Goal: Task Accomplishment & Management: Complete application form

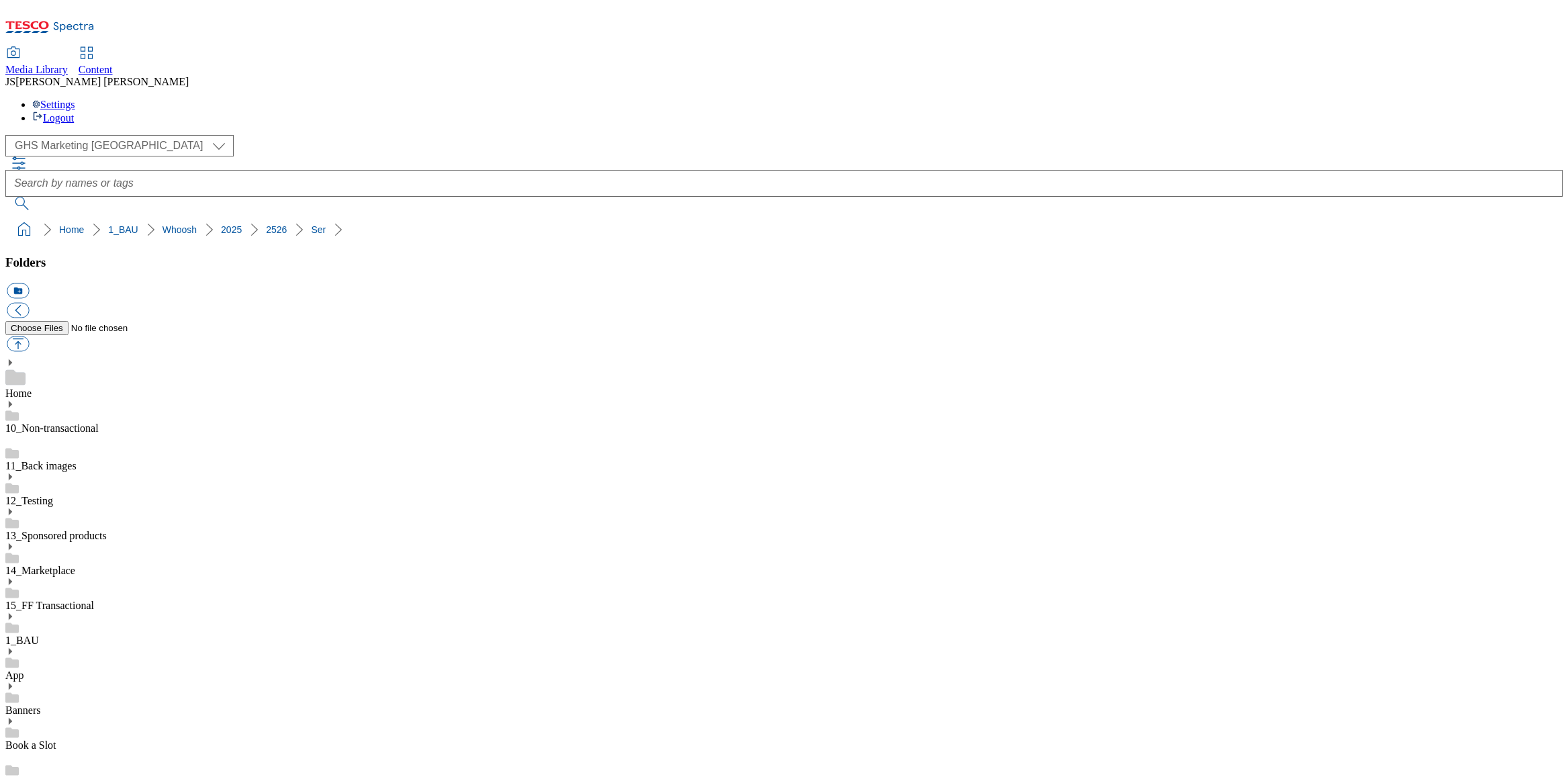
select select "flare-ghs-mktg"
click at [68, 64] on div "Media Library" at bounding box center [37, 69] width 63 height 12
click at [113, 64] on span "Content" at bounding box center [96, 69] width 34 height 12
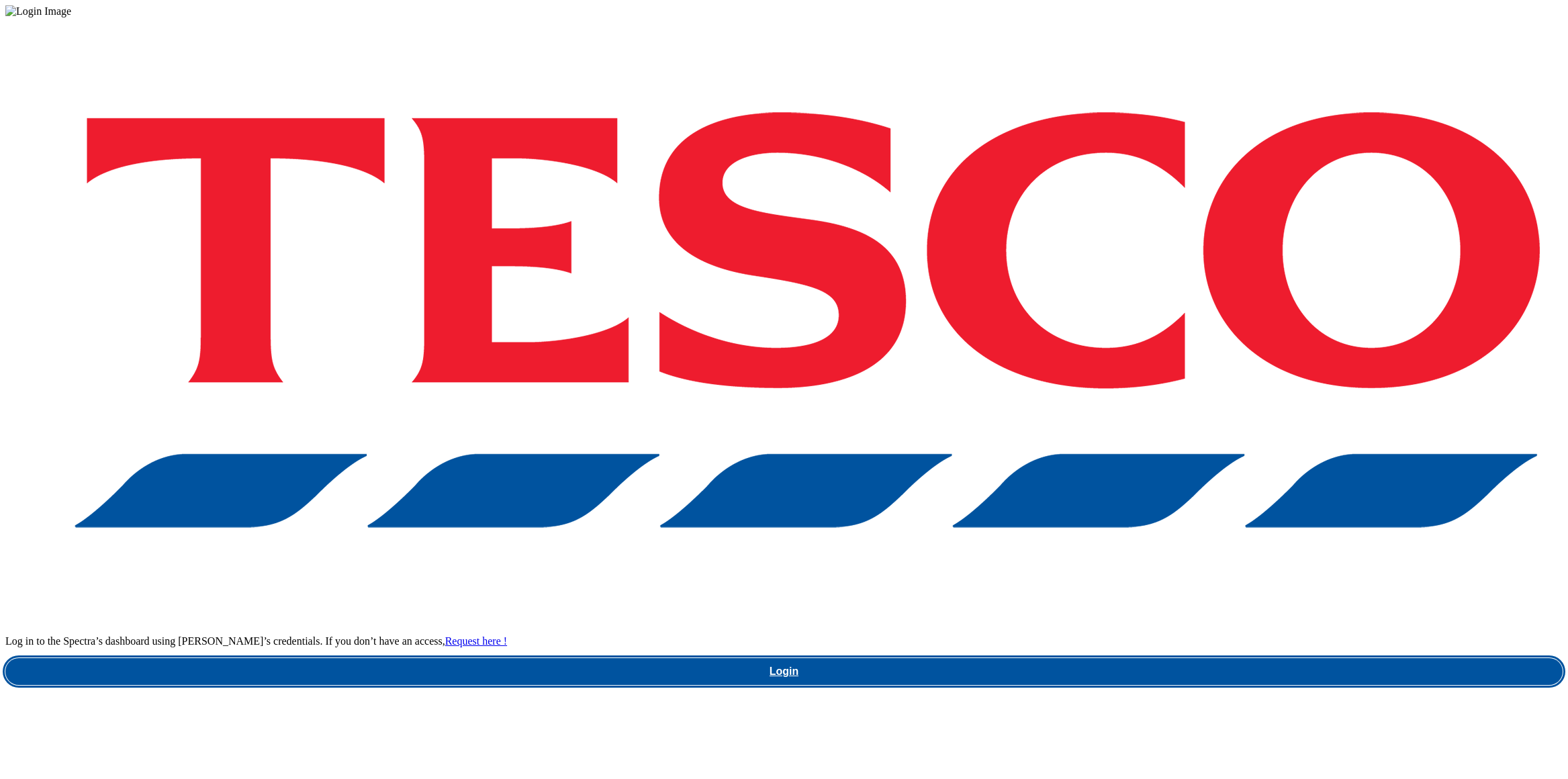
click at [1150, 659] on link "Login" at bounding box center [784, 672] width 1557 height 27
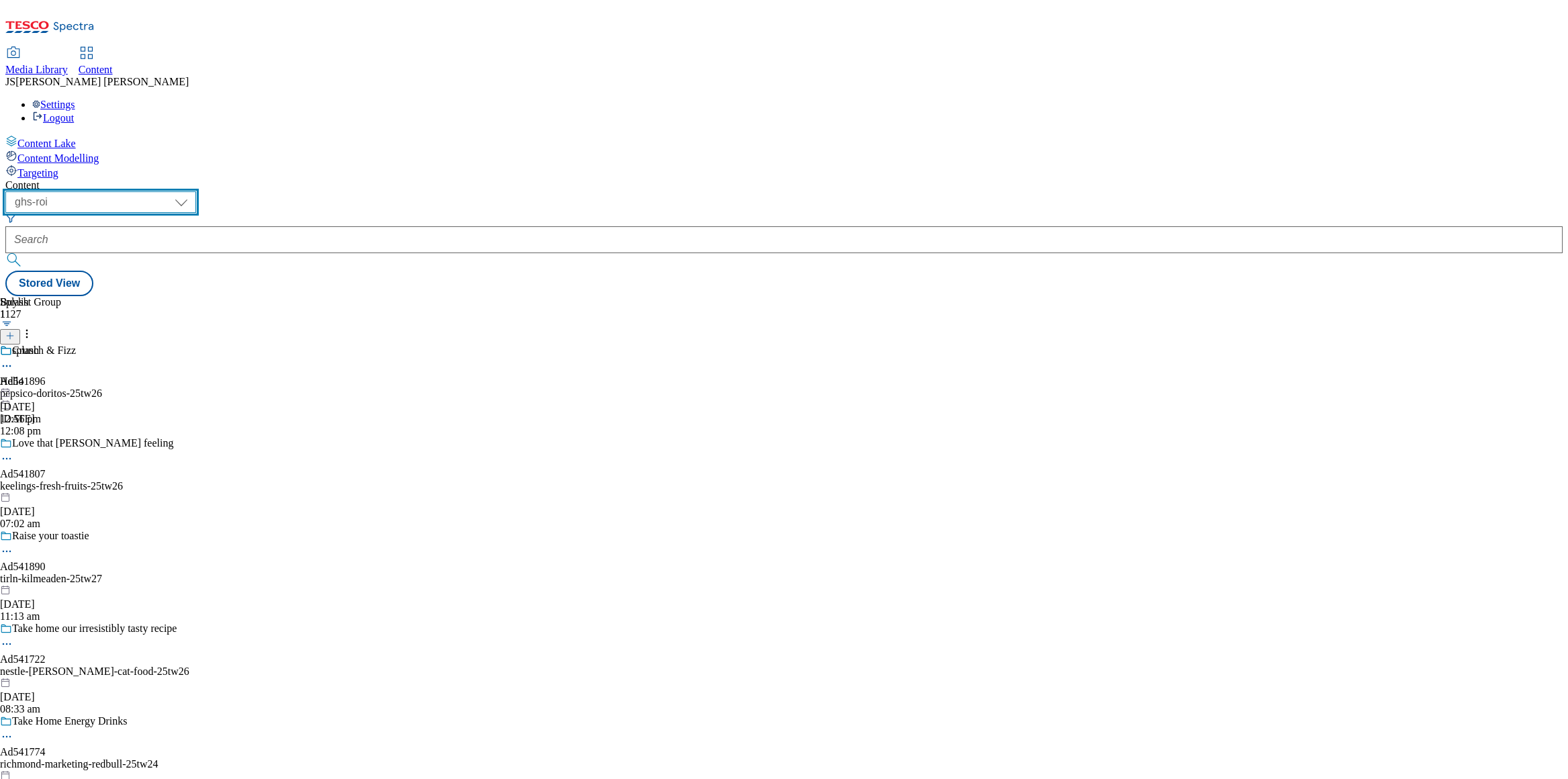
click at [196, 191] on select "ghs-roi ghs-[GEOGRAPHIC_DATA] ighs-cz ighs-hu ighs-sk phones-uk" at bounding box center [100, 202] width 191 height 22
select select "ghs-[GEOGRAPHIC_DATA]"
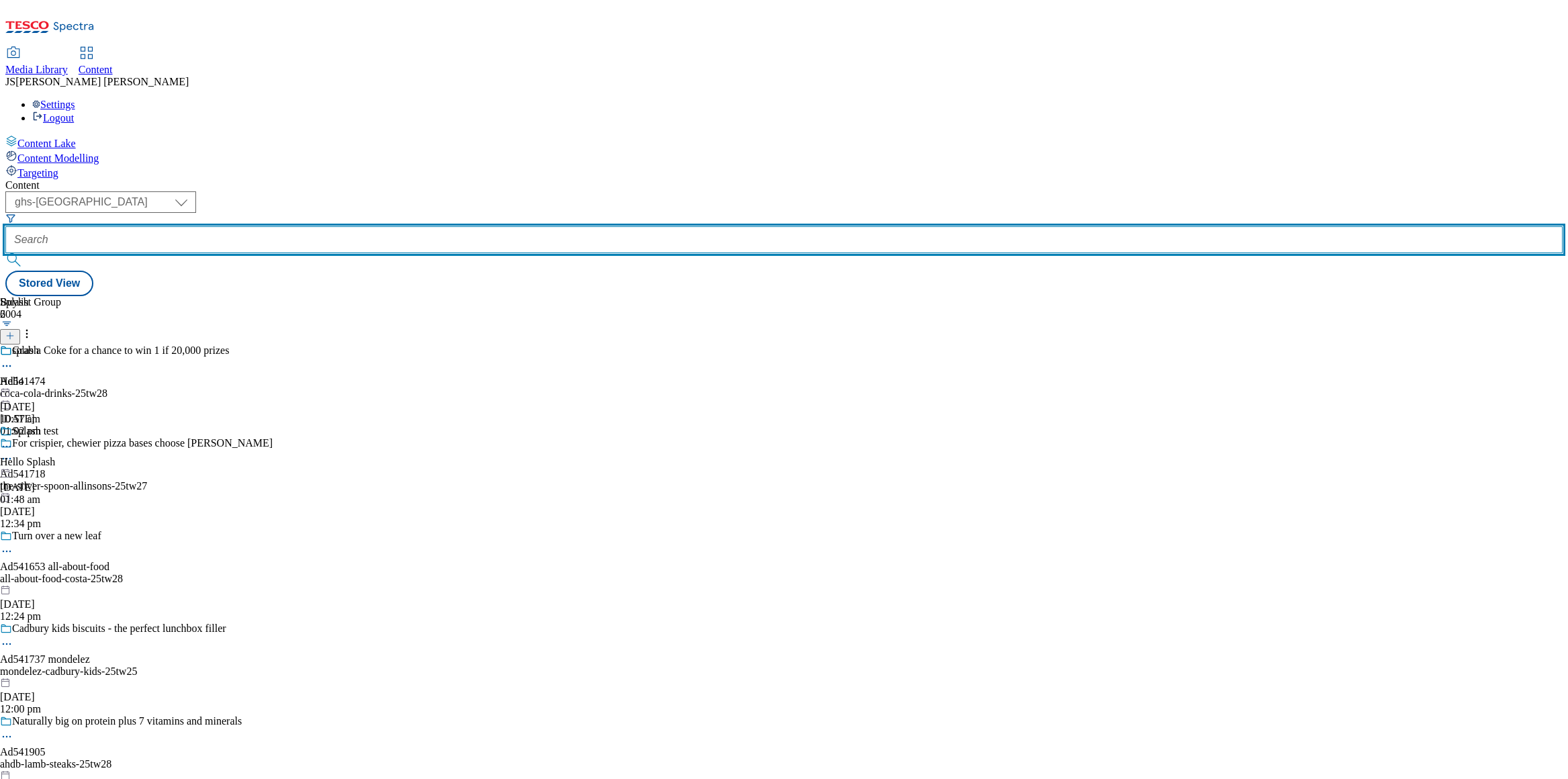
click at [325, 226] on input "text" at bounding box center [784, 240] width 1557 height 27
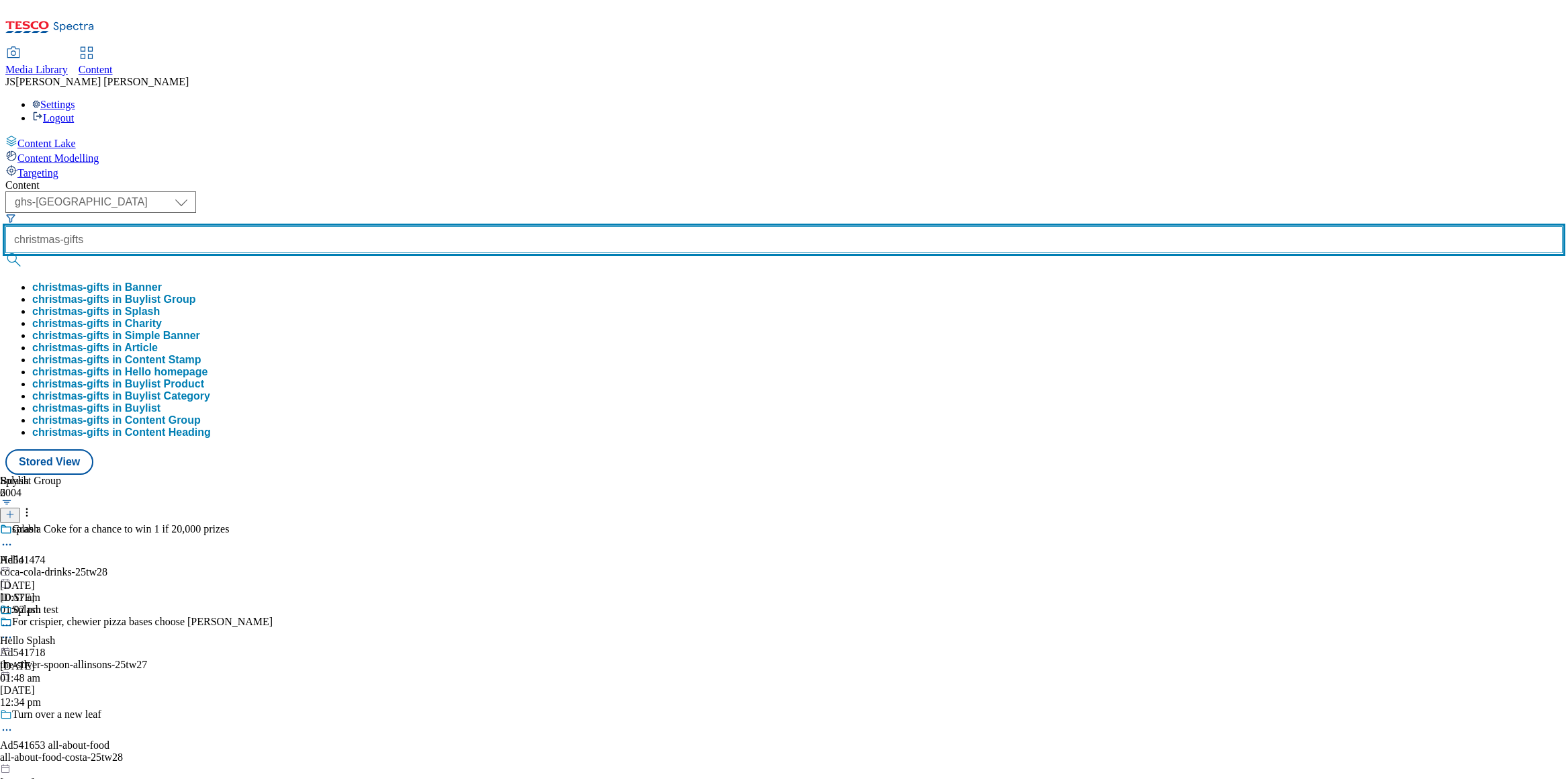
type input "christmas-gifts"
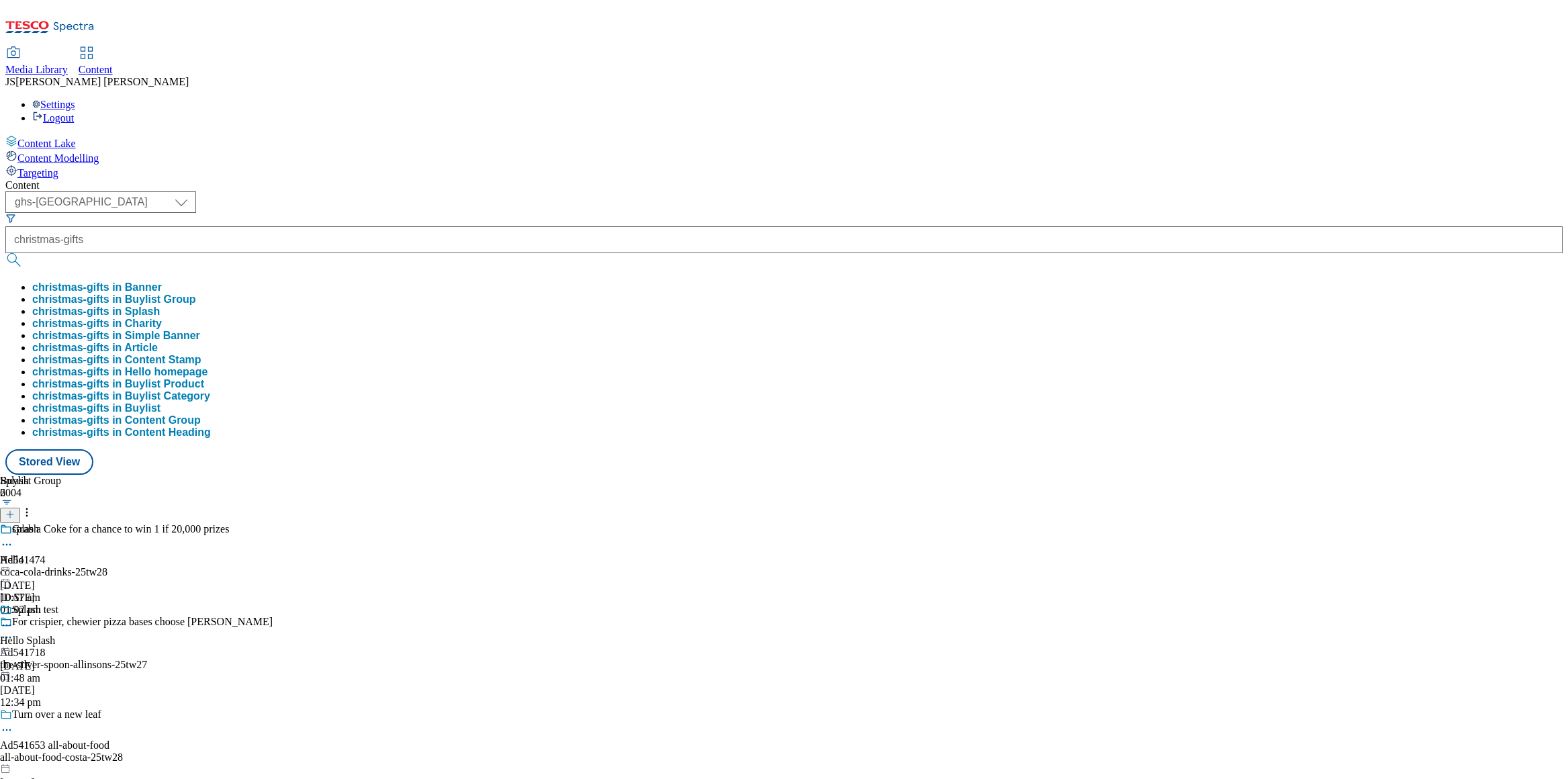
click at [196, 293] on button "christmas-gifts in Buylist Group" at bounding box center [114, 299] width 164 height 12
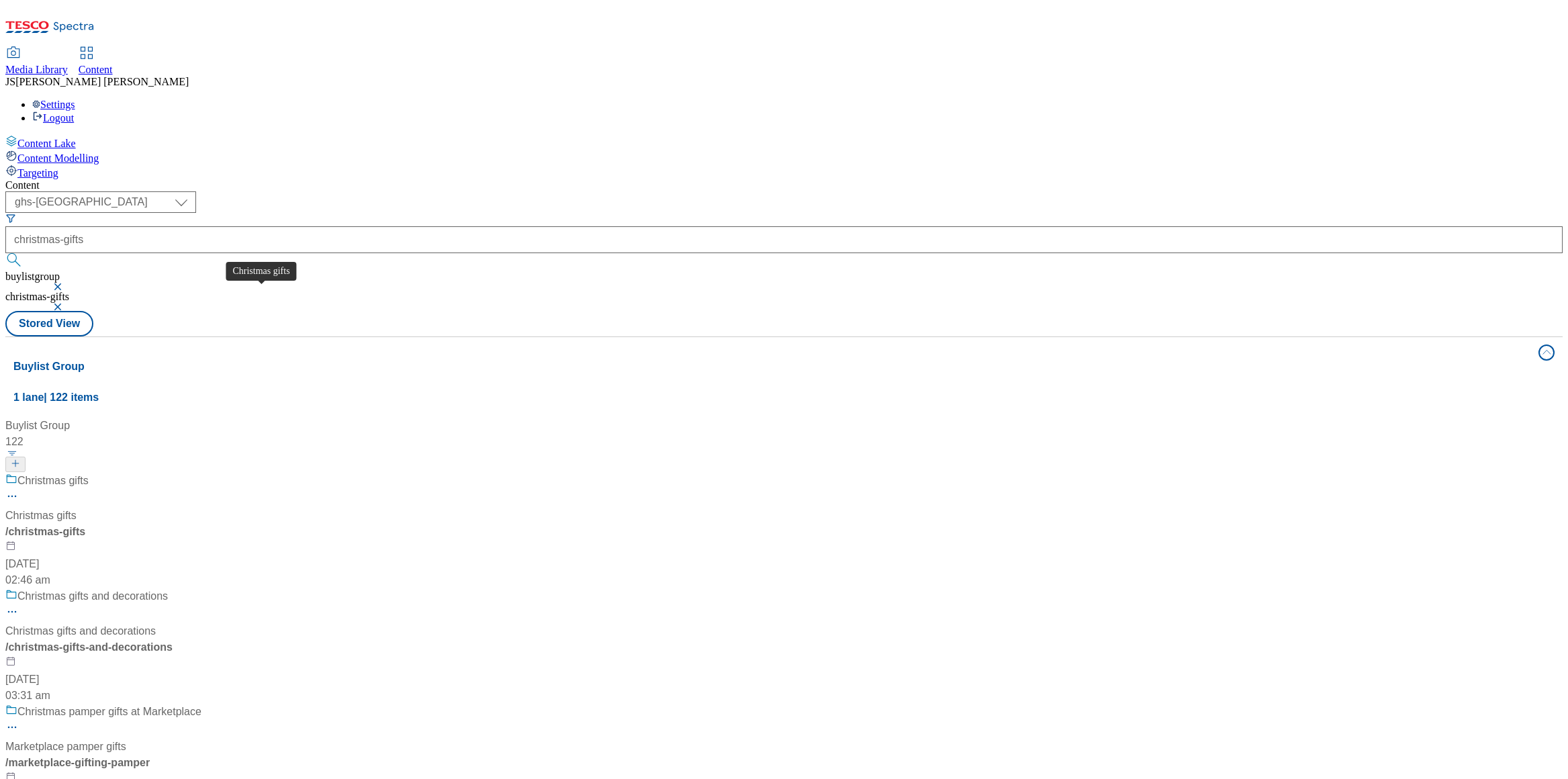
click at [76, 508] on span "Christmas gifts" at bounding box center [40, 516] width 71 height 16
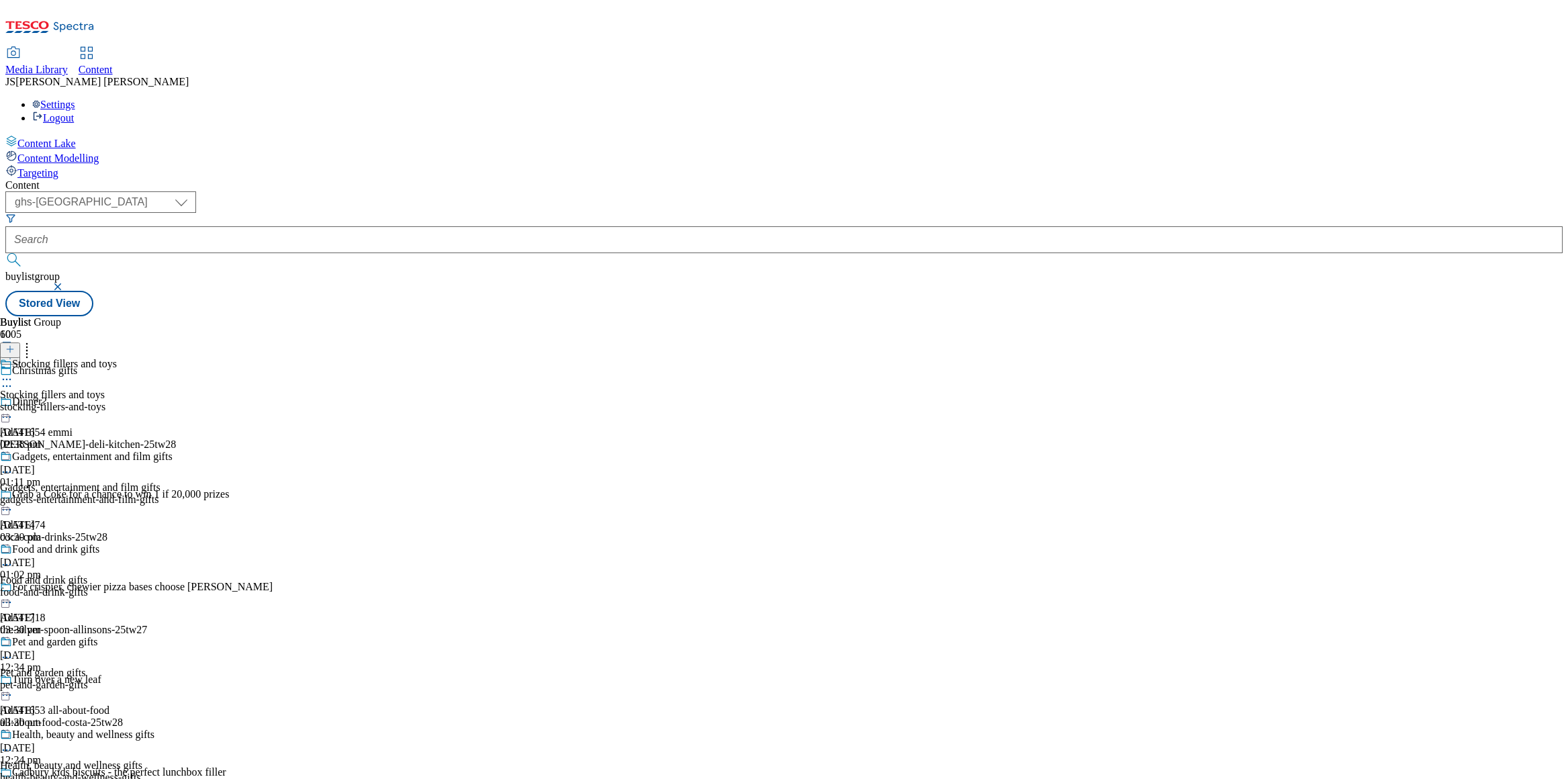
click at [14, 345] on icon at bounding box center [10, 349] width 9 height 9
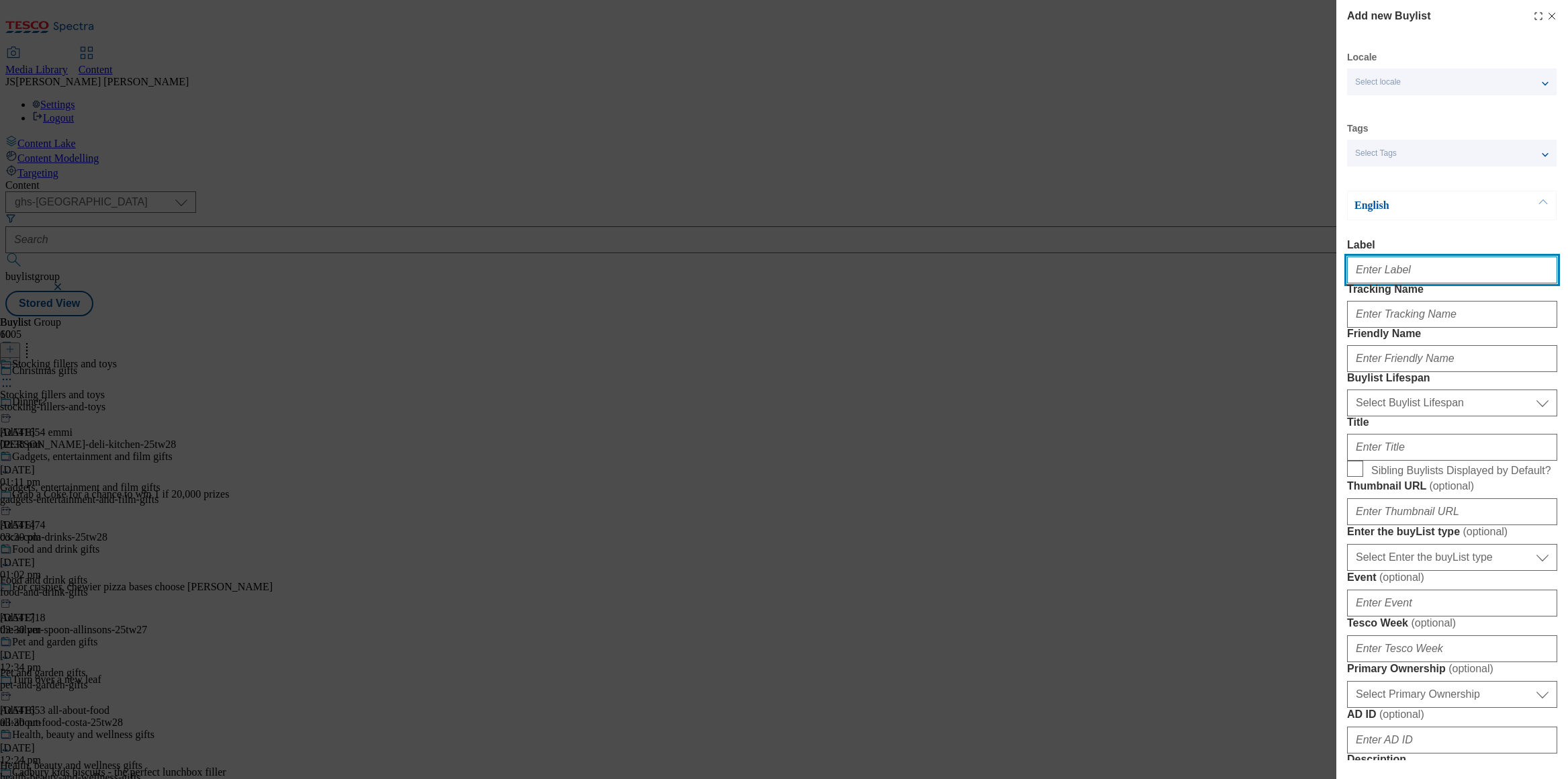
click at [1378, 273] on input "Label" at bounding box center [1452, 270] width 210 height 27
paste input "Electronics and fitness gifts"
type input "Electronics and fitness gifts"
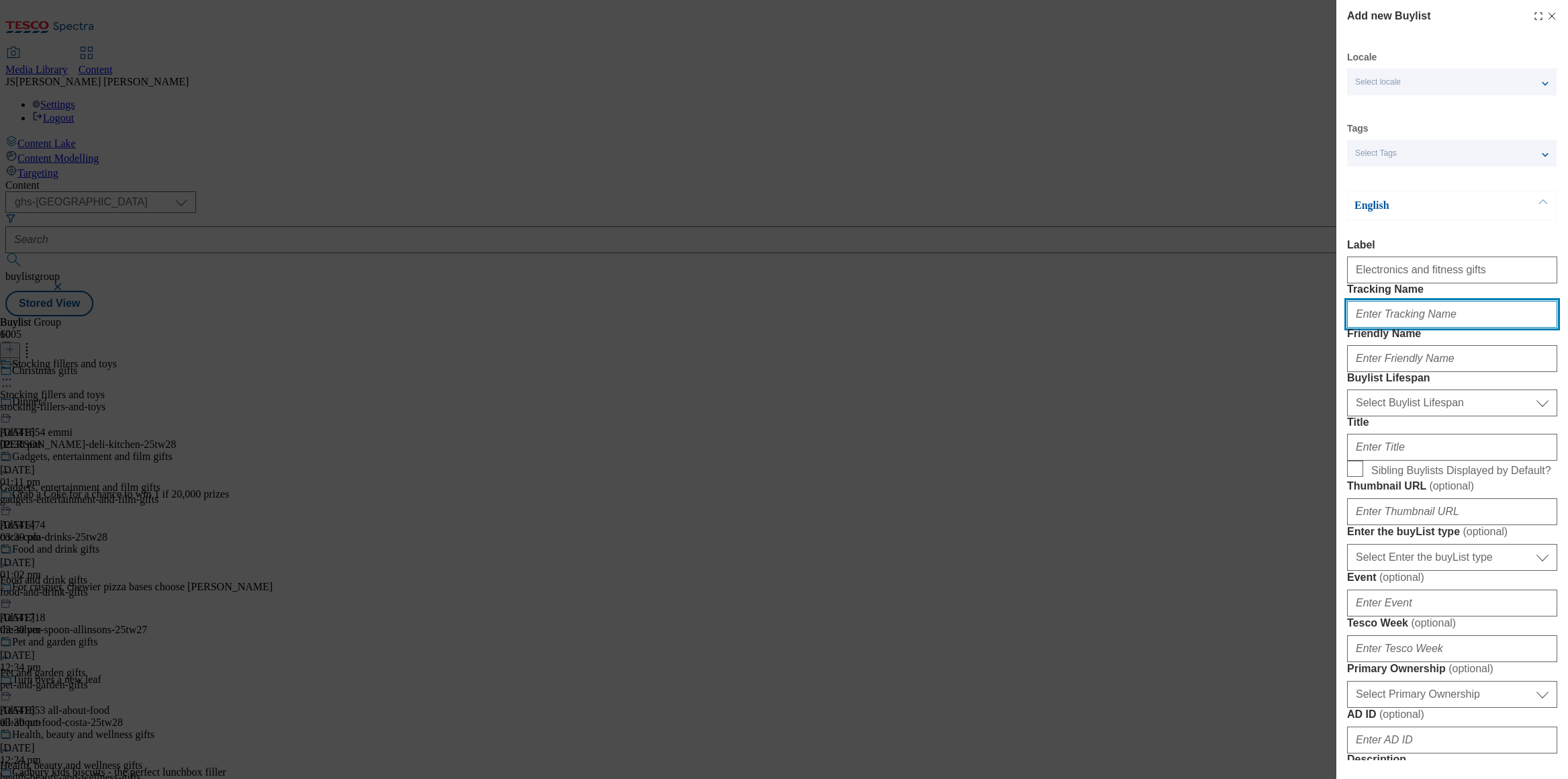
scroll to position [0, 0]
click at [1372, 328] on input "Tracking Name" at bounding box center [1452, 314] width 210 height 27
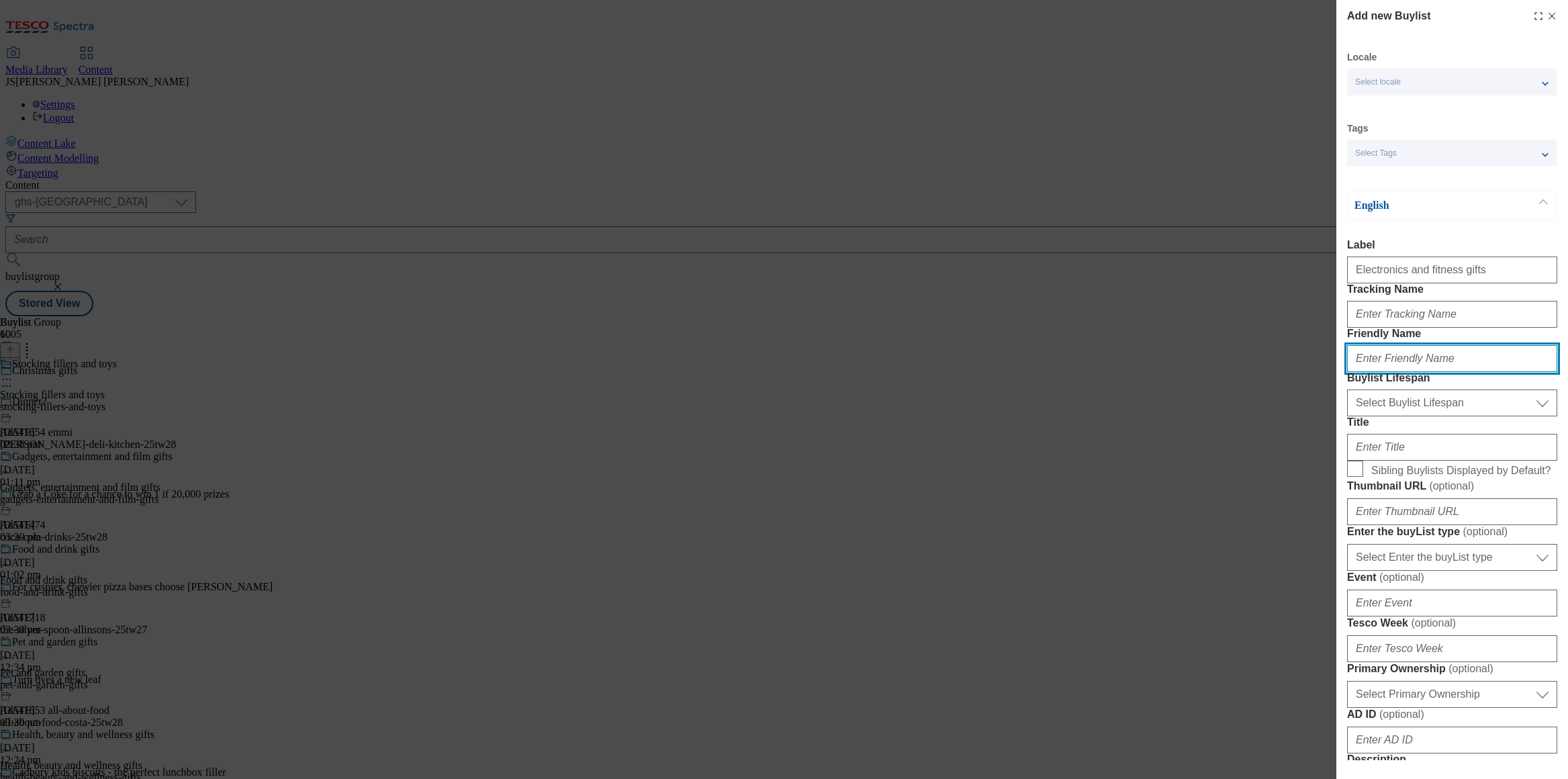
click at [1358, 372] on input "Friendly Name" at bounding box center [1452, 359] width 210 height 27
paste input "Electronics and fitness gifts"
type input "electronics-fitness-gifts"
click at [1376, 416] on select "Select Buylist Lifespan evergreen seasonal tactical" at bounding box center [1452, 403] width 210 height 27
select select "evergreen"
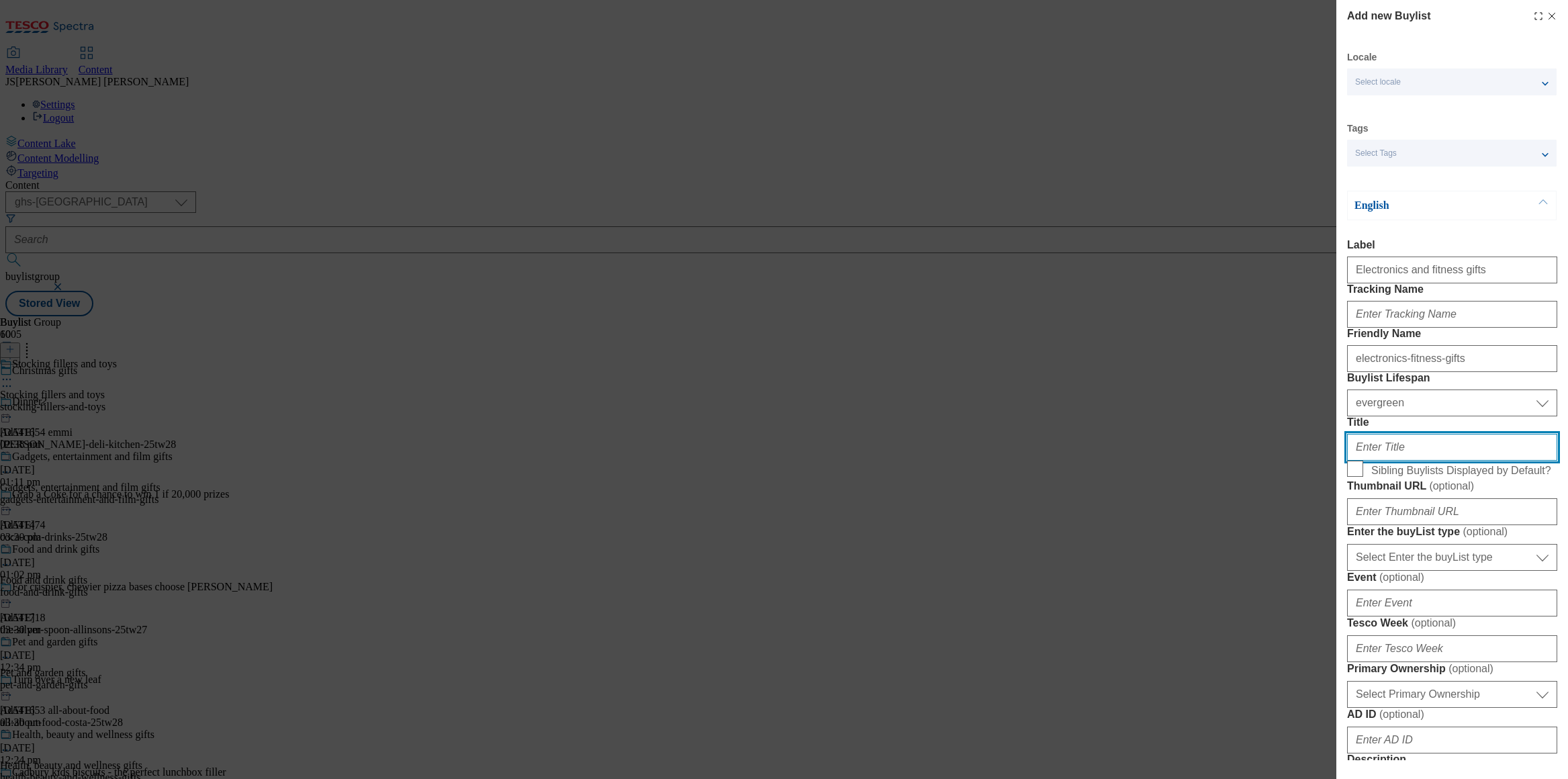
click at [1381, 461] on input "Title" at bounding box center [1452, 448] width 210 height 27
paste input "Electronics and fitness gifts"
type input "Electronics and fitness gifts"
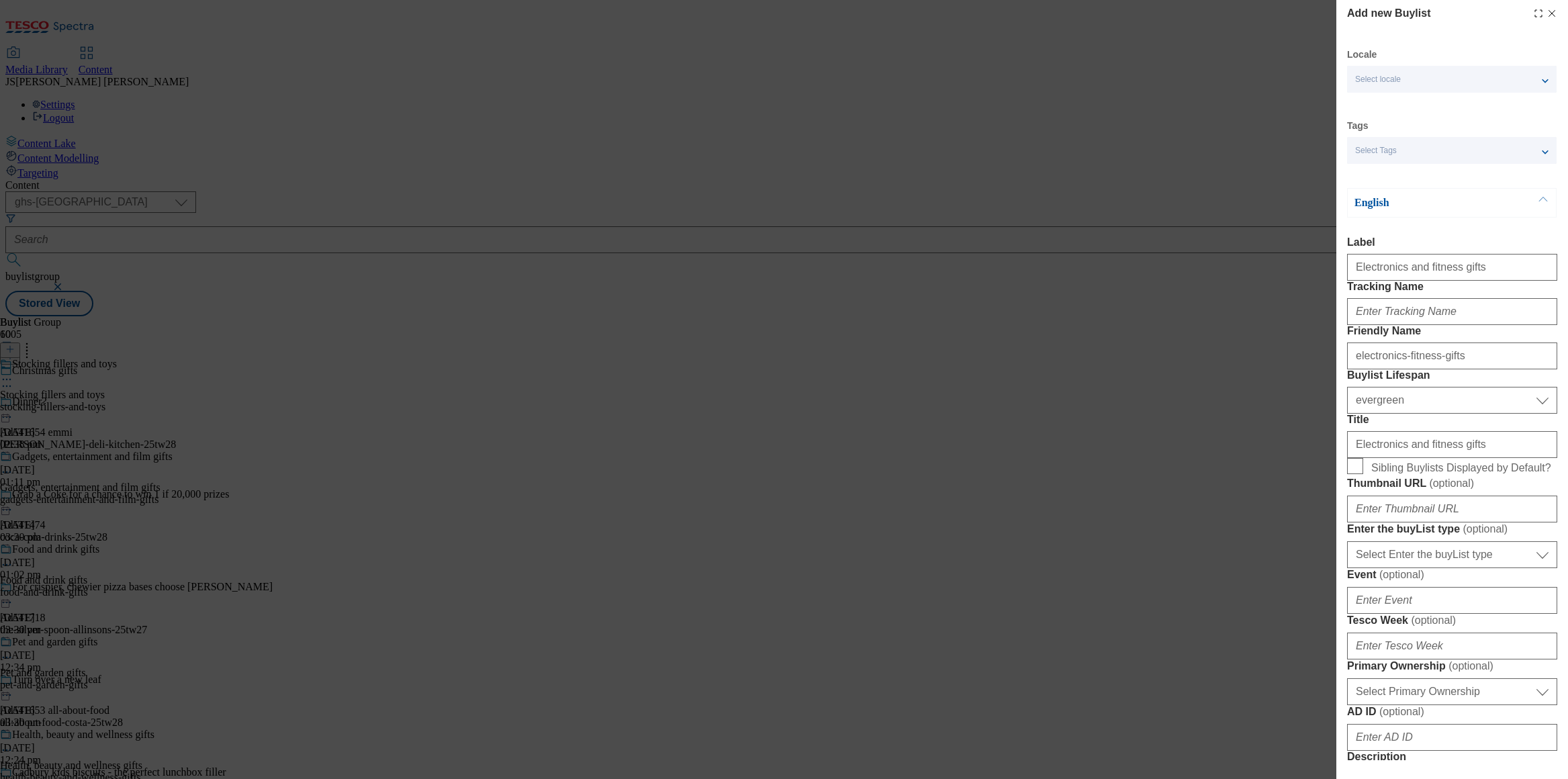
click at [1355, 592] on form "Label Electronics and fitness gifts Tracking Name Friendly Name electronics-fit…" at bounding box center [1452, 708] width 210 height 943
click at [1356, 476] on input "Sibling Buylists Displayed by Default?" at bounding box center [1355, 468] width 16 height 16
checkbox input "true"
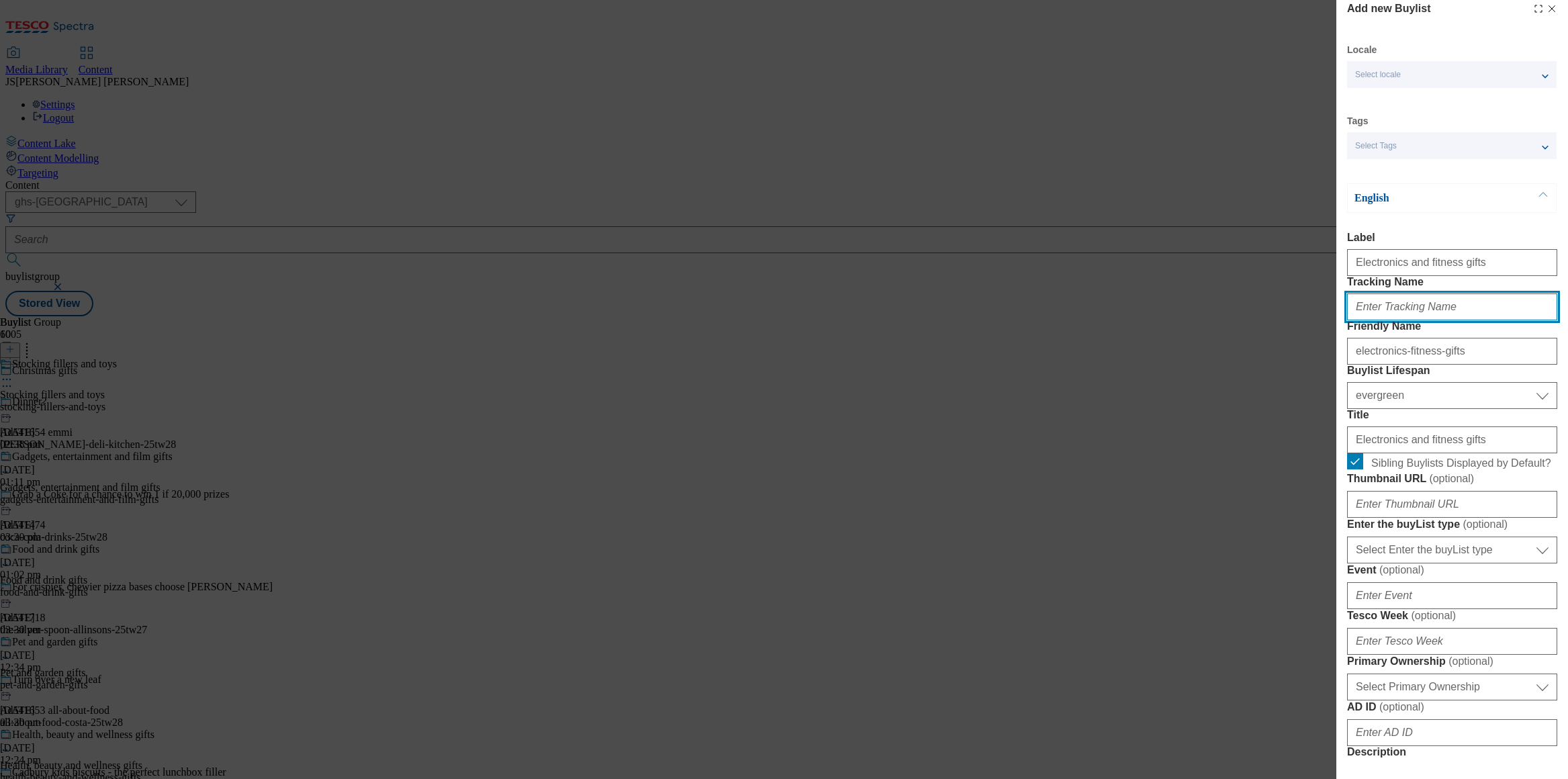
click at [1372, 320] on input "Tracking Name" at bounding box center [1452, 307] width 210 height 27
paste input "xmas_gift_him"
type input "xmas_gift_him"
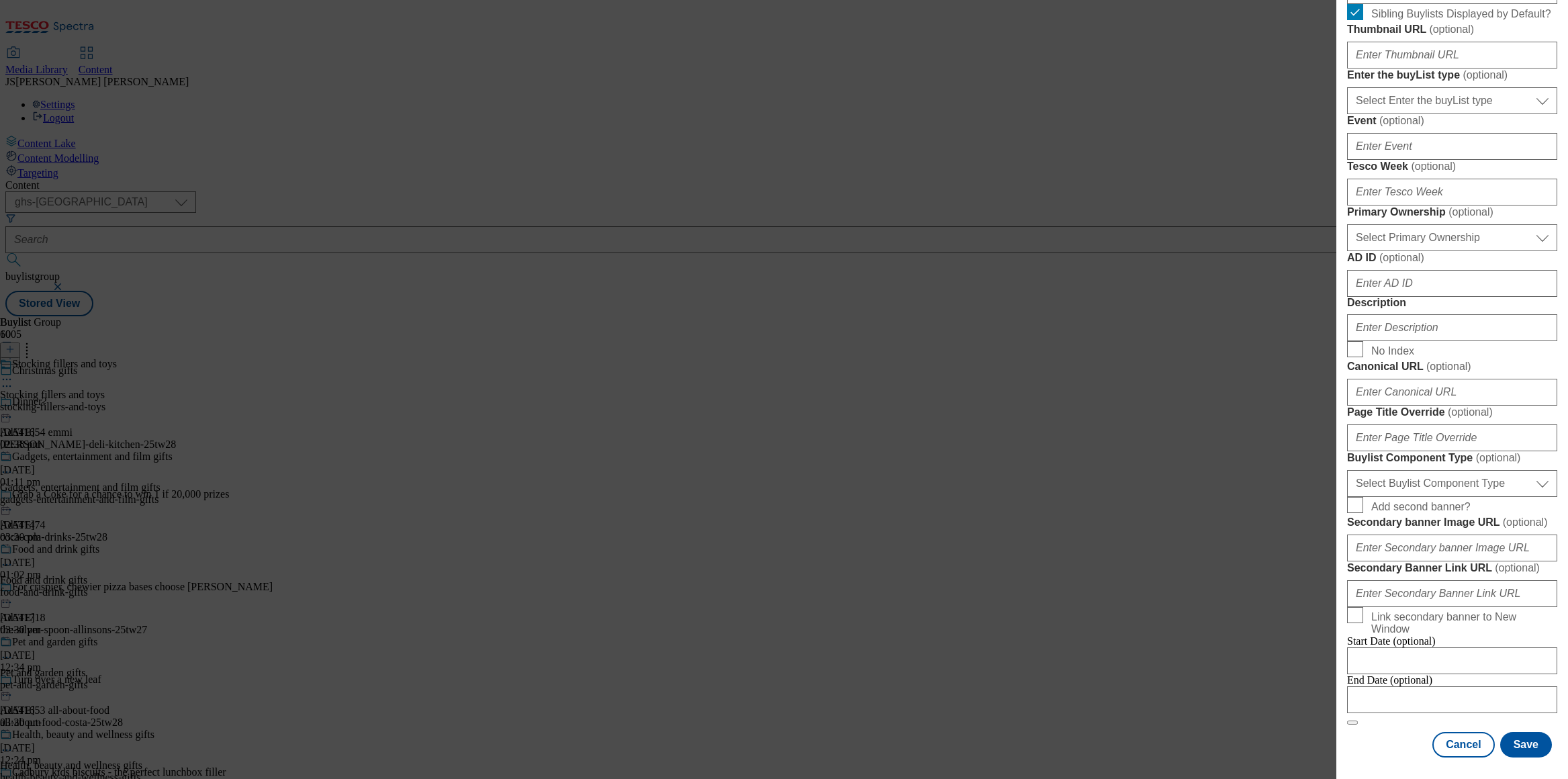
scroll to position [549, 0]
click at [1386, 341] on input "Description" at bounding box center [1452, 328] width 210 height 27
paste input "Browse our range of Christmas gifts for him, including electronics, grooming, f…"
type input "Browse our range of Christmas gifts for him, including electronics, grooming, f…"
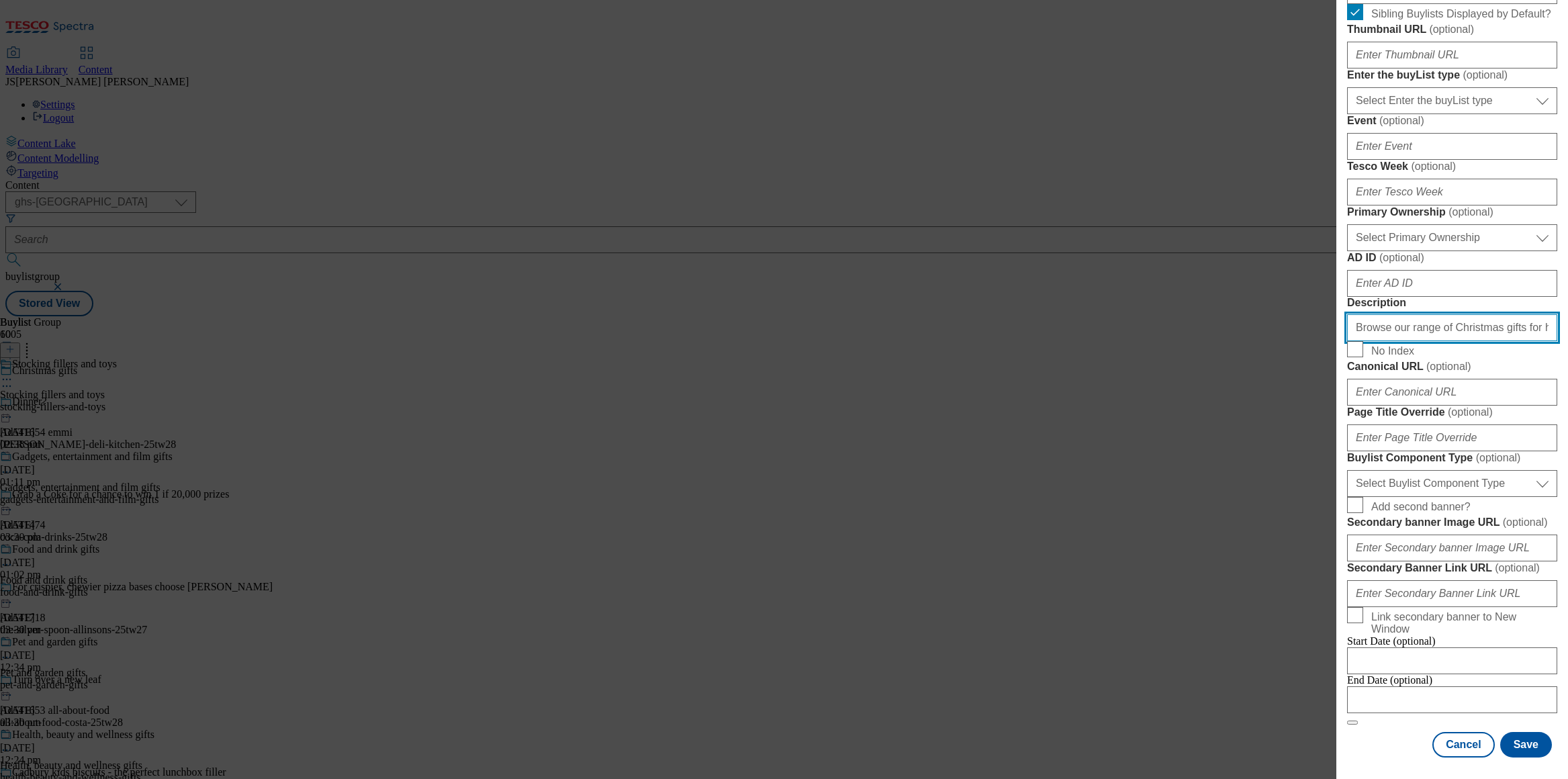
scroll to position [934, 0]
click at [1529, 740] on button "Save" at bounding box center [1527, 745] width 52 height 25
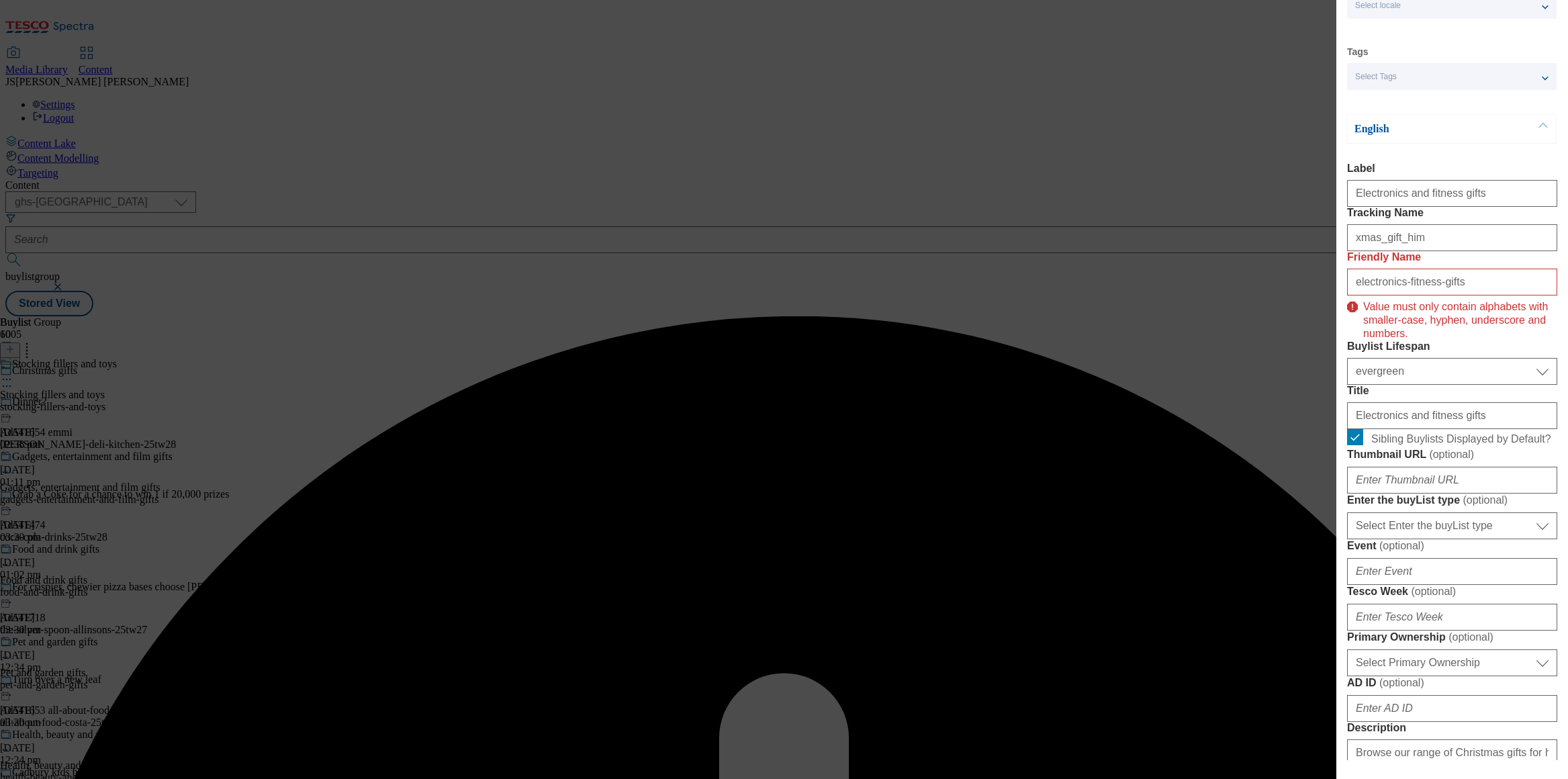
scroll to position [0, 0]
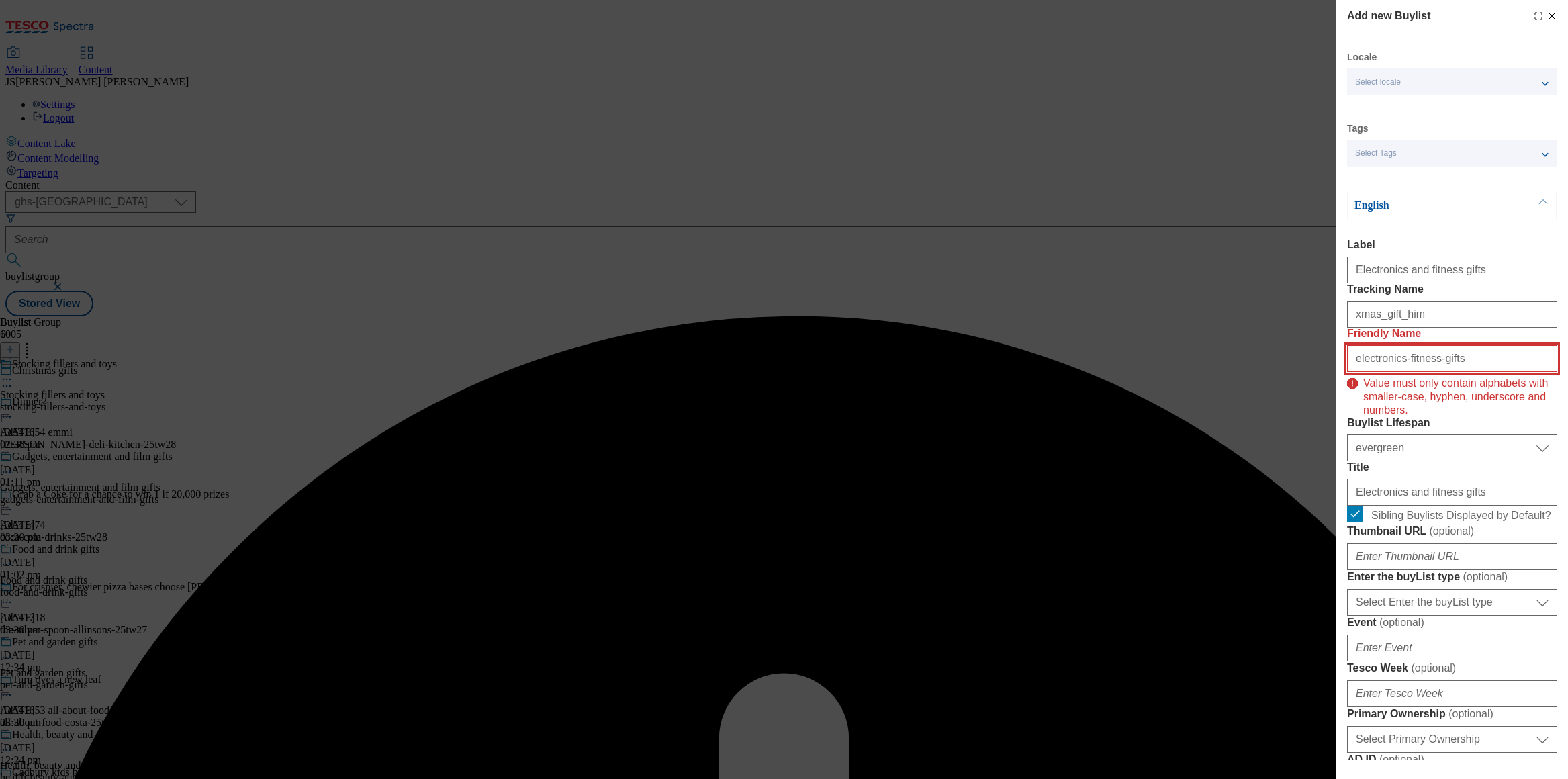
click at [1479, 372] on input "electronics-fitness-gifts" at bounding box center [1452, 359] width 210 height 27
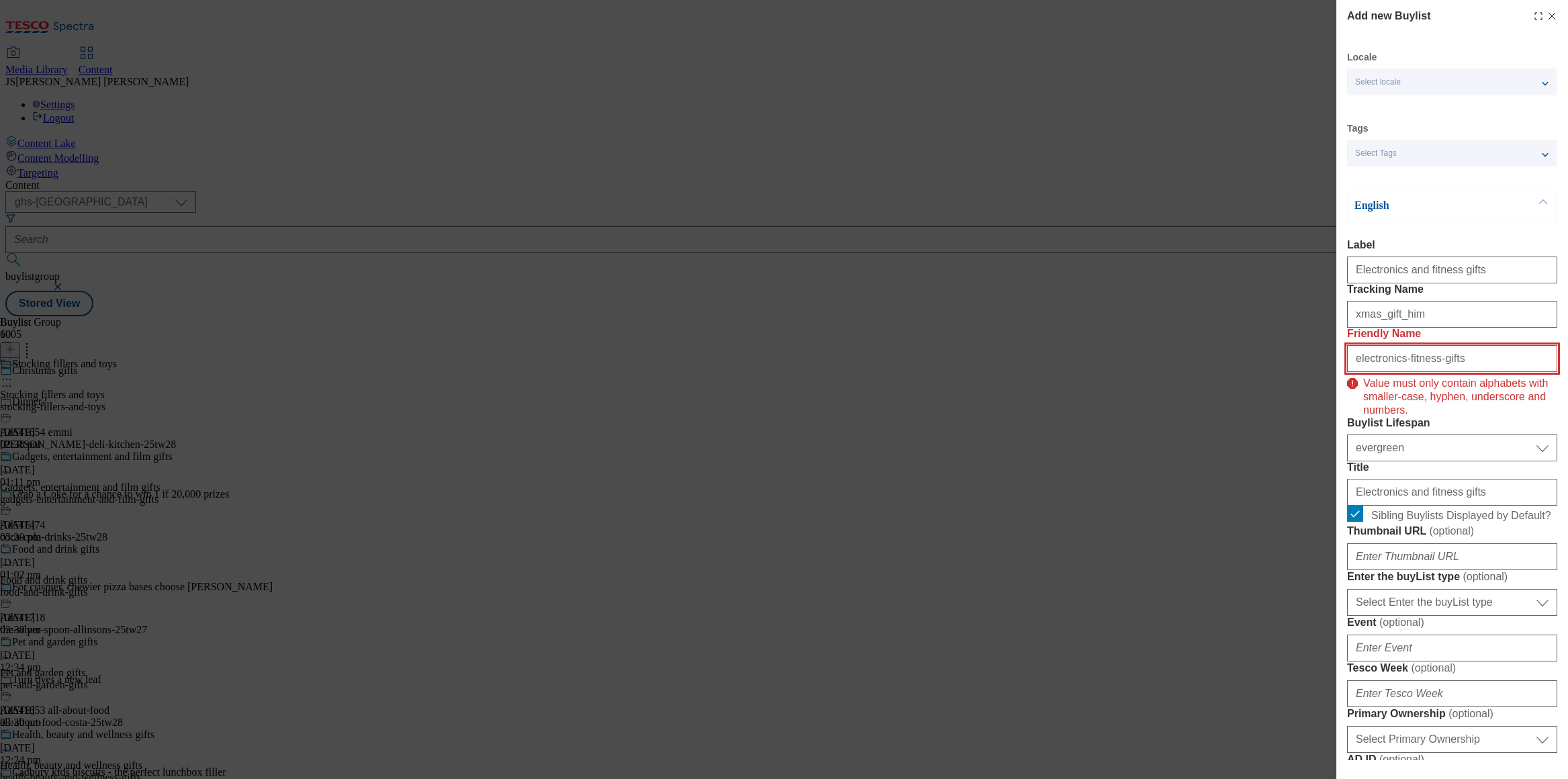
click at [1512, 372] on input "electronics-fitness-gifts" at bounding box center [1452, 359] width 210 height 27
click at [1544, 372] on input "electronics-fitness-gifts" at bounding box center [1452, 359] width 210 height 27
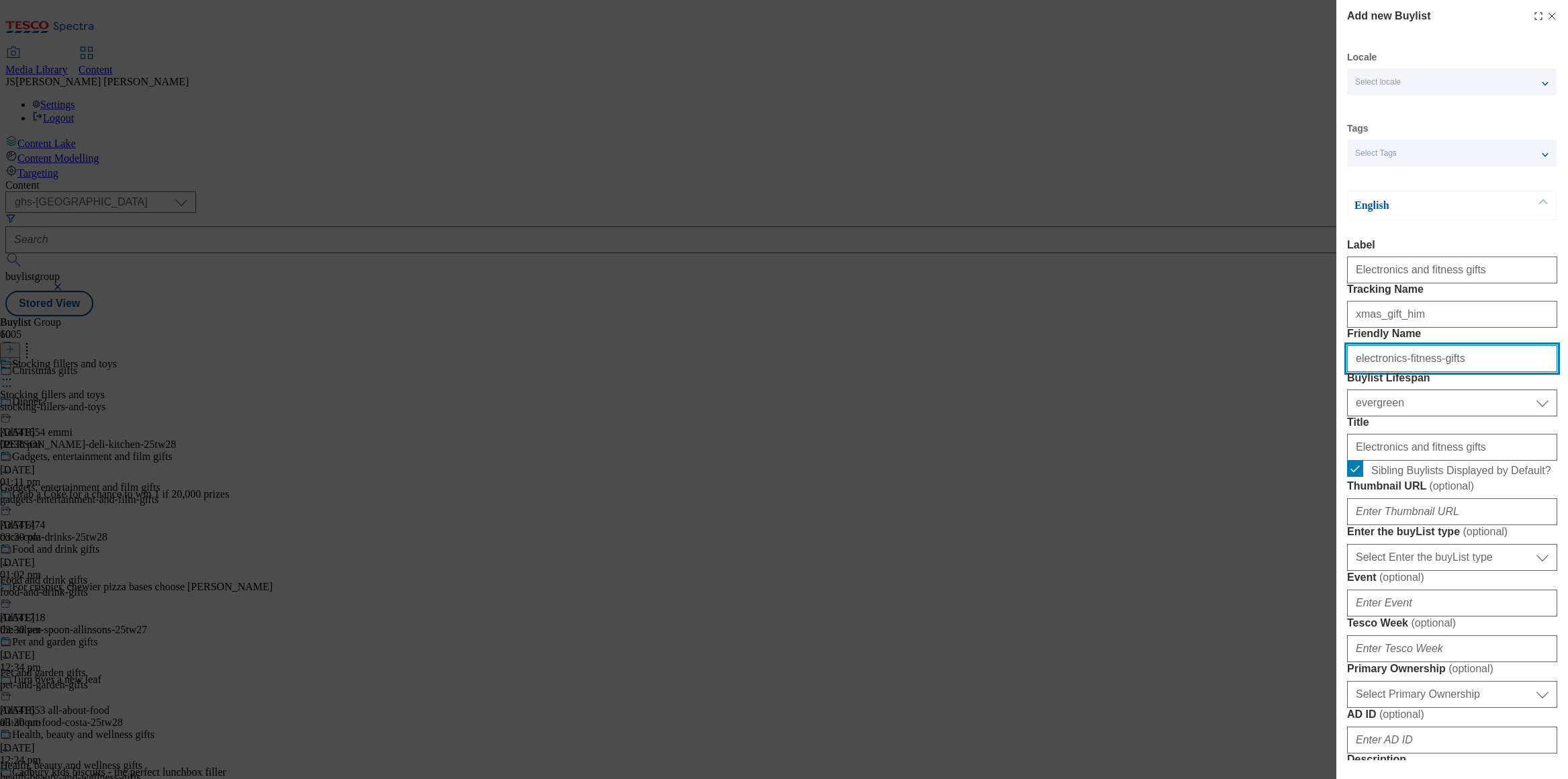
type input "electronics-fitness-gifts"
click at [1451, 371] on form "Label Electronics and fitness gifts Tracking Name xmas_gift_him Friendly Name e…" at bounding box center [1452, 711] width 210 height 943
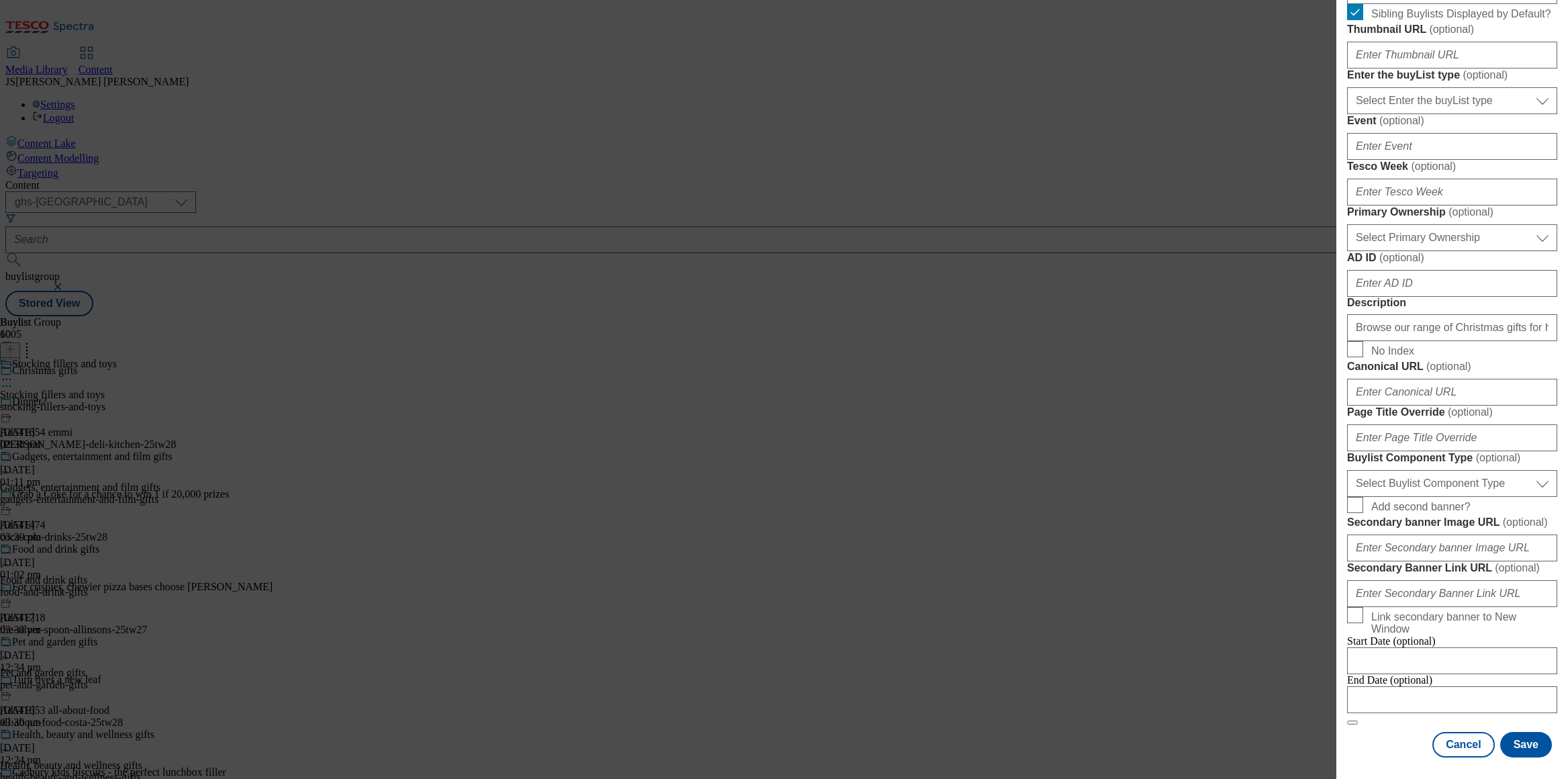
scroll to position [934, 0]
click at [1518, 740] on button "Save" at bounding box center [1527, 745] width 52 height 25
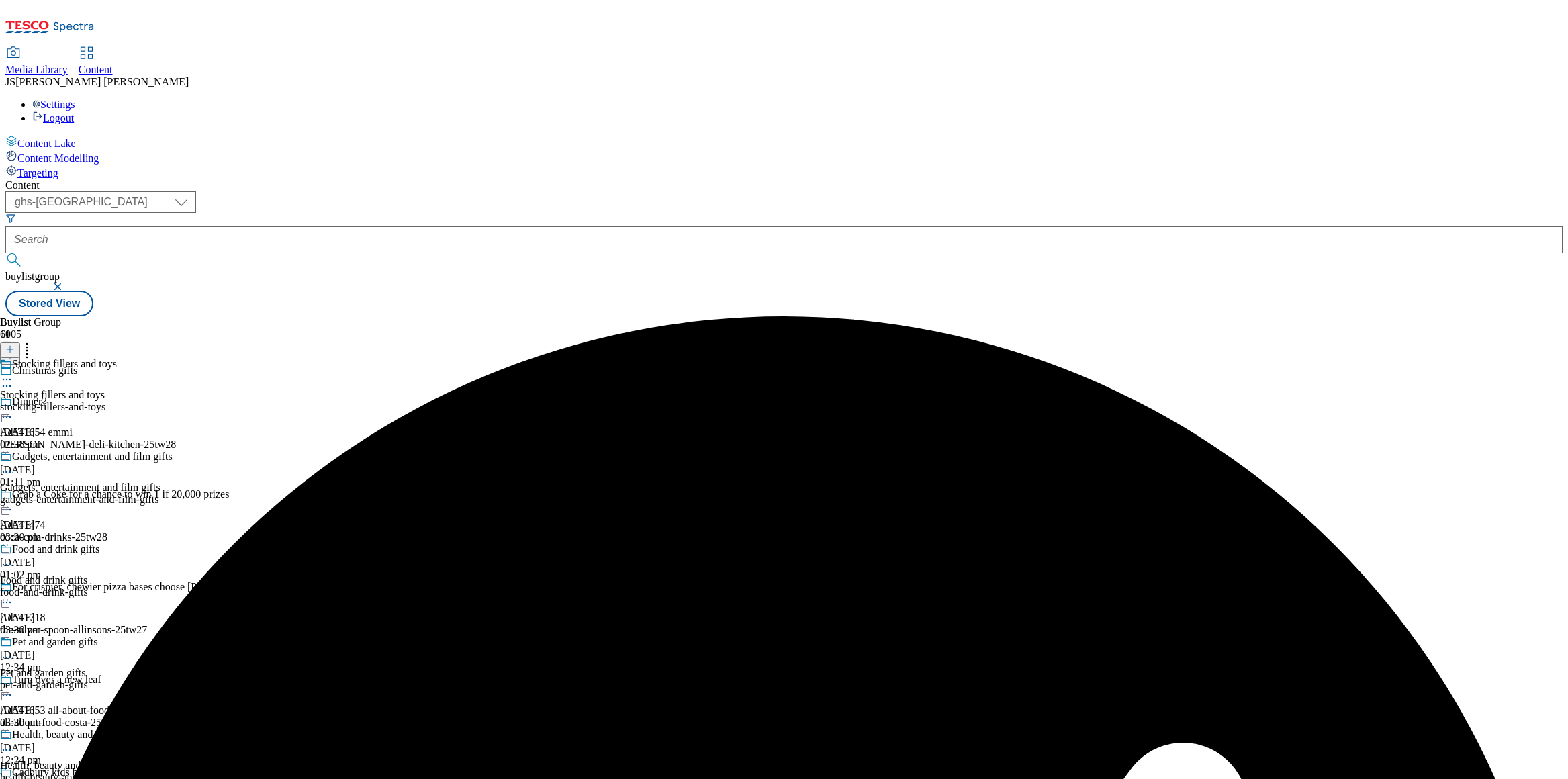
click at [13, 349] on line at bounding box center [9, 349] width 6 height 0
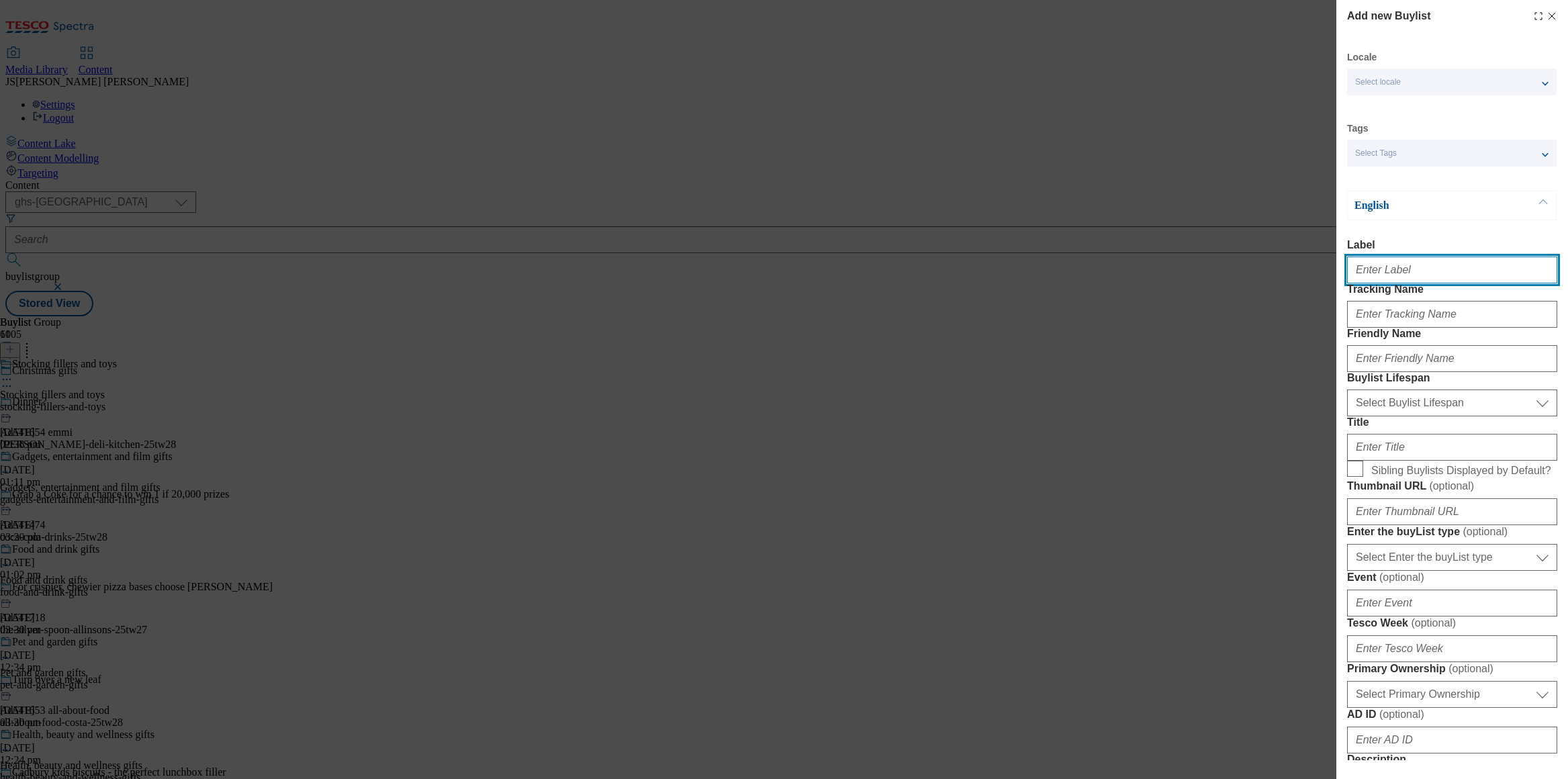
click at [1391, 280] on input "Label" at bounding box center [1452, 270] width 210 height 27
paste input "Wellness and pamper gifts"
type input "Wellness and pamper gifts"
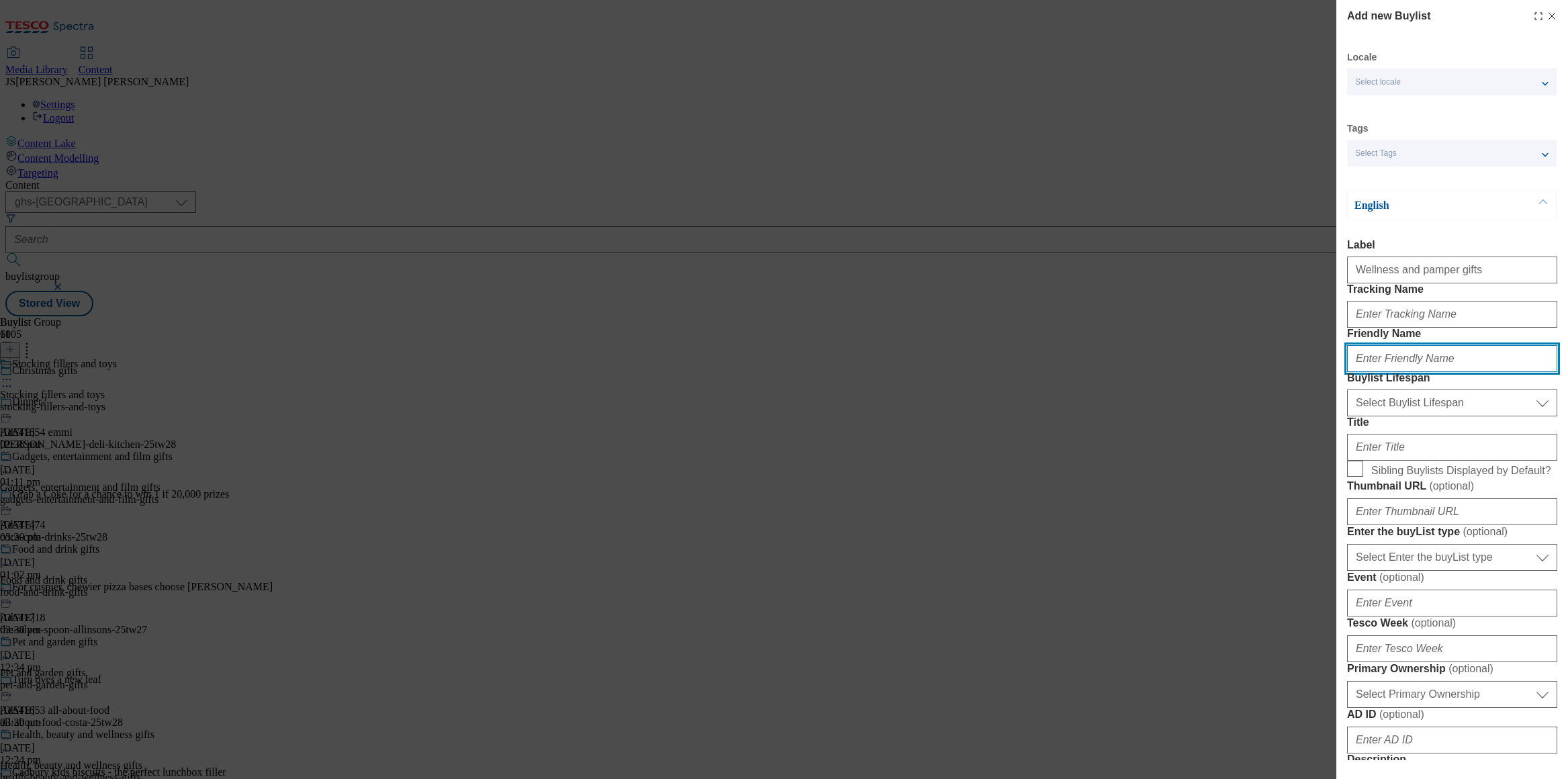
scroll to position [0, 0]
click at [1381, 372] on input "Friendly Name" at bounding box center [1452, 359] width 210 height 27
paste input "Wellness and pamper gifts"
type input "Wellness and pamper gifts"
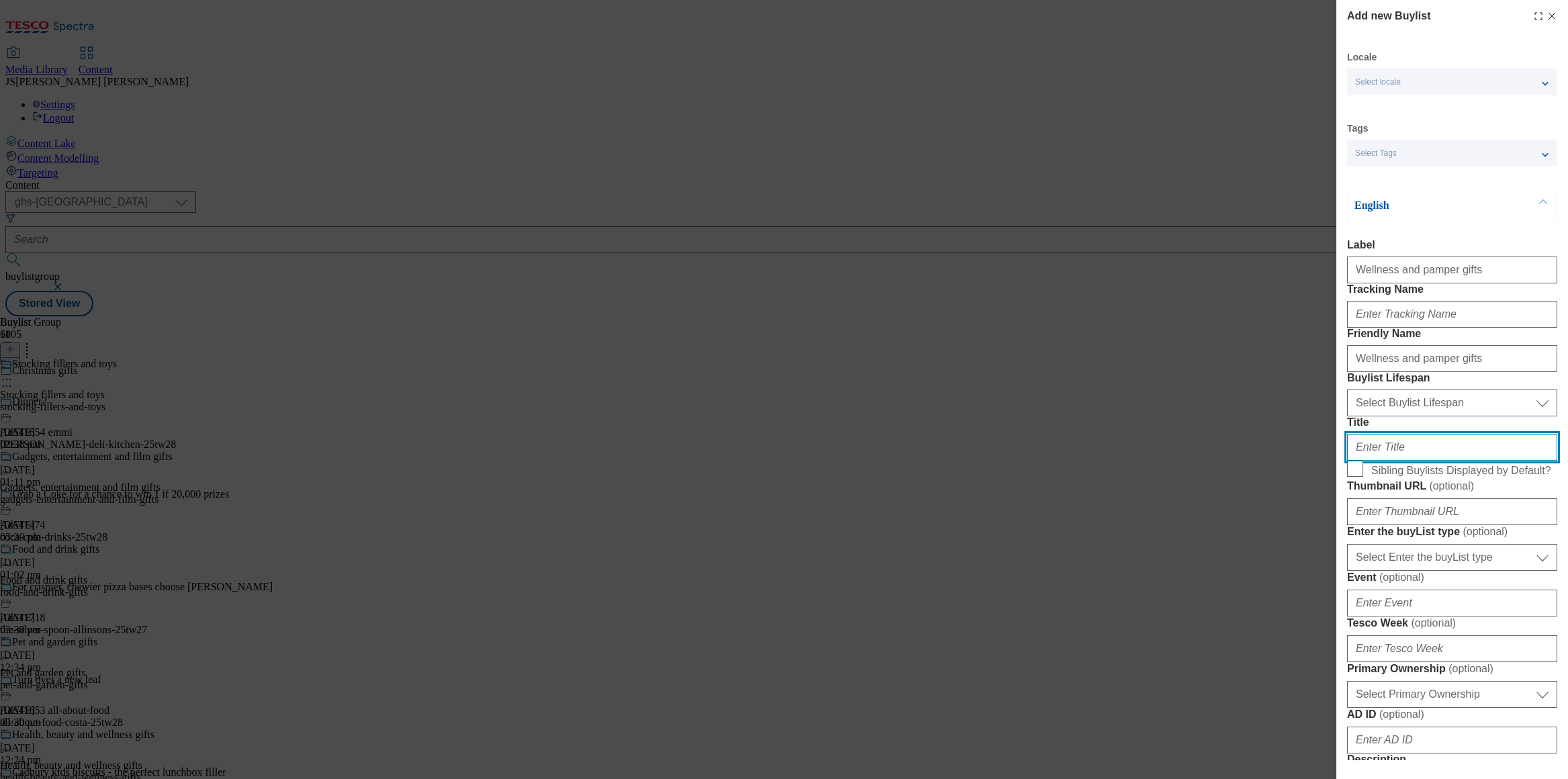
click at [1371, 461] on input "Title" at bounding box center [1452, 448] width 210 height 27
paste input "Wellness and pamper gifts"
type input "Wellness and pamper gifts"
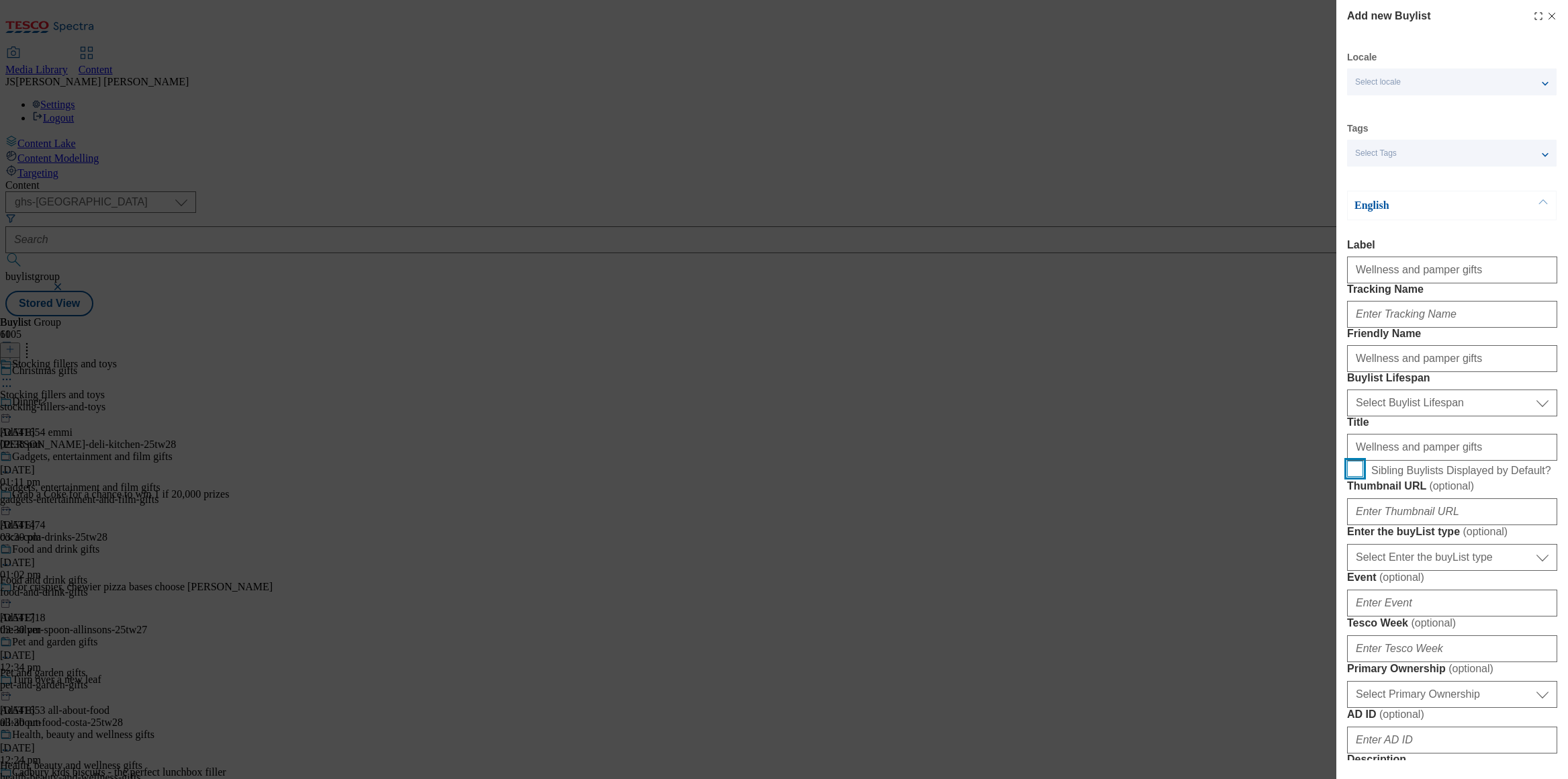
scroll to position [0, 0]
drag, startPoint x: 1353, startPoint y: 587, endPoint x: 1363, endPoint y: 552, distance: 36.4
click at [1353, 477] on input "Sibling Buylists Displayed by Default?" at bounding box center [1355, 469] width 16 height 16
checkbox input "true"
click at [1377, 328] on input "Tracking Name" at bounding box center [1452, 314] width 210 height 27
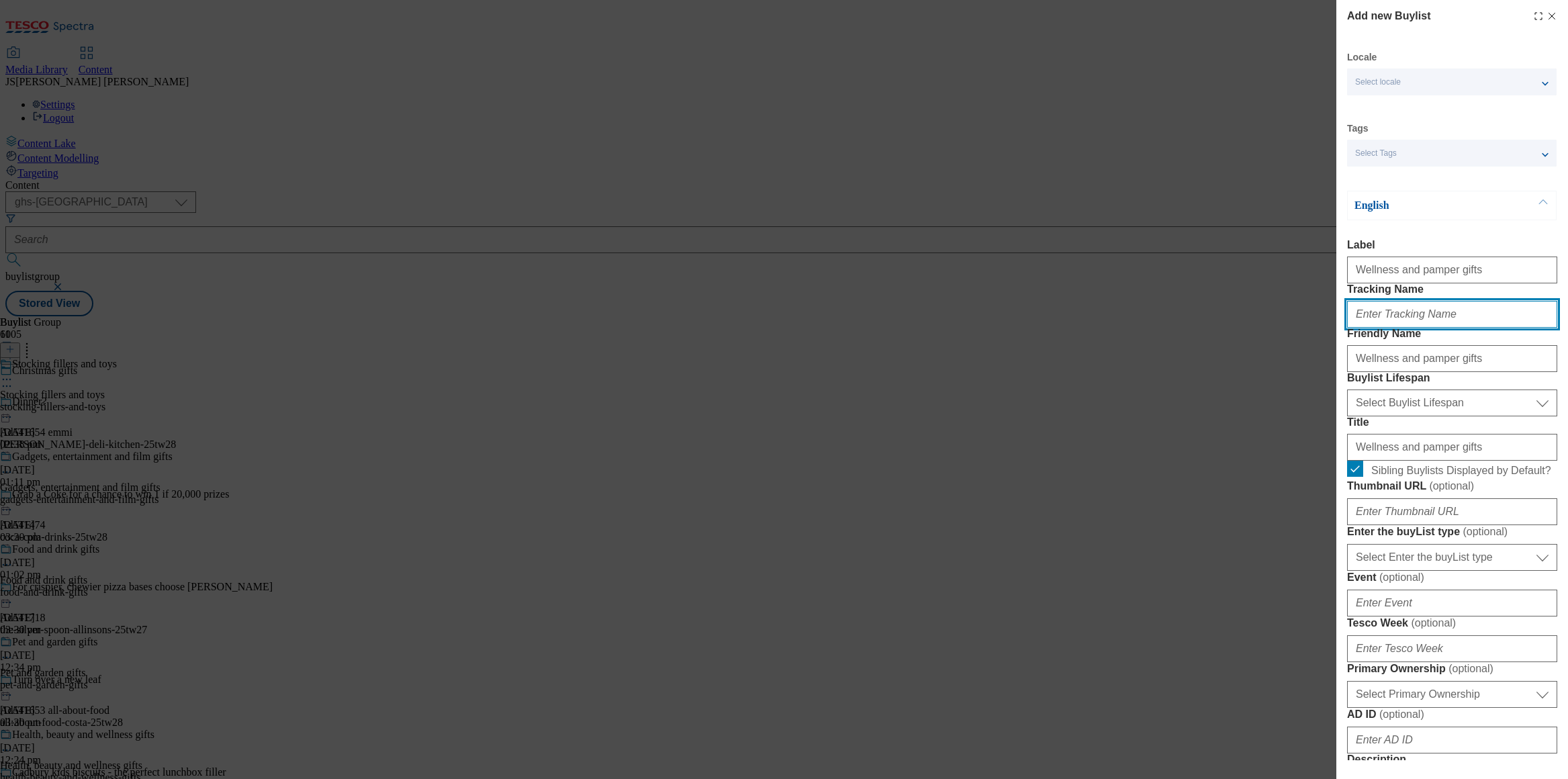
paste input "xmas_gift_her"
type input "xmas_gift_her"
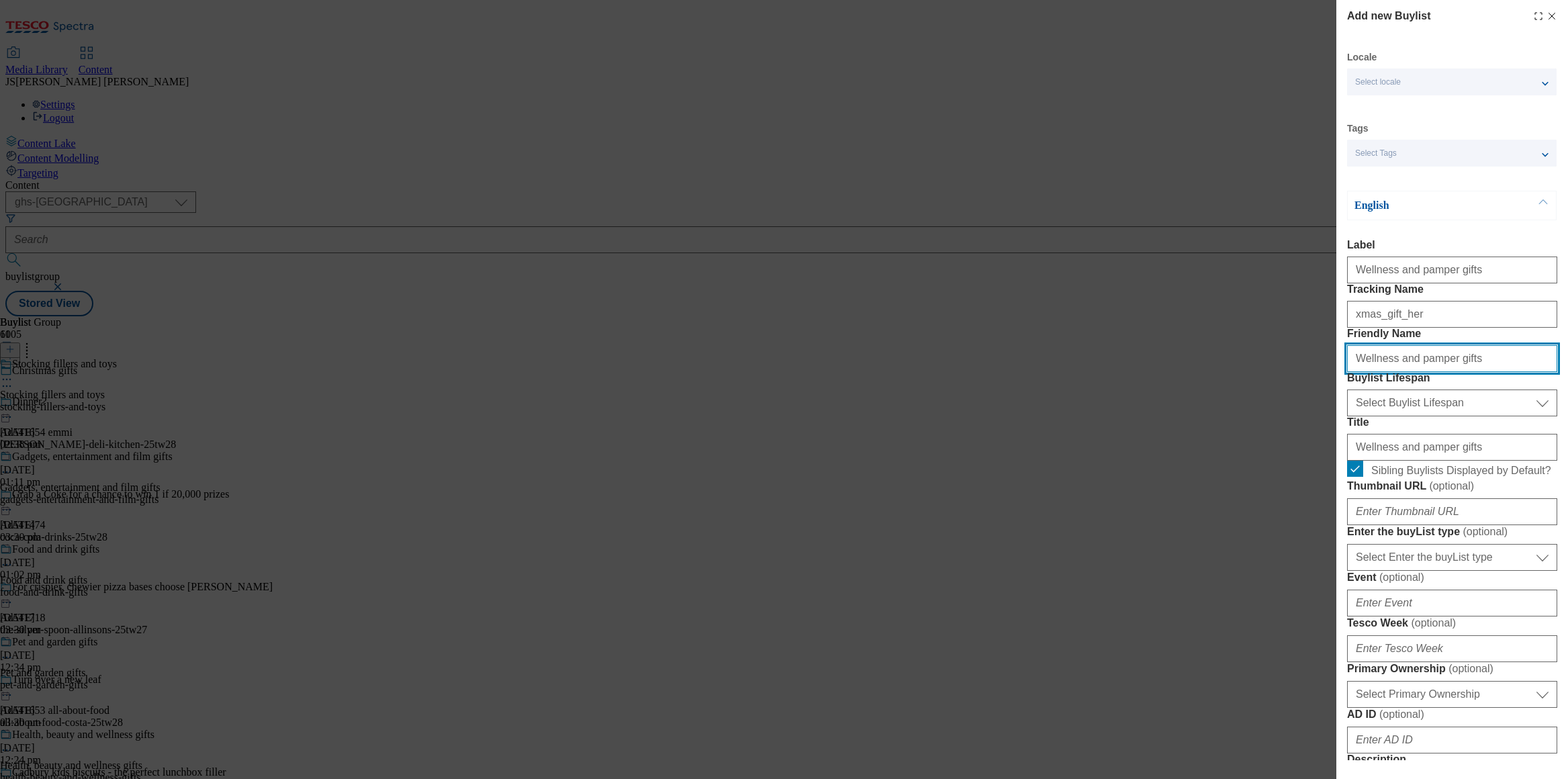
click at [1347, 372] on input "Wellness and pamper gifts" at bounding box center [1452, 359] width 210 height 27
type input "wellness-pamper-gifts"
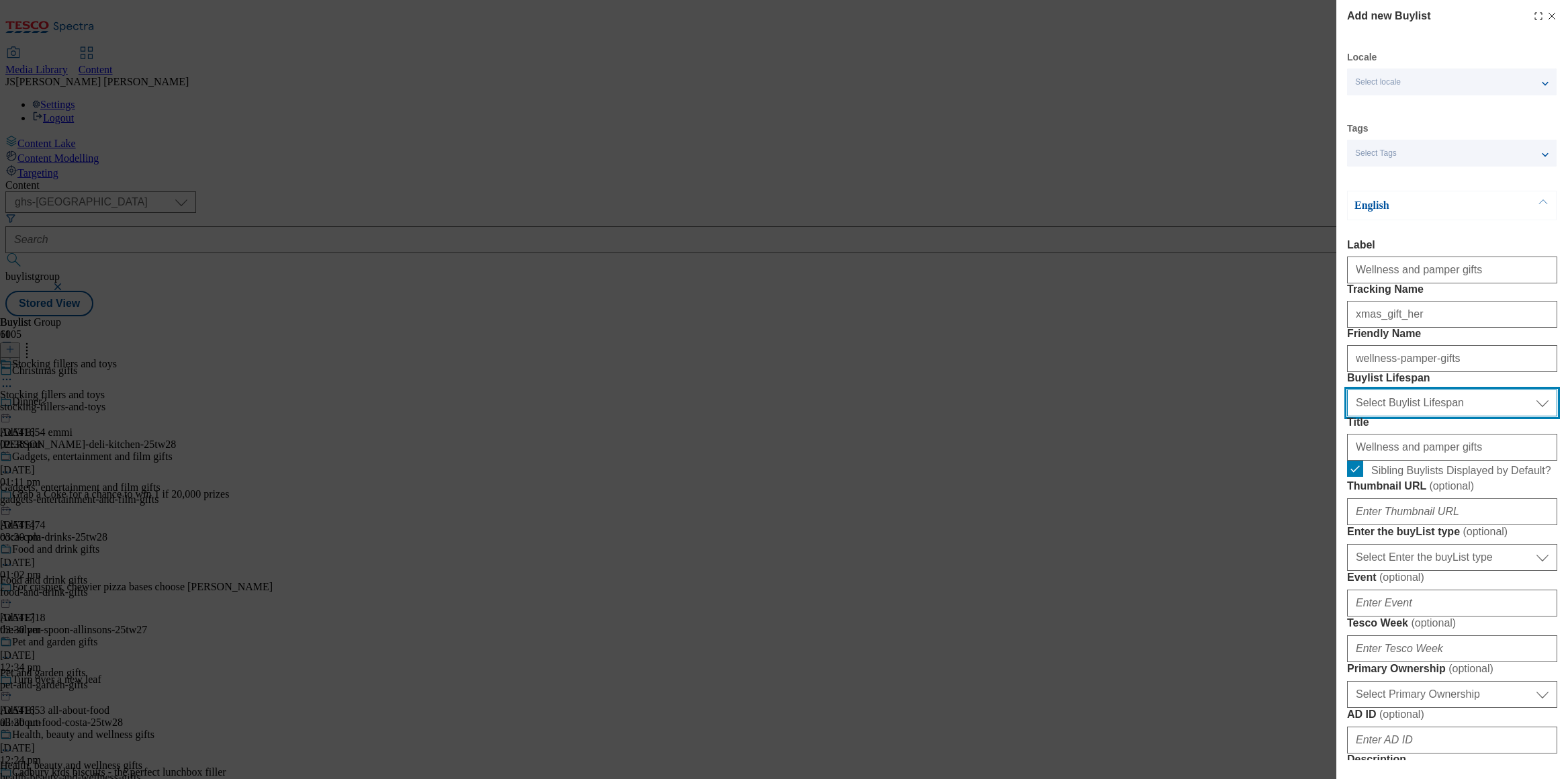
click at [1409, 416] on select "Select Buylist Lifespan evergreen seasonal tactical" at bounding box center [1452, 403] width 210 height 27
select select "evergreen"
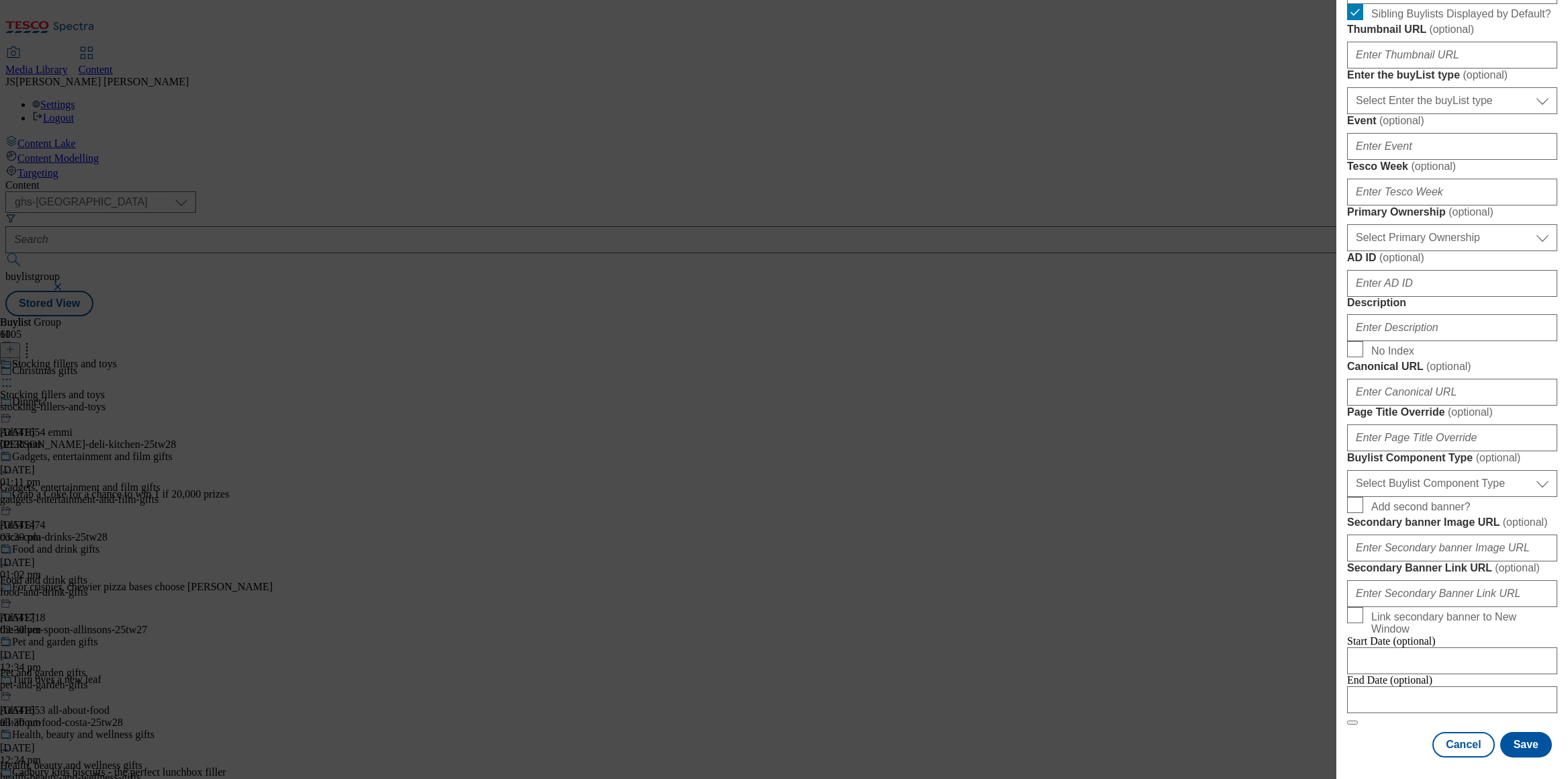
scroll to position [742, 0]
click at [1393, 314] on input "Description" at bounding box center [1452, 328] width 210 height 27
paste input ""Browse Christmas gifts for her, including [MEDICAL_DATA], body care, and perfu…"
type input "Browse Christmas gifts for her, including [MEDICAL_DATA], body care, and perfum…"
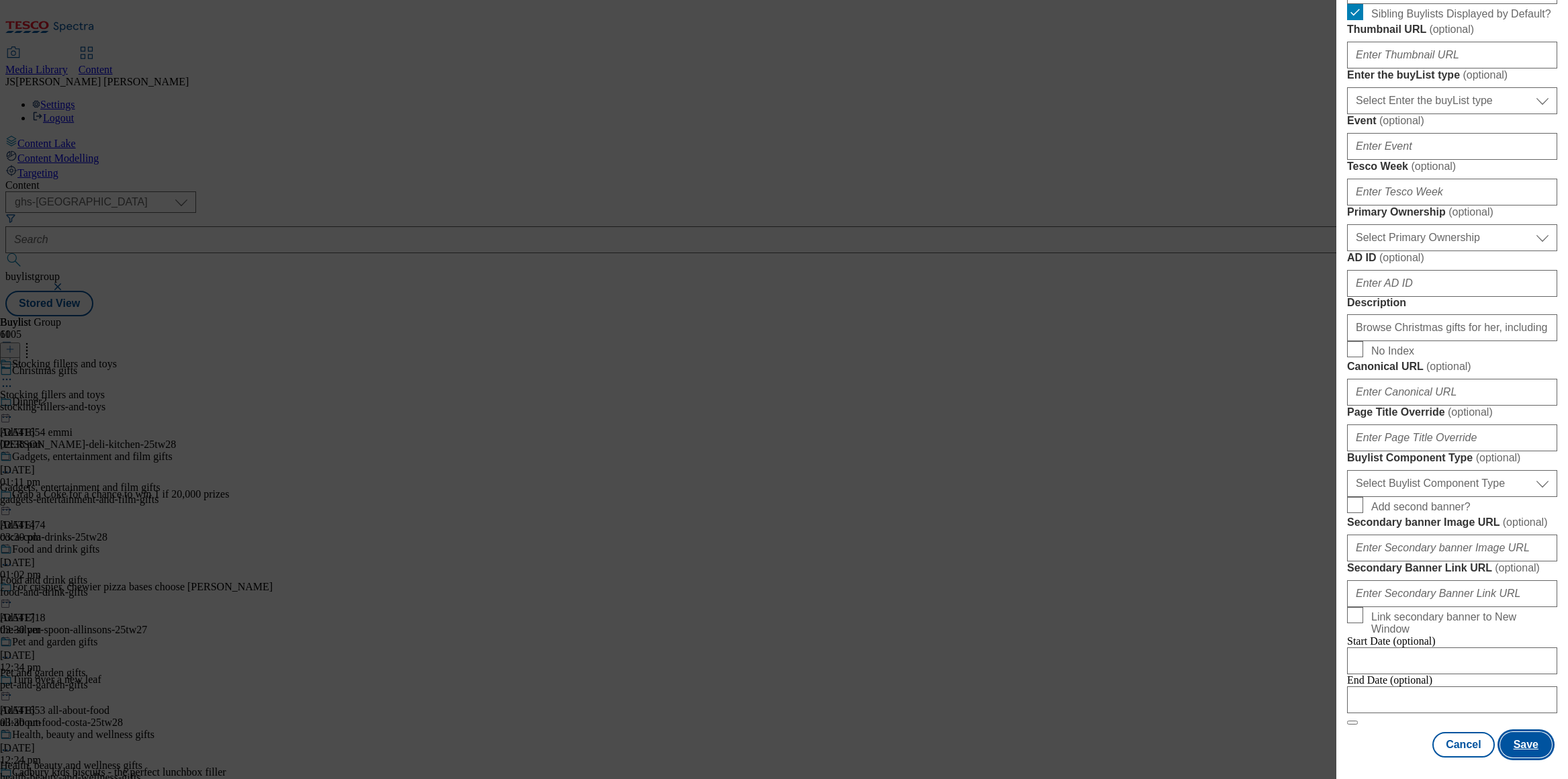
click at [1520, 740] on button "Save" at bounding box center [1527, 745] width 52 height 25
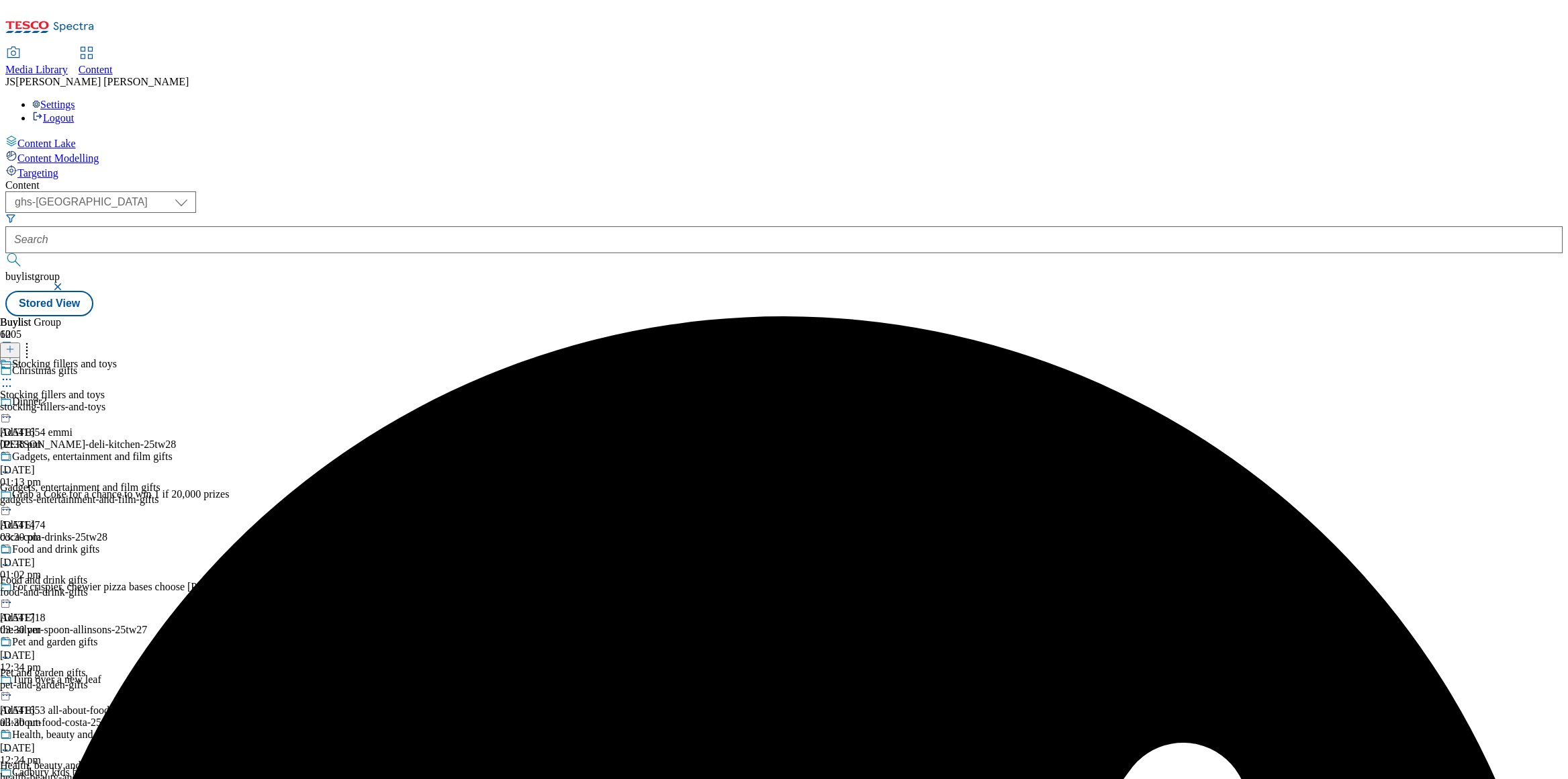
scroll to position [1268, 0]
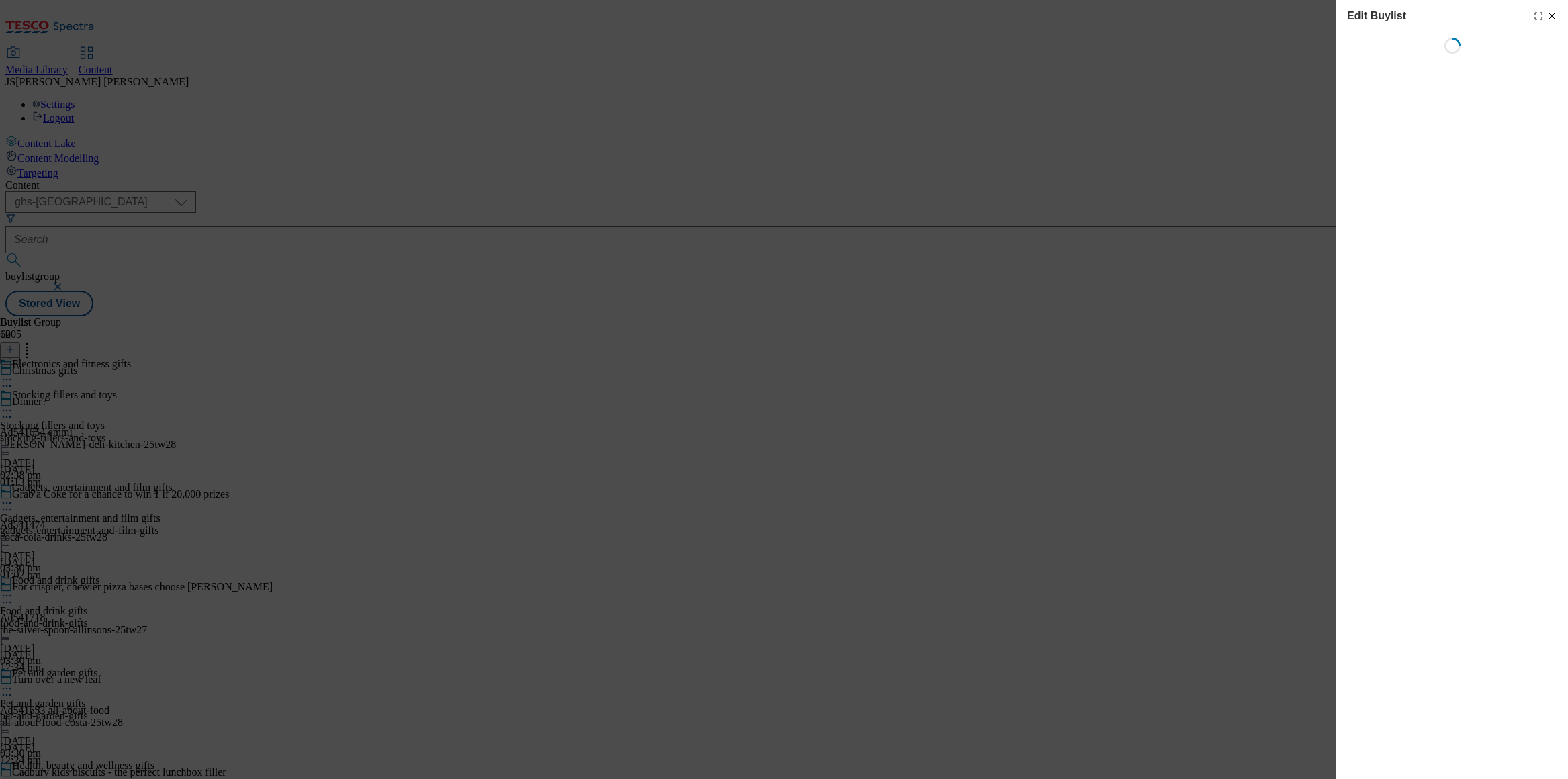
select select "evergreen"
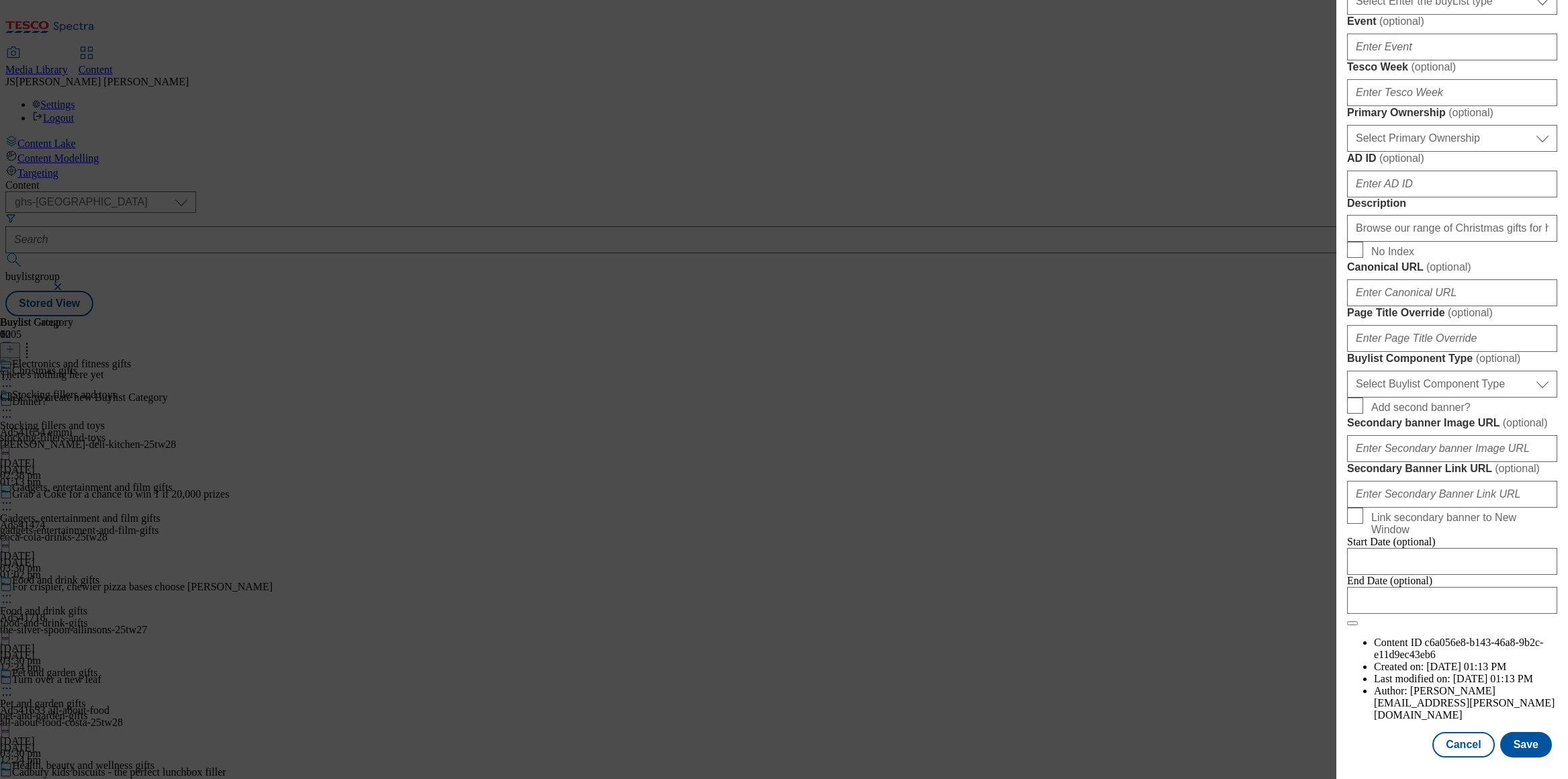
scroll to position [993, 0]
click at [1473, 745] on button "Cancel" at bounding box center [1463, 745] width 62 height 25
select select "evergreen"
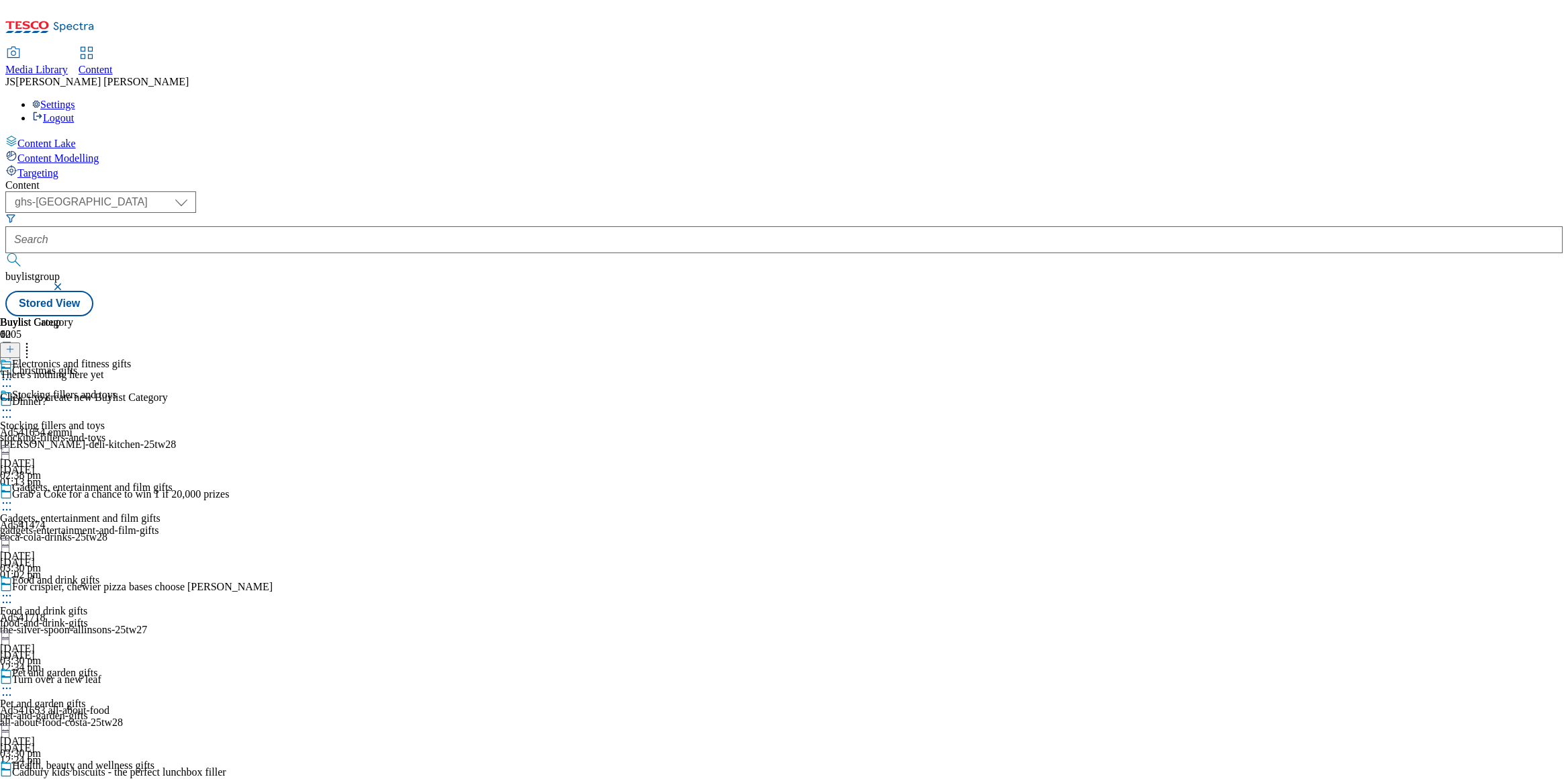
click at [14, 345] on icon at bounding box center [10, 349] width 9 height 9
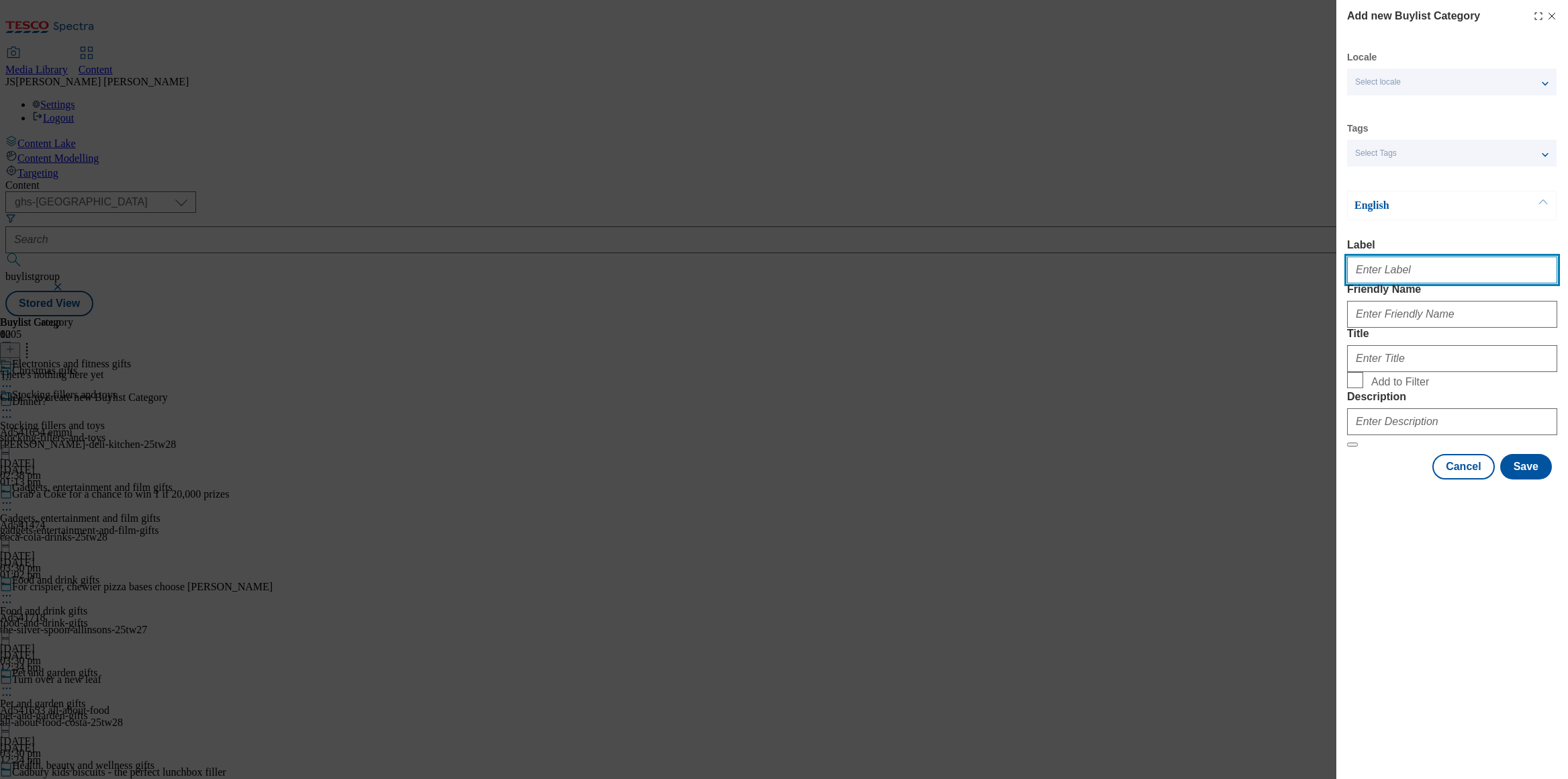
click at [1383, 276] on input "Label" at bounding box center [1452, 270] width 210 height 27
paste input "Electronics and fitness gifts"
click at [1354, 276] on input "Electronics and fitness gifts" at bounding box center [1452, 270] width 210 height 27
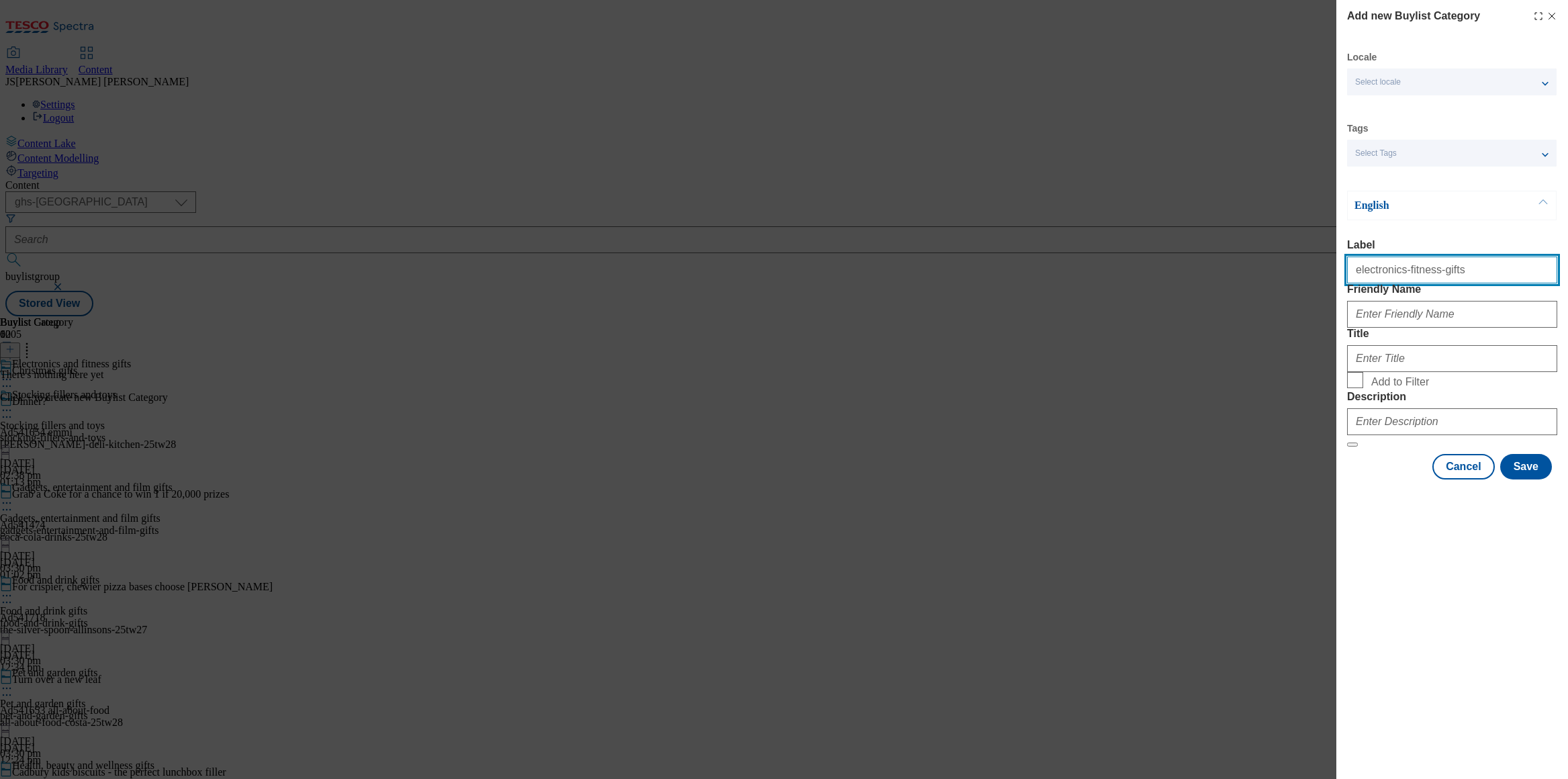
type input "electronics-fitness-gifts"
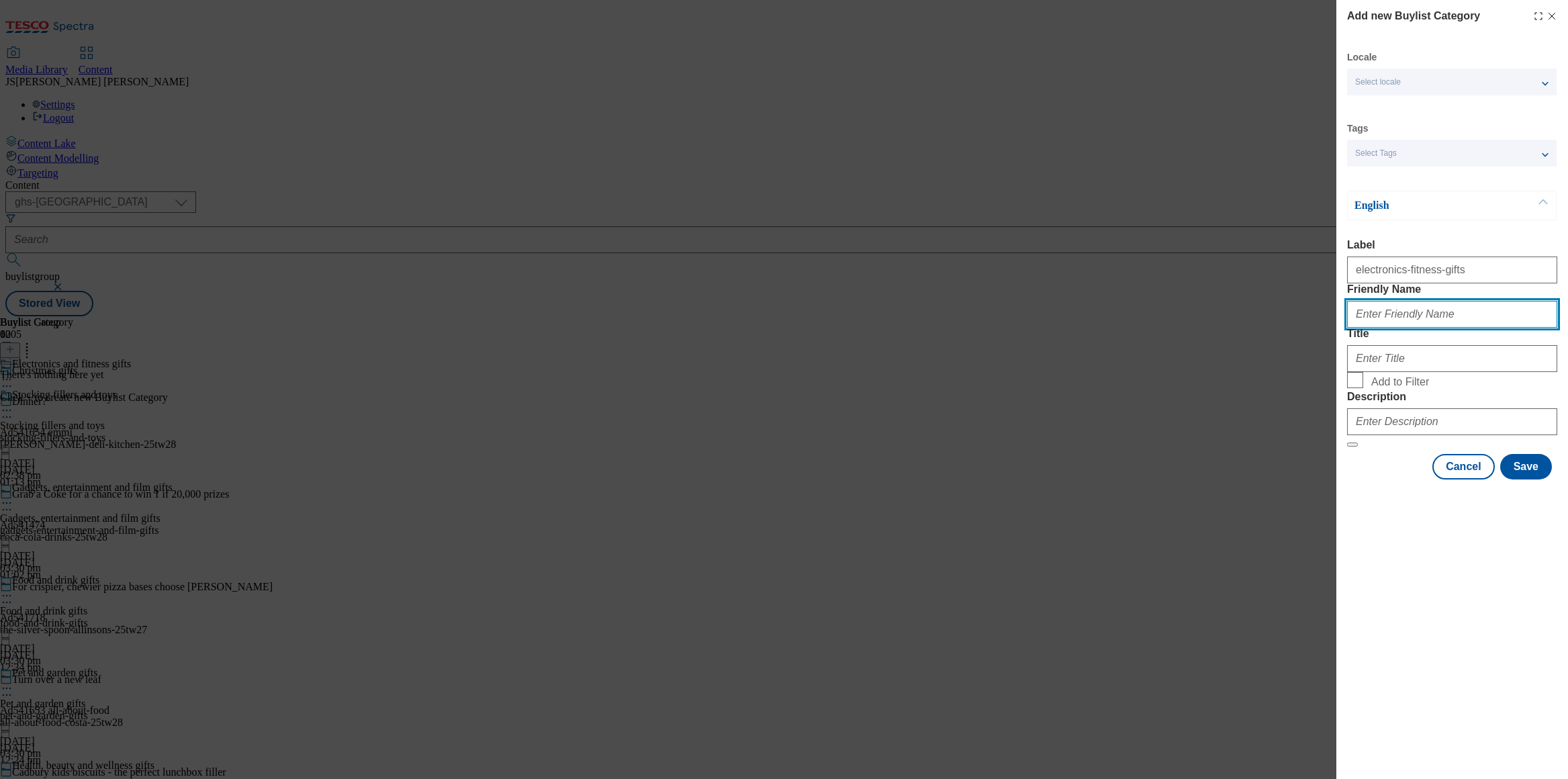
click at [1373, 328] on input "Friendly Name" at bounding box center [1452, 314] width 210 height 27
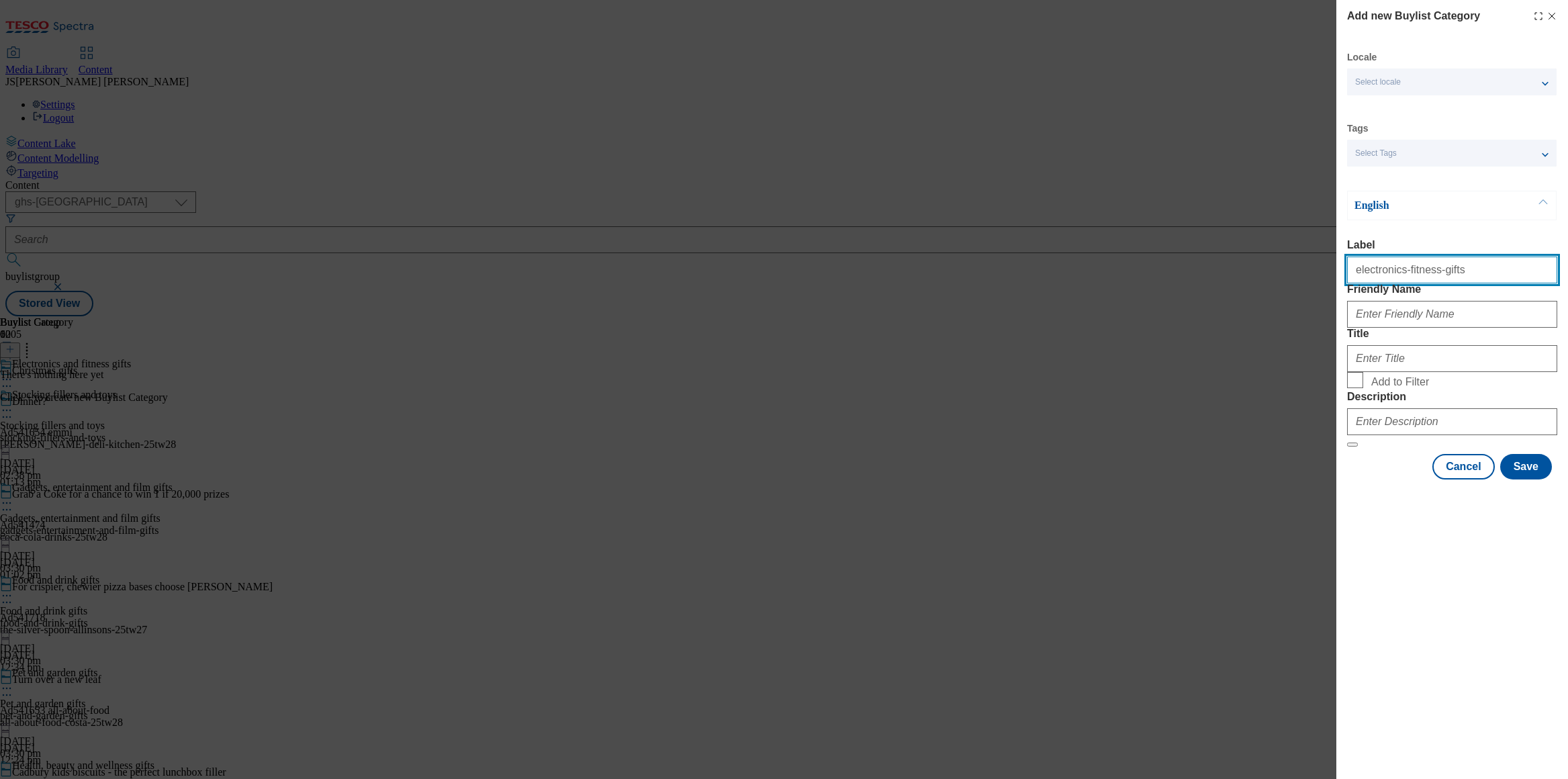
click at [1390, 279] on input "electronics-fitness-gifts" at bounding box center [1452, 270] width 210 height 27
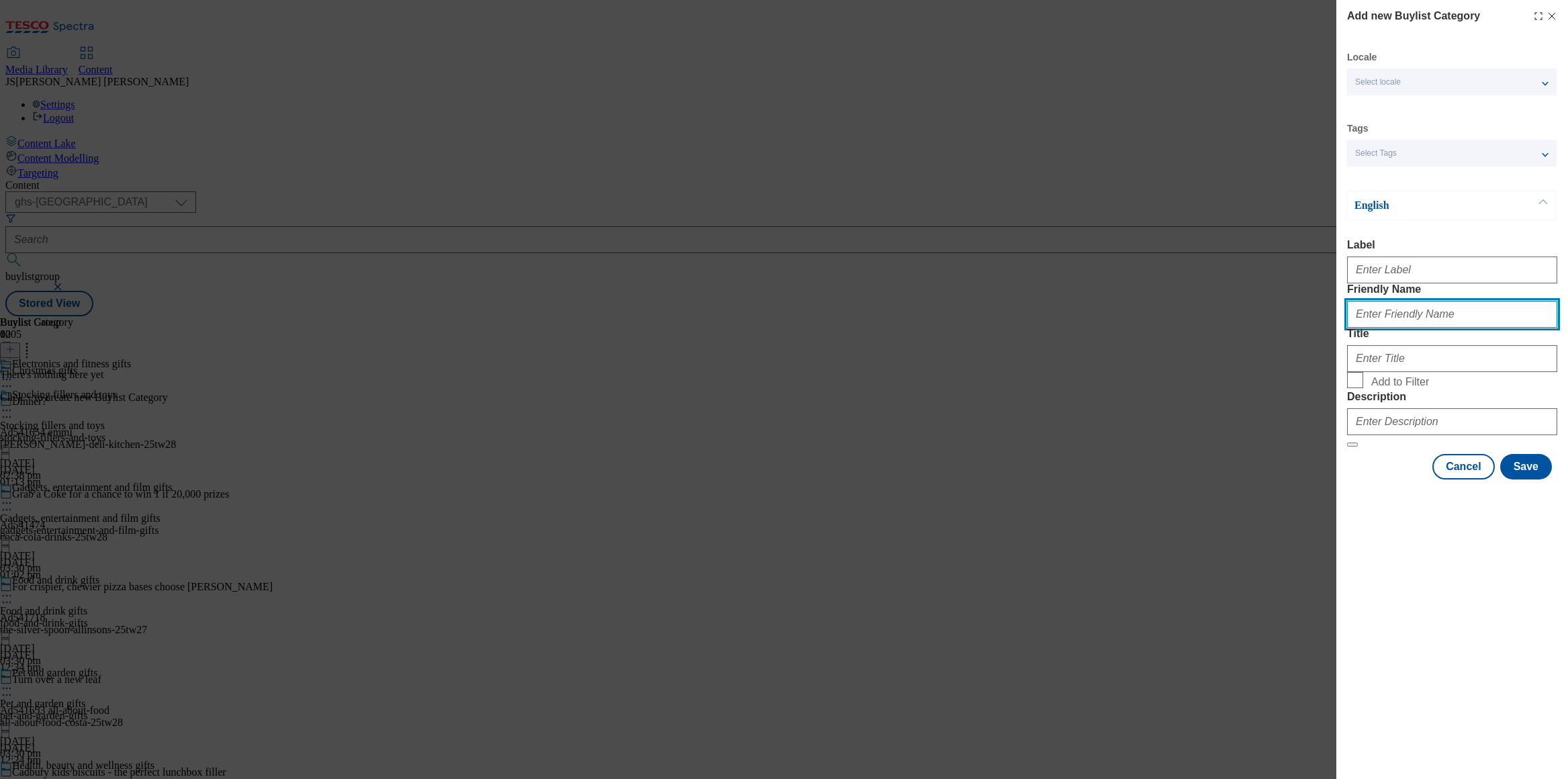
click at [1372, 328] on input "Friendly Name" at bounding box center [1452, 314] width 210 height 27
paste input "electronics-fitness-gifts"
type input "electronics-fitness-gifts"
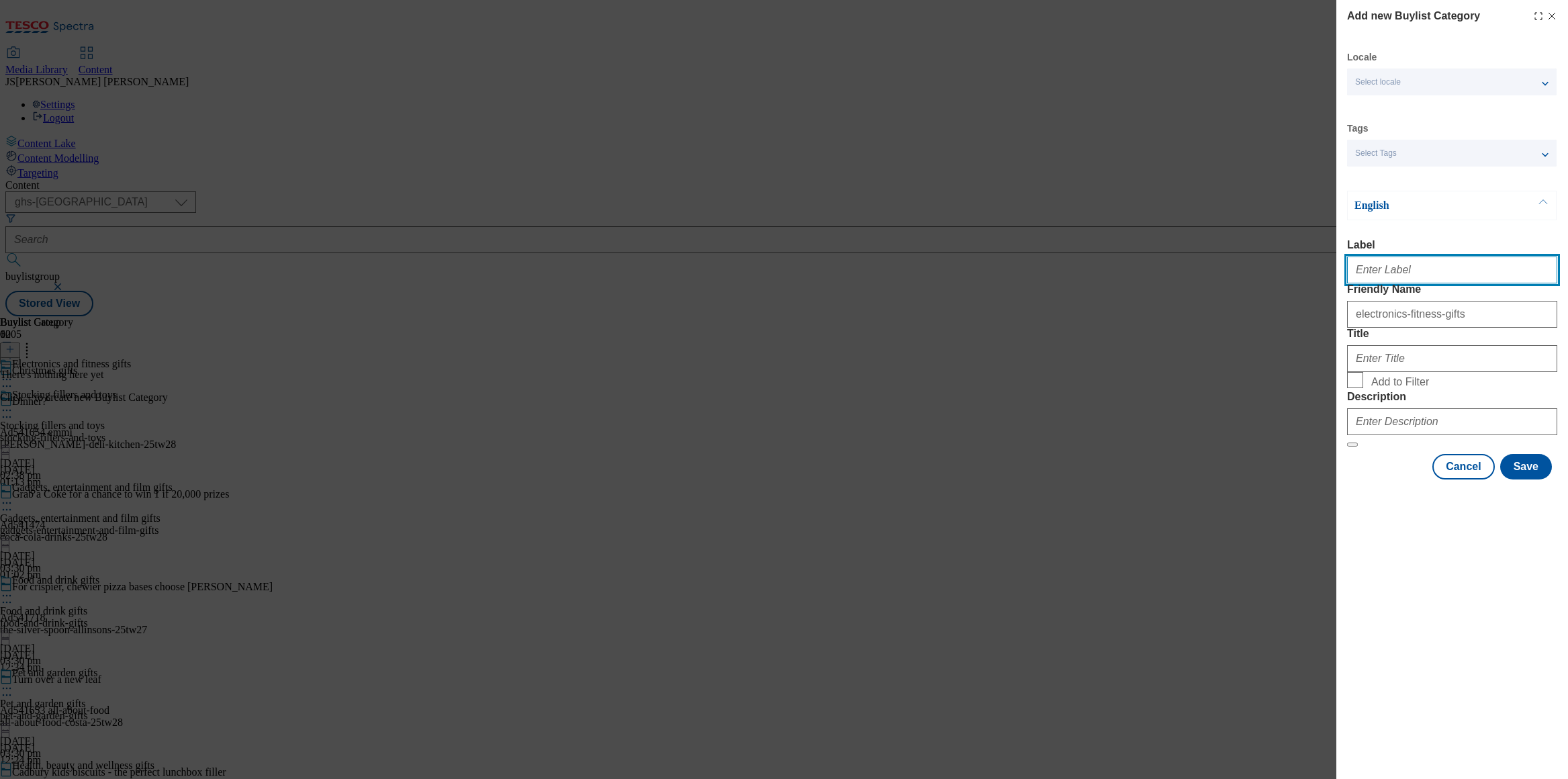
click at [1404, 277] on input "Label" at bounding box center [1452, 270] width 210 height 27
paste input "Electronics and fitness gifts"
type input "Electronics and fitness gifts"
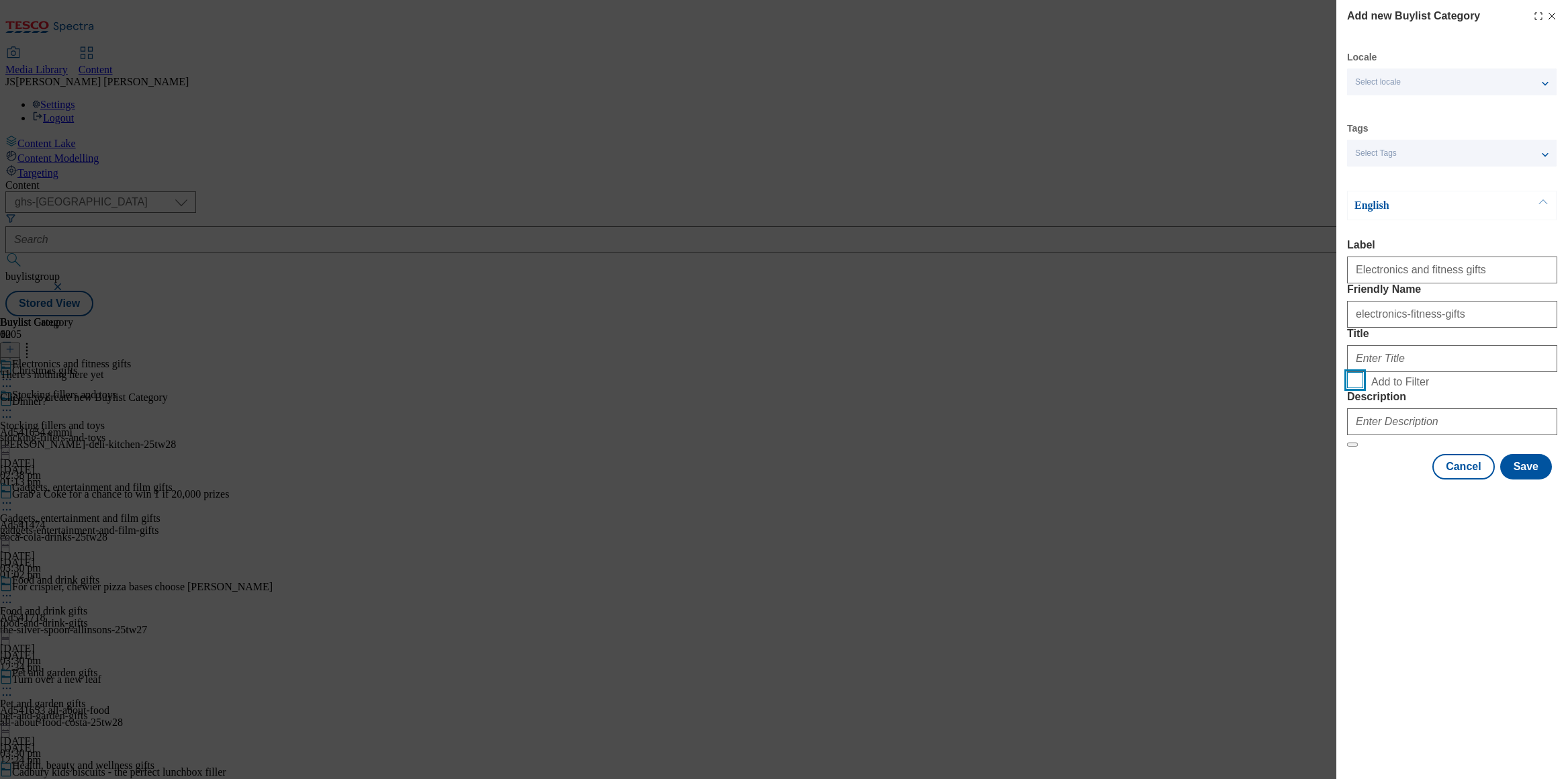
click at [1351, 389] on input "Add to Filter" at bounding box center [1355, 381] width 16 height 16
checkbox input "true"
click at [1375, 372] on input "Title" at bounding box center [1452, 359] width 210 height 27
paste input "Electronics and fitness gifts"
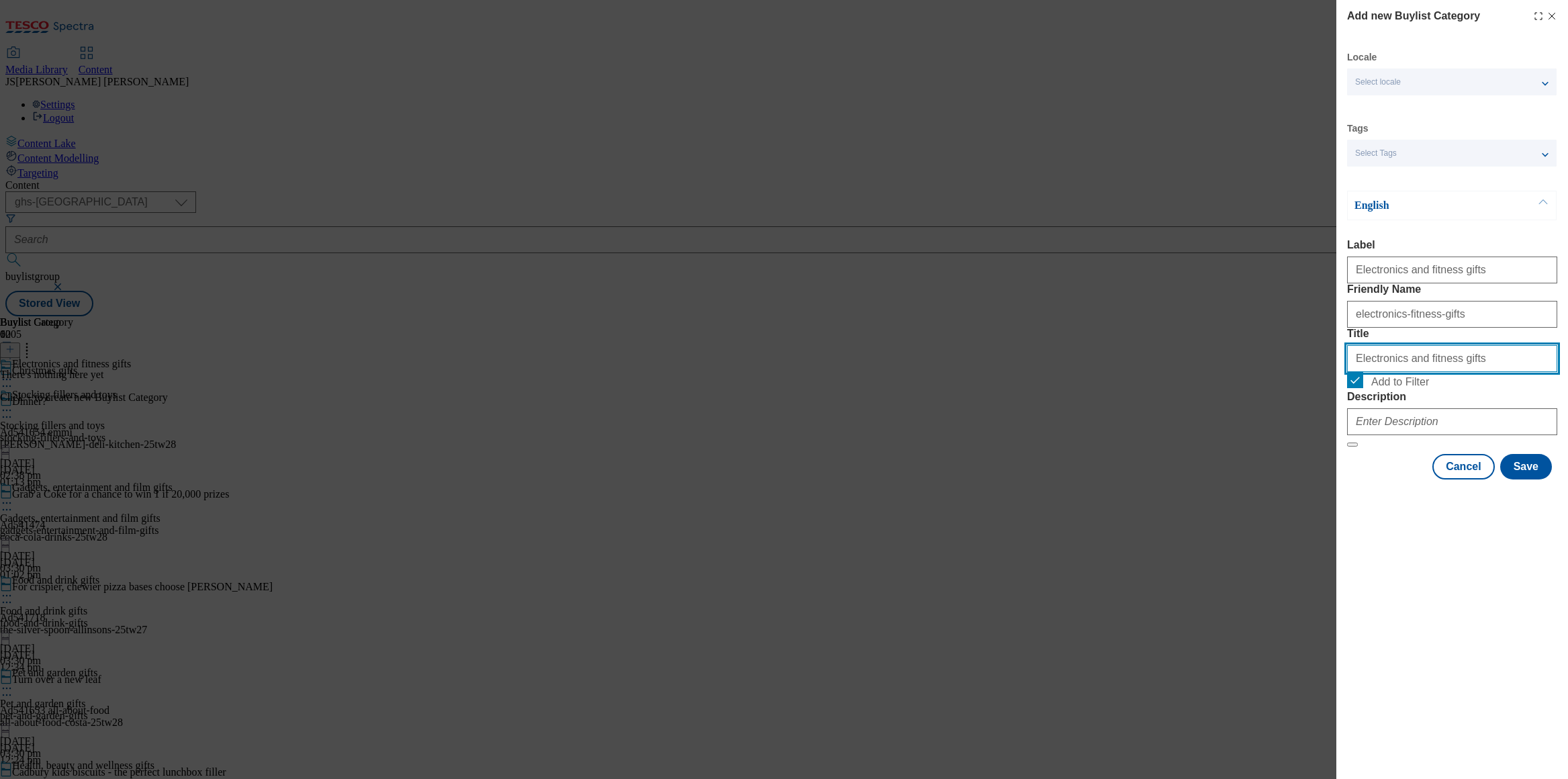
type input "Electronics and fitness gifts"
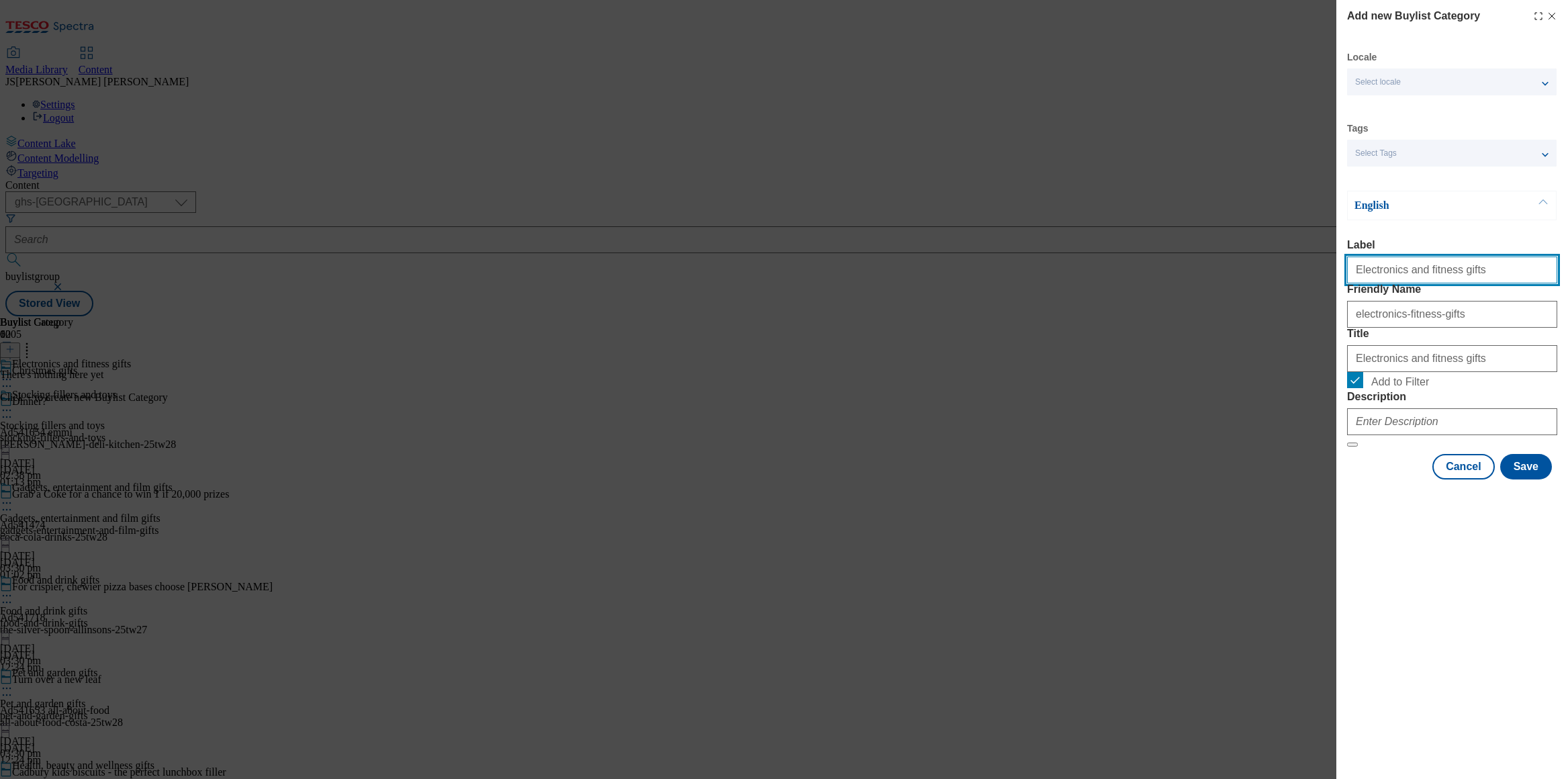
scroll to position [0, 0]
click at [1543, 272] on input "Electronics and fitness gifts" at bounding box center [1452, 270] width 210 height 27
click at [1543, 276] on input "Electronics and fitness gifts" at bounding box center [1452, 270] width 210 height 27
drag, startPoint x: 1493, startPoint y: 278, endPoint x: 1465, endPoint y: 277, distance: 28.0
click at [1493, 278] on input "Electronics and fitness gifts" at bounding box center [1452, 270] width 210 height 27
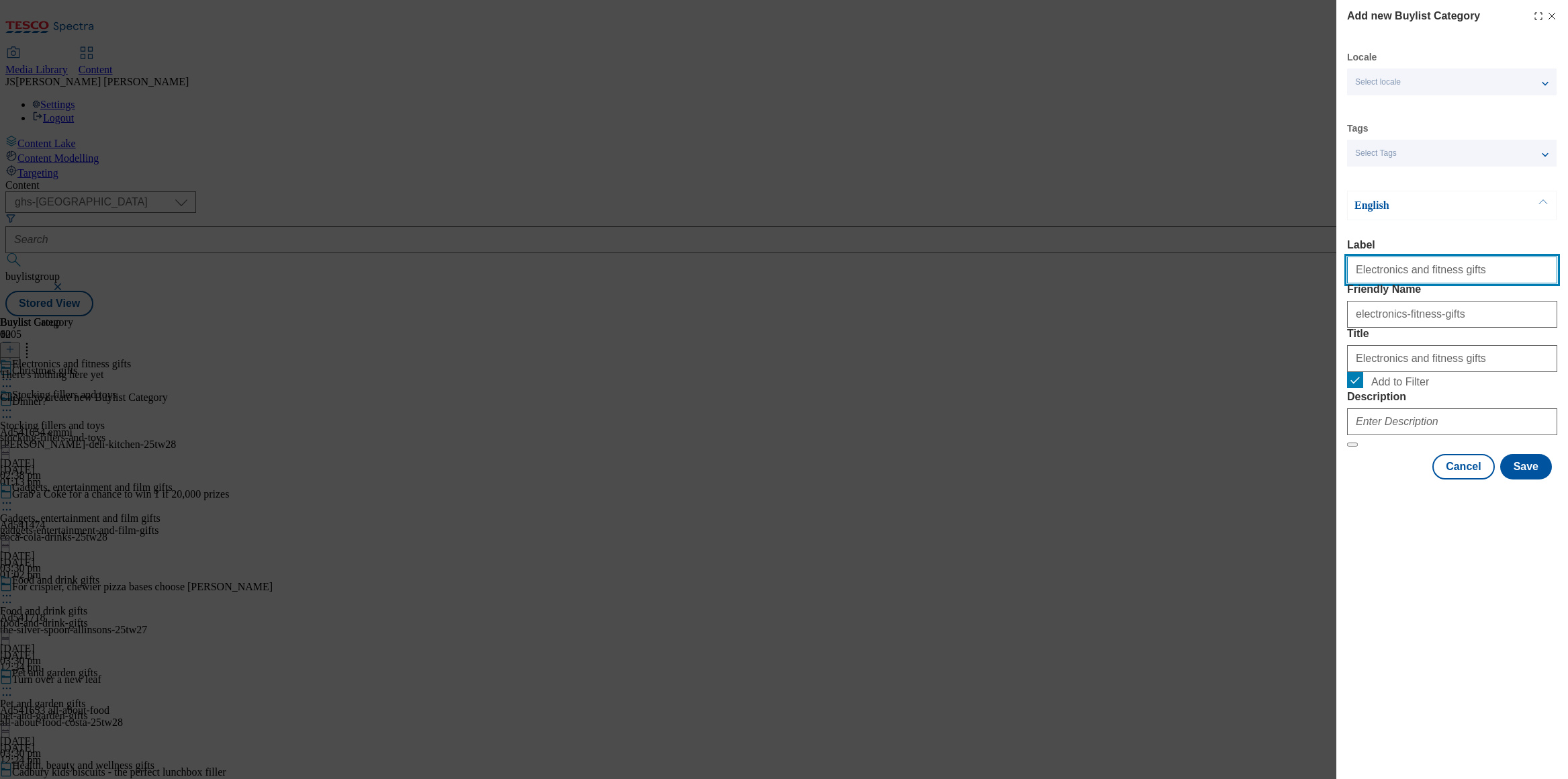
click at [1465, 277] on input "Electronics and fitness gifts" at bounding box center [1452, 270] width 210 height 27
click at [1524, 276] on input "Electronics and fitness gifts" at bounding box center [1452, 270] width 210 height 27
type input "Electronics and fitness gifts"
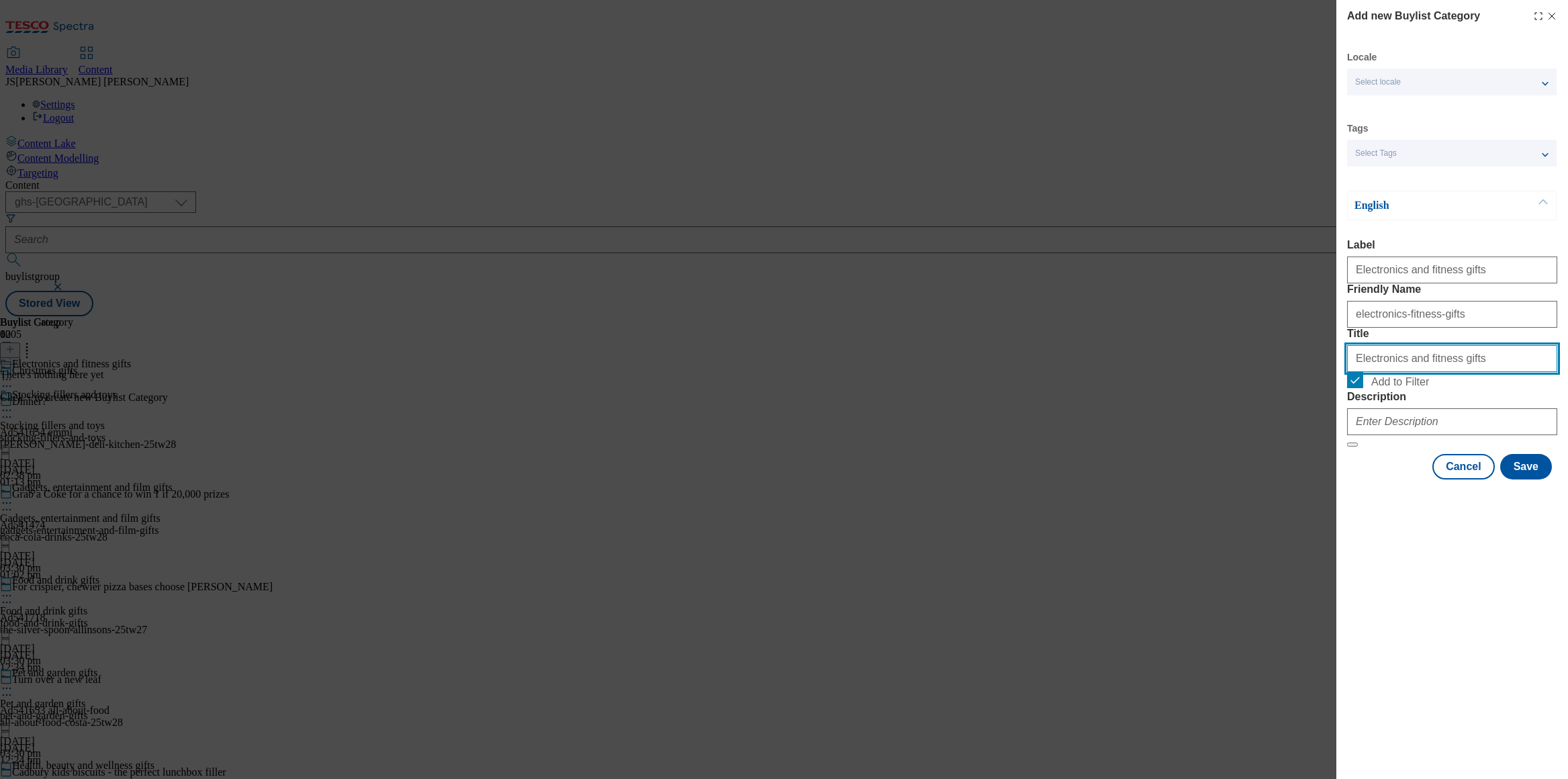
click at [1452, 372] on input "Electronics and fitness gifts" at bounding box center [1452, 359] width 210 height 27
paste input "Electronics and fitness gifts"
type input "Electronics and fitness gifts"
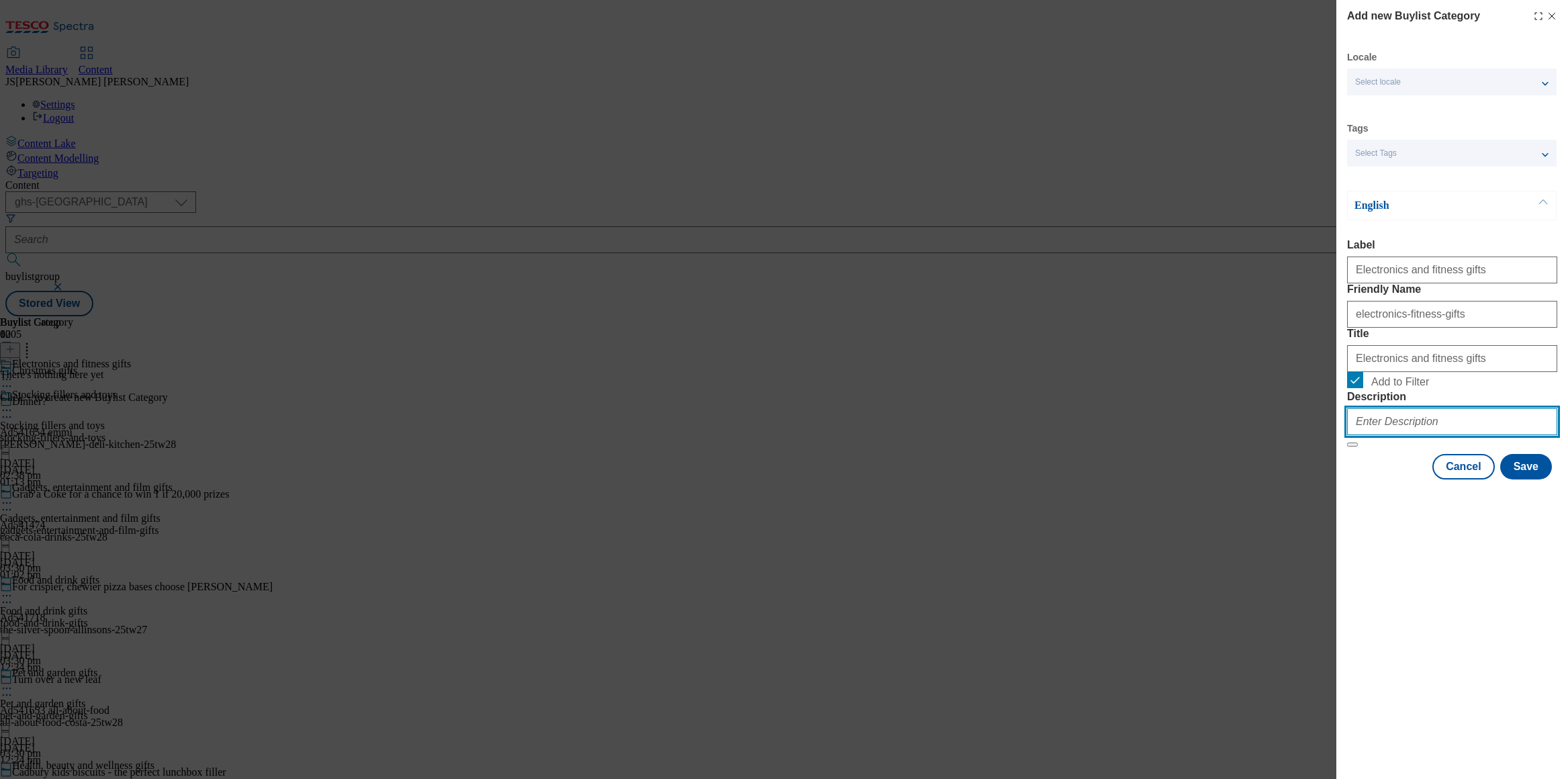
click at [1433, 435] on input "Description" at bounding box center [1452, 422] width 210 height 27
paste input "Browse our range of Christmas gifts for him, including electronics, grooming, f…"
type input "Browse our range of Christmas gifts for him, including electronics, grooming, f…"
click at [1501, 608] on div "Add new Buylist Category Locale Select locale English Welsh Tags Select Tags fn…" at bounding box center [1452, 390] width 231 height 779
click at [1524, 480] on button "Save" at bounding box center [1527, 467] width 52 height 25
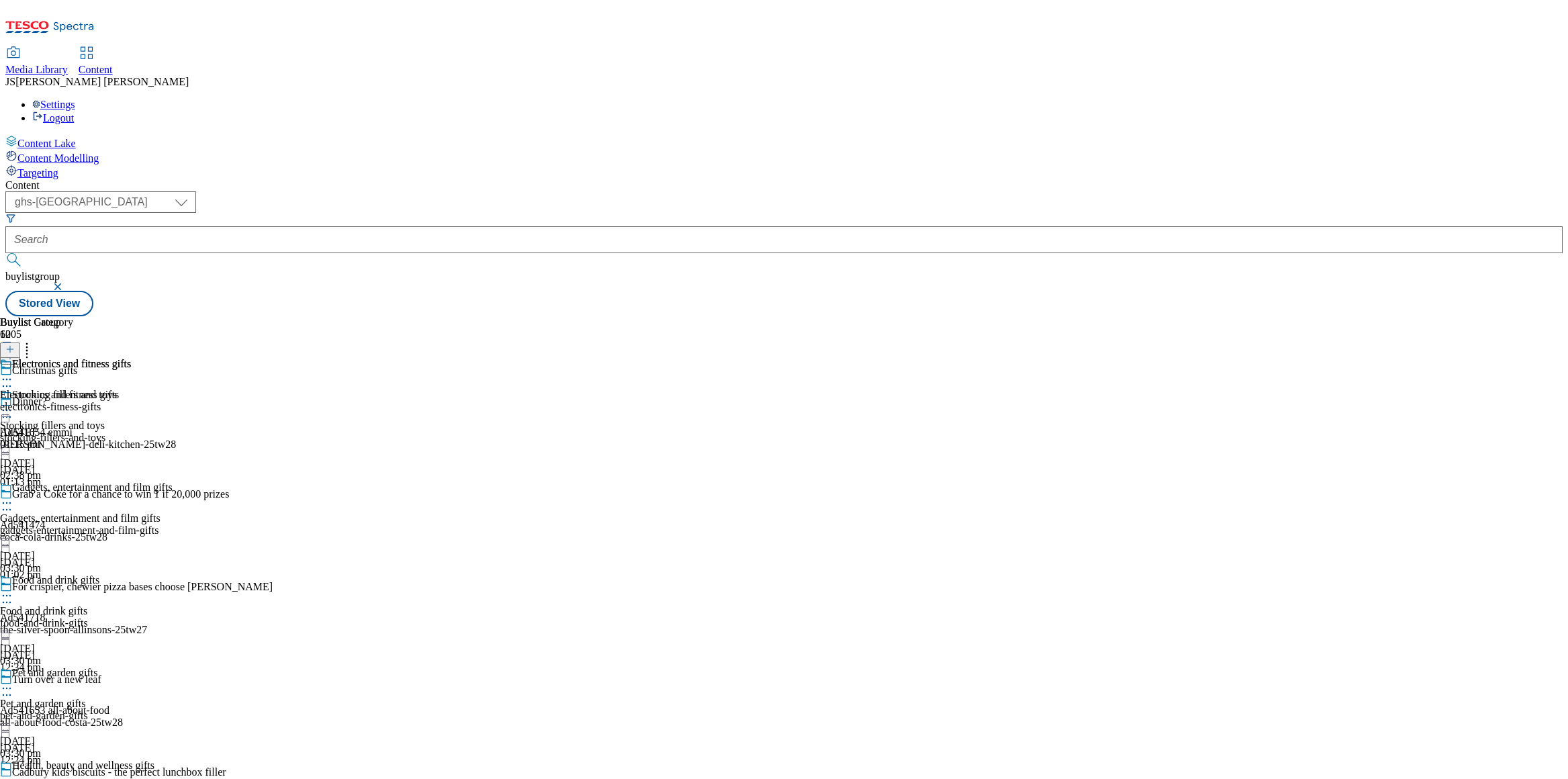
click at [131, 358] on div "Electronics and fitness gifts Electronics and fitness gifts electronics-fitness…" at bounding box center [65, 404] width 131 height 92
click at [20, 343] on button at bounding box center [10, 350] width 20 height 15
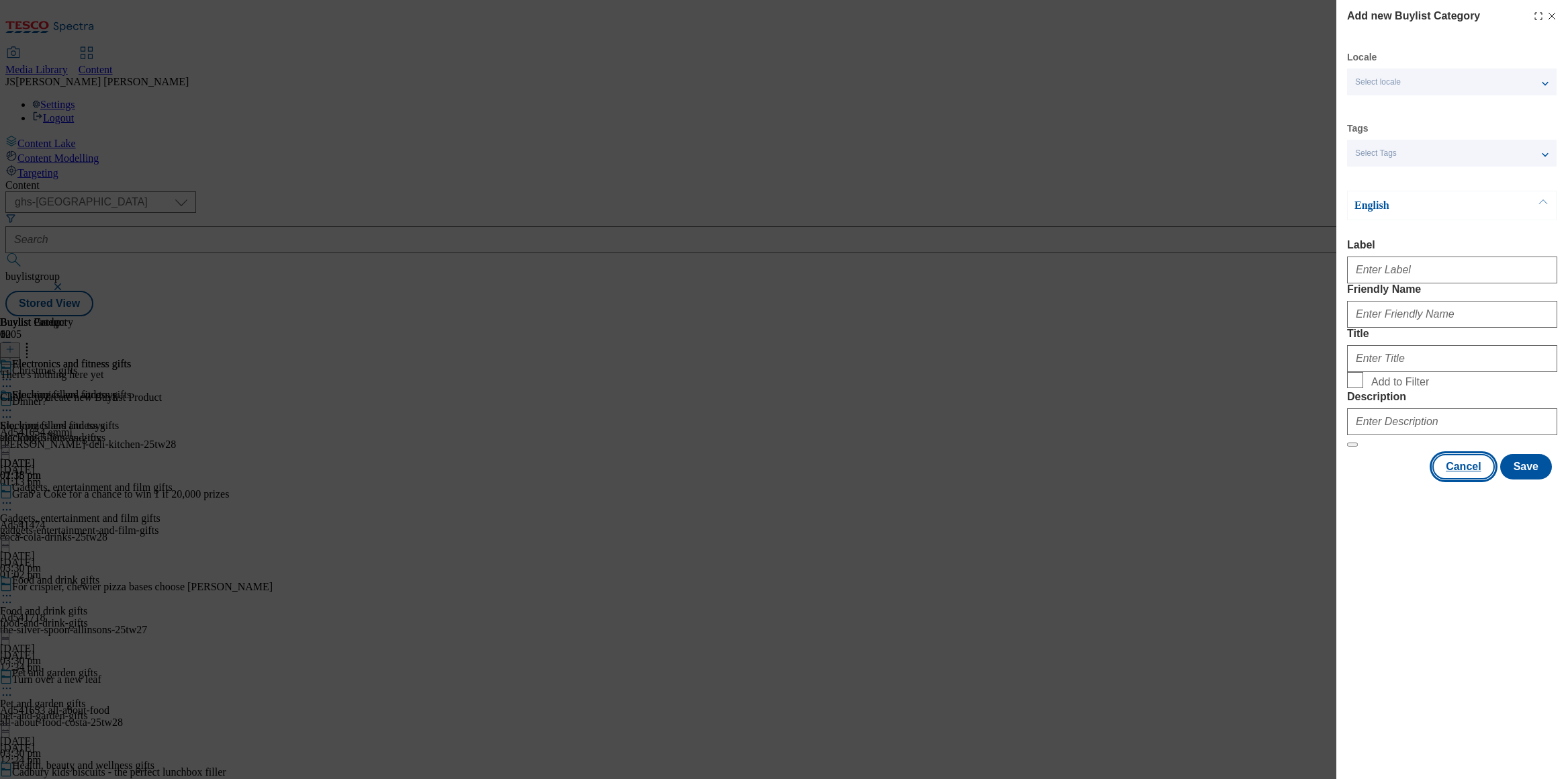
click at [1468, 480] on button "Cancel" at bounding box center [1463, 467] width 62 height 25
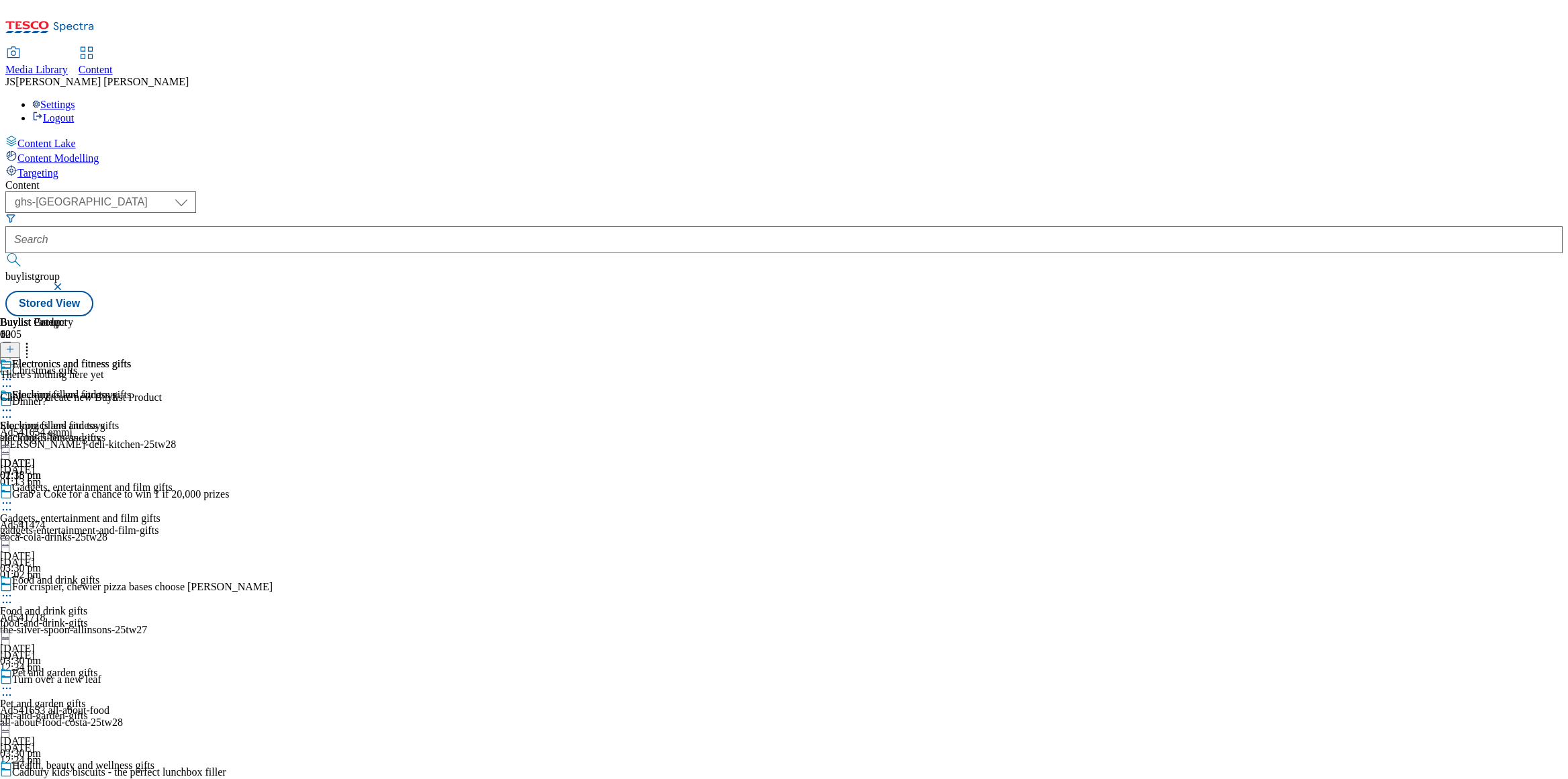
scroll to position [1268, 0]
click at [14, 345] on icon at bounding box center [10, 349] width 9 height 9
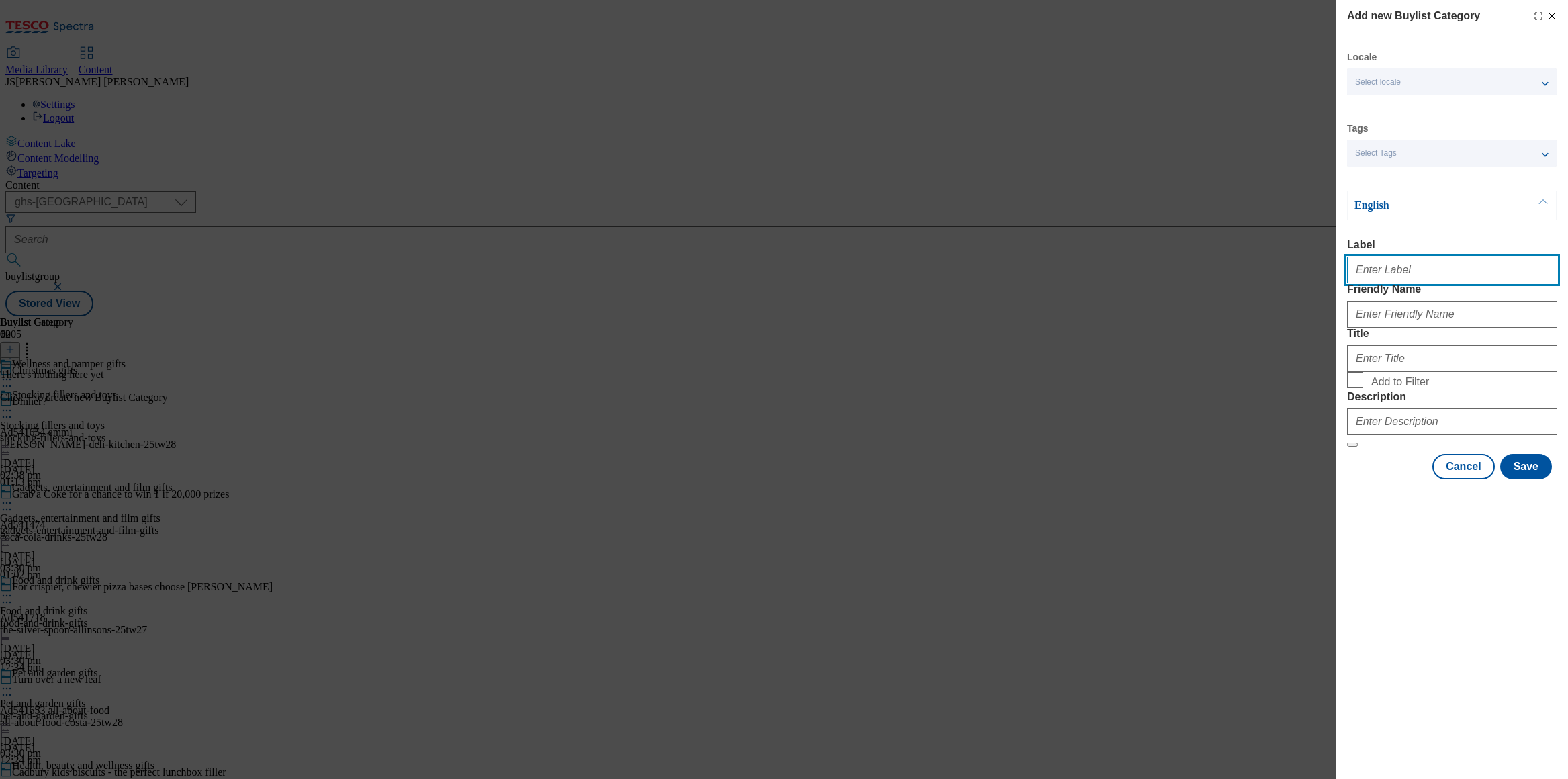
click at [1395, 281] on input "Label" at bounding box center [1452, 270] width 210 height 27
paste input "Wellness and pamper gifts"
type input "Wellness and pamper gifts"
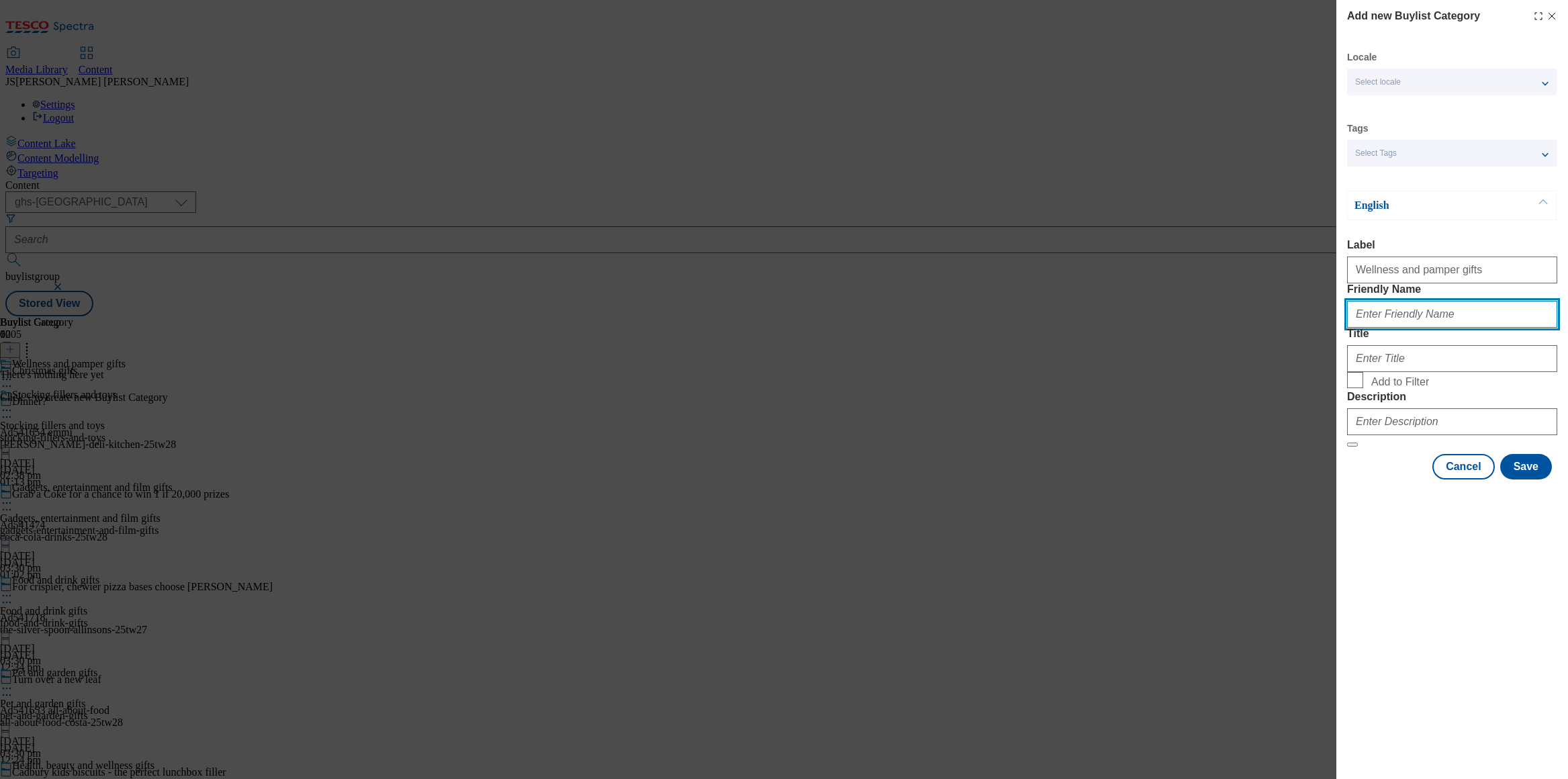
click at [1378, 328] on input "Friendly Name" at bounding box center [1452, 314] width 210 height 27
paste input "Wellness and pamper gifts"
type input "Wellness and pamper gifts"
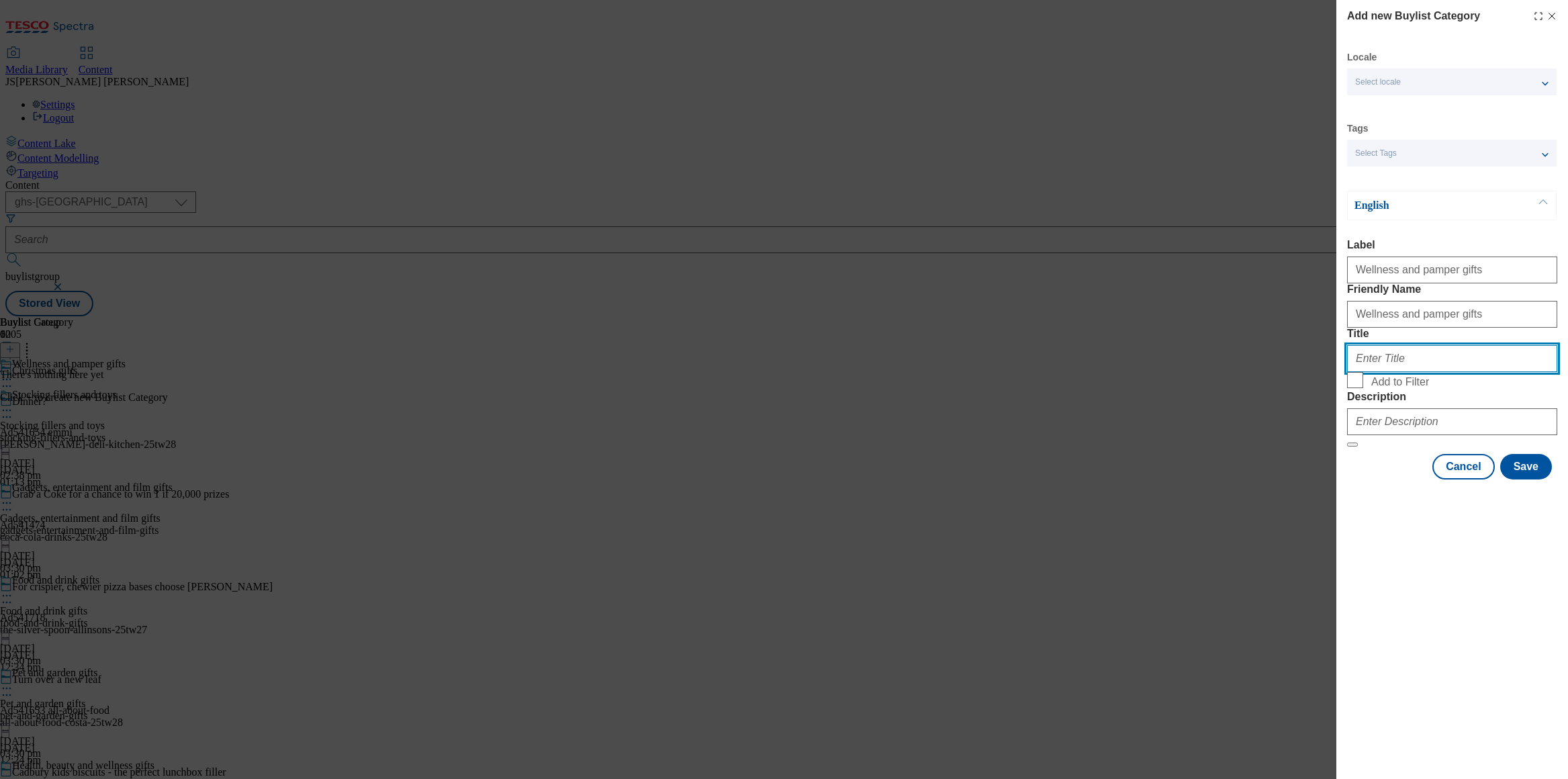
scroll to position [0, 0]
click at [1391, 372] on input "Title" at bounding box center [1452, 359] width 210 height 27
paste input "Wellness and pamper gifts"
type input "Wellness and pamper gifts"
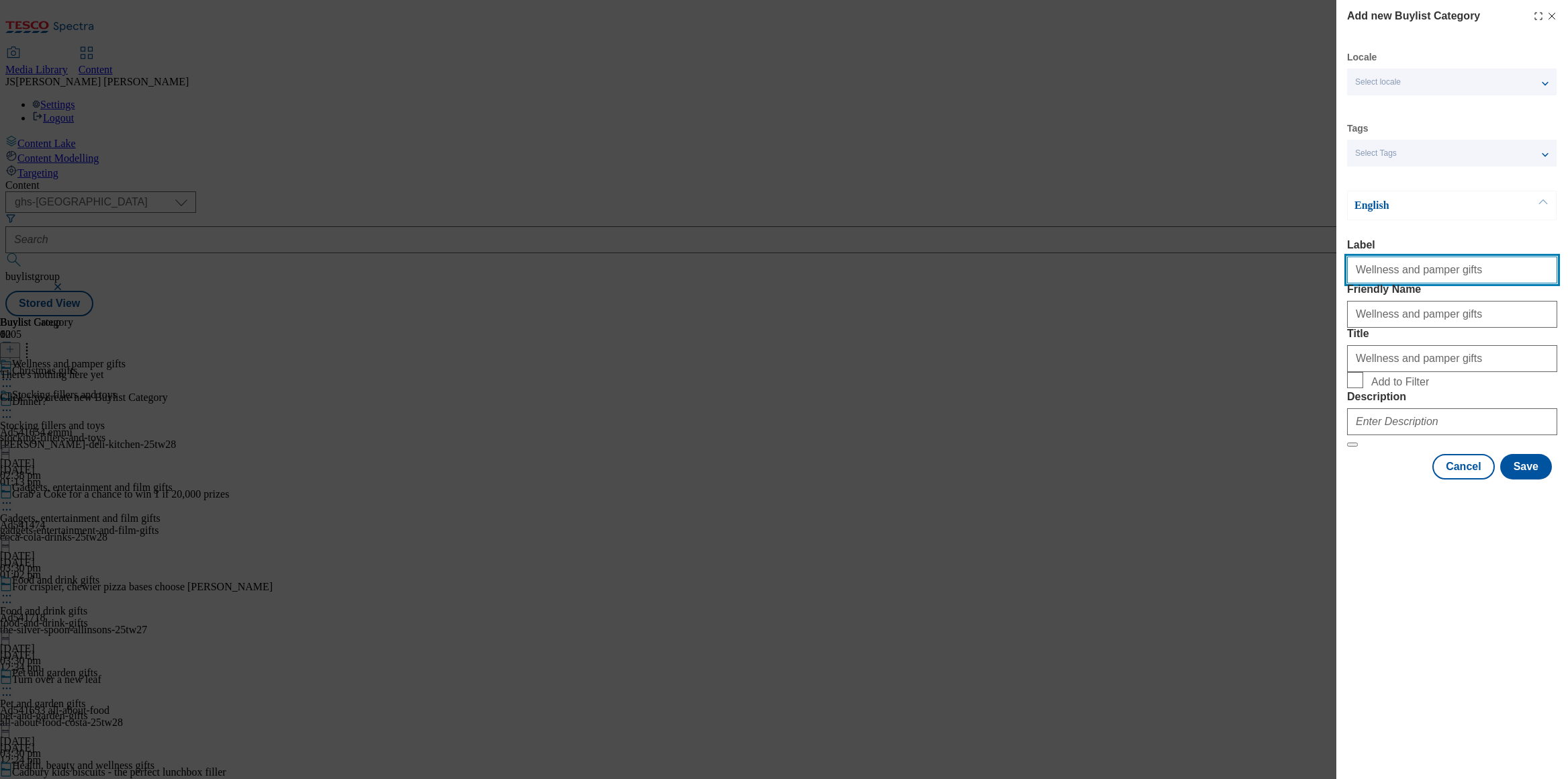
scroll to position [0, 0]
click at [1547, 274] on input "Wellness and pamper gifts" at bounding box center [1452, 270] width 210 height 27
click at [1546, 274] on input "Wellness and pamper gifts" at bounding box center [1452, 270] width 210 height 27
click at [1540, 275] on input "Wellness and pamper gifts" at bounding box center [1452, 270] width 210 height 27
type input "Wellness and pamper gifts"
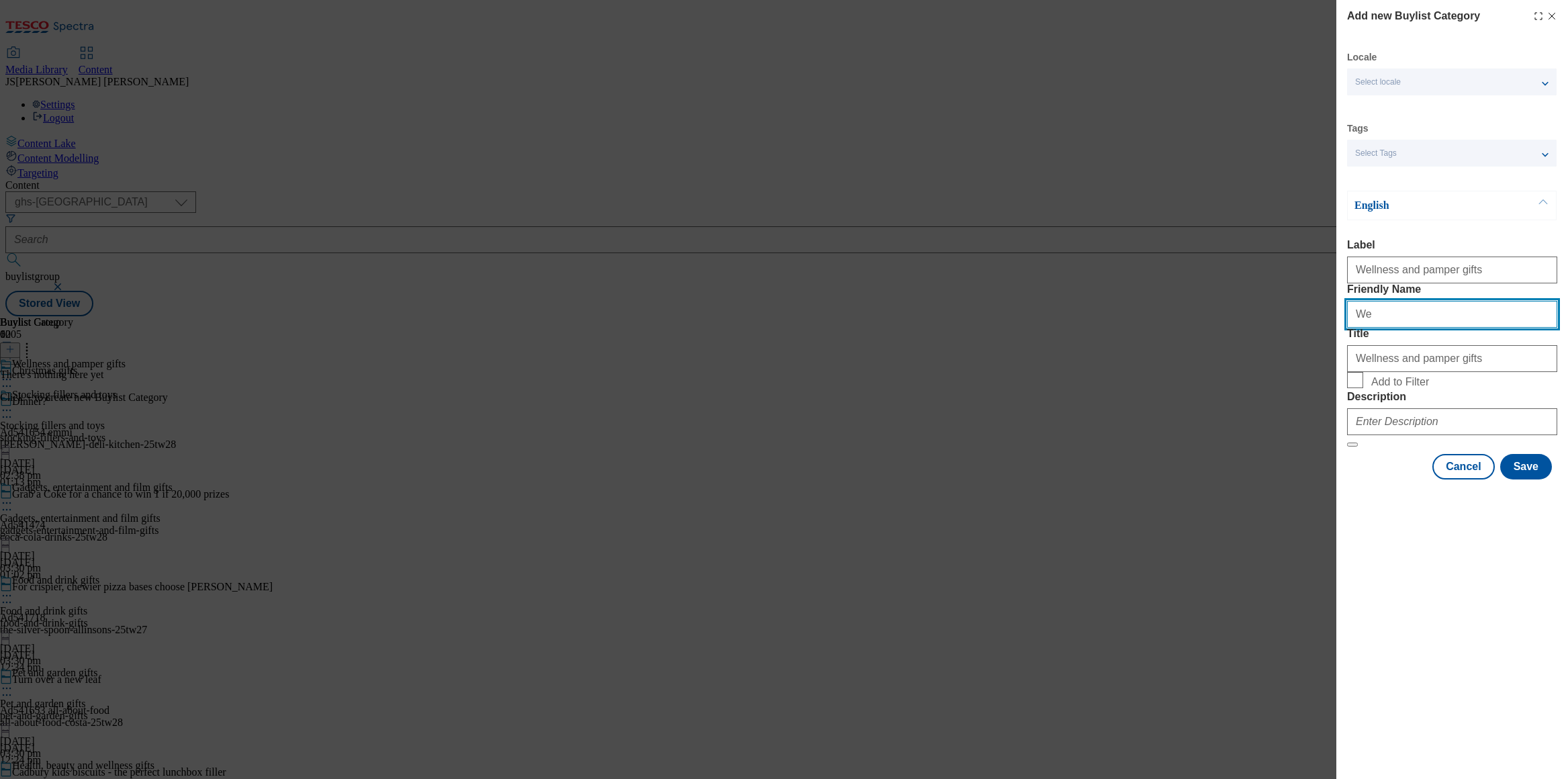
type input "W"
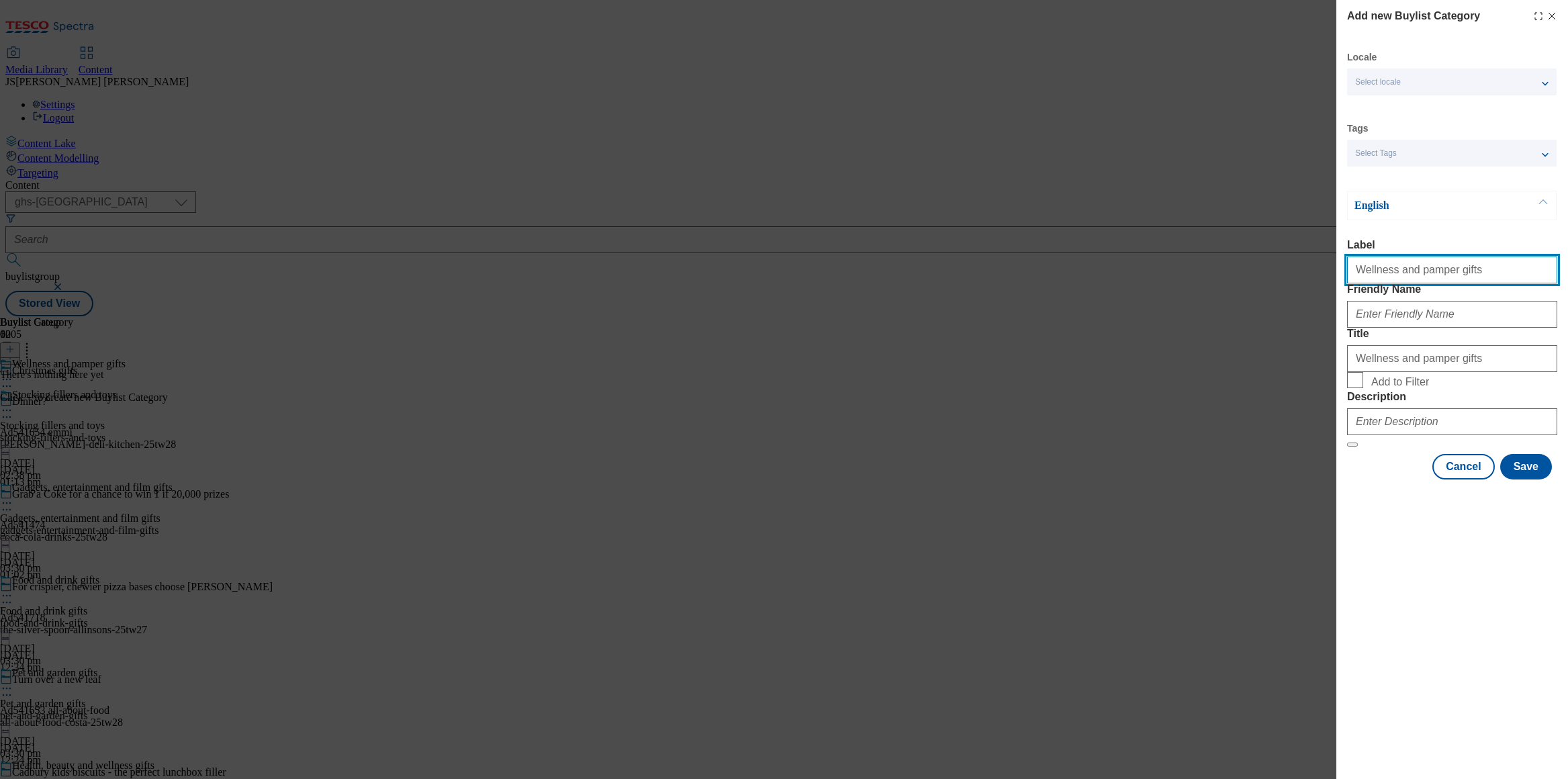
drag, startPoint x: 1464, startPoint y: 276, endPoint x: 1328, endPoint y: 271, distance: 136.1
click at [1329, 271] on div "Add new Buylist Category Locale Select locale English Welsh Tags Select Tags fn…" at bounding box center [784, 390] width 1568 height 779
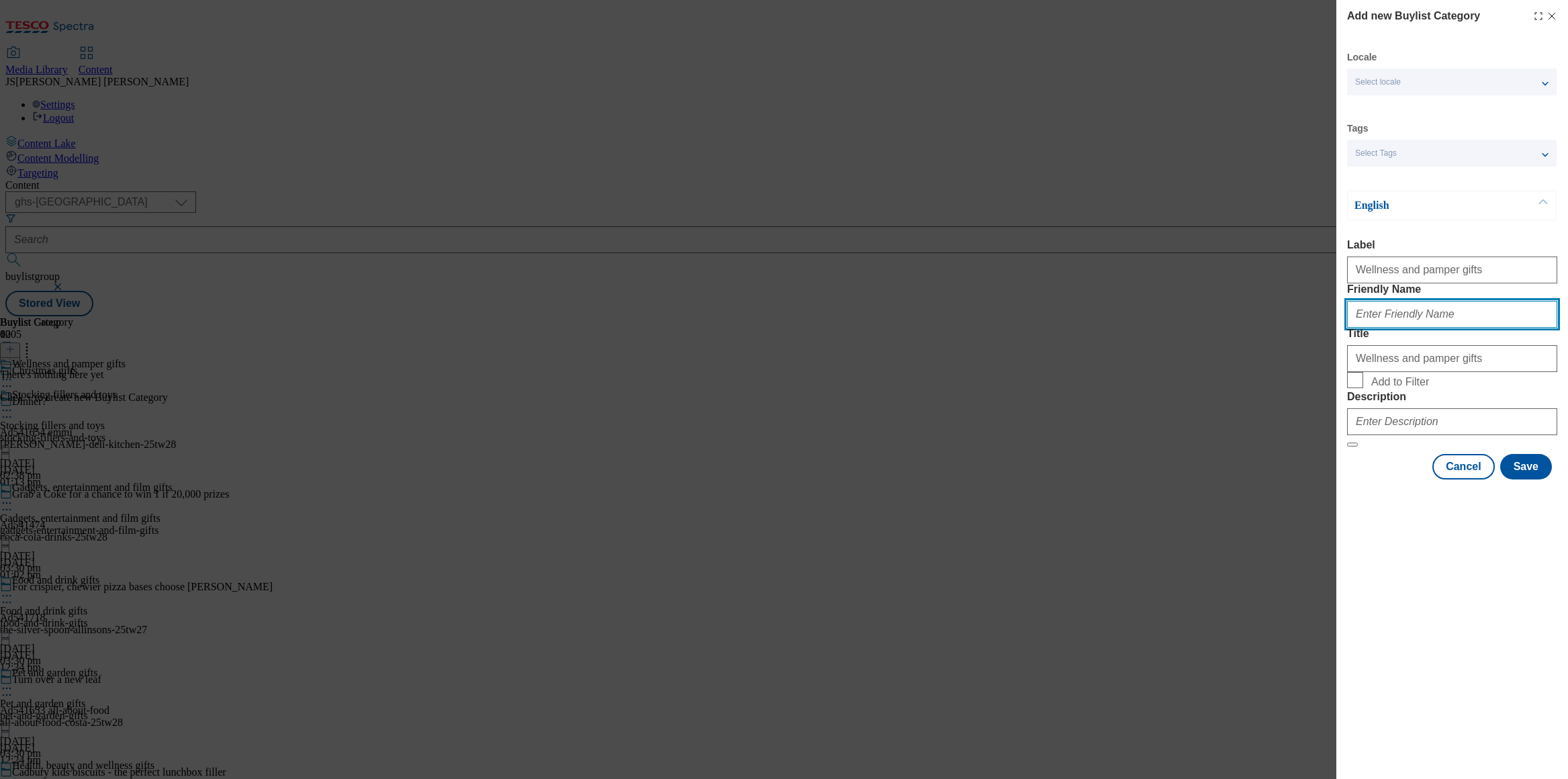
click at [1378, 328] on input "Friendly Name" at bounding box center [1452, 314] width 210 height 27
paste input "Wellness and pamper gifts"
type input "wellness-pamper-gifts"
click at [1356, 389] on input "Add to Filter" at bounding box center [1355, 381] width 16 height 16
checkbox input "true"
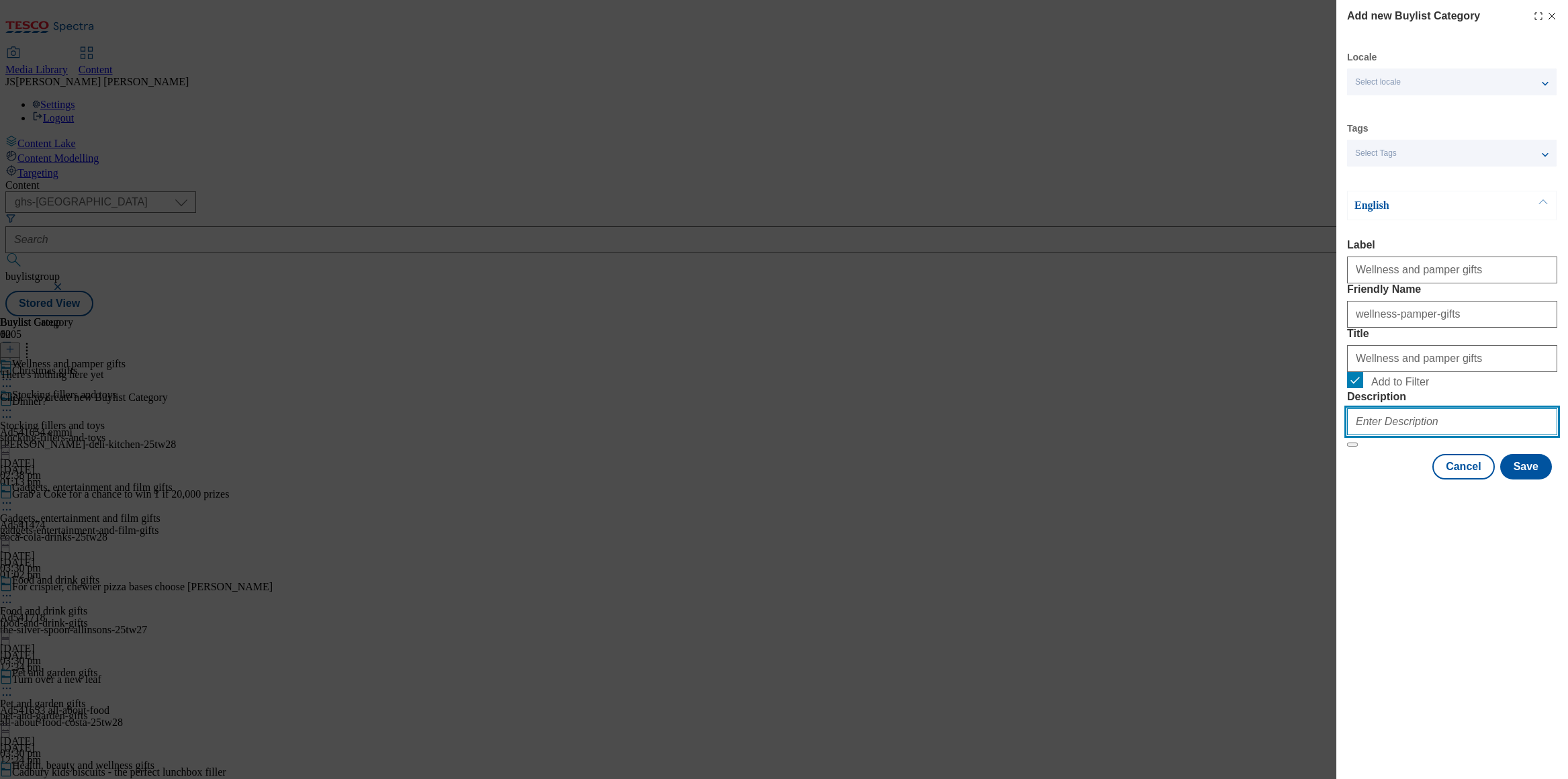
click at [1448, 435] on input "Description" at bounding box center [1452, 422] width 210 height 27
paste input ""Browse Christmas gifts for her, including [MEDICAL_DATA], body care, and perfu…"
type input "Browse Christmas gifts for her, including [MEDICAL_DATA], body care, and perfum…"
click at [1524, 480] on button "Save" at bounding box center [1527, 467] width 52 height 25
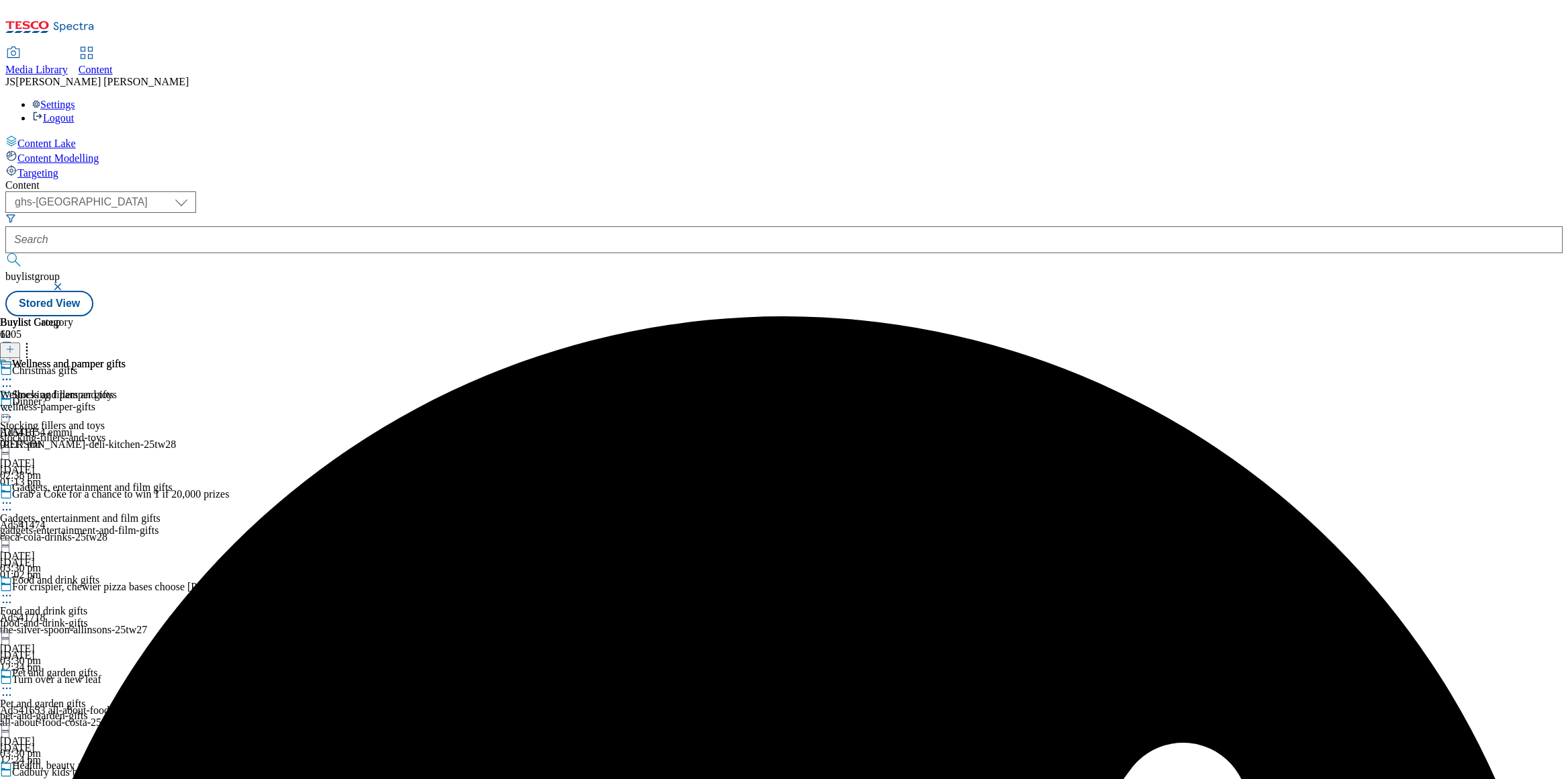
scroll to position [1268, 0]
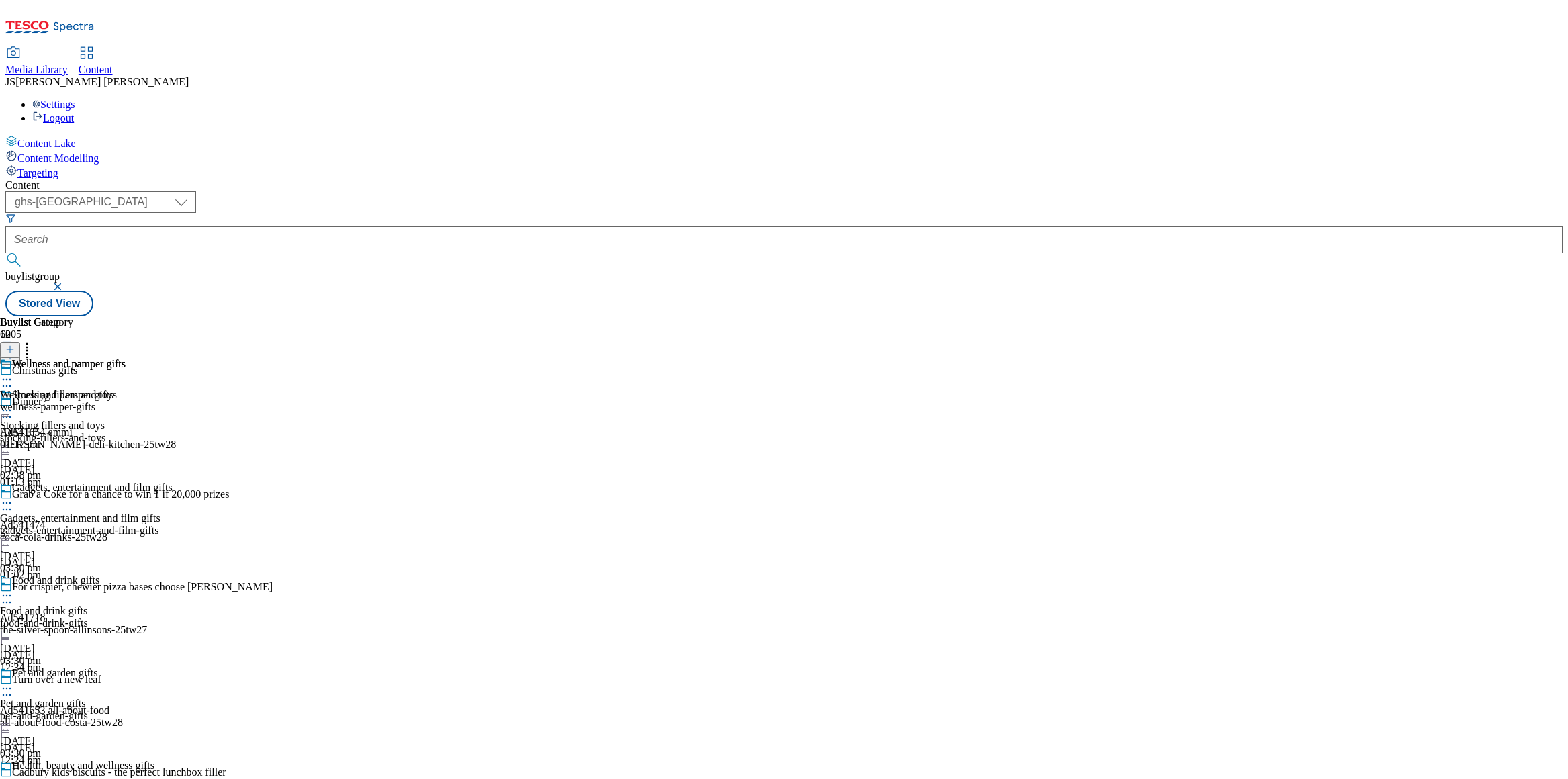
click at [10, 346] on line at bounding box center [10, 349] width 0 height 6
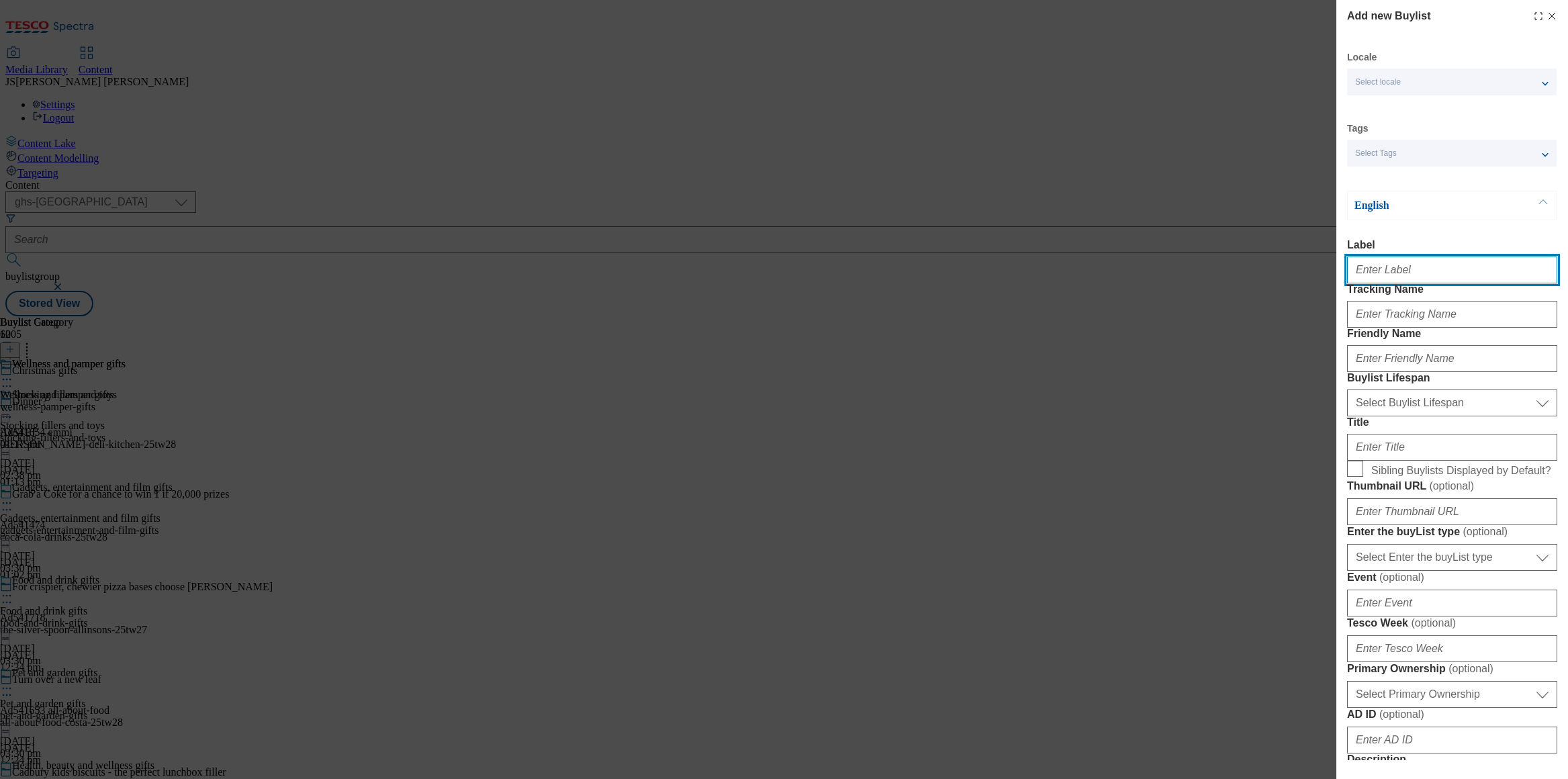
click at [1411, 280] on input "Label" at bounding box center [1452, 270] width 210 height 27
paste input "Homeware"
type input "Homeware"
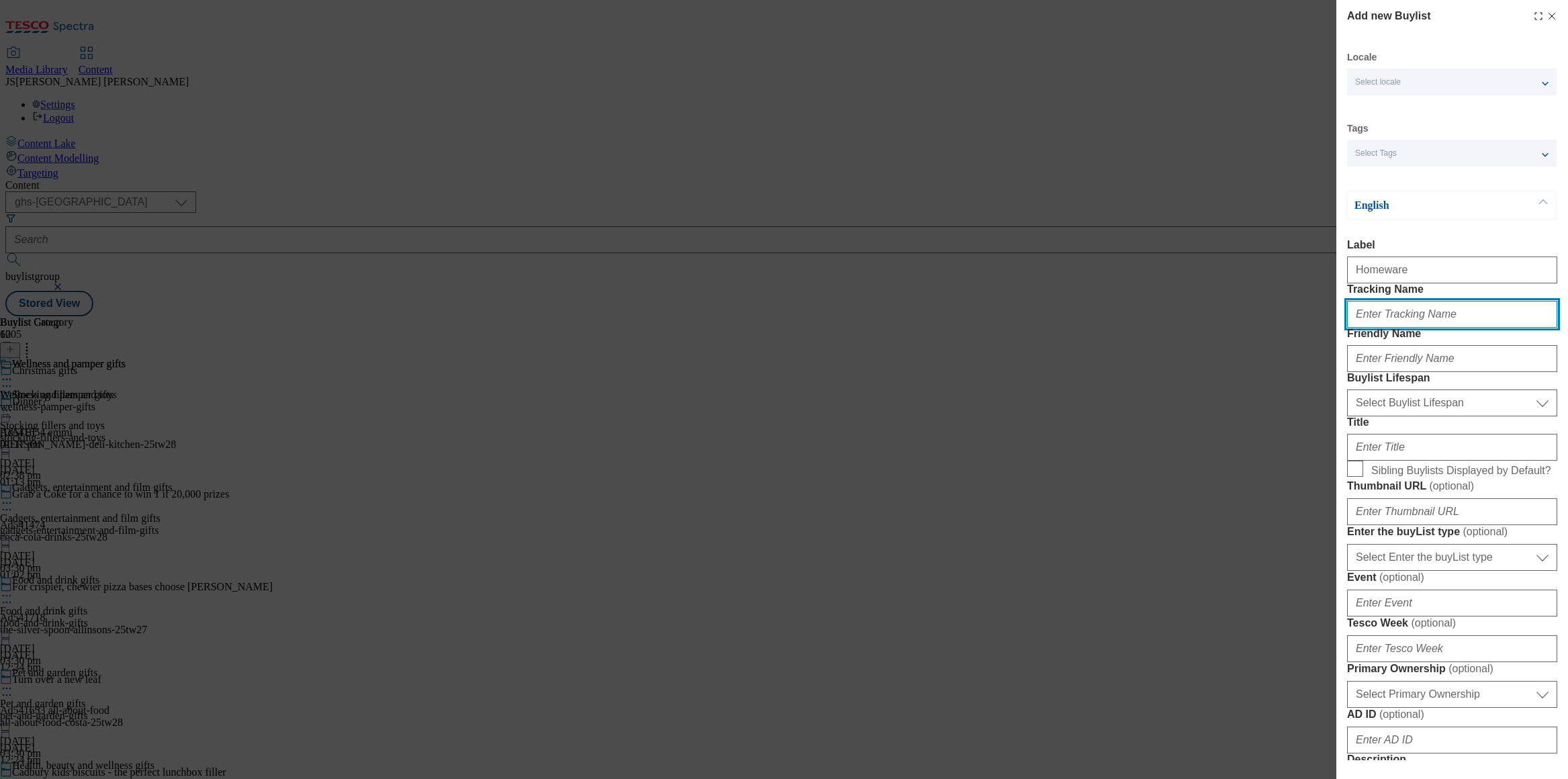
click at [1386, 328] on input "Tracking Name" at bounding box center [1452, 314] width 210 height 27
paste input "Homeware"
type input "Homeware"
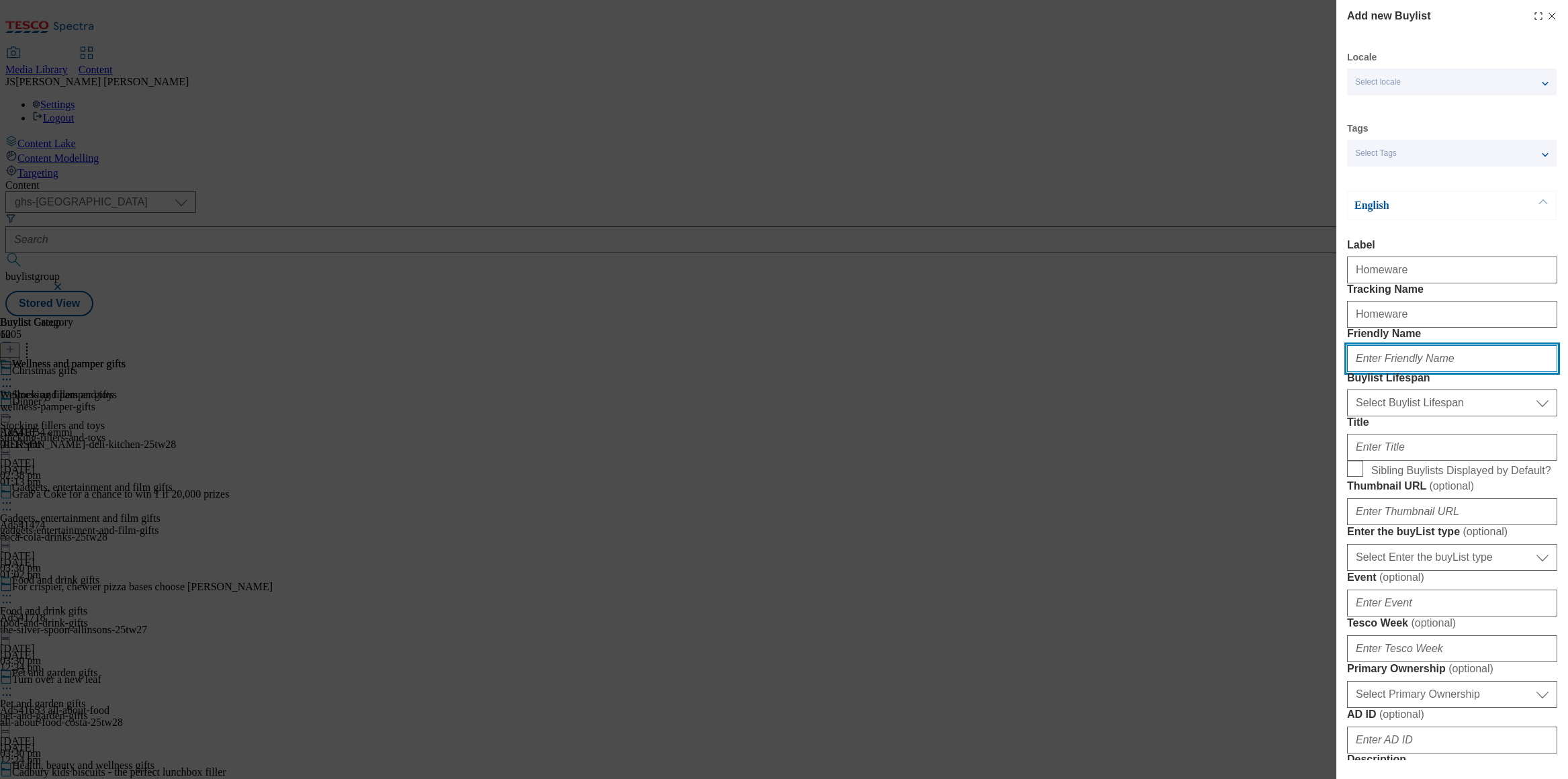
click at [1390, 372] on input "Friendly Name" at bounding box center [1452, 359] width 210 height 27
paste input "Homeware"
type input "Homeware"
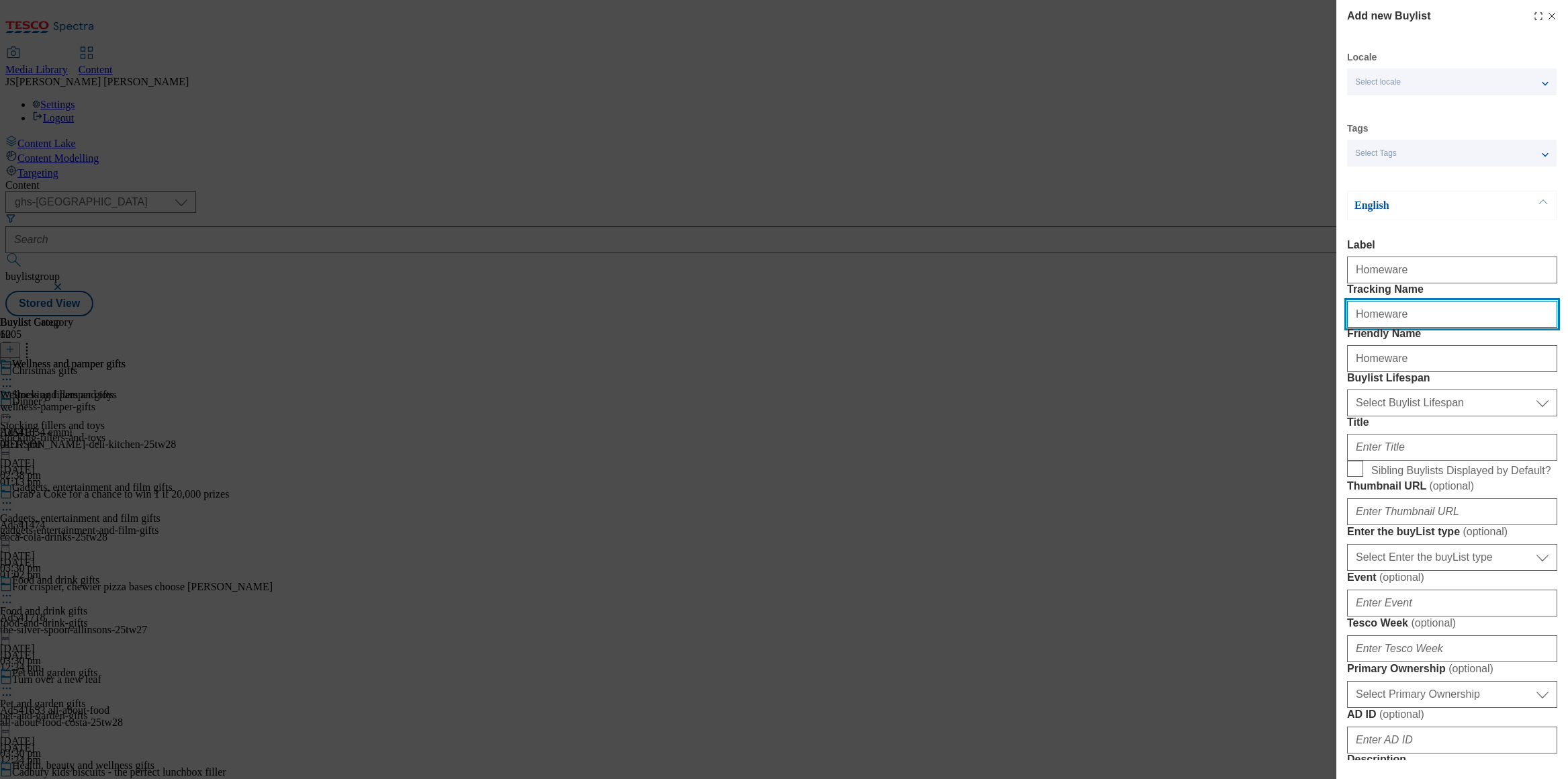
click at [1509, 328] on input "Homeware" at bounding box center [1452, 314] width 210 height 27
type input "H"
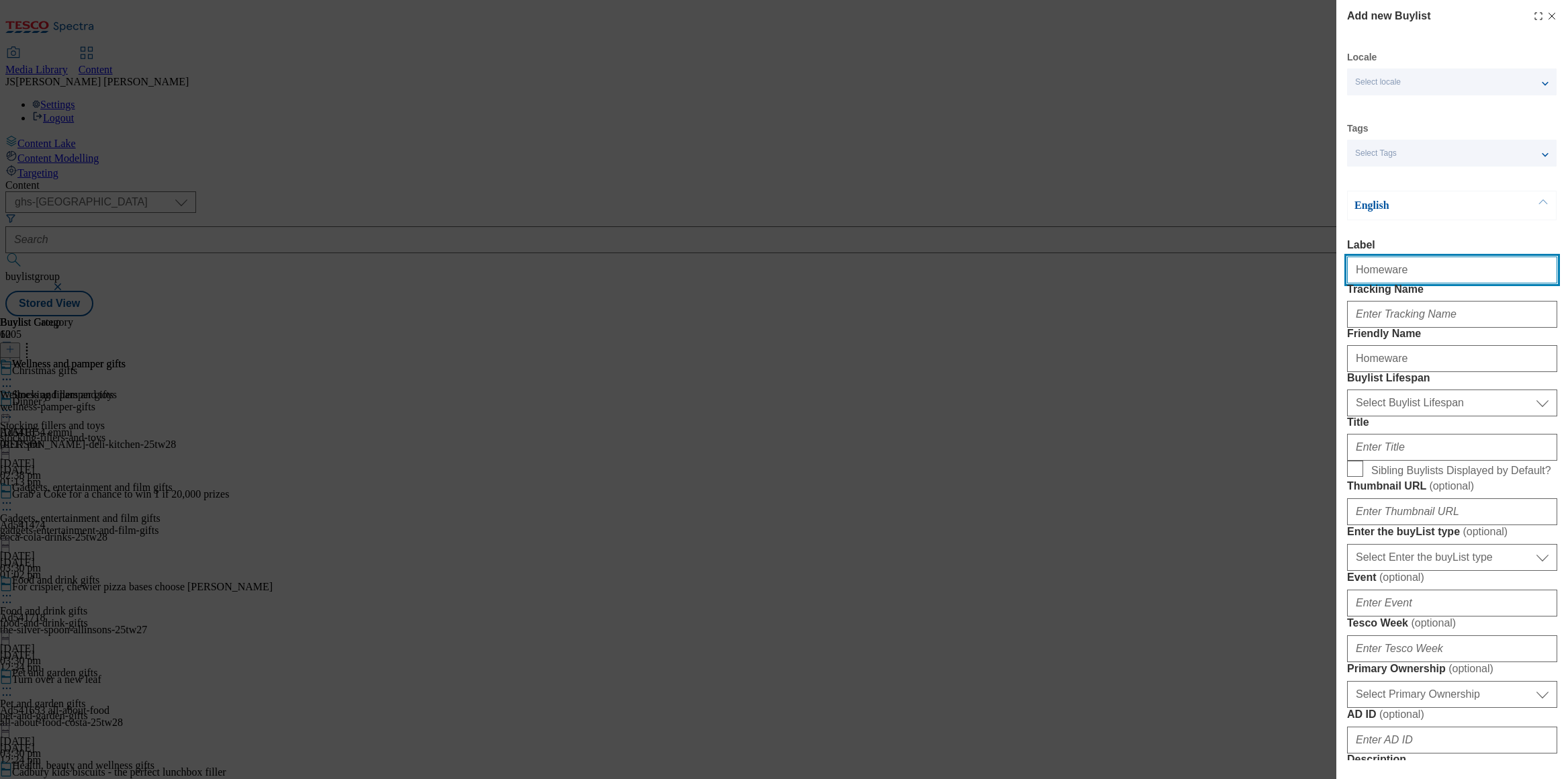
click at [1418, 277] on input "Homeware" at bounding box center [1452, 270] width 210 height 27
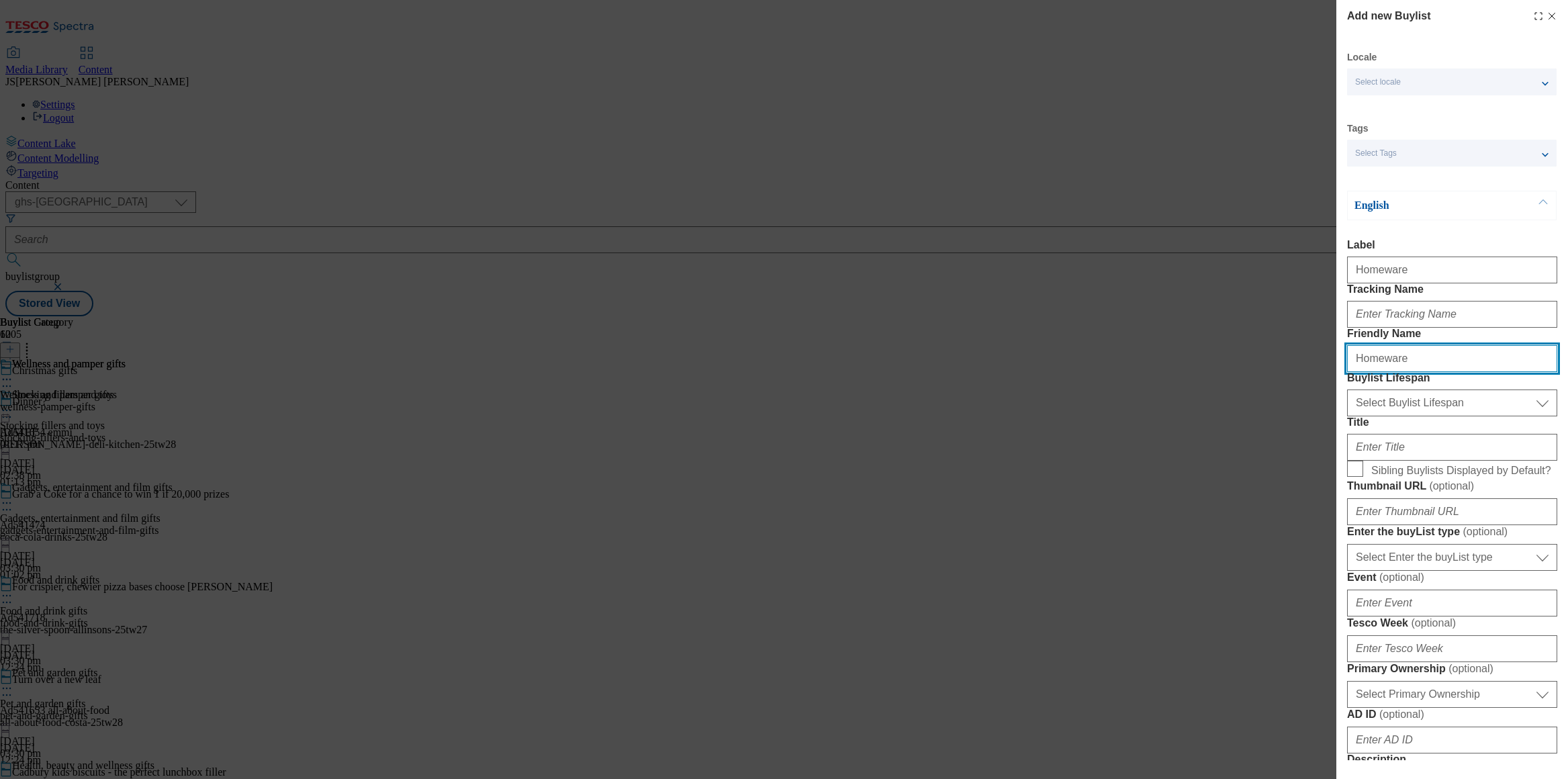
click at [1352, 372] on input "Homeware" at bounding box center [1452, 359] width 210 height 27
type input "homeware"
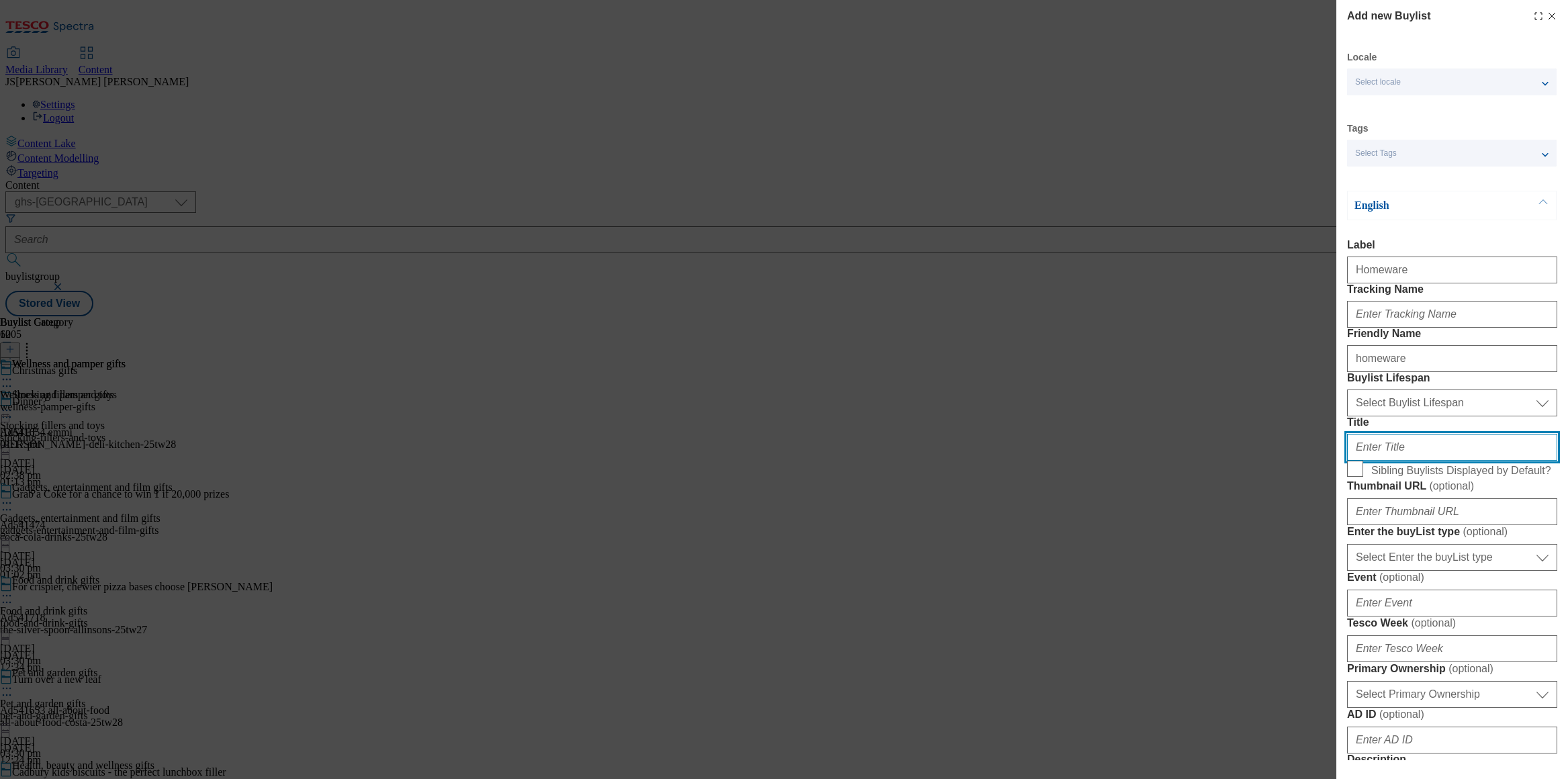
click at [1390, 461] on input "Title" at bounding box center [1452, 448] width 210 height 27
paste input "Homeware"
type input "Homeware"
click at [1356, 477] on input "Sibling Buylists Displayed by Default?" at bounding box center [1355, 469] width 16 height 16
checkbox input "true"
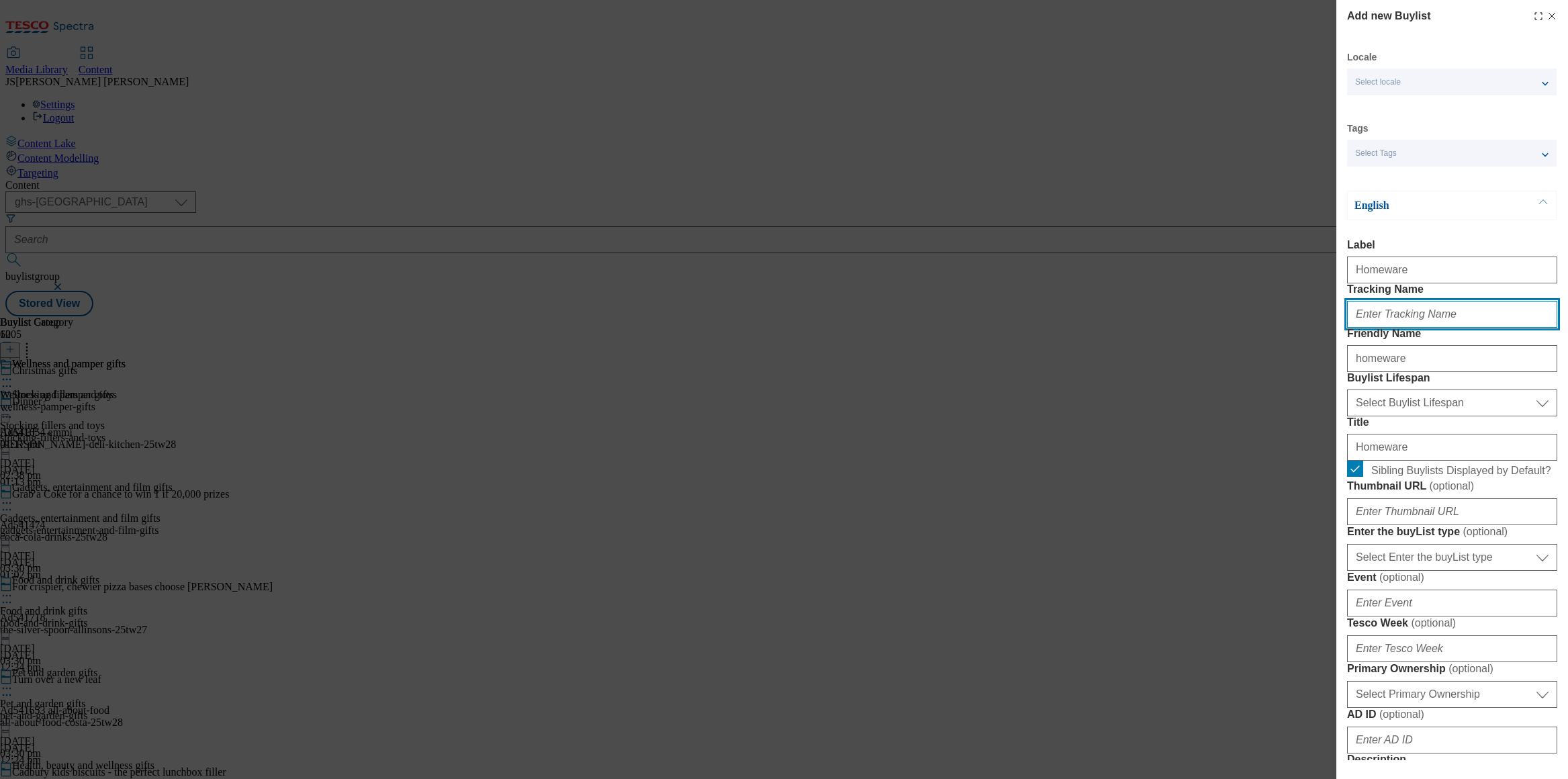
click at [1391, 328] on input "Tracking Name" at bounding box center [1452, 314] width 210 height 27
paste input "xmas_gift_home"
type input "xmas_gift_home"
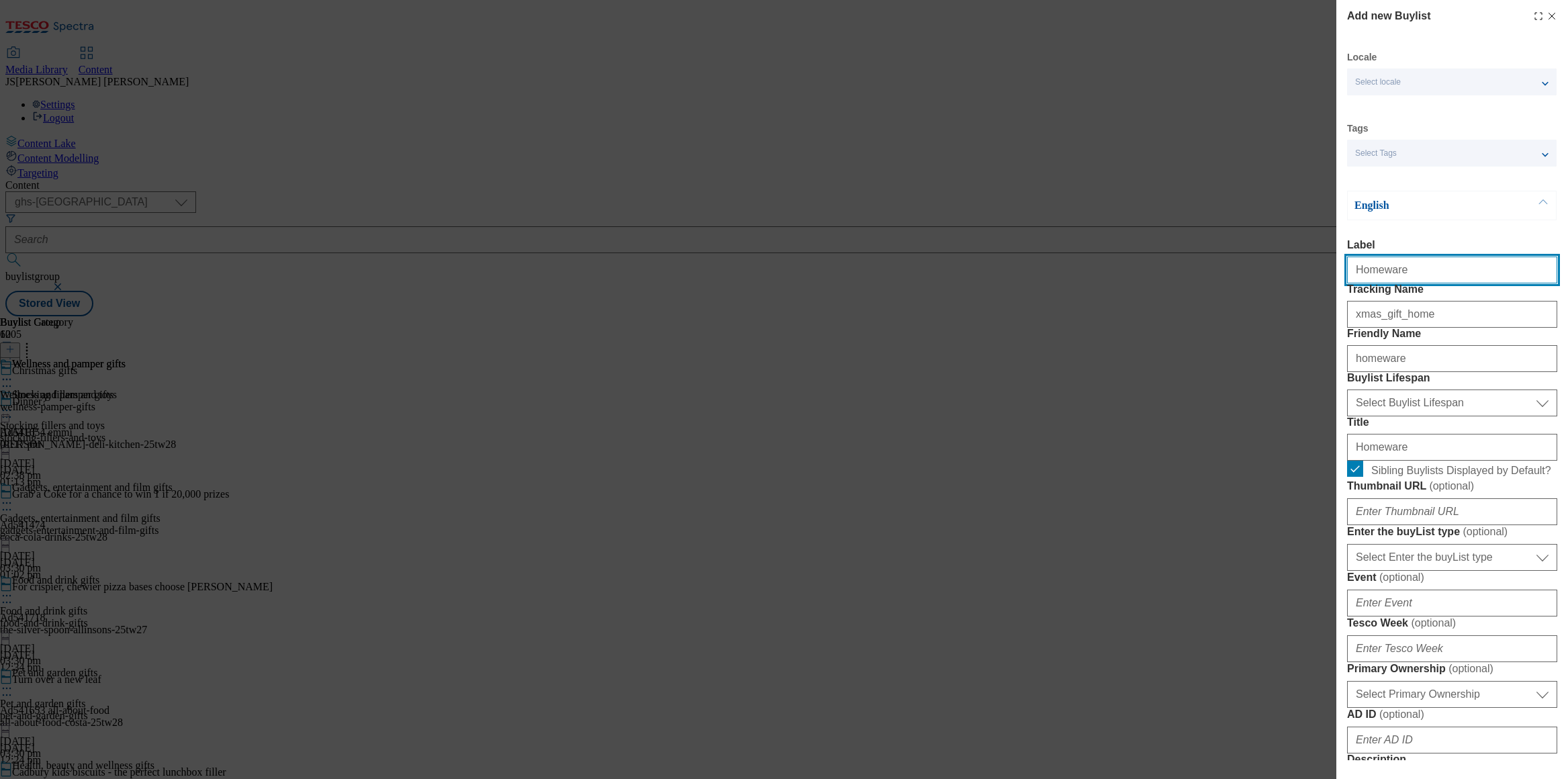
click at [1418, 275] on input "Homeware" at bounding box center [1452, 270] width 210 height 27
click at [1414, 274] on input "Homeware" at bounding box center [1452, 270] width 210 height 27
click at [1538, 274] on input "Homeware" at bounding box center [1452, 270] width 210 height 27
click at [1545, 278] on input "Homeware" at bounding box center [1452, 270] width 210 height 27
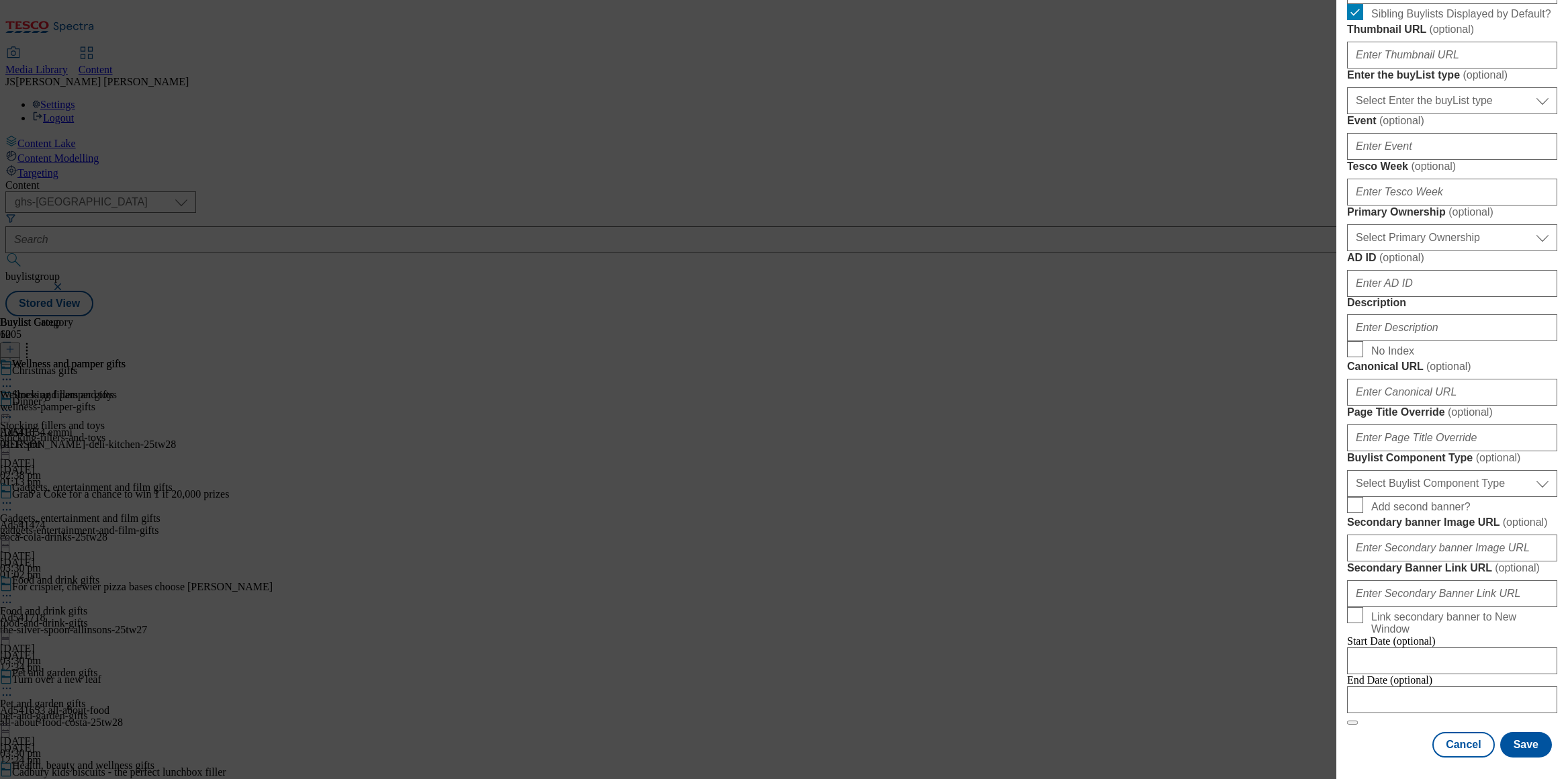
scroll to position [655, 0]
type input "Homeware"
click at [1395, 341] on input "Description" at bounding box center [1452, 328] width 210 height 27
paste input "Browse our range of Christmas gifts for home, including [GEOGRAPHIC_DATA], home…"
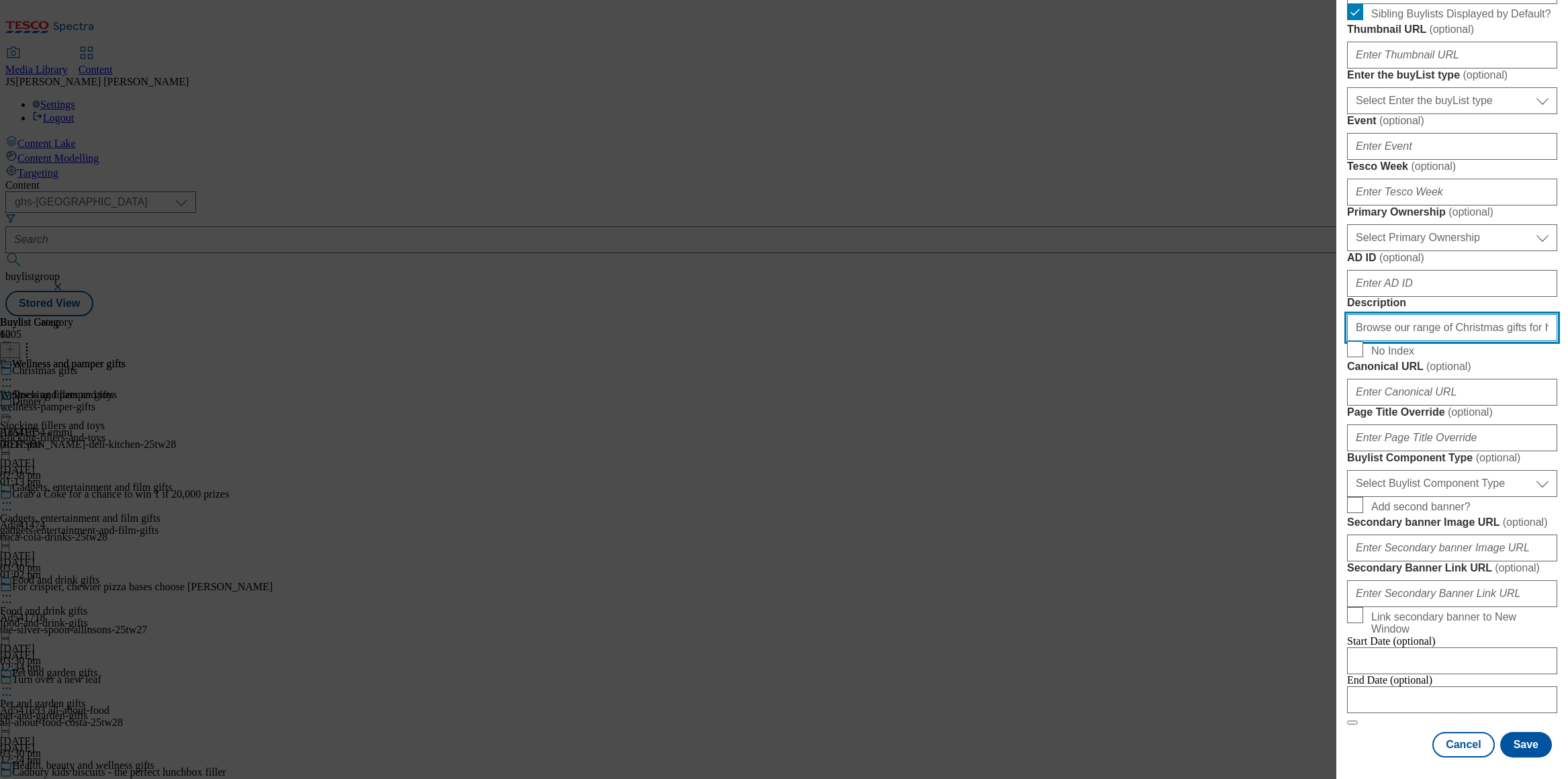
scroll to position [934, 0]
type input "Browse our range of Christmas gifts for home, including [GEOGRAPHIC_DATA], home…"
click at [1529, 747] on button "Save" at bounding box center [1527, 745] width 52 height 25
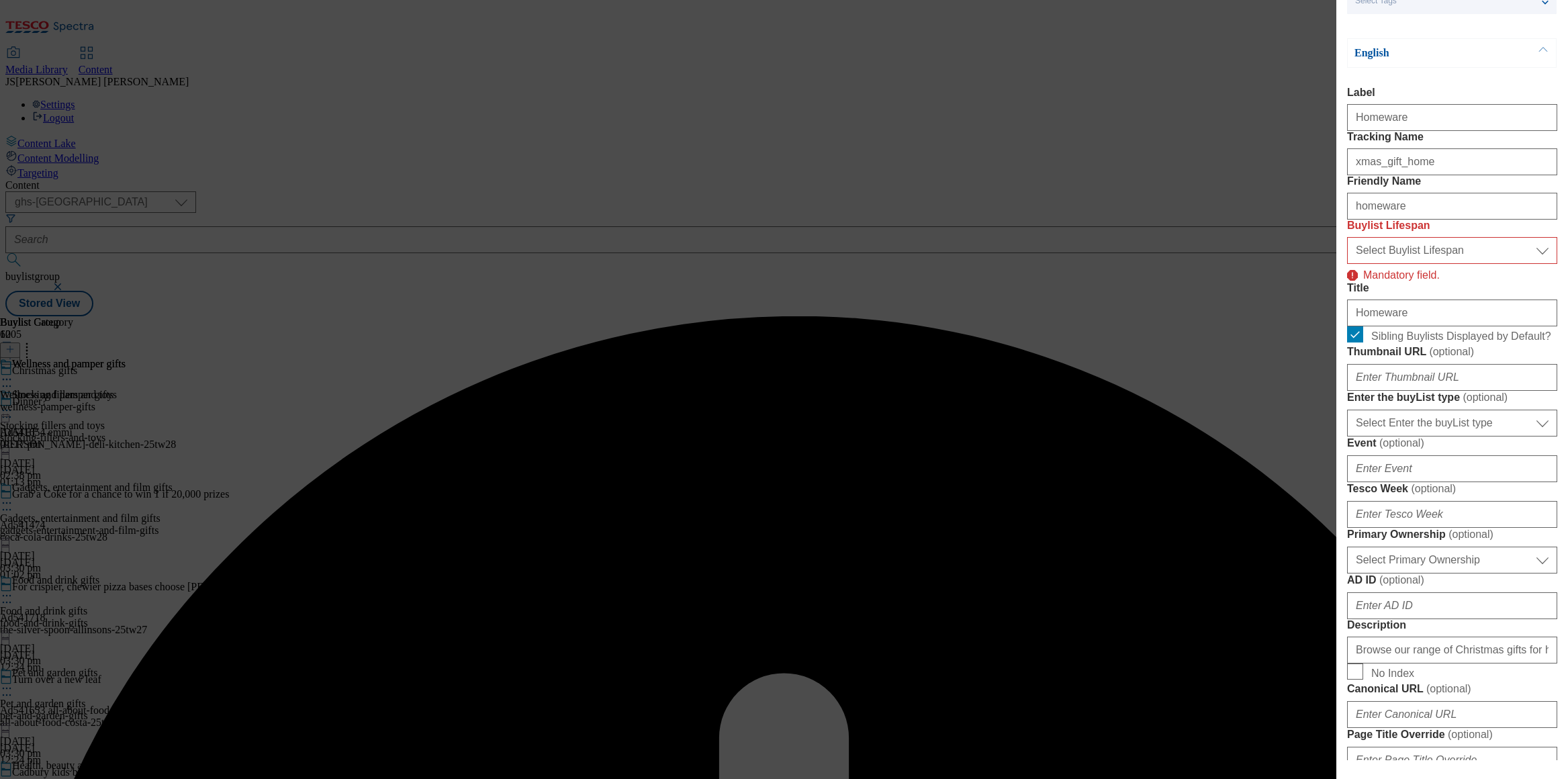
scroll to position [0, 0]
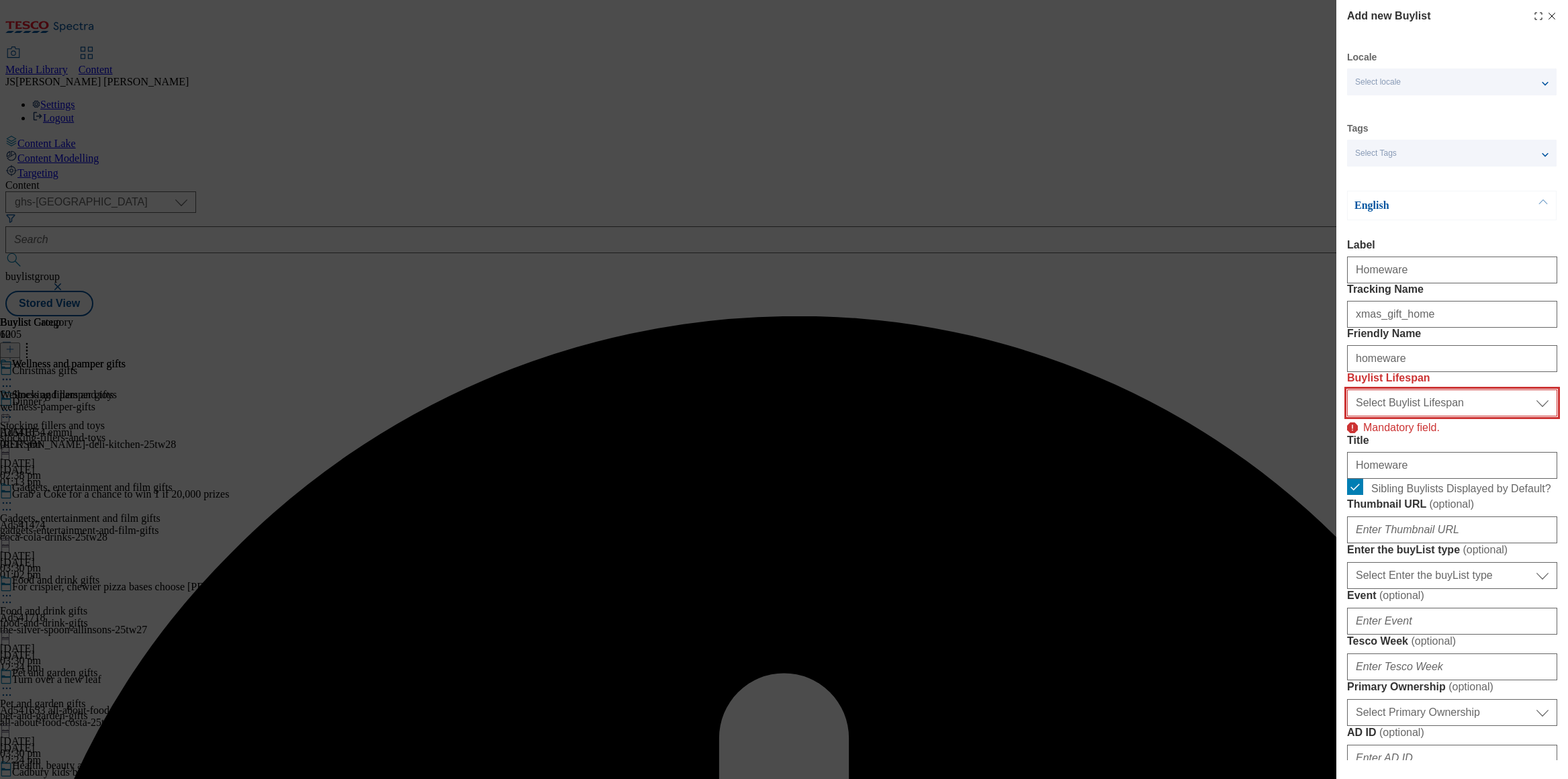
click at [1412, 416] on select "Select Buylist Lifespan evergreen seasonal tactical" at bounding box center [1452, 403] width 210 height 27
select select "evergreen"
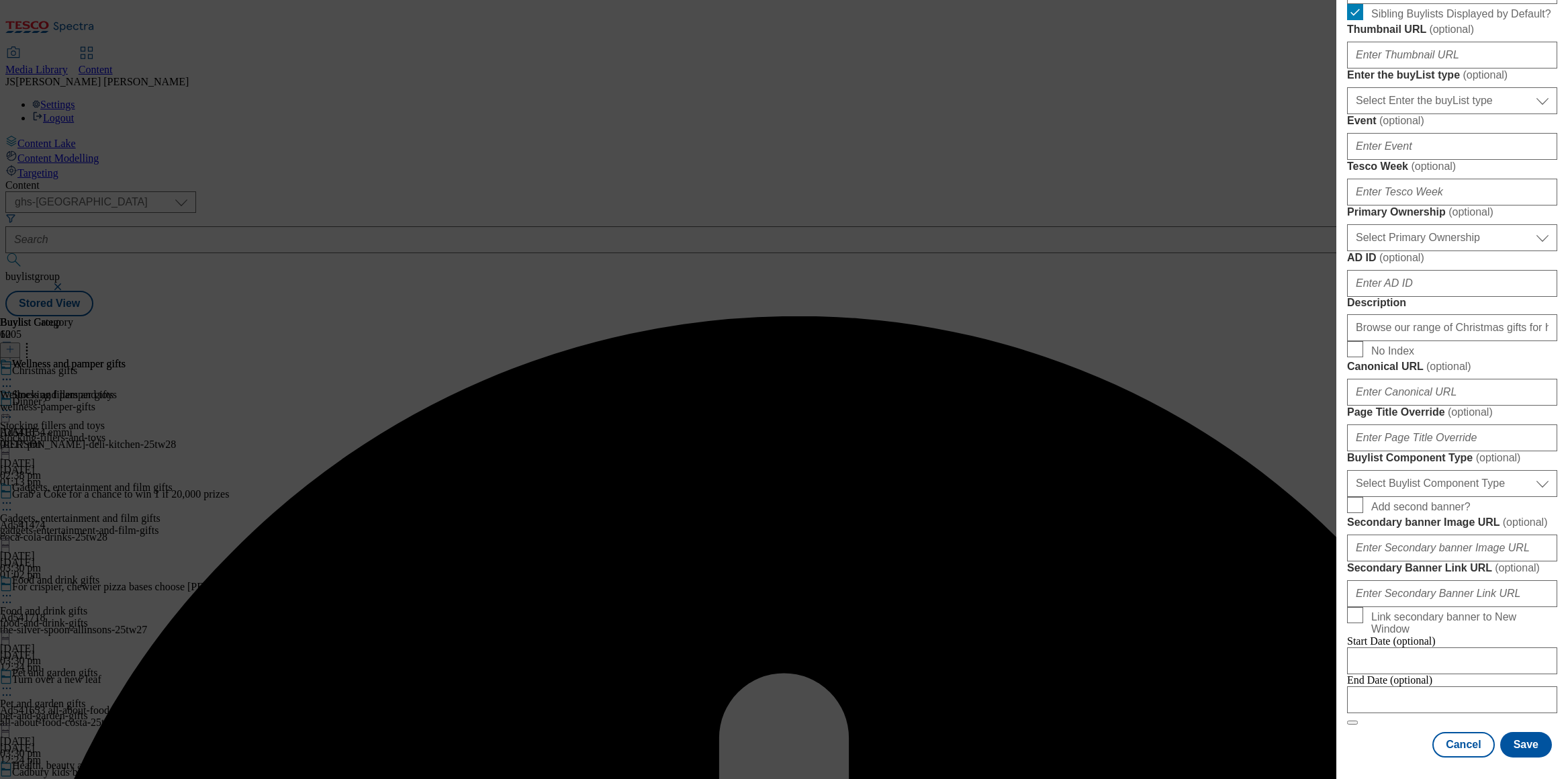
scroll to position [934, 0]
click at [1529, 752] on button "Save" at bounding box center [1527, 745] width 52 height 25
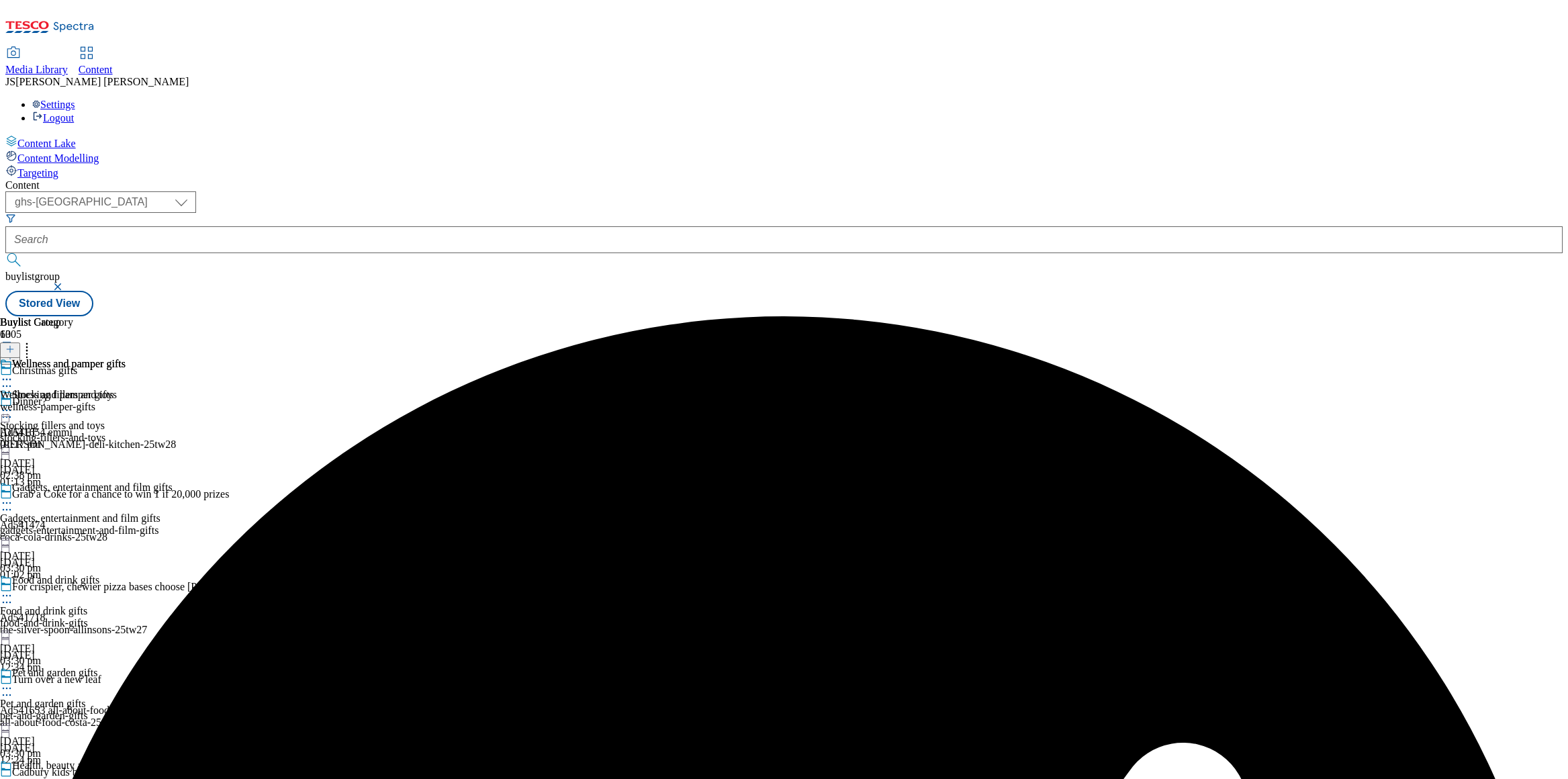
scroll to position [1407, 0]
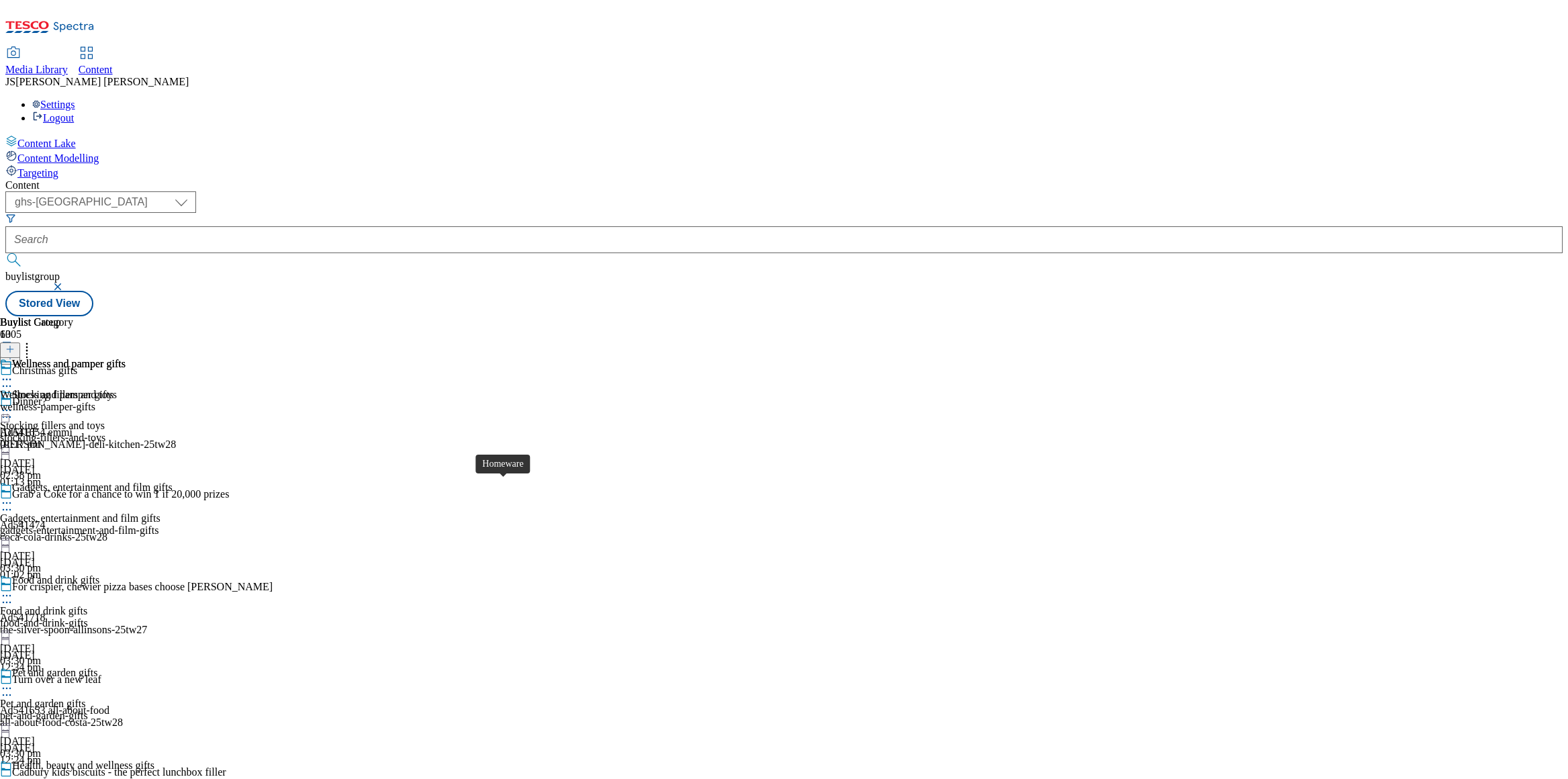
click at [14, 345] on icon at bounding box center [10, 349] width 9 height 9
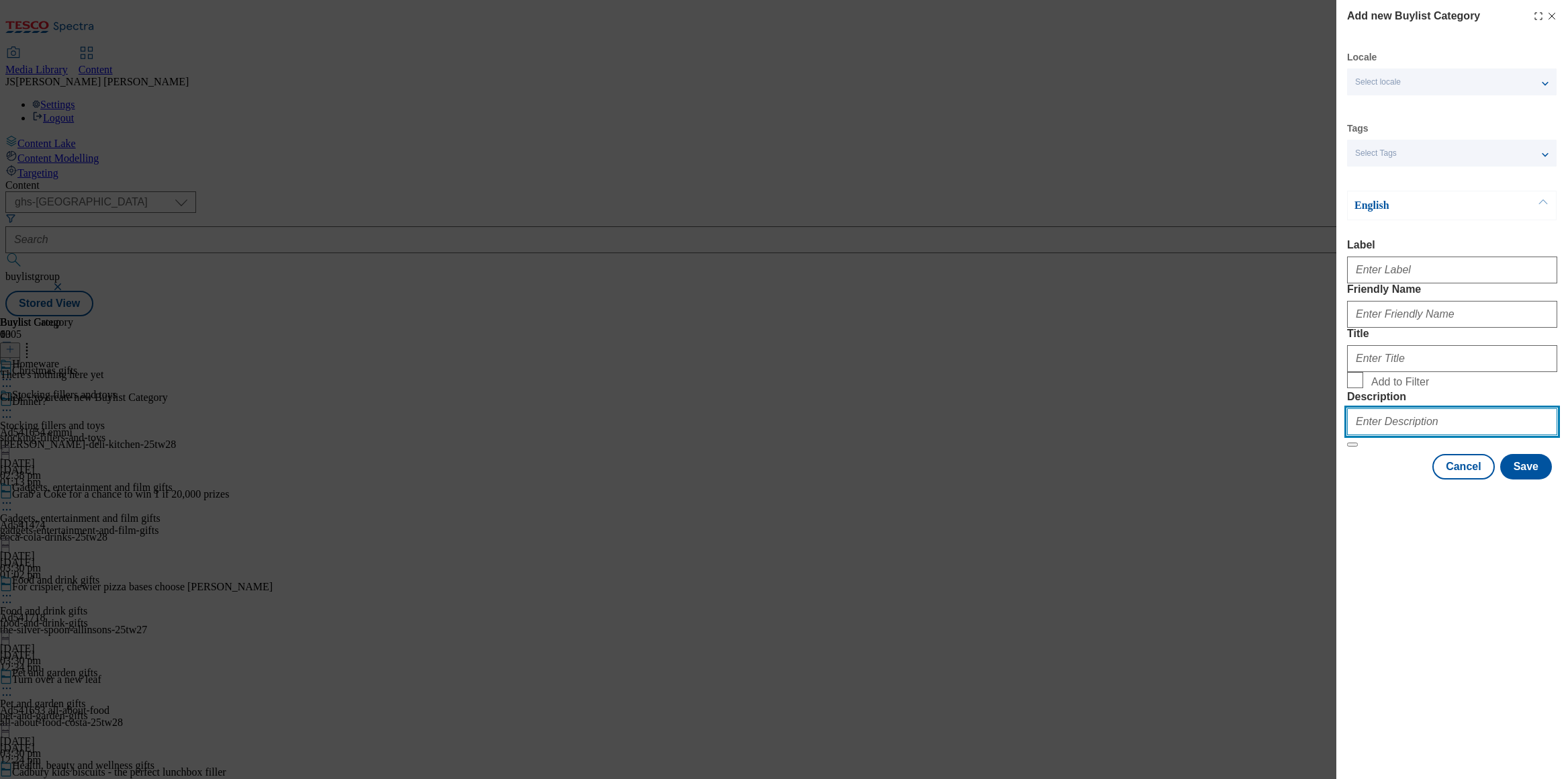
click at [1386, 435] on input "Description" at bounding box center [1452, 422] width 210 height 27
paste input "Browse our range of Christmas gifts for home, including [GEOGRAPHIC_DATA], home…"
type input "Browse our range of Christmas gifts for home, including [GEOGRAPHIC_DATA], home…"
click at [1348, 389] on input "Add to Filter" at bounding box center [1355, 381] width 16 height 16
checkbox input "true"
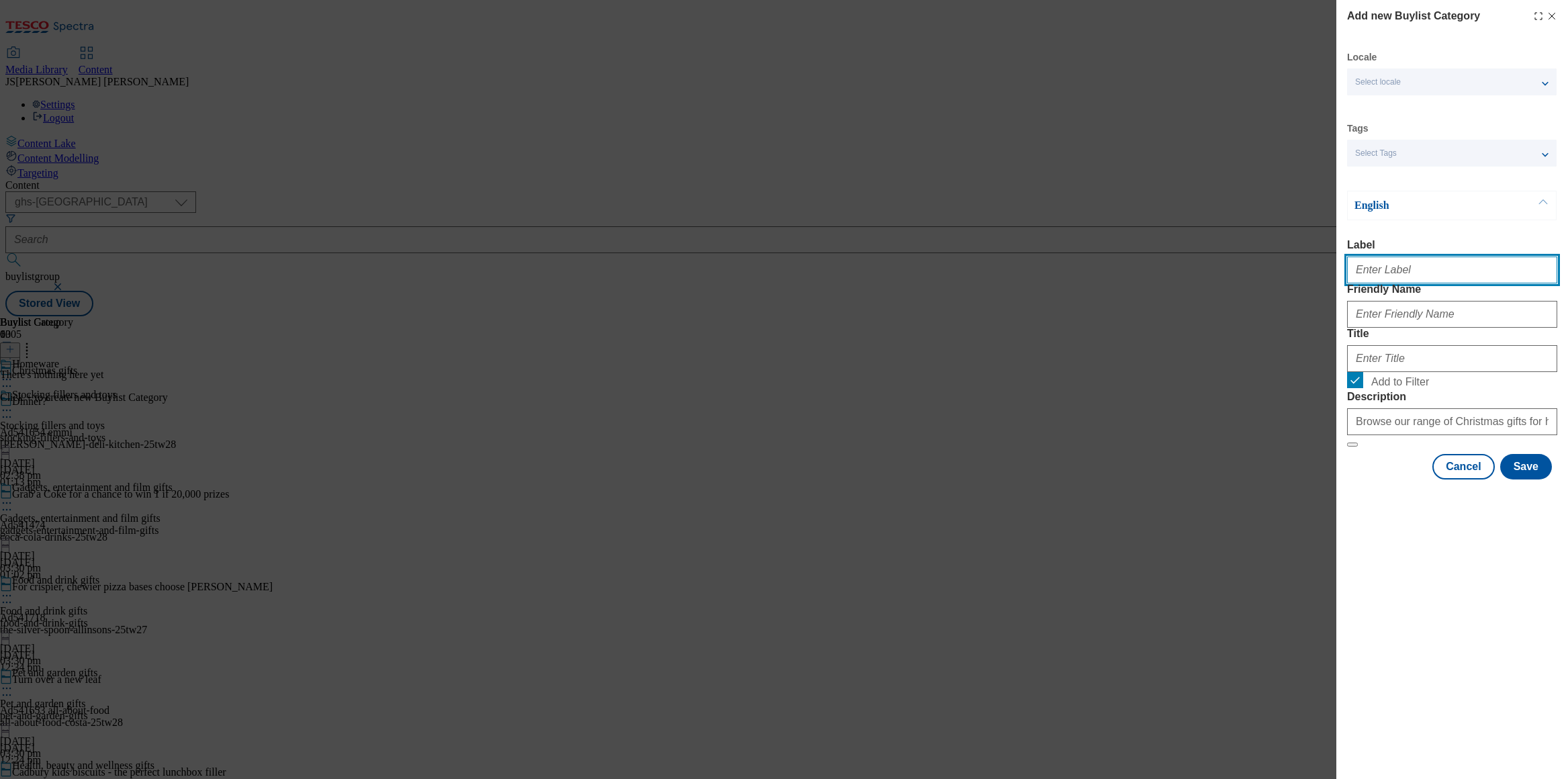
click at [1384, 278] on input "Label" at bounding box center [1452, 270] width 210 height 27
paste input "Homeware"
type input "Homeware"
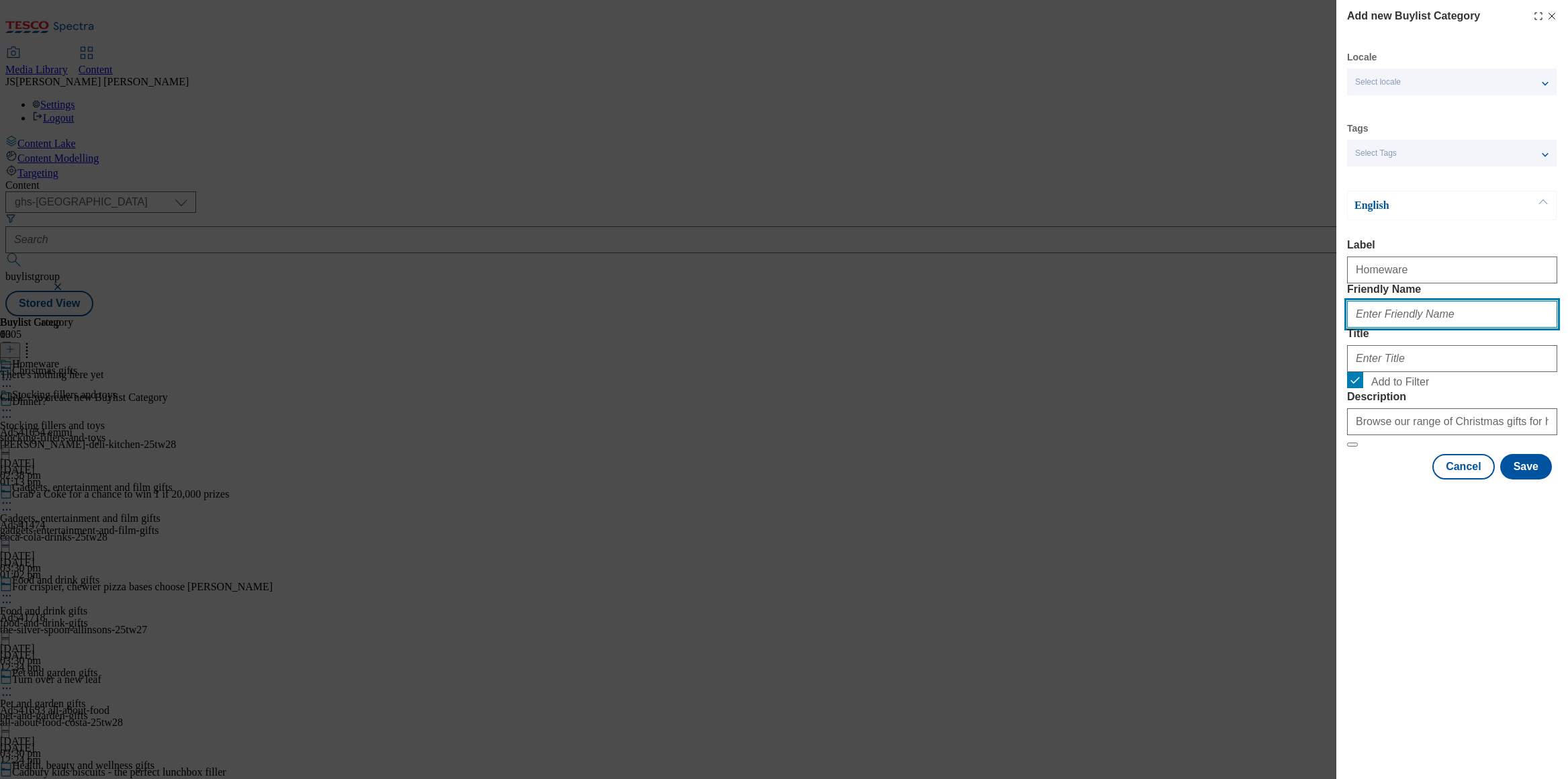
click at [1382, 328] on input "Friendly Name" at bounding box center [1452, 314] width 210 height 27
paste input "Homeware"
type input "Homeware"
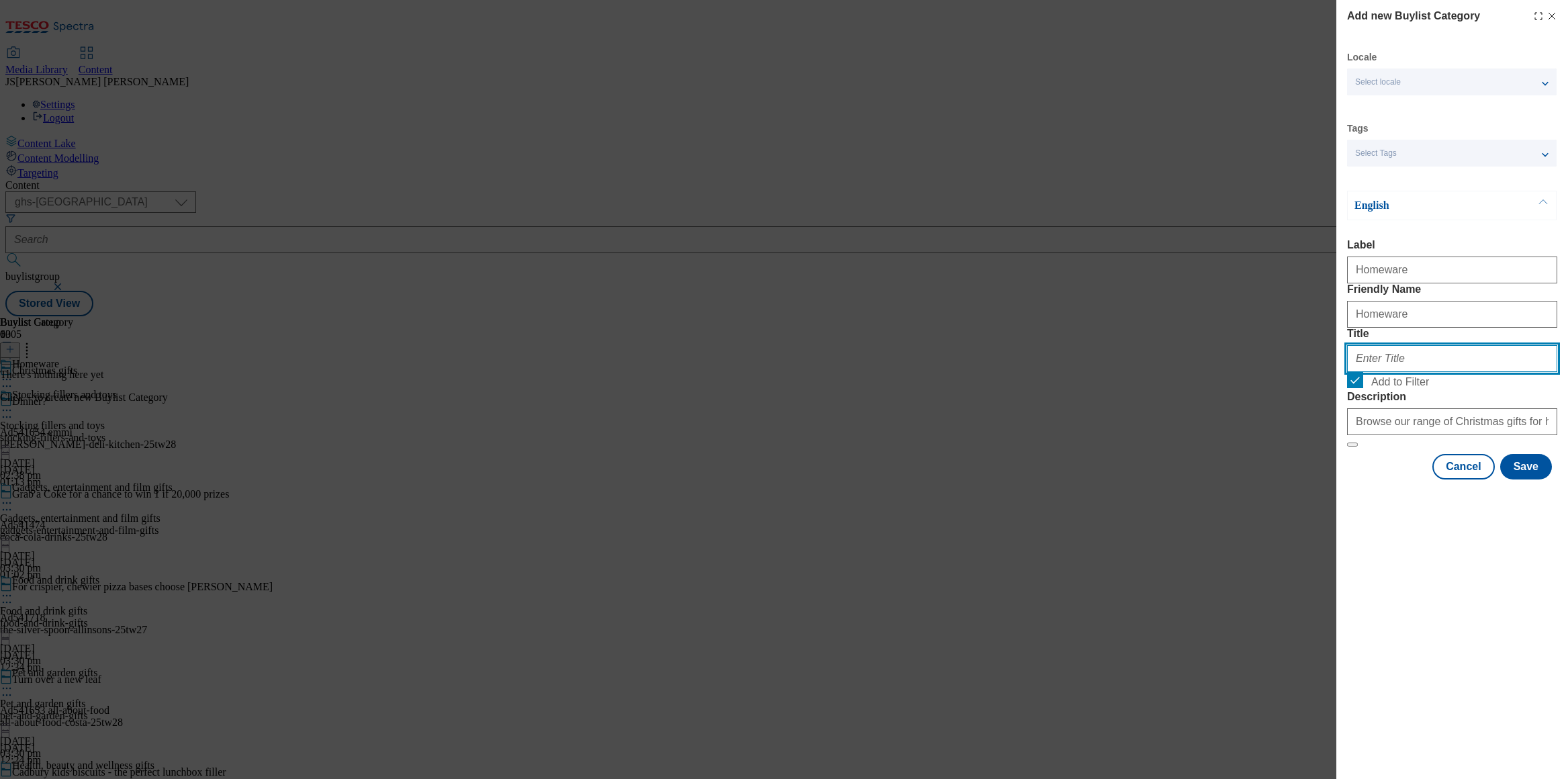
click at [1367, 372] on input "Title" at bounding box center [1452, 359] width 210 height 27
paste input "Homeware"
type input "Homeware"
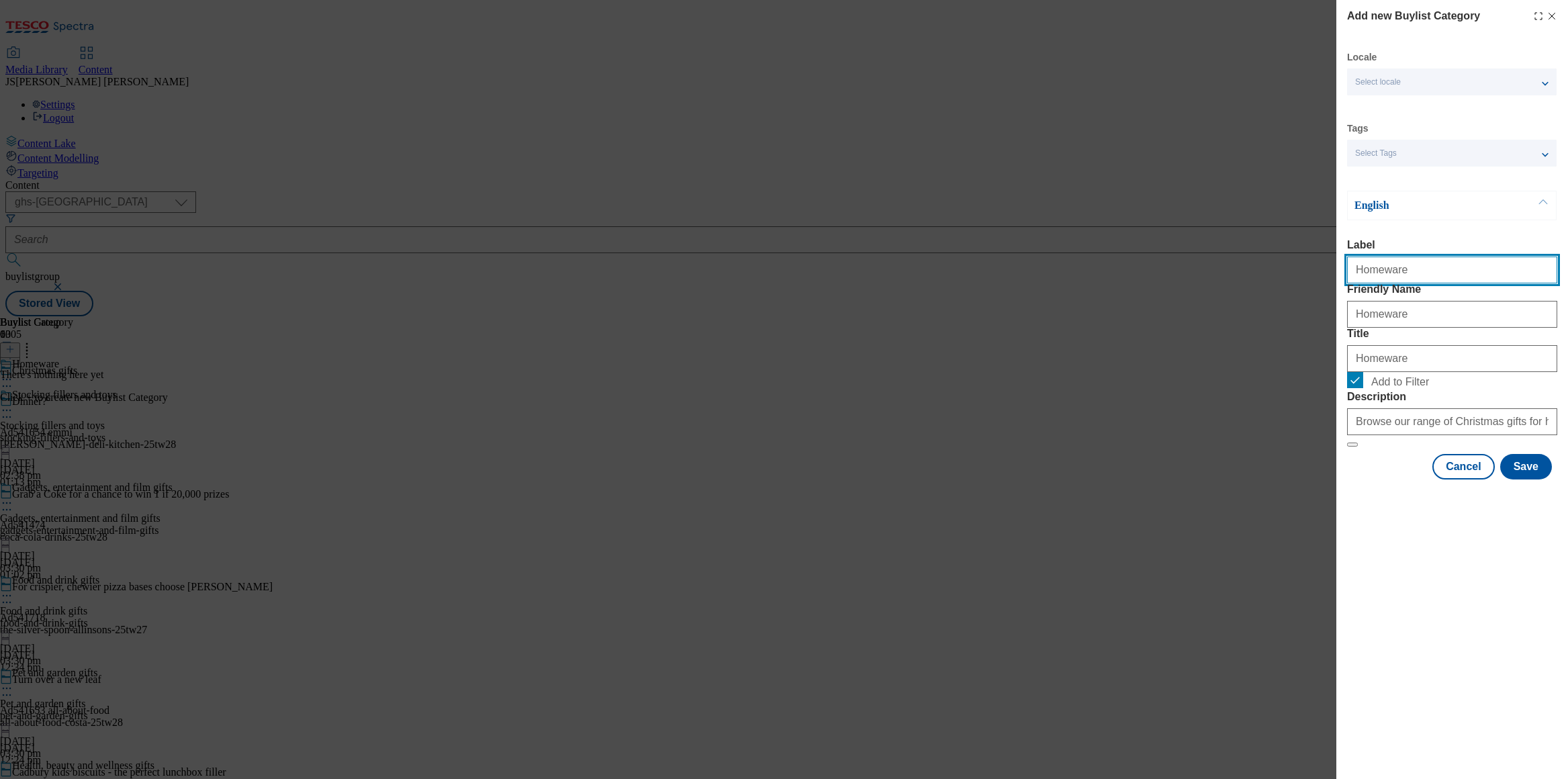
click at [1532, 276] on input "Homeware" at bounding box center [1452, 270] width 210 height 27
type input "Homeware"
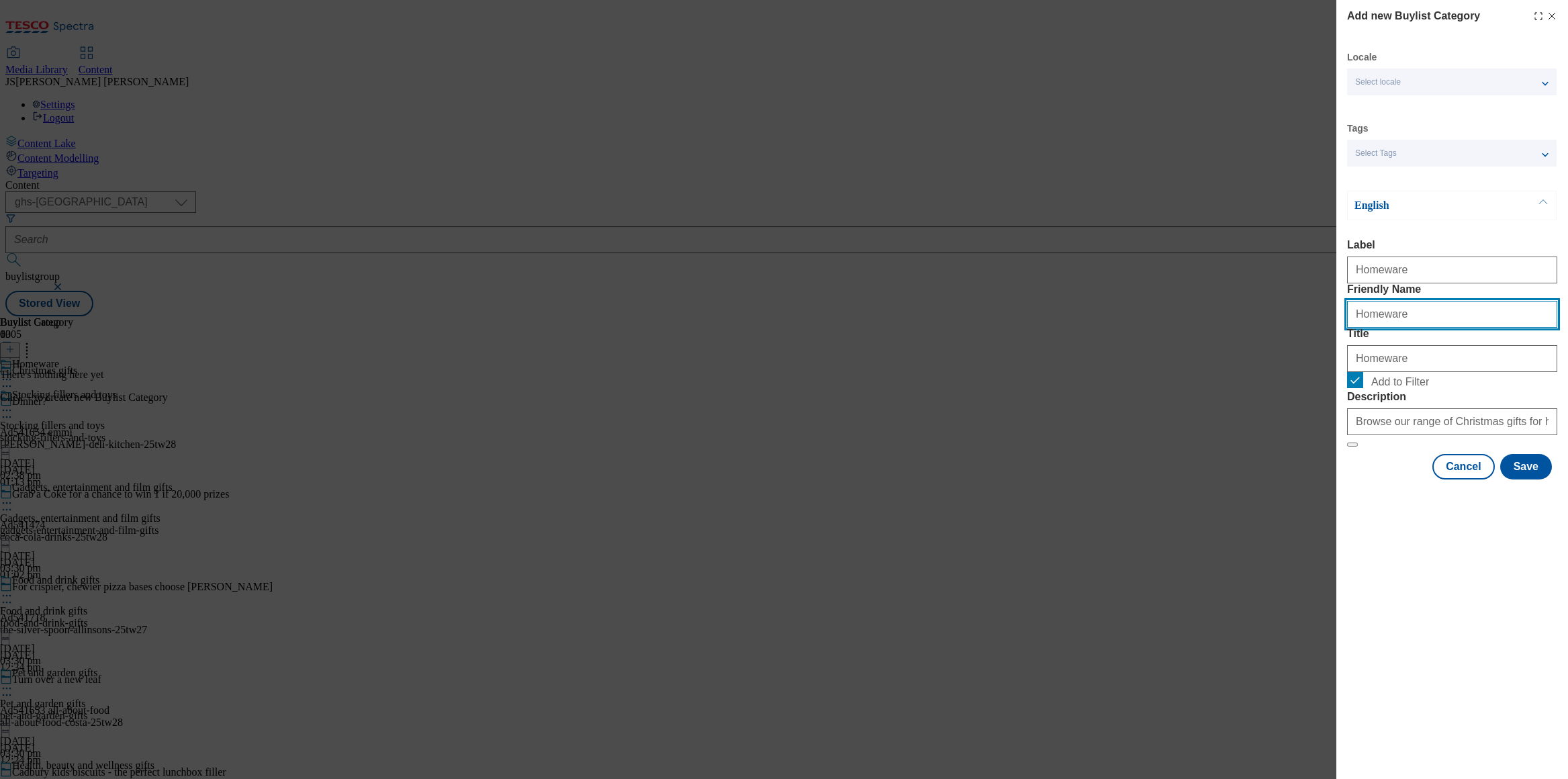
click at [1529, 328] on input "Homeware" at bounding box center [1452, 314] width 210 height 27
type input "homeware"
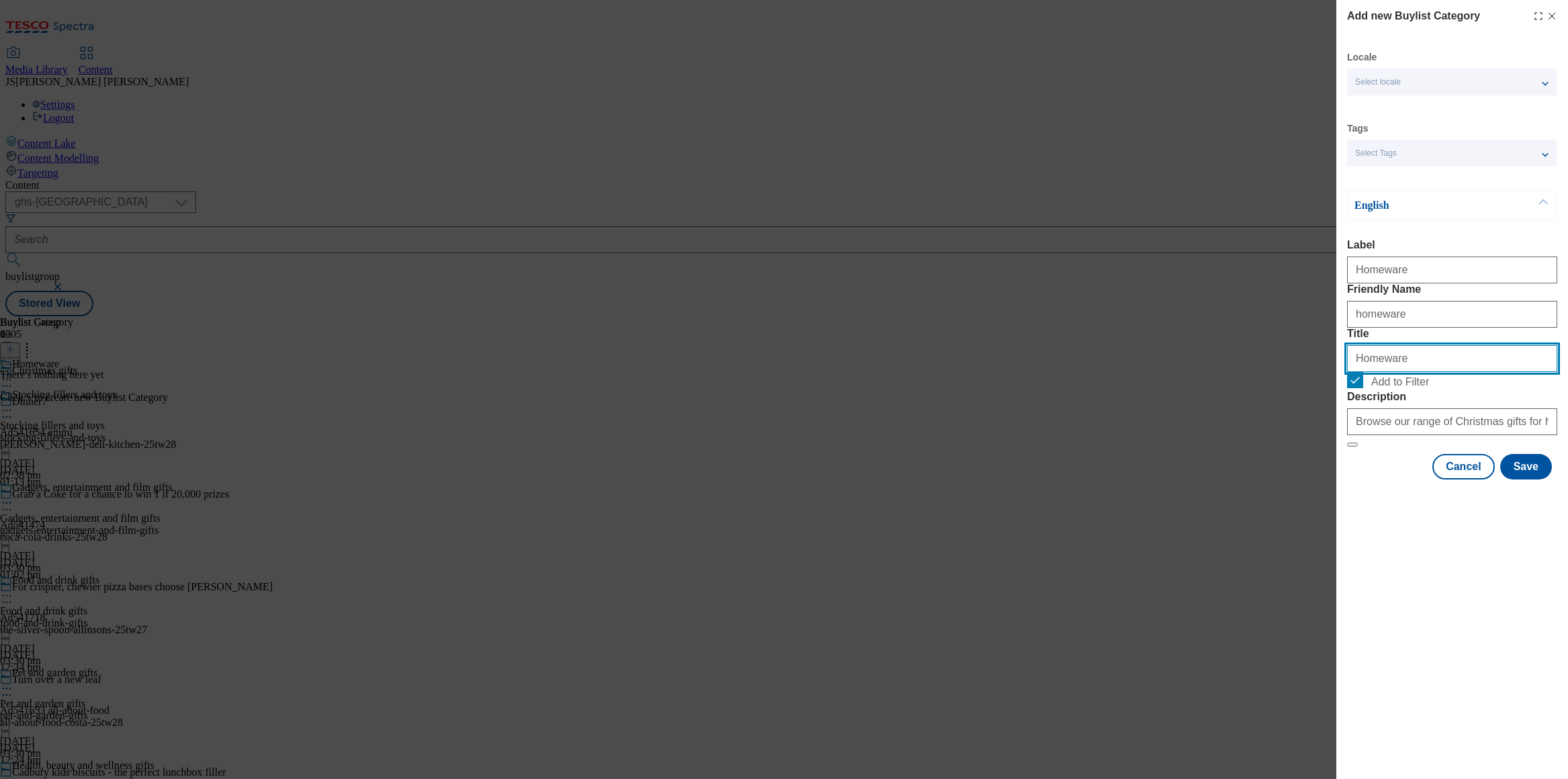
click at [1540, 372] on input "Homeware" at bounding box center [1452, 359] width 210 height 27
type input "Homeware"
click at [1535, 480] on button "Save" at bounding box center [1527, 467] width 52 height 25
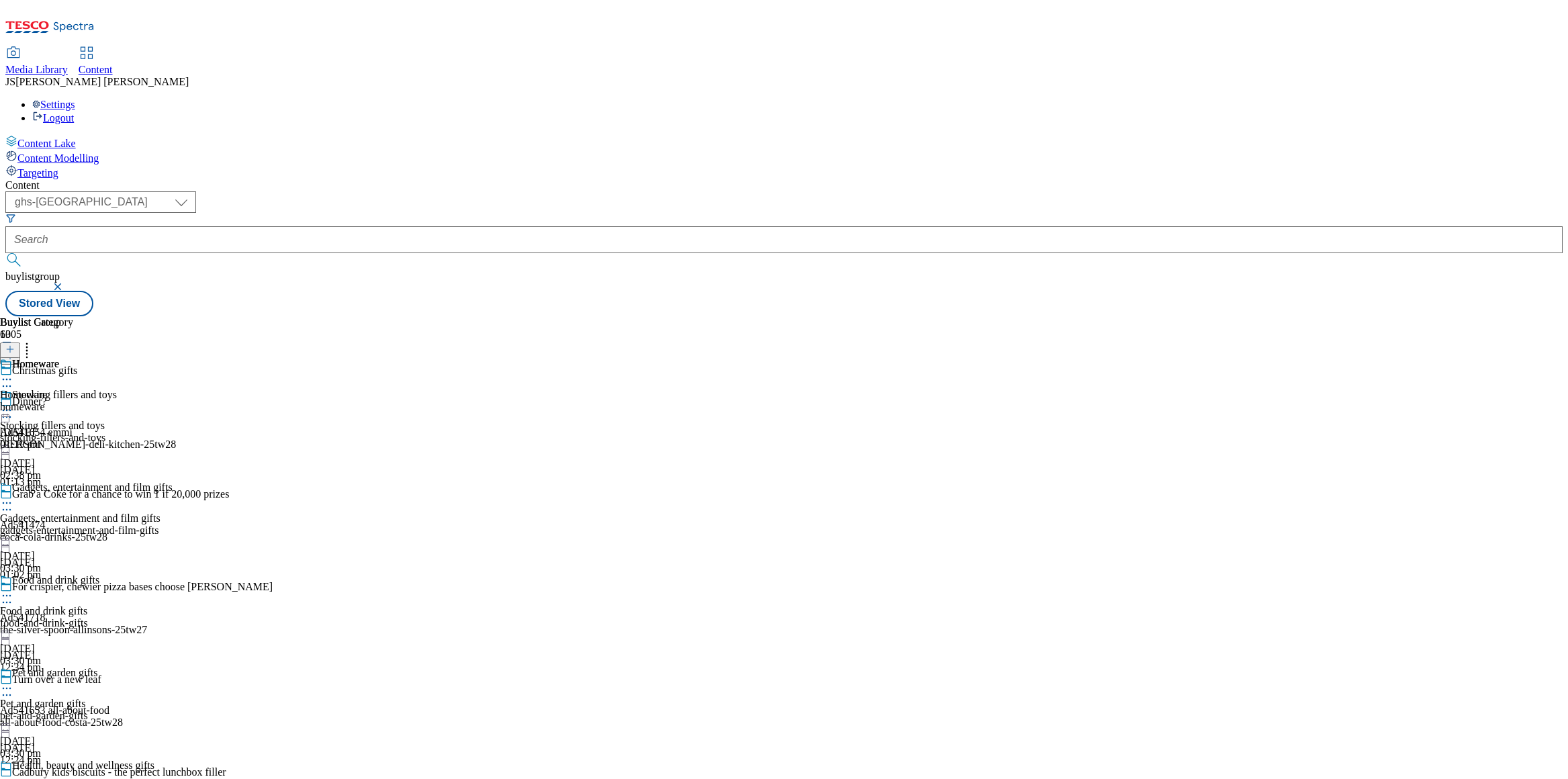
scroll to position [1407, 0]
click at [131, 358] on div "Electronics and fitness gifts Electronics and fitness gifts electronics-fitness…" at bounding box center [65, 404] width 131 height 92
click at [10, 346] on line at bounding box center [10, 349] width 0 height 6
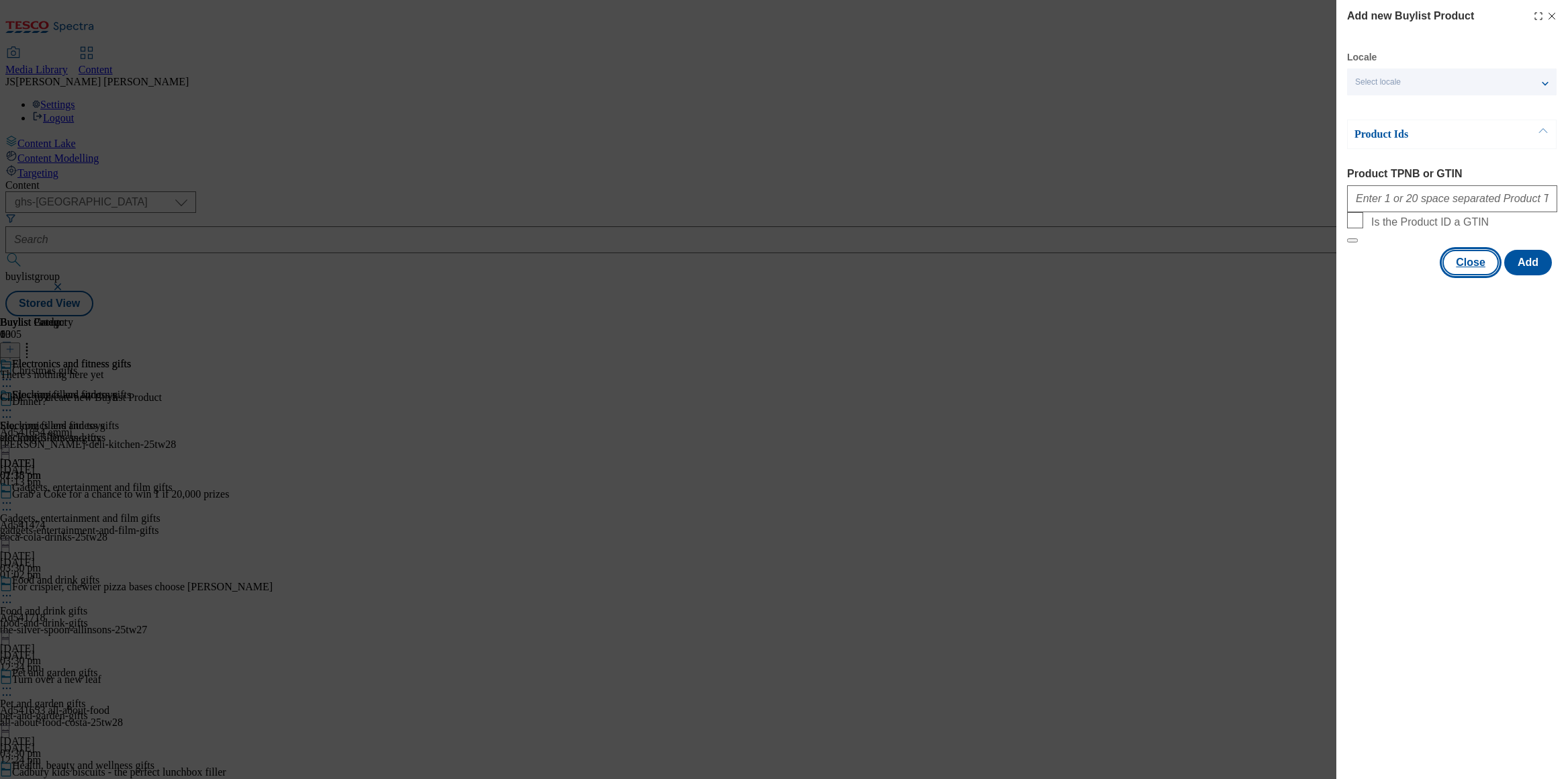
click at [1475, 276] on button "Close" at bounding box center [1470, 263] width 57 height 25
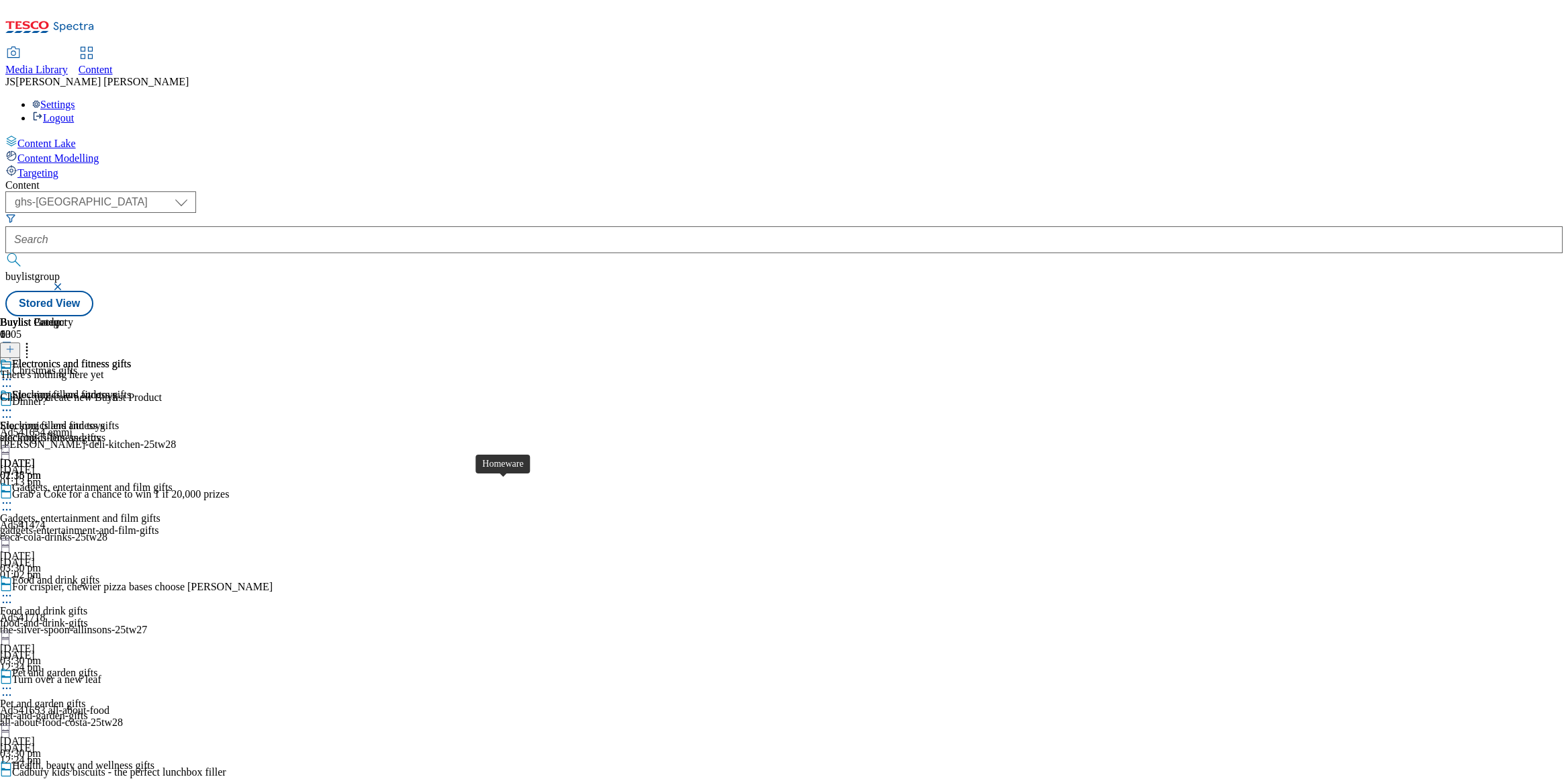
click at [74, 401] on div "homeware" at bounding box center [37, 407] width 74 height 12
click at [14, 345] on icon at bounding box center [10, 349] width 9 height 9
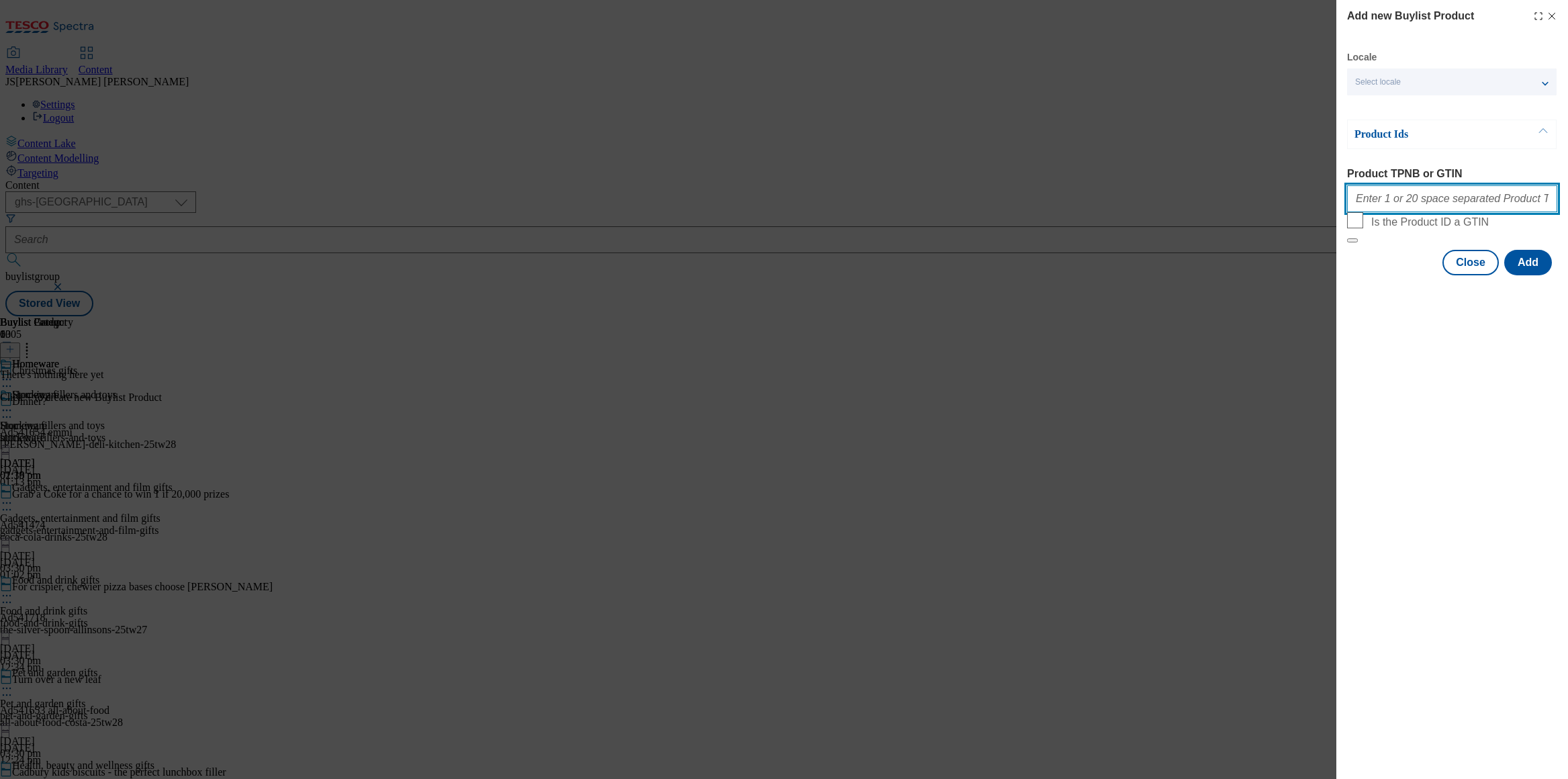
click at [1366, 206] on input "Product TPNB or GTIN" at bounding box center [1452, 199] width 210 height 27
paste input "93541122 93607875 90294960 93606882 93218000 93666470 93486550 91351632 9257130…"
type input "93541122 93607875 90294960 93606882 93218000 93666470 93486550 91351632 9257130…"
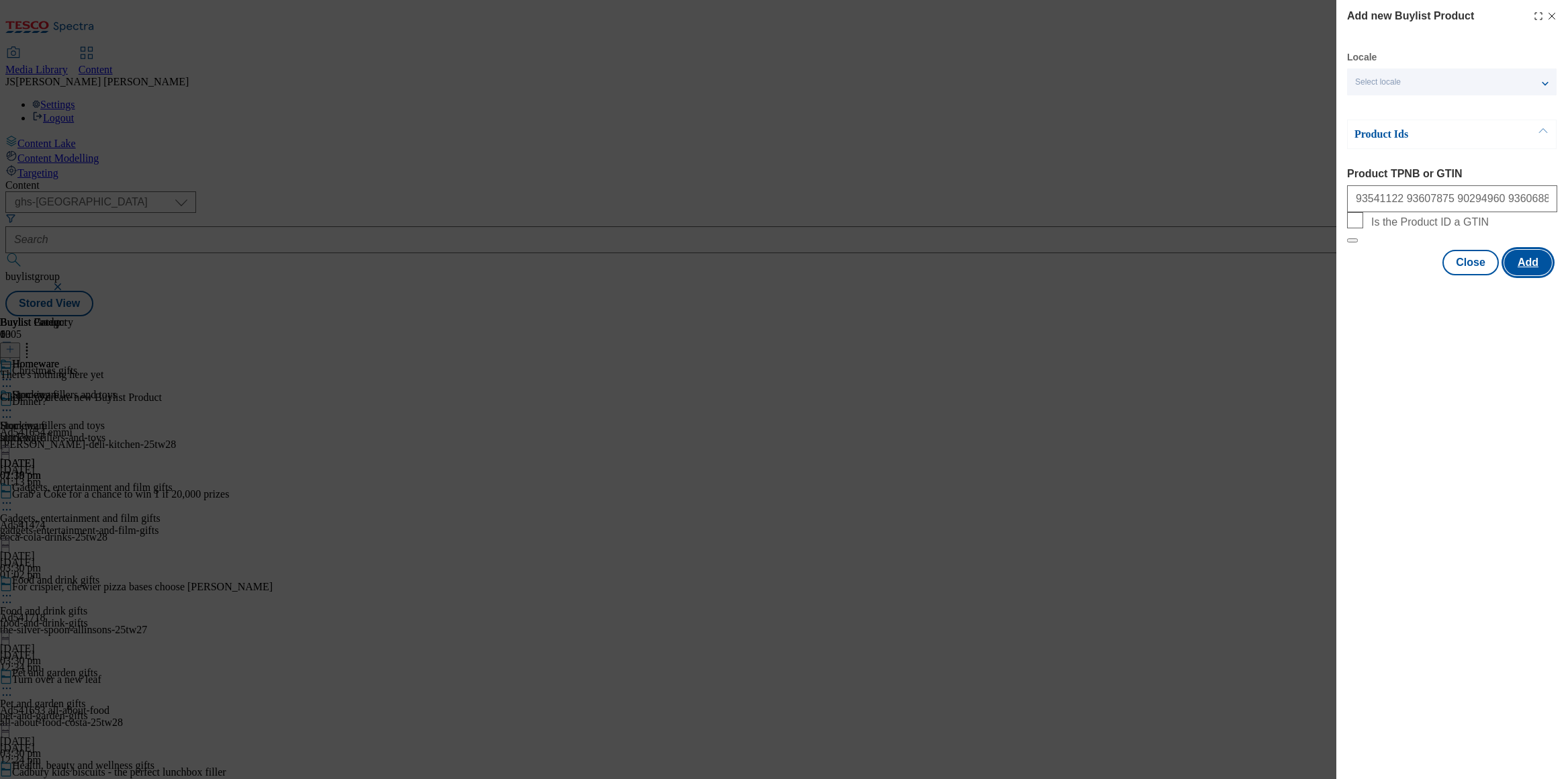
click at [1515, 276] on button "Add" at bounding box center [1528, 263] width 48 height 25
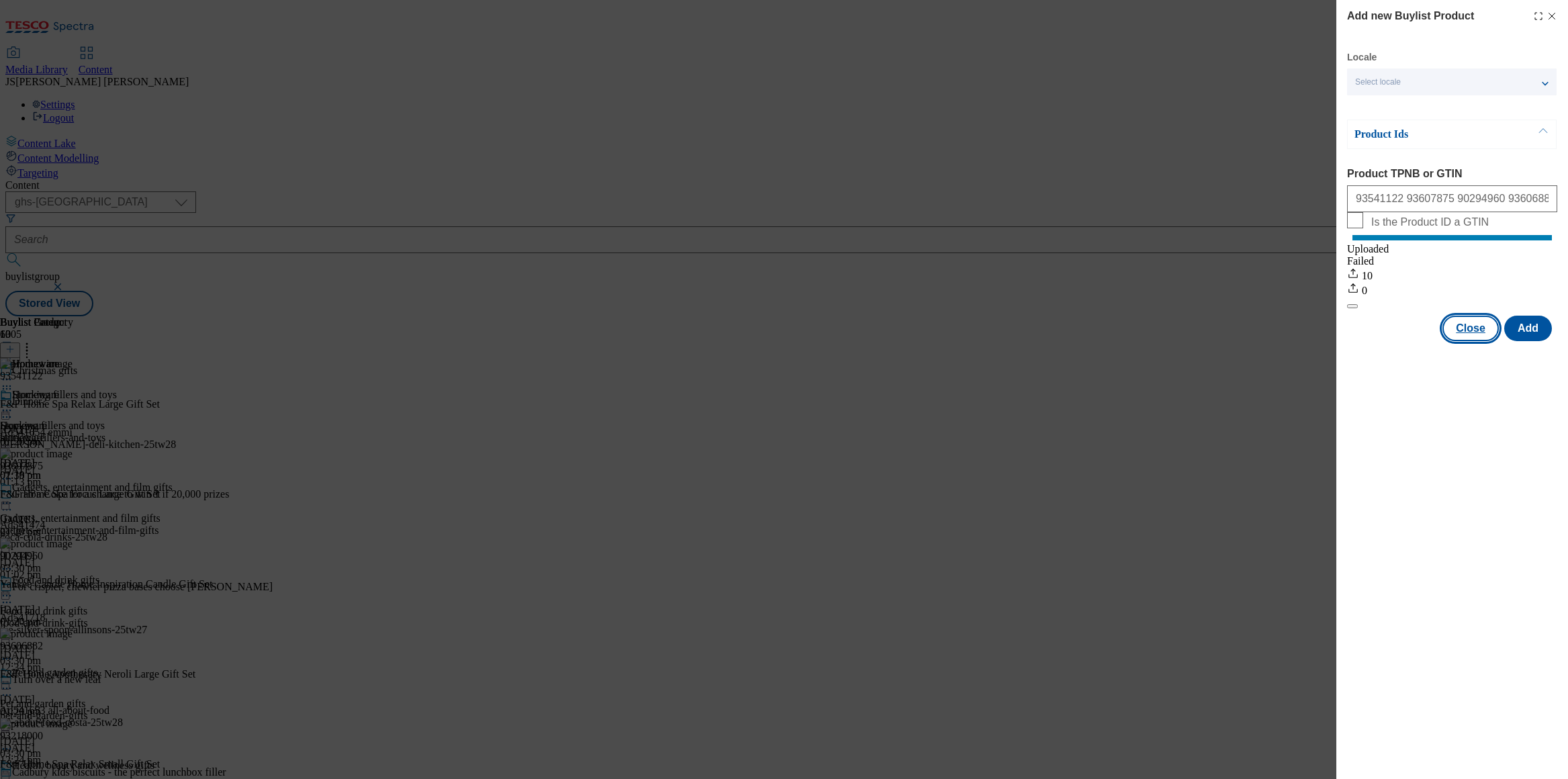
click at [1464, 341] on button "Close" at bounding box center [1470, 328] width 57 height 25
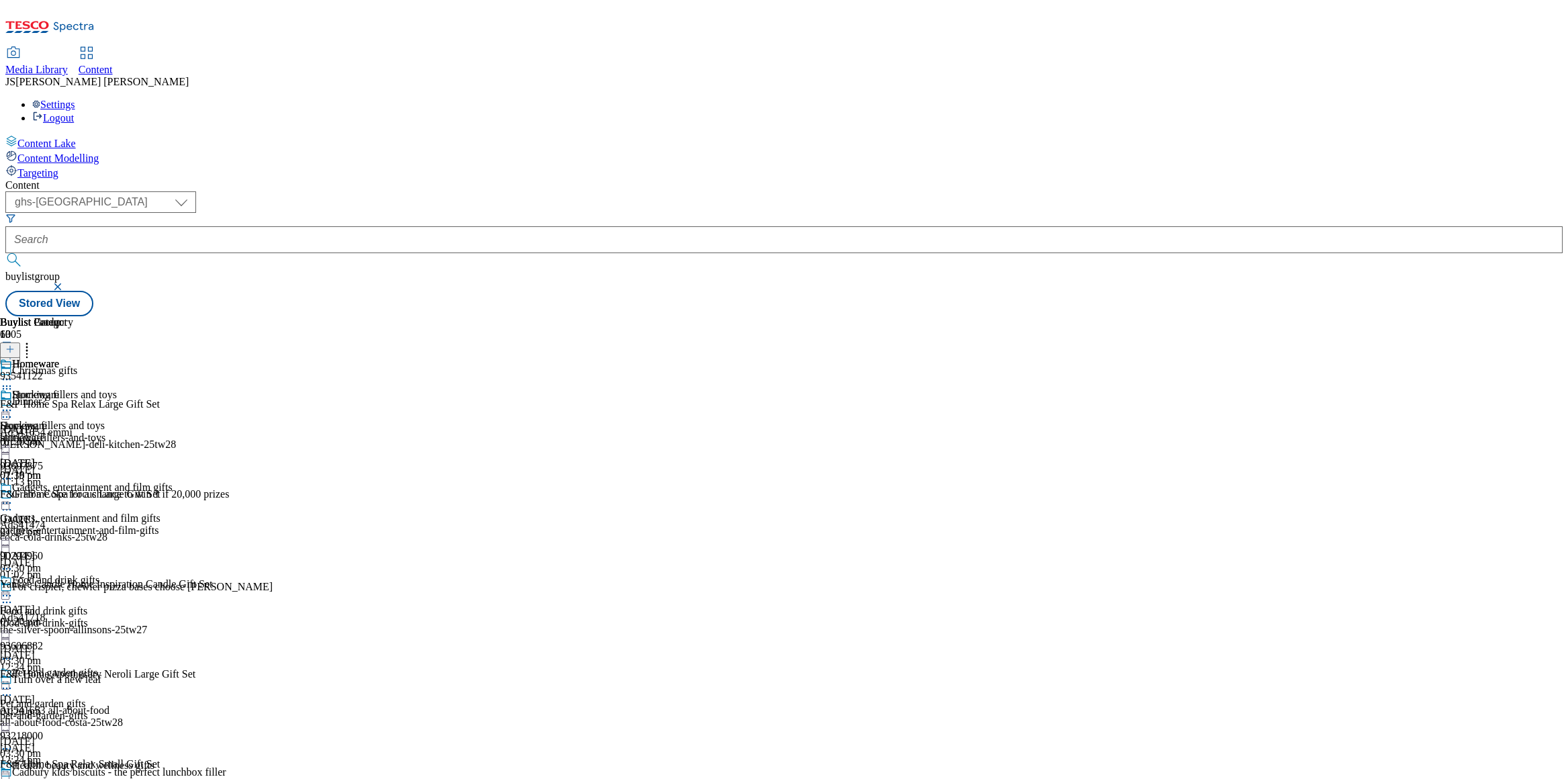
scroll to position [1407, 0]
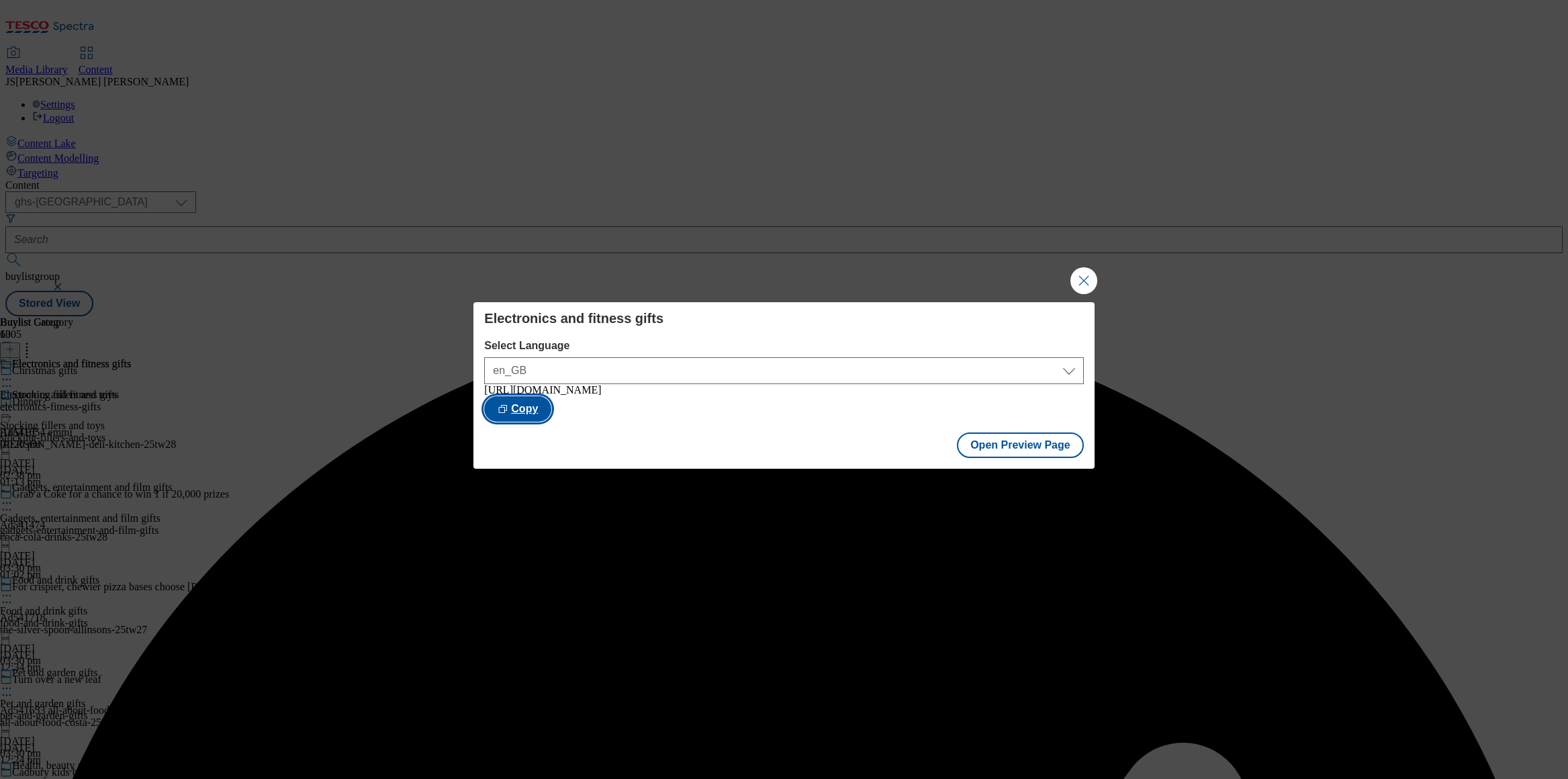
click at [552, 407] on button "Copy" at bounding box center [518, 409] width 67 height 25
drag, startPoint x: 1084, startPoint y: 279, endPoint x: 1077, endPoint y: 283, distance: 8.1
click at [1084, 279] on button "Close Modal" at bounding box center [1084, 281] width 27 height 27
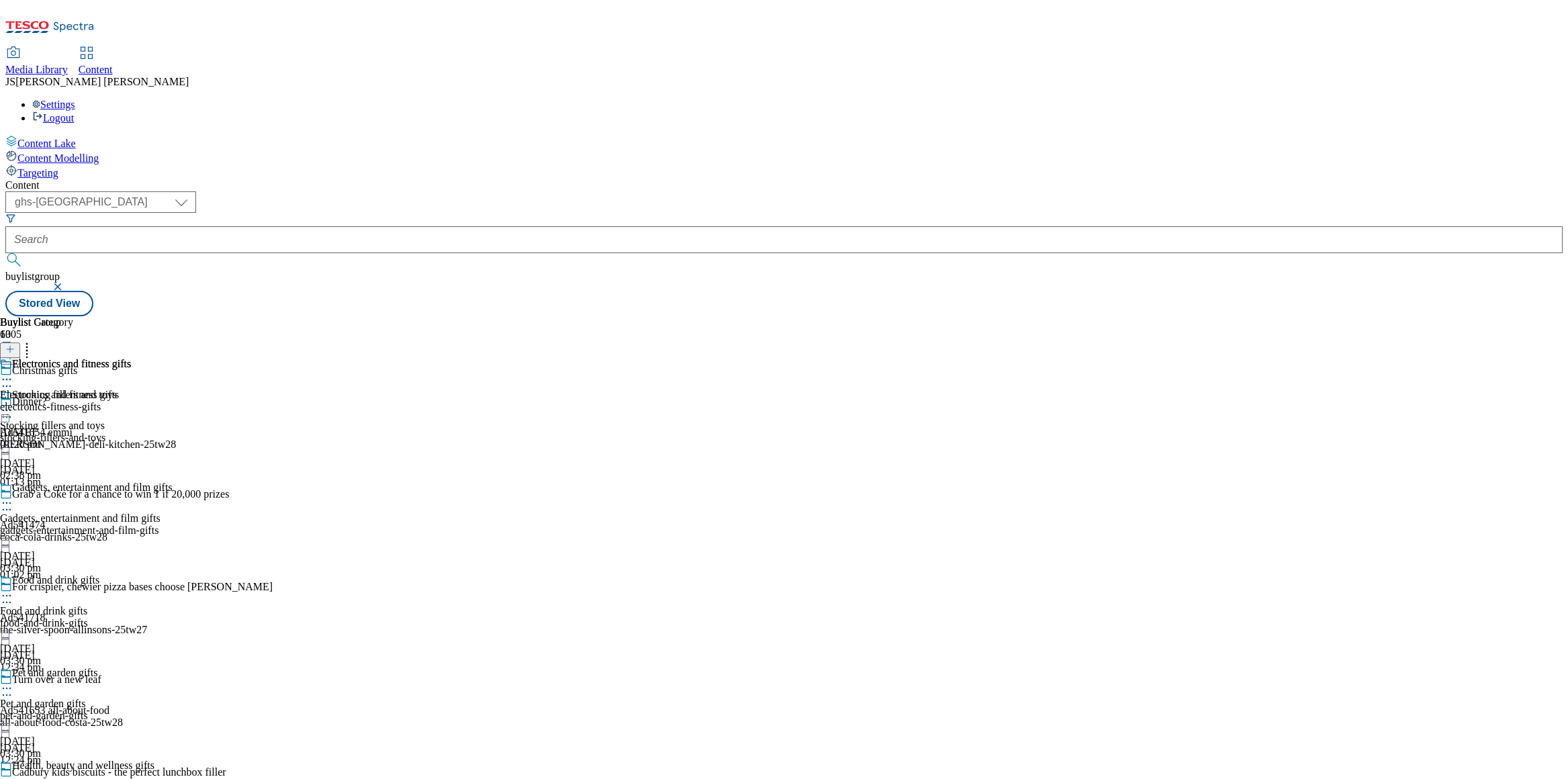
scroll to position [1407, 0]
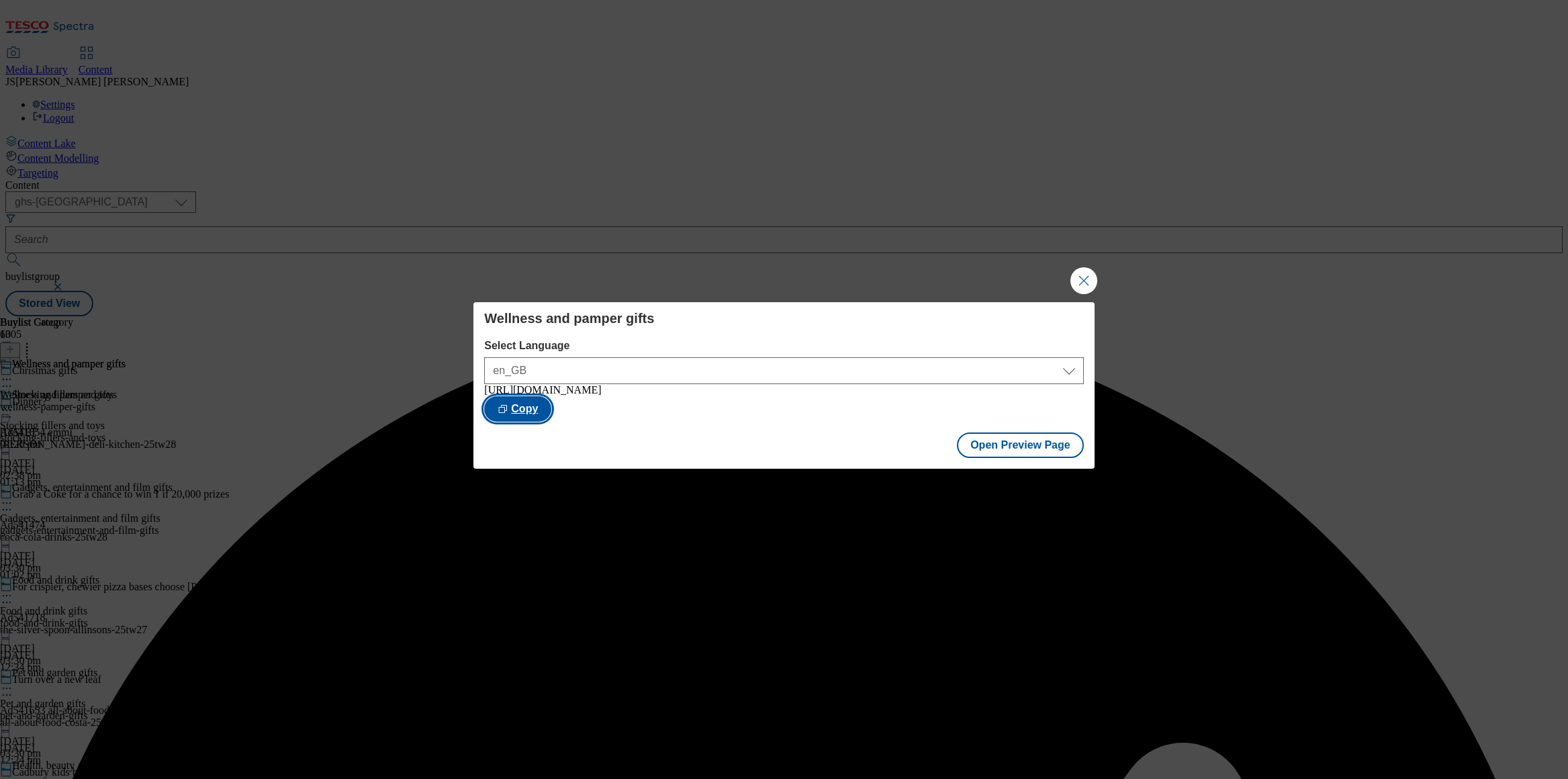
click at [552, 408] on button "Copy" at bounding box center [518, 409] width 67 height 25
click at [1078, 282] on button "Close Modal" at bounding box center [1084, 281] width 27 height 27
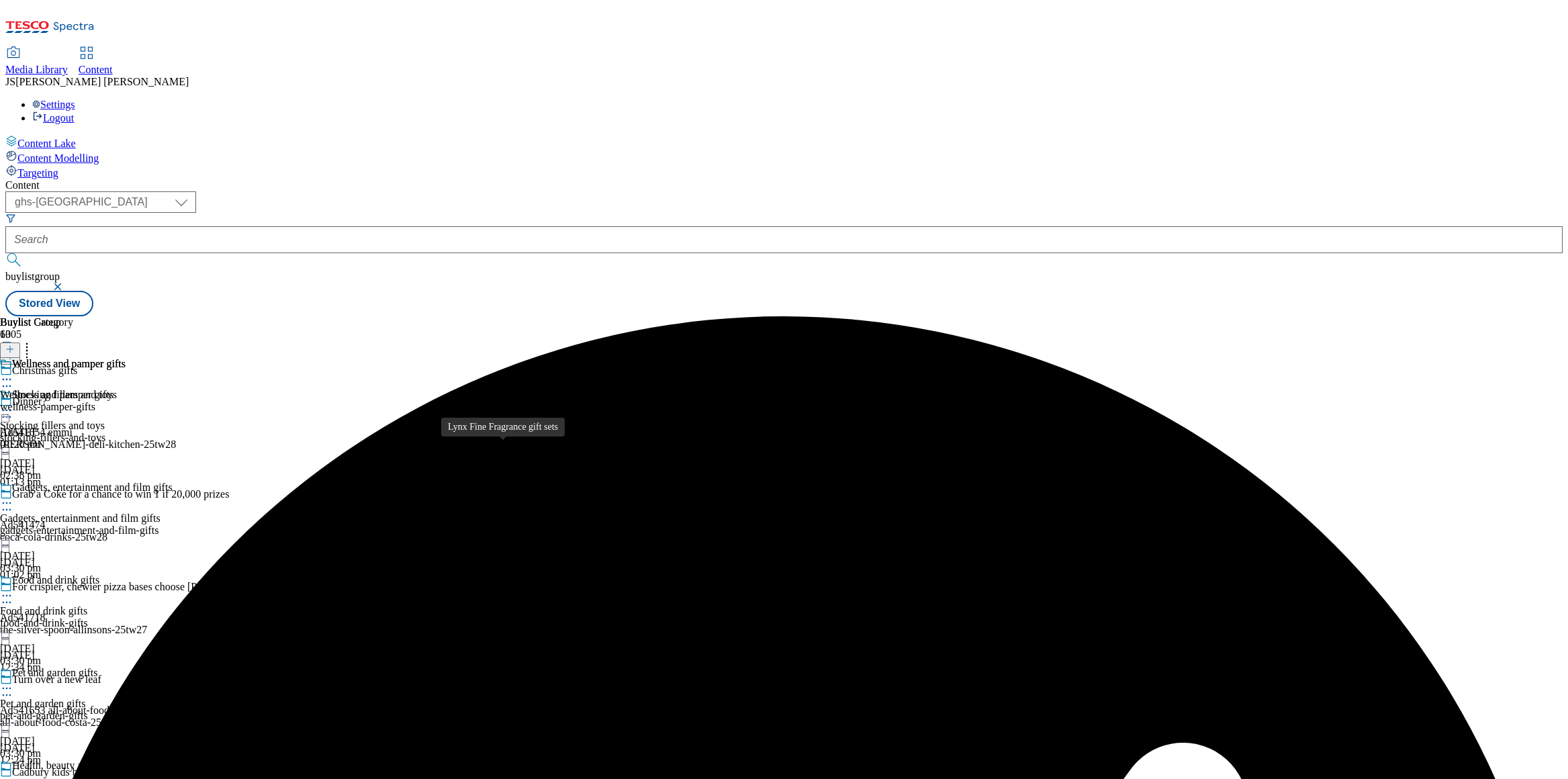
scroll to position [1407, 0]
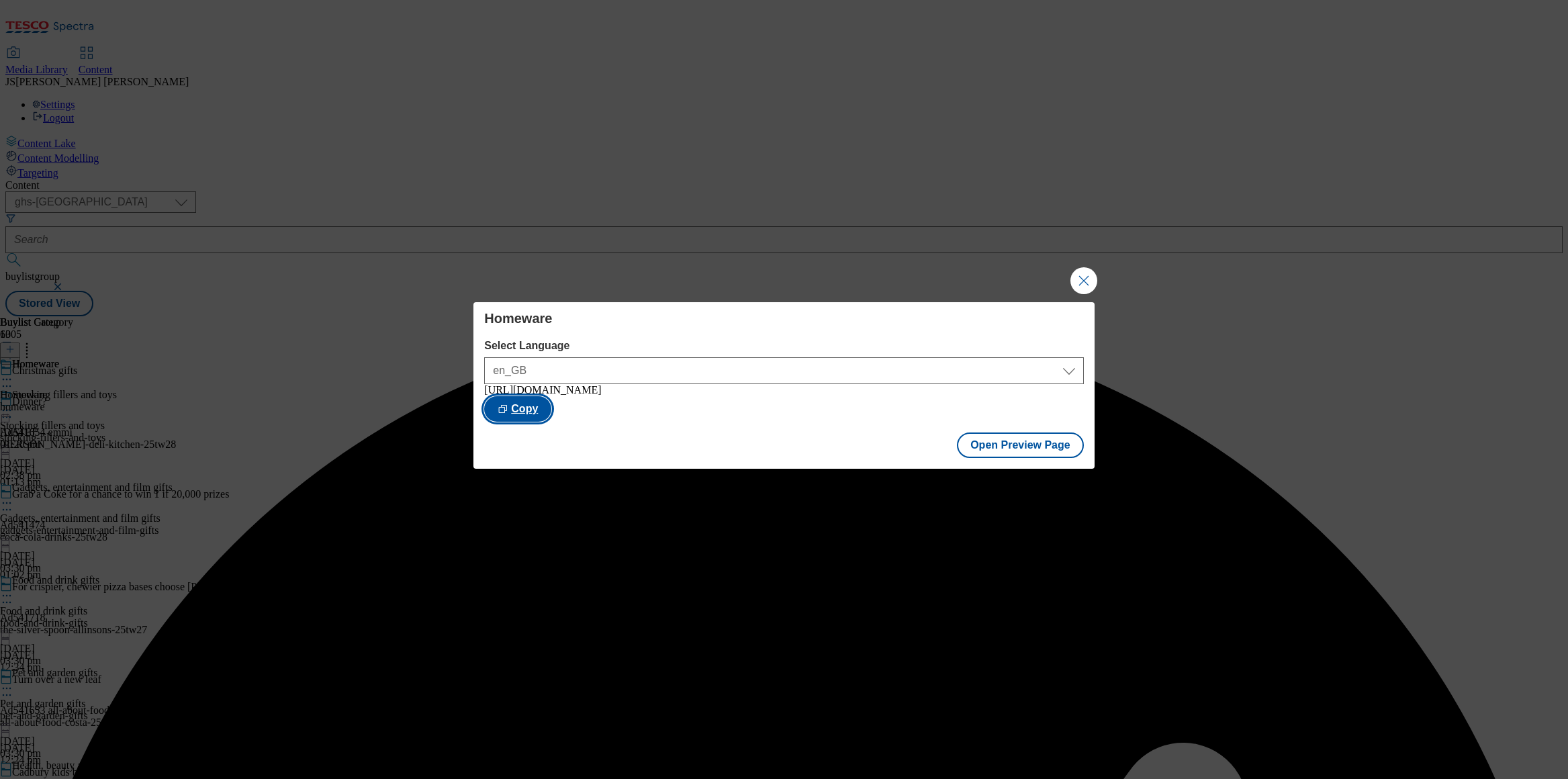
click at [552, 415] on button "Copy" at bounding box center [518, 409] width 67 height 25
click at [1081, 279] on button "Close Modal" at bounding box center [1084, 281] width 27 height 27
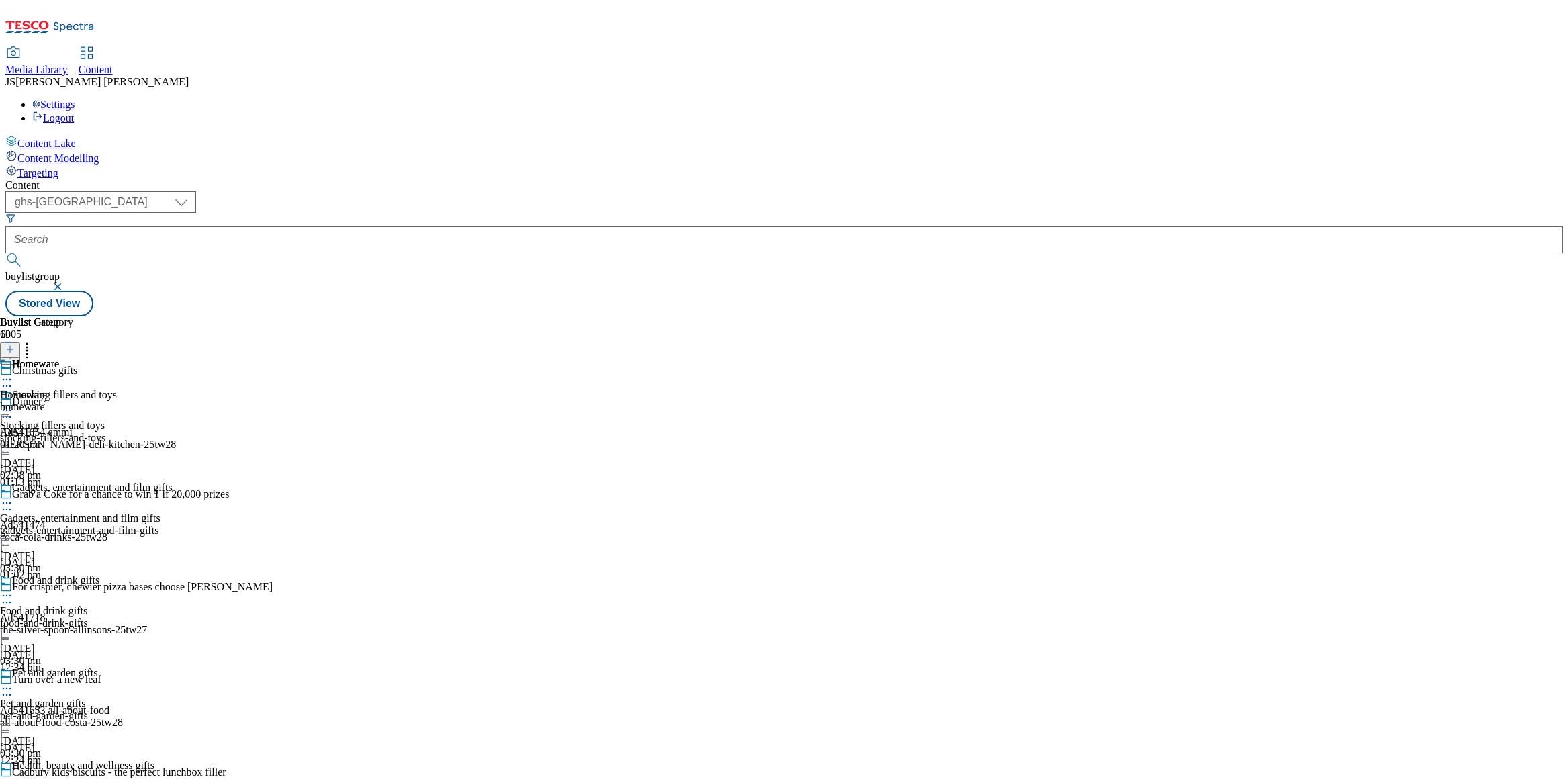
click at [14, 345] on icon at bounding box center [10, 349] width 9 height 9
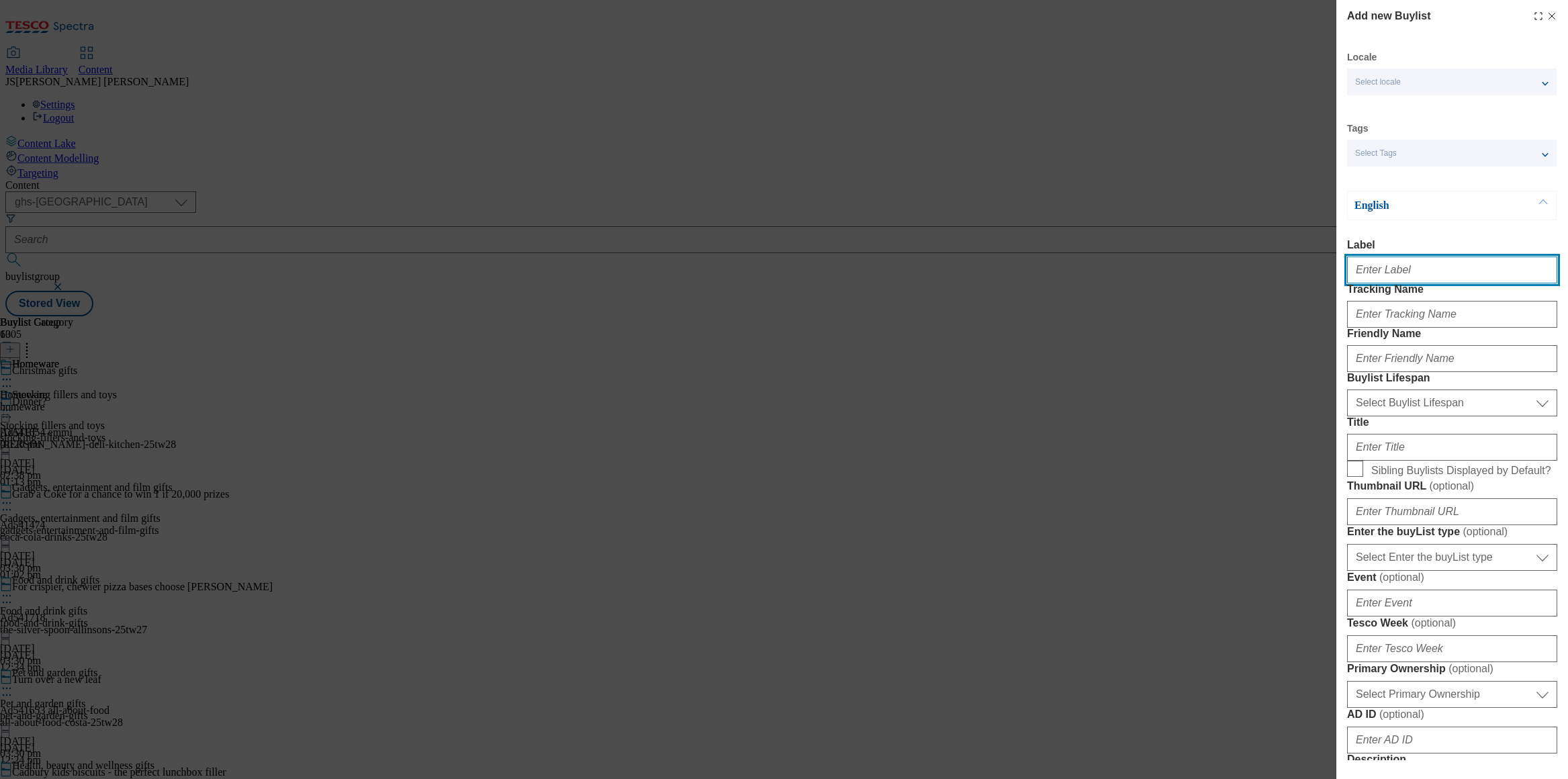
click at [1401, 273] on input "Label" at bounding box center [1452, 270] width 210 height 27
paste input "Toys"
type input "Toys"
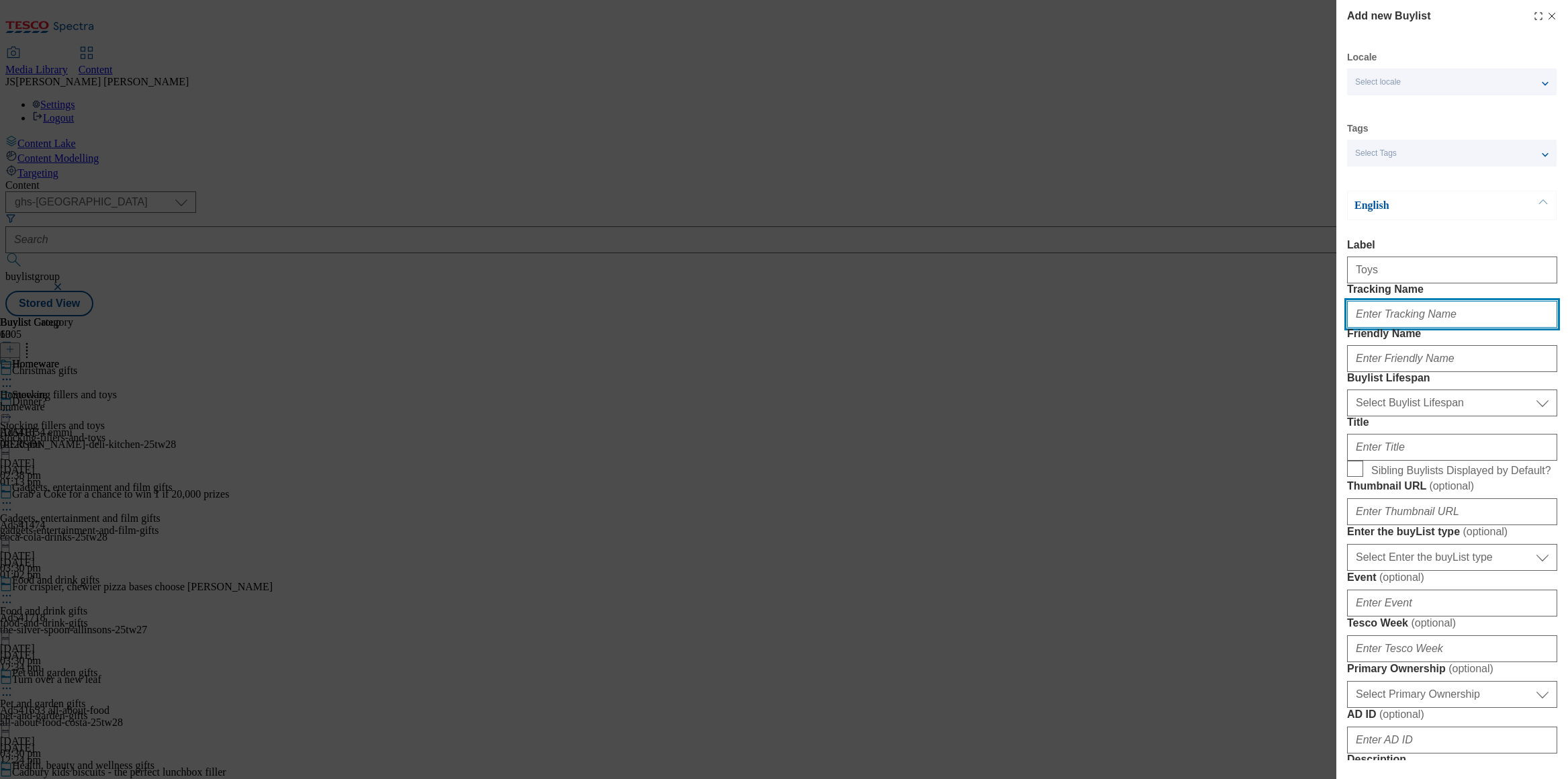
click at [1376, 328] on input "Tracking Name" at bounding box center [1452, 314] width 210 height 27
paste input "Toys"
type input "toys"
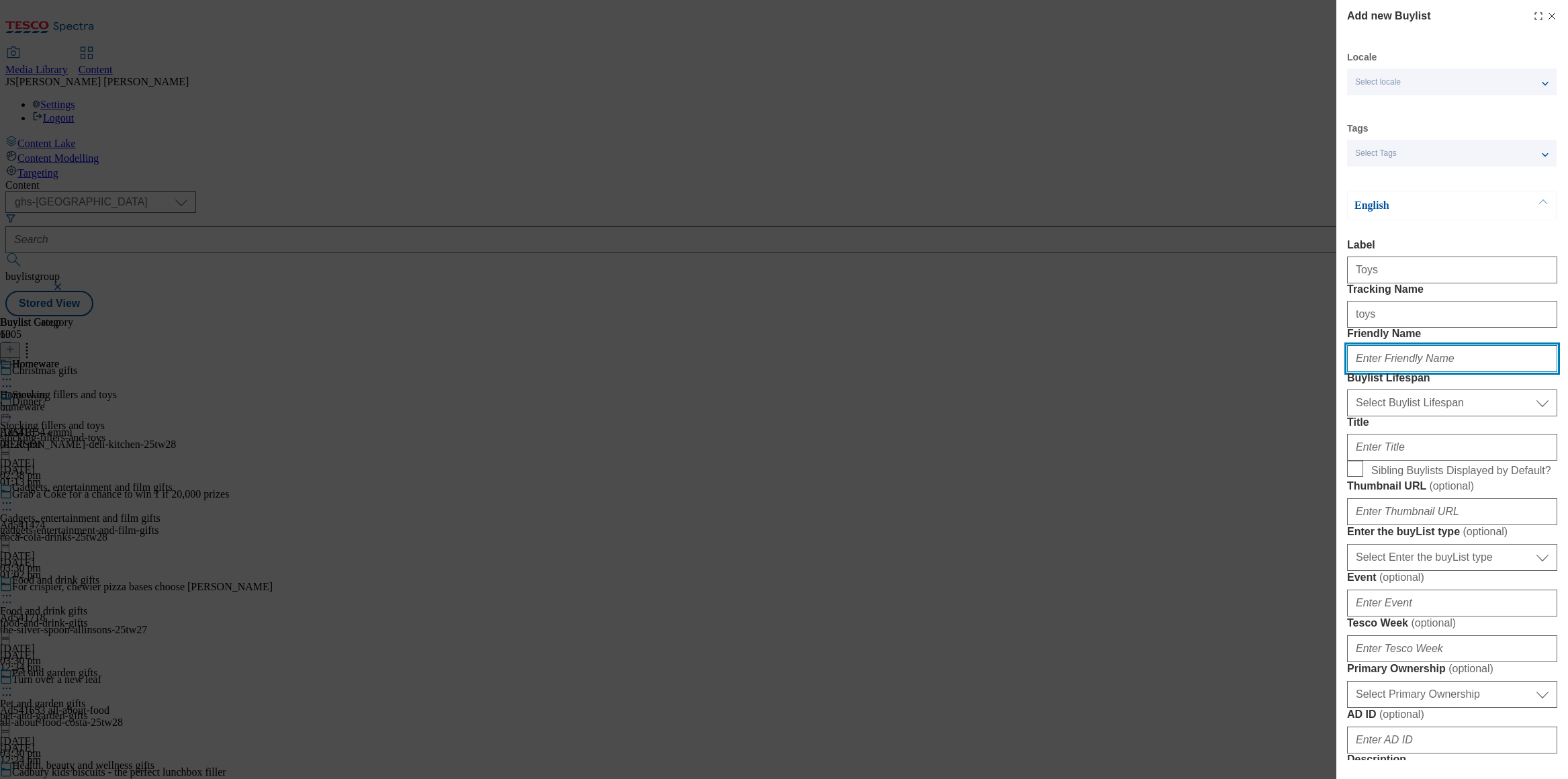
click at [1375, 372] on input "Friendly Name" at bounding box center [1452, 359] width 210 height 27
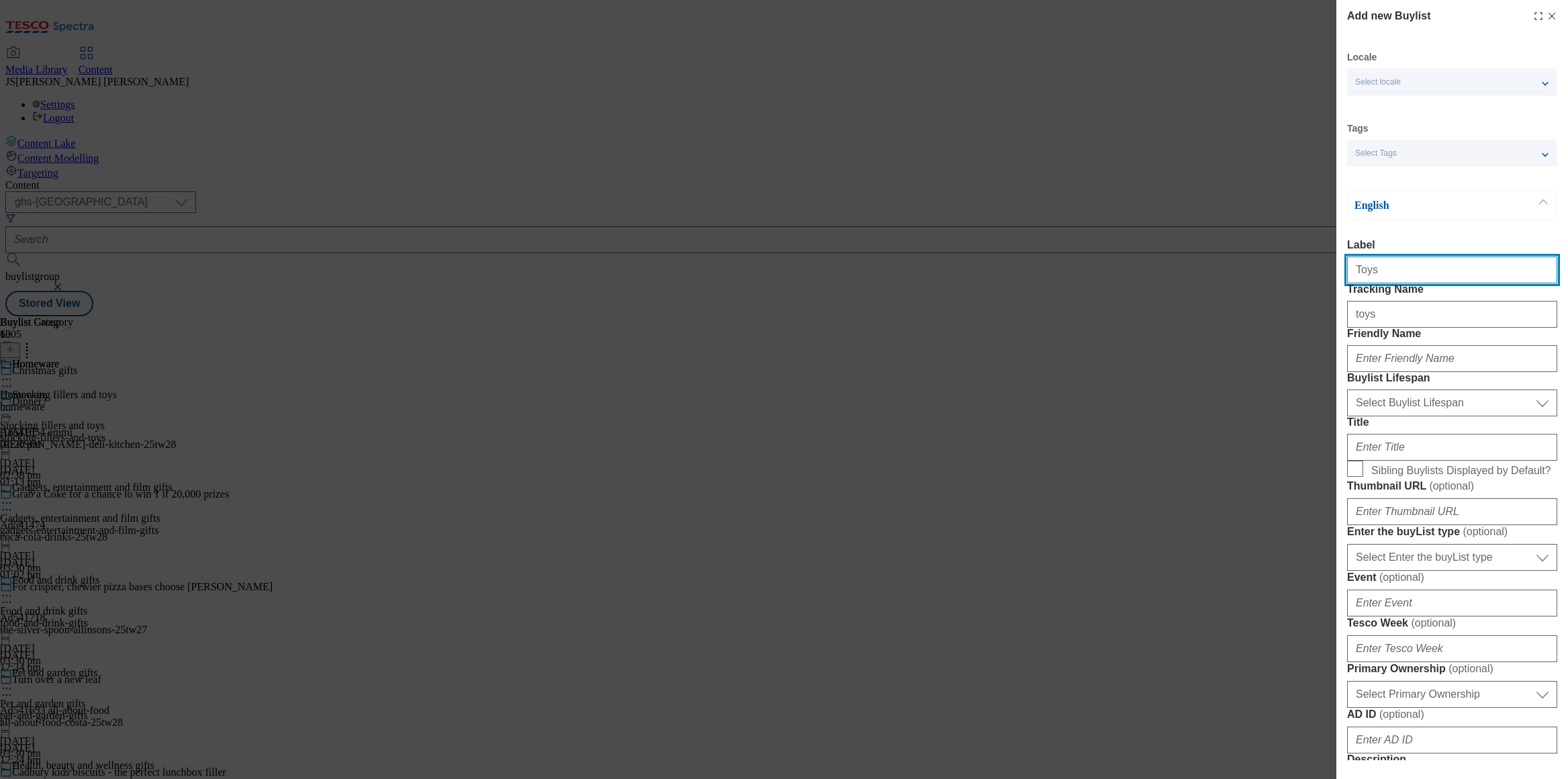
drag, startPoint x: 1378, startPoint y: 277, endPoint x: 1304, endPoint y: 281, distance: 74.1
click at [1304, 281] on div "Add new Buylist Locale Select locale English Welsh Tags Select Tags fnf marketp…" at bounding box center [784, 390] width 1568 height 779
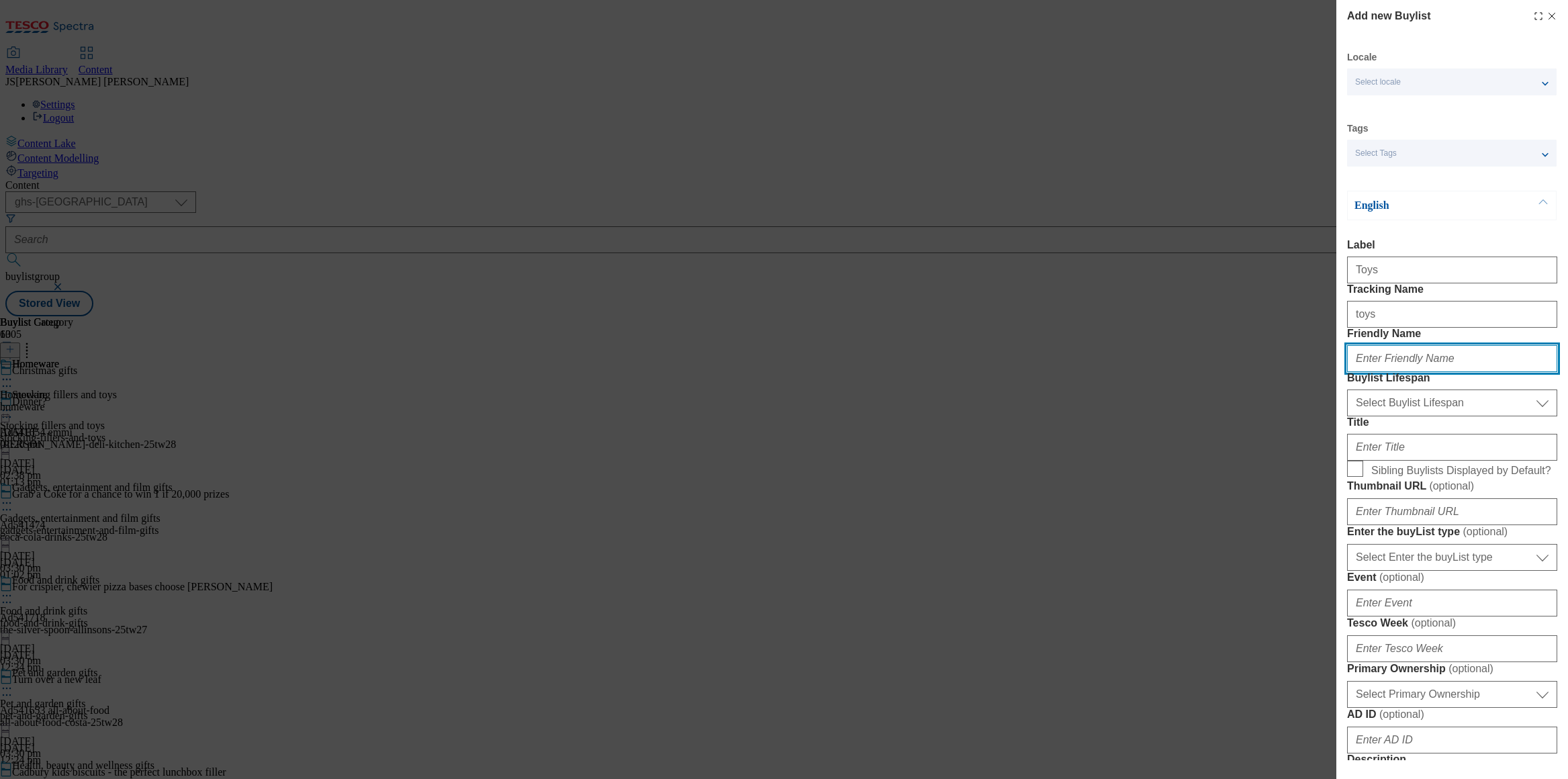
click at [1376, 372] on input "Friendly Name" at bounding box center [1452, 359] width 210 height 27
paste input "Toys"
type input "Toys"
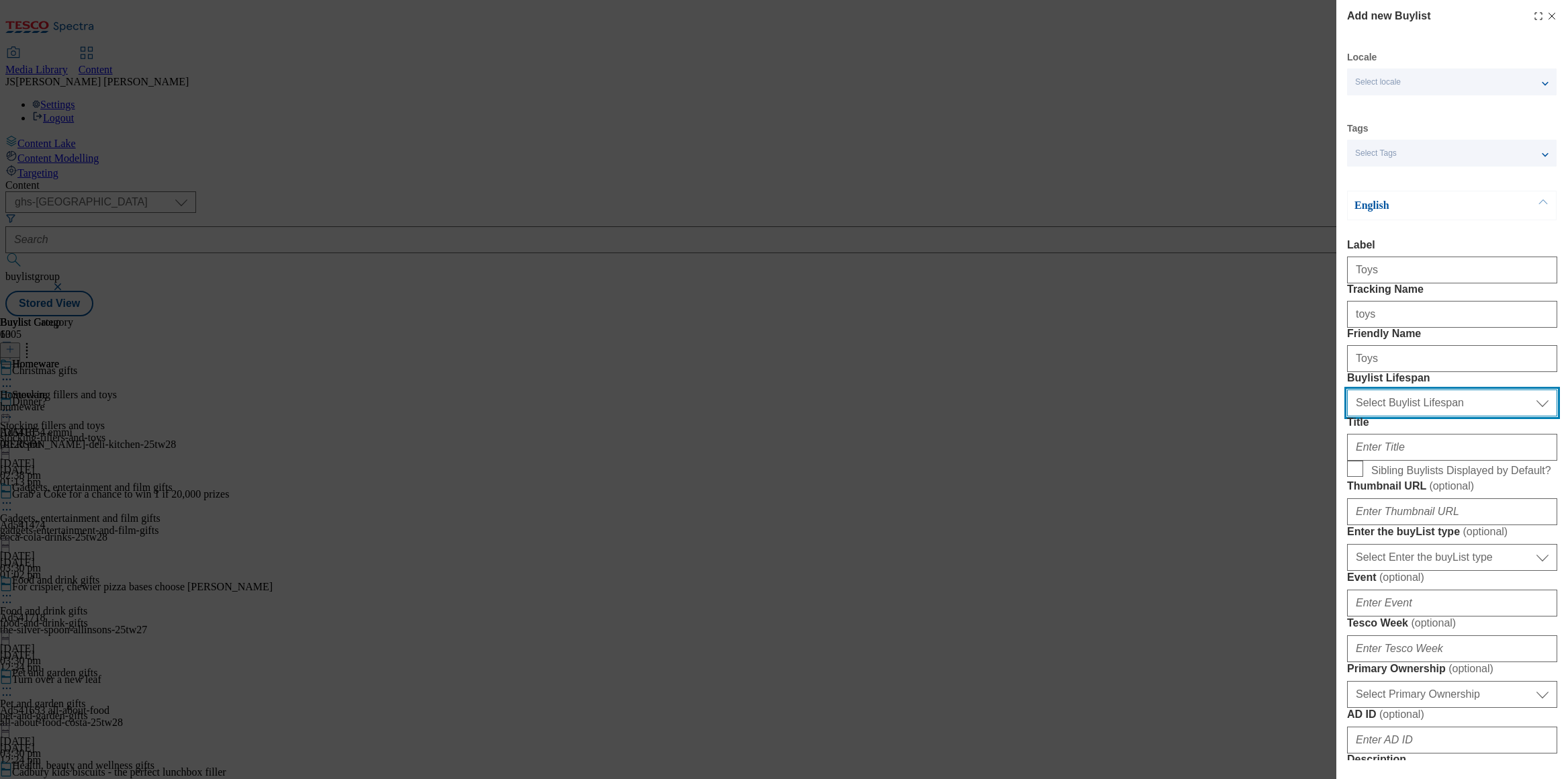
click at [1379, 416] on select "Select Buylist Lifespan evergreen seasonal tactical" at bounding box center [1452, 403] width 210 height 27
select select "evergreen"
click at [1362, 477] on input "Sibling Buylists Displayed by Default?" at bounding box center [1355, 469] width 16 height 16
checkbox input "true"
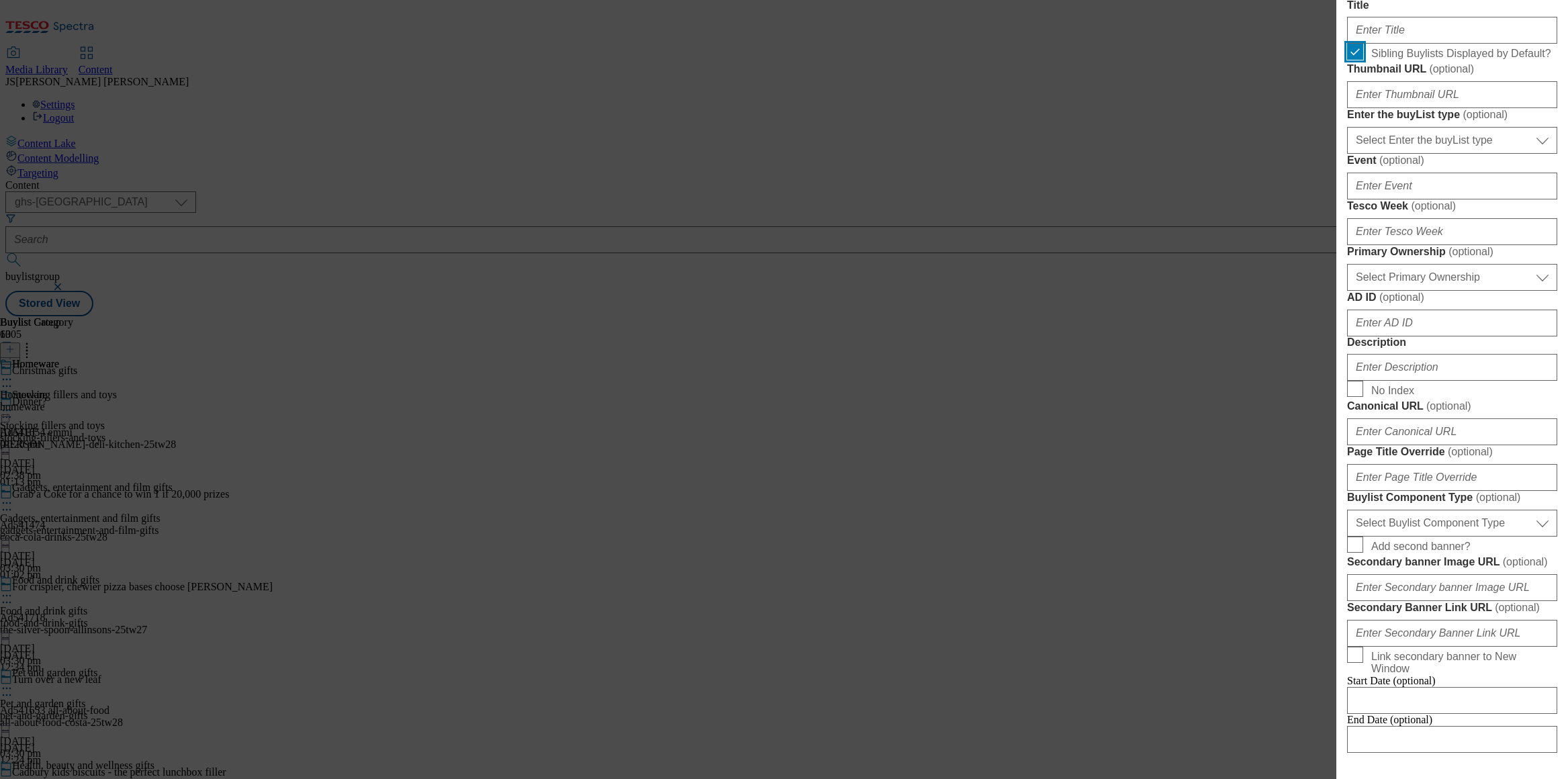
scroll to position [538, 0]
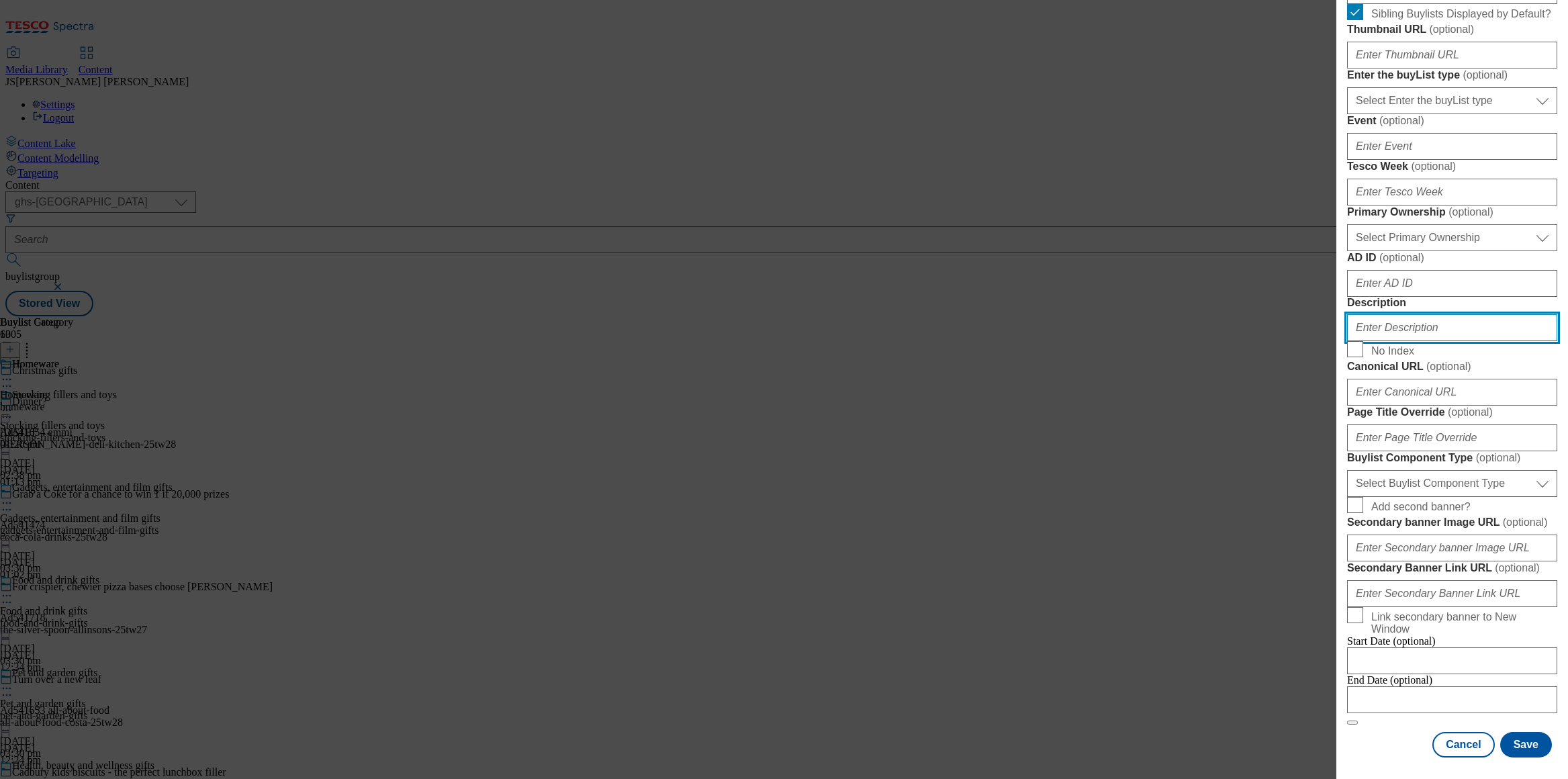
click at [1399, 341] on input "Description" at bounding box center [1452, 328] width 210 height 27
paste input "Browse our range of Christmas toys, including Christmas craft kits, musical and…"
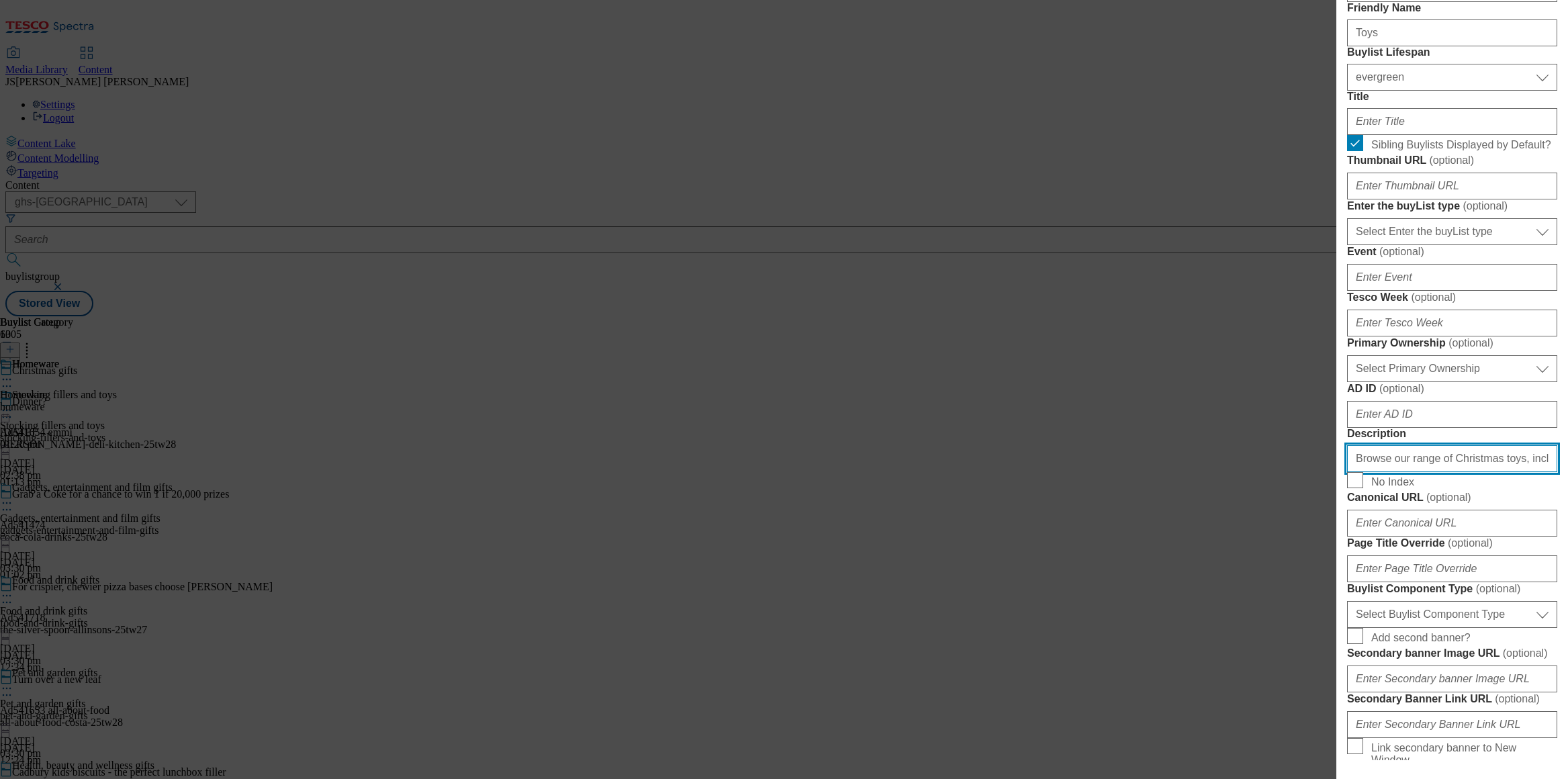
scroll to position [0, 0]
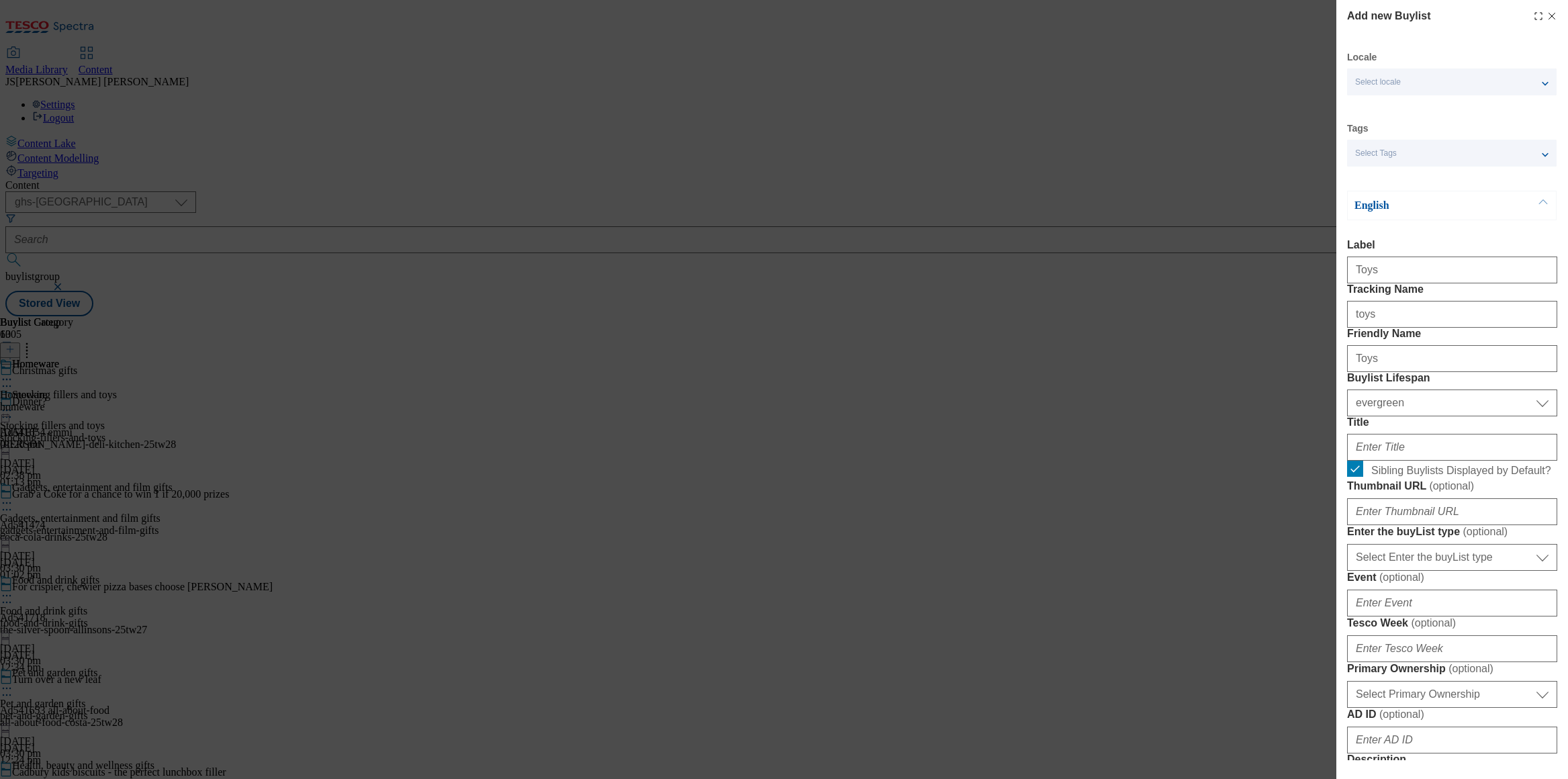
type input "Browse our range of Christmas toys, including Christmas craft kits, musical and…"
drag, startPoint x: 1378, startPoint y: 271, endPoint x: 1324, endPoint y: 274, distance: 54.1
click at [1324, 274] on div "Add new Buylist Locale Select locale English Welsh Tags Select Tags fnf marketp…" at bounding box center [784, 390] width 1568 height 779
click at [1404, 461] on input "Title" at bounding box center [1452, 448] width 210 height 27
paste input "Toys"
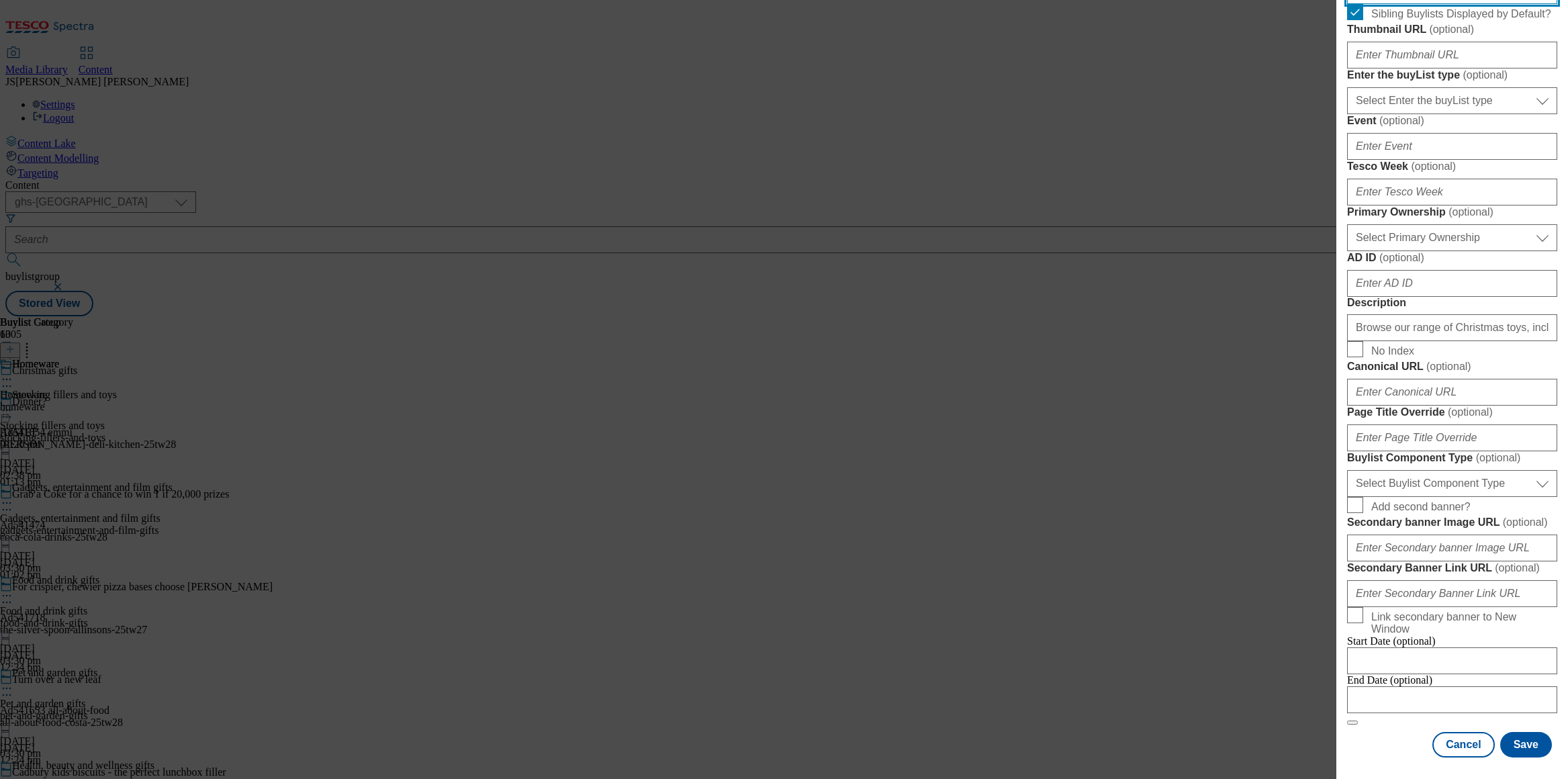
scroll to position [934, 0]
type input "Toys"
click at [1528, 741] on button "Save" at bounding box center [1527, 745] width 52 height 25
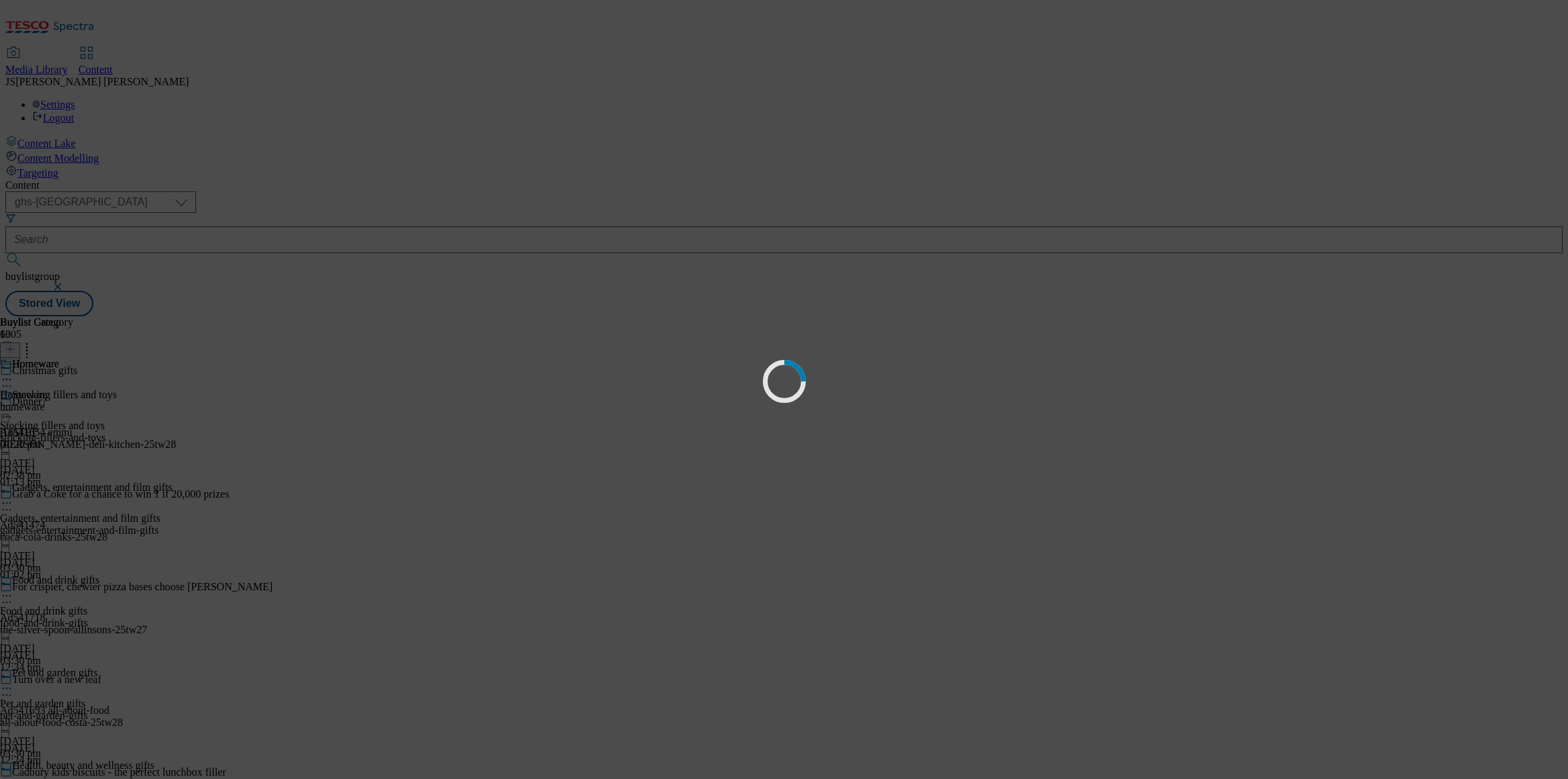
select select "evergreen"
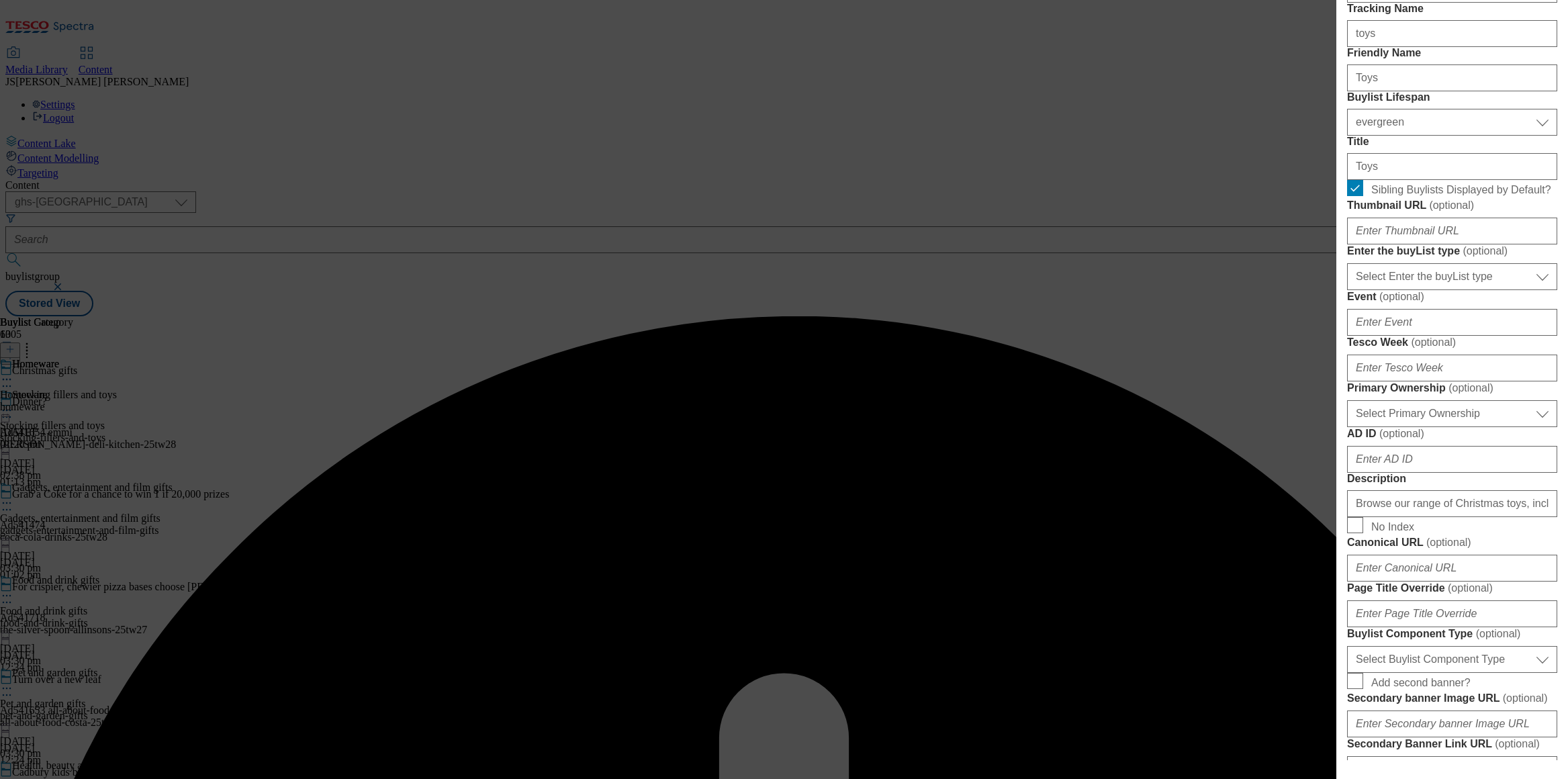
scroll to position [0, 0]
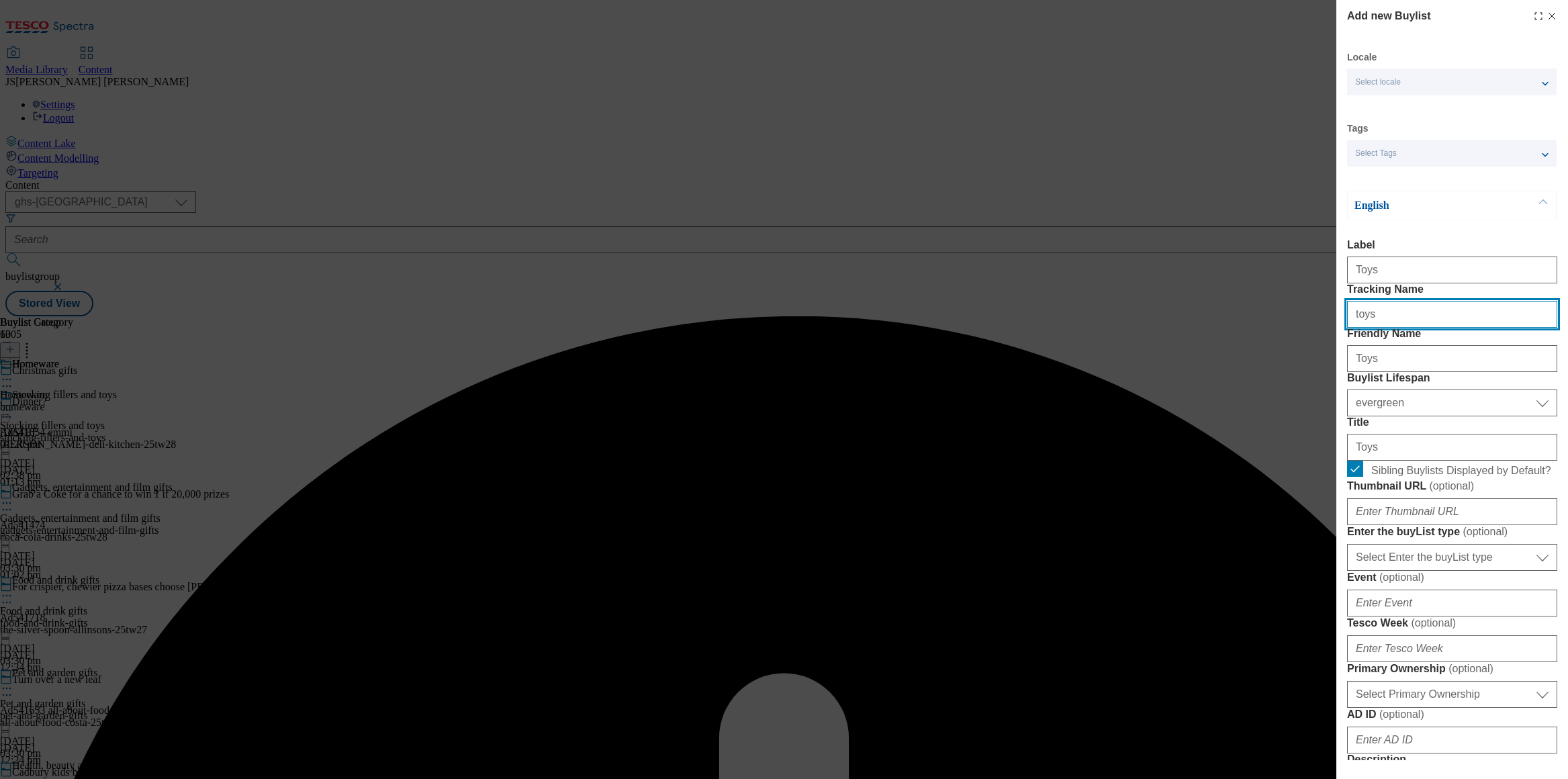
click at [1408, 328] on input "toys" at bounding box center [1452, 314] width 210 height 27
drag, startPoint x: 1408, startPoint y: 341, endPoint x: 1323, endPoint y: 346, distance: 85.1
click at [1323, 346] on div "Add new Buylist Locale Select locale English Welsh Tags Select Tags fnf marketp…" at bounding box center [784, 390] width 1568 height 779
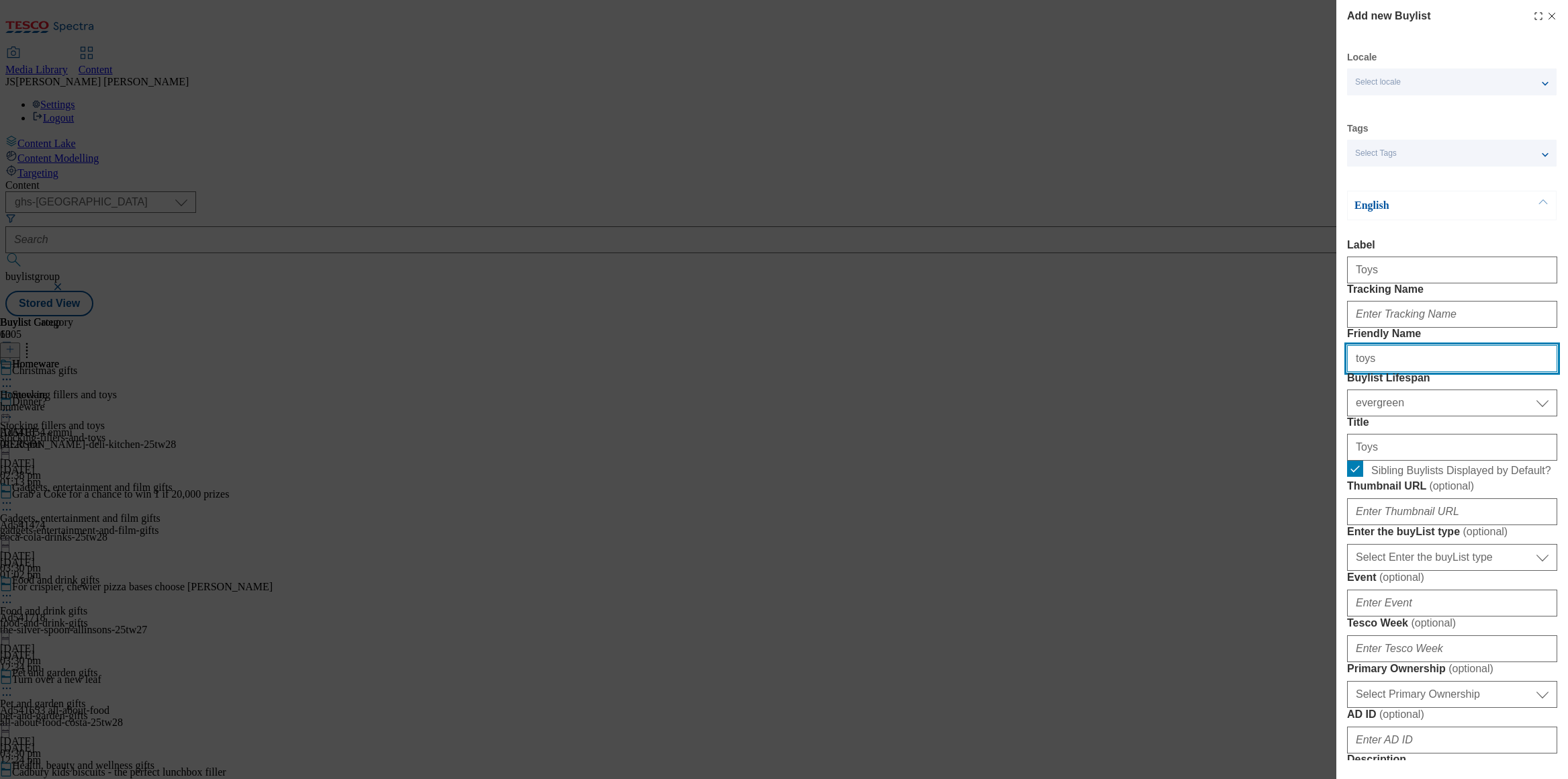
type input "toys"
drag, startPoint x: 1381, startPoint y: 411, endPoint x: 1308, endPoint y: 407, distance: 73.1
click at [1308, 407] on div "Add new Buylist Locale Select locale English Welsh Tags Select Tags fnf marketp…" at bounding box center [784, 390] width 1568 height 779
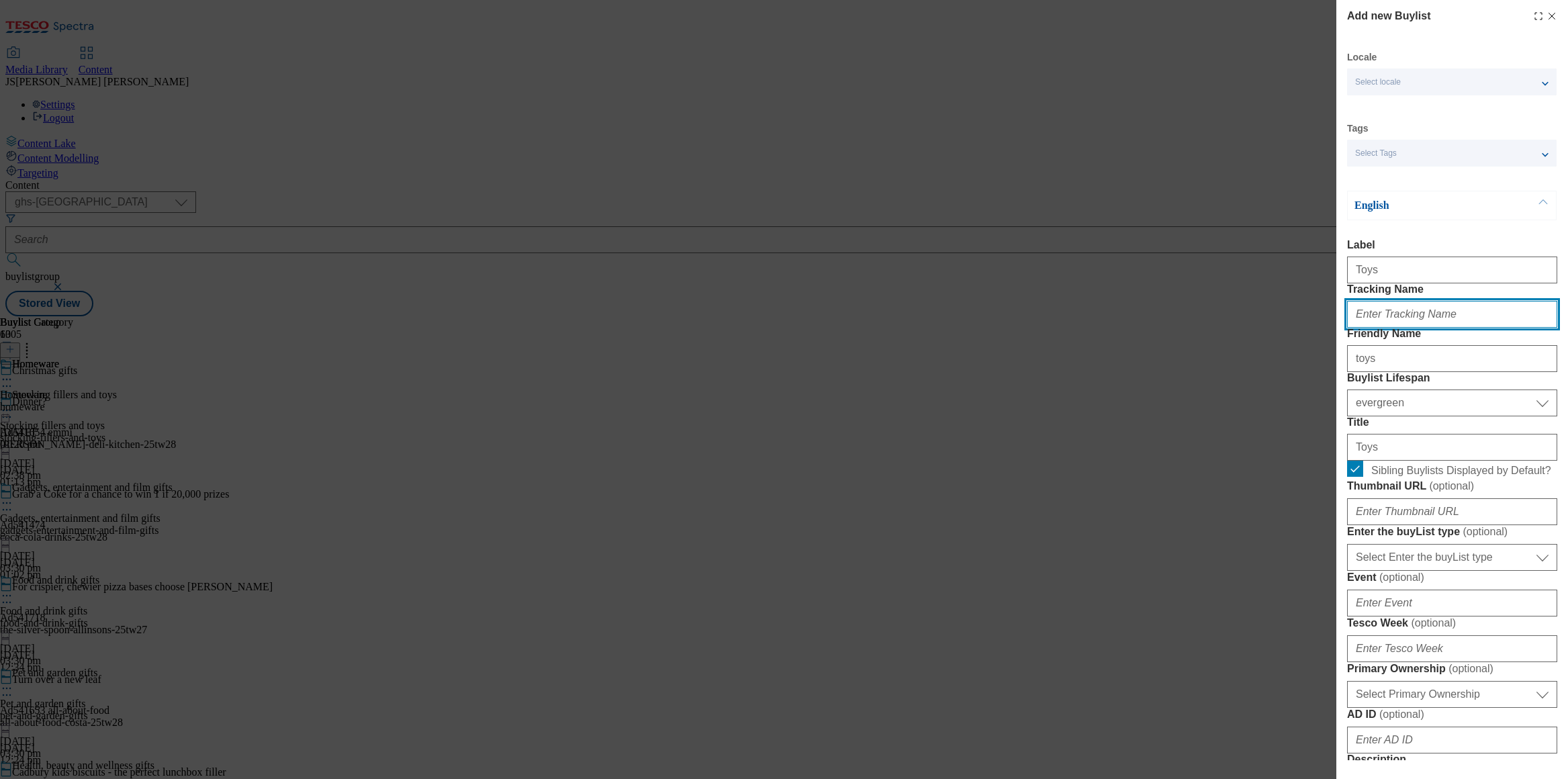
click at [1409, 328] on input "Tracking Name" at bounding box center [1452, 314] width 210 height 27
paste input "xmas_gift_toys"
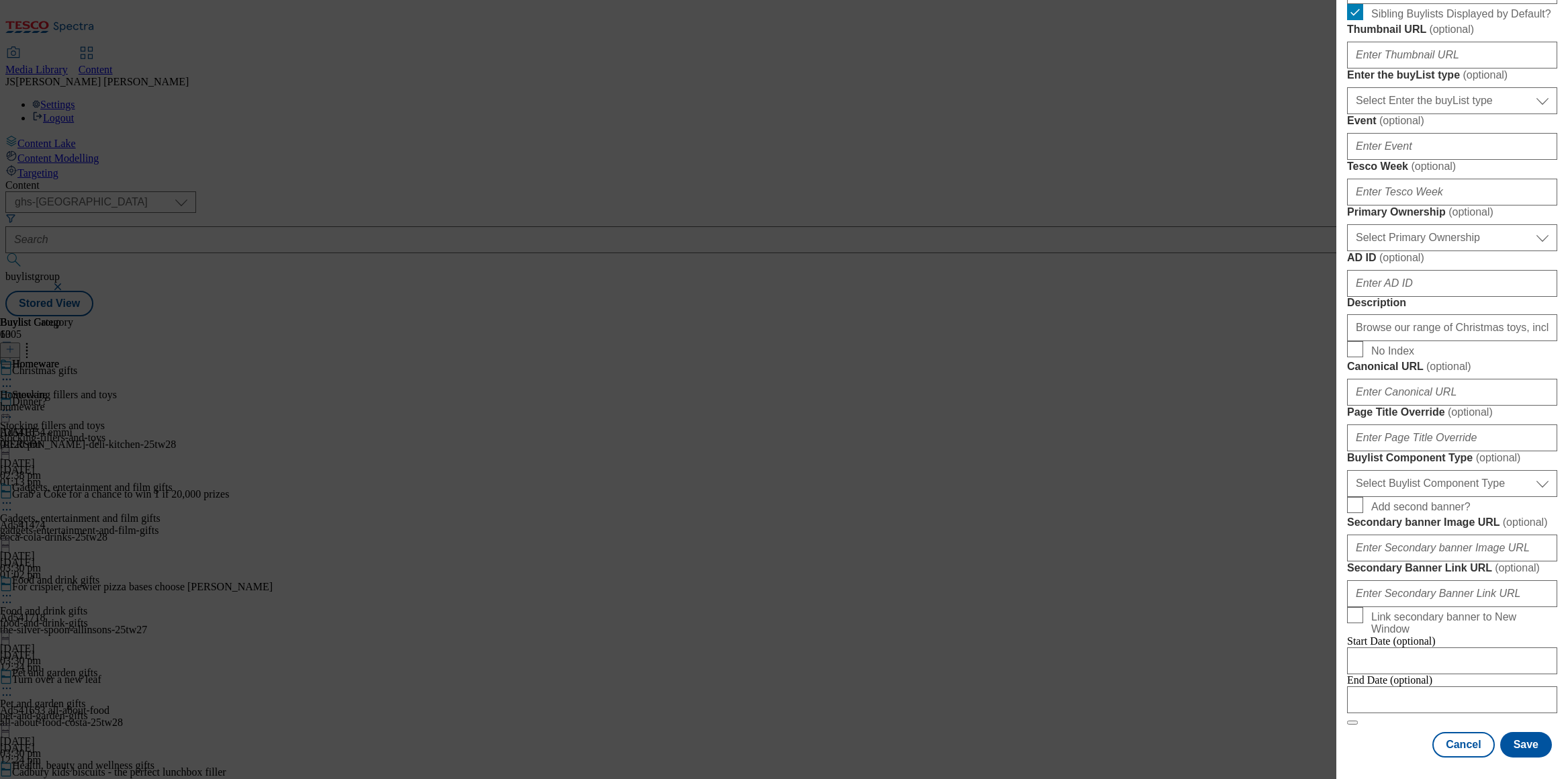
scroll to position [934, 0]
type input "xmas_gift_toys"
click at [1529, 747] on button "Save" at bounding box center [1527, 745] width 52 height 25
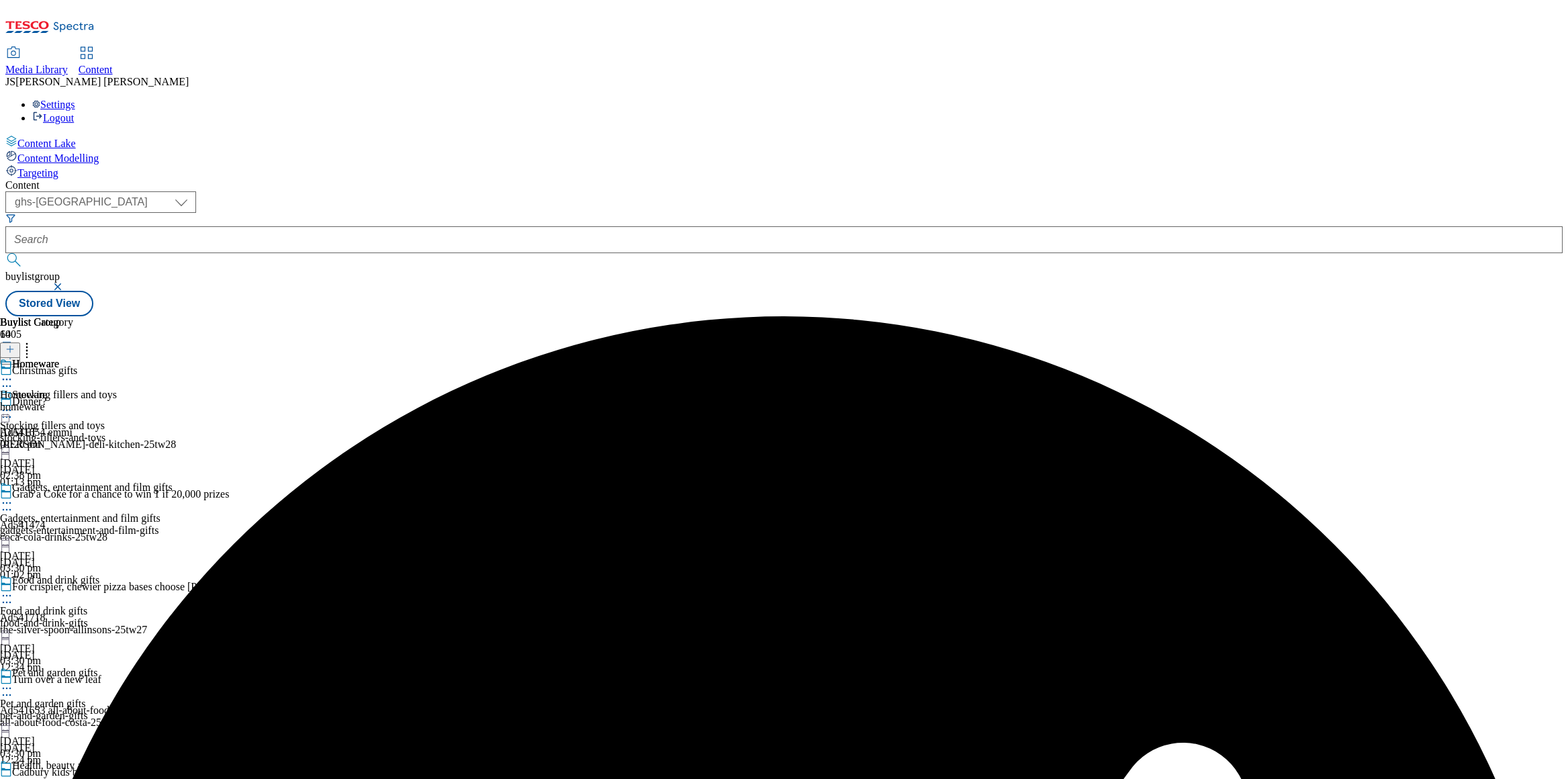
scroll to position [1546, 0]
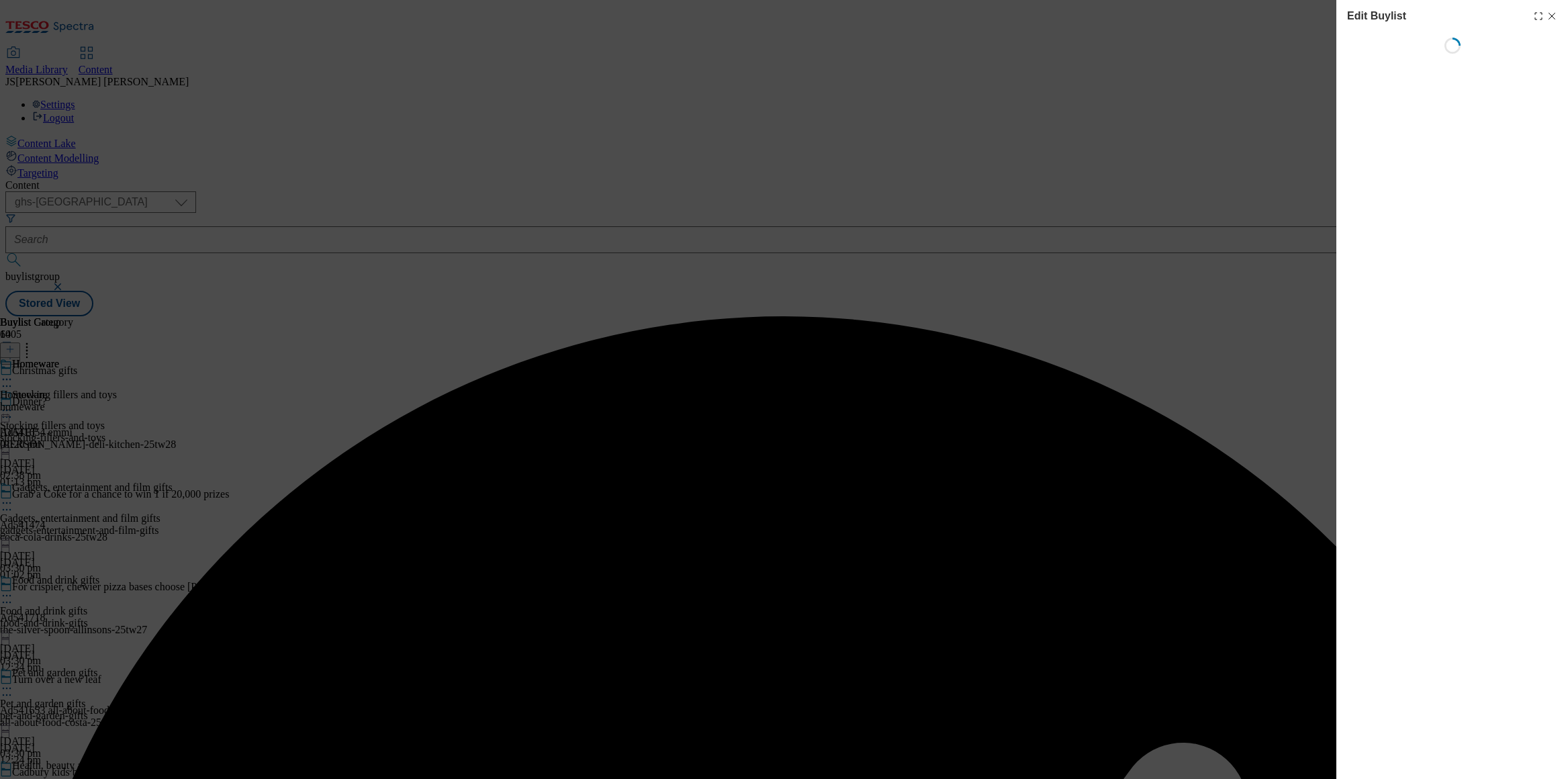
scroll to position [0, 0]
select select "evergreen"
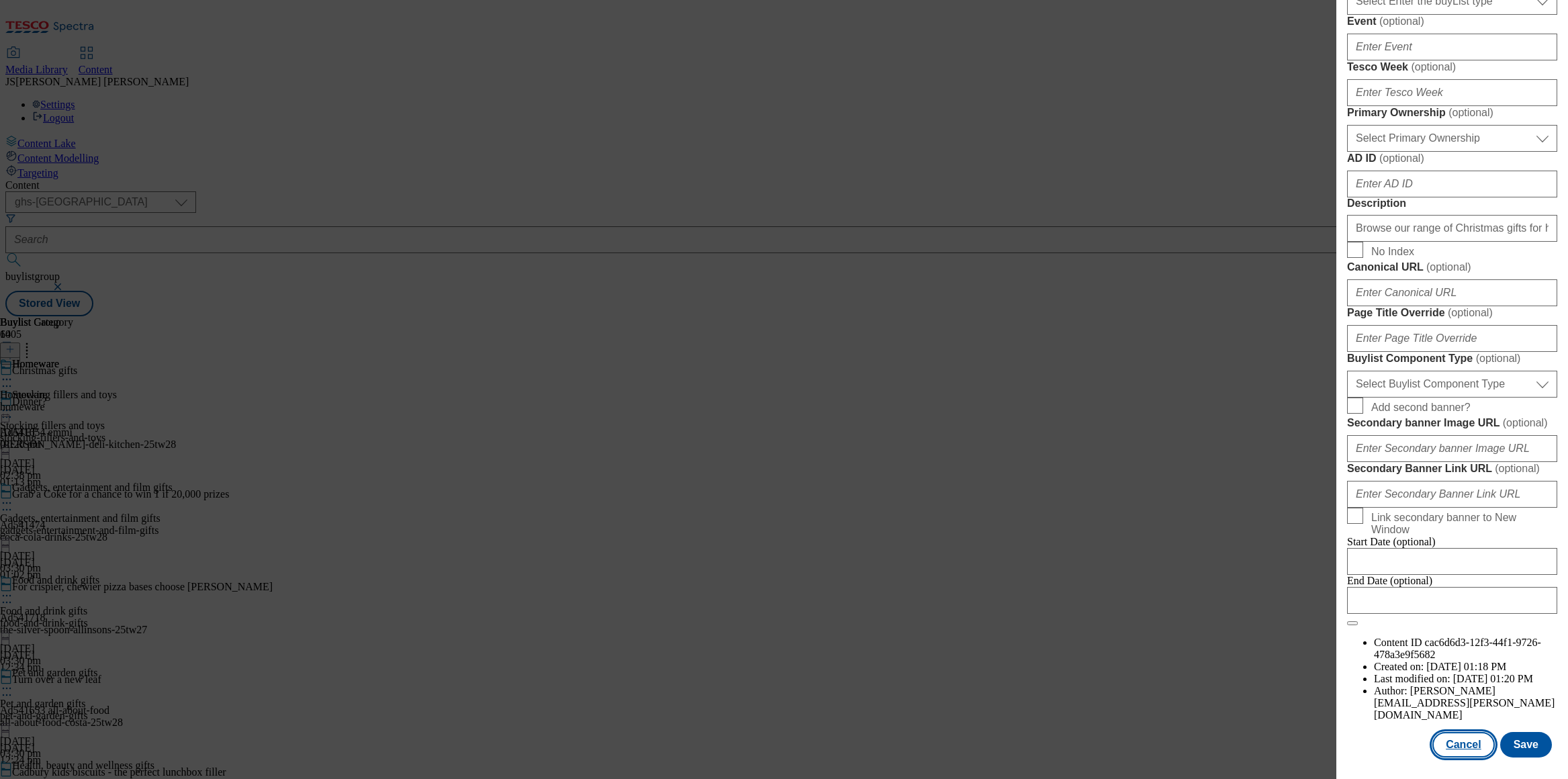
drag, startPoint x: 1468, startPoint y: 740, endPoint x: 1459, endPoint y: 736, distance: 9.8
click at [1467, 740] on button "Cancel" at bounding box center [1463, 745] width 62 height 25
select select "evergreen"
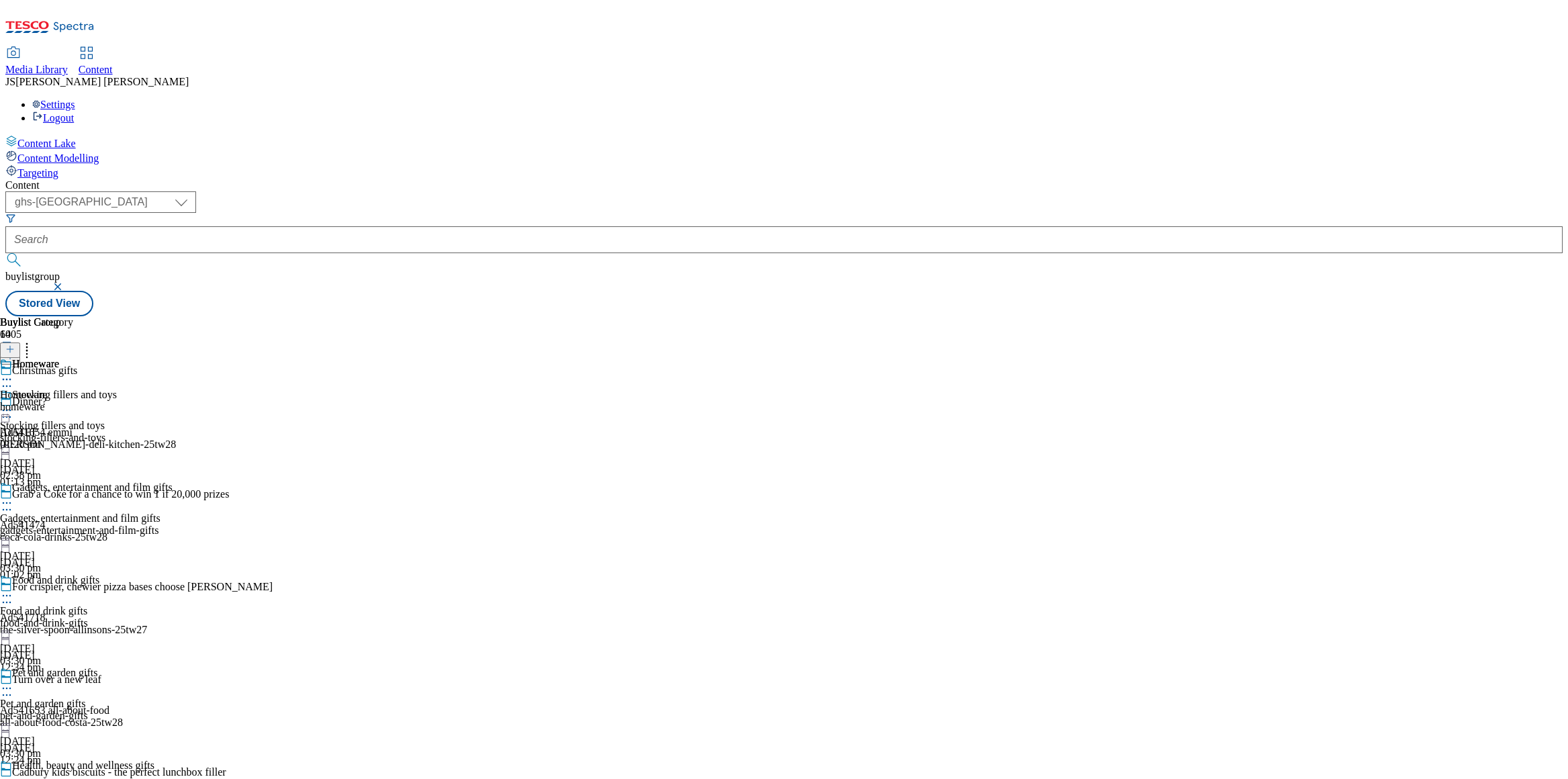
scroll to position [1546, 0]
click at [13, 349] on line at bounding box center [9, 349] width 6 height 0
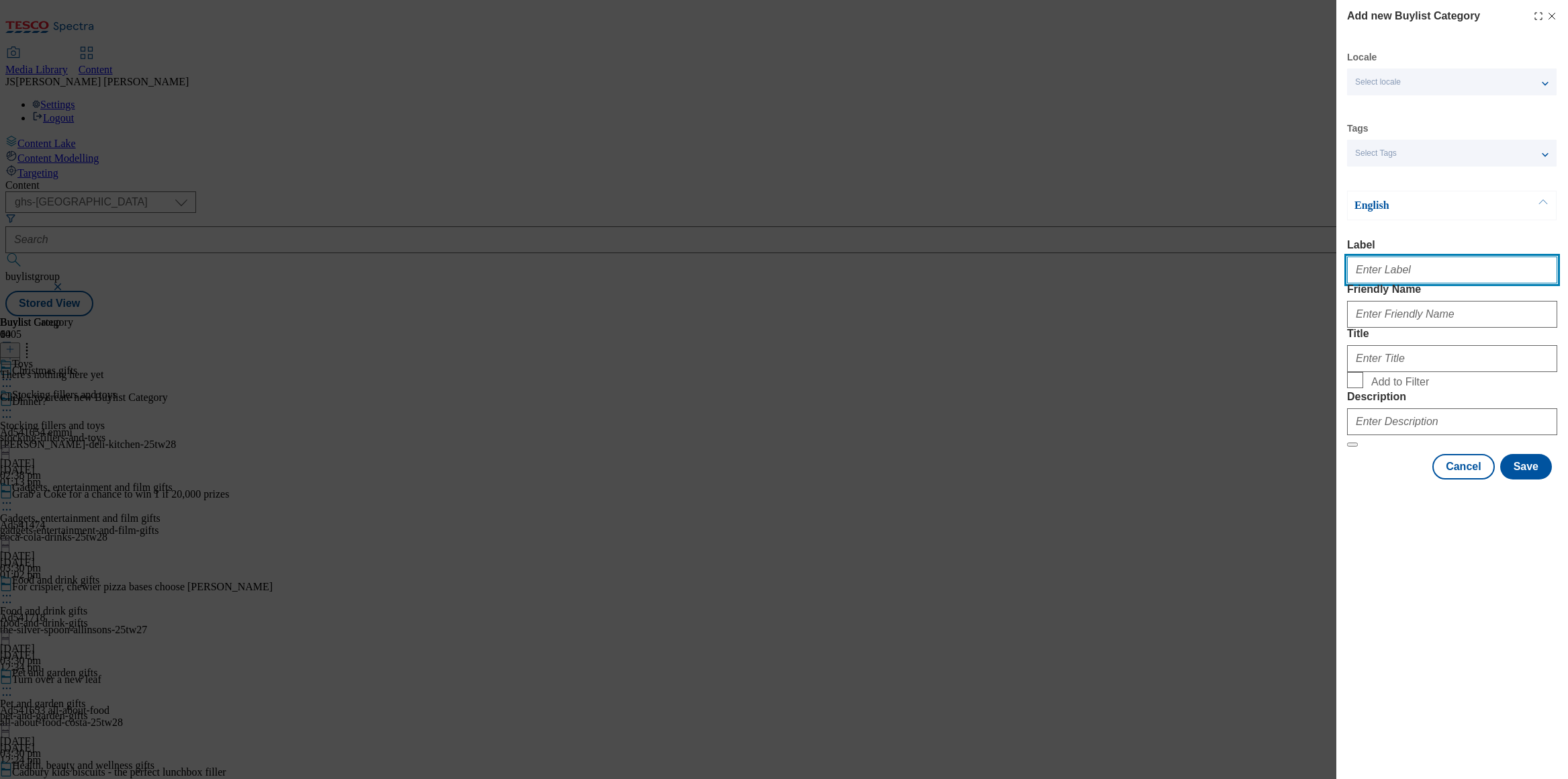
click at [1367, 264] on input "Label" at bounding box center [1452, 270] width 210 height 27
type input "Toys"
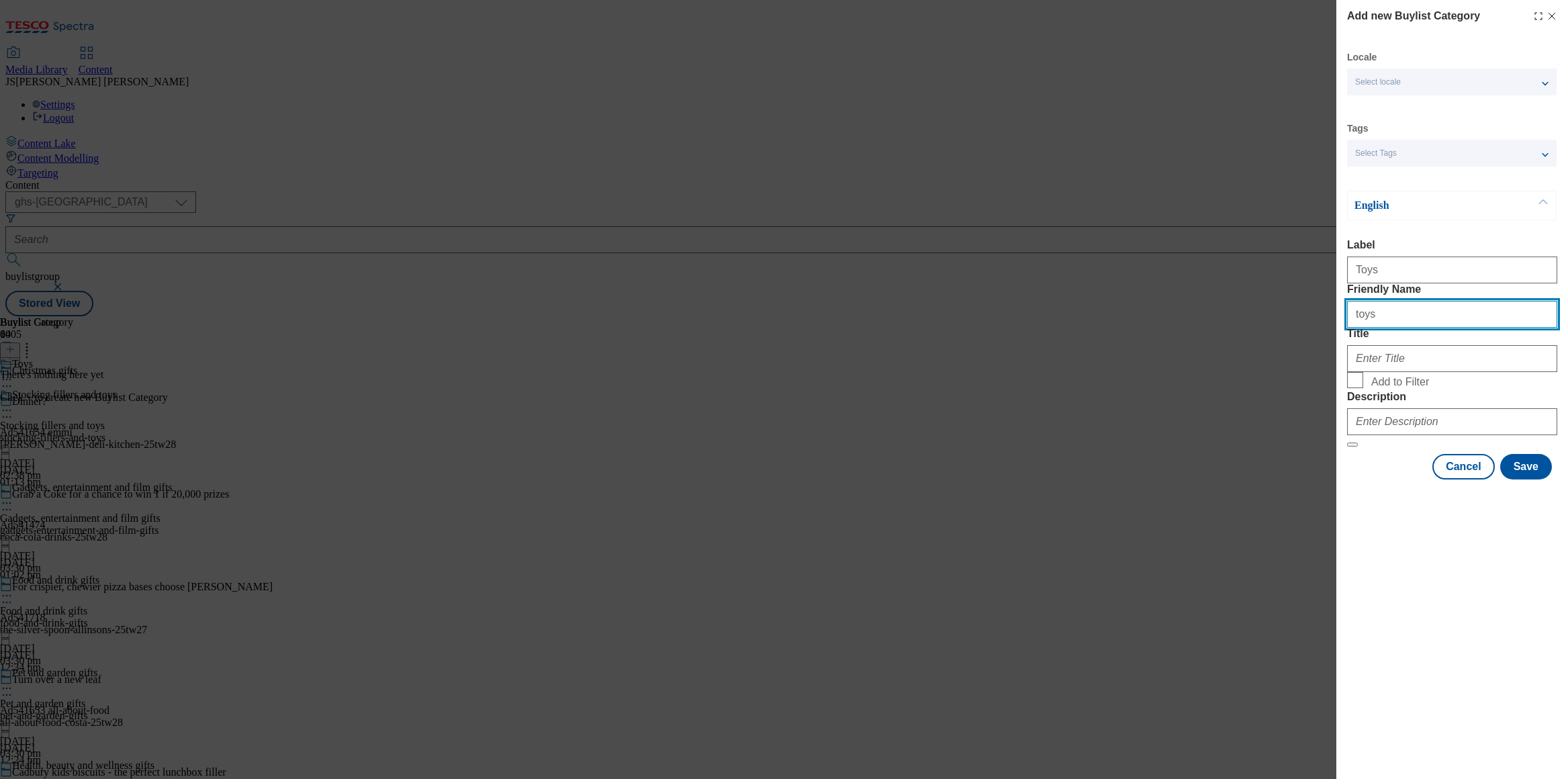
type input "toys"
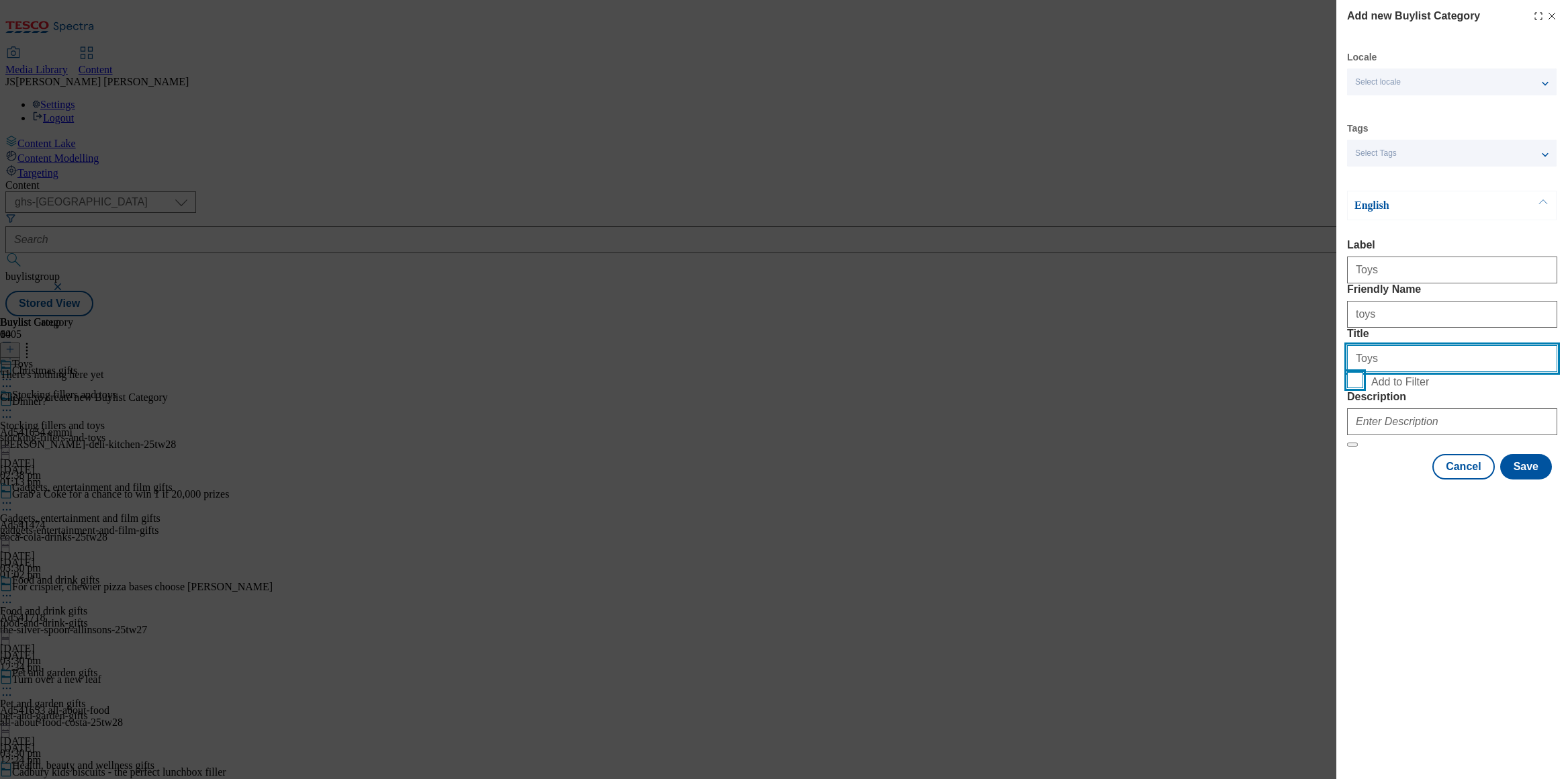
type input "Toys"
drag, startPoint x: 1359, startPoint y: 451, endPoint x: 1341, endPoint y: 448, distance: 18.2
click at [1359, 389] on input "Add to Filter" at bounding box center [1355, 381] width 16 height 16
checkbox input "true"
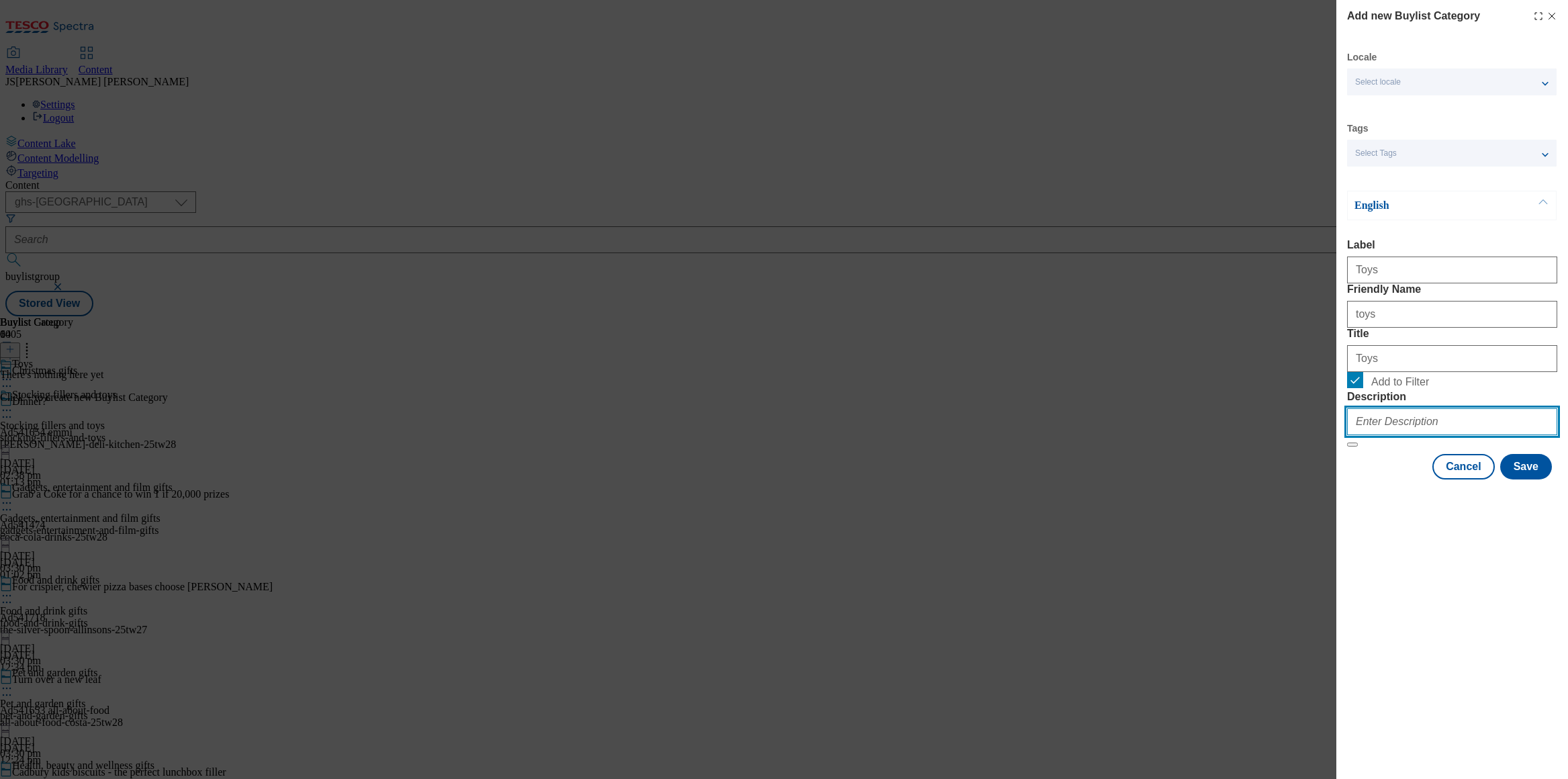
click at [1459, 435] on input "Description" at bounding box center [1452, 422] width 210 height 27
paste input "Browse our range of Christmas toys, including Christmas craft kits, musical and…"
type input "Browse our range of Christmas toys, including Christmas craft kits, musical and…"
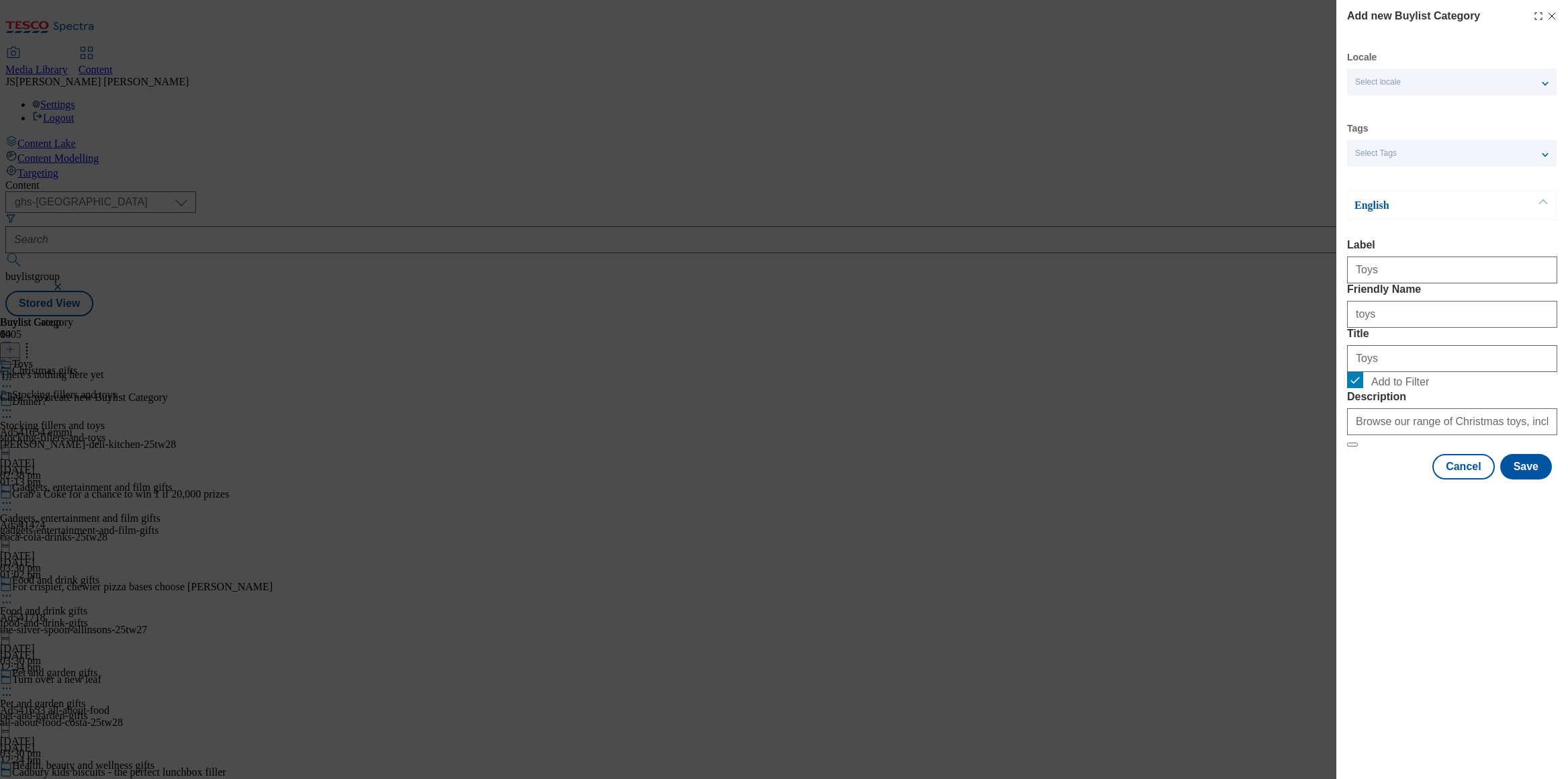
drag, startPoint x: 1442, startPoint y: 647, endPoint x: 1450, endPoint y: 627, distance: 21.5
click at [1442, 646] on div "Add new Buylist Category Locale Select locale English Welsh Tags Select Tags fn…" at bounding box center [1452, 390] width 231 height 779
click at [1511, 480] on button "Save" at bounding box center [1527, 467] width 52 height 25
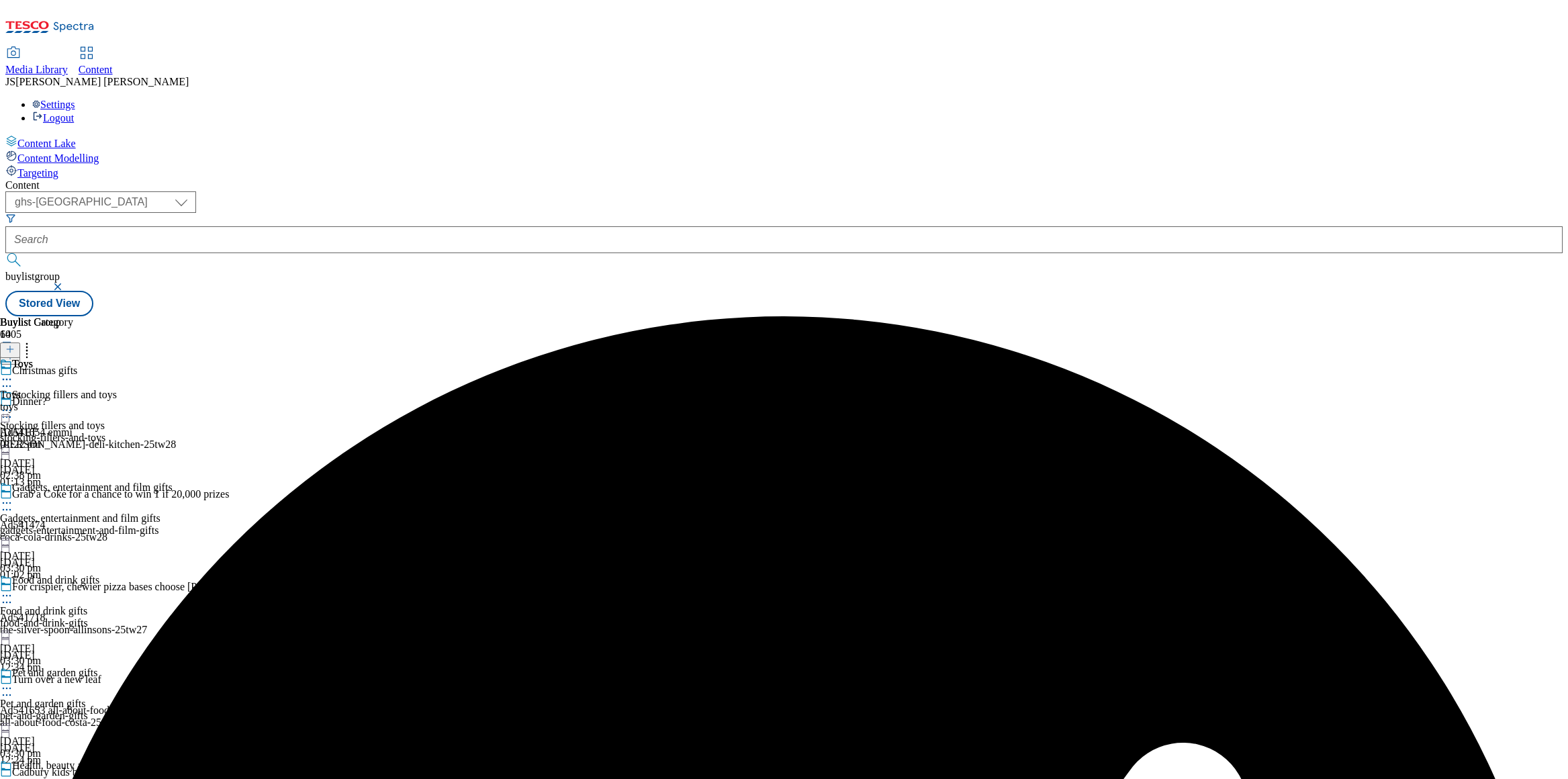
click at [74, 401] on div "toys" at bounding box center [37, 407] width 74 height 12
click at [14, 345] on icon at bounding box center [10, 349] width 9 height 9
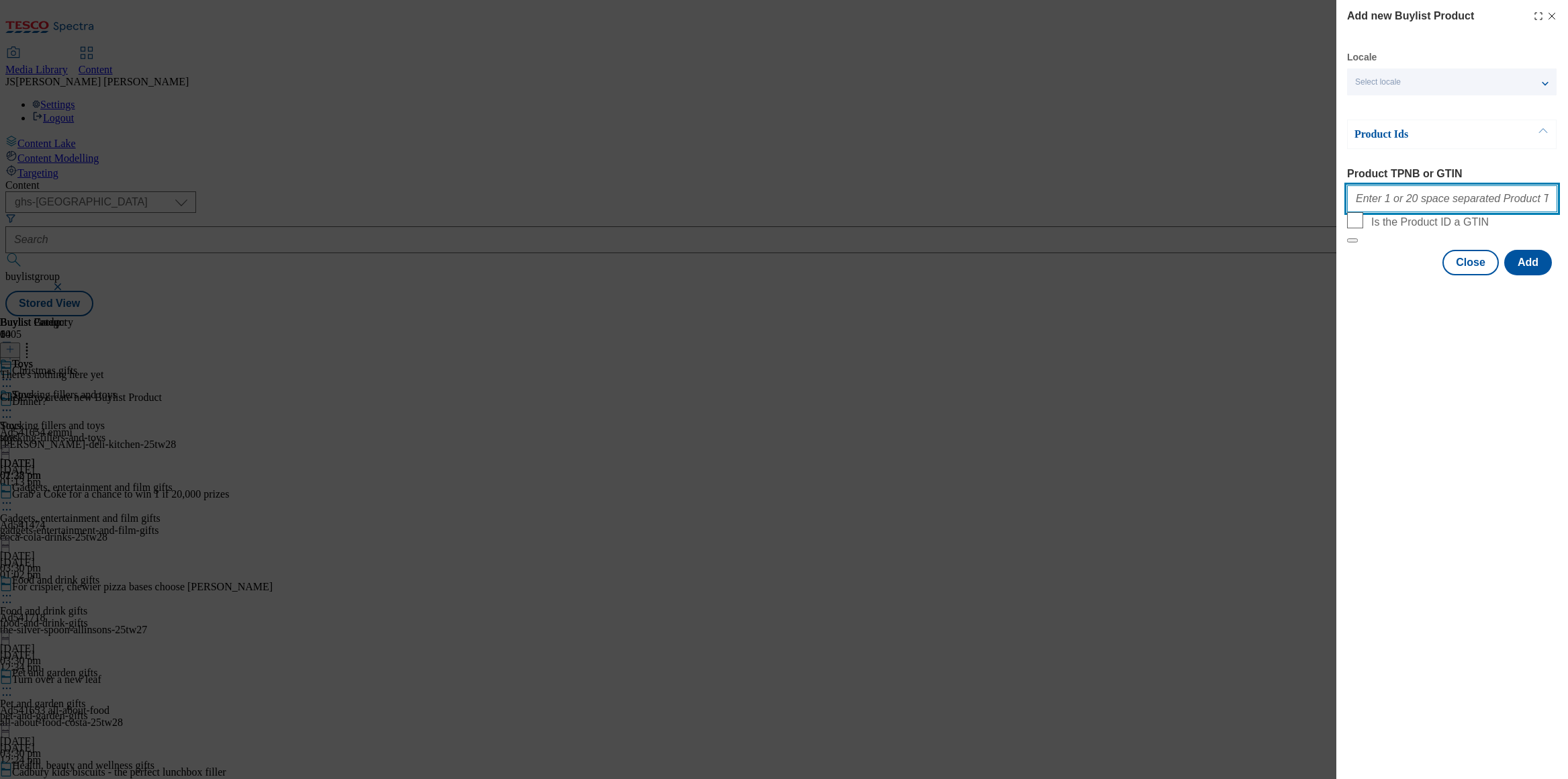
click at [1381, 207] on input "Product TPNB or GTIN" at bounding box center [1452, 199] width 210 height 27
paste input "105020910 105038276 105028263 105027869 105048112 105022714 105023094 105022616…"
type input "105020910 105038276 105028263 105027869 105048112 105022714 105023094 105022616…"
click at [1529, 276] on button "Add" at bounding box center [1528, 263] width 48 height 25
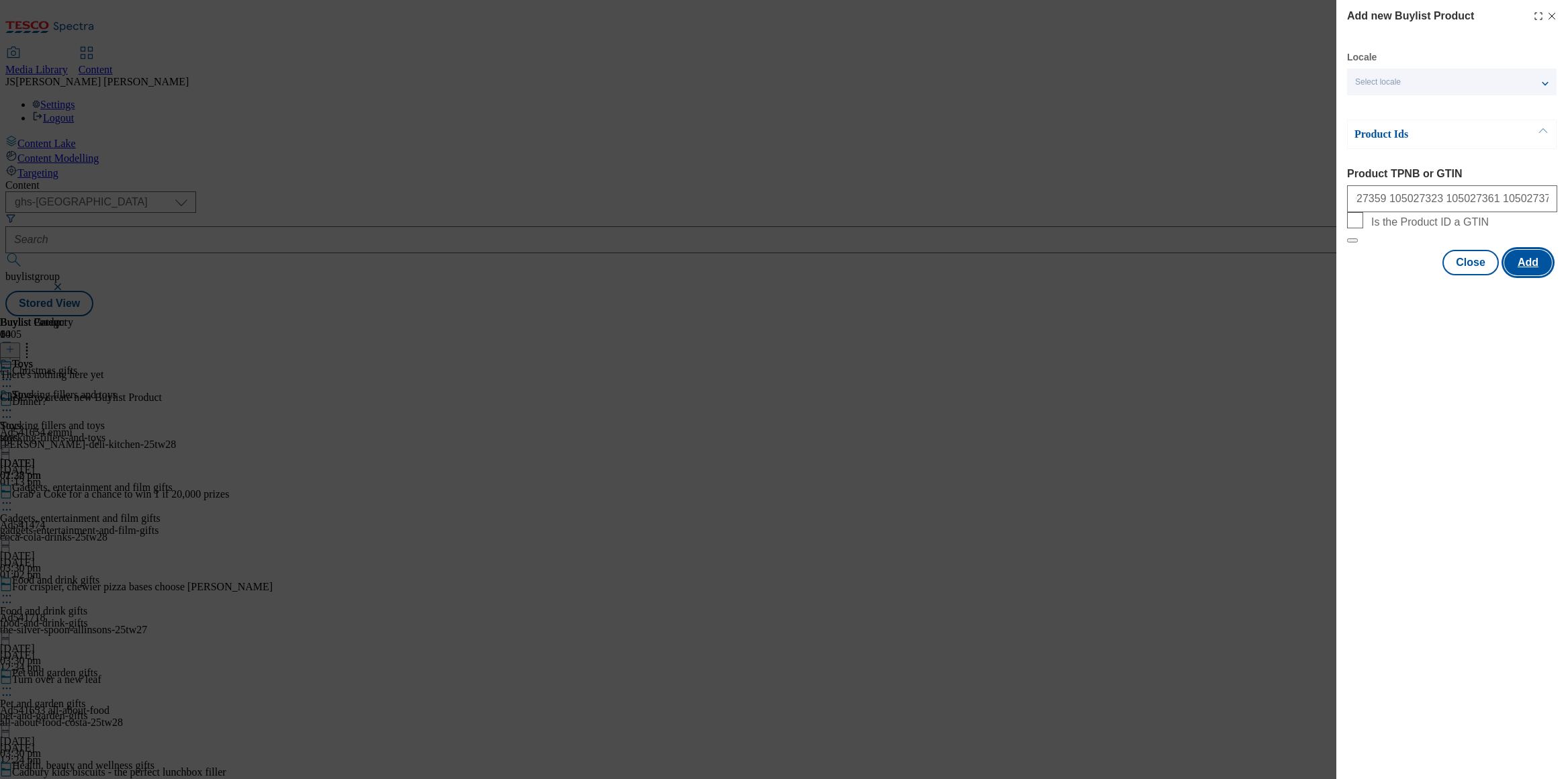
scroll to position [0, 0]
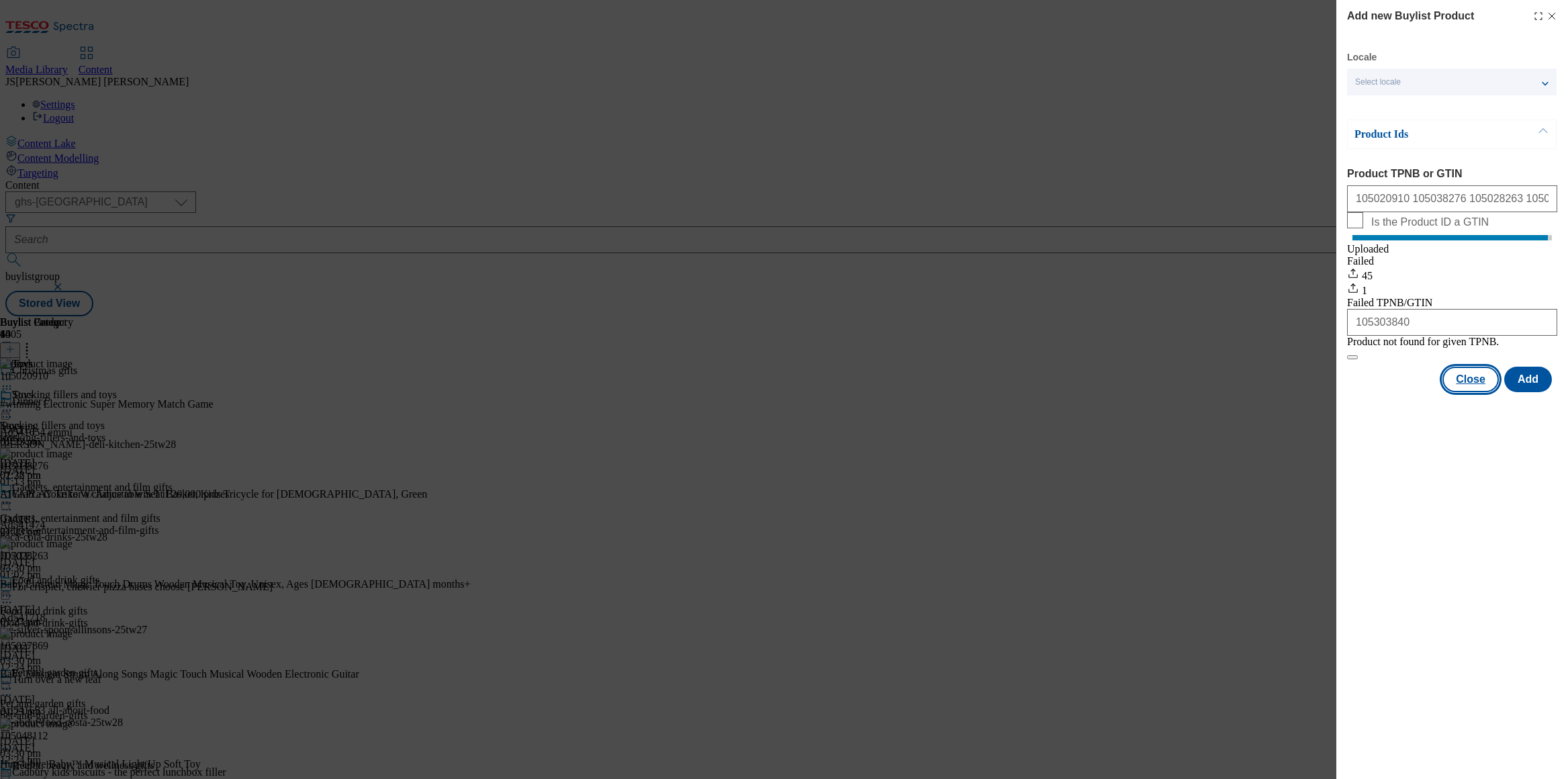
click at [1481, 392] on button "Close" at bounding box center [1470, 380] width 57 height 25
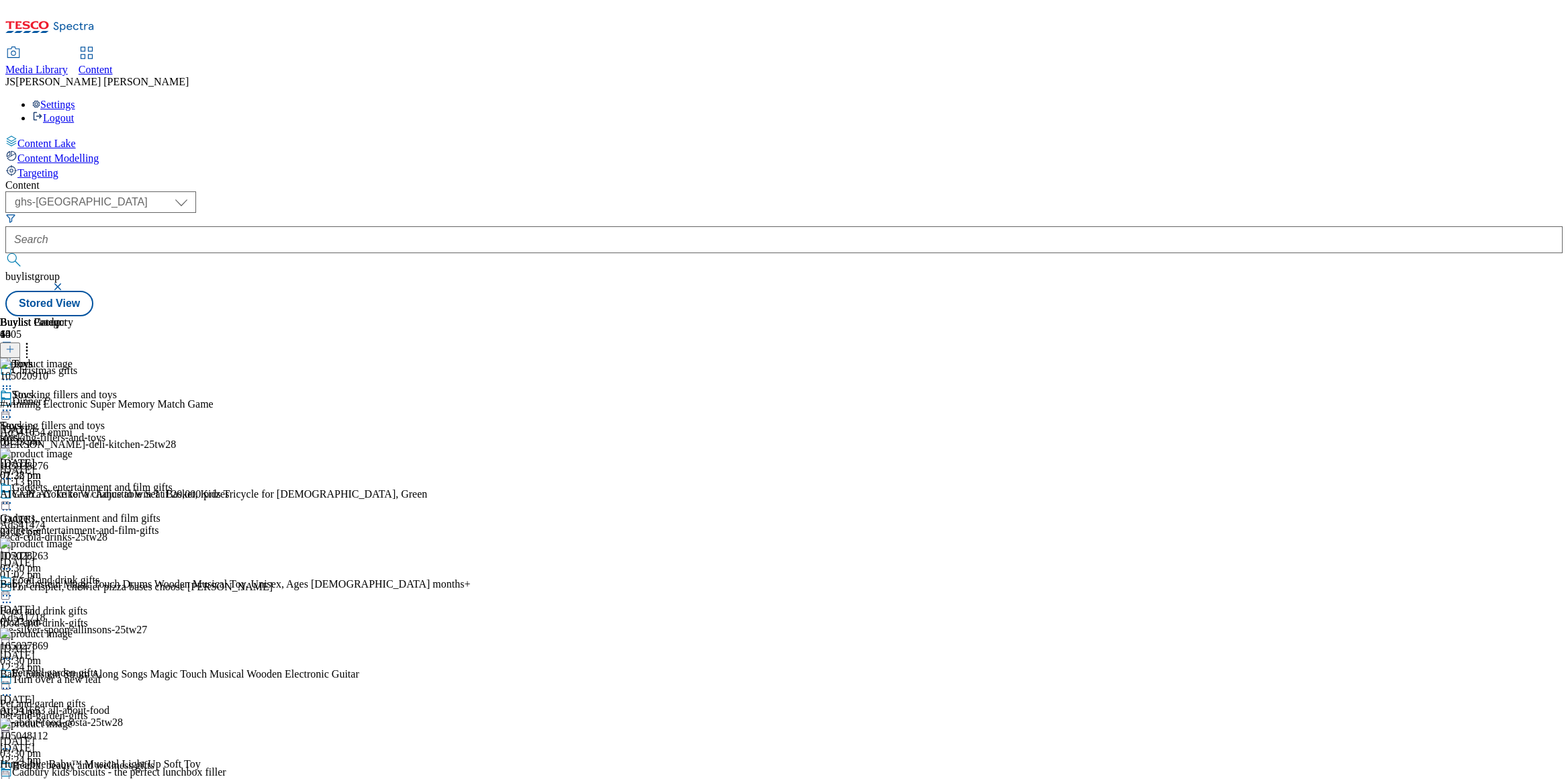
click at [4, 379] on circle at bounding box center [4, 380] width 2 height 2
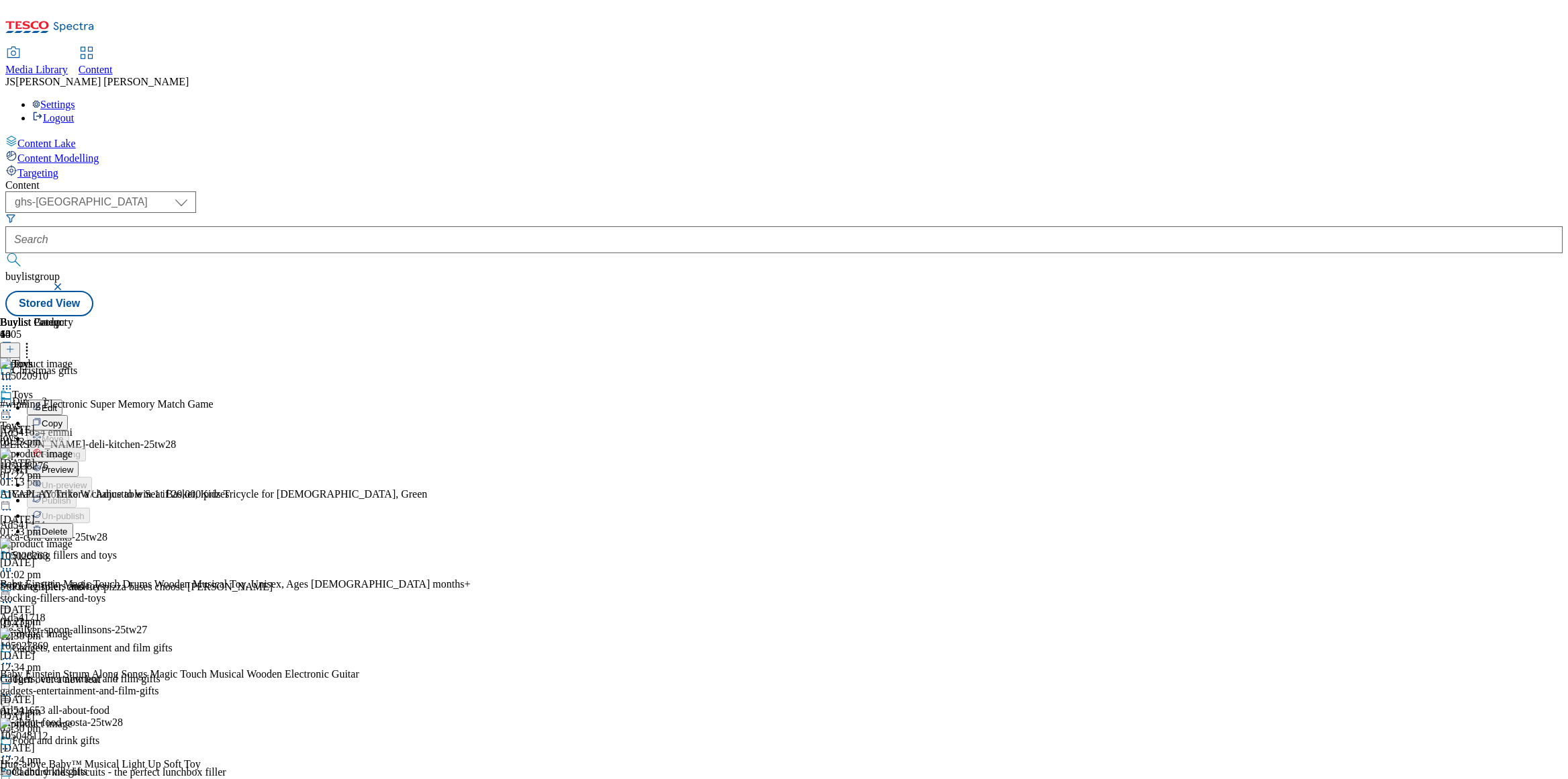
click at [74, 465] on span "Preview" at bounding box center [57, 469] width 31 height 10
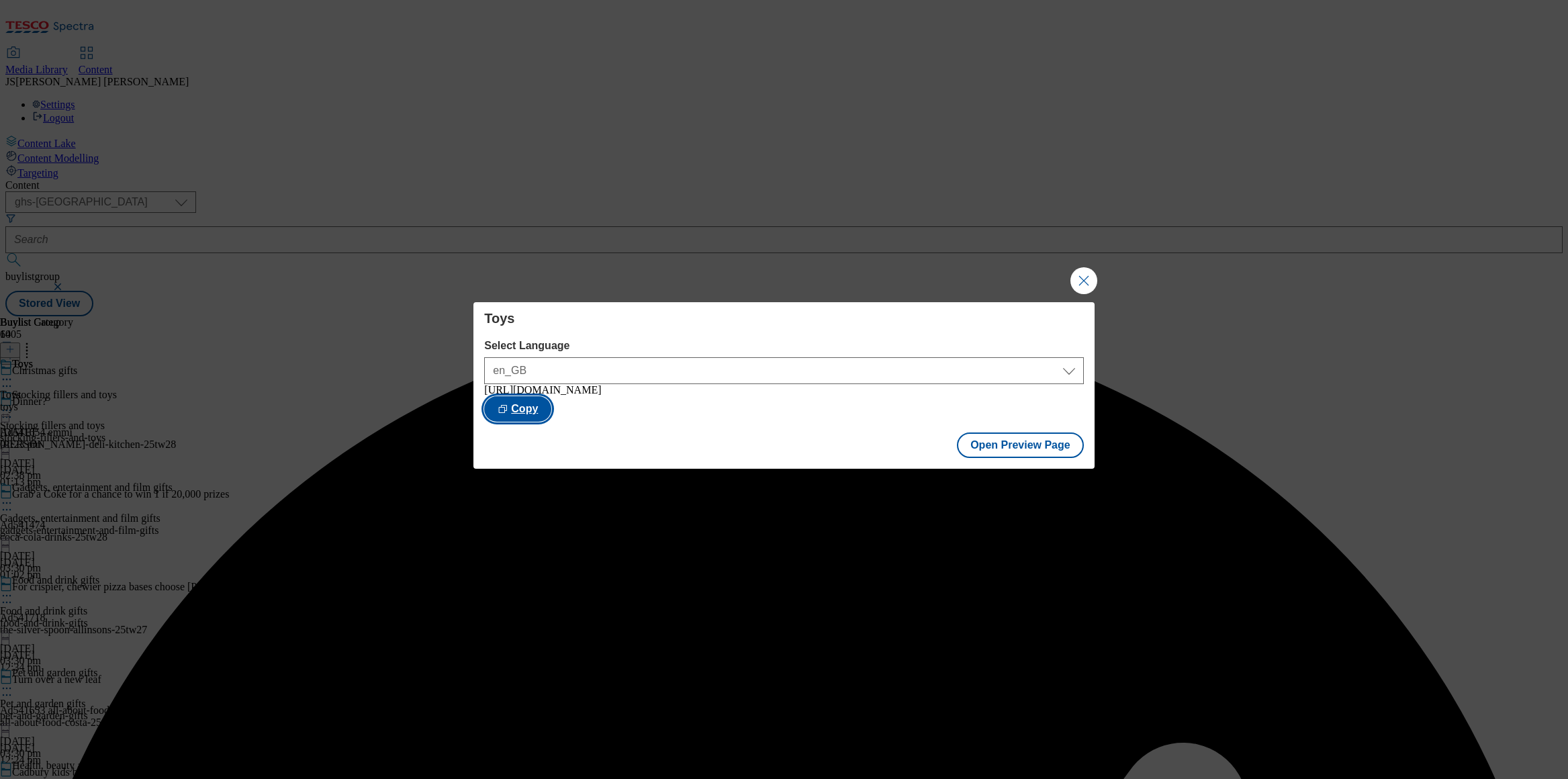
click at [552, 407] on button "Copy" at bounding box center [518, 409] width 67 height 25
click at [1030, 454] on button "Open Preview Page" at bounding box center [1020, 445] width 126 height 25
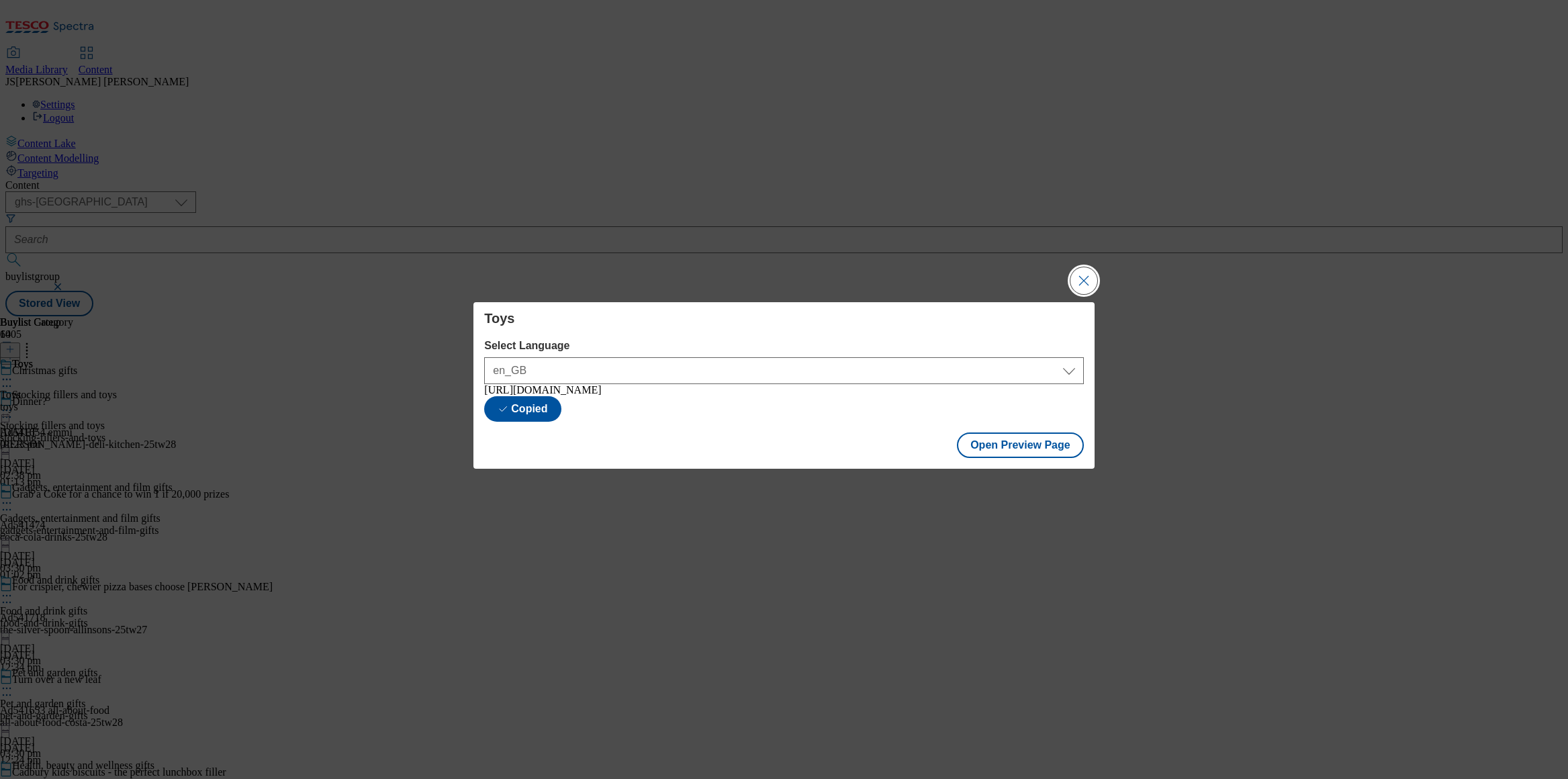
click at [1089, 277] on button "Close Modal" at bounding box center [1084, 281] width 27 height 27
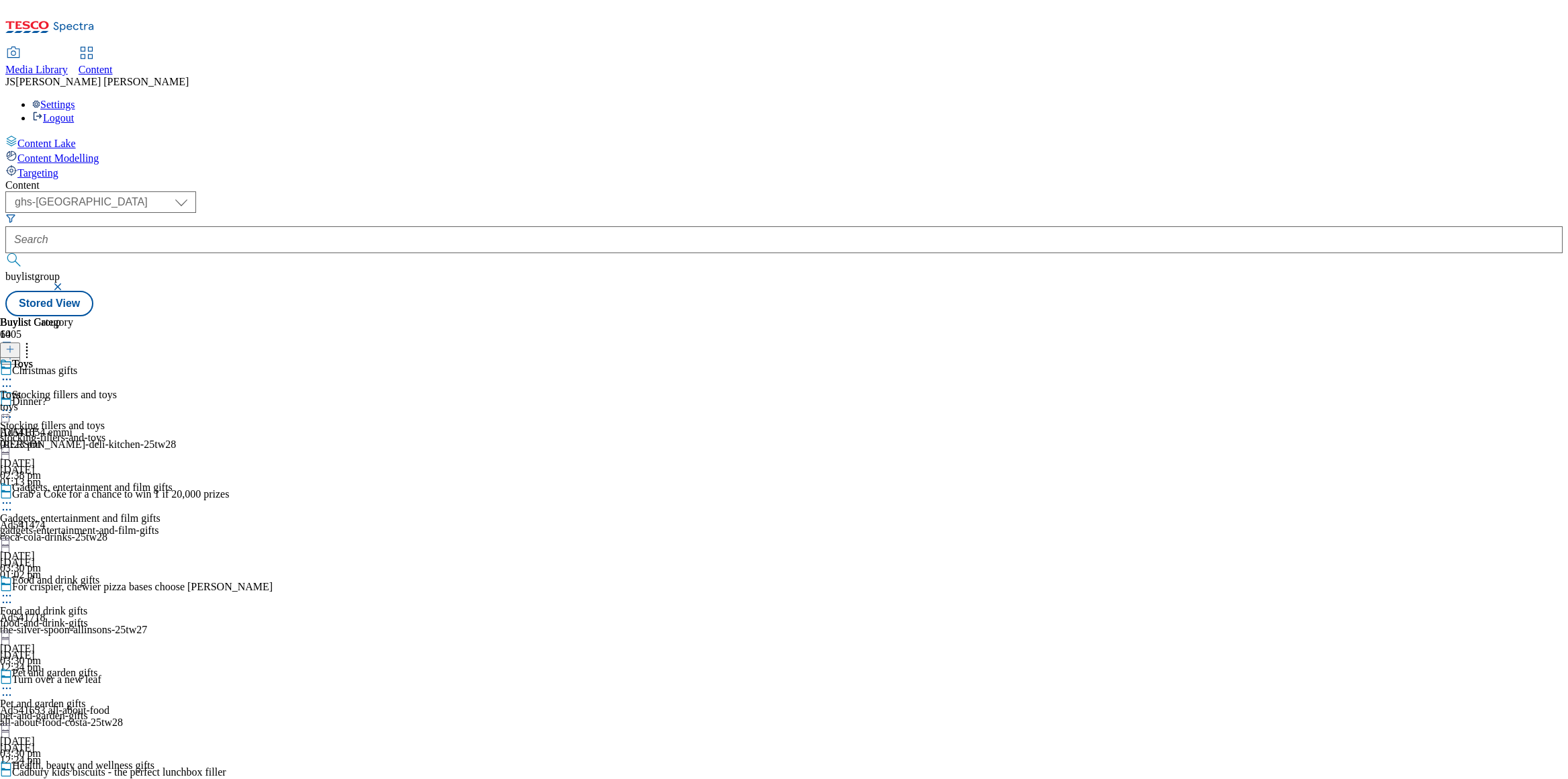
click at [14, 345] on icon at bounding box center [10, 349] width 9 height 9
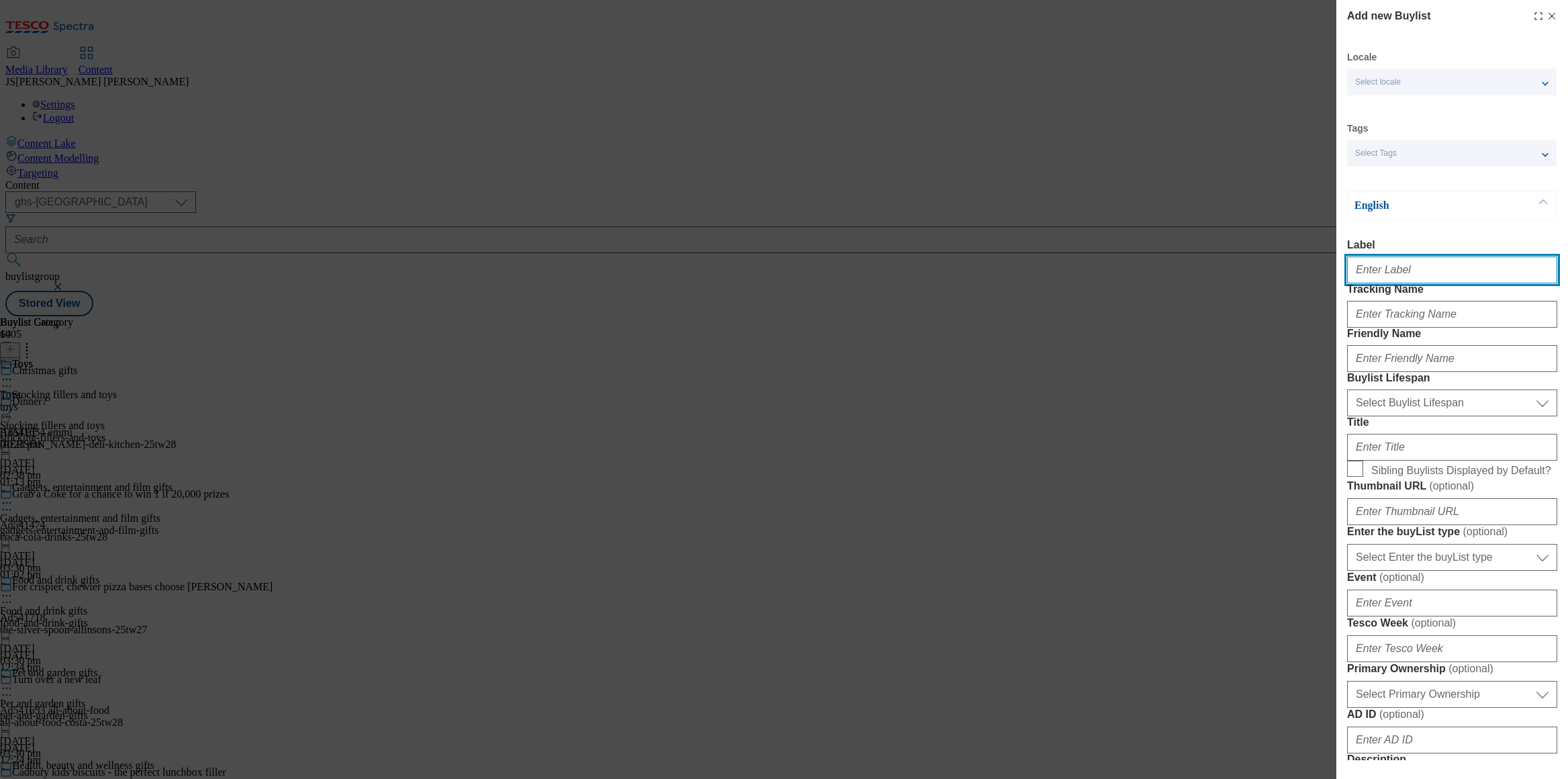
click at [1362, 272] on input "Label" at bounding box center [1452, 270] width 210 height 27
paste input "Stocking fillers"
type input "Stocking fillers"
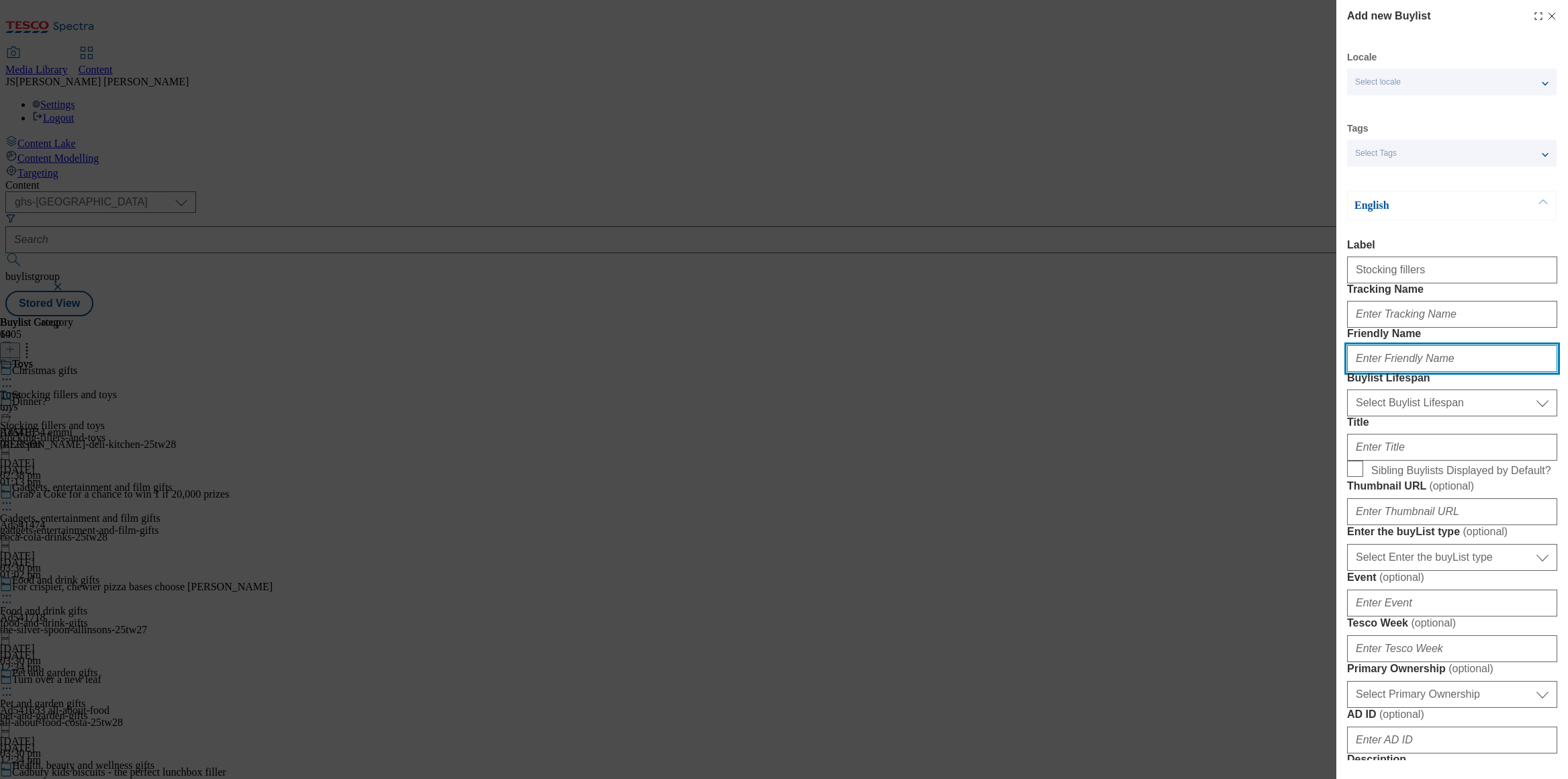
click at [1362, 372] on input "Friendly Name" at bounding box center [1452, 359] width 210 height 27
paste input "Stocking fillers"
type input "Stocking fillers"
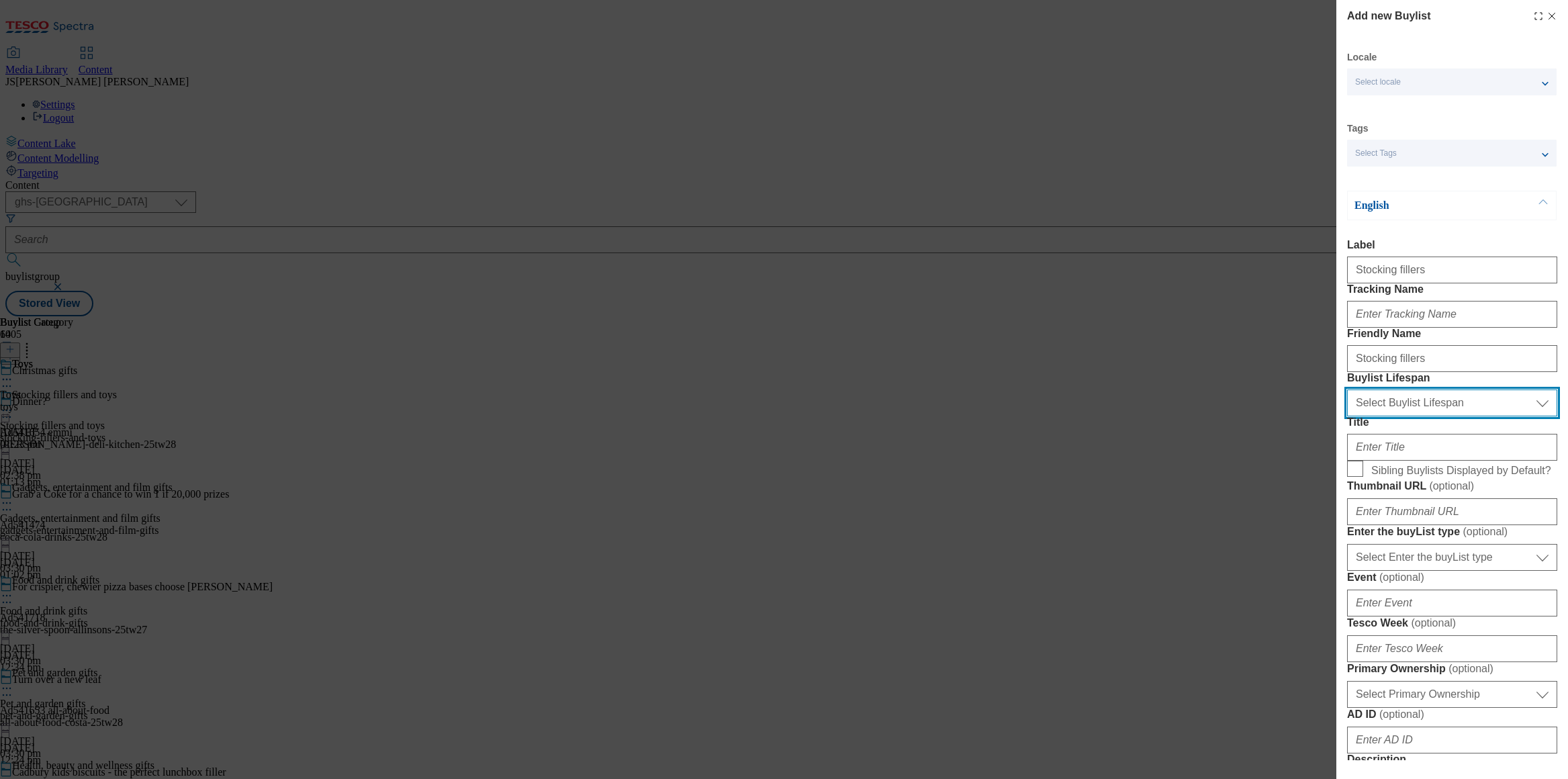
click at [1370, 416] on select "Select Buylist Lifespan evergreen seasonal tactical" at bounding box center [1452, 403] width 210 height 27
select select "evergreen"
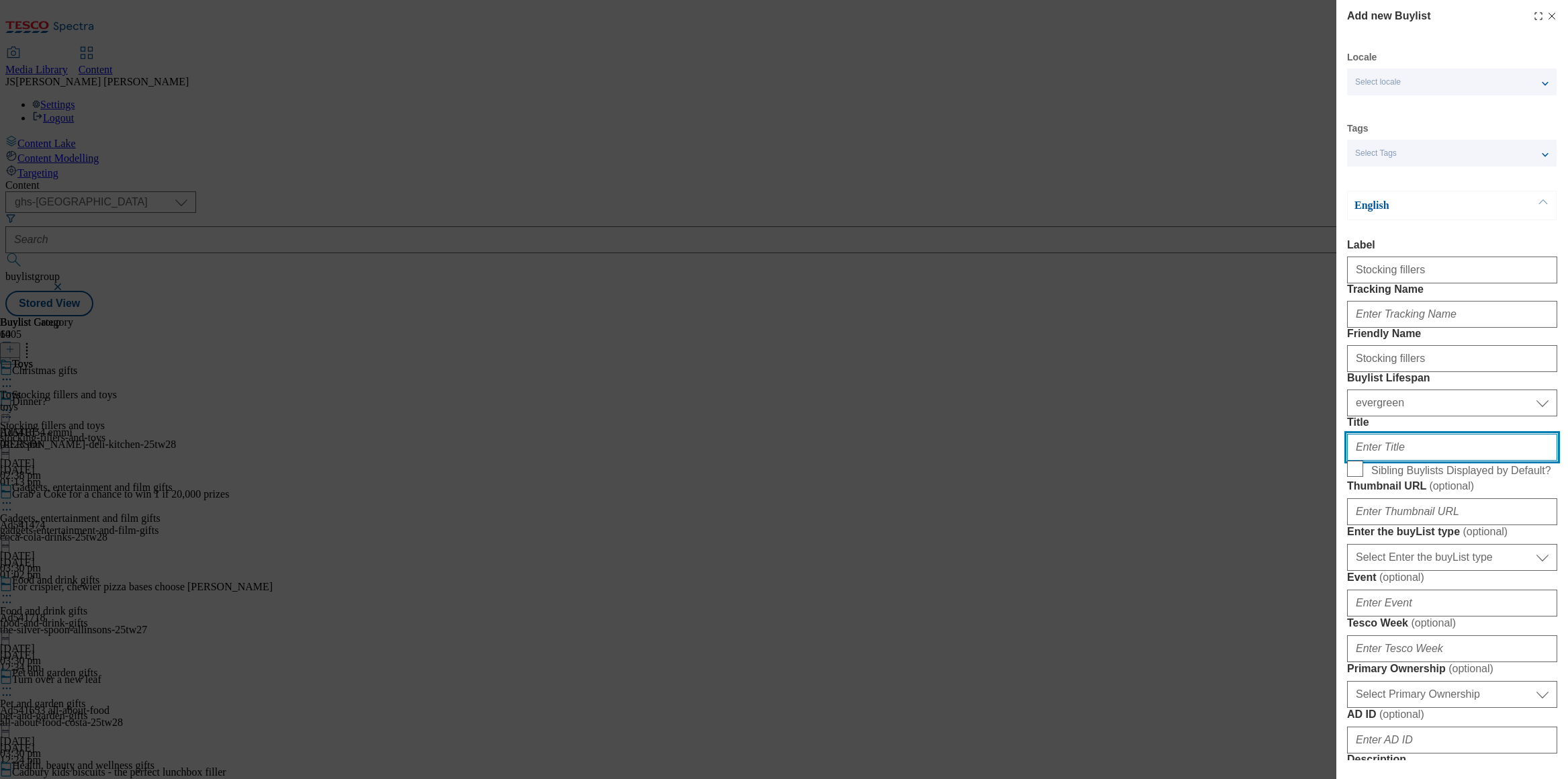
click at [1366, 461] on input "Title" at bounding box center [1452, 448] width 210 height 27
paste input "Stocking fillers"
type input "Stocking fillers"
drag, startPoint x: 1357, startPoint y: 582, endPoint x: 1367, endPoint y: 543, distance: 40.3
click at [1357, 477] on input "Sibling Buylists Displayed by Default?" at bounding box center [1355, 469] width 16 height 16
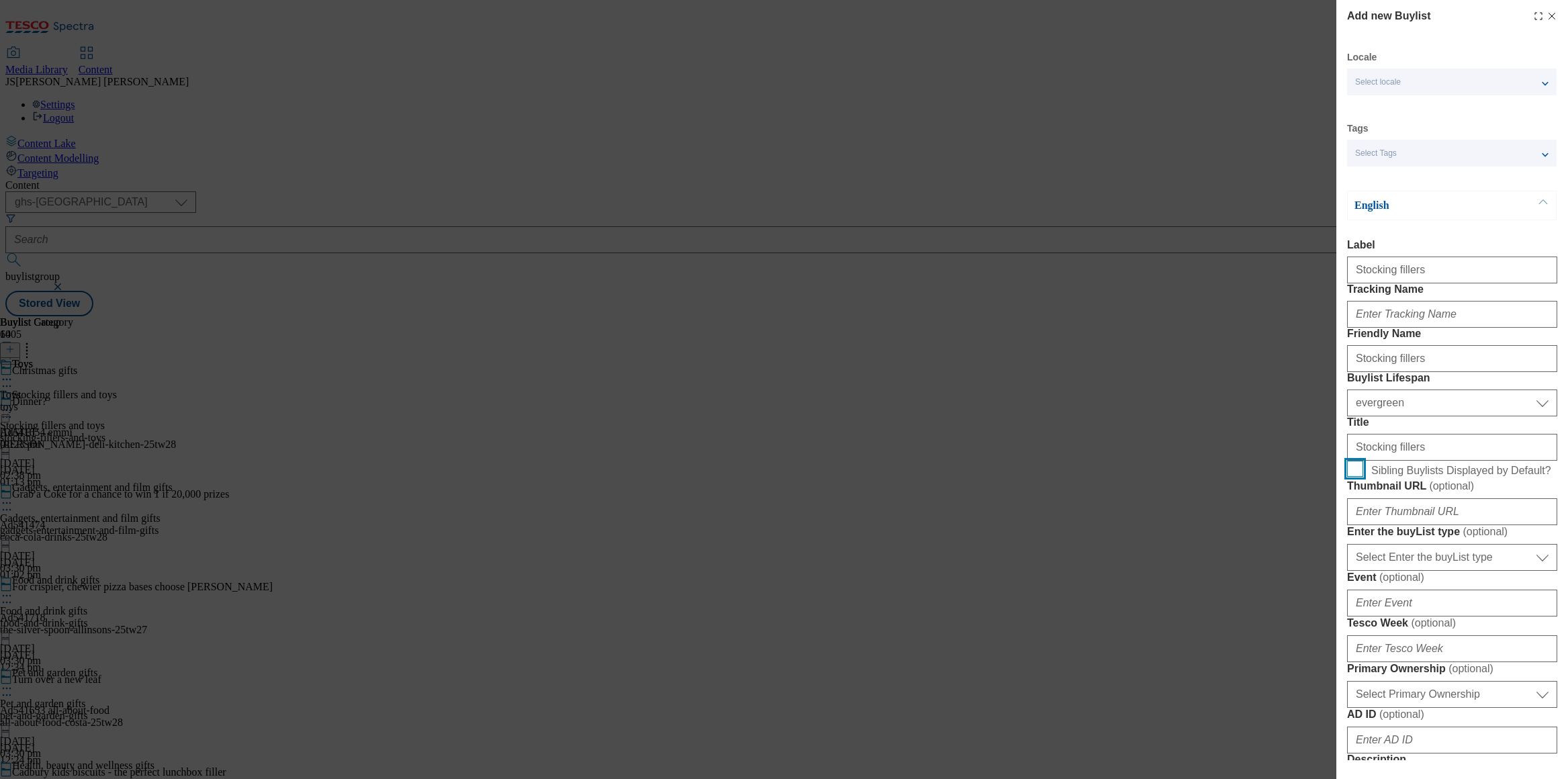
checkbox input "true"
click at [1351, 328] on input "Tracking Name" at bounding box center [1452, 314] width 210 height 27
paste input "xmas_gift_stockingfillers"
type input "xmas_gift_stockingfillers"
click at [1355, 372] on input "Stocking fillers" at bounding box center [1452, 359] width 210 height 27
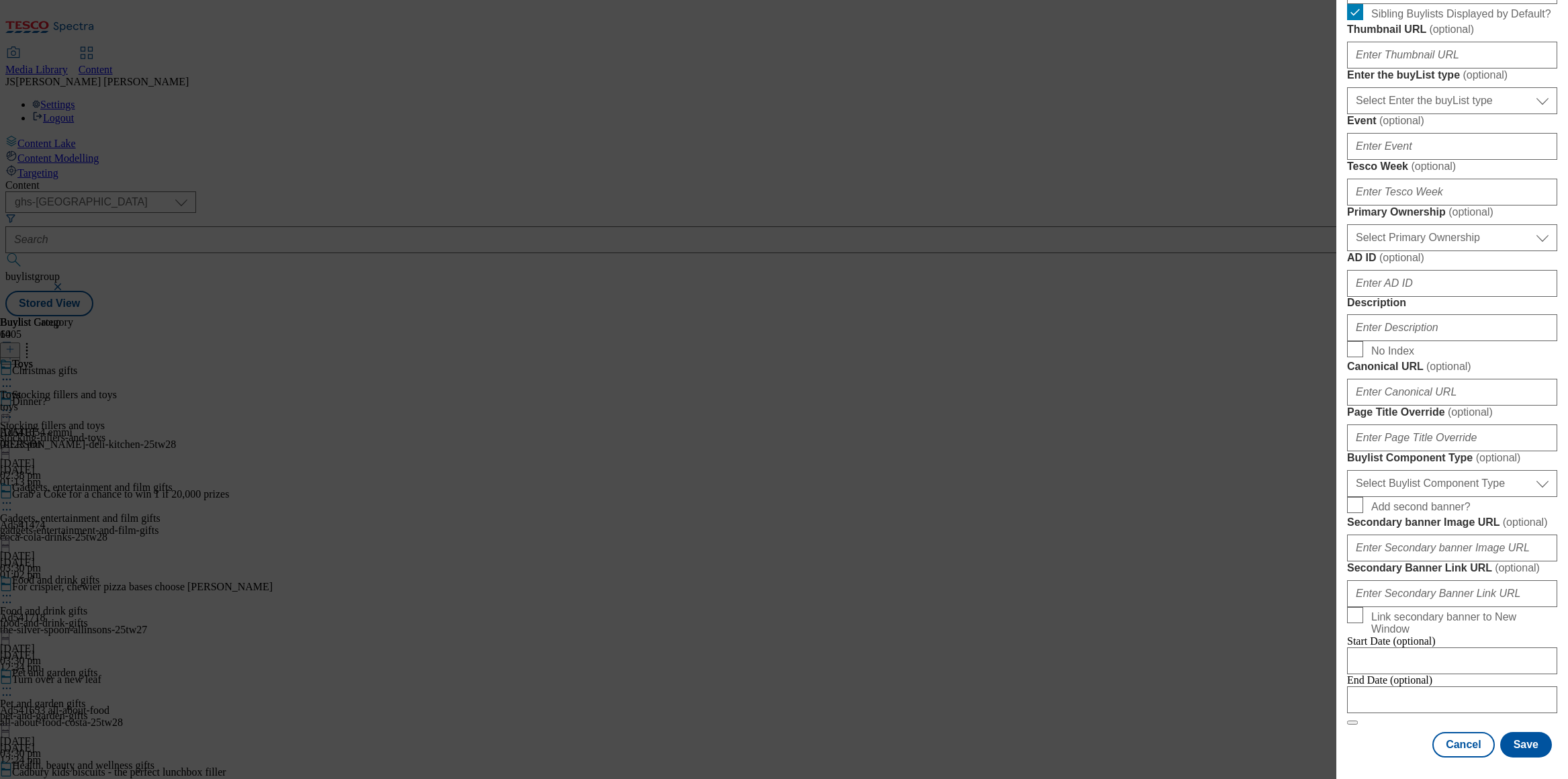
scroll to position [520, 0]
type input "stocking-fillers"
click at [1400, 341] on input "Description" at bounding box center [1452, 328] width 210 height 27
paste input "Browse Christmas stocking fillers, including beauty must-haves, toys, bath bomb…"
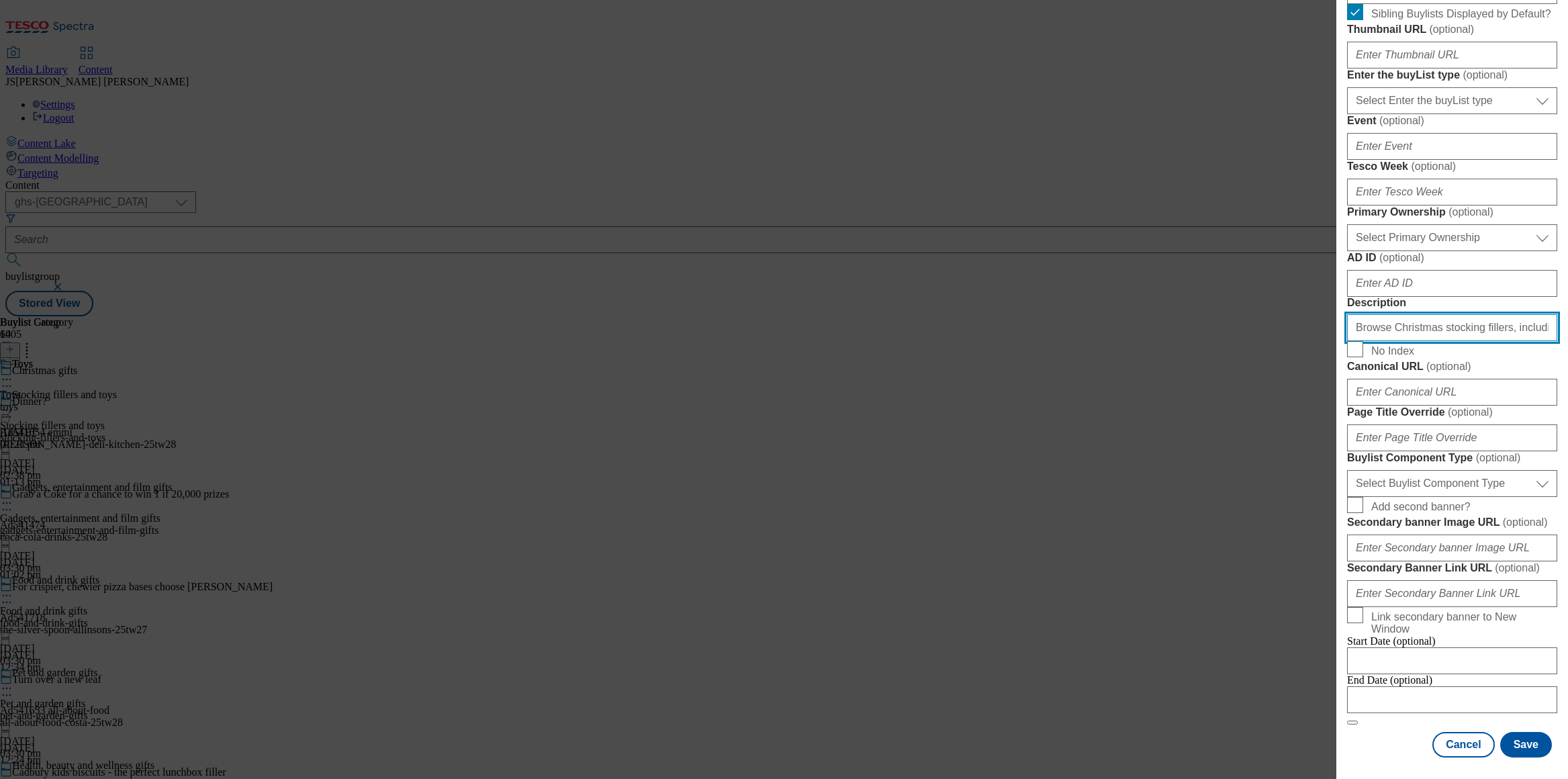
scroll to position [934, 0]
type input "Browse Christmas stocking fillers, including beauty must-haves, toys, bath bomb…"
click at [1529, 740] on button "Save" at bounding box center [1527, 745] width 52 height 25
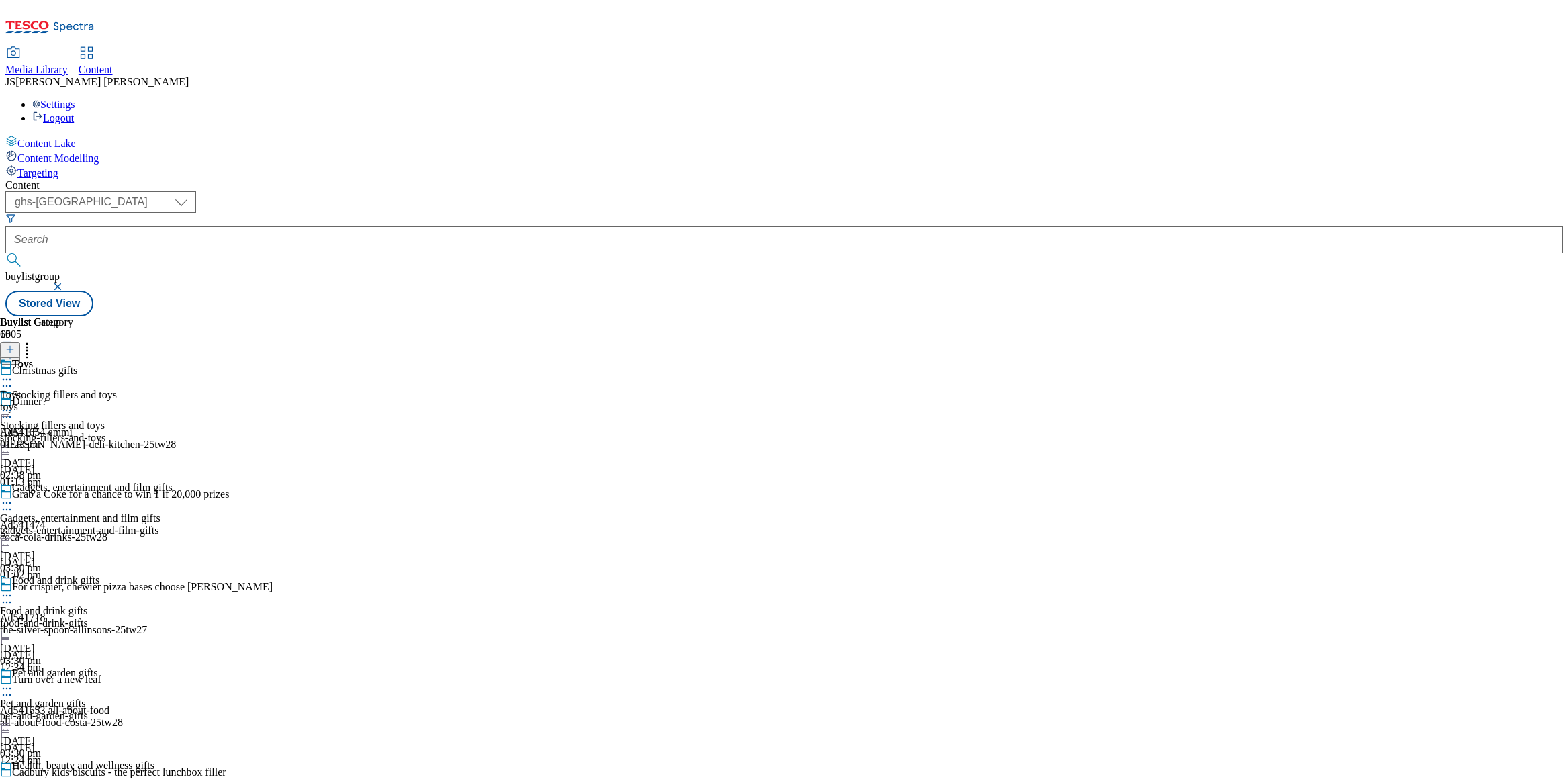
scroll to position [1685, 0]
click at [14, 345] on icon at bounding box center [10, 349] width 9 height 9
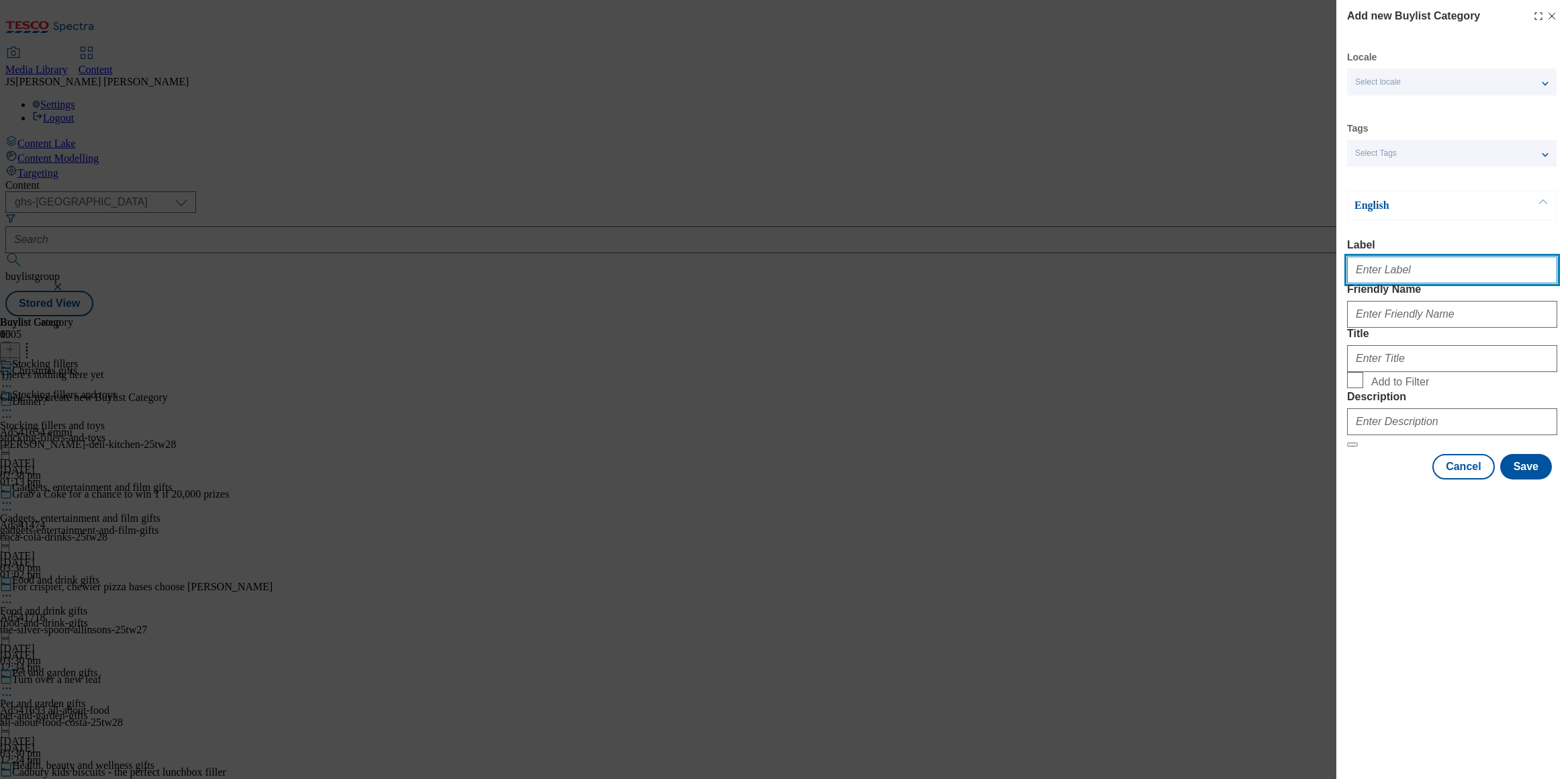
click at [1372, 276] on input "Label" at bounding box center [1452, 270] width 210 height 27
paste input "Stocking fillers"
type input "Stocking fillers"
click at [1390, 277] on input "Stocking fillers" at bounding box center [1452, 270] width 210 height 27
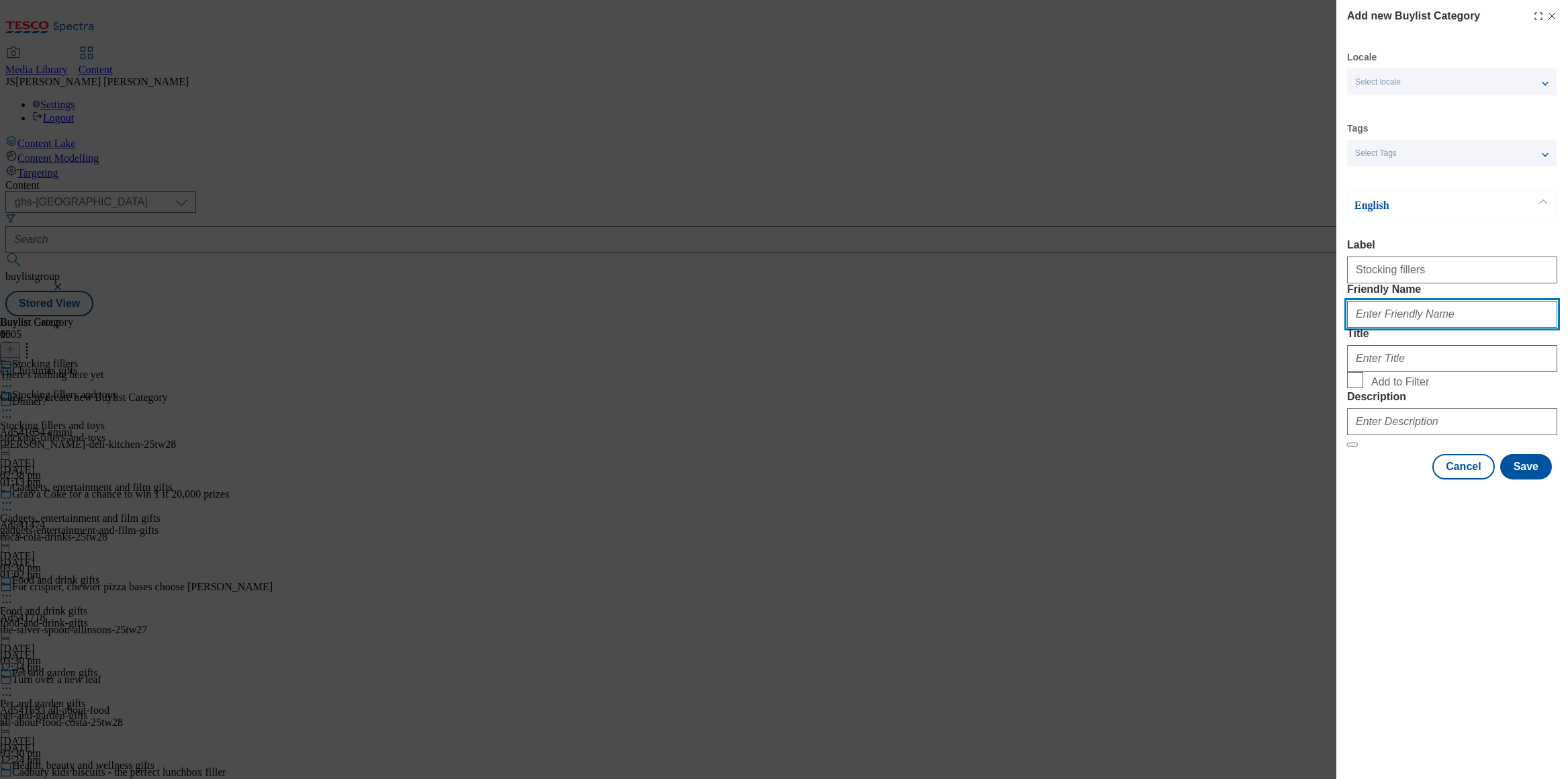
click at [1372, 328] on input "Friendly Name" at bounding box center [1452, 314] width 210 height 27
paste input "Stocking fillers"
type input "stocking-fillers"
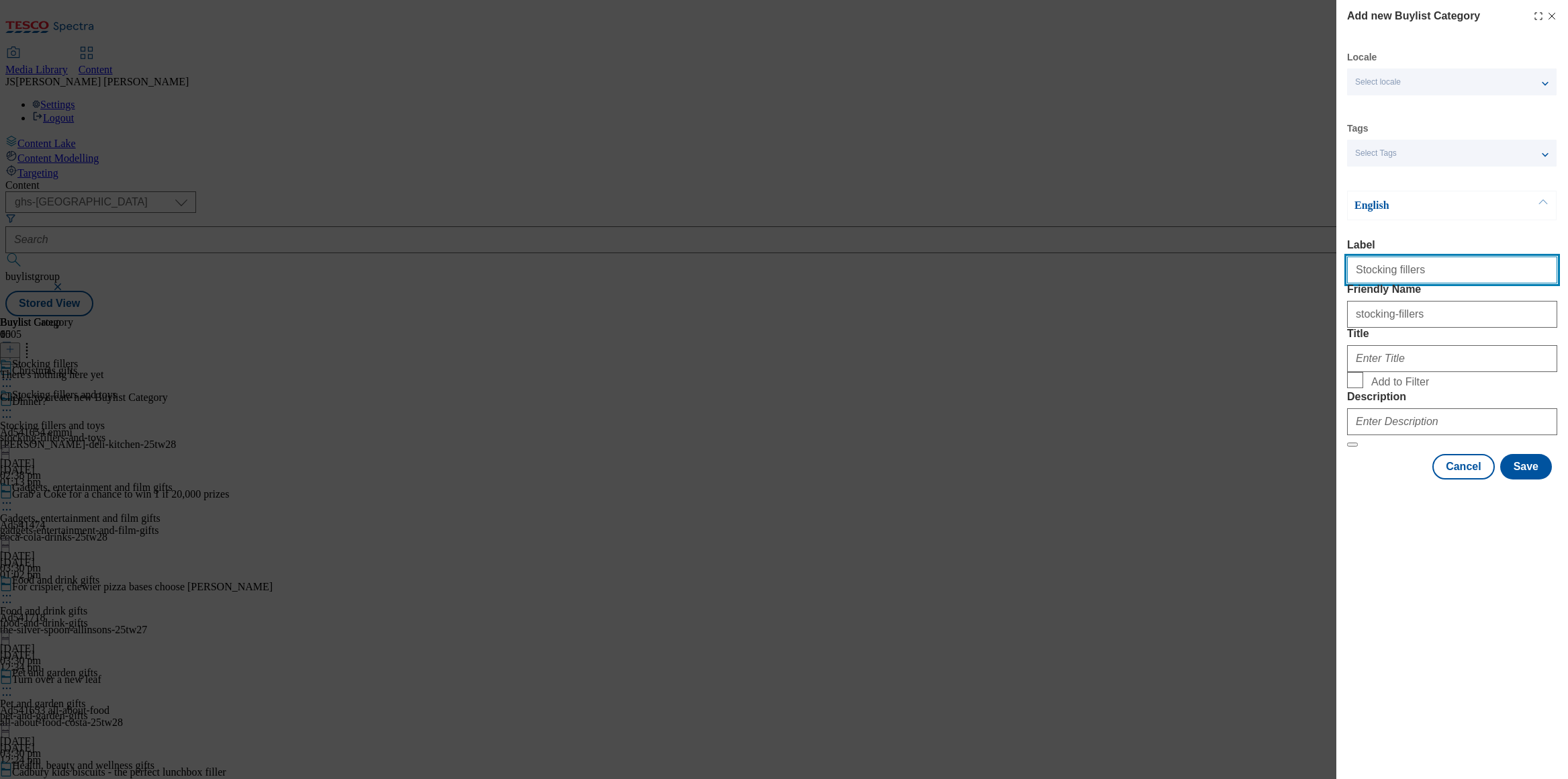
click at [1396, 282] on input "Stocking fillers" at bounding box center [1452, 270] width 210 height 27
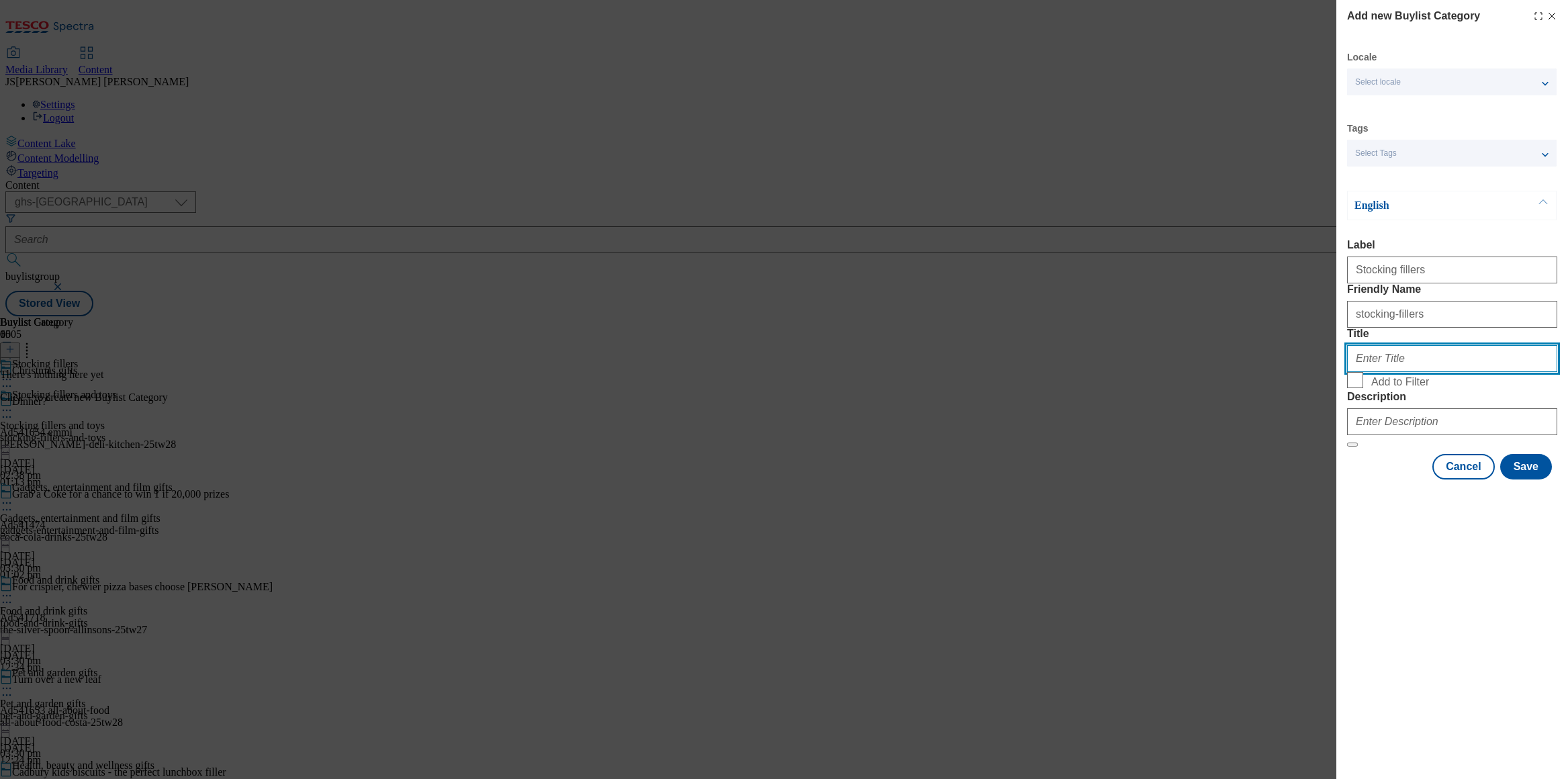
click at [1383, 372] on input "Title" at bounding box center [1452, 359] width 210 height 27
paste input "Stocking fillers"
type input "Stocking fillers"
click at [1355, 389] on input "Add to Filter" at bounding box center [1355, 381] width 16 height 16
checkbox input "true"
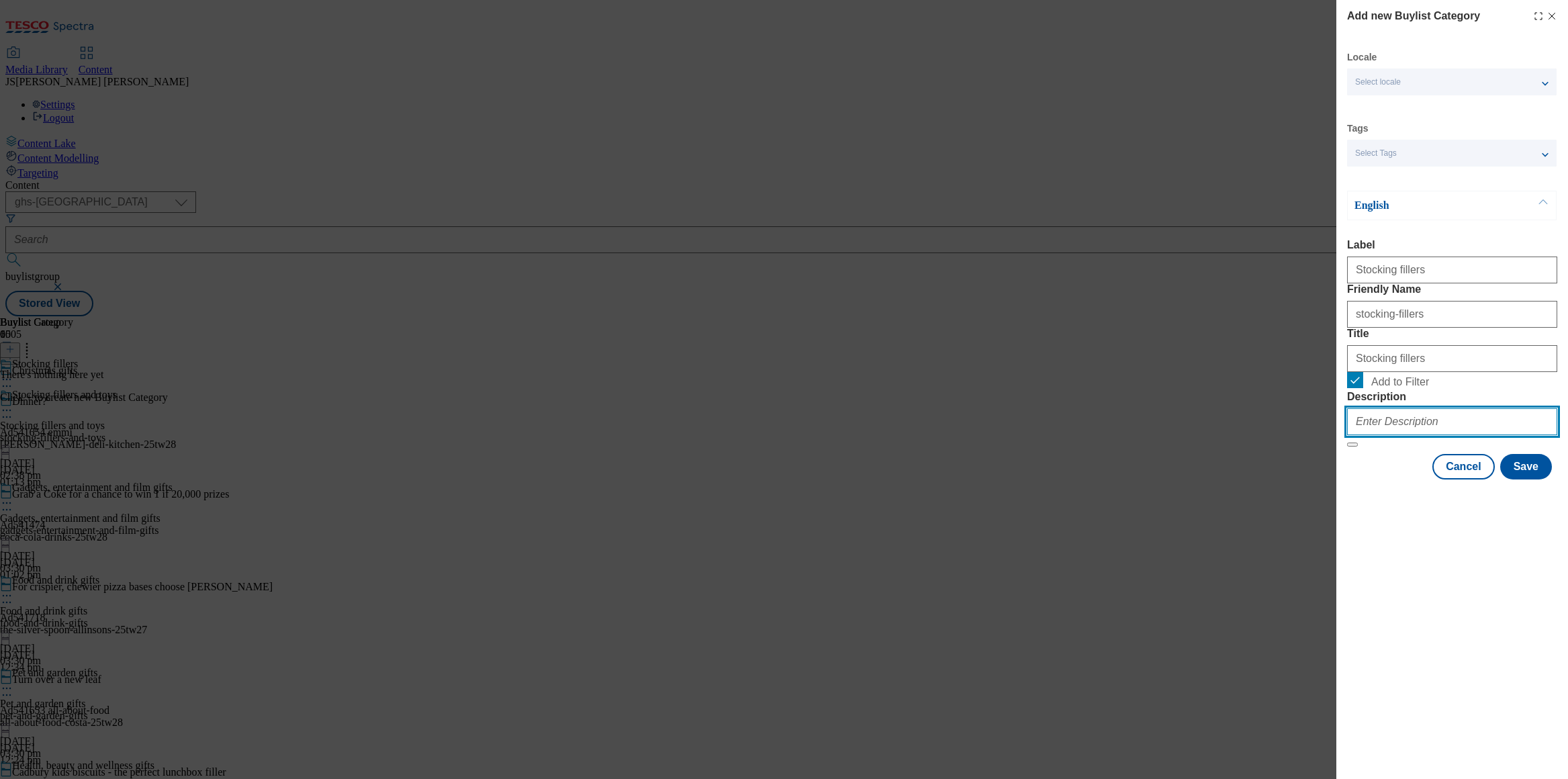
click at [1392, 435] on input "Description" at bounding box center [1452, 422] width 210 height 27
paste input "Browse Christmas stocking fillers, including beauty must-haves, toys, bath bomb…"
type input "Browse Christmas stocking fillers, including beauty must-haves, toys, bath bomb…"
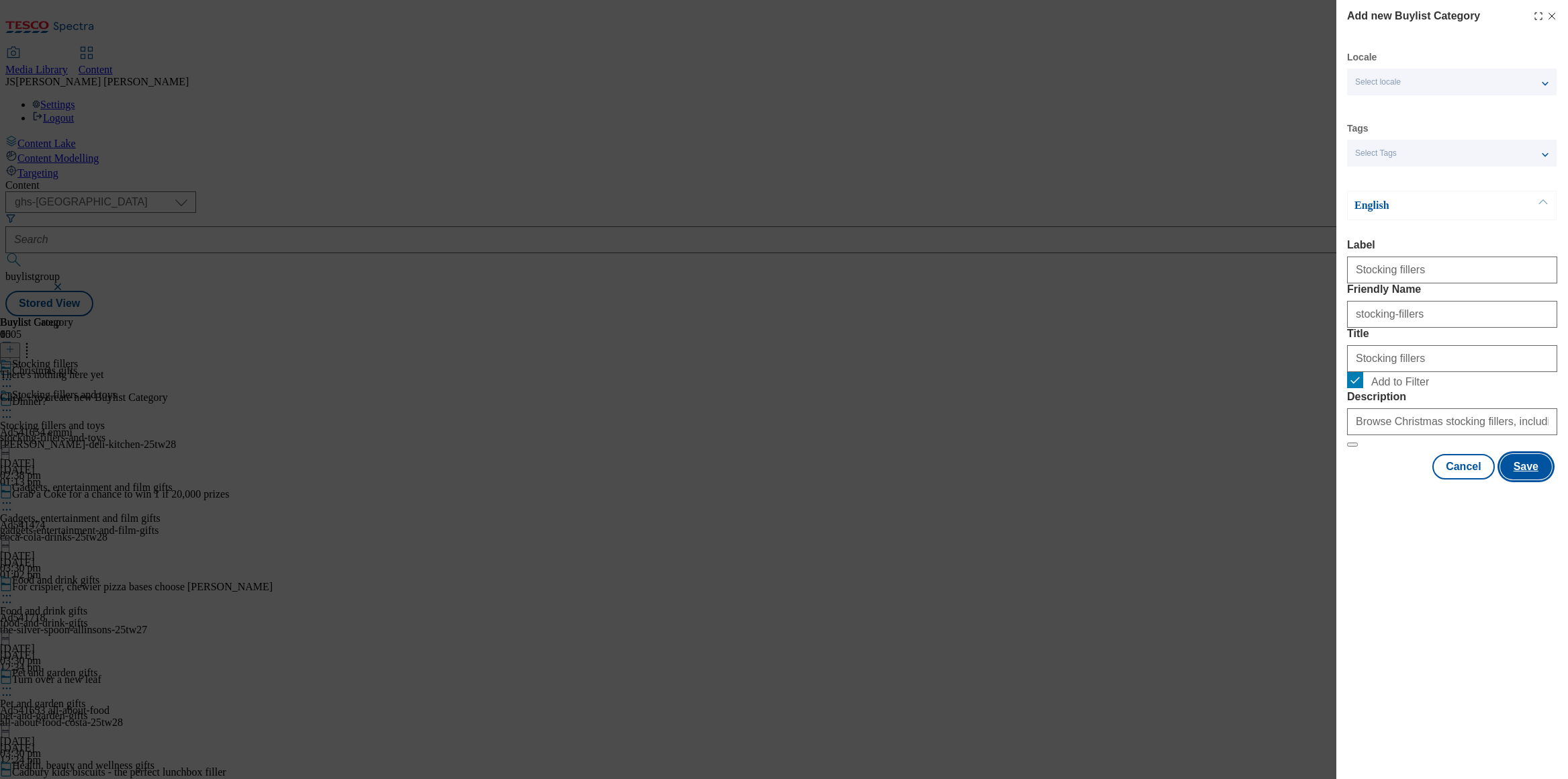
click at [1533, 480] on button "Save" at bounding box center [1527, 467] width 52 height 25
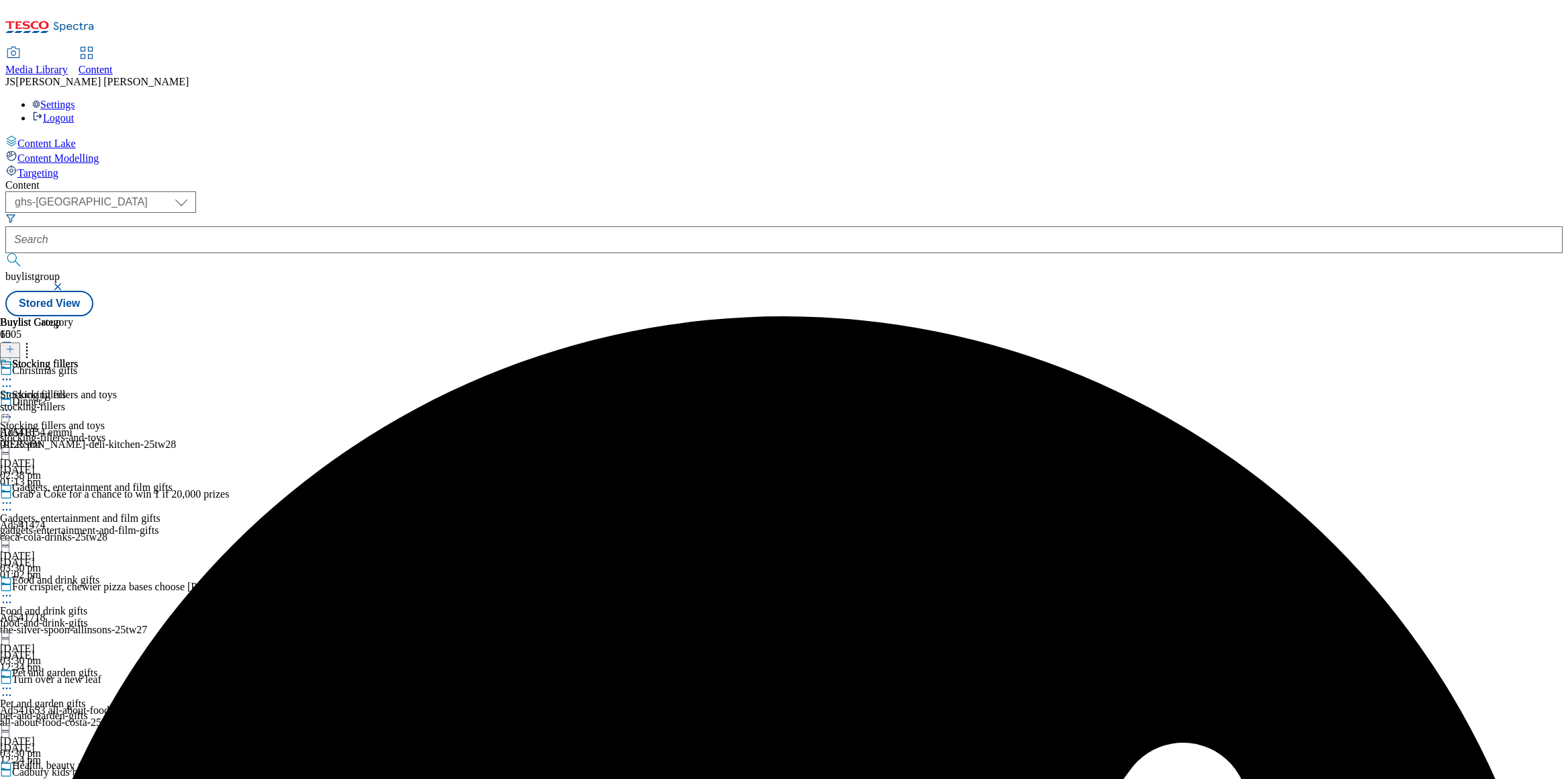
click at [14, 345] on icon at bounding box center [10, 349] width 9 height 9
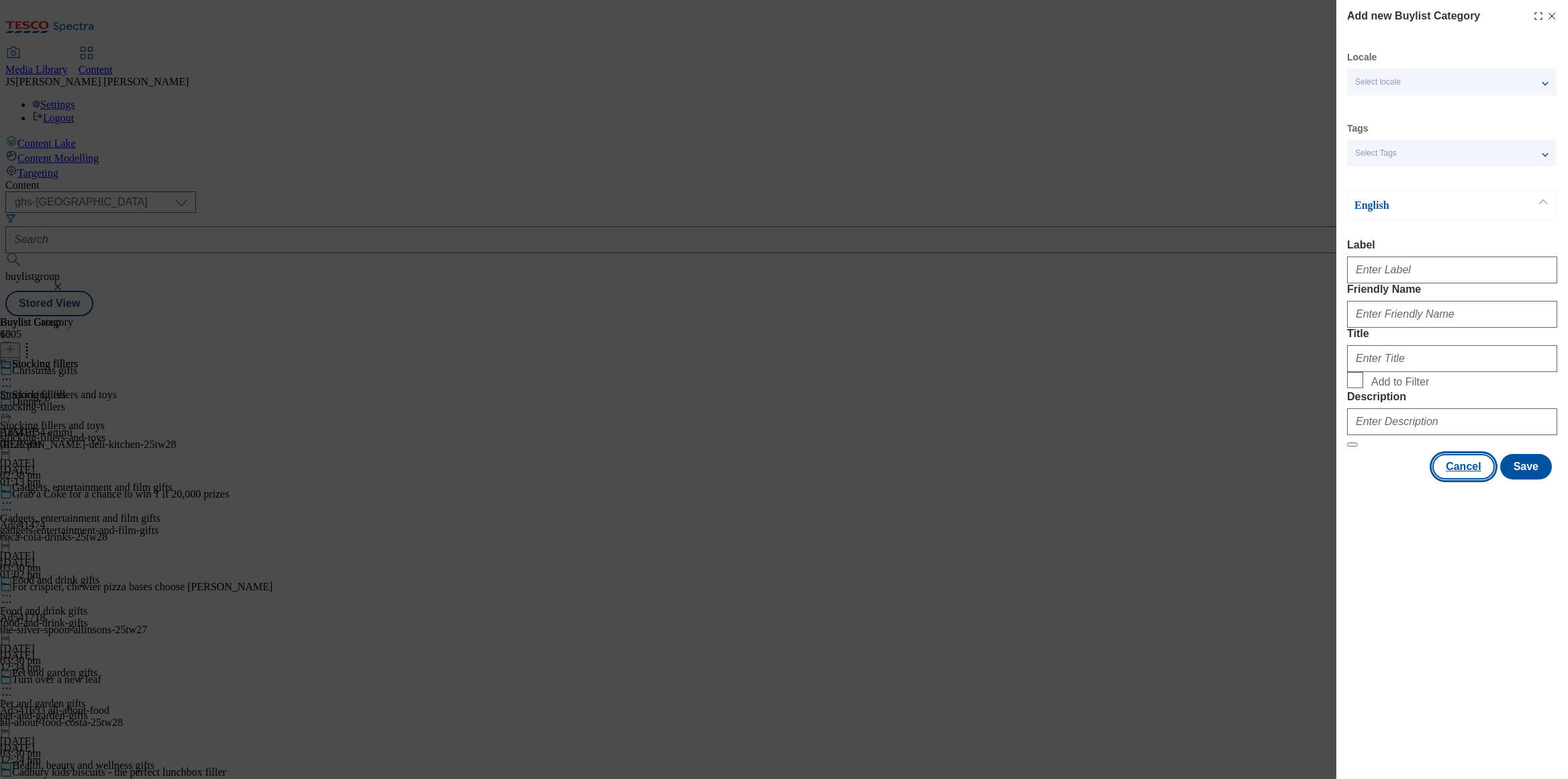
click at [1459, 480] on button "Cancel" at bounding box center [1463, 467] width 62 height 25
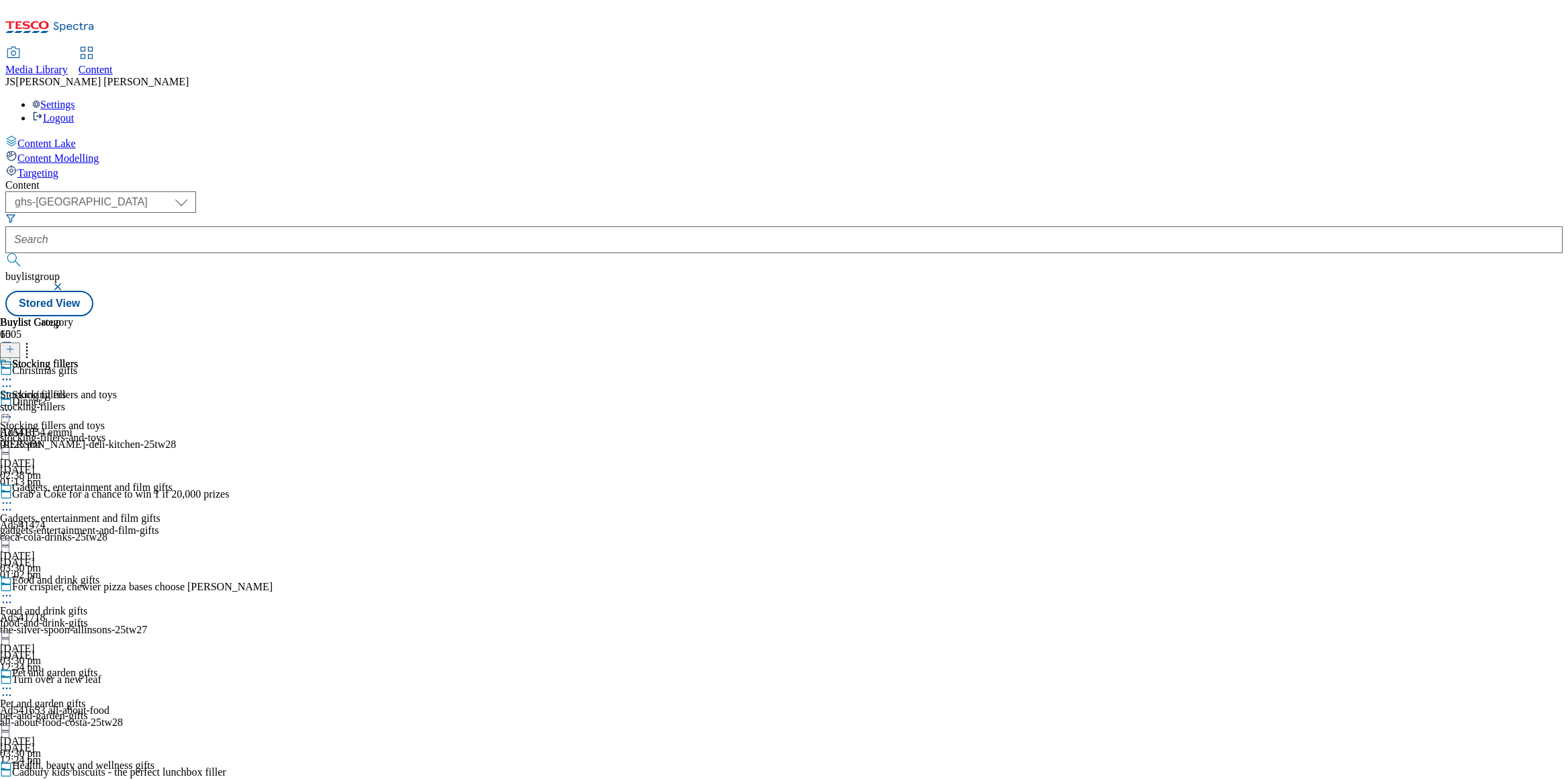
click at [78, 358] on div "Stocking fillers Stocking fillers stocking-fillers [DATE] 01:25 pm" at bounding box center [39, 404] width 78 height 92
click at [13, 404] on icon at bounding box center [6, 410] width 13 height 13
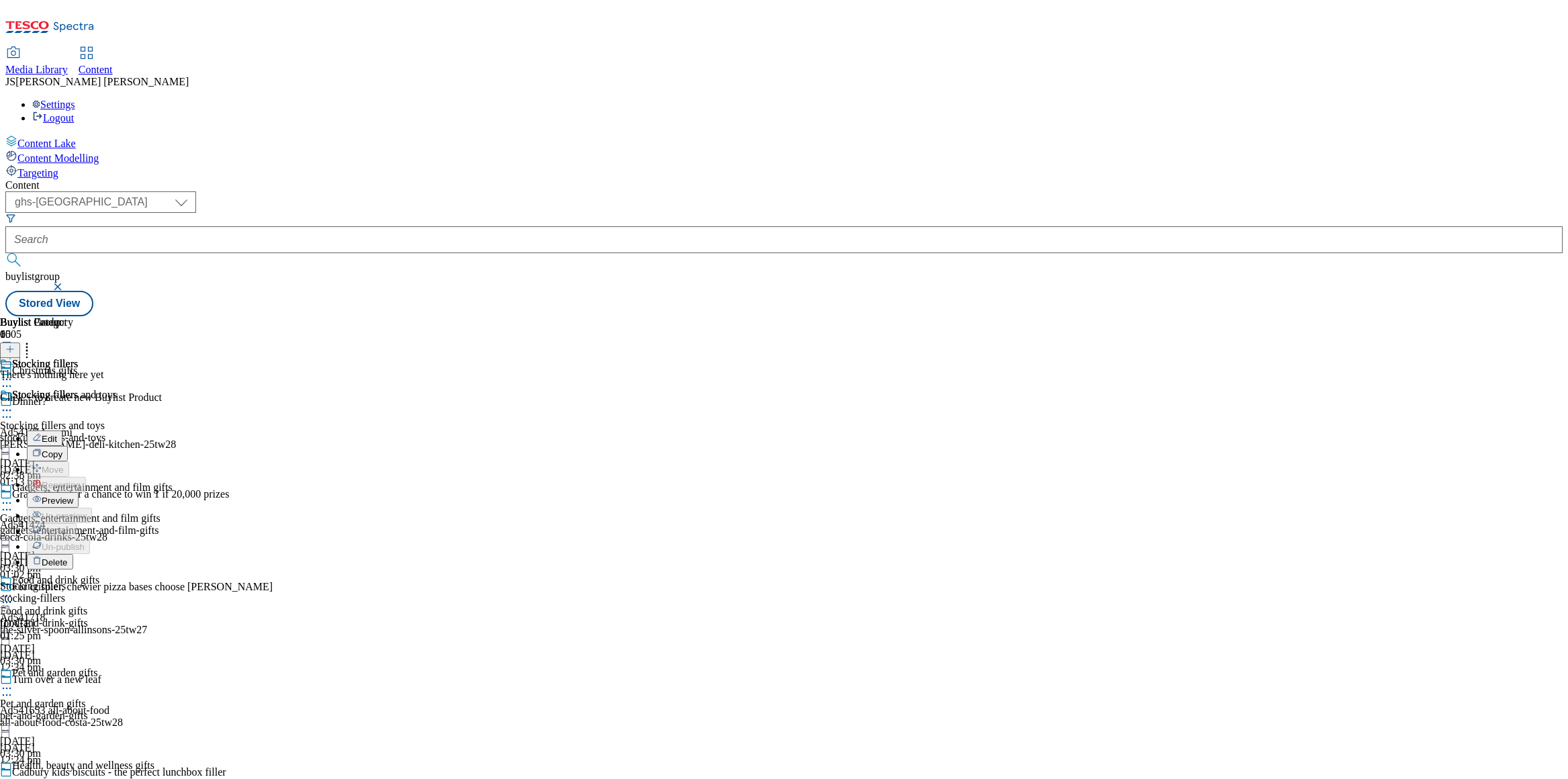
click at [63, 431] on button "Edit" at bounding box center [45, 438] width 36 height 15
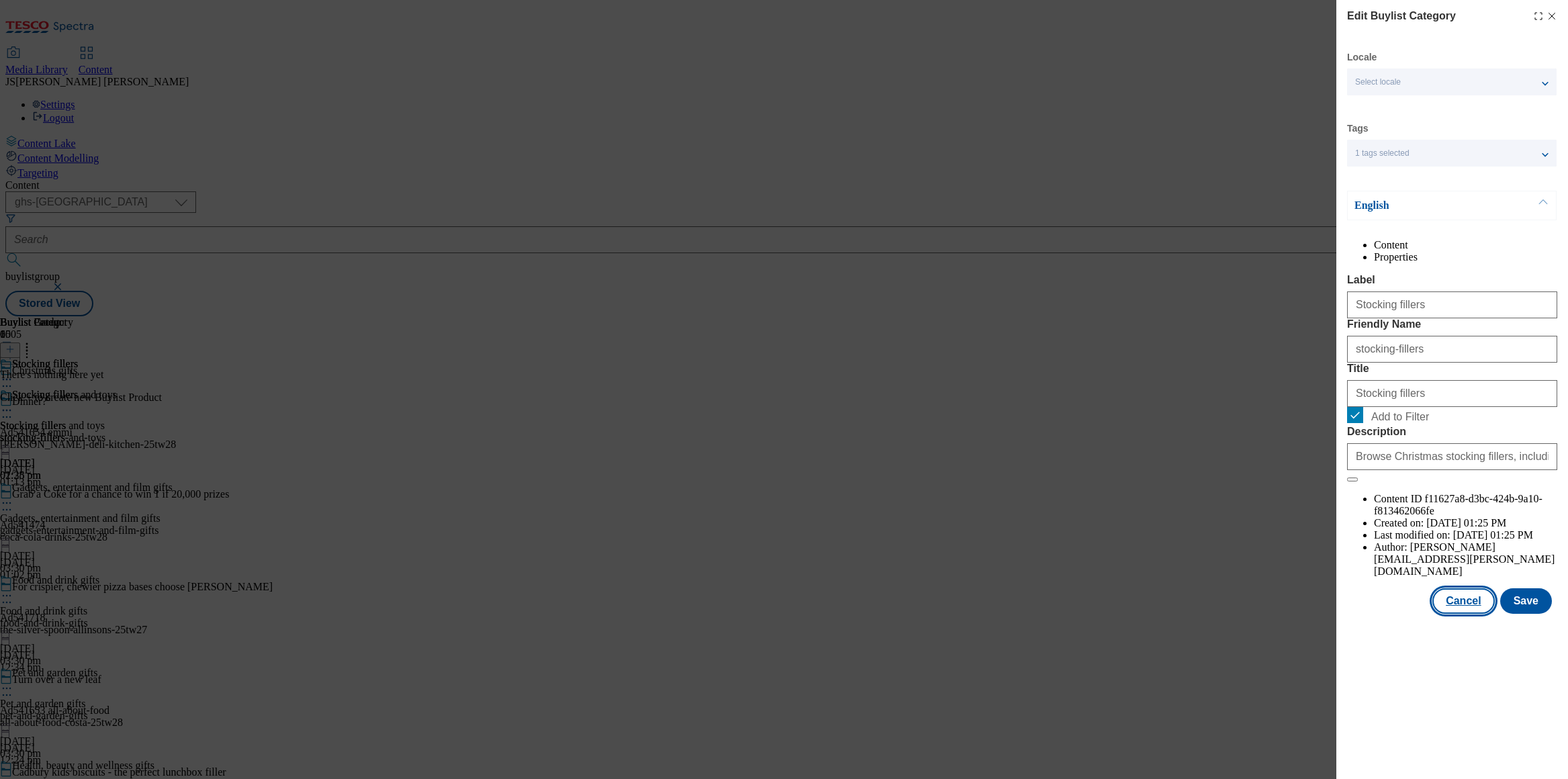
click at [1465, 614] on button "Cancel" at bounding box center [1463, 601] width 62 height 25
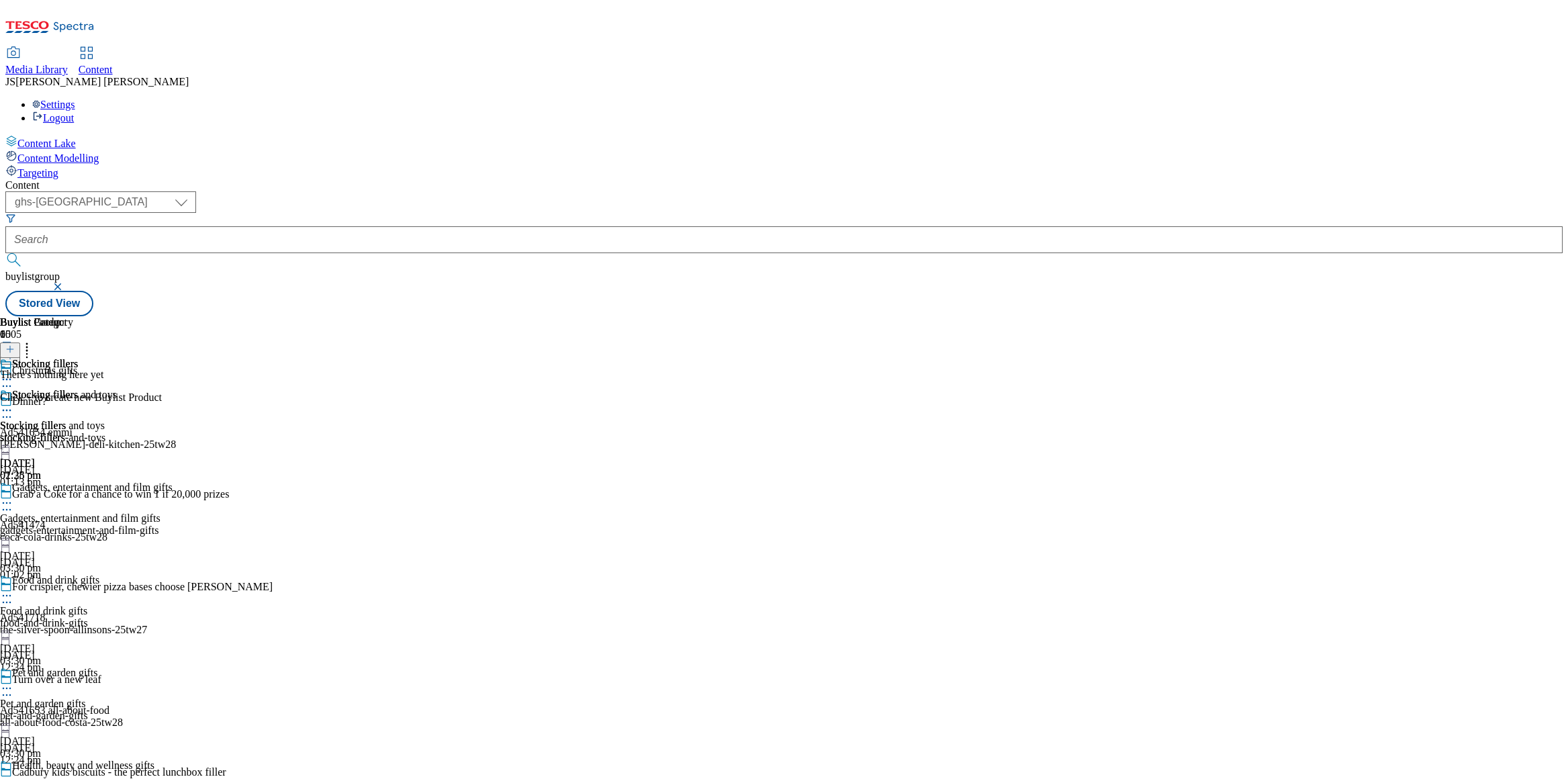
click at [14, 345] on icon at bounding box center [10, 349] width 9 height 9
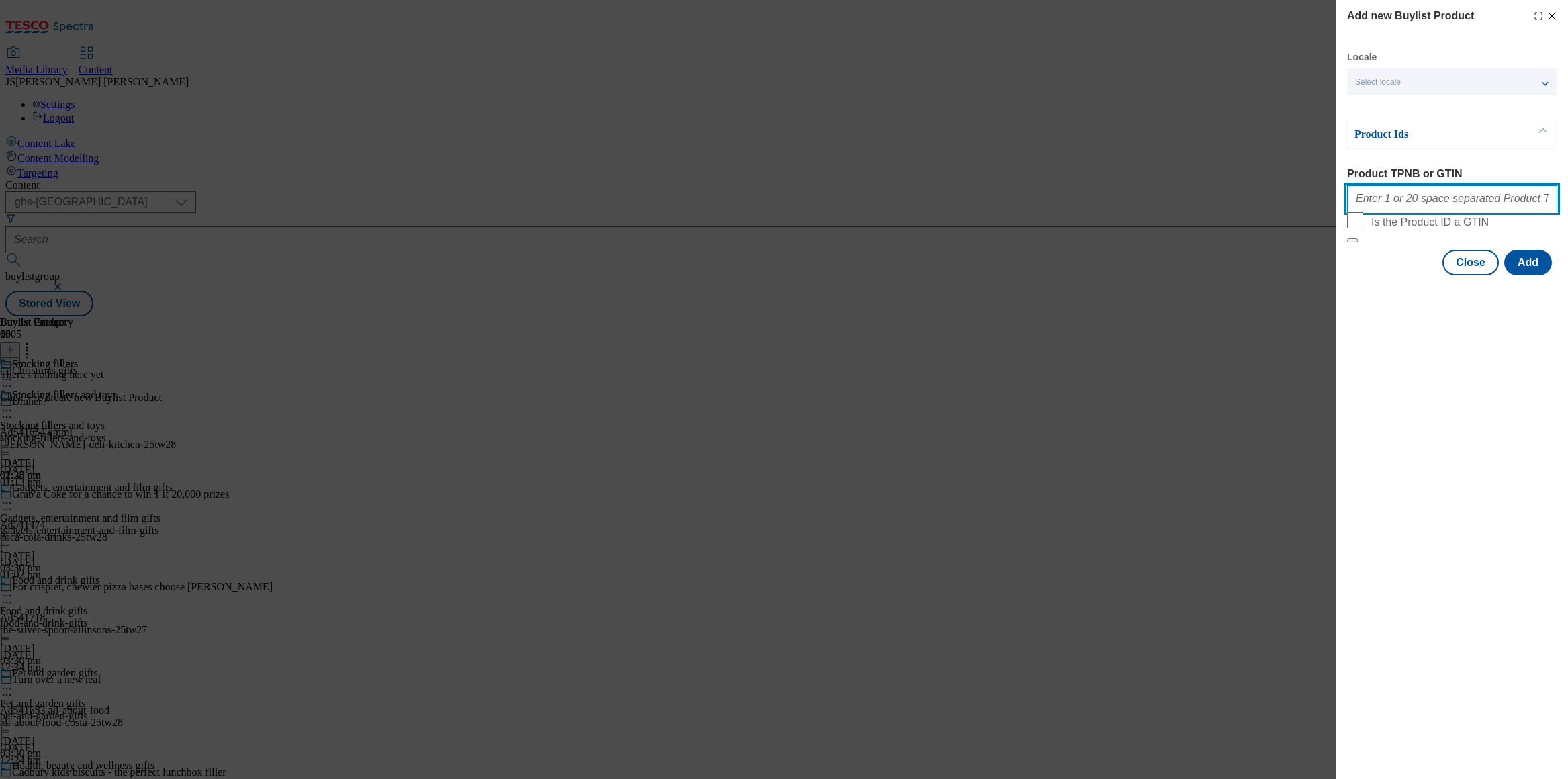
click at [1412, 207] on input "Product TPNB or GTIN" at bounding box center [1452, 199] width 210 height 27
paste input "105044069 105044251 105044255 105044319 105048826 105044164 105044159 105044275…"
type input "105044069 105044251 105044255 105044319 105048826 105044164 105044159 105044275…"
click at [1523, 276] on button "Add" at bounding box center [1528, 263] width 48 height 25
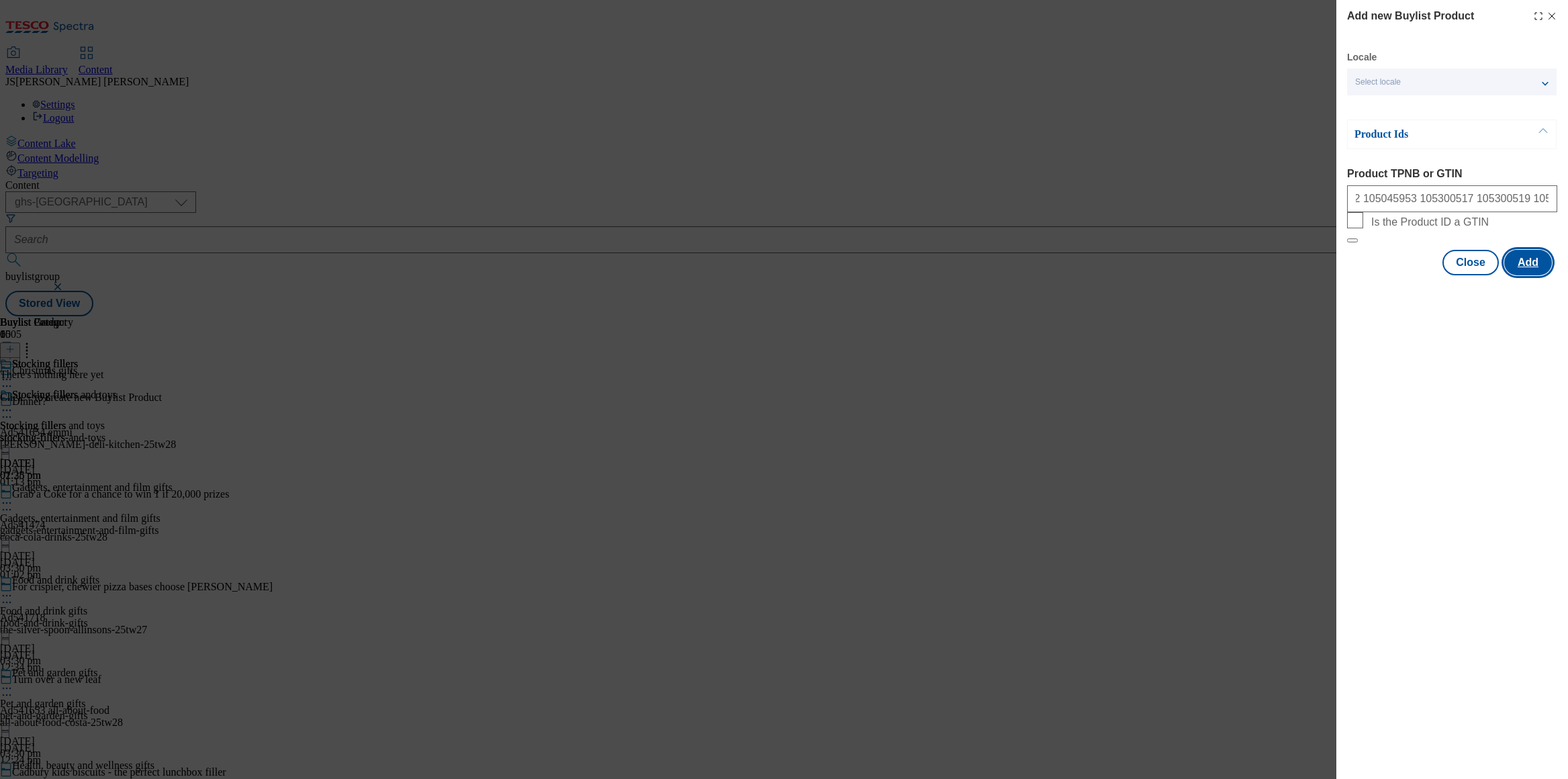
scroll to position [0, 0]
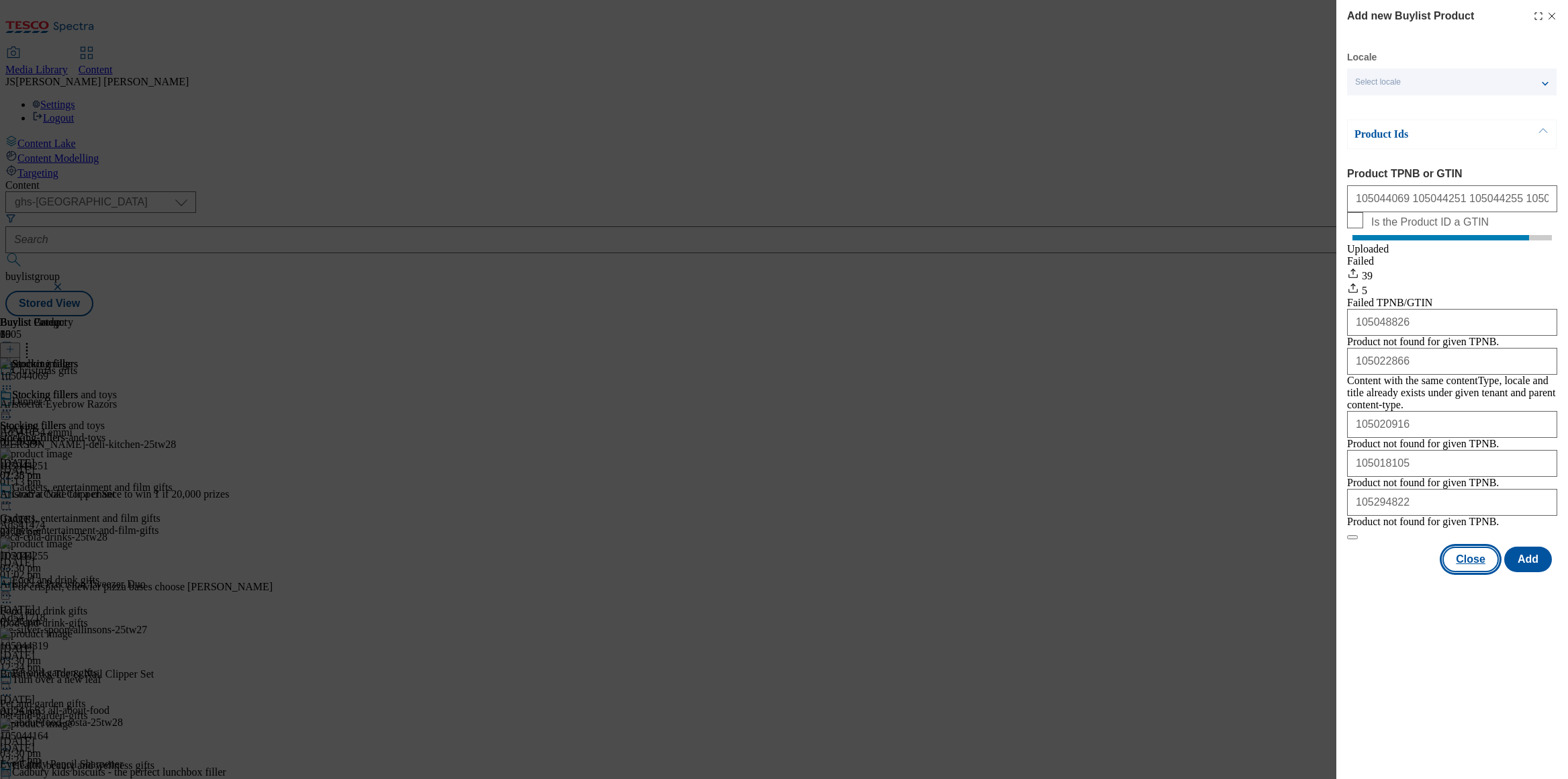
click at [1479, 573] on button "Close" at bounding box center [1470, 559] width 57 height 25
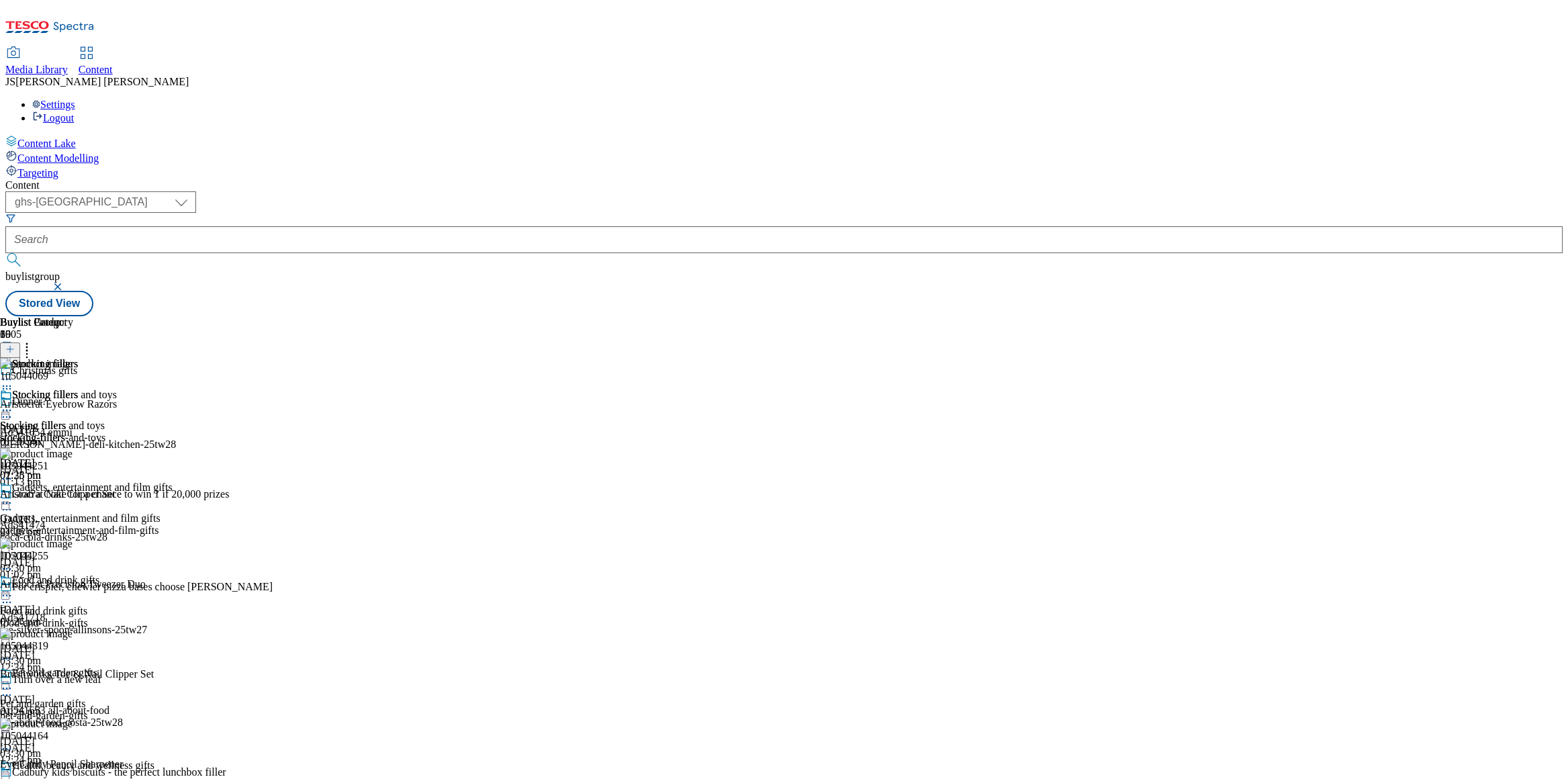
click at [13, 373] on icon at bounding box center [6, 380] width 13 height 13
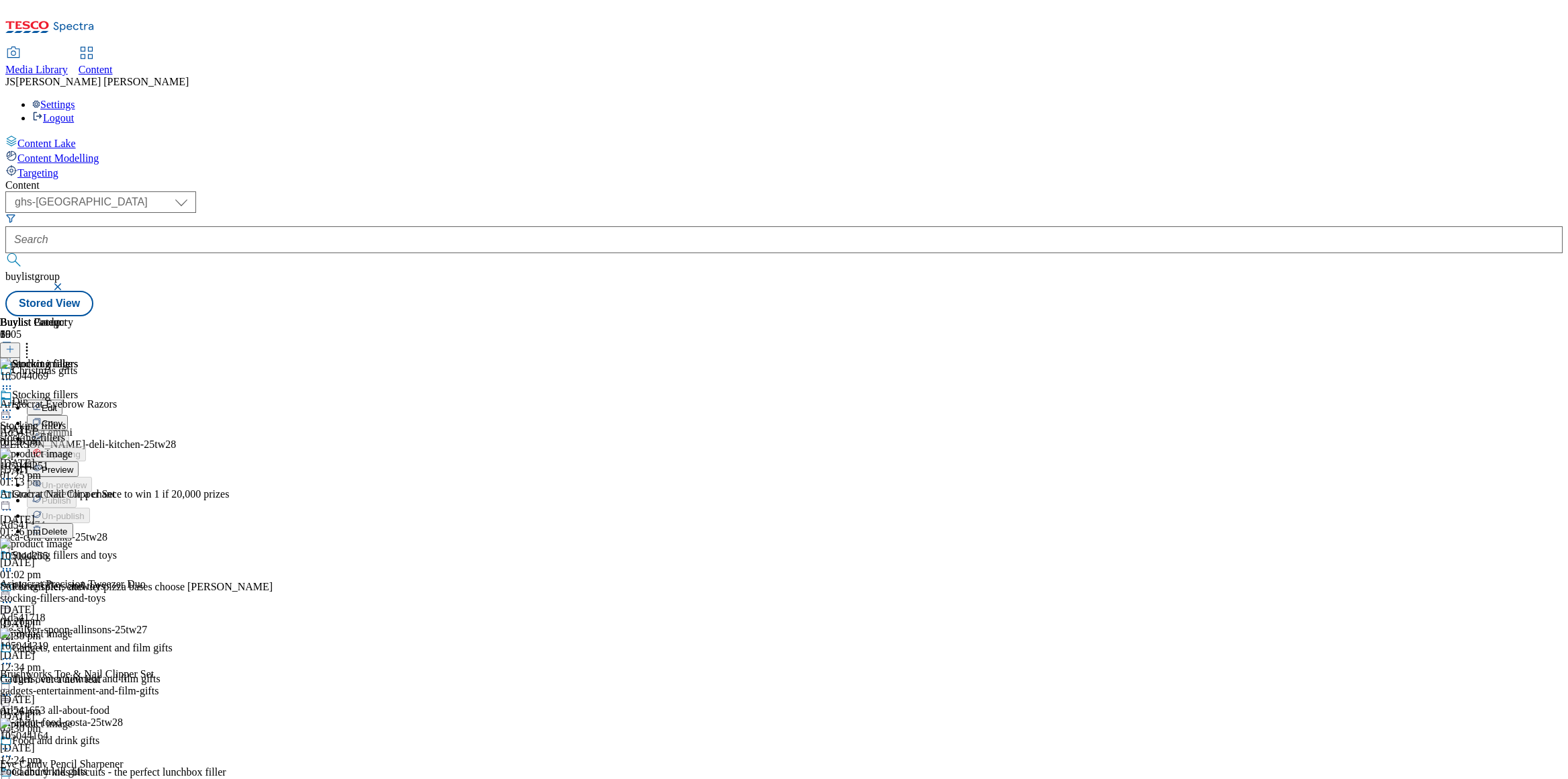
click at [74, 465] on span "Preview" at bounding box center [57, 469] width 31 height 10
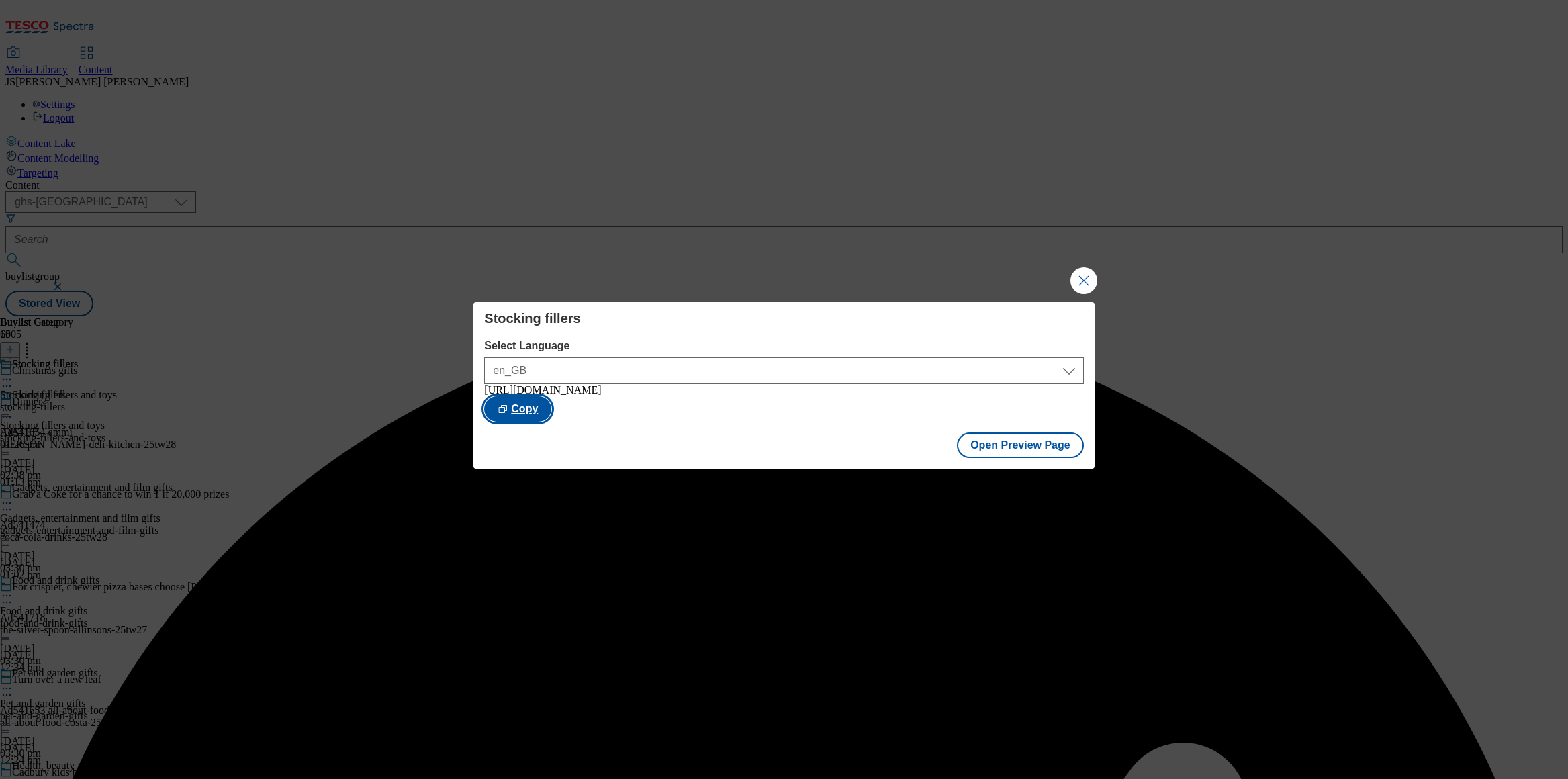
click at [552, 405] on button "Copy" at bounding box center [518, 409] width 67 height 25
click at [1078, 279] on button "Close Modal" at bounding box center [1084, 281] width 27 height 27
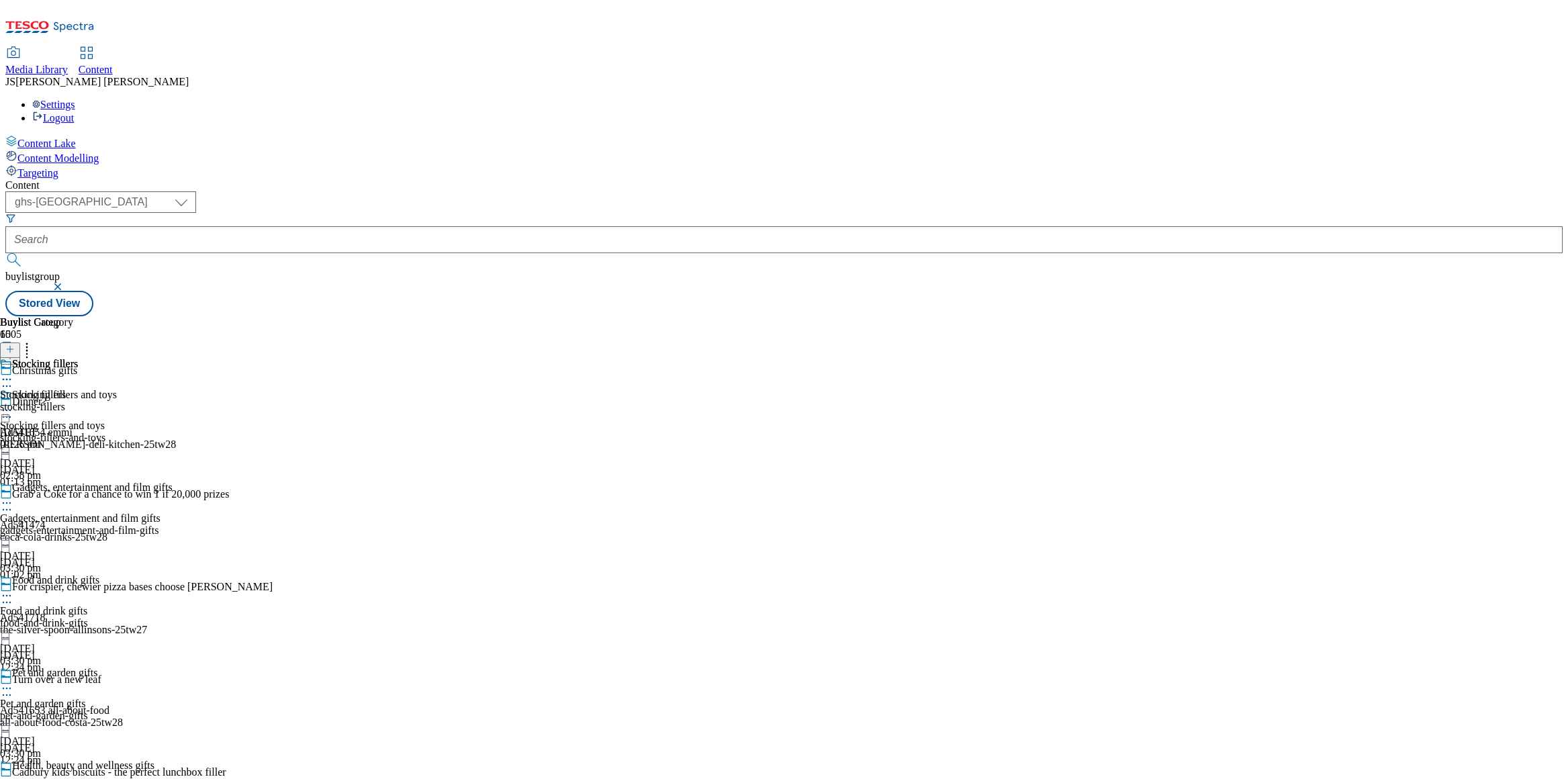
scroll to position [1337, 0]
click at [131, 358] on div "Electronics and fitness gifts" at bounding box center [65, 373] width 131 height 31
click at [10, 346] on line at bounding box center [10, 349] width 0 height 6
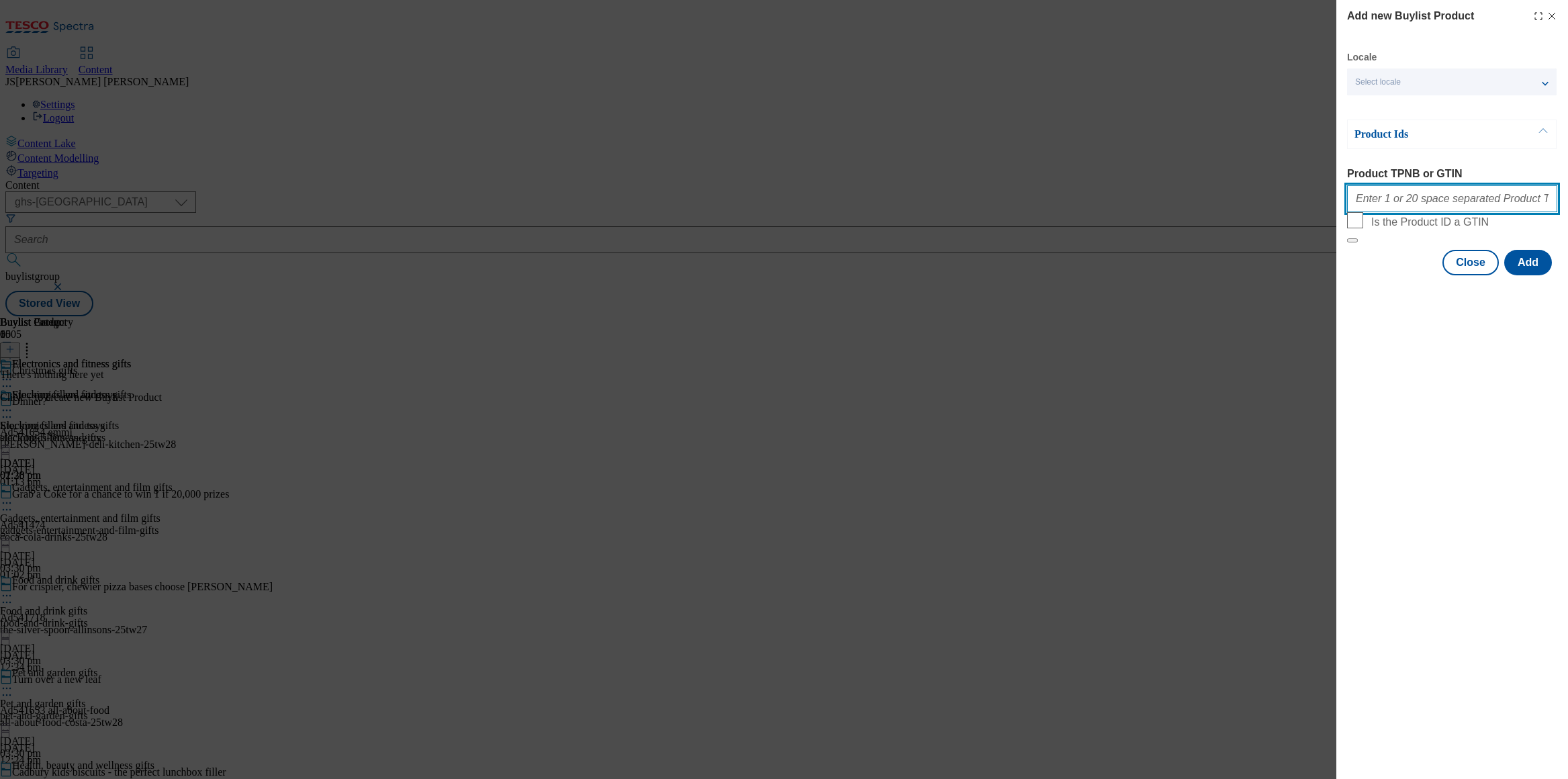
click at [1403, 210] on input "Product TPNB or GTIN" at bounding box center [1452, 199] width 210 height 27
paste input "105042629 105254693 105048056 105047313 105043384 105043383 105043385 105106654…"
type input "105042629 105254693 105048056 105047313 105043384 105043383 105043385 105106654…"
click at [1536, 276] on button "Add" at bounding box center [1528, 263] width 48 height 25
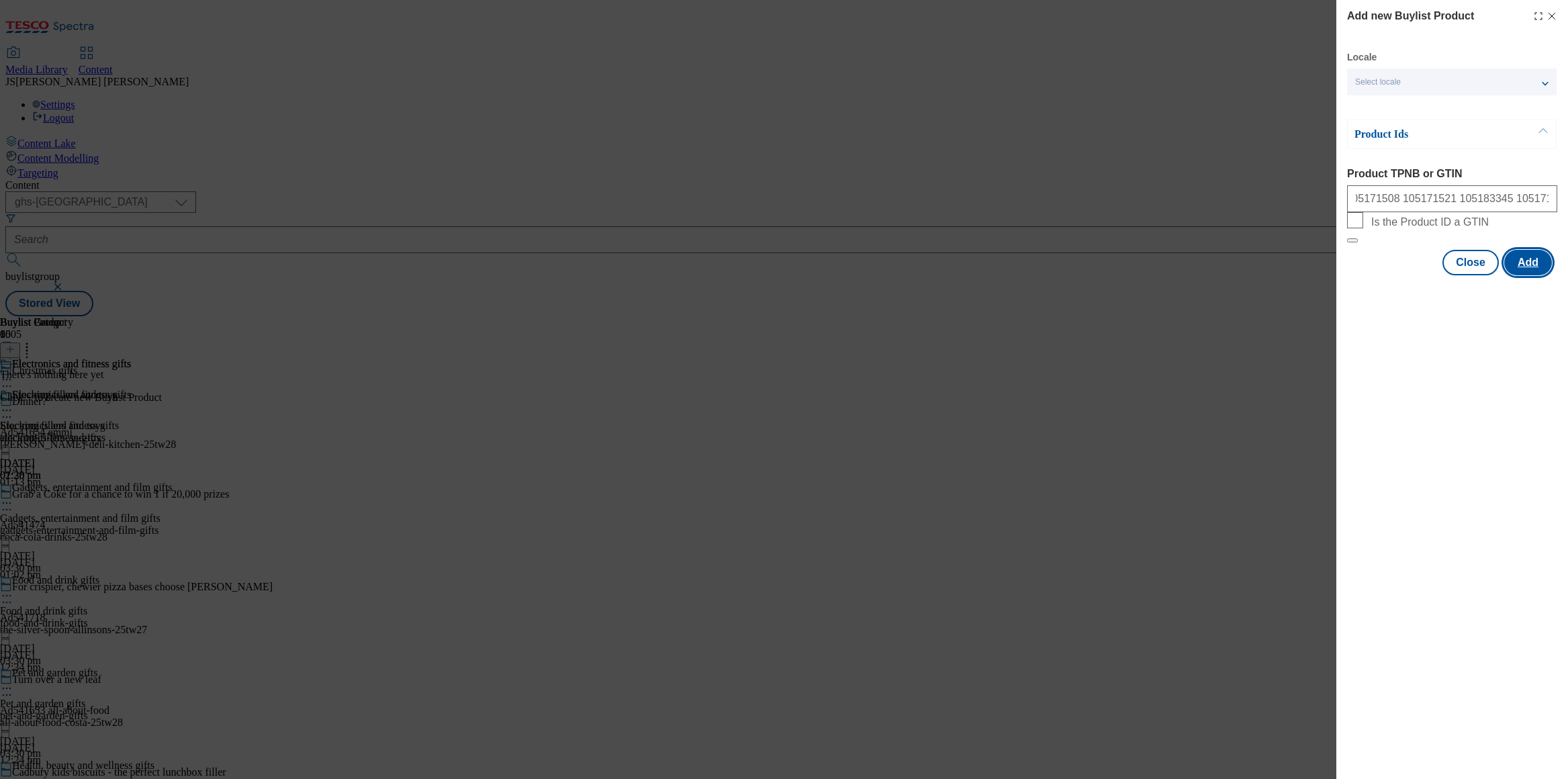
scroll to position [0, 0]
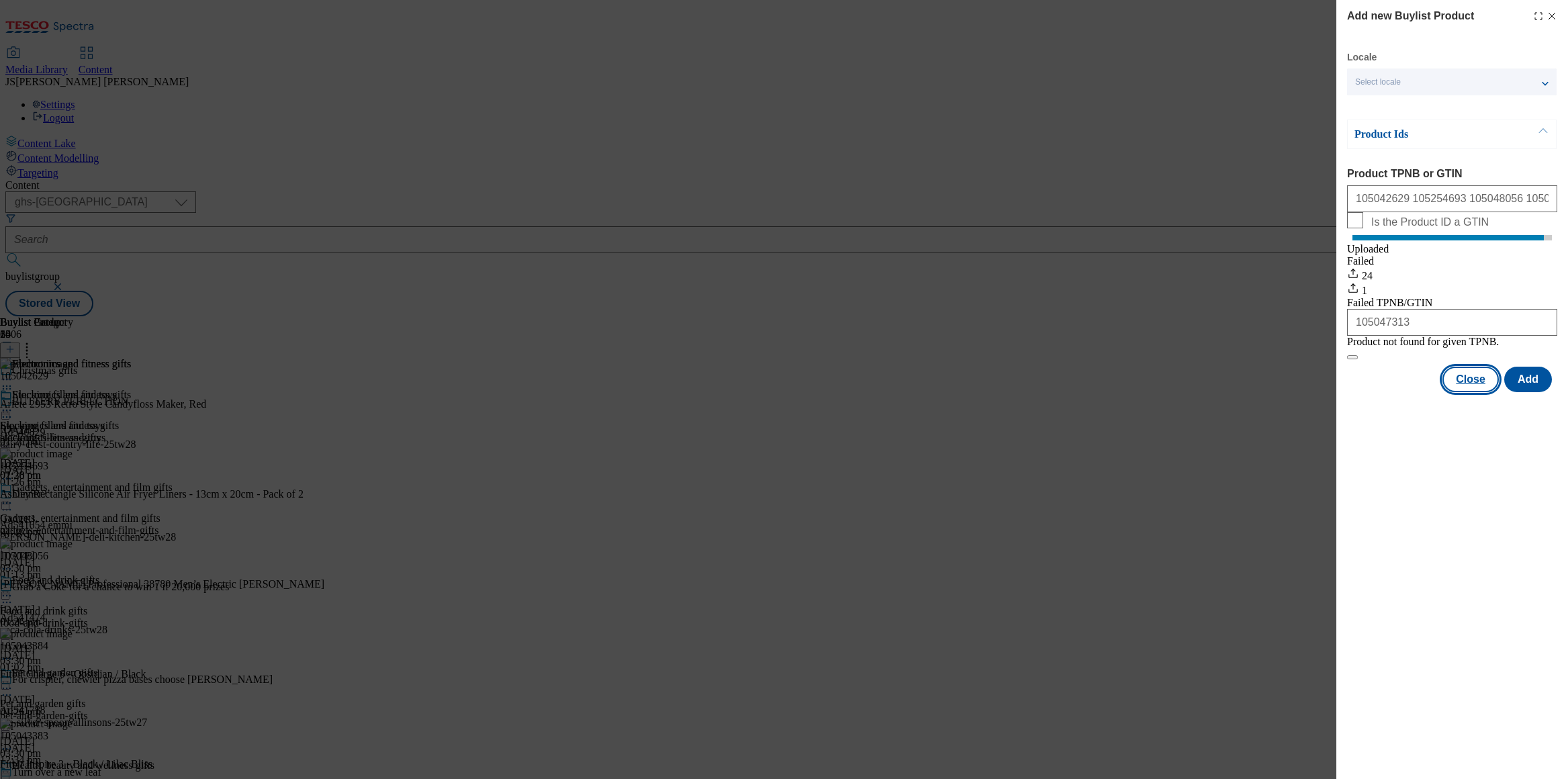
click at [1474, 392] on button "Close" at bounding box center [1470, 380] width 57 height 25
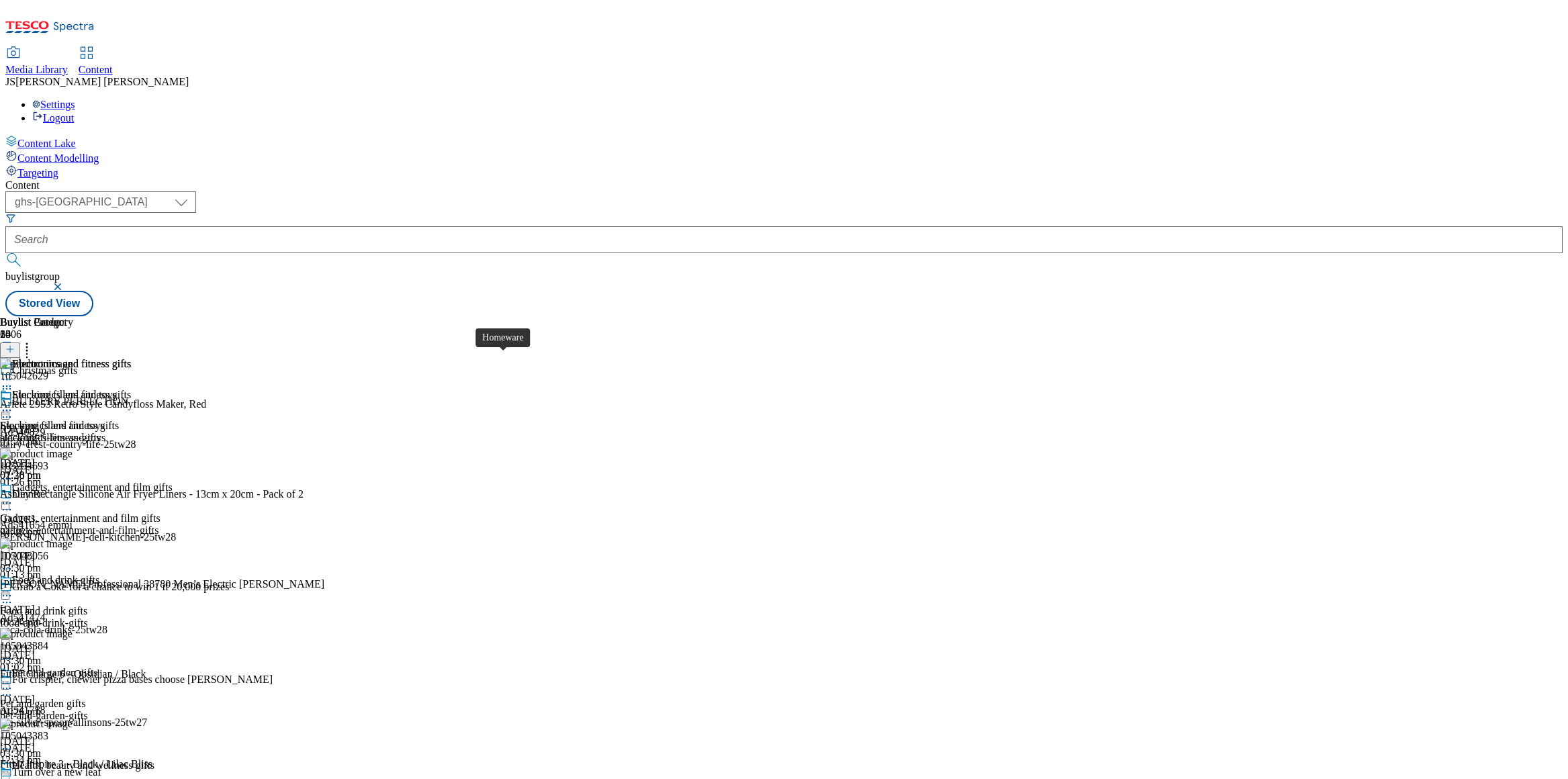
scroll to position [1453, 0]
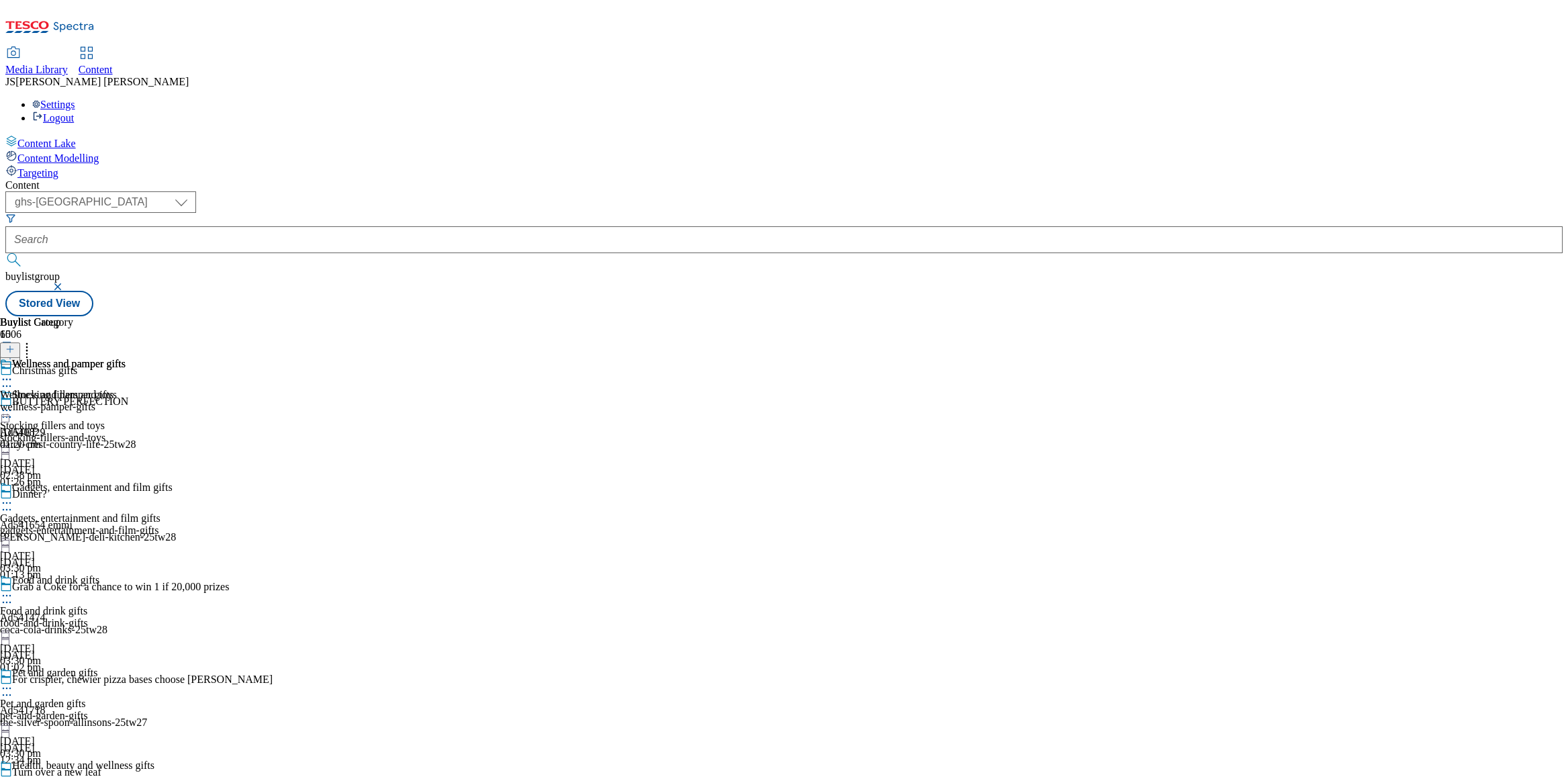
click at [126, 358] on div "Wellness and pamper gifts" at bounding box center [63, 373] width 126 height 31
click at [14, 345] on icon at bounding box center [10, 349] width 9 height 9
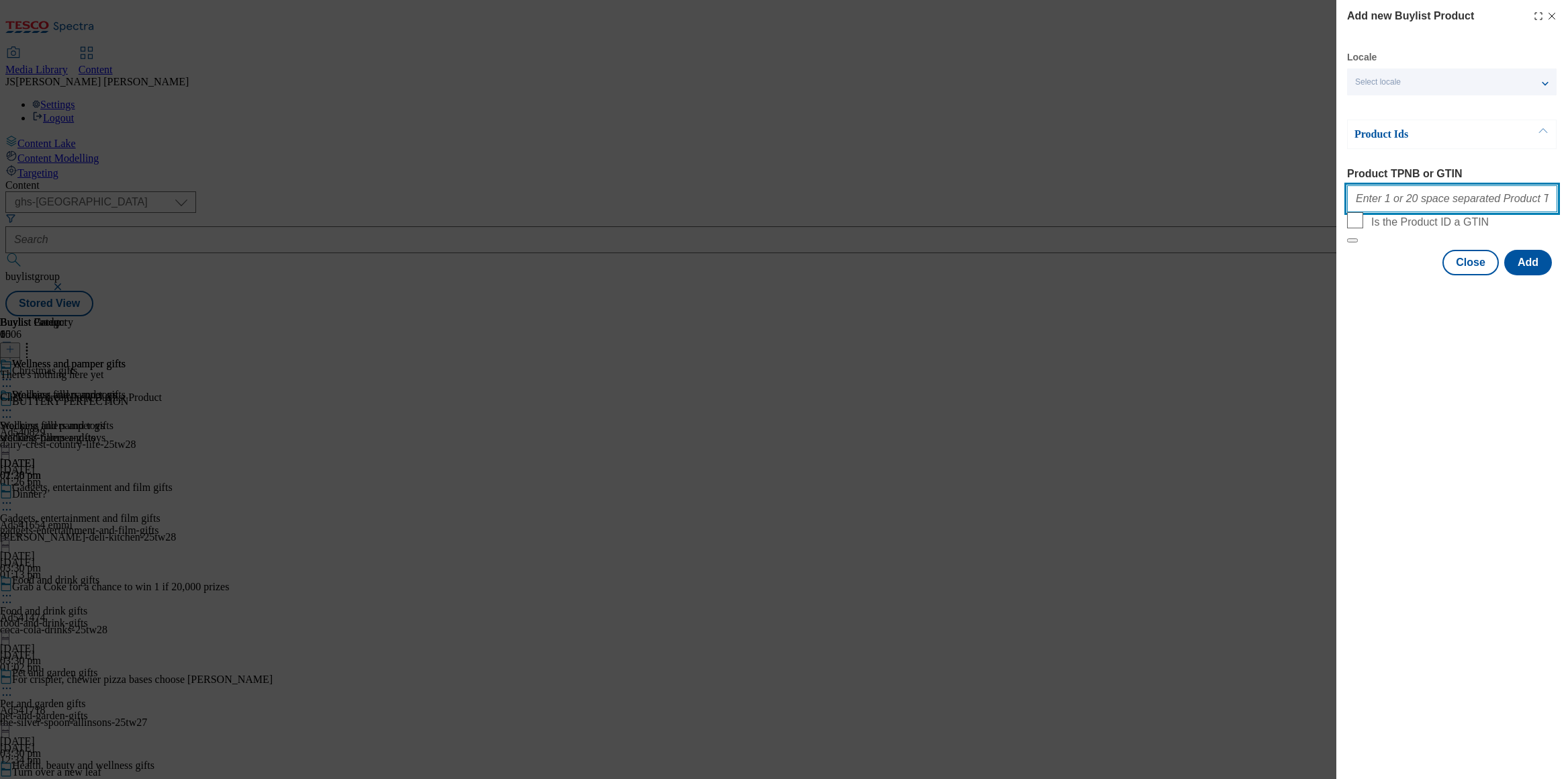
click at [1376, 200] on input "Product TPNB or GTIN" at bounding box center [1452, 199] width 210 height 27
paste input "105294817 105046990 105283808 105048838 105048809 105048827 105048855 105048808…"
type input "105294817 105046990 105283808 105048838 105048809 105048827 105048855 105048808…"
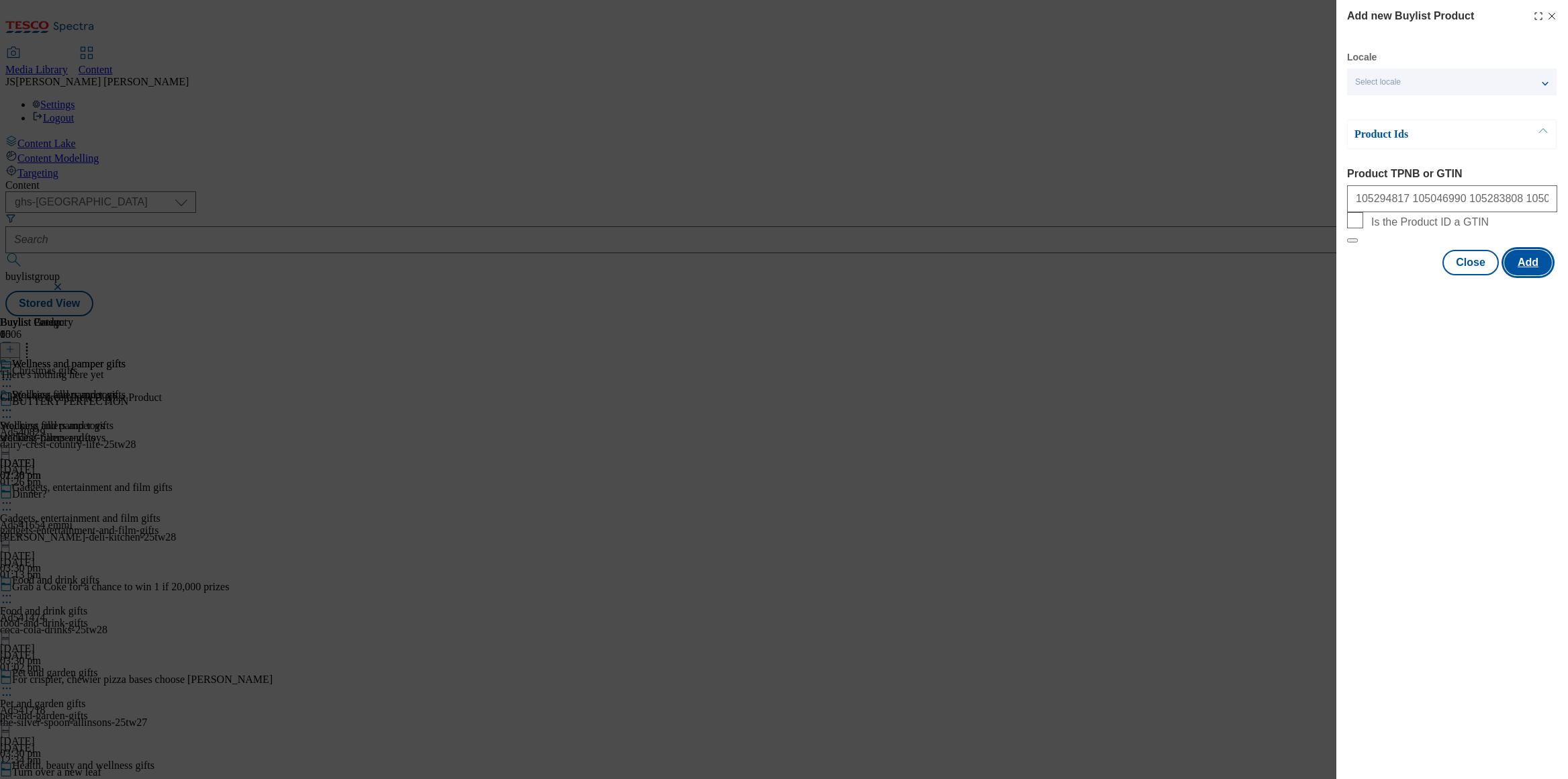
click at [1528, 276] on button "Add" at bounding box center [1528, 263] width 48 height 25
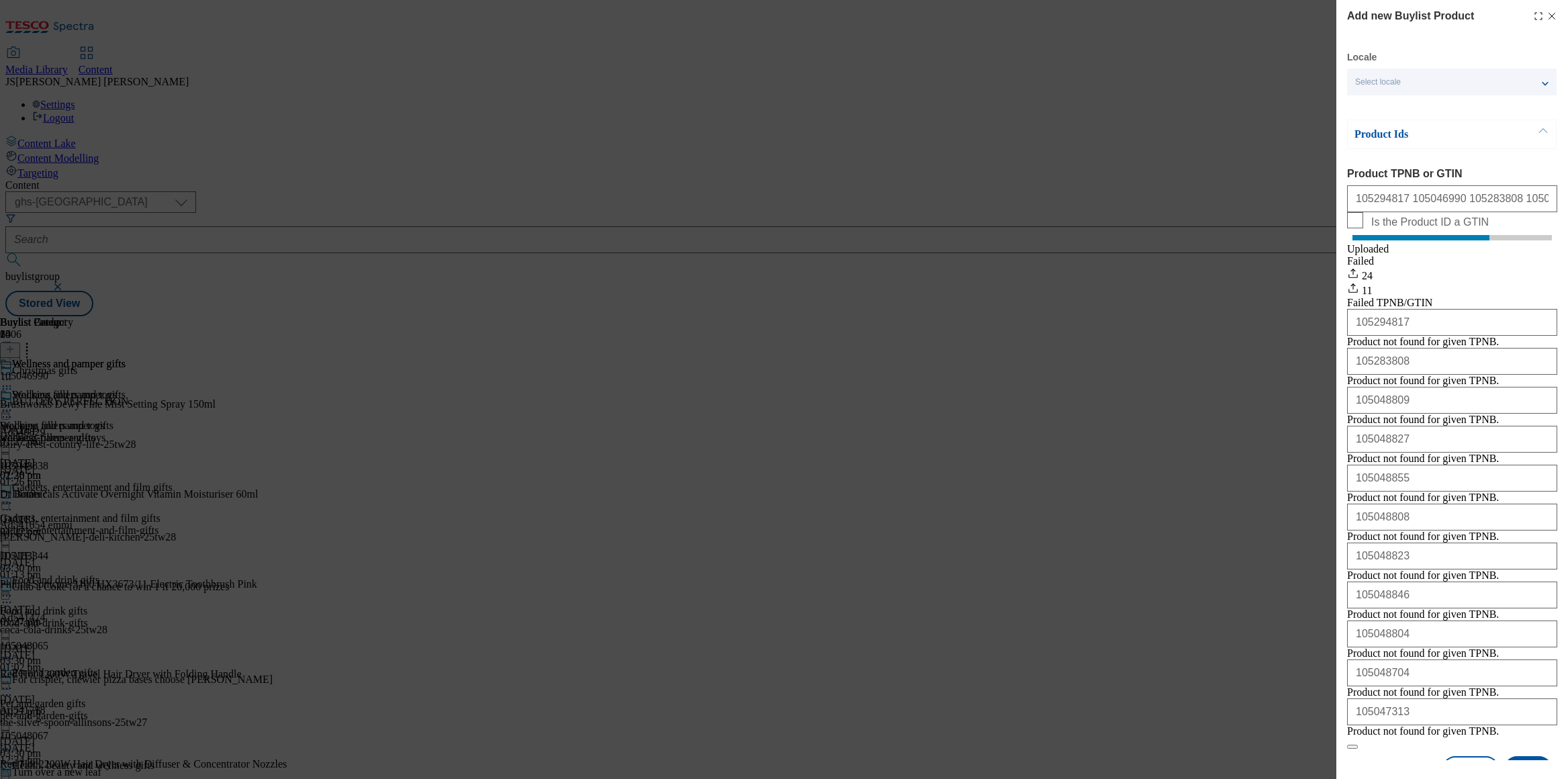
scroll to position [197, 0]
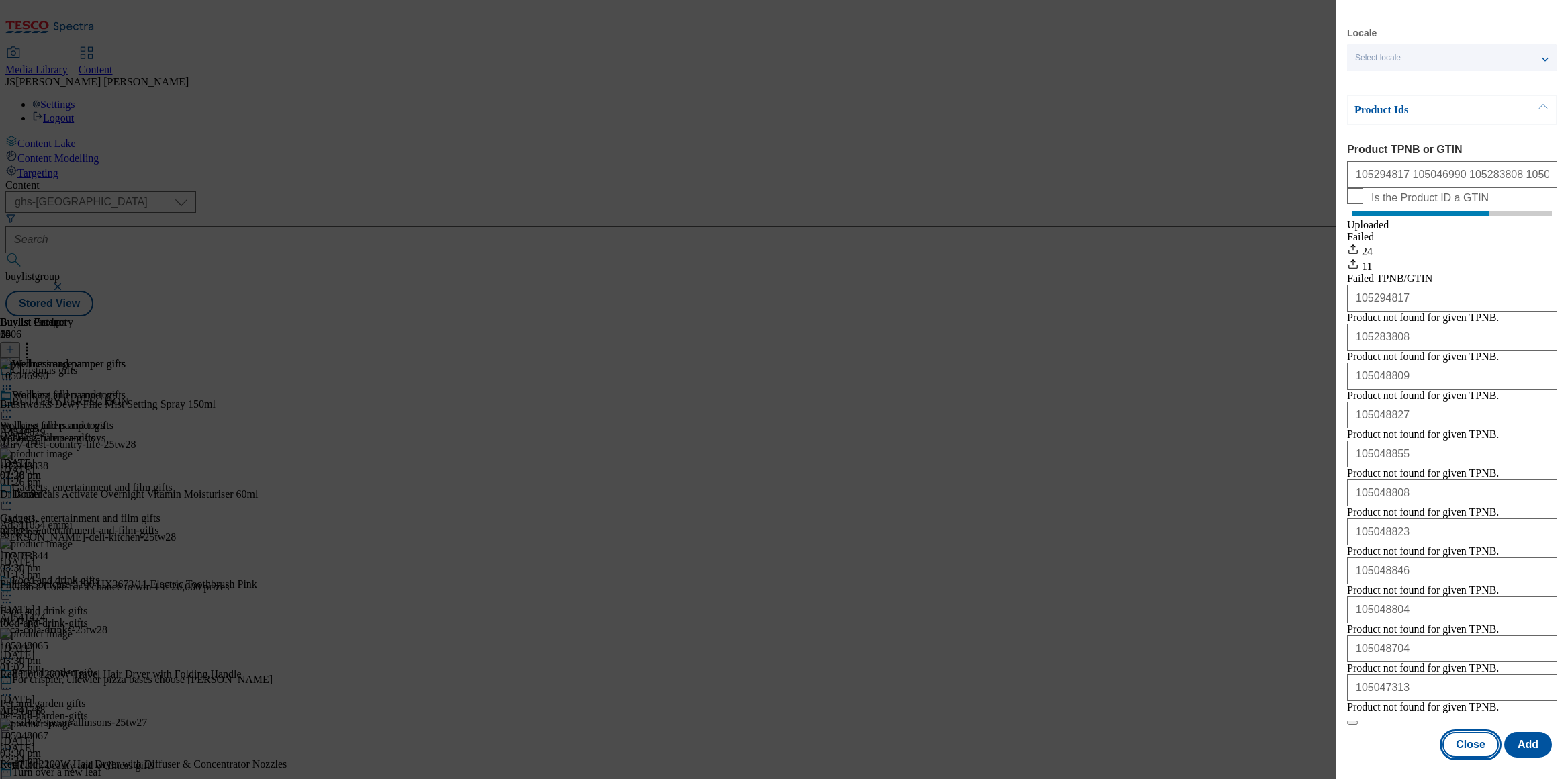
drag, startPoint x: 1473, startPoint y: 748, endPoint x: 1431, endPoint y: 710, distance: 56.6
click at [1473, 748] on button "Close" at bounding box center [1470, 745] width 57 height 25
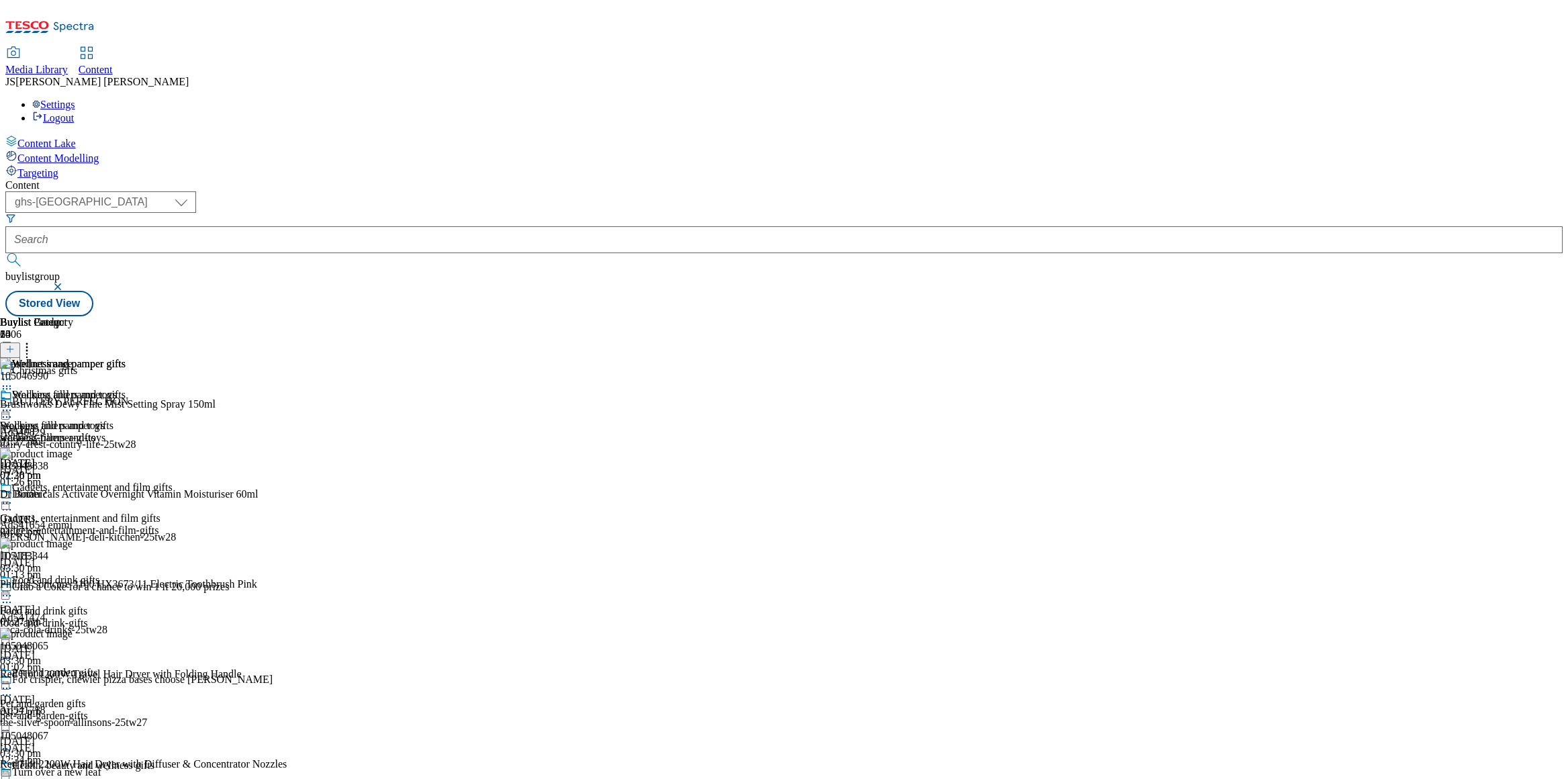
scroll to position [1370, 0]
select select "evergreen"
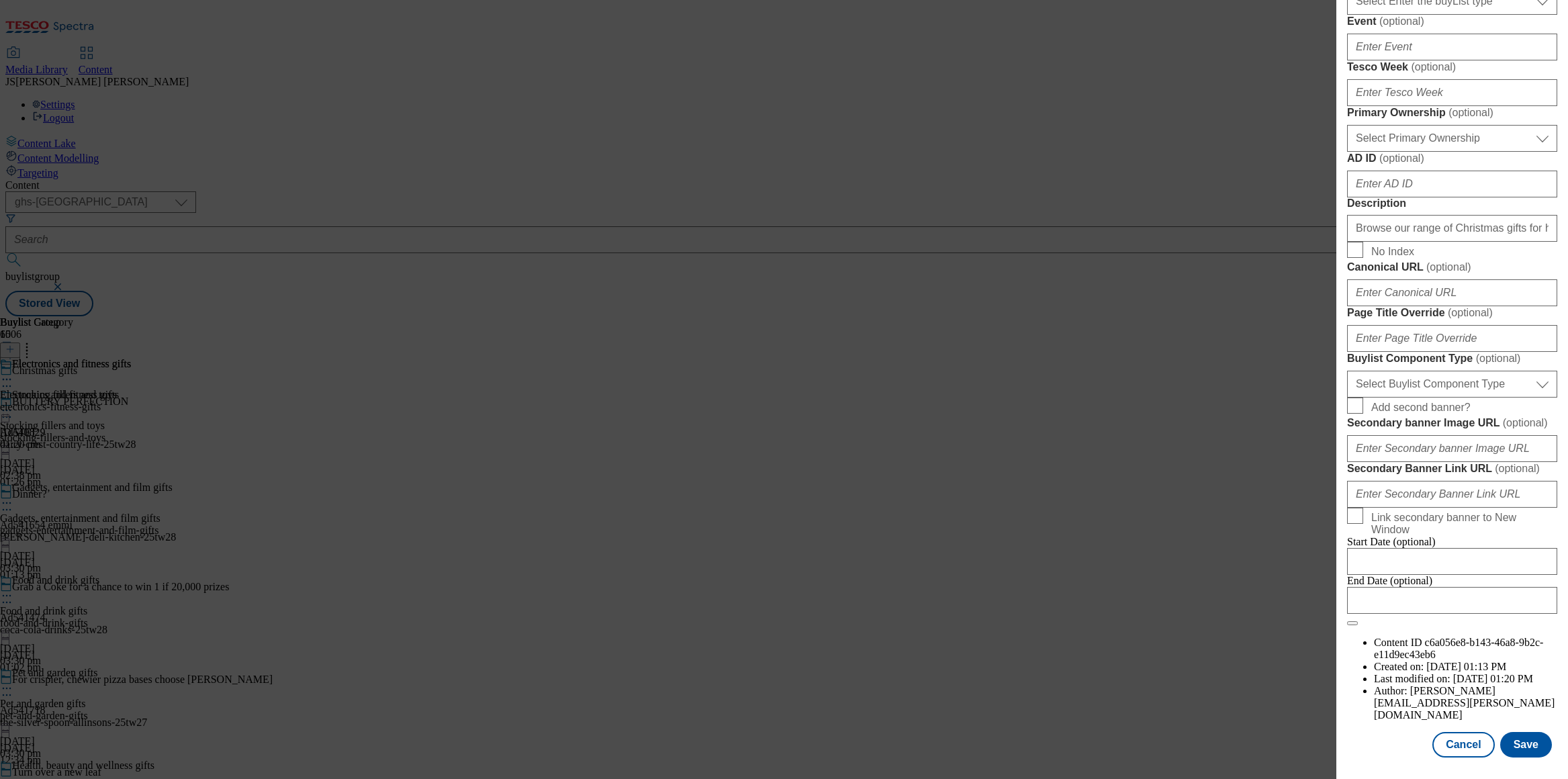
scroll to position [993, 0]
click at [1529, 740] on button "Save" at bounding box center [1527, 745] width 52 height 25
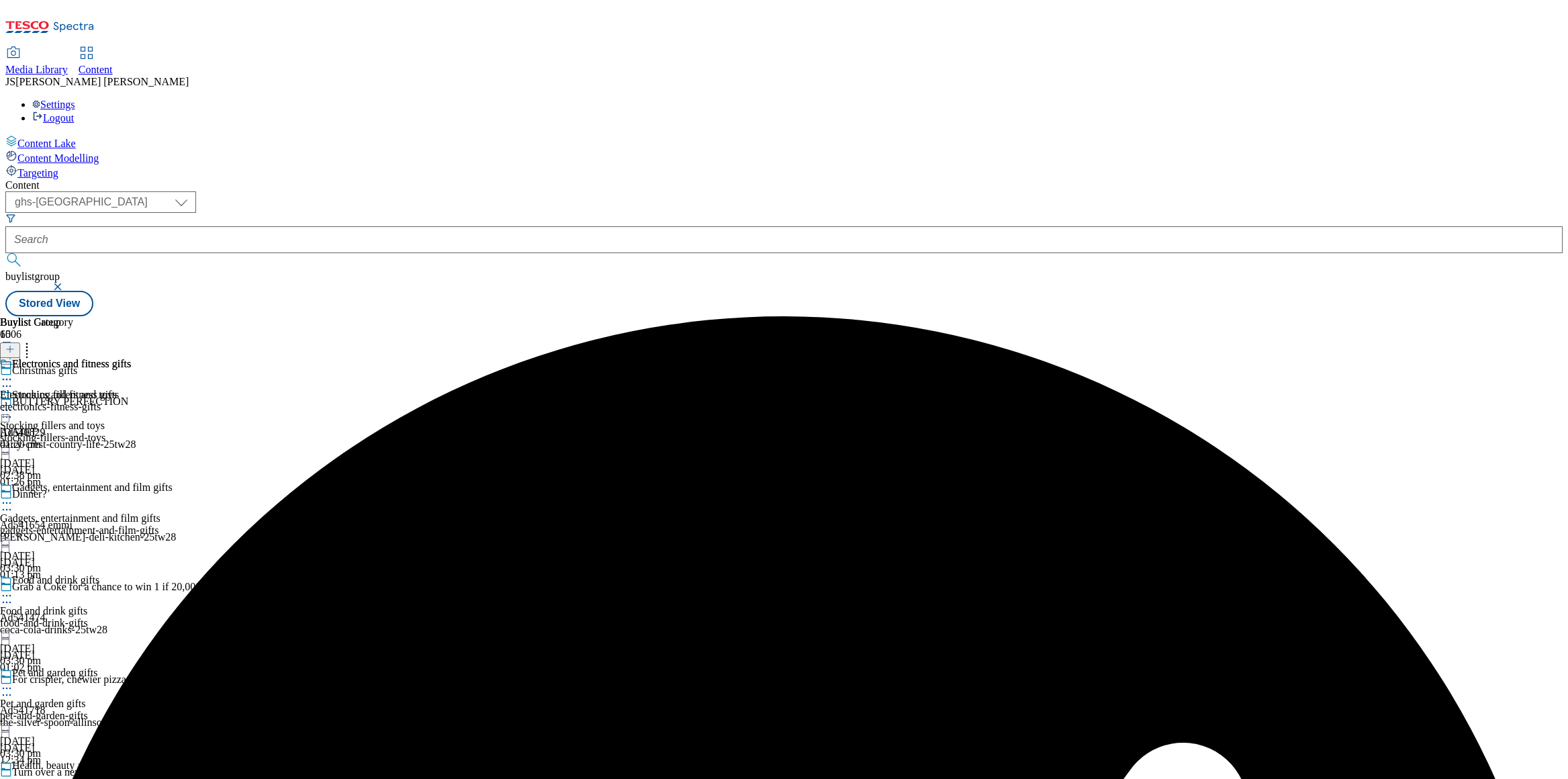
click at [13, 373] on icon at bounding box center [6, 380] width 13 height 13
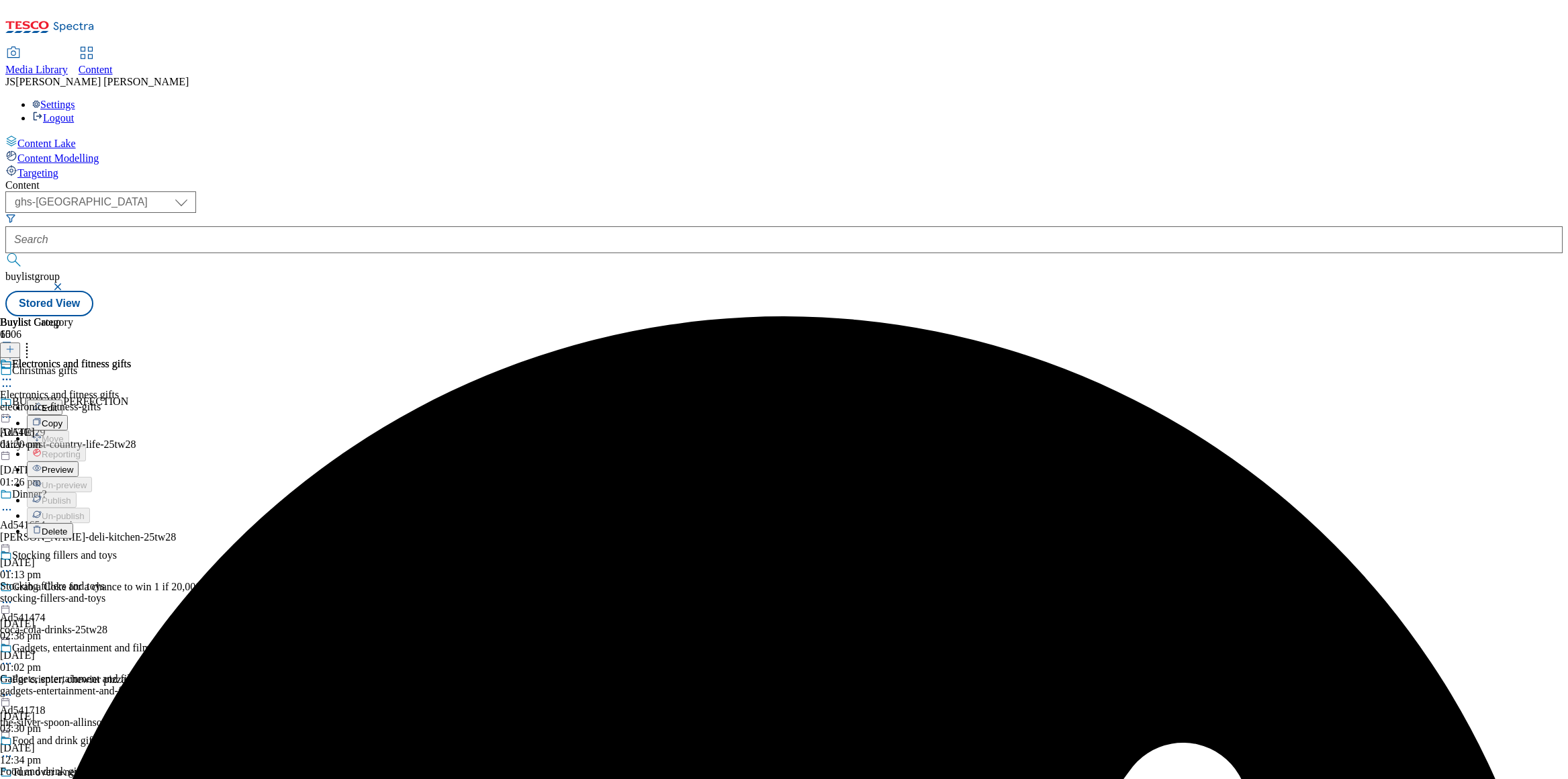
click at [74, 465] on span "Preview" at bounding box center [57, 469] width 31 height 10
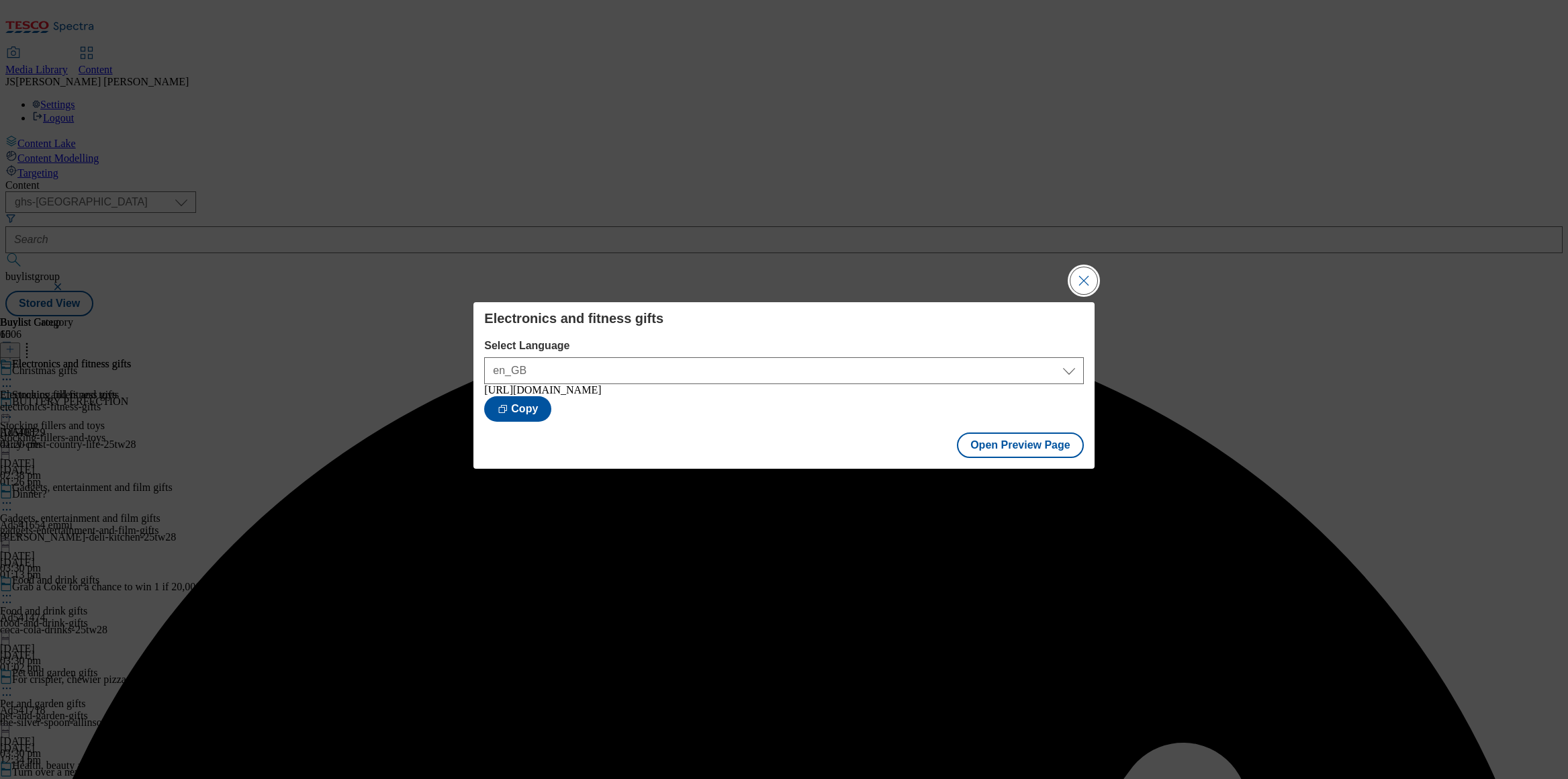
click at [1085, 279] on button "Close Modal" at bounding box center [1084, 281] width 27 height 27
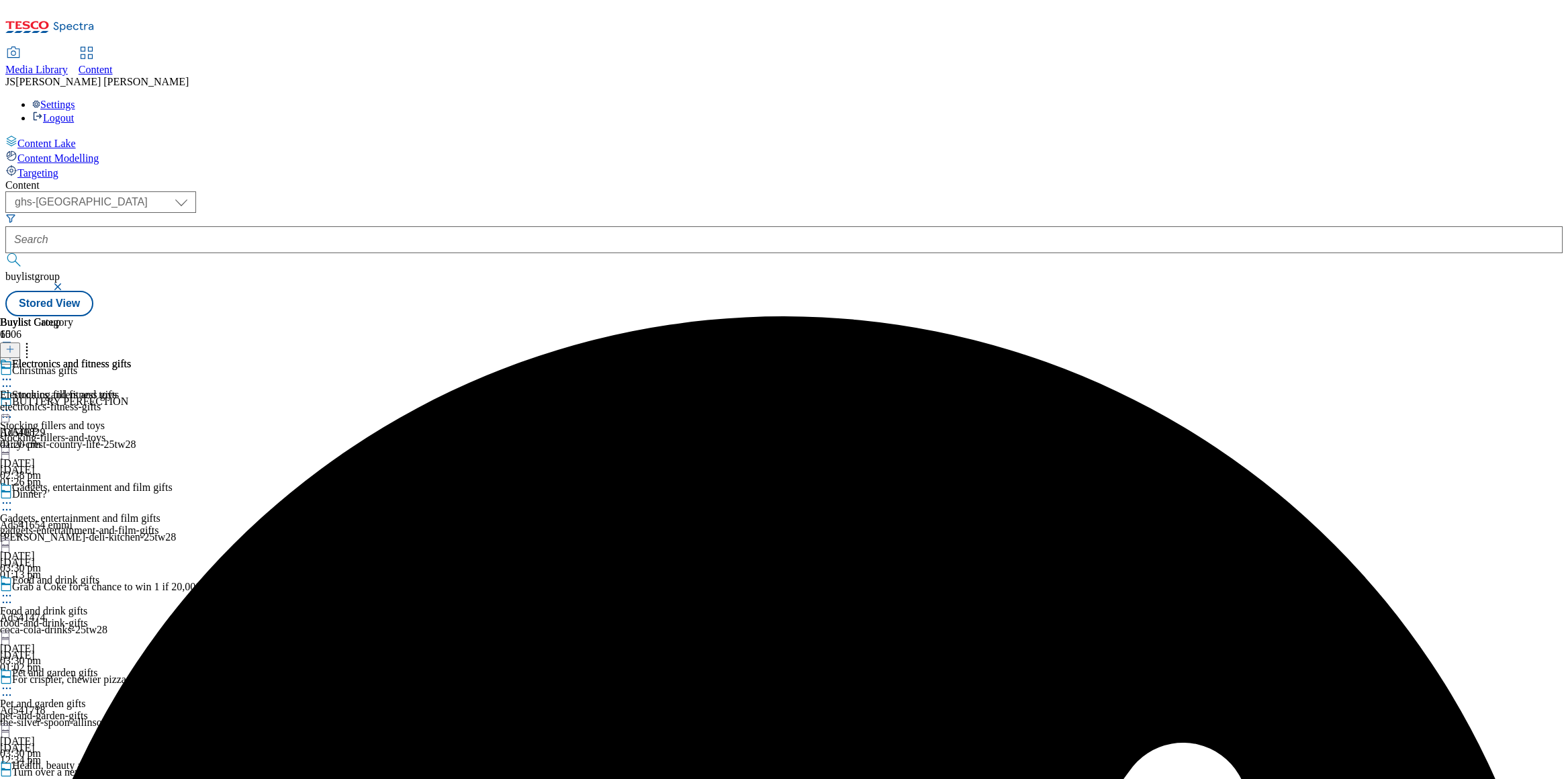
scroll to position [1349, 0]
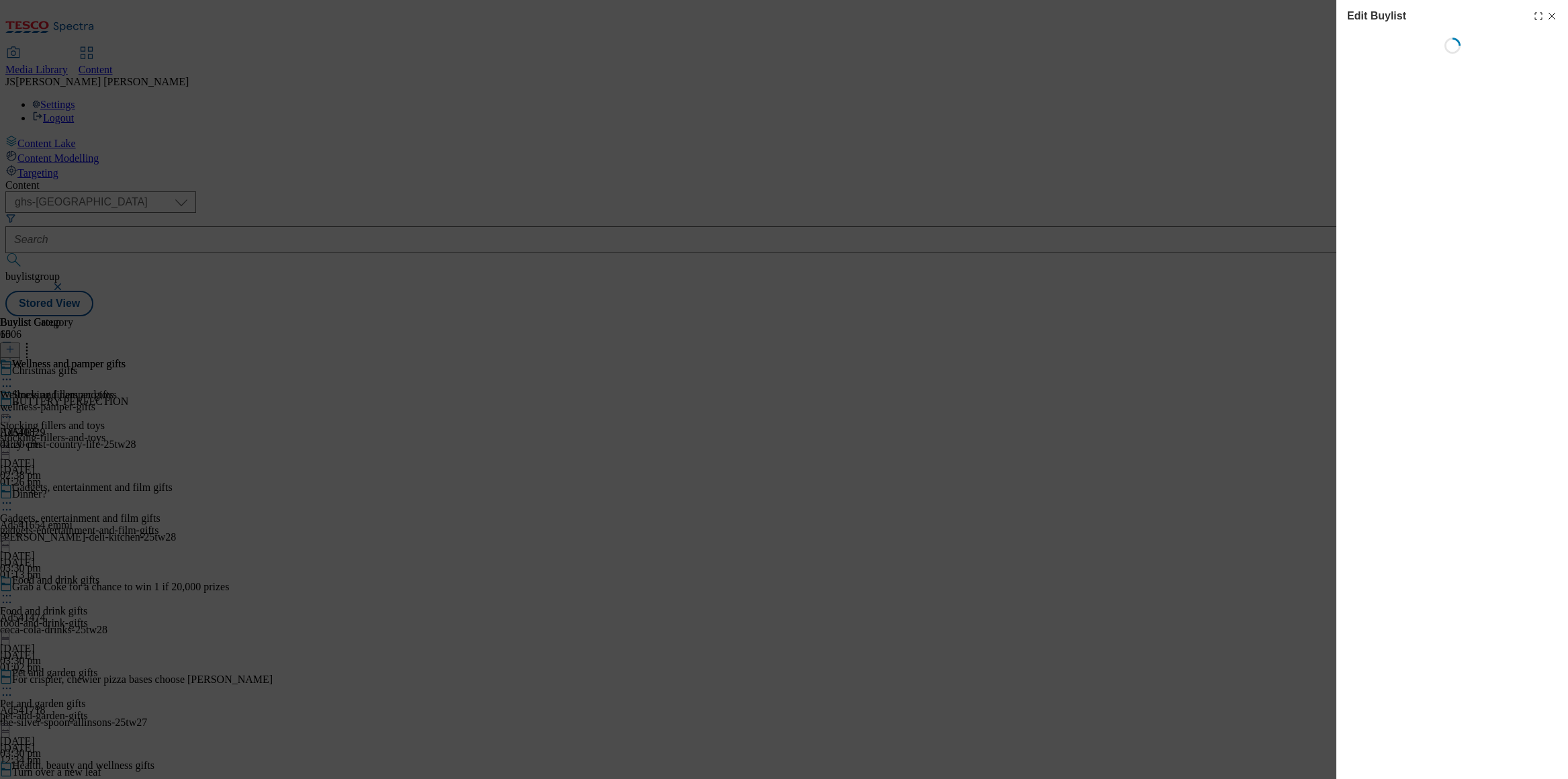
select select "evergreen"
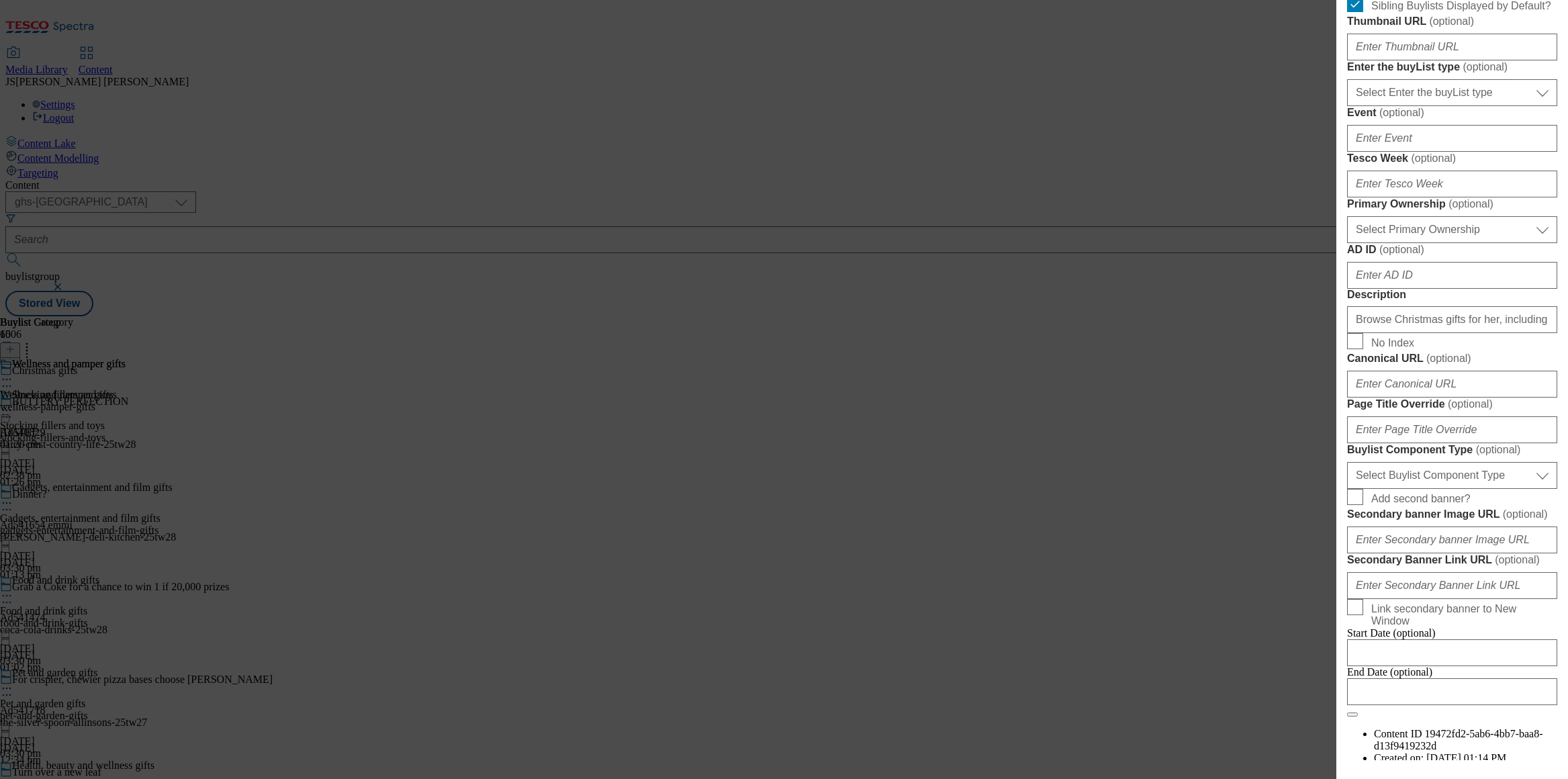
scroll to position [993, 0]
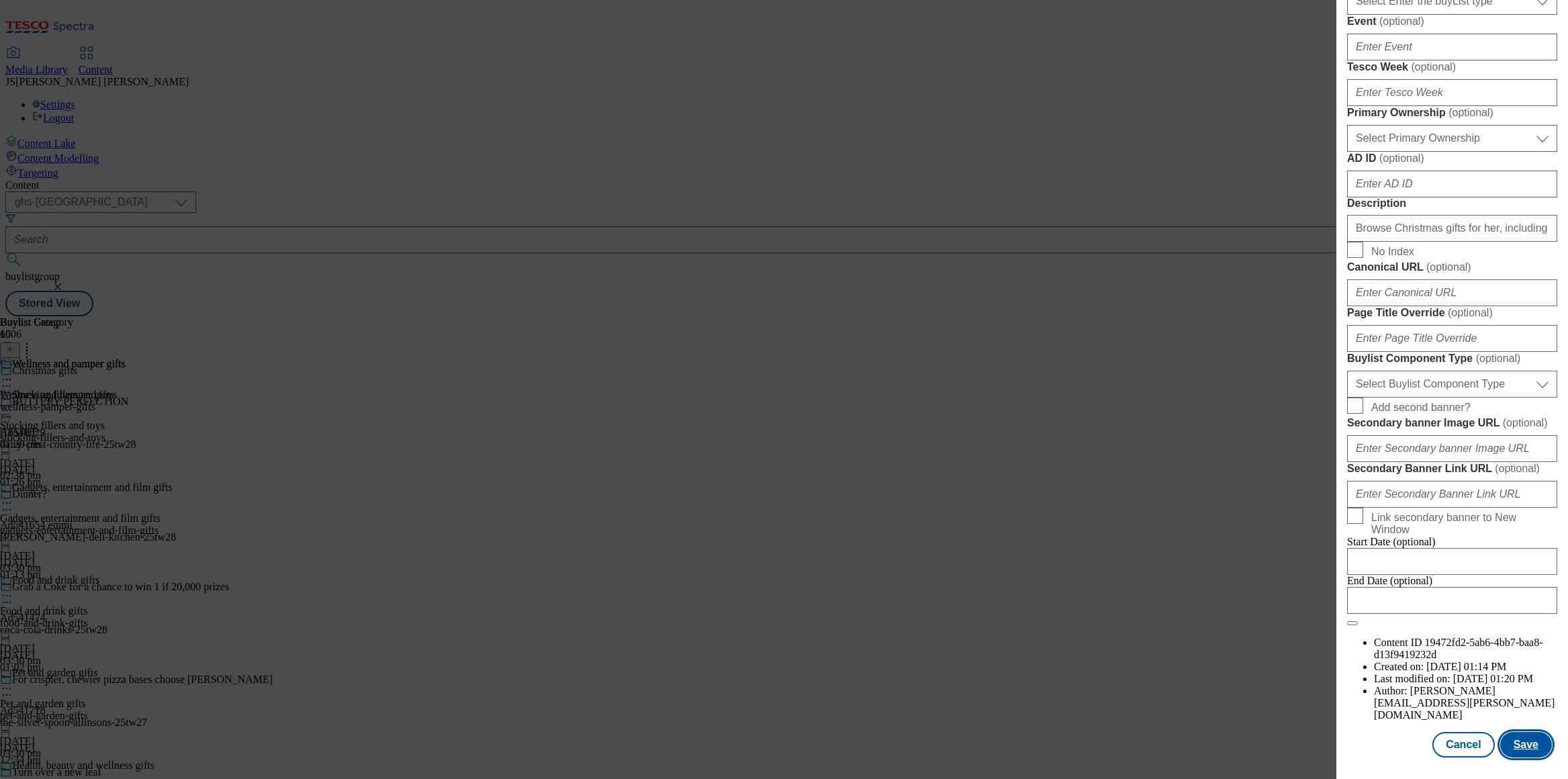
click at [1527, 745] on button "Save" at bounding box center [1527, 745] width 52 height 25
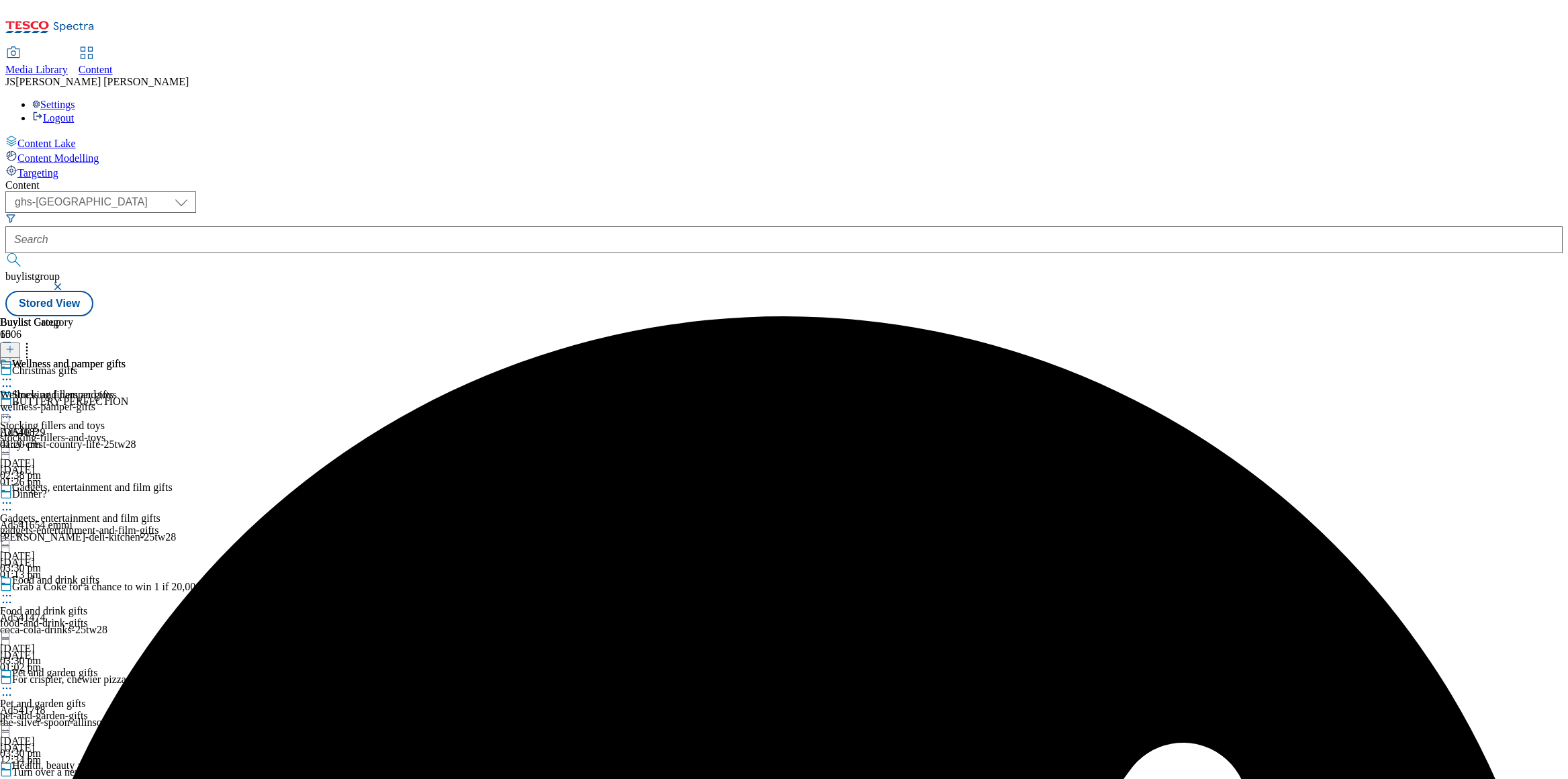
click at [13, 373] on icon at bounding box center [6, 380] width 13 height 13
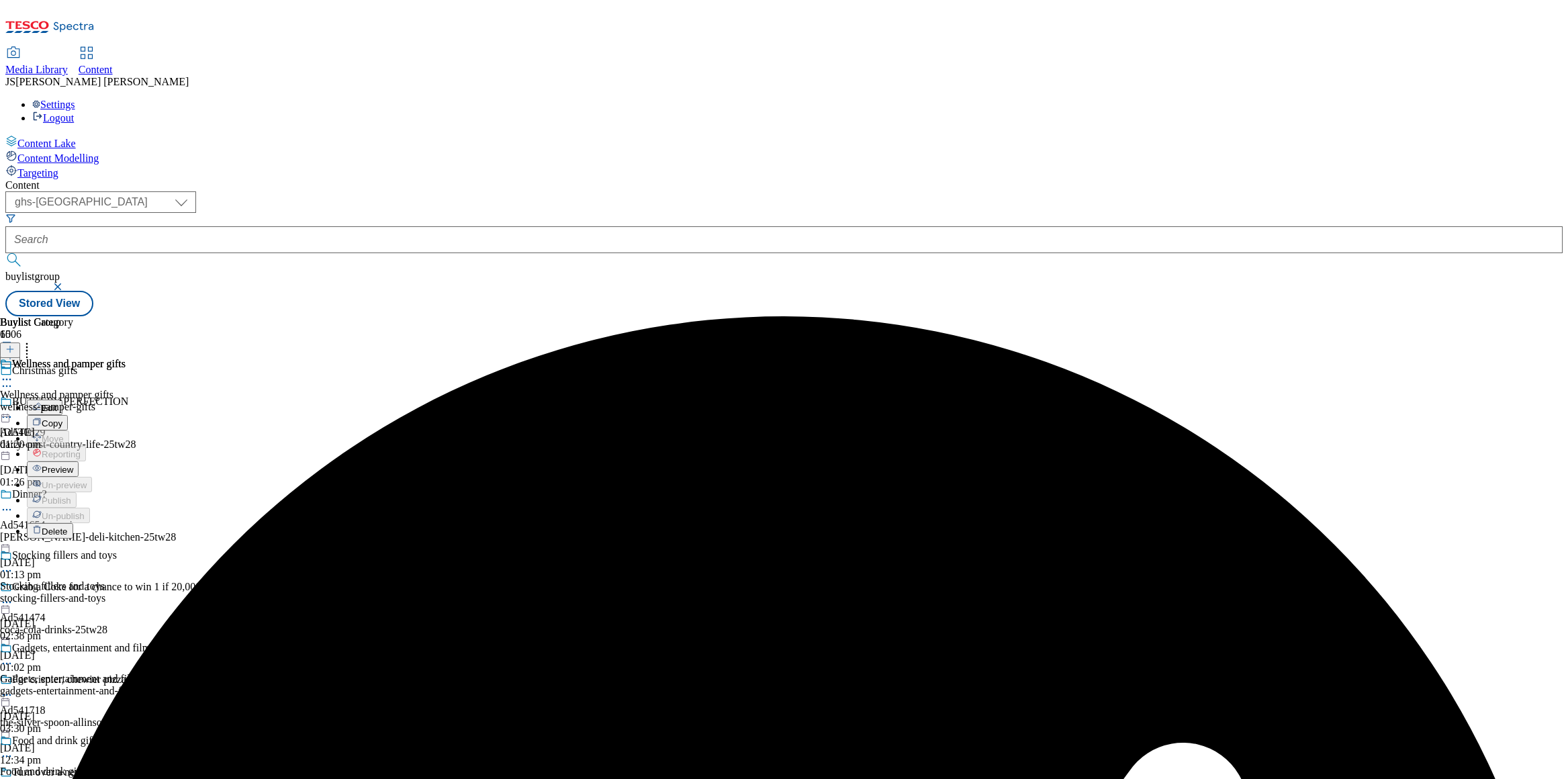
click at [74, 465] on span "Preview" at bounding box center [57, 469] width 31 height 10
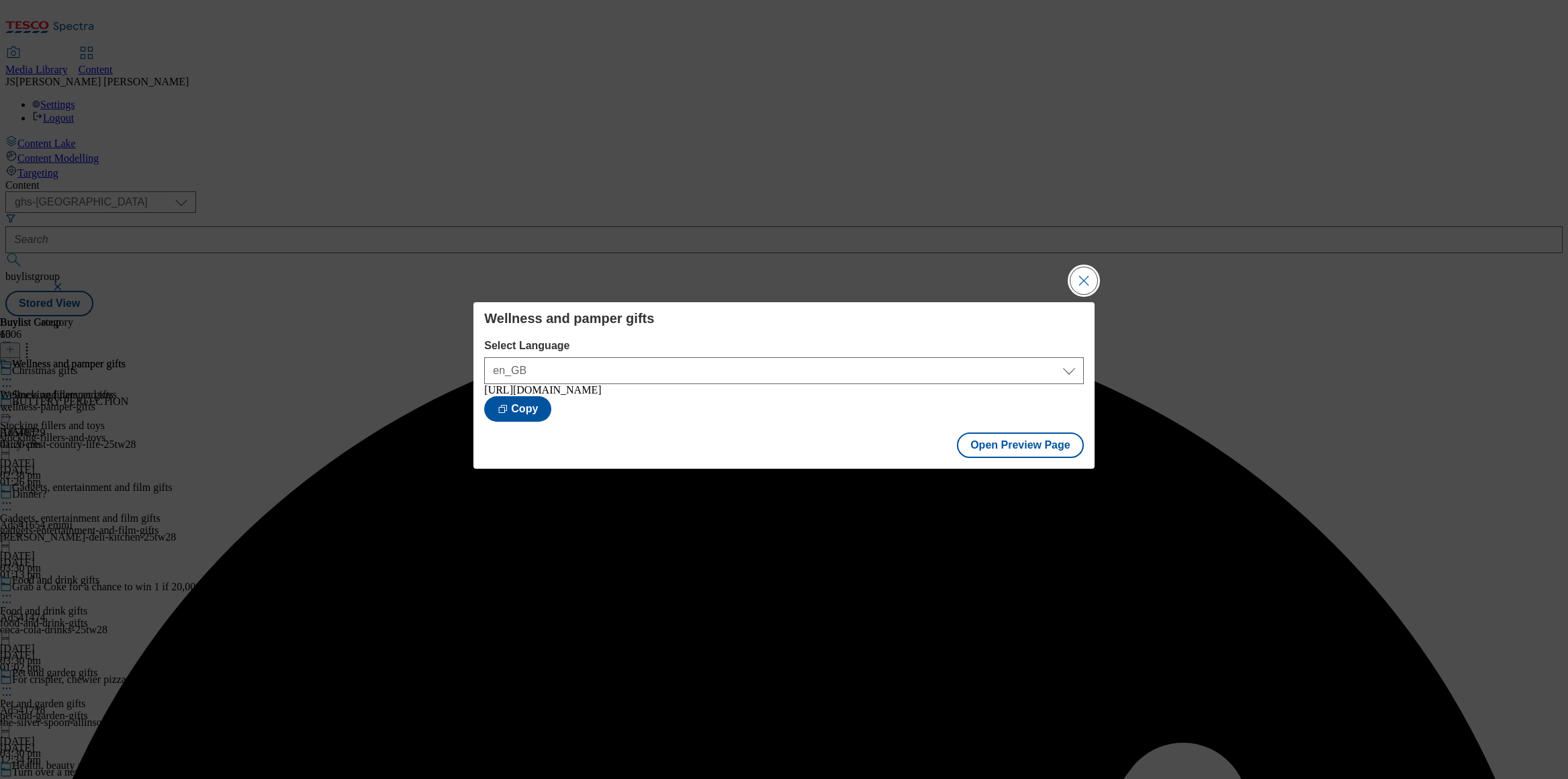
click at [1086, 283] on button "Close Modal" at bounding box center [1084, 281] width 27 height 27
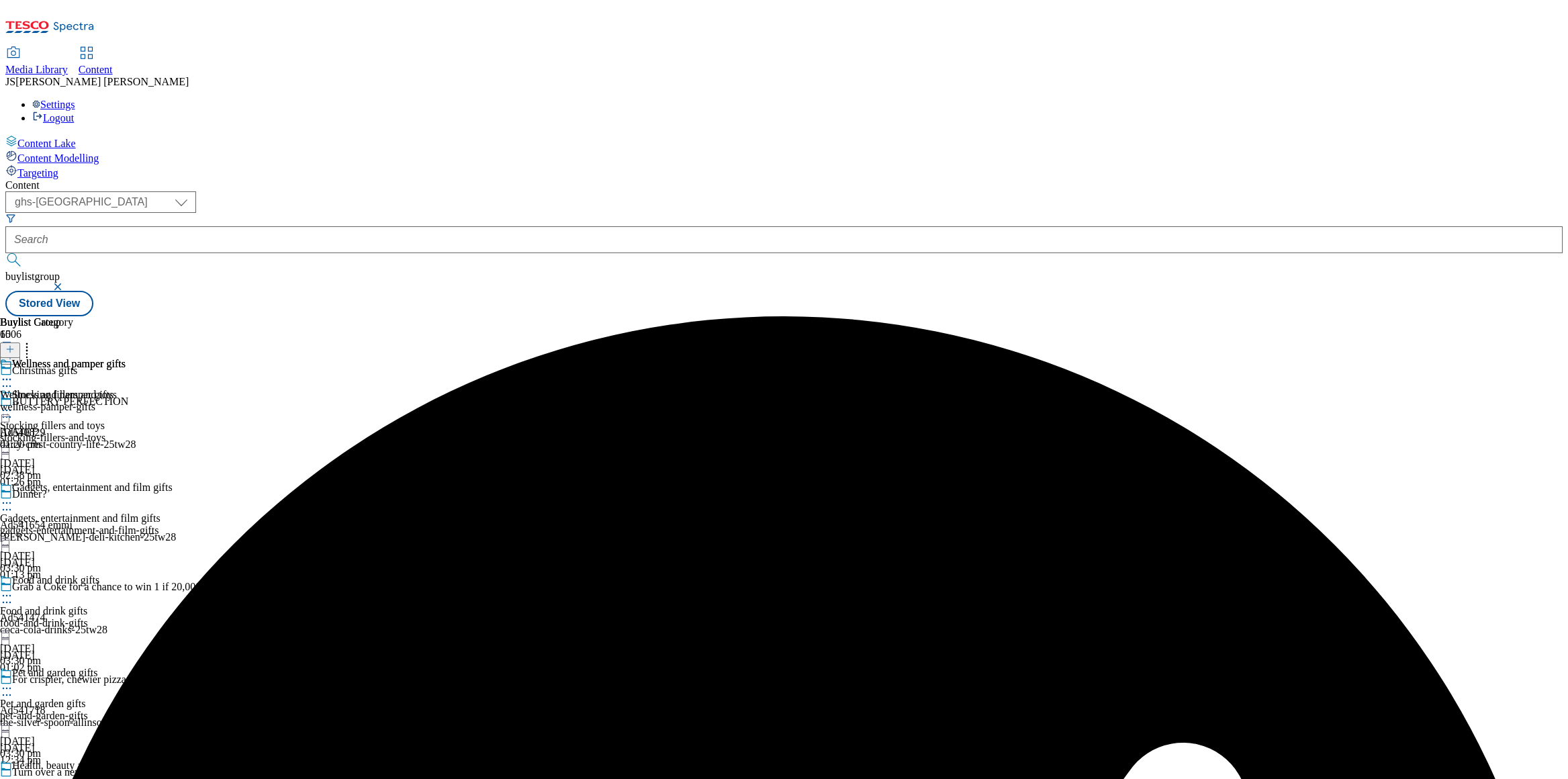
scroll to position [1457, 0]
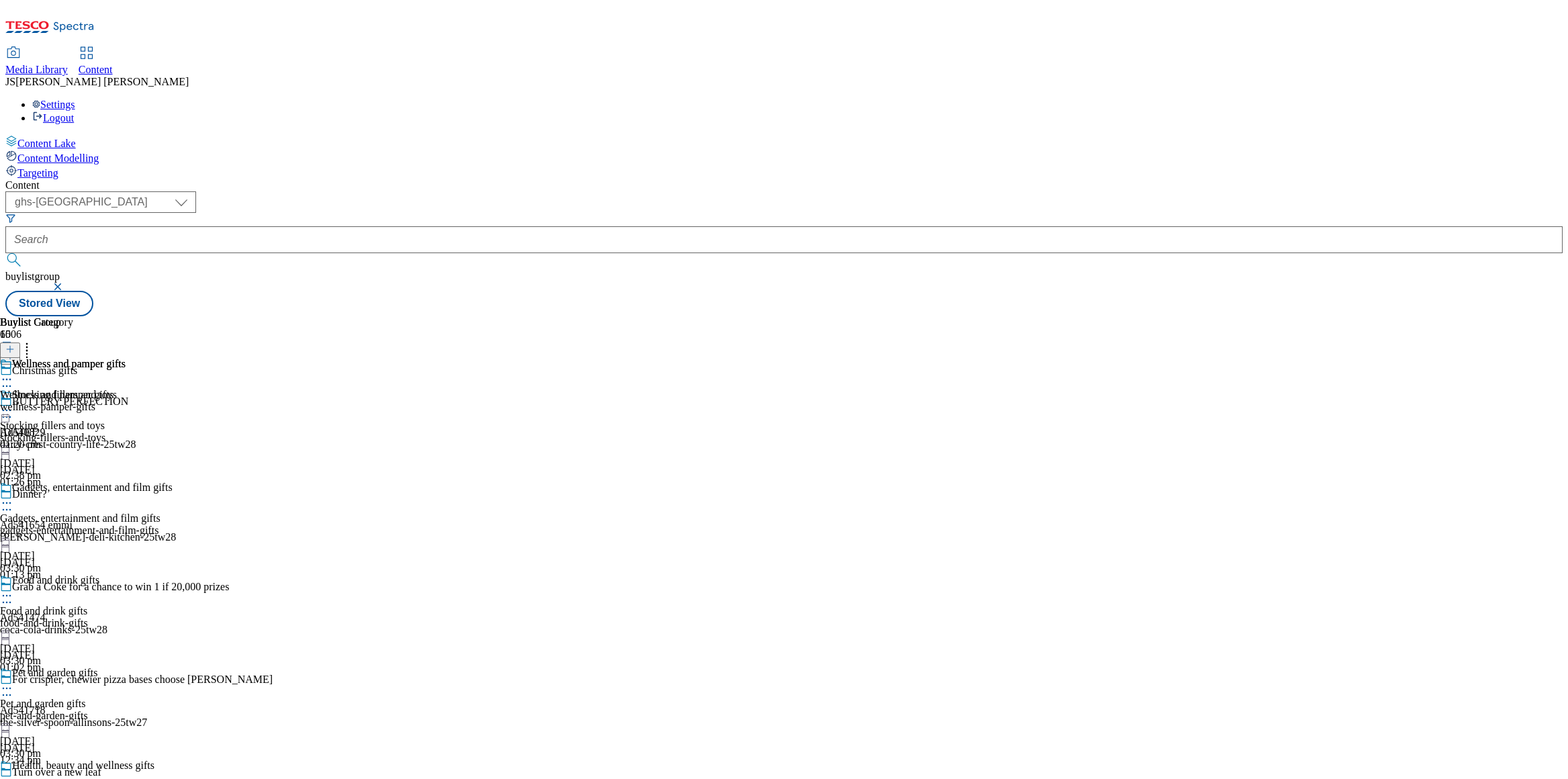
select select "evergreen"
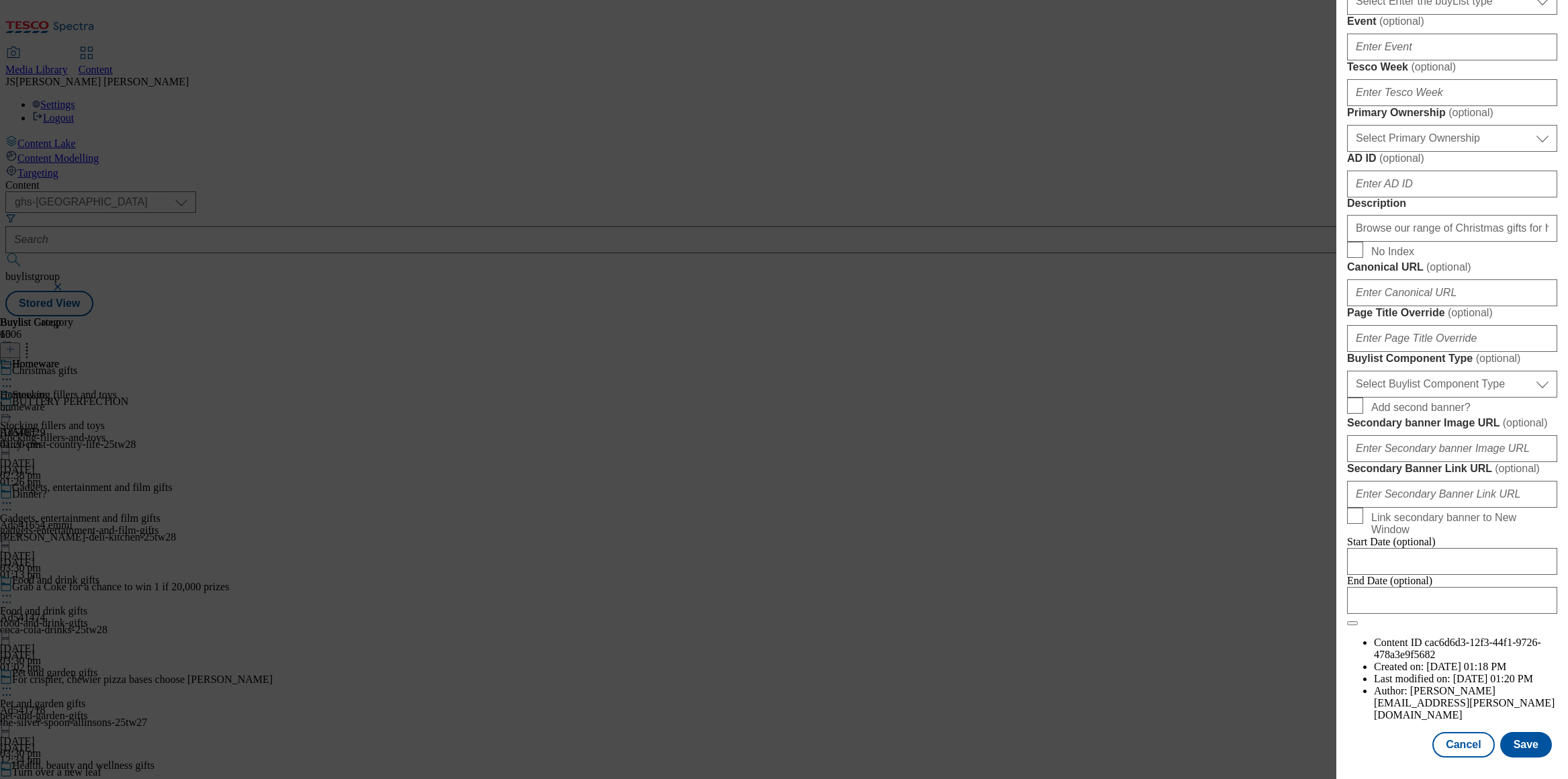
scroll to position [993, 0]
click at [1532, 740] on button "Save" at bounding box center [1527, 745] width 52 height 25
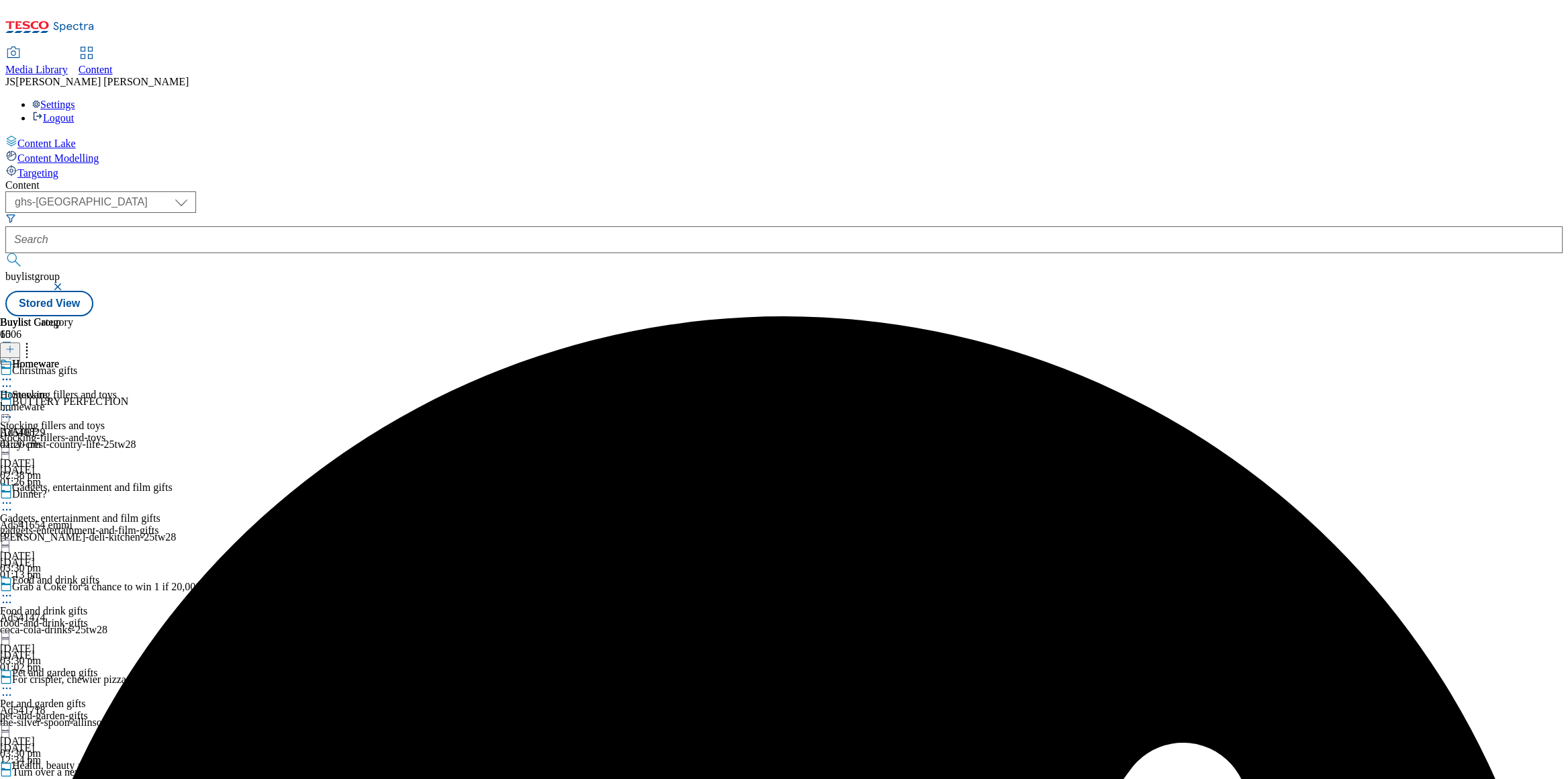
scroll to position [1685, 0]
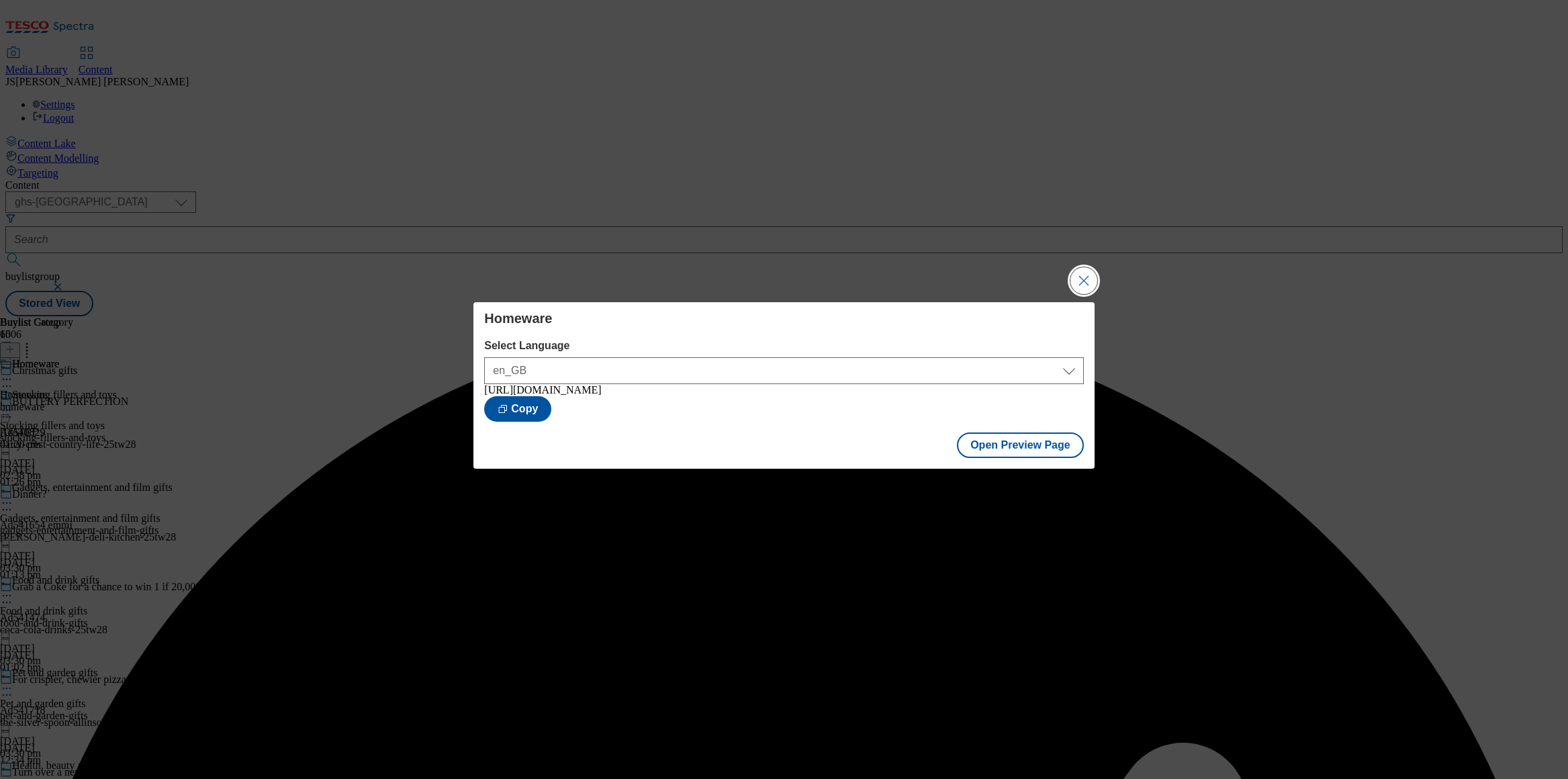
click at [1084, 284] on button "Close Modal" at bounding box center [1084, 281] width 27 height 27
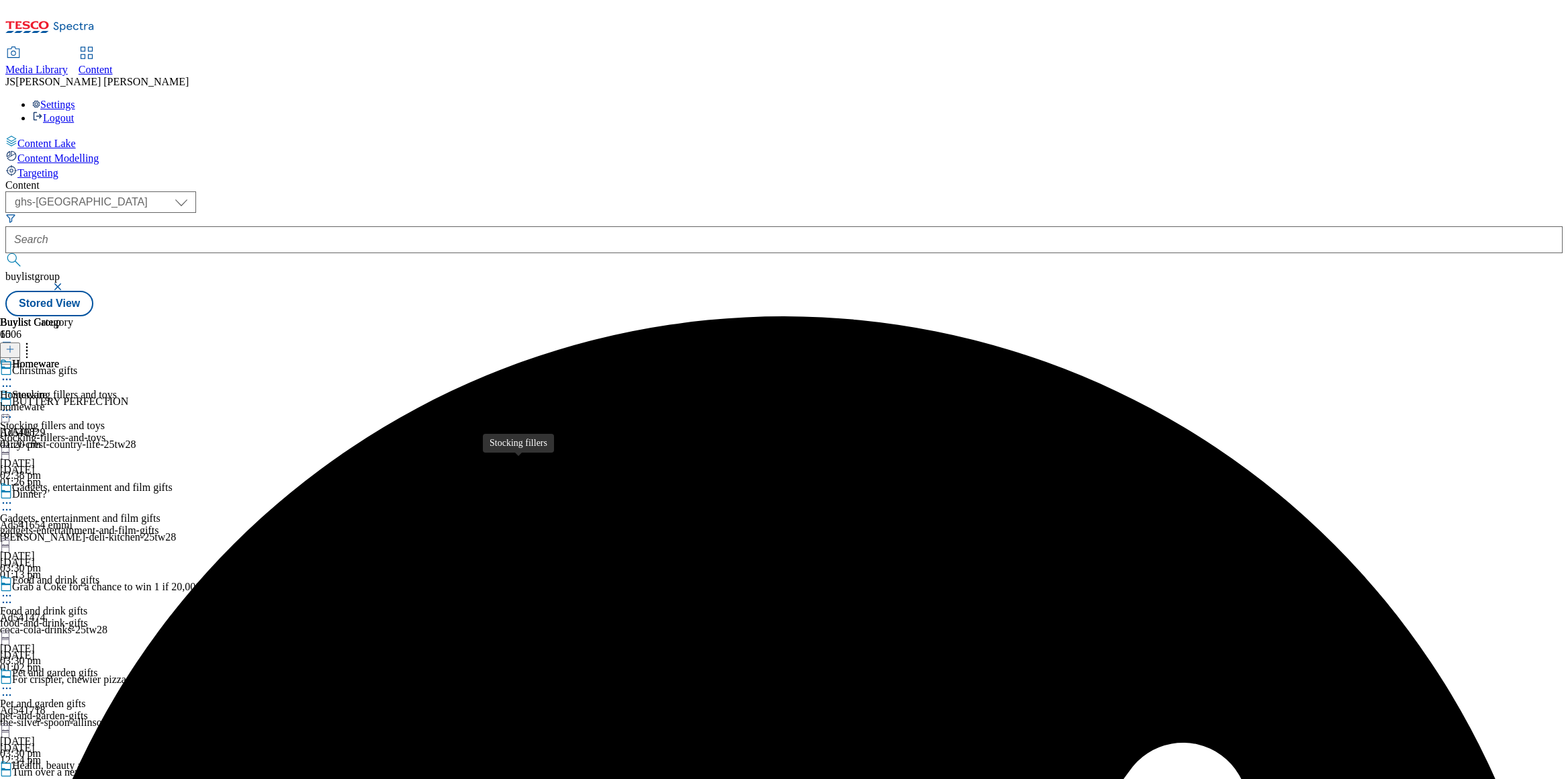
scroll to position [1685, 0]
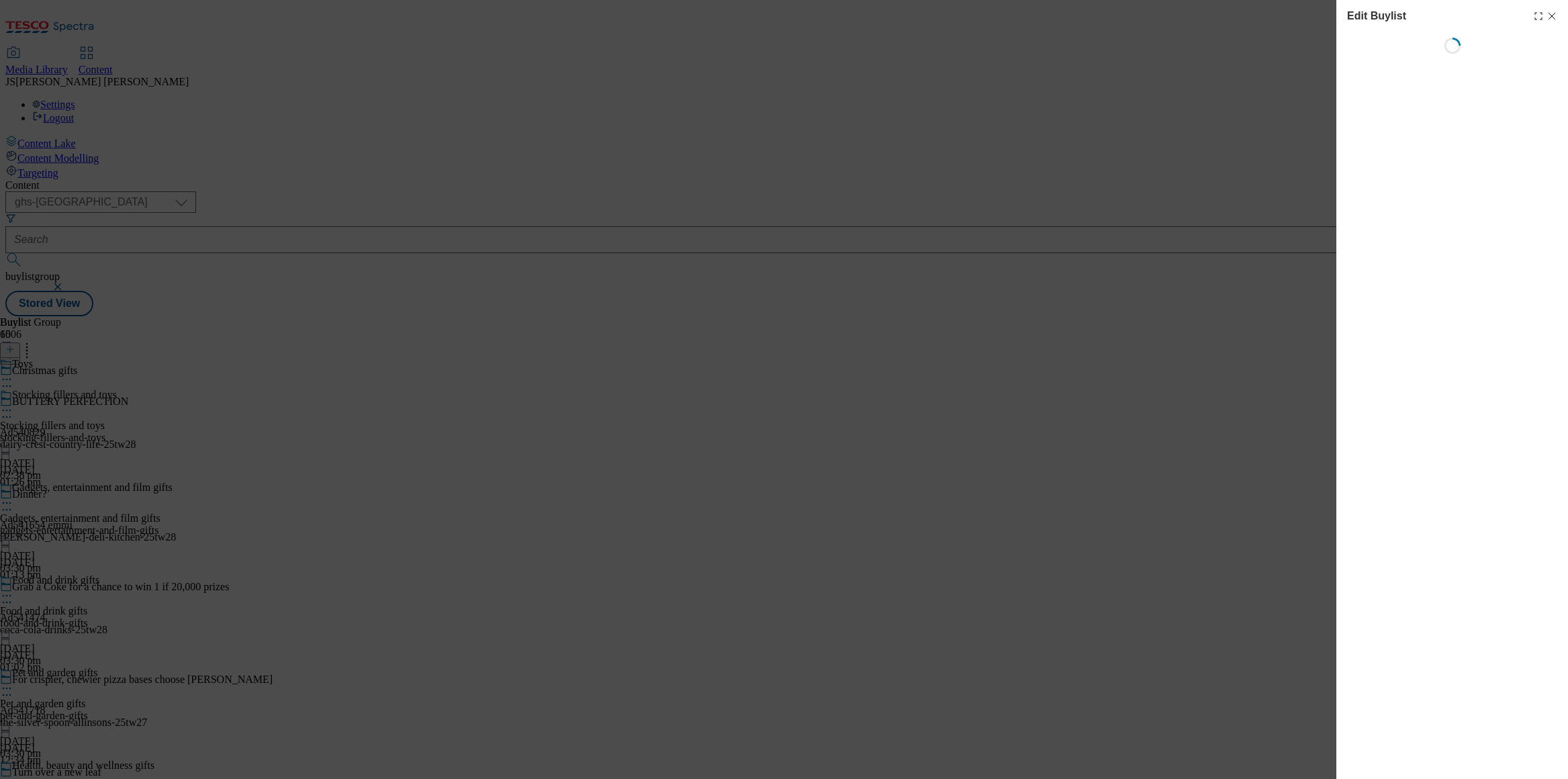
select select "evergreen"
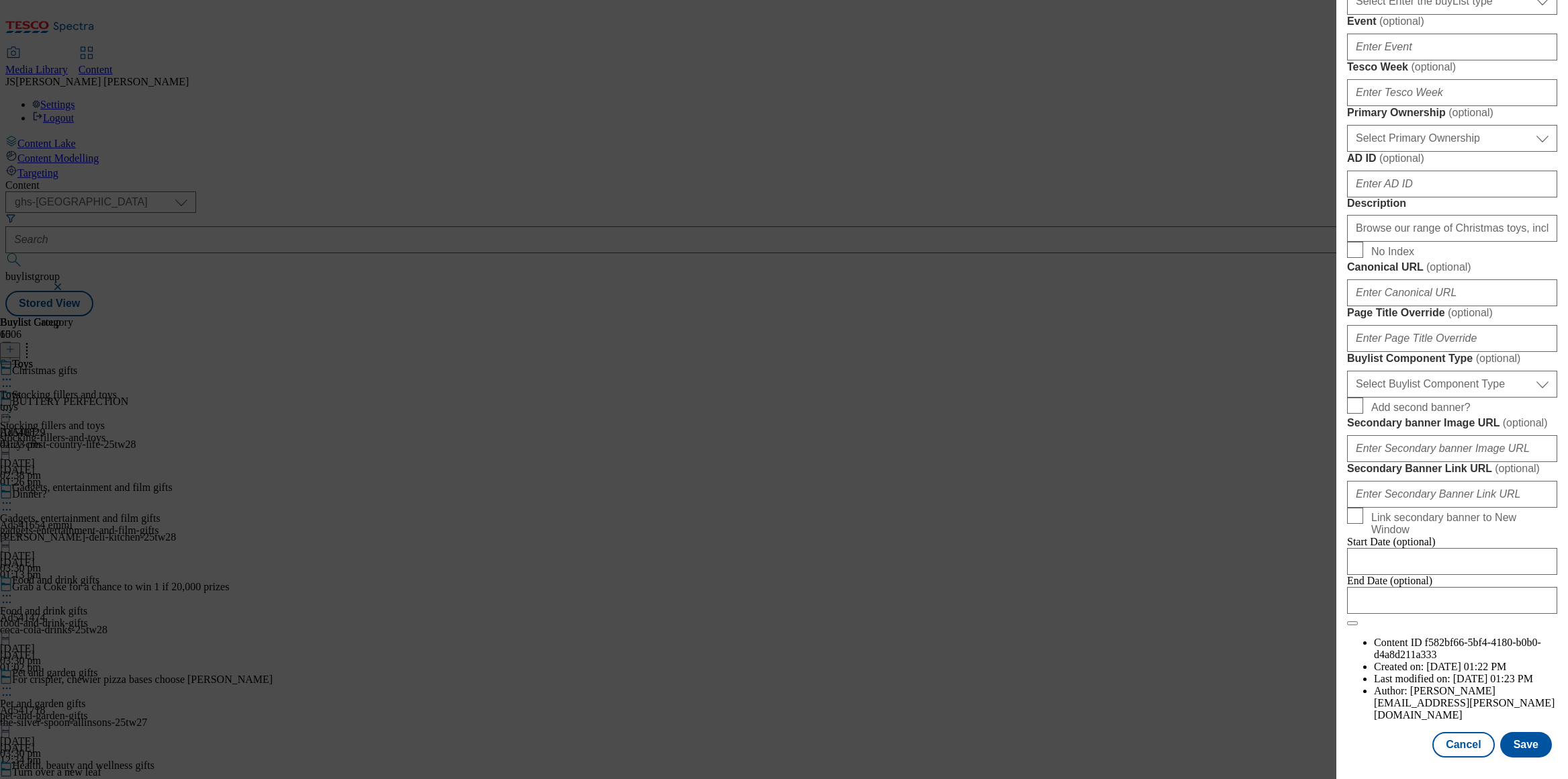
scroll to position [993, 0]
click at [1529, 751] on button "Save" at bounding box center [1527, 745] width 52 height 25
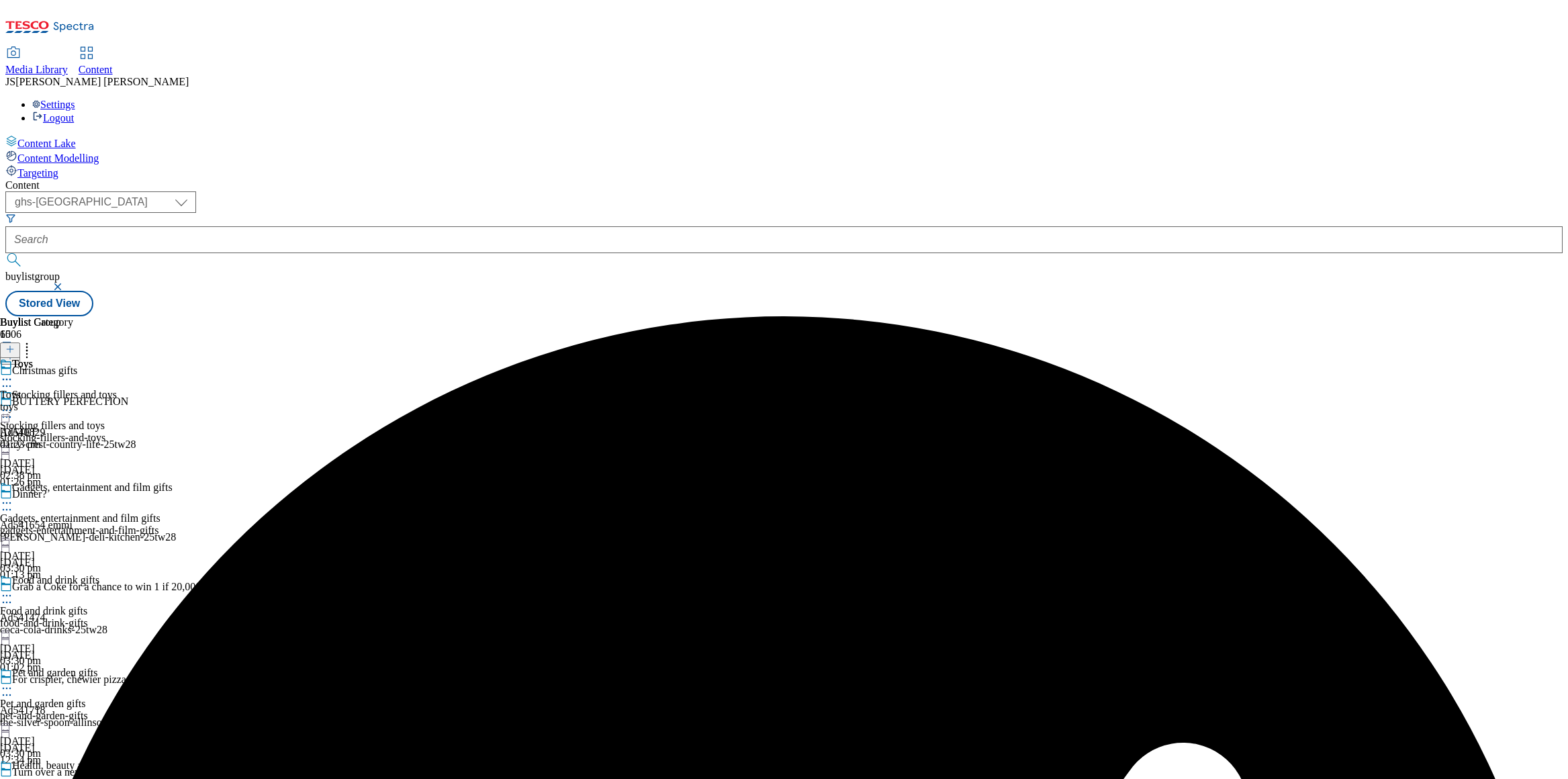
scroll to position [1685, 0]
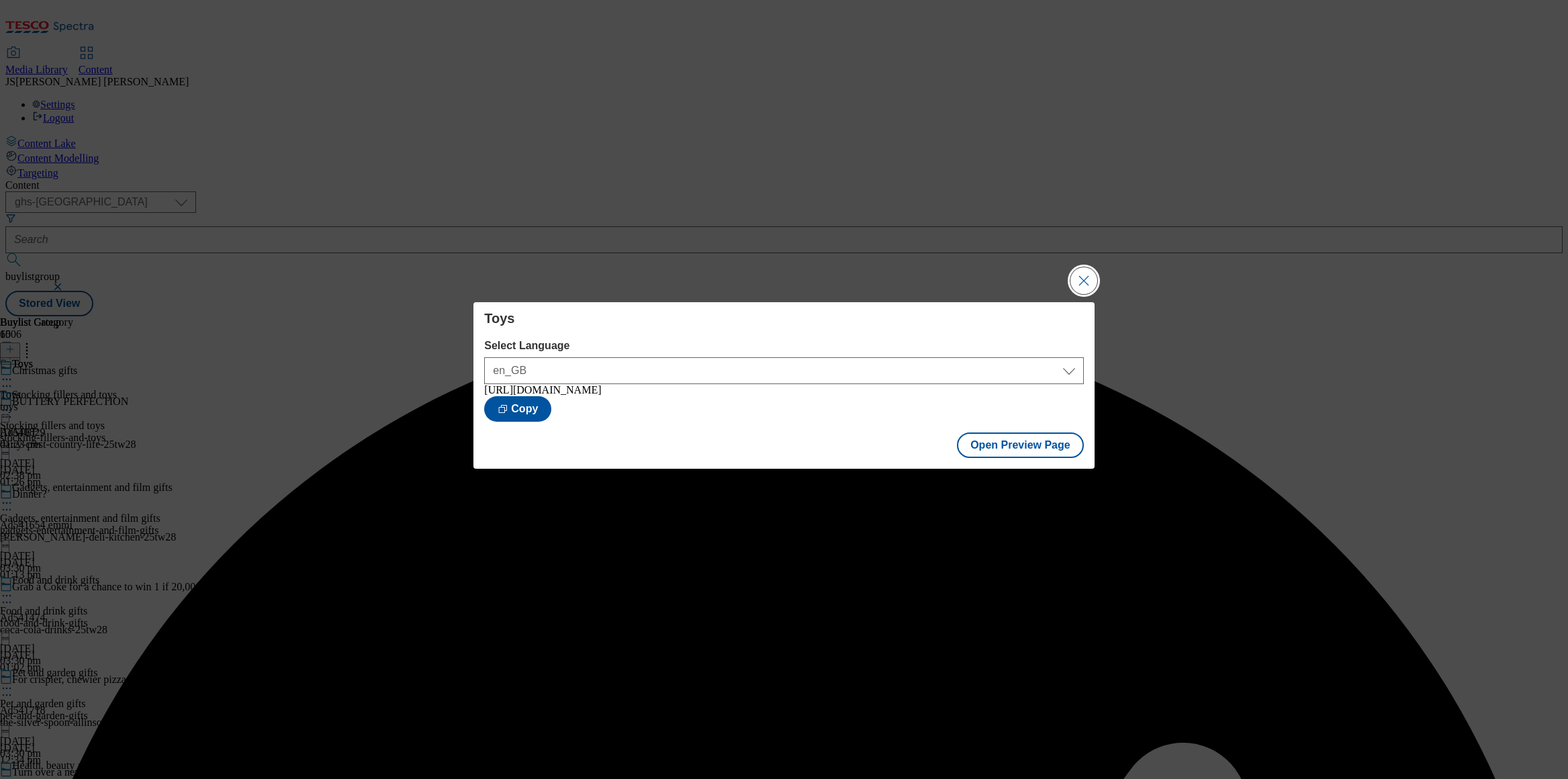
click at [1070, 280] on button "Close Modal" at bounding box center [1084, 281] width 27 height 27
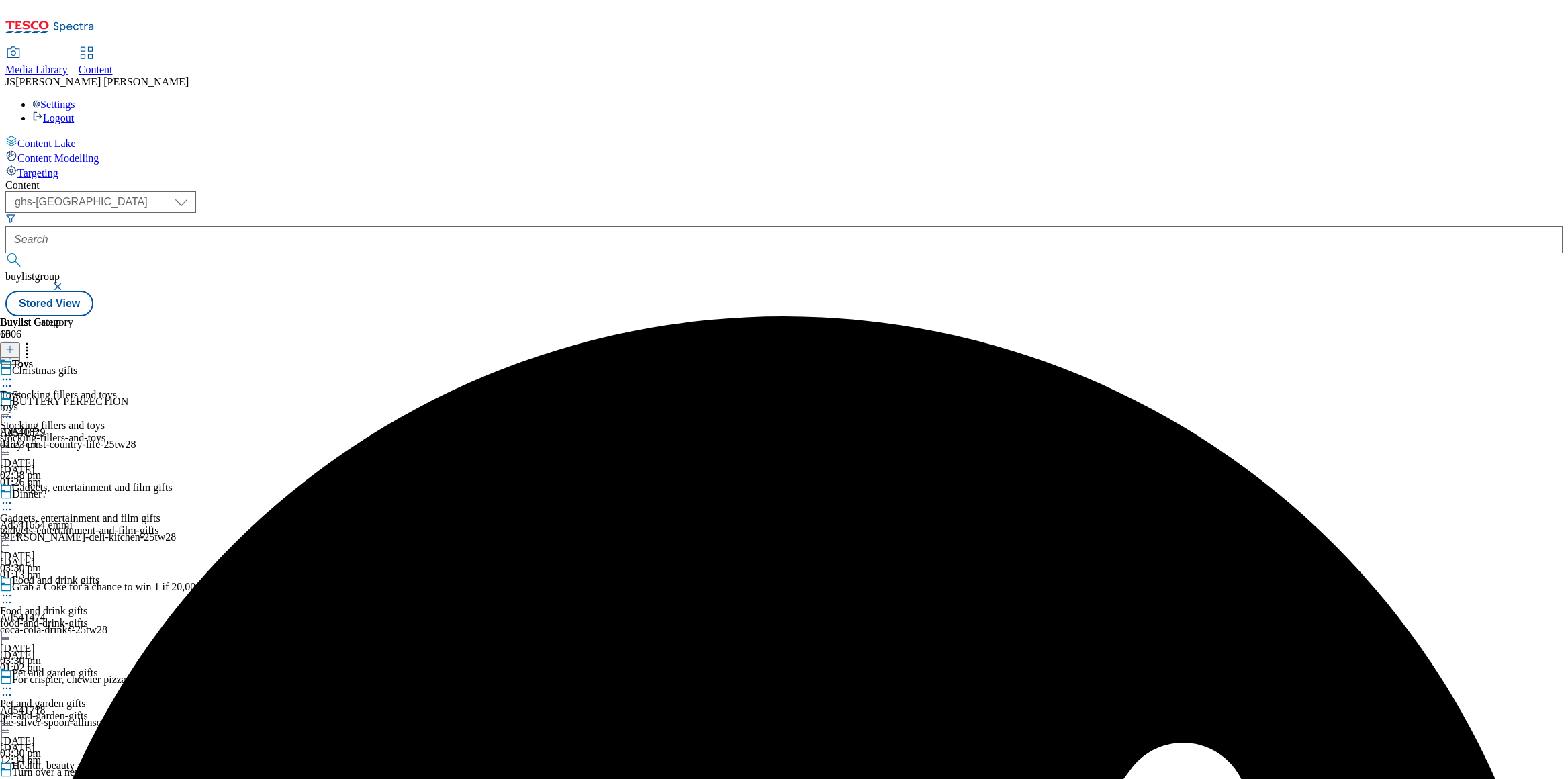
scroll to position [1685, 0]
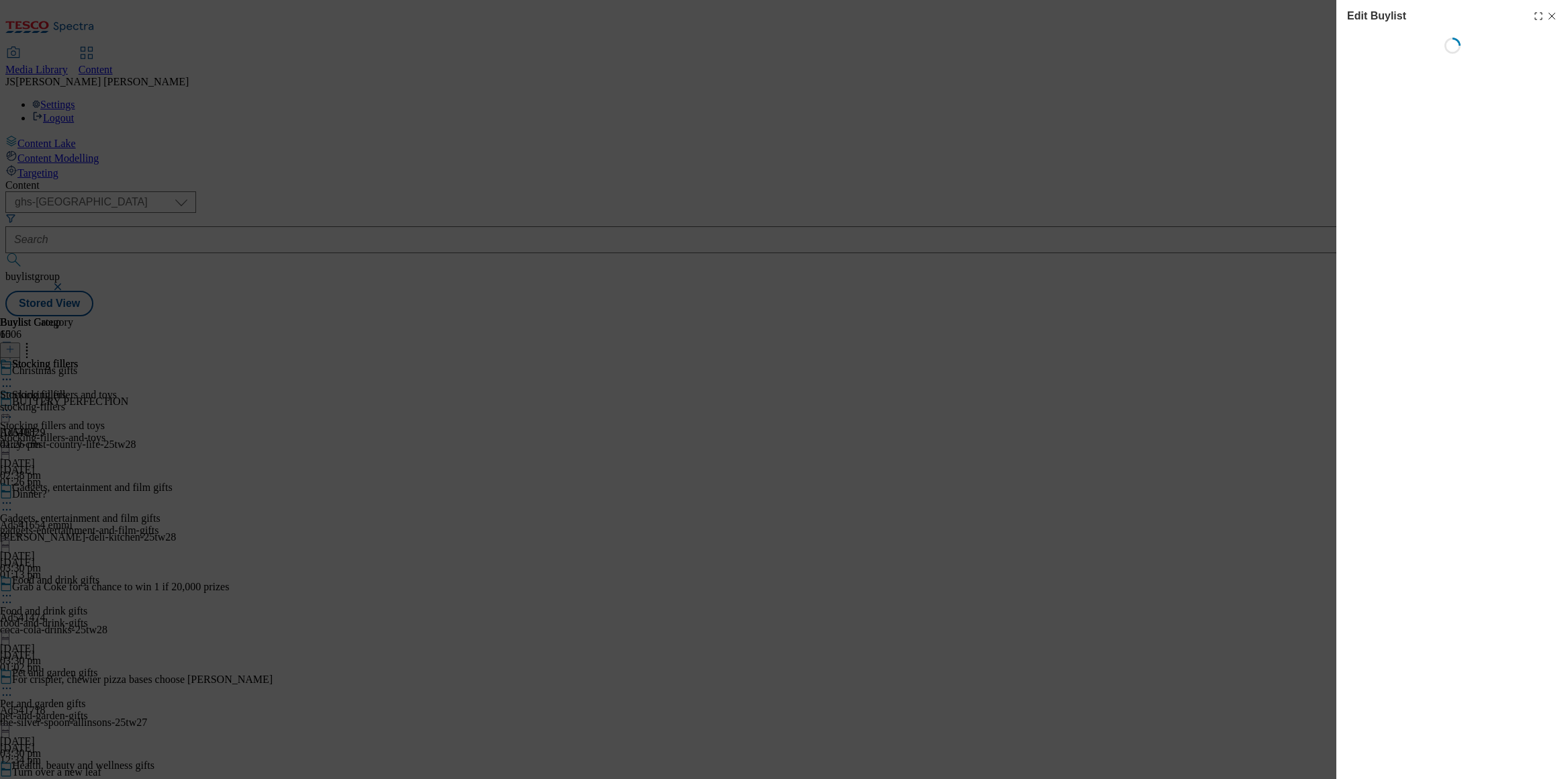
select select "evergreen"
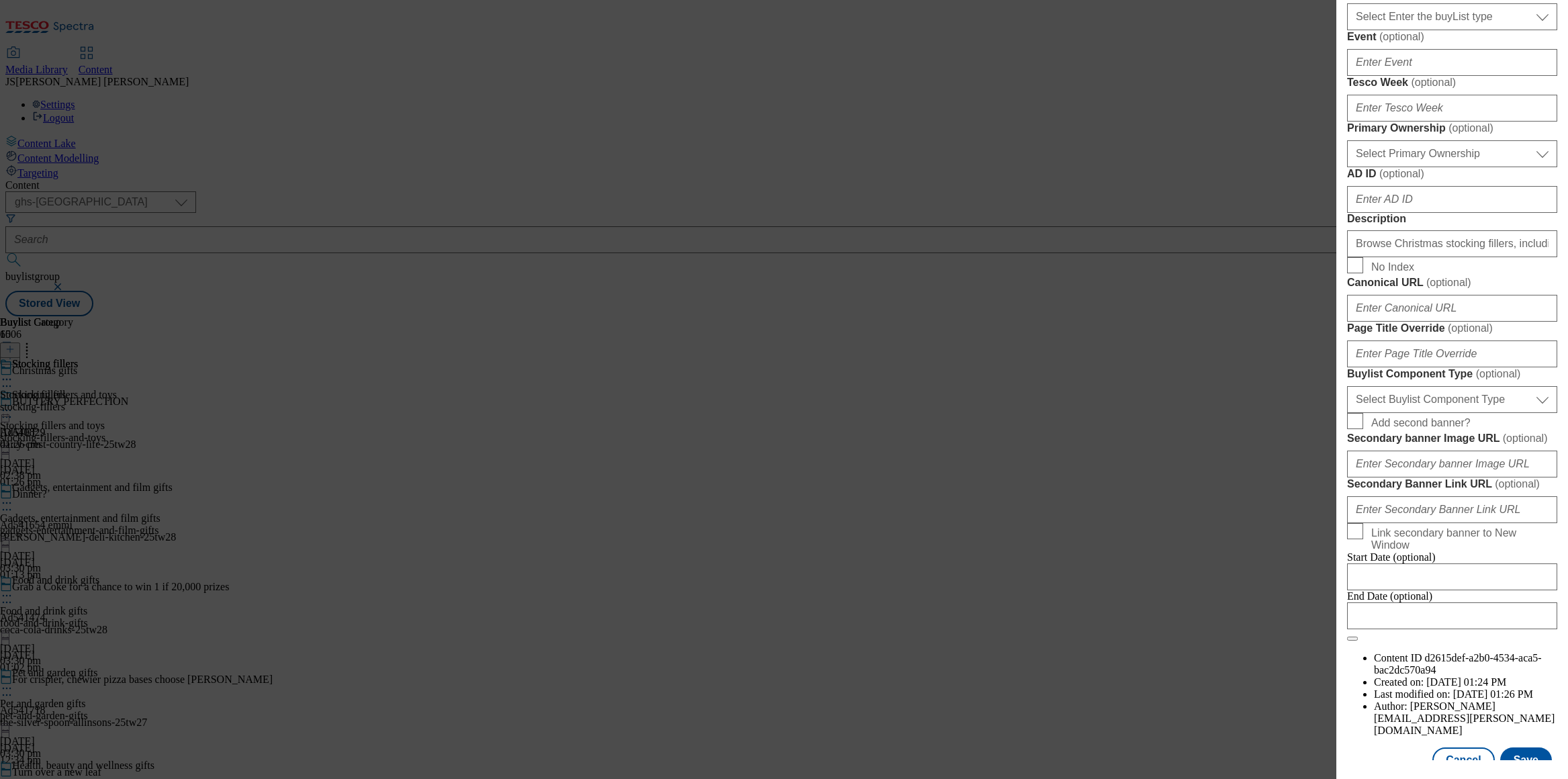
scroll to position [993, 0]
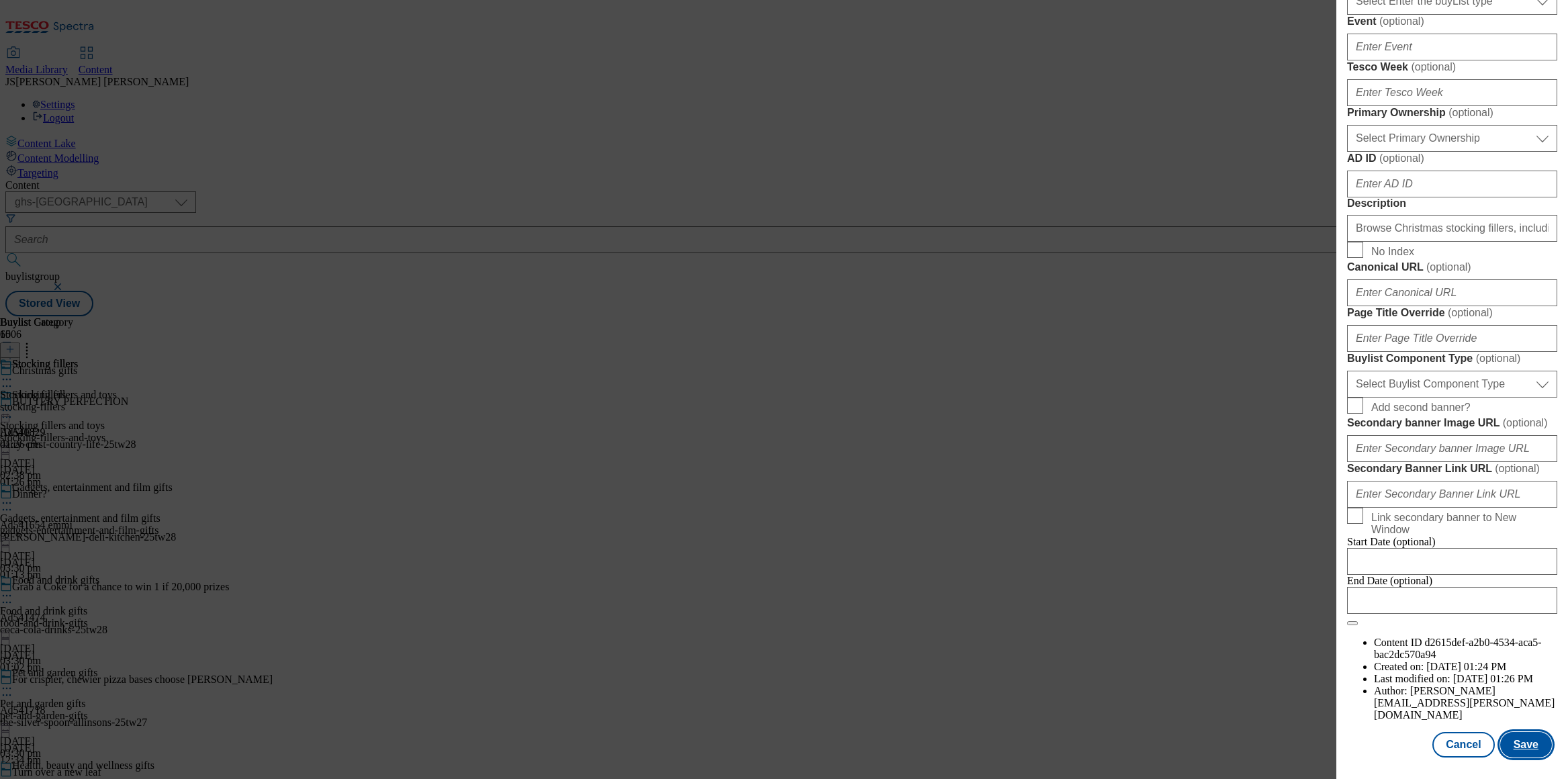
click at [1528, 753] on button "Save" at bounding box center [1527, 745] width 52 height 25
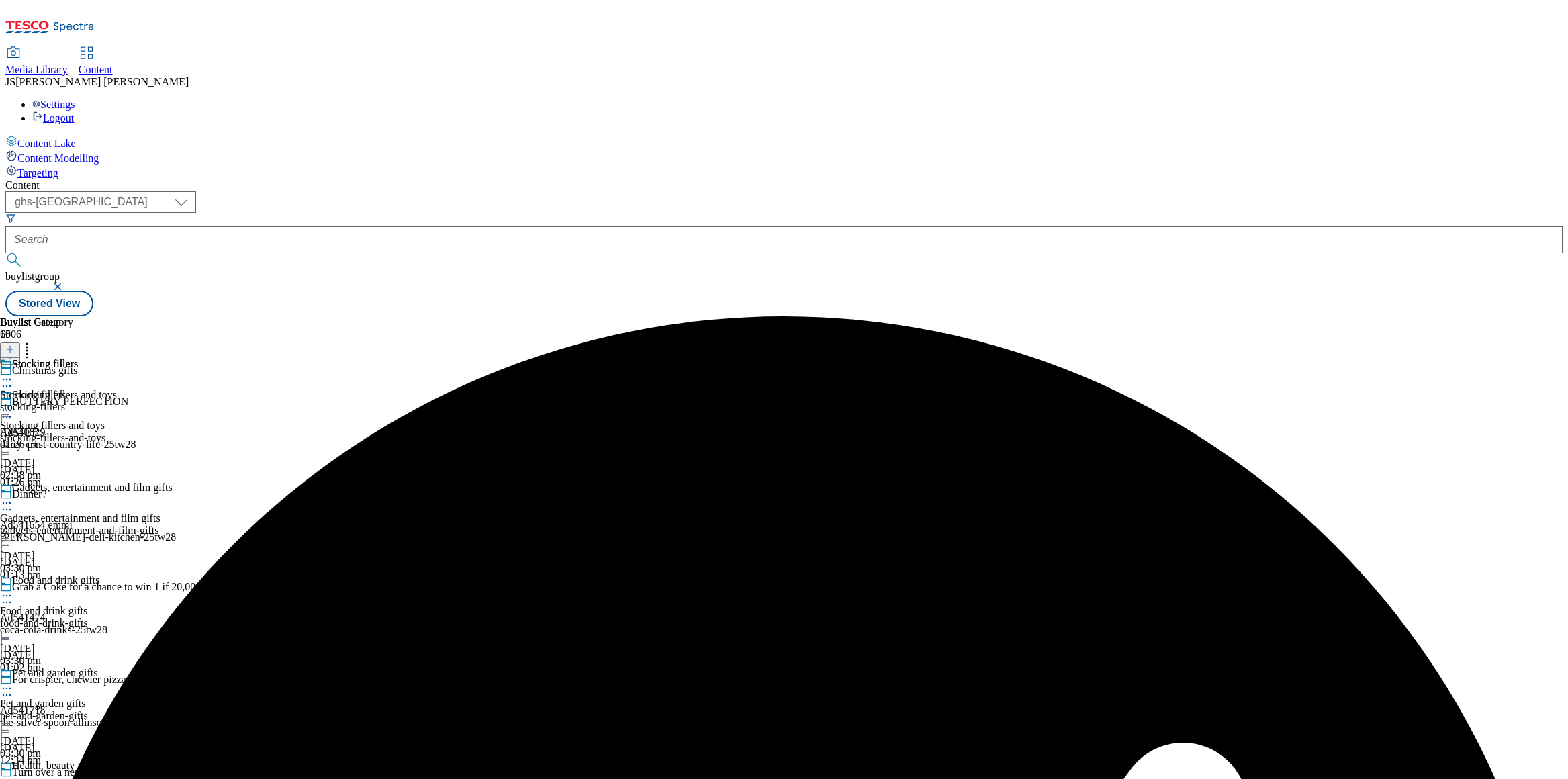
scroll to position [1685, 0]
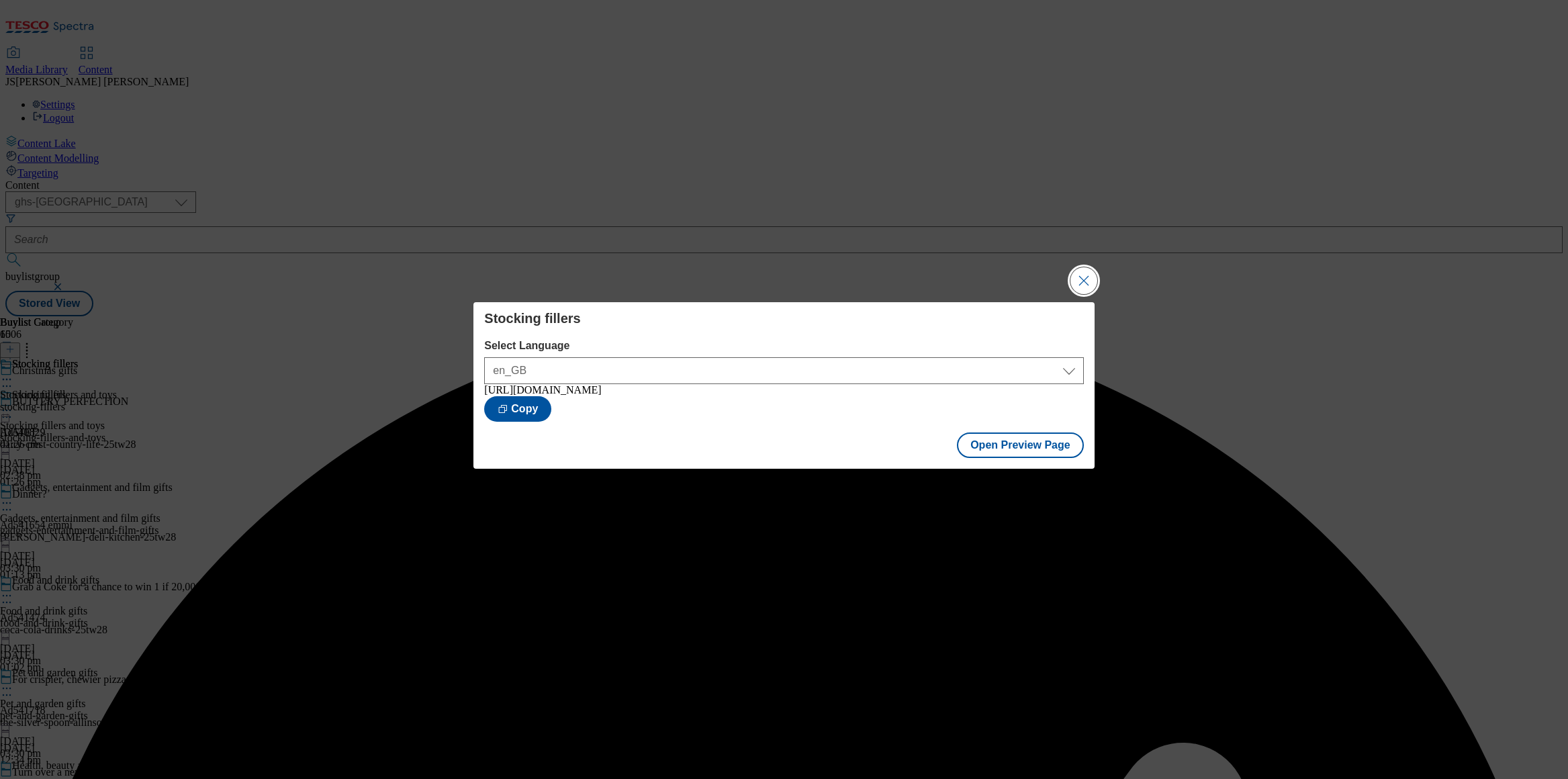
click at [1077, 276] on button "Close Modal" at bounding box center [1084, 281] width 27 height 27
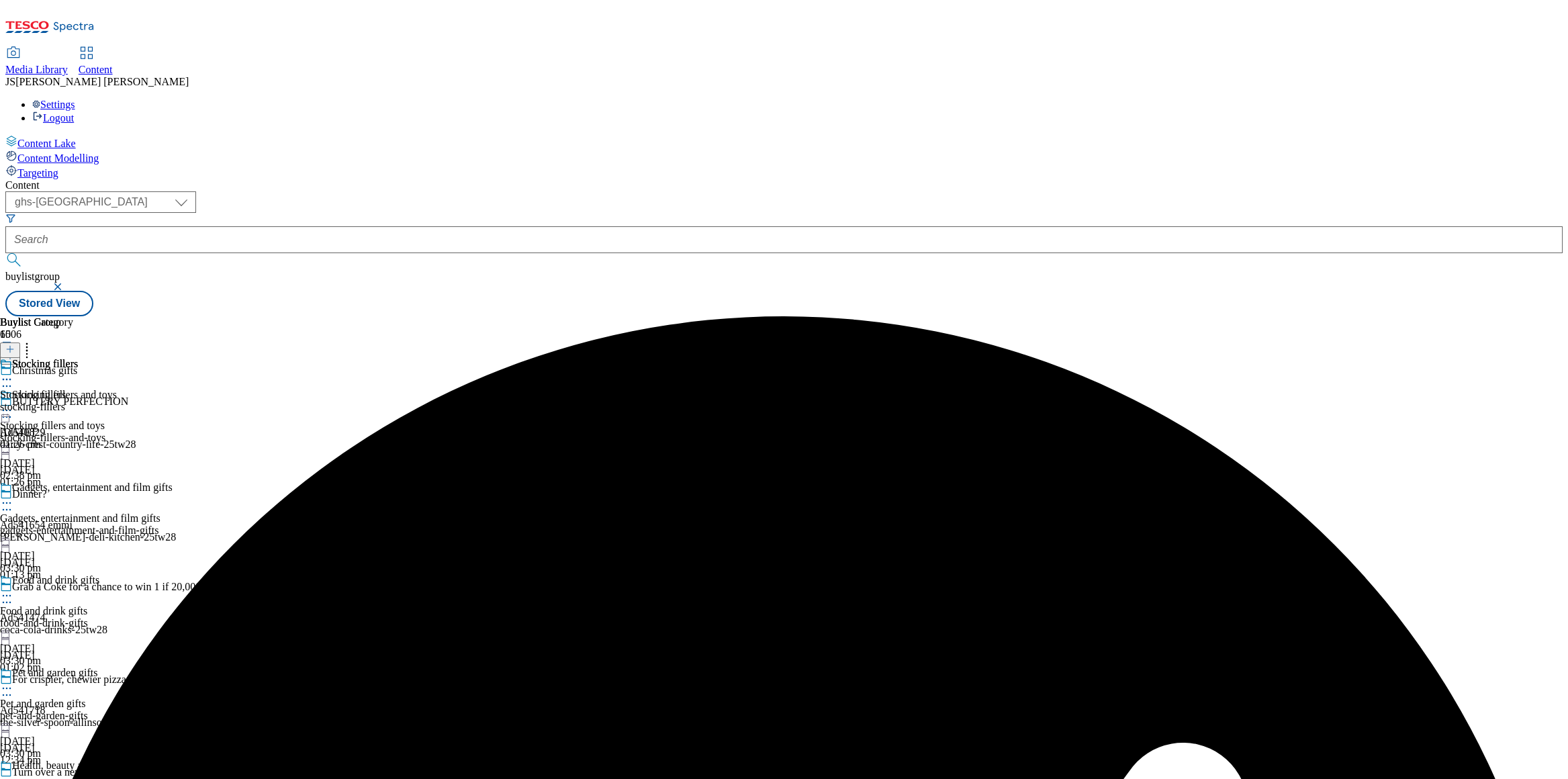
click at [14, 345] on icon at bounding box center [10, 349] width 9 height 9
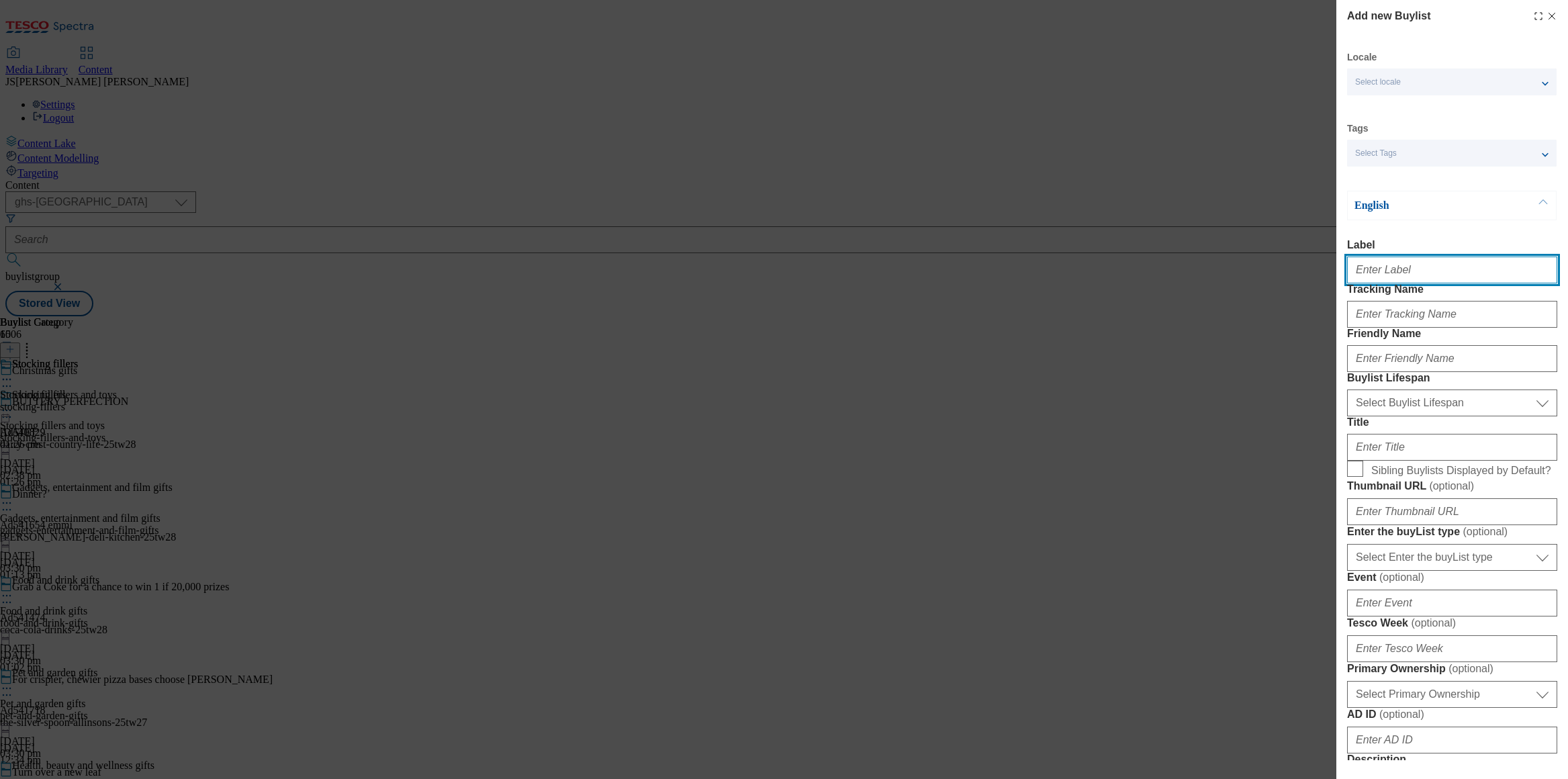
click at [1363, 274] on input "Label" at bounding box center [1452, 270] width 210 height 27
paste input "Candles and diffusers"
type input "Candles and diffusers"
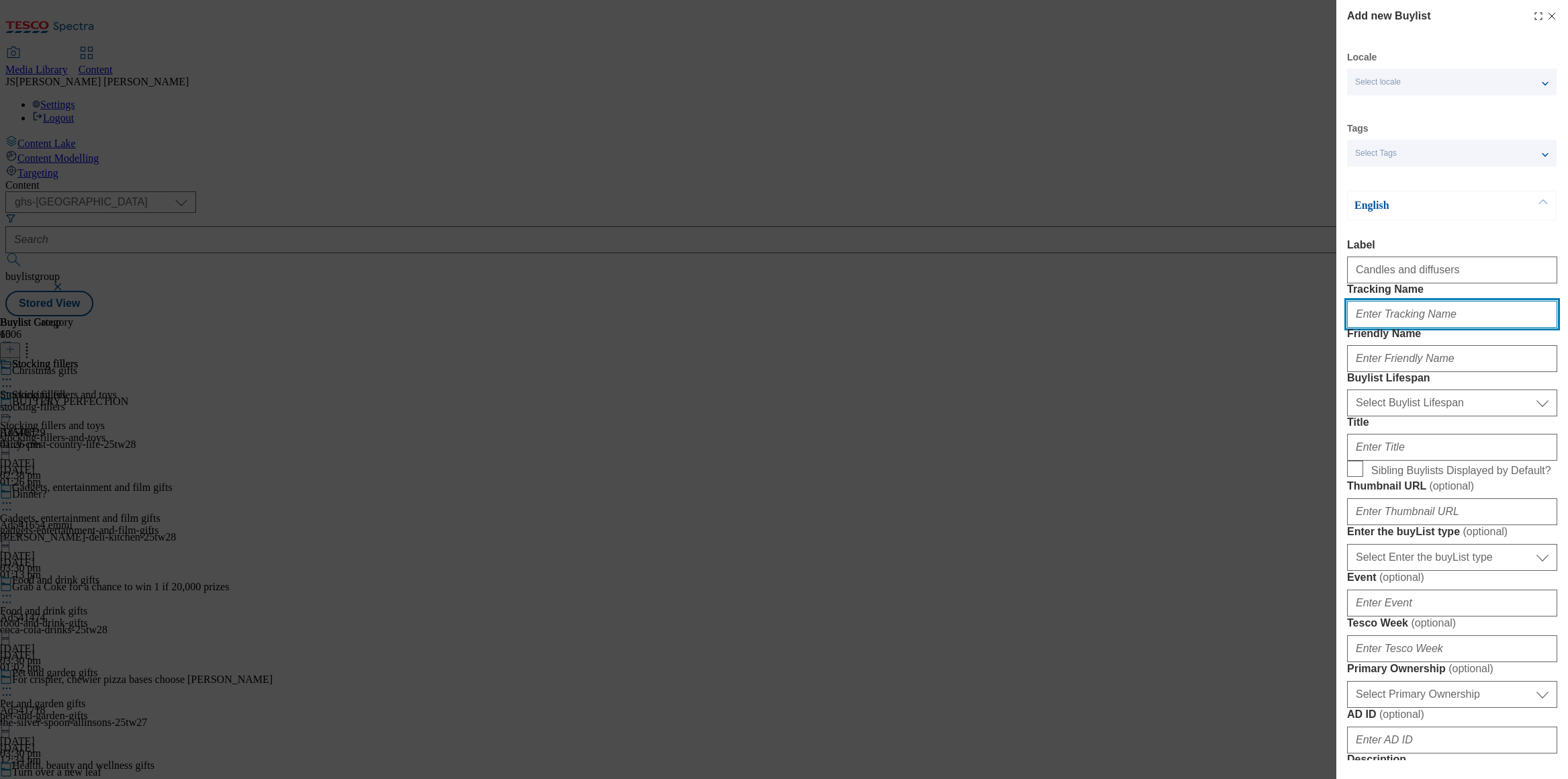
click at [1362, 328] on input "Tracking Name" at bounding box center [1452, 314] width 210 height 27
paste input "Candles and diffusers"
type input "candles-diffusers"
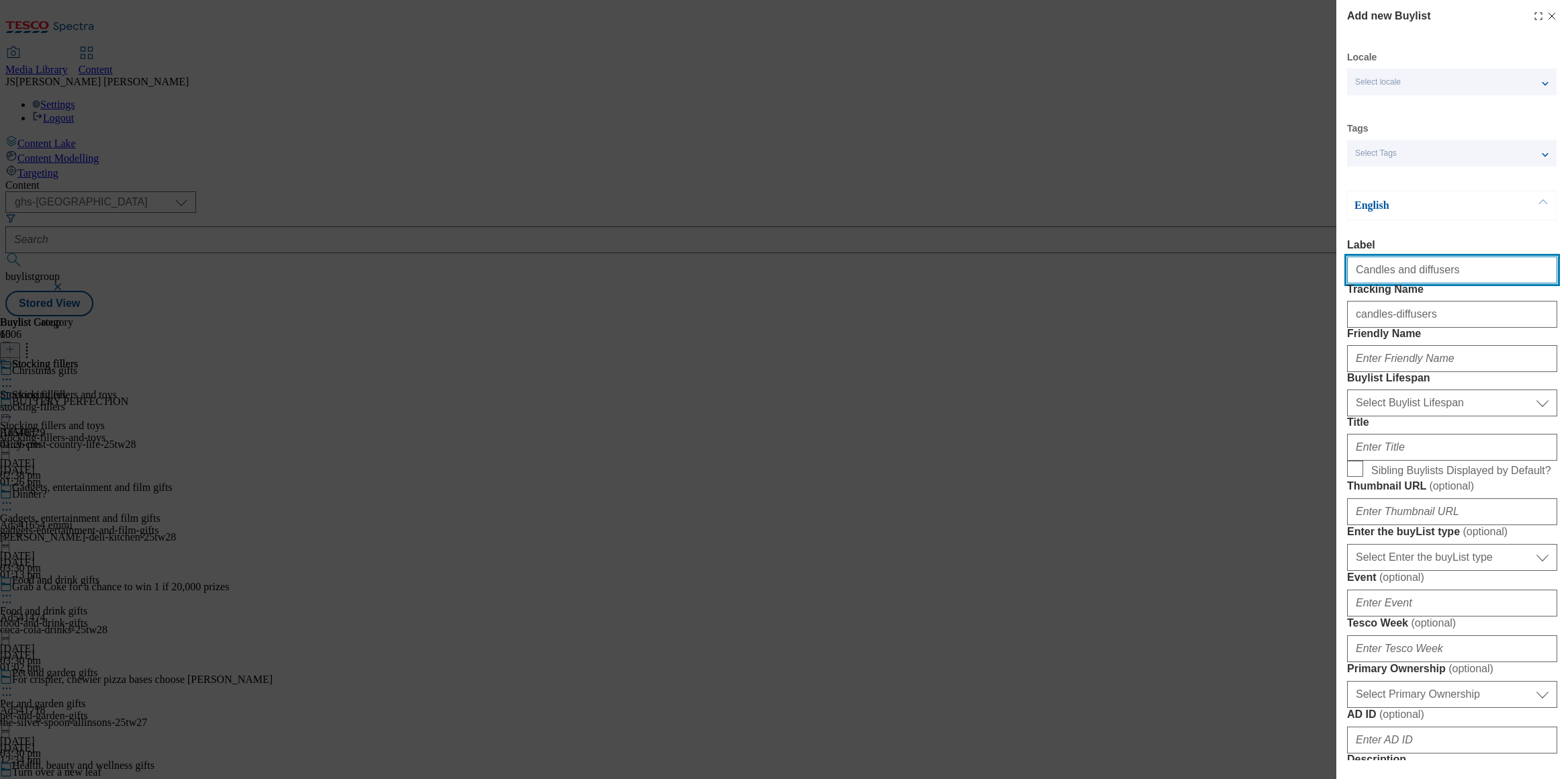
click at [1442, 278] on input "Candles and diffusers" at bounding box center [1452, 270] width 210 height 27
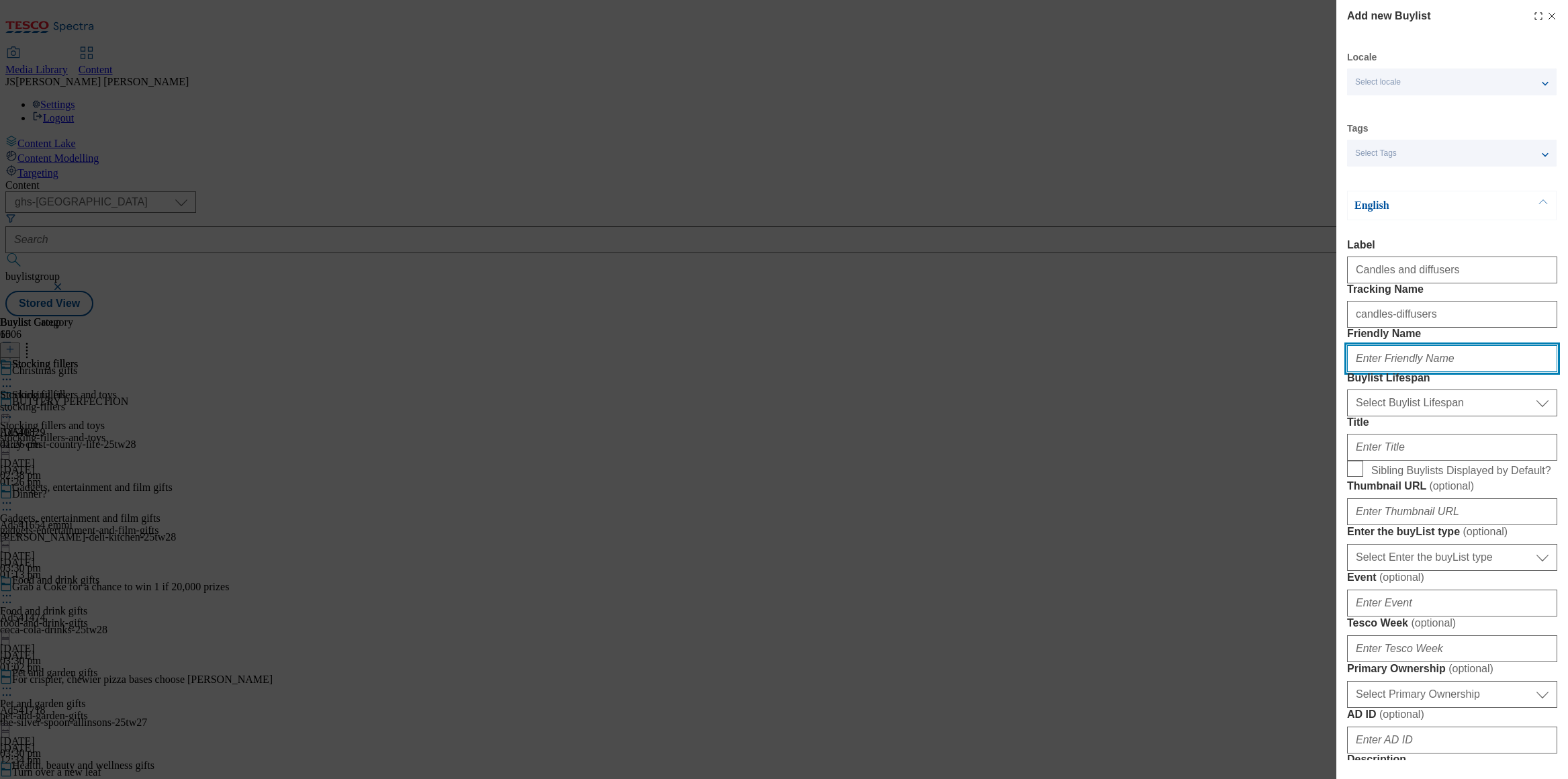
click at [1383, 372] on input "Friendly Name" at bounding box center [1452, 359] width 210 height 27
paste input "Candles and diffusers"
type input "Candles and diffusers"
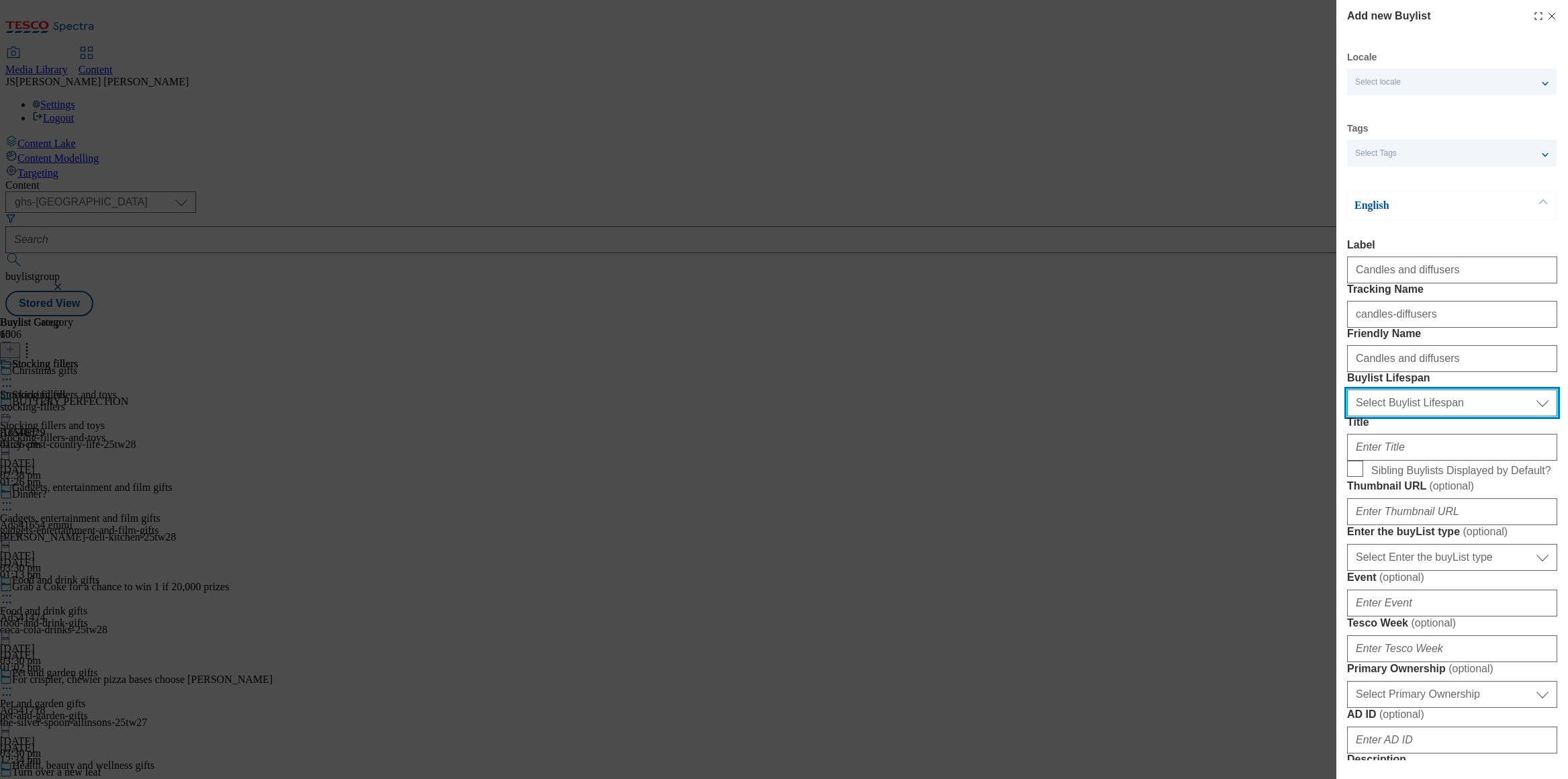
click at [1361, 416] on select "Select Buylist Lifespan evergreen seasonal tactical" at bounding box center [1452, 403] width 210 height 27
select select "evergreen"
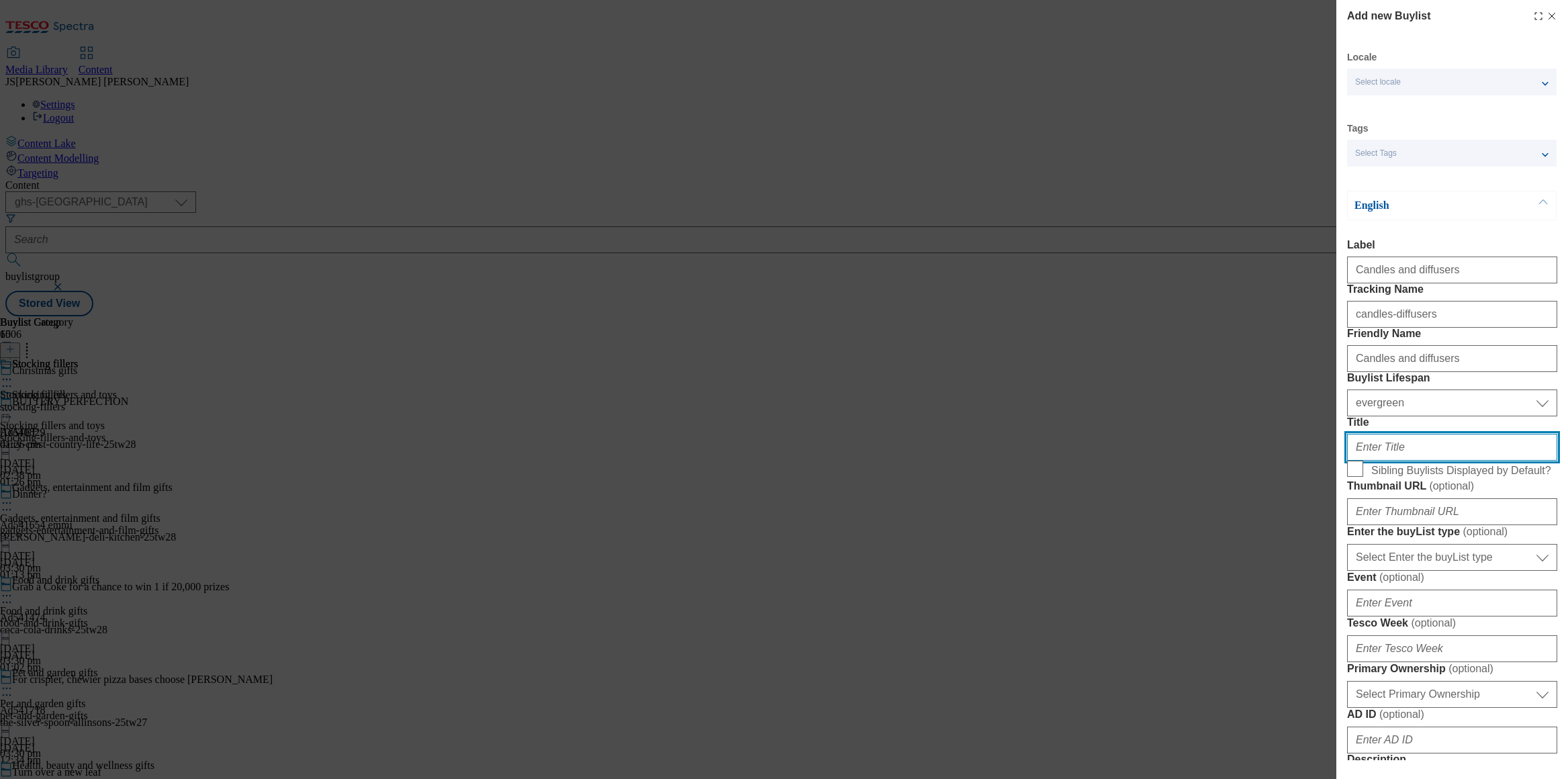
click at [1375, 461] on input "Title" at bounding box center [1452, 448] width 210 height 27
paste input "Candles and diffusers"
type input "Candles and diffusers"
click at [1359, 477] on input "Sibling Buylists Displayed by Default?" at bounding box center [1355, 469] width 16 height 16
checkbox input "true"
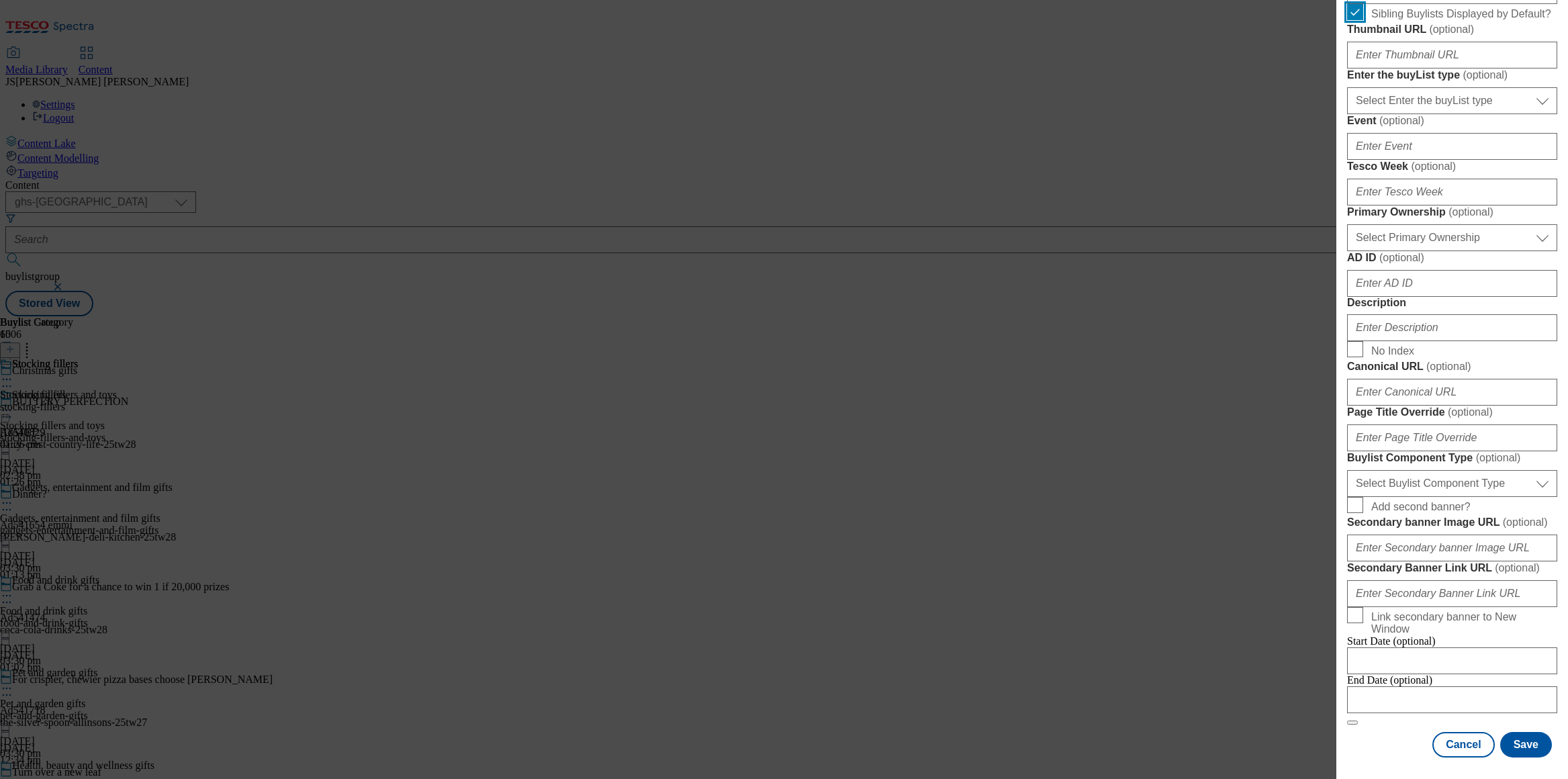
scroll to position [604, 0]
click at [1393, 341] on input "Description" at bounding box center [1452, 328] width 210 height 27
paste input "Browse Christmas candles and diffusers, including festive scented candles, Chri…"
type input "Browse Christmas candles and diffusers, including festive scented candles, Chri…"
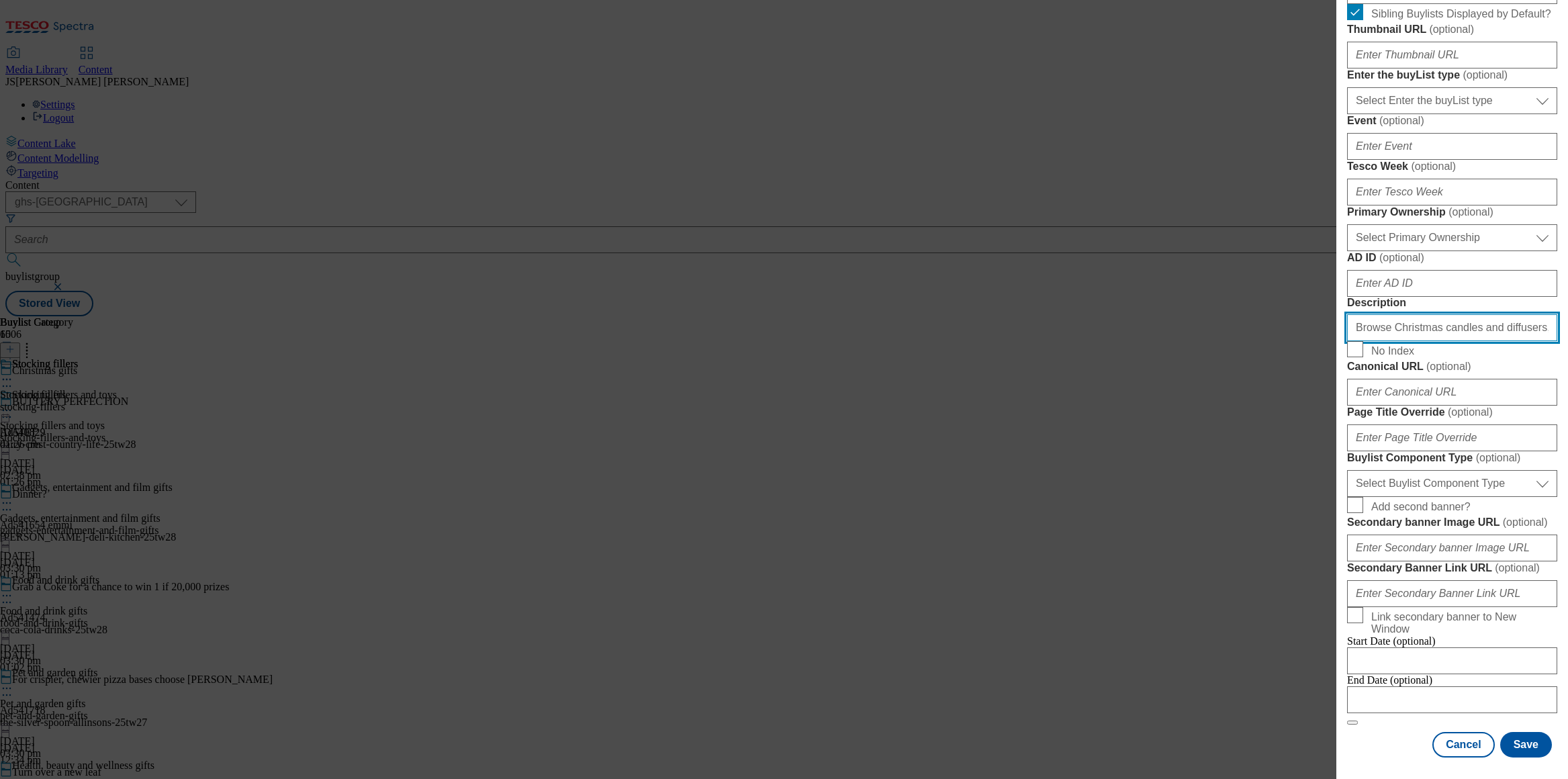
scroll to position [0, 0]
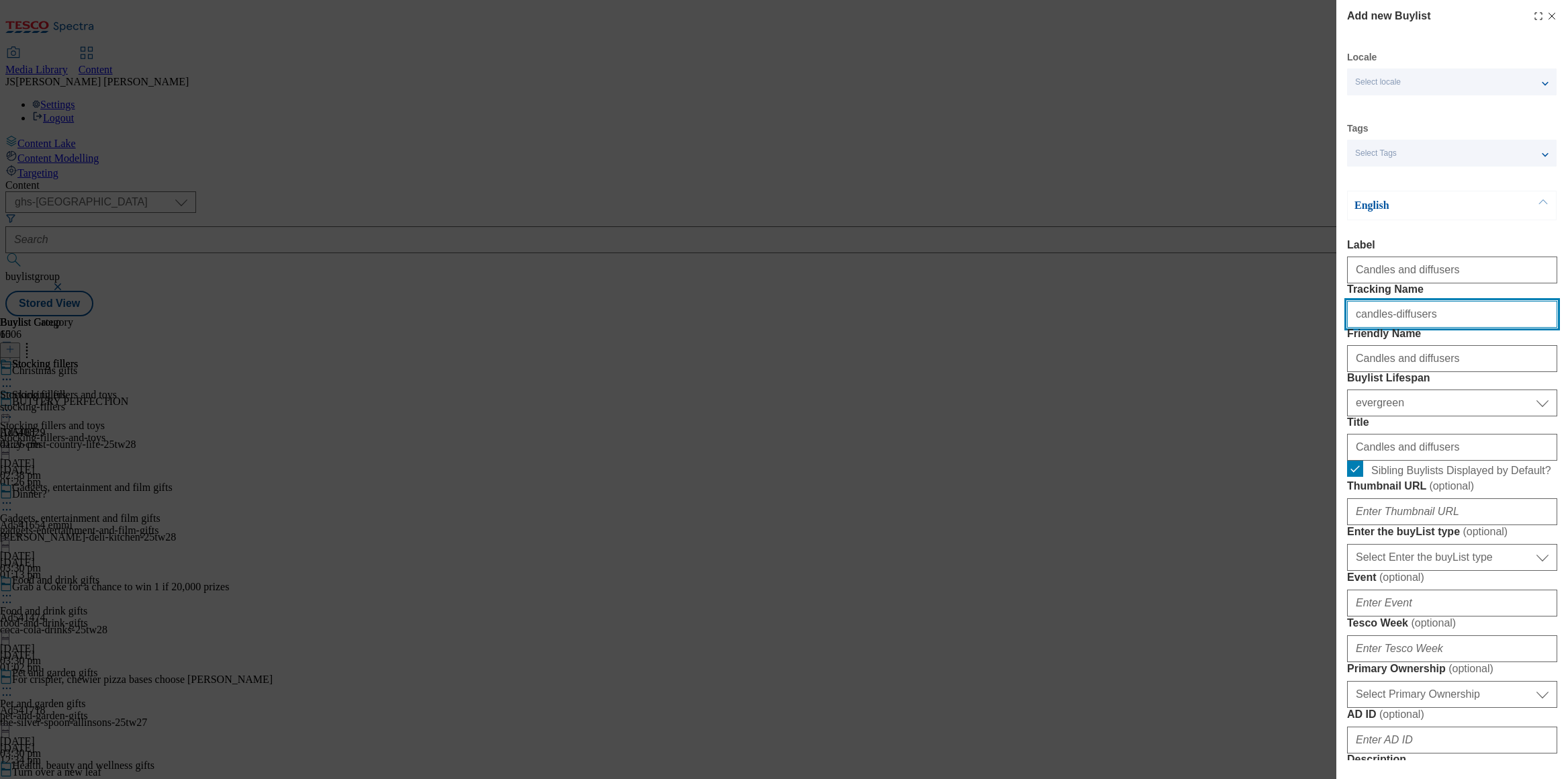
drag, startPoint x: 1400, startPoint y: 341, endPoint x: 1288, endPoint y: 343, distance: 112.0
click at [1288, 343] on div "Add new Buylist Locale Select locale English Welsh Tags Select Tags fnf marketp…" at bounding box center [784, 390] width 1568 height 779
paste input "xmas_gift_candle"
type input "xmas_gift_candles"
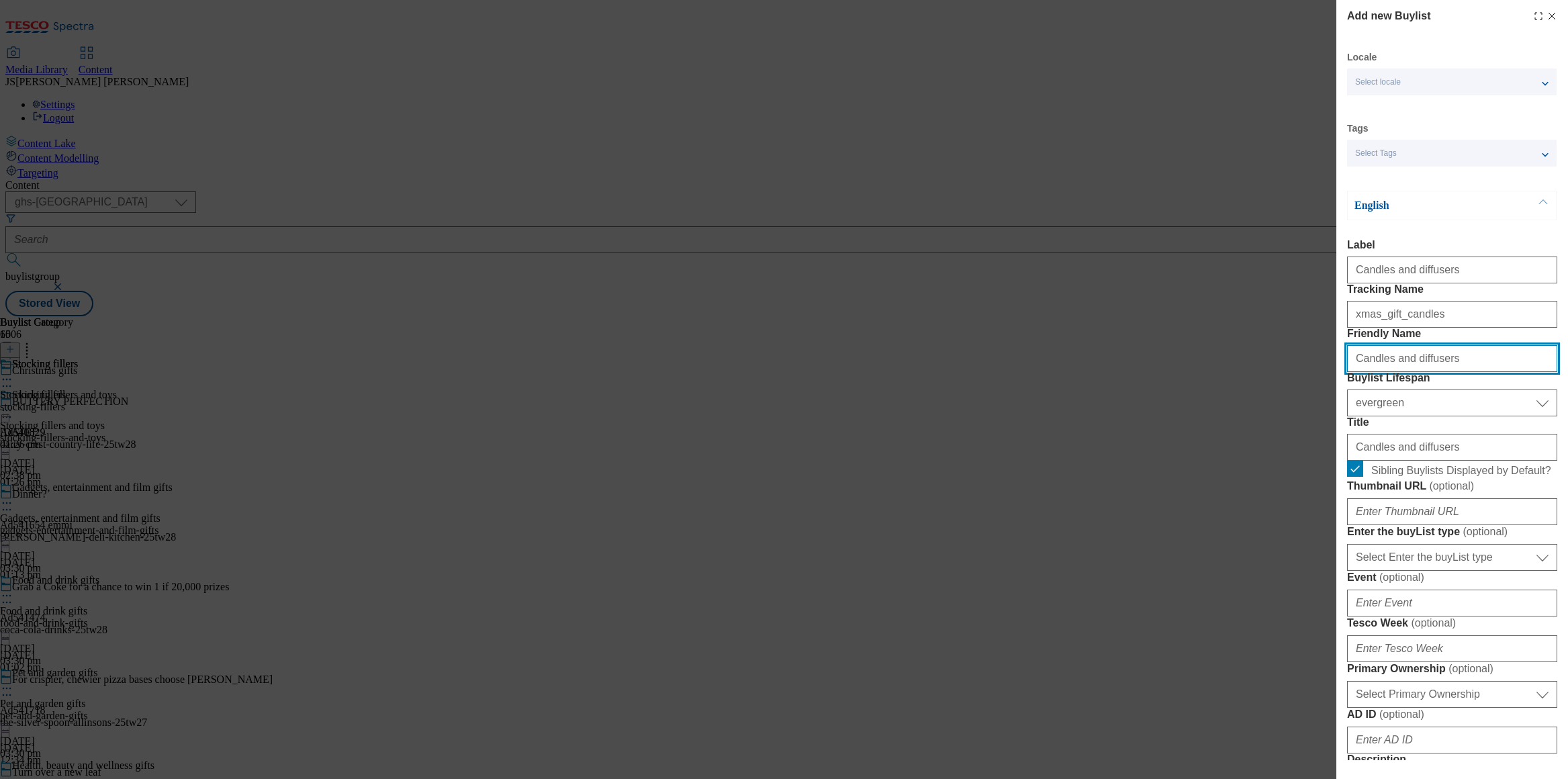
click at [1354, 372] on input "Candles and diffusers" at bounding box center [1452, 359] width 210 height 27
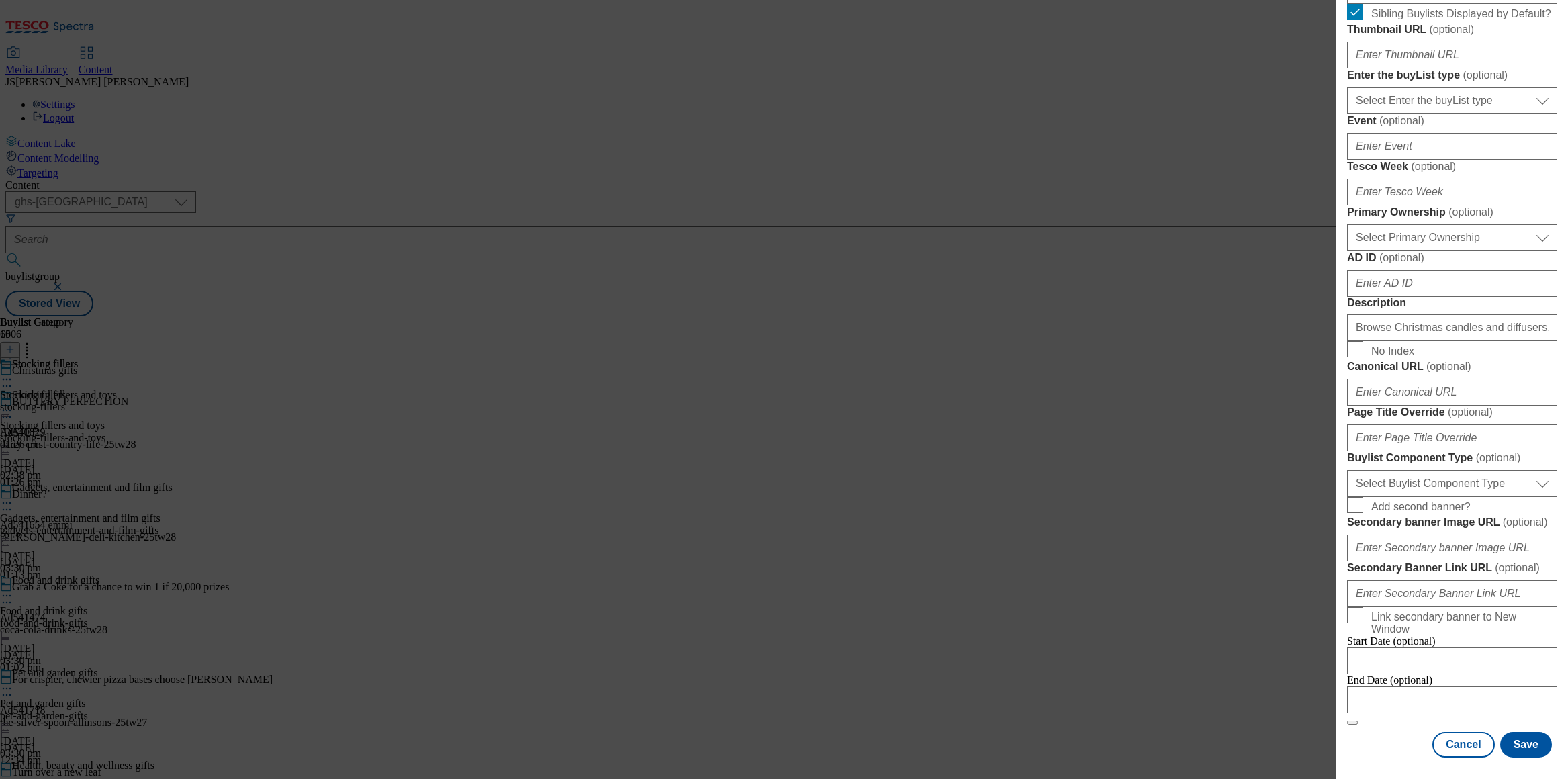
scroll to position [934, 0]
type input "candles-diffusers"
click at [1520, 748] on button "Save" at bounding box center [1527, 745] width 52 height 25
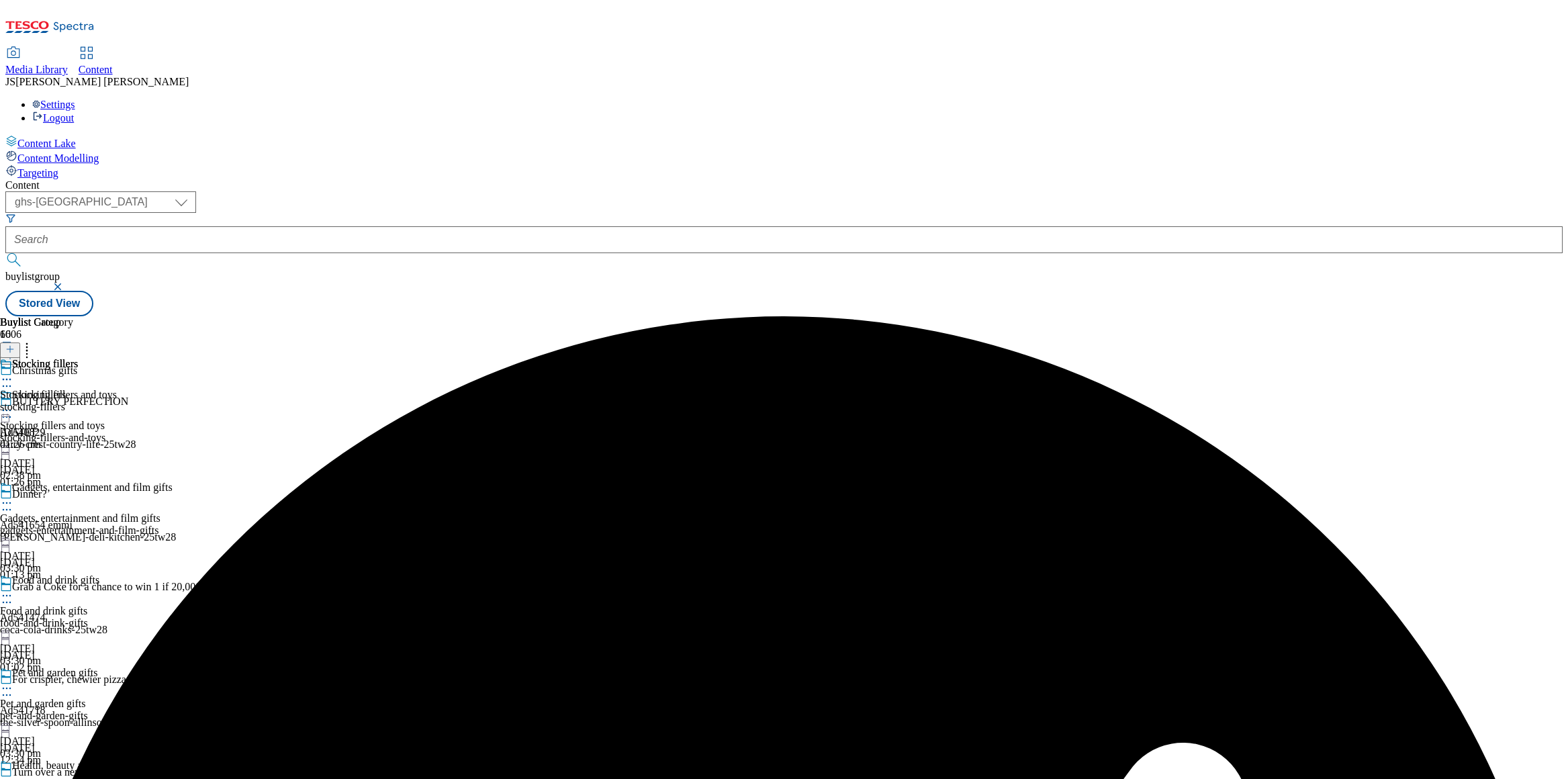
scroll to position [1824, 0]
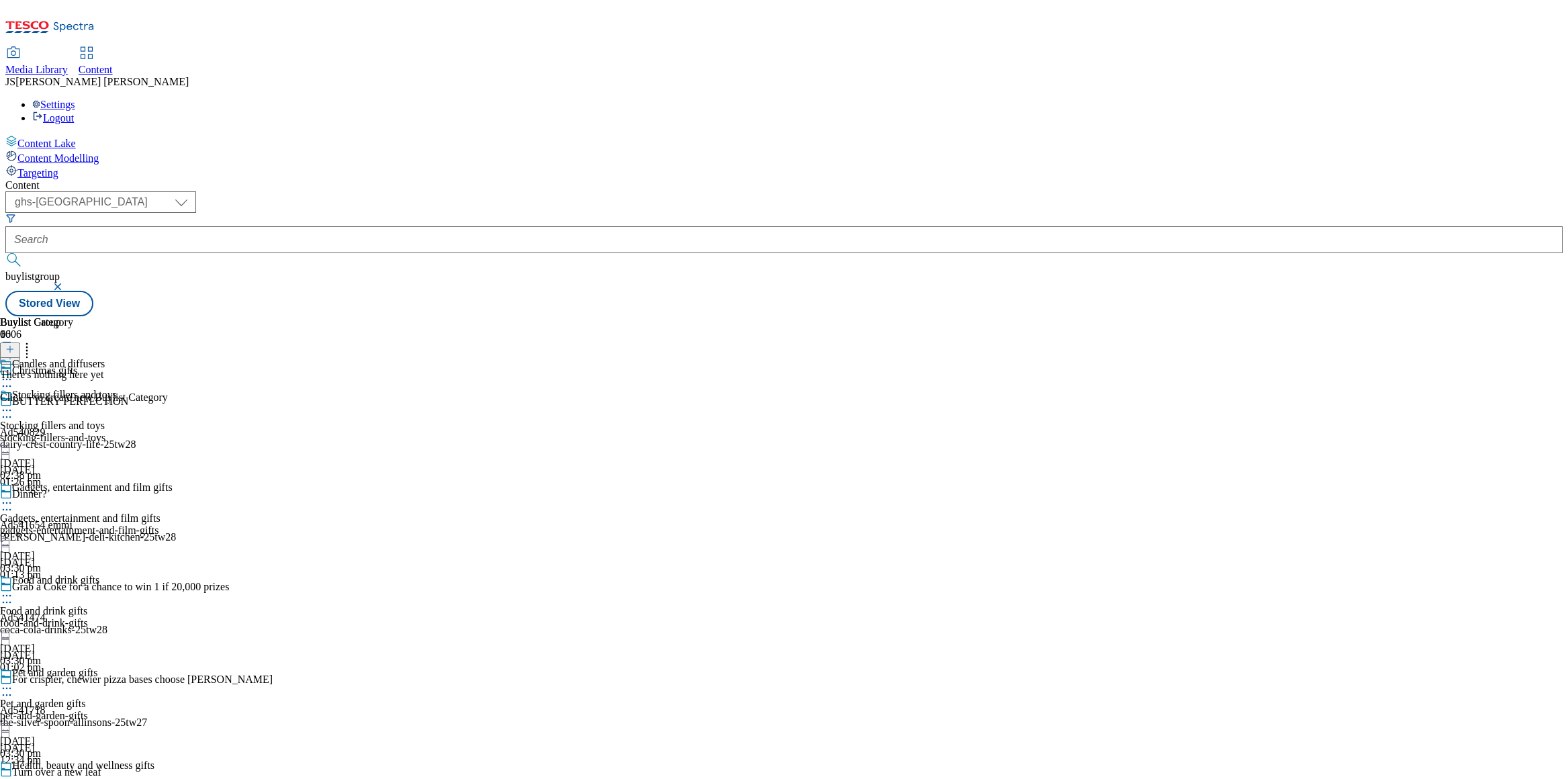
click at [20, 343] on button at bounding box center [10, 350] width 20 height 15
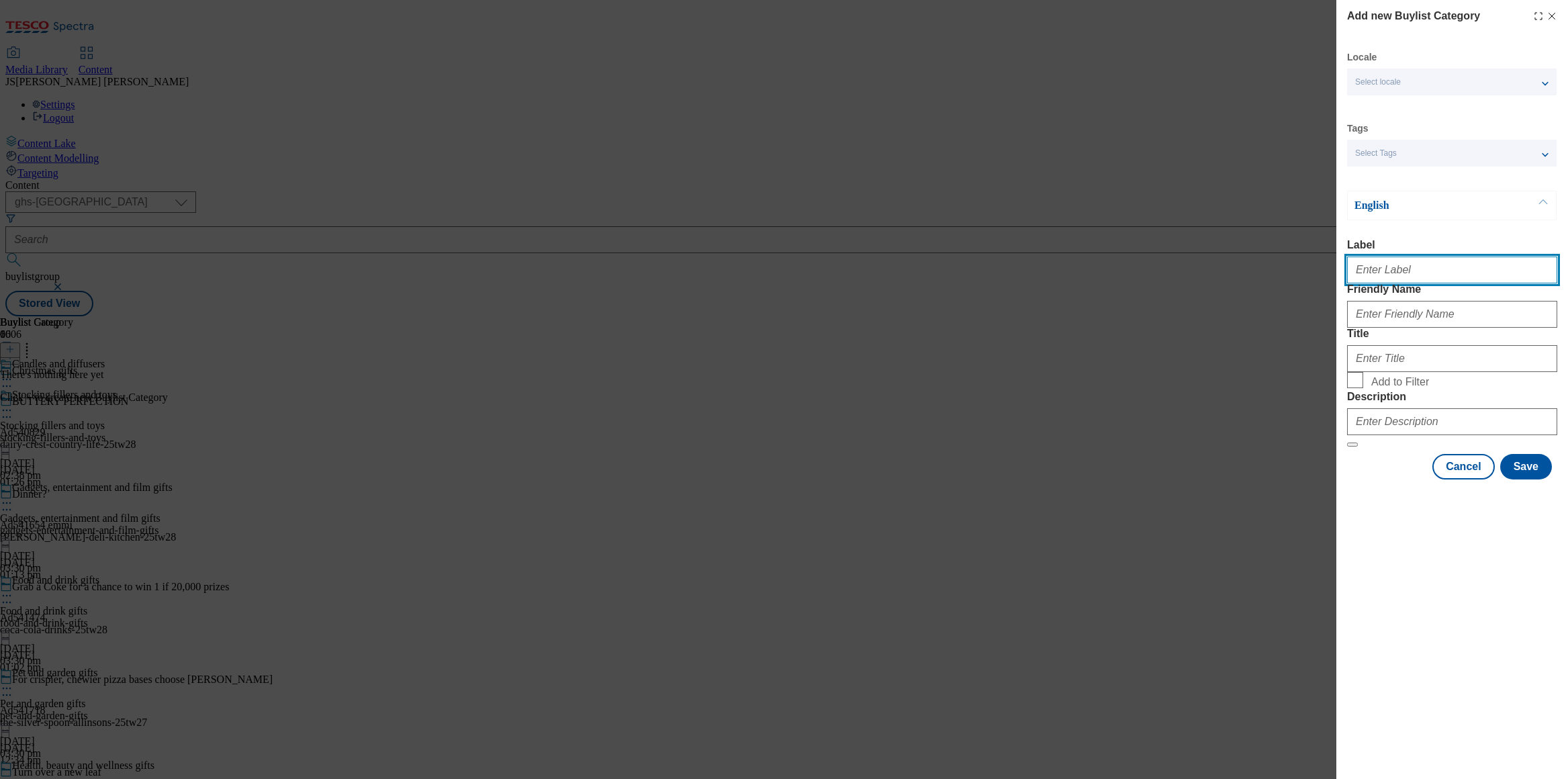
click at [1372, 279] on input "Label" at bounding box center [1452, 270] width 210 height 27
paste input "Candles"
type input "Candles"
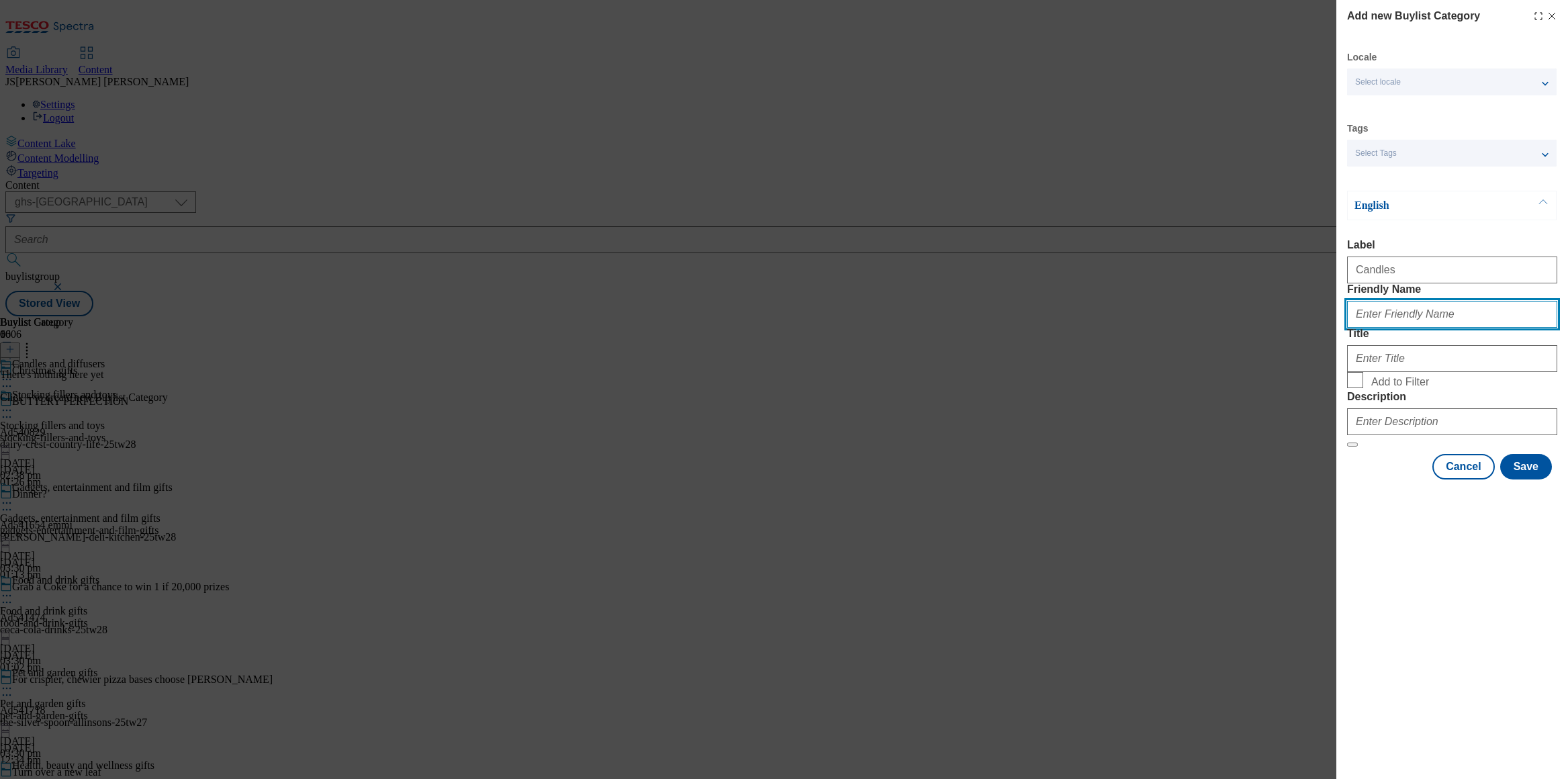
click at [1370, 328] on input "Friendly Name" at bounding box center [1452, 314] width 210 height 27
paste input "Candles"
type input "Candles"
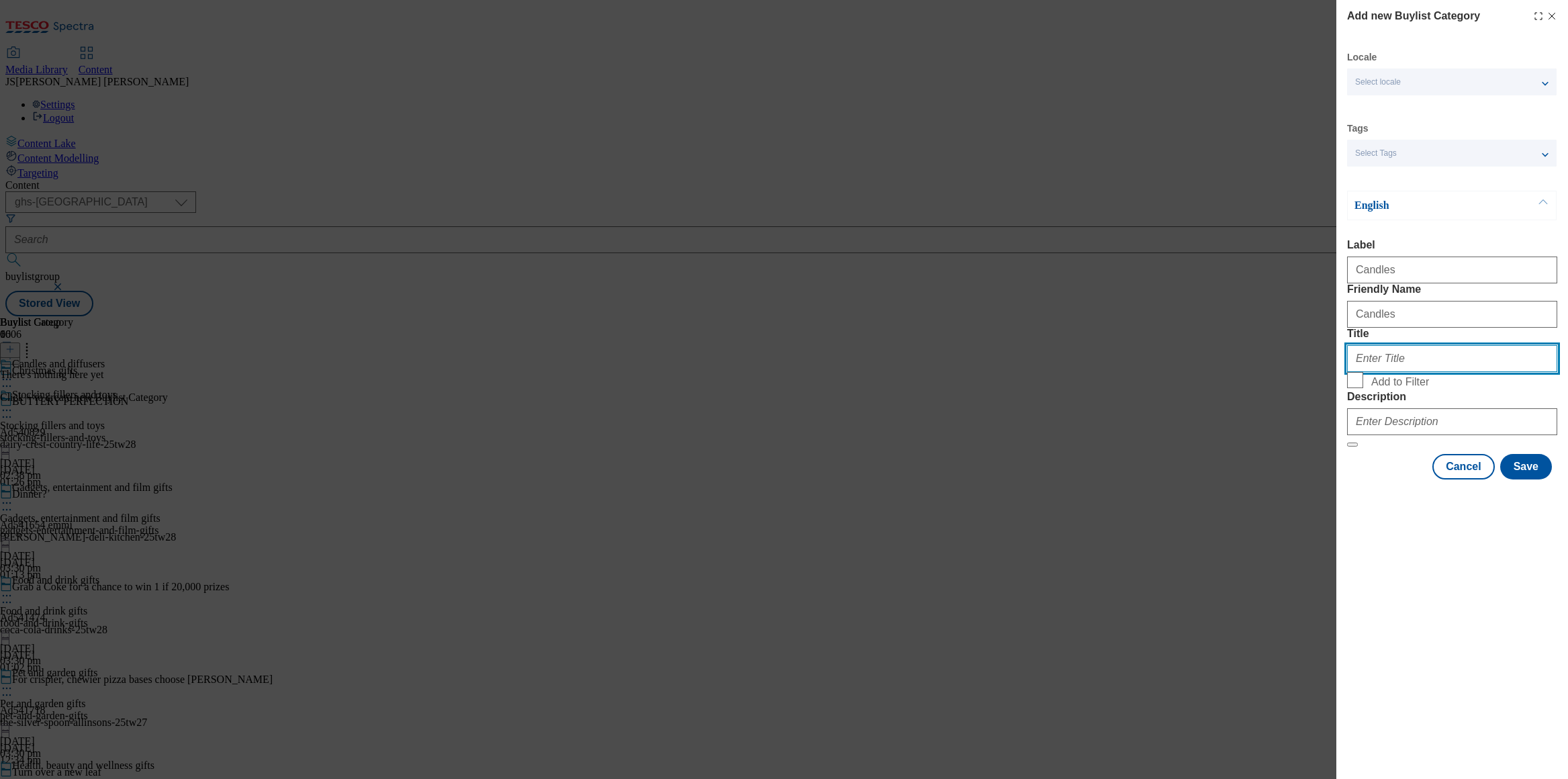
click at [1363, 372] on input "Title" at bounding box center [1452, 359] width 210 height 27
paste input "Candles"
type input "Candles"
drag, startPoint x: 1354, startPoint y: 451, endPoint x: 1355, endPoint y: 442, distance: 9.1
click at [1354, 389] on input "Add to Filter" at bounding box center [1355, 381] width 16 height 16
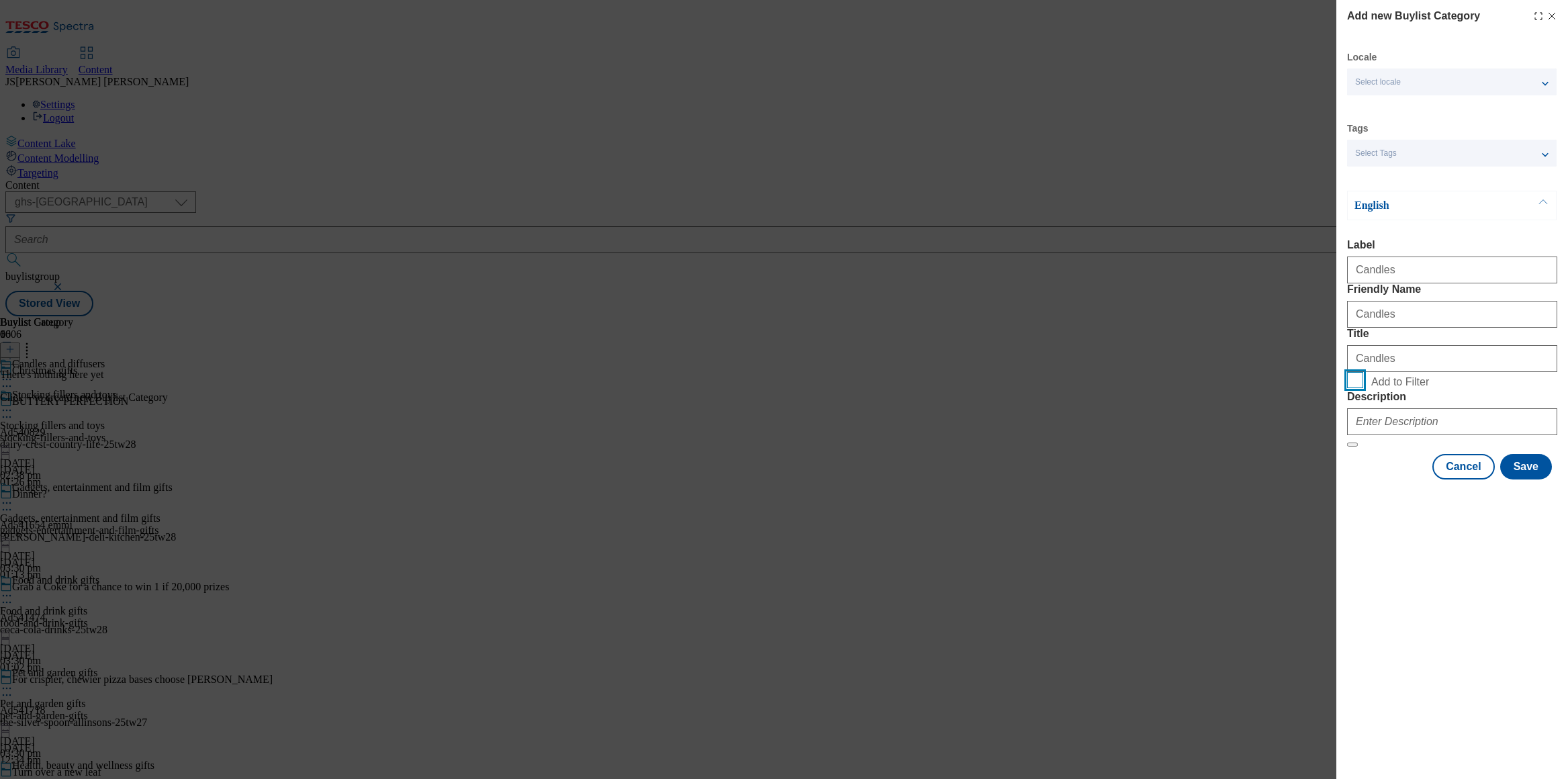
checkbox input "true"
click at [1351, 328] on input "Candles" at bounding box center [1452, 314] width 210 height 27
type input "candles"
click at [1411, 435] on input "Description" at bounding box center [1452, 422] width 210 height 27
paste input "Browse Christmas candles and diffusers, including festive scented candles, Chri…"
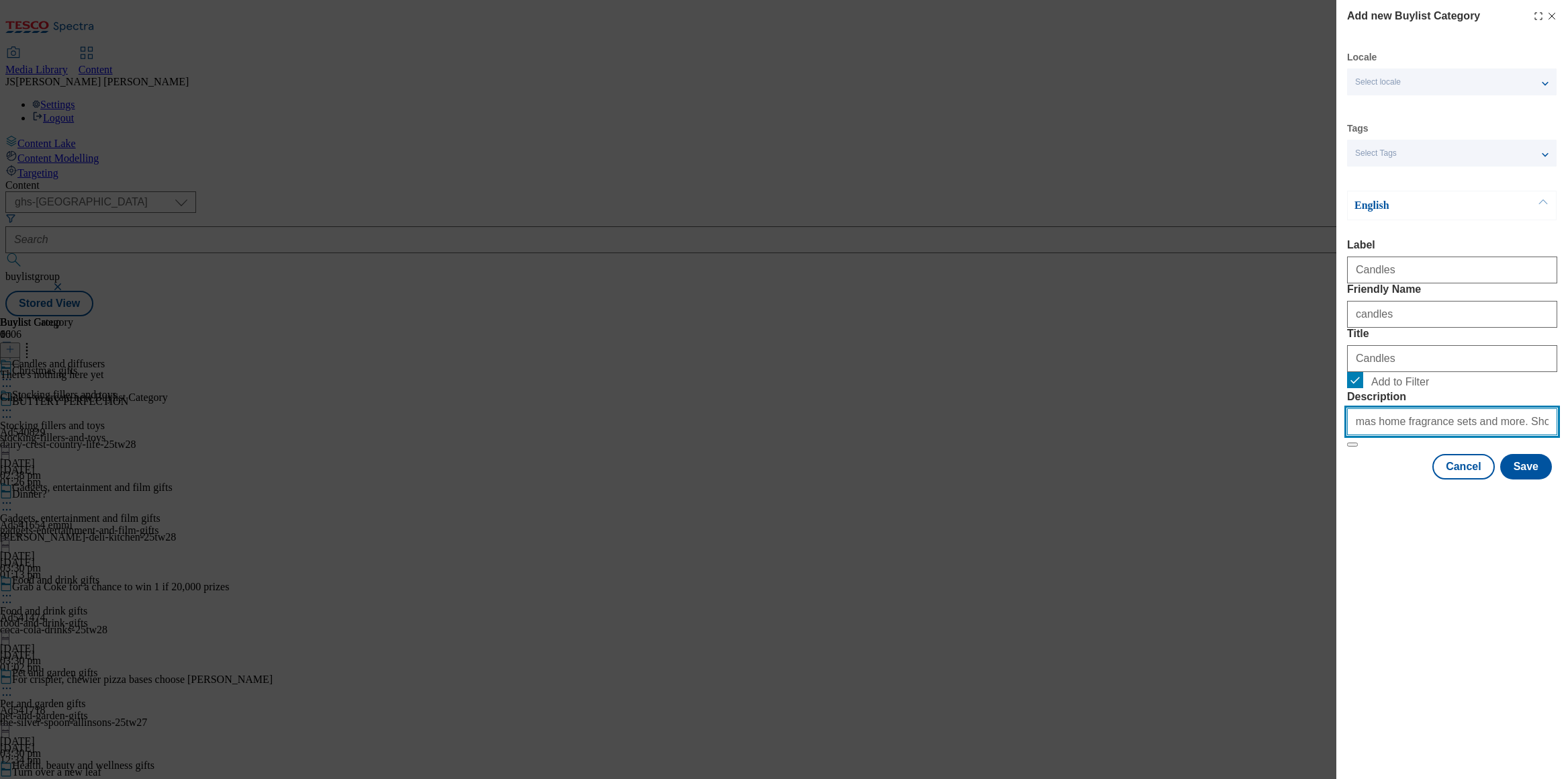
scroll to position [0, 377]
type input "Browse Christmas candles and diffusers, including festive scented candles, Chri…"
click at [1520, 480] on button "Save" at bounding box center [1527, 467] width 52 height 25
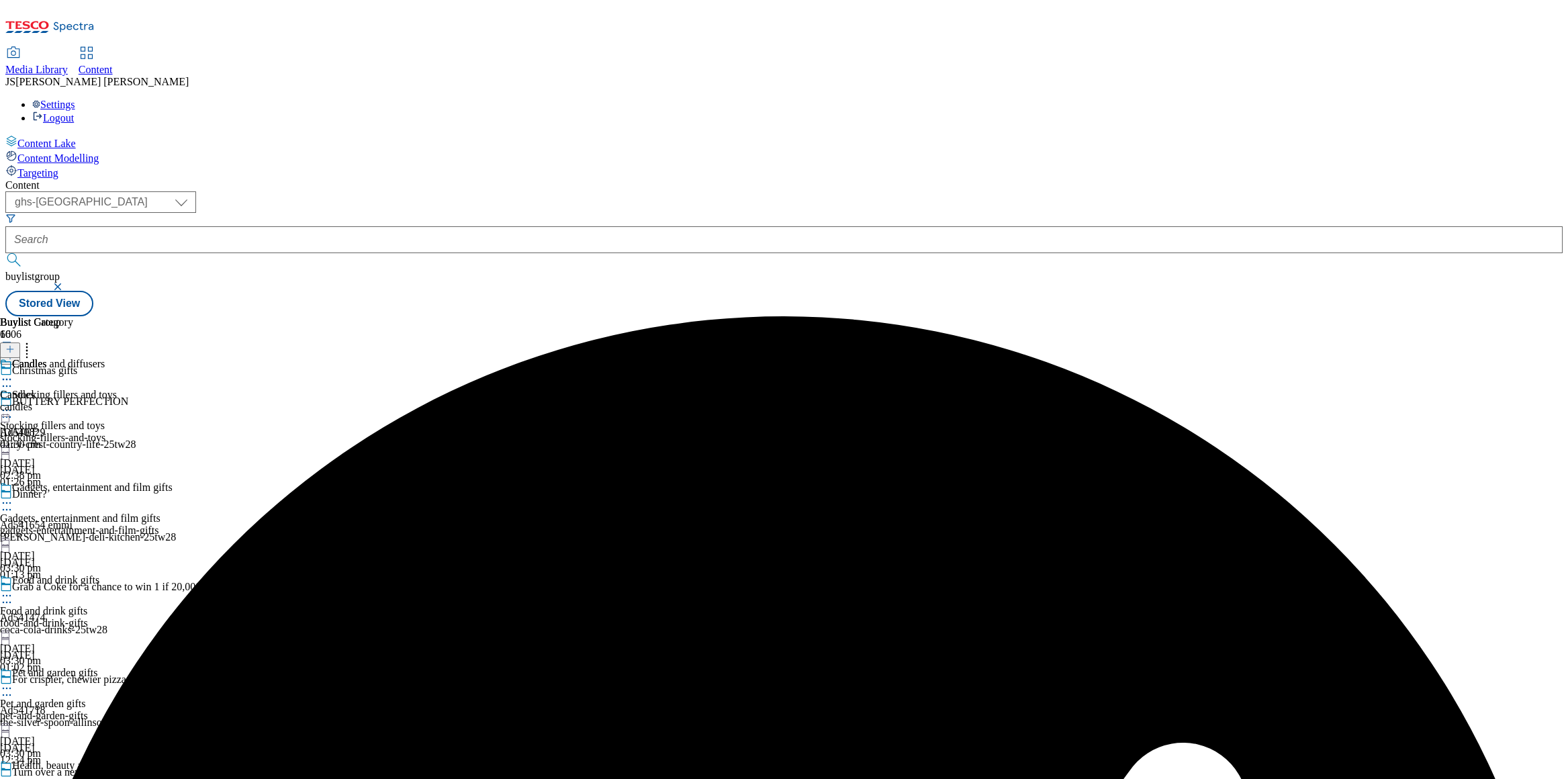
click at [14, 345] on icon at bounding box center [10, 349] width 9 height 9
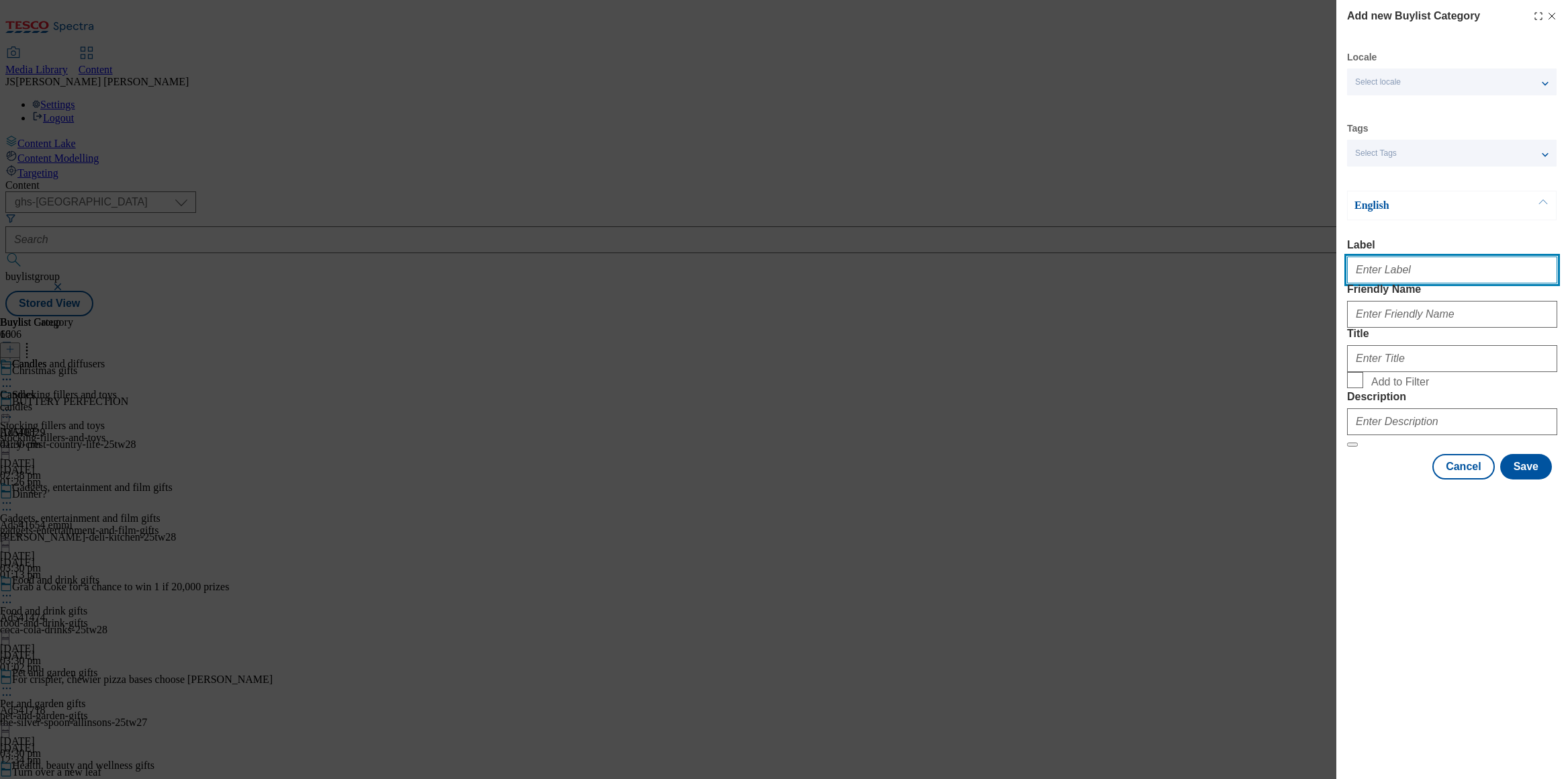
click at [1389, 276] on input "Label" at bounding box center [1452, 270] width 210 height 27
paste input "Diffusers"
type input "Diffusers"
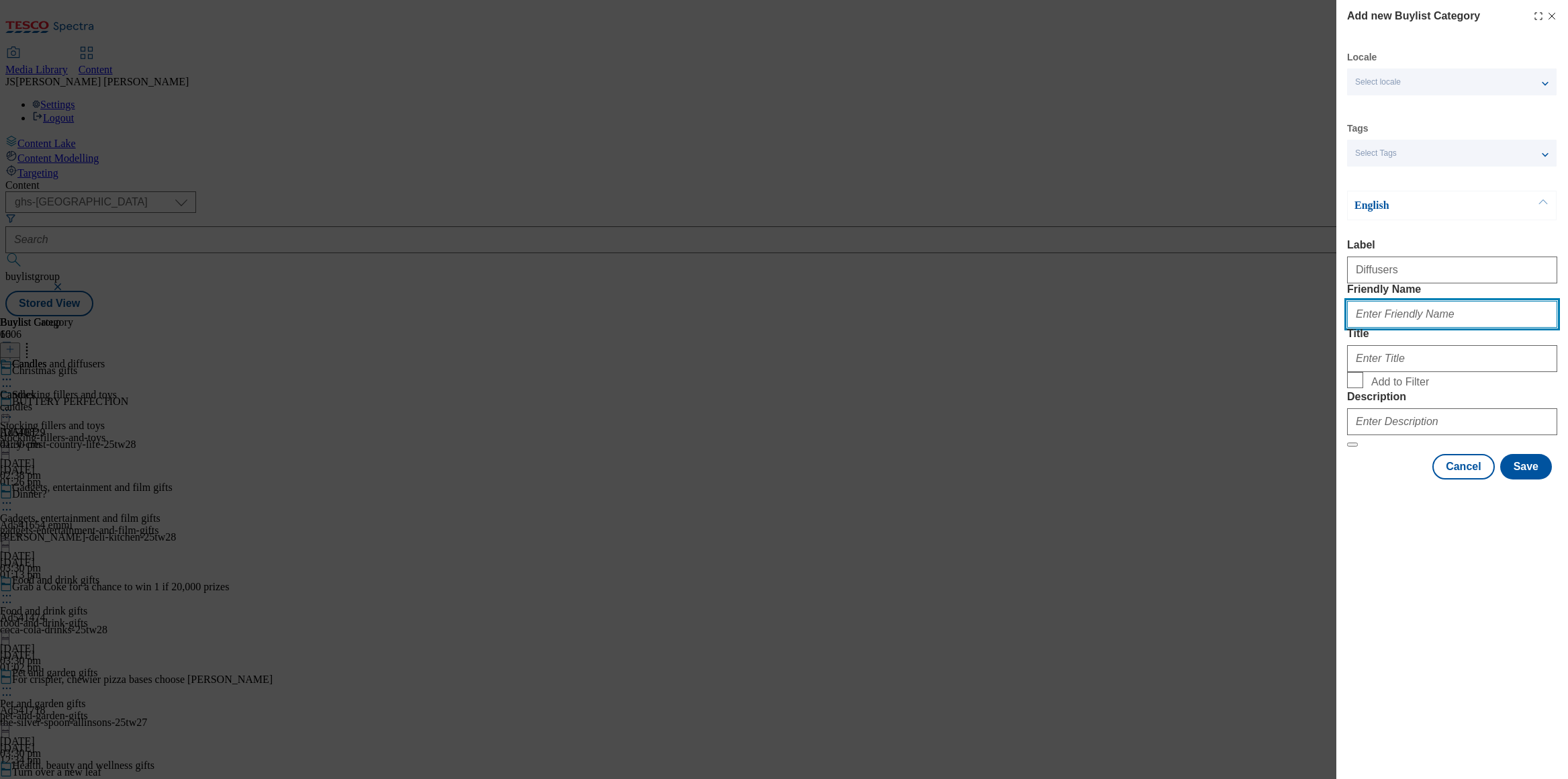
click at [1370, 328] on input "Friendly Name" at bounding box center [1452, 314] width 210 height 27
paste input "Diffusers"
type input "diffusers"
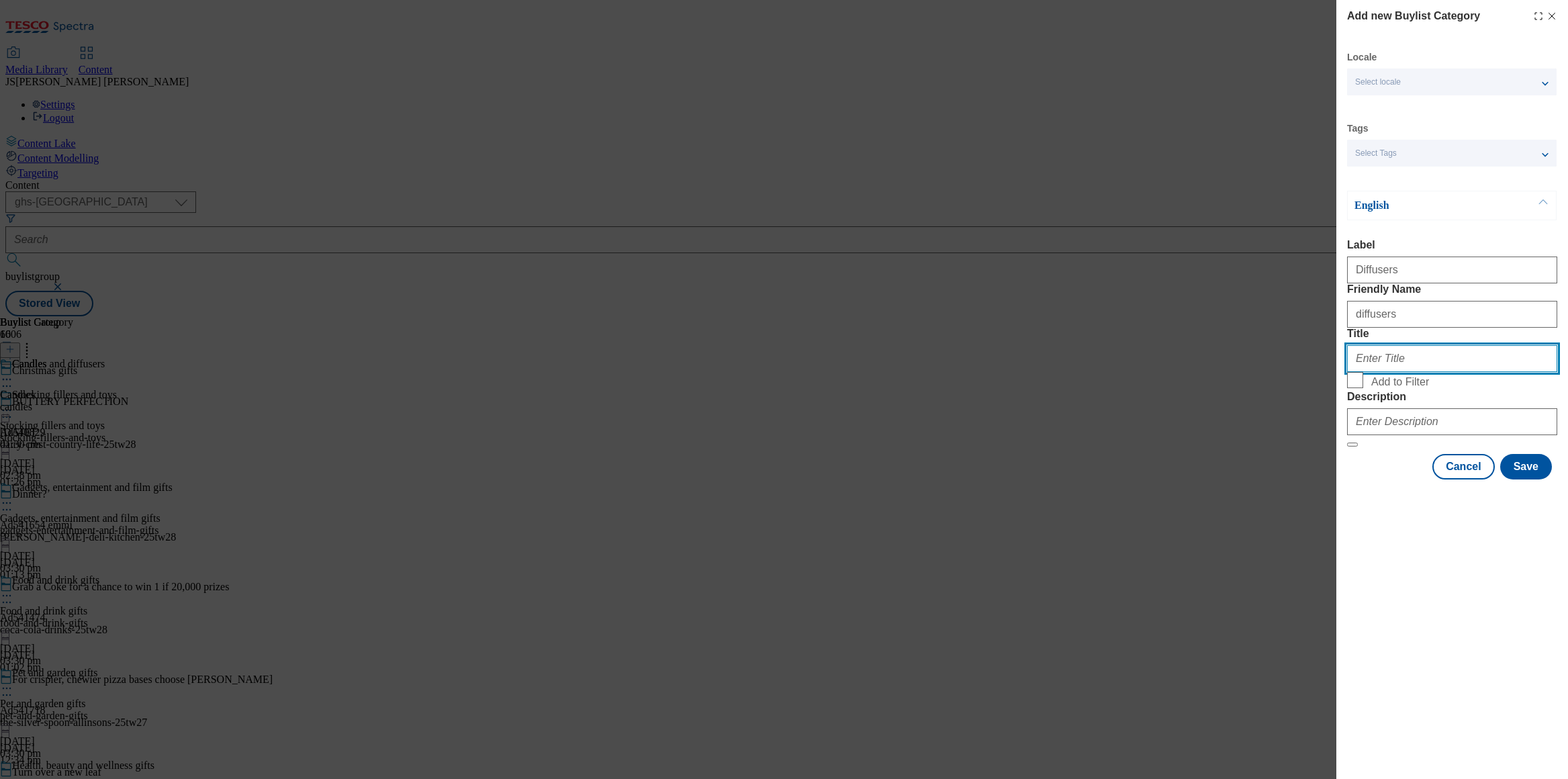
click at [1366, 372] on input "Title" at bounding box center [1452, 359] width 210 height 27
paste input "Diffusers"
type input "Diffusers"
click at [1359, 389] on input "Add to Filter" at bounding box center [1355, 381] width 16 height 16
checkbox input "true"
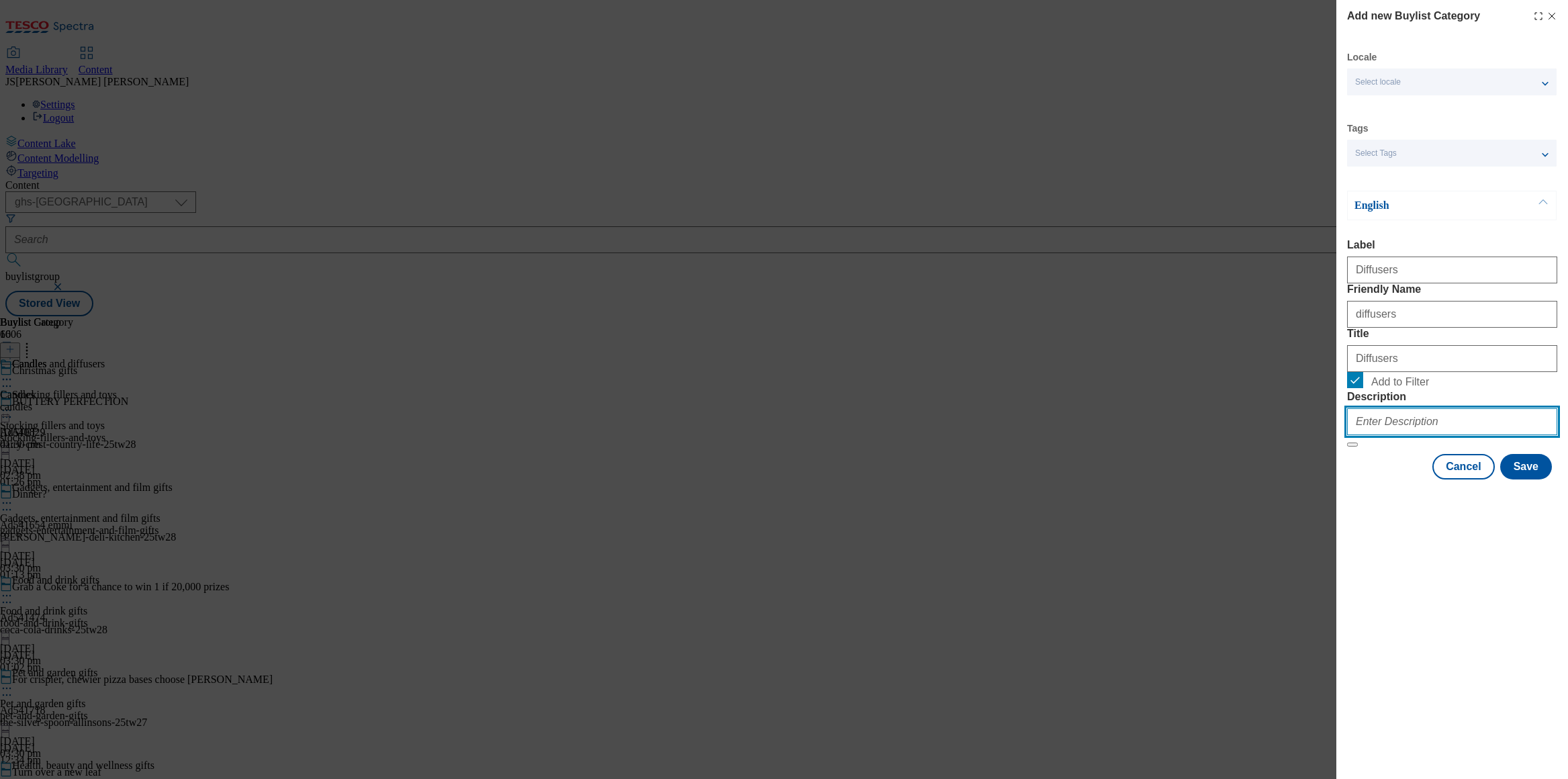
click at [1383, 435] on input "Description" at bounding box center [1452, 422] width 210 height 27
paste input "Browse Christmas candles and diffusers, including festive scented candles, Chri…"
type input "Browse Christmas candles and diffusers, including festive scented candles, Chri…"
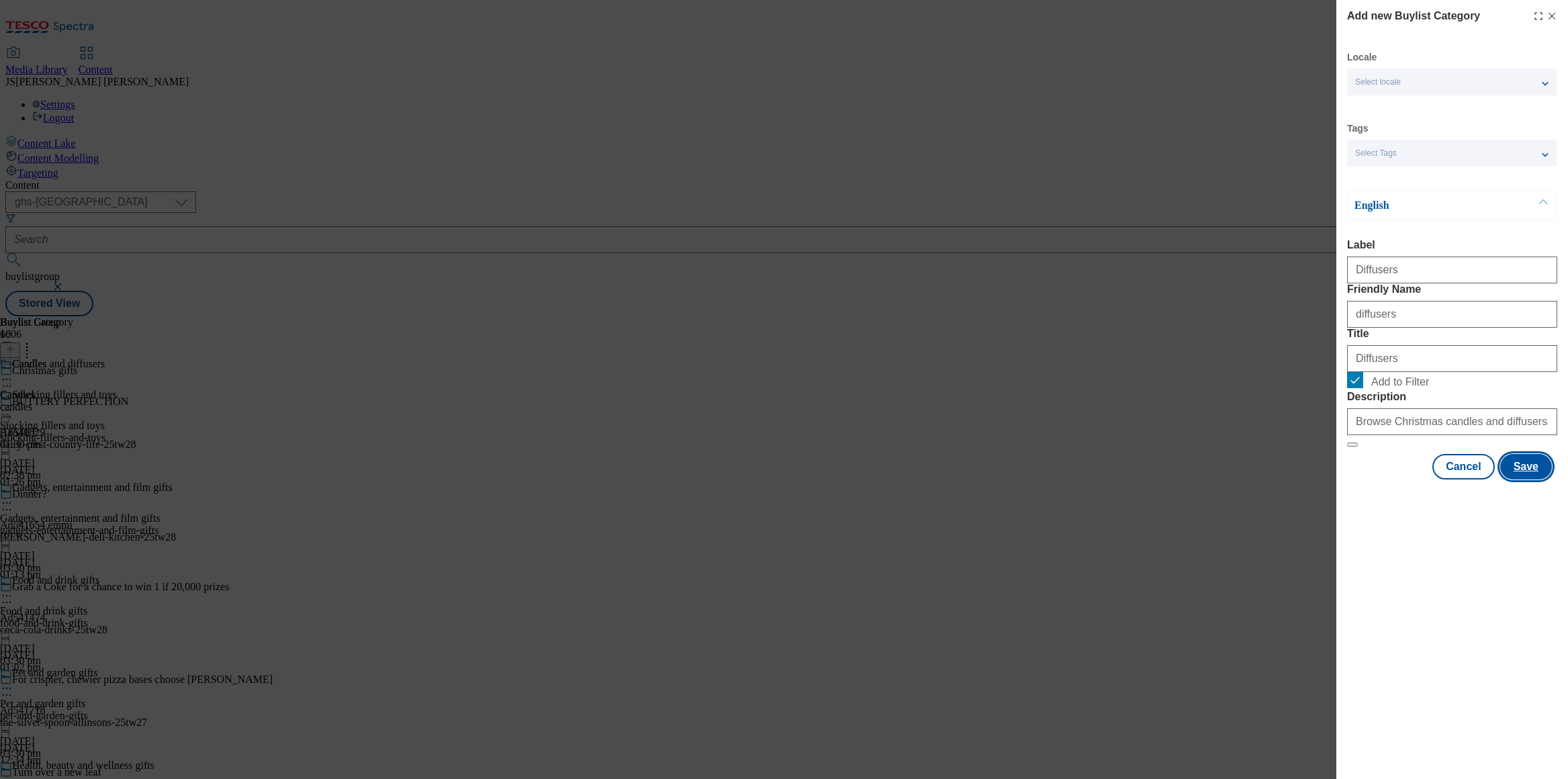
click at [1519, 480] on button "Save" at bounding box center [1527, 467] width 52 height 25
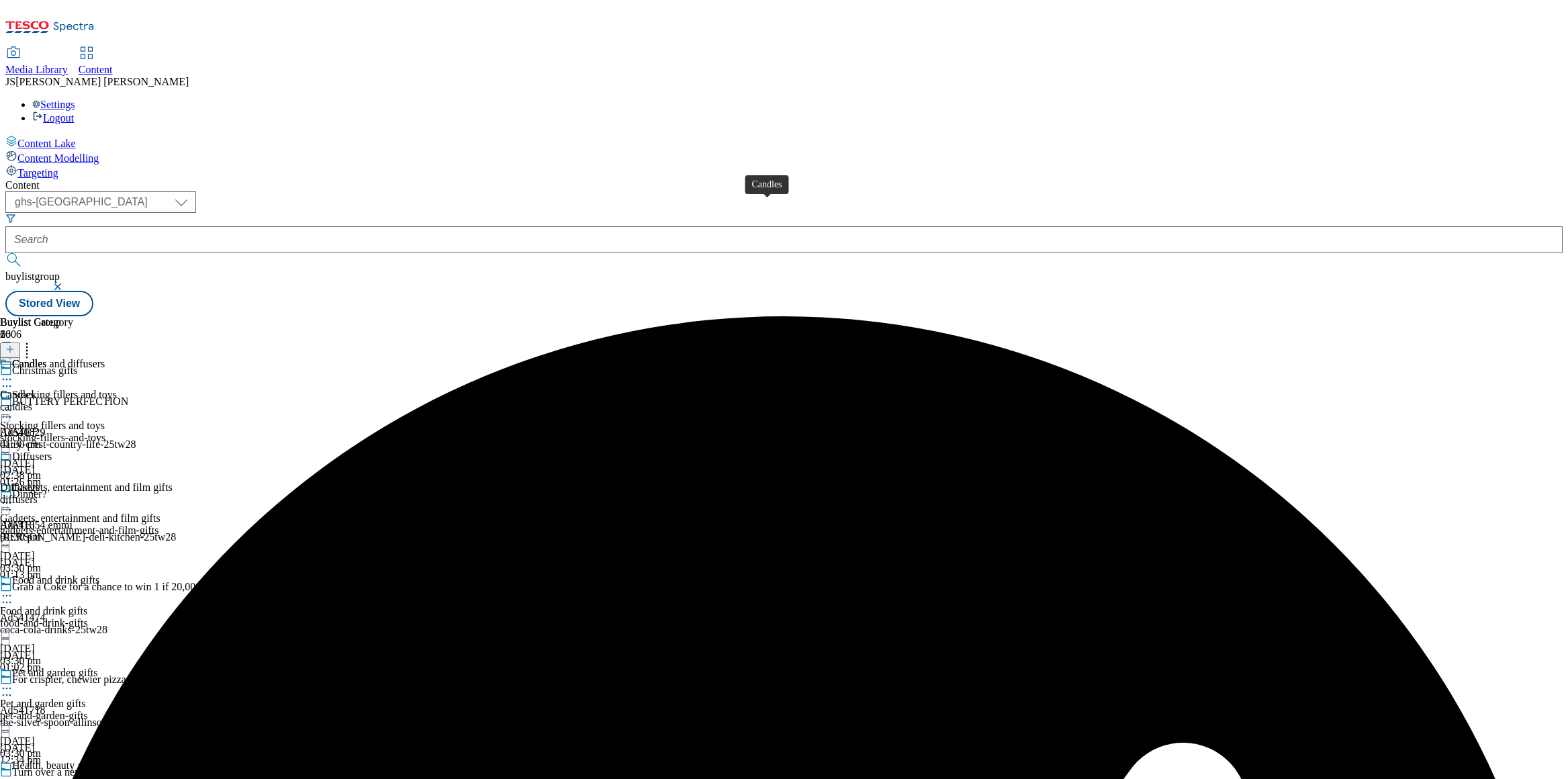
click at [47, 358] on span "Candles" at bounding box center [29, 365] width 35 height 14
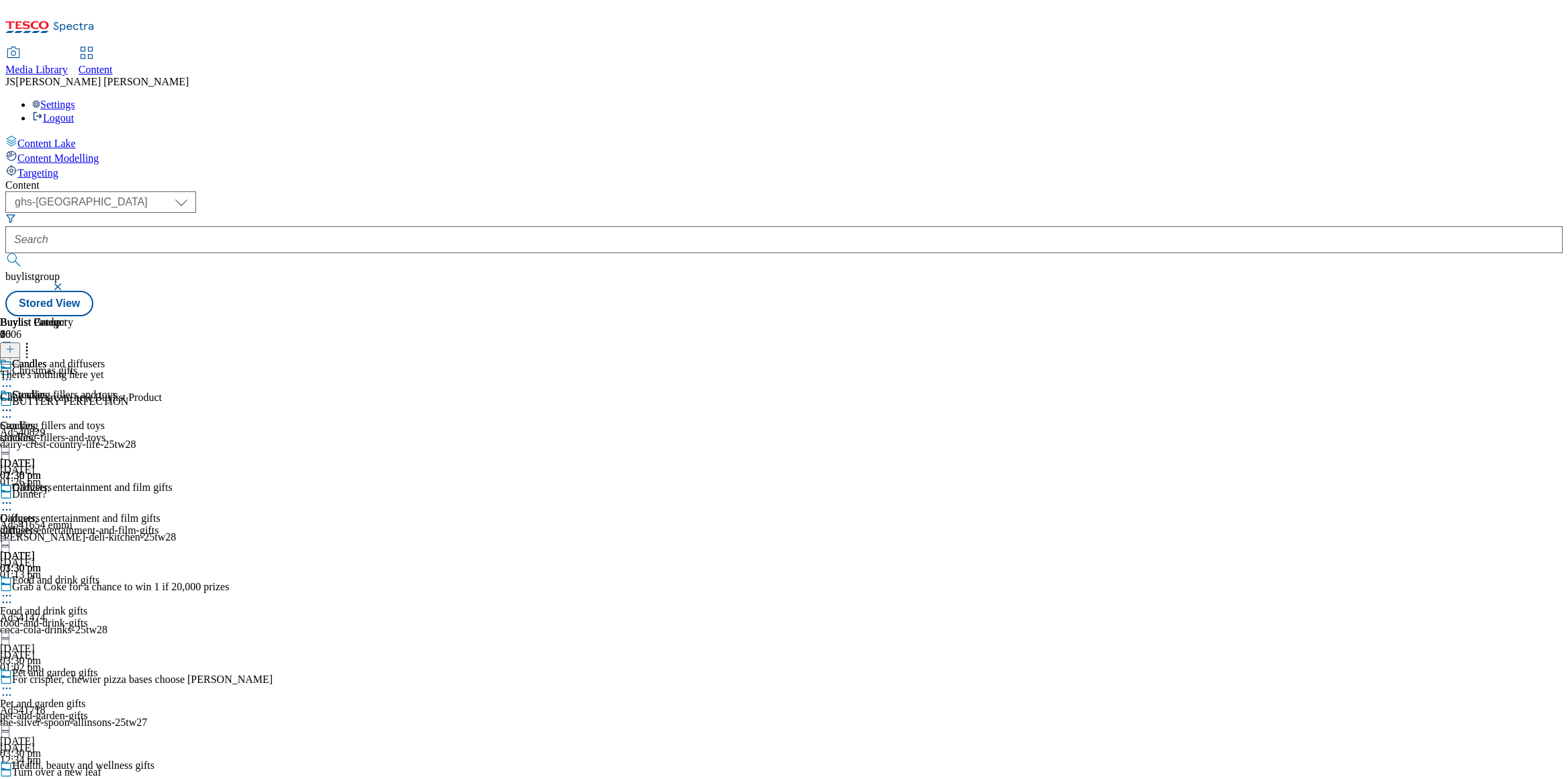
click at [14, 345] on icon at bounding box center [10, 349] width 9 height 9
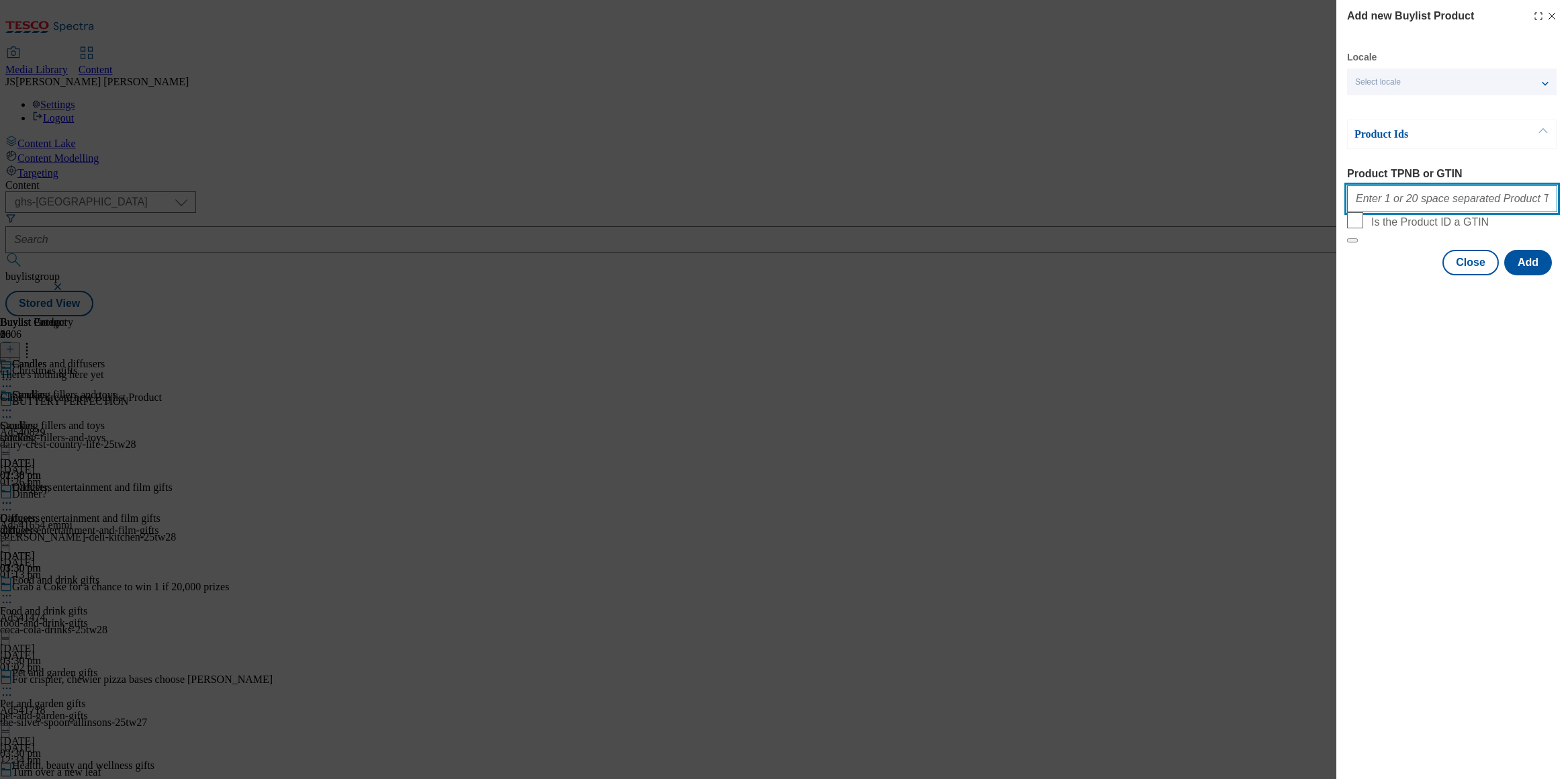
click at [1386, 196] on input "Product TPNB or GTIN" at bounding box center [1452, 199] width 210 height 27
paste input "93883195 93155366 93936329 93815755 93285040 93609003 93159621 93726250 9321432…"
type input "93883195 93155366 93936329 93815755 93285040 93609003 93159621 93726250 9321432…"
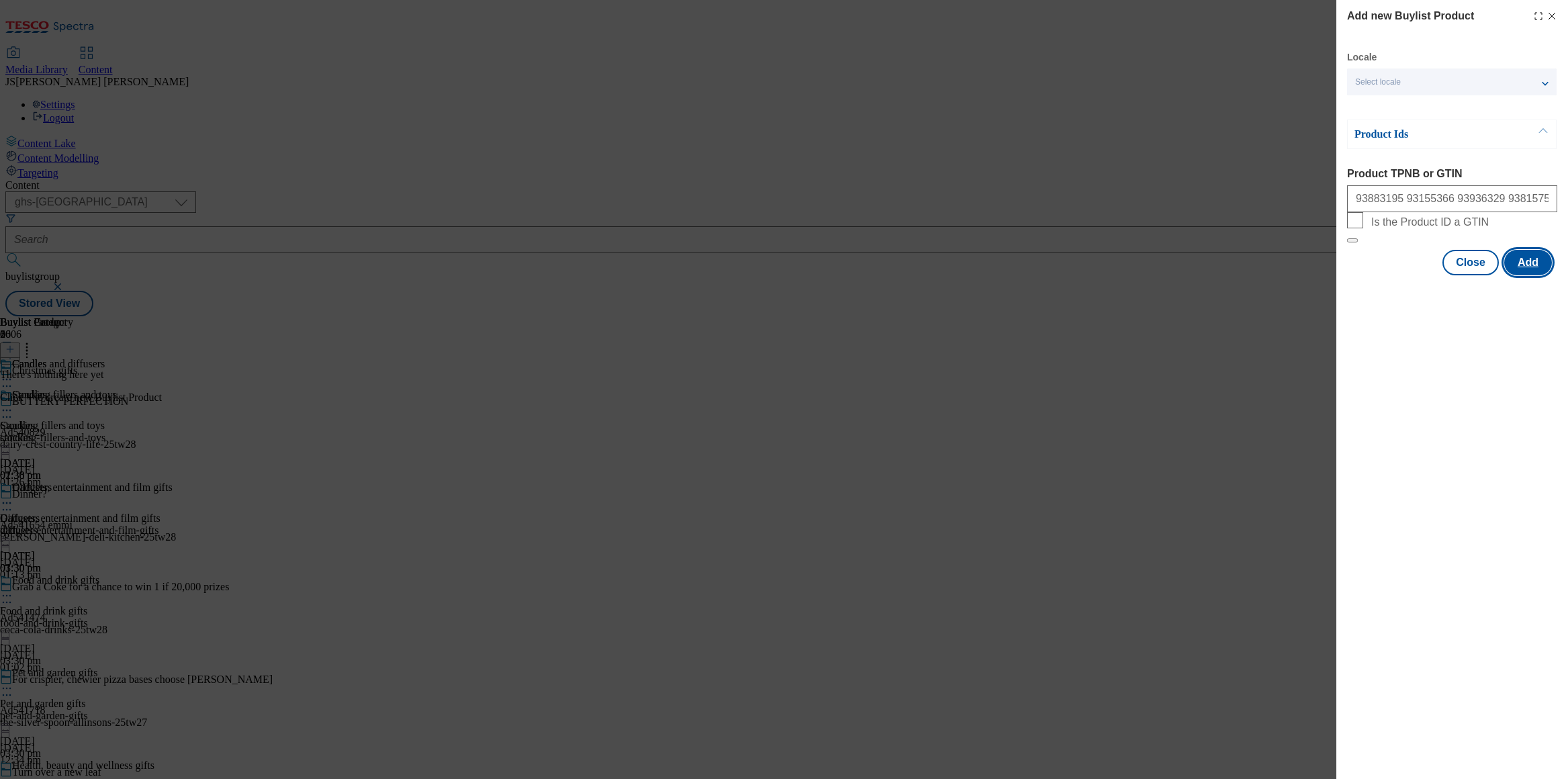
click at [1516, 276] on button "Add" at bounding box center [1528, 263] width 48 height 25
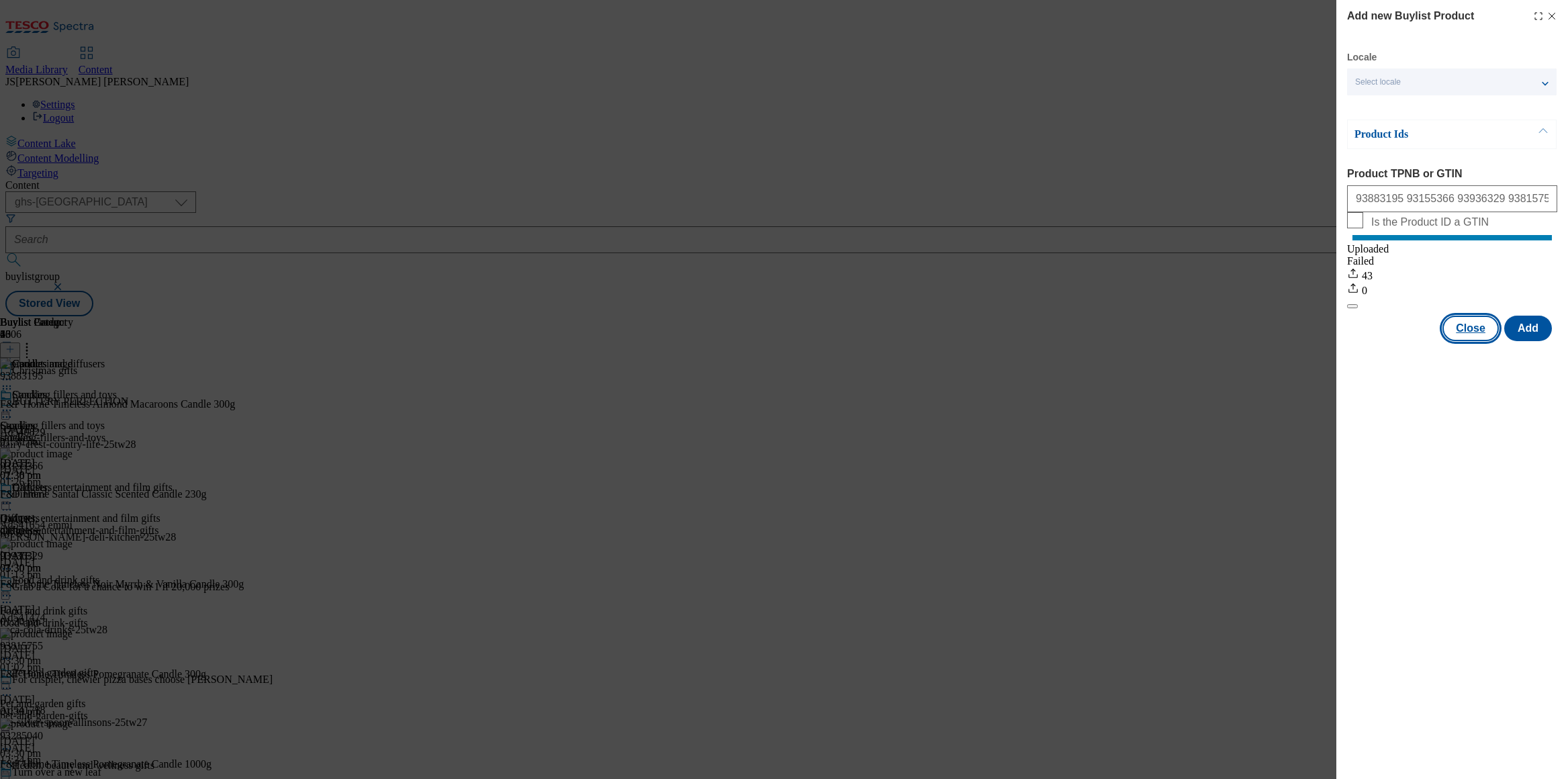
click at [1469, 341] on button "Close" at bounding box center [1470, 328] width 57 height 25
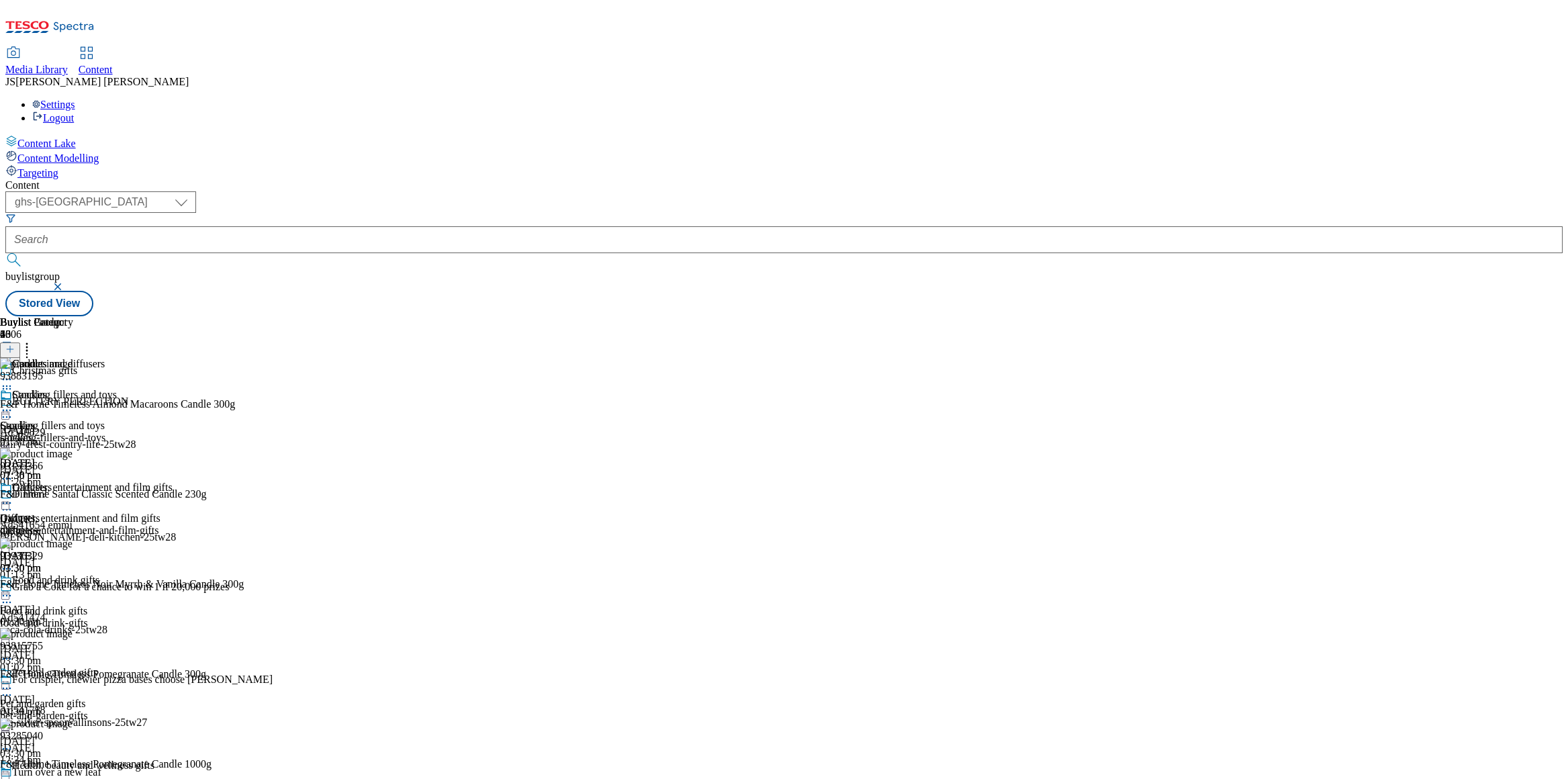
click at [74, 525] on div "diffusers" at bounding box center [37, 530] width 74 height 12
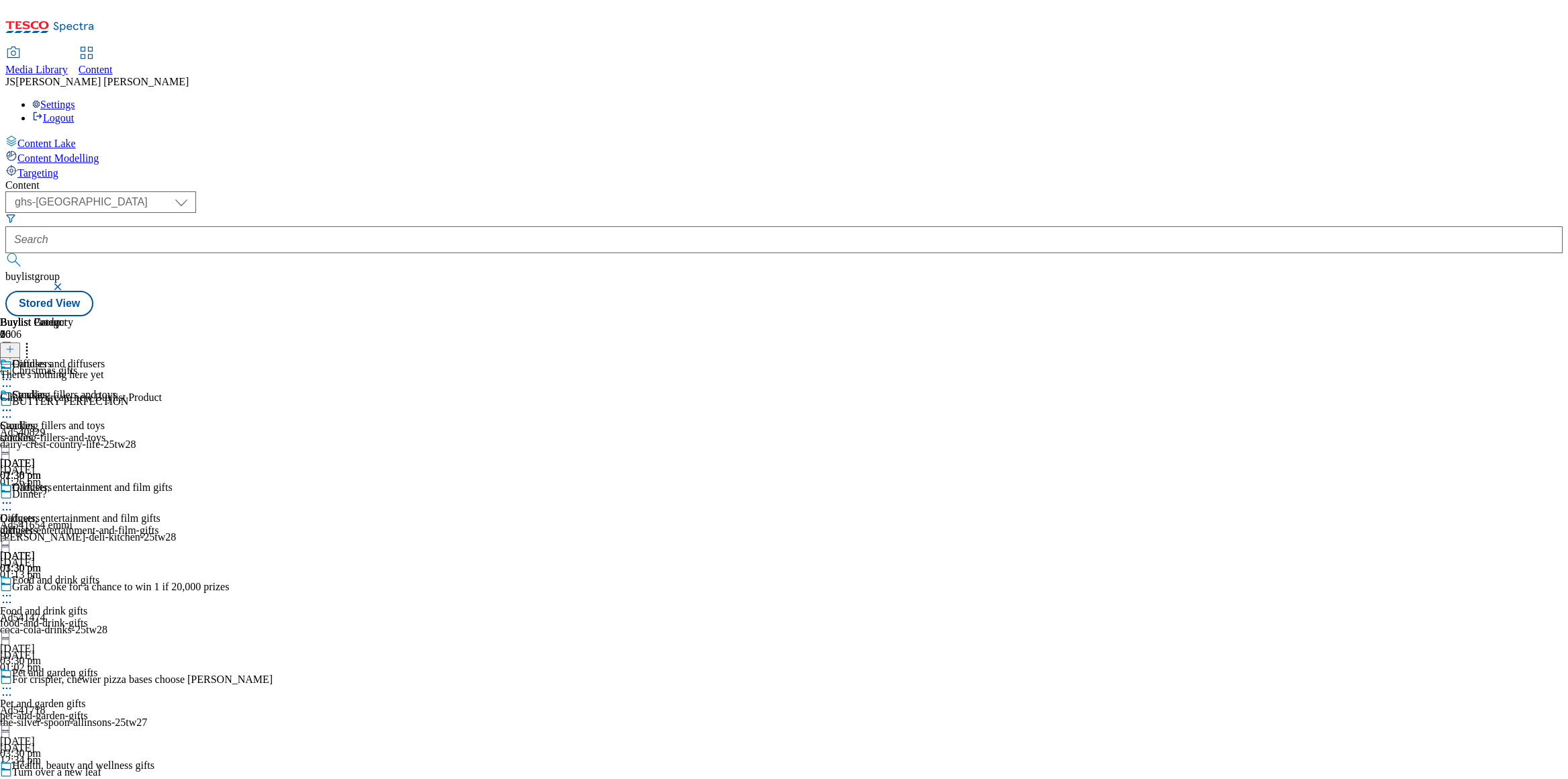
click at [20, 345] on div at bounding box center [10, 350] width 20 height 12
click at [14, 345] on icon at bounding box center [10, 349] width 9 height 9
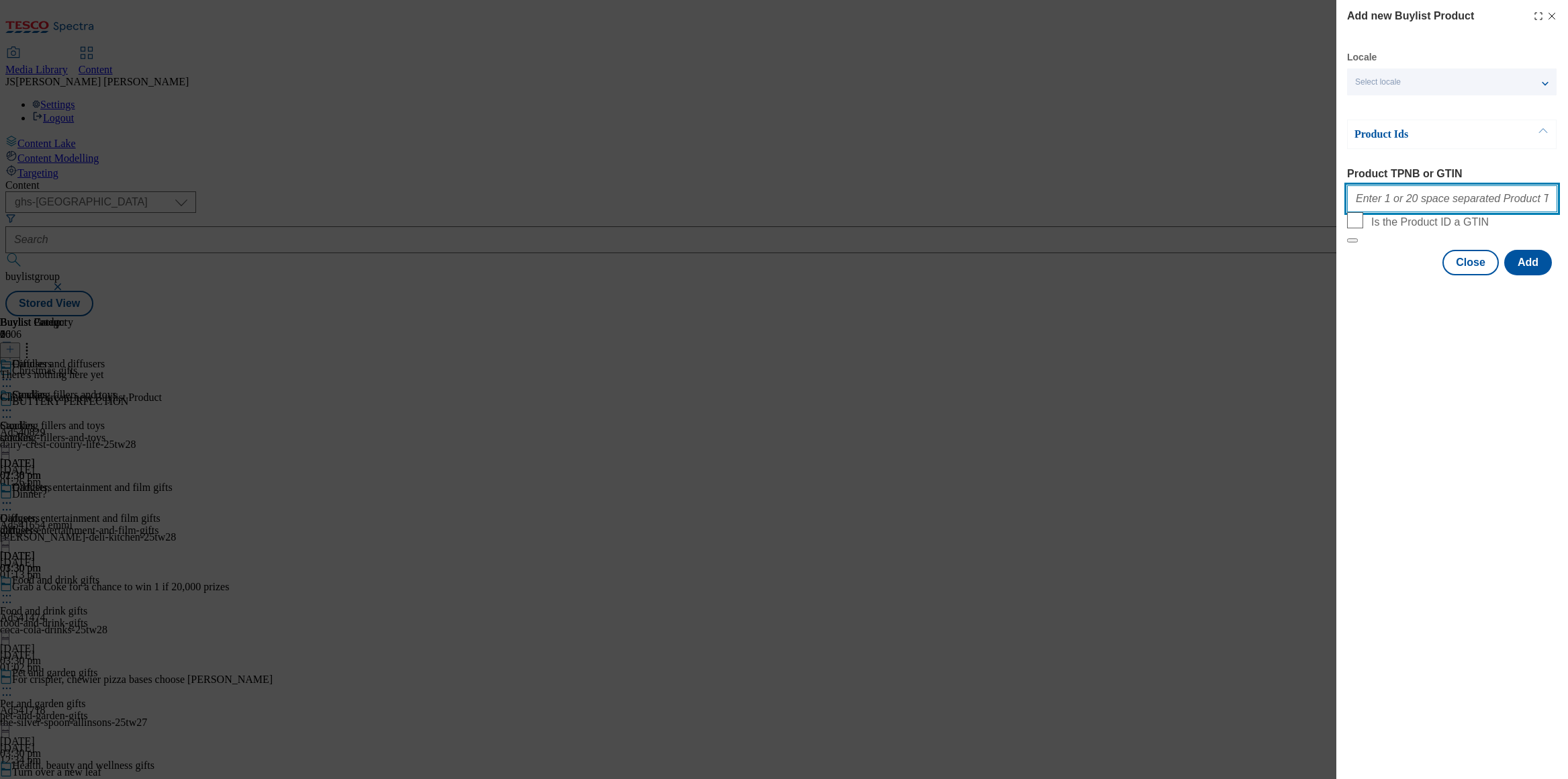
click at [1392, 208] on input "Product TPNB or GTIN" at bounding box center [1452, 199] width 210 height 27
paste input "90294977 93548201 92916453 93657377 93283853 93158639 93095177 93047310 9309817…"
type input "90294977 93548201 92916453 93657377 93283853 93158639 93095177 93047310 9309817…"
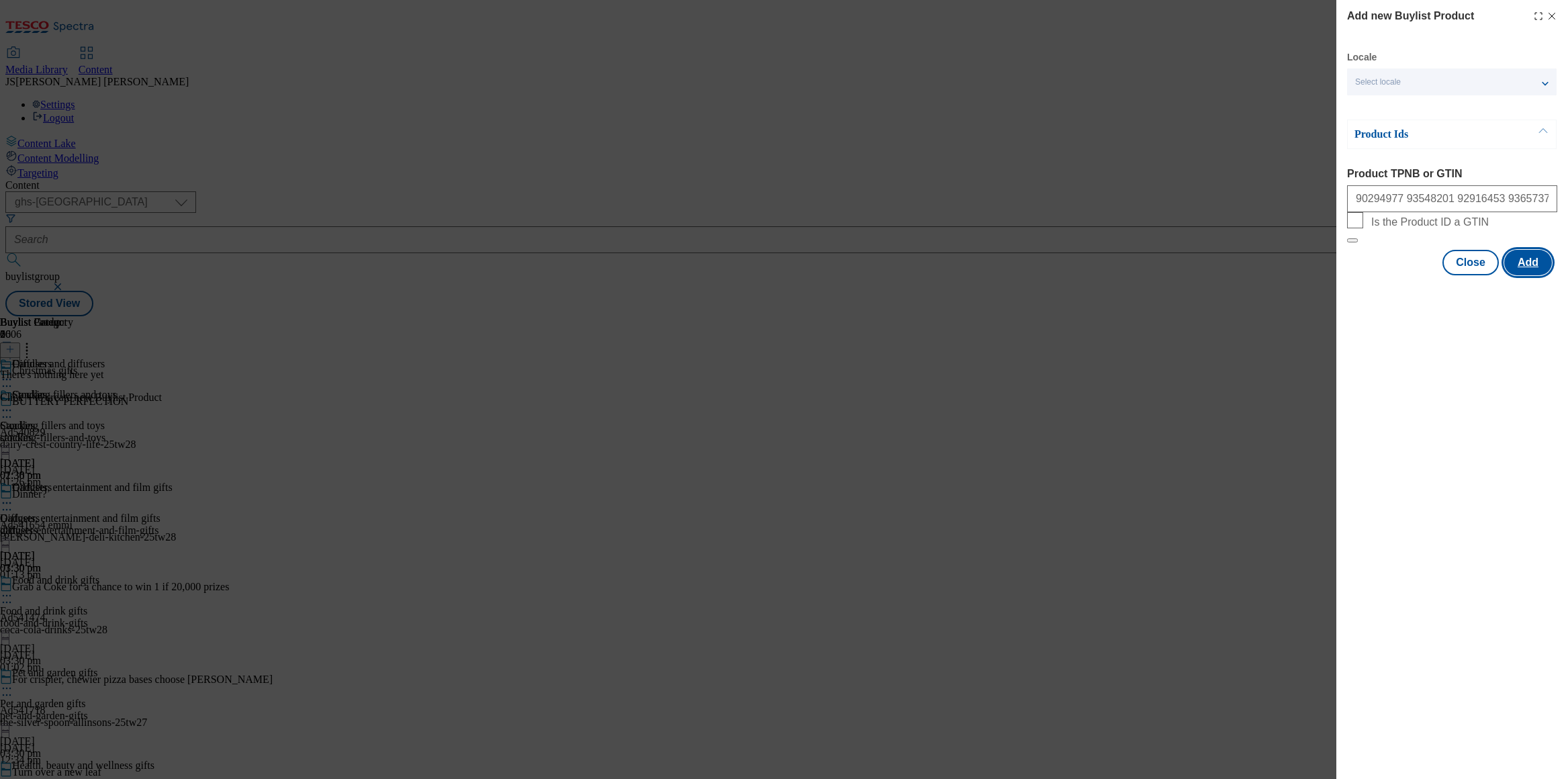
click at [1533, 276] on button "Add" at bounding box center [1528, 263] width 48 height 25
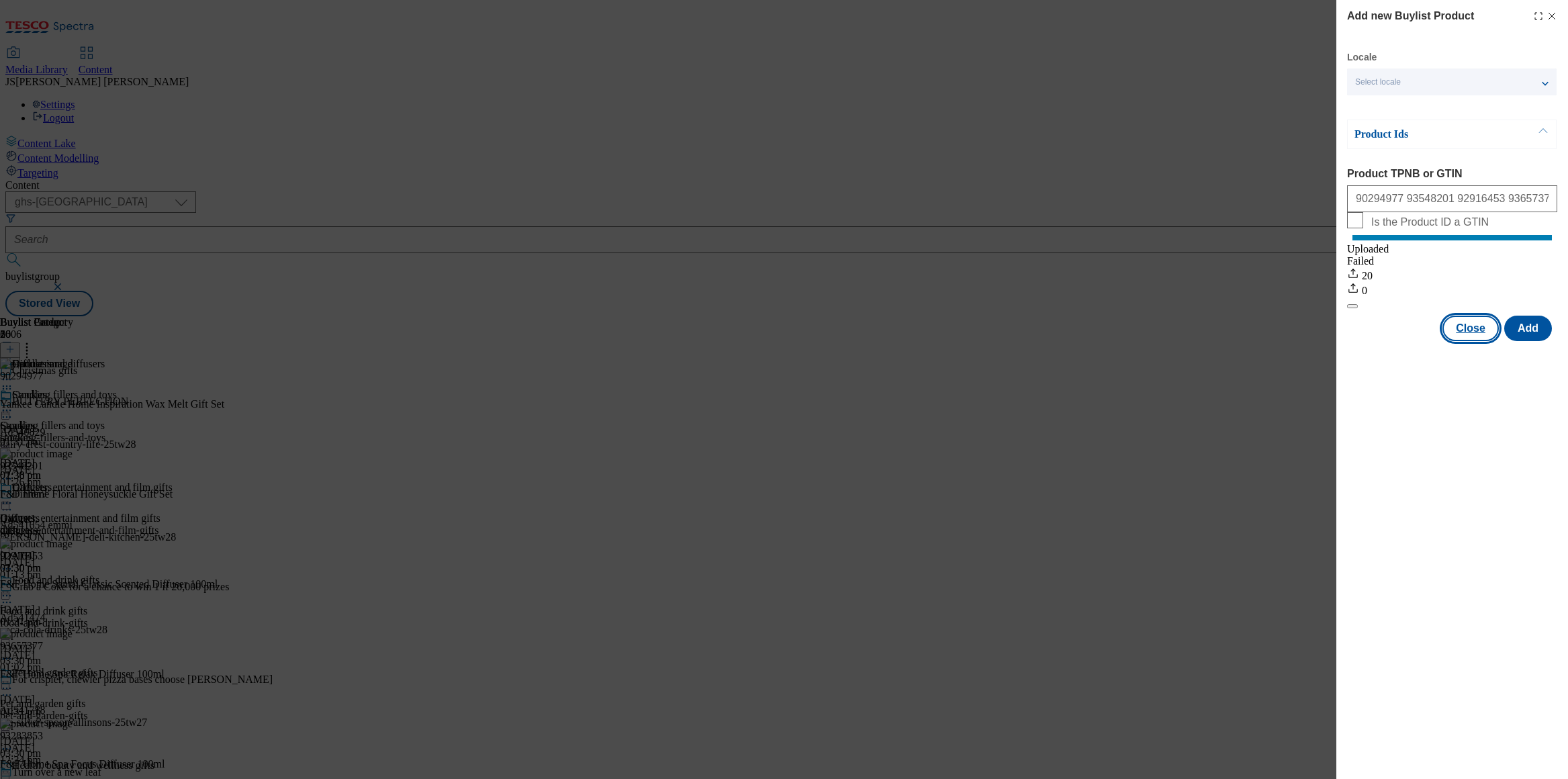
click at [1453, 341] on button "Close" at bounding box center [1470, 328] width 57 height 25
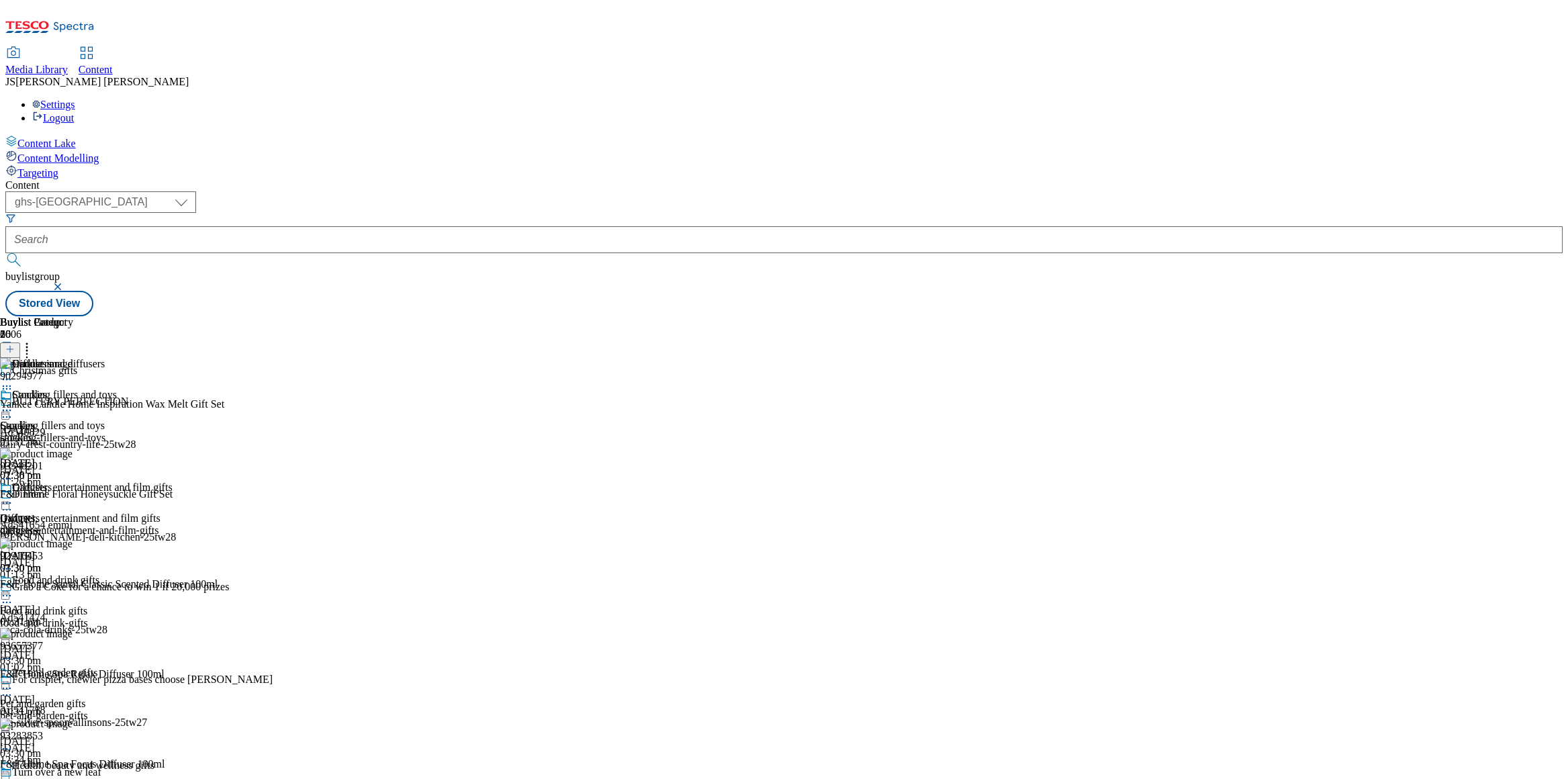
click at [13, 373] on icon at bounding box center [6, 380] width 13 height 13
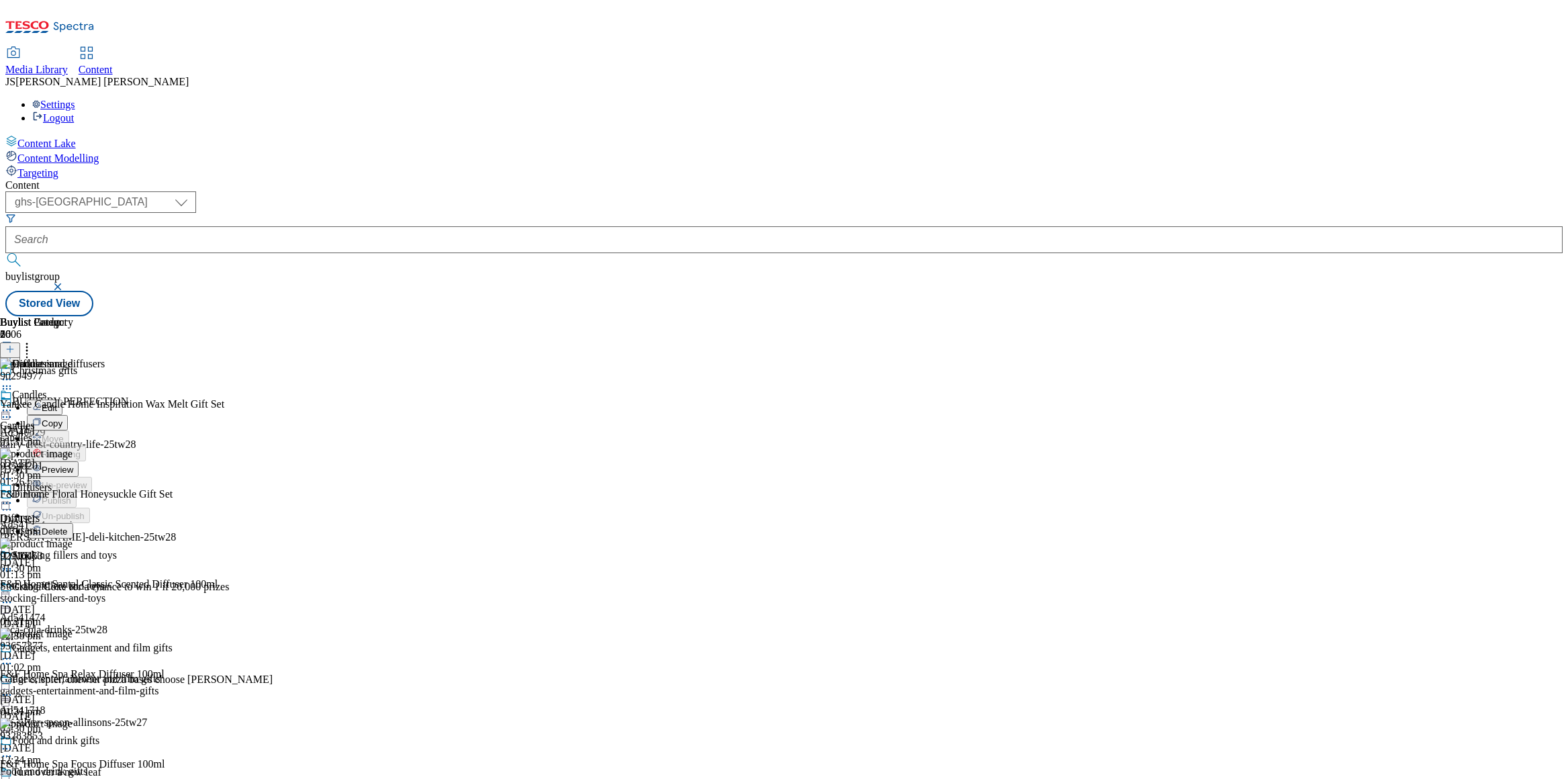
click at [74, 465] on span "Preview" at bounding box center [57, 469] width 31 height 10
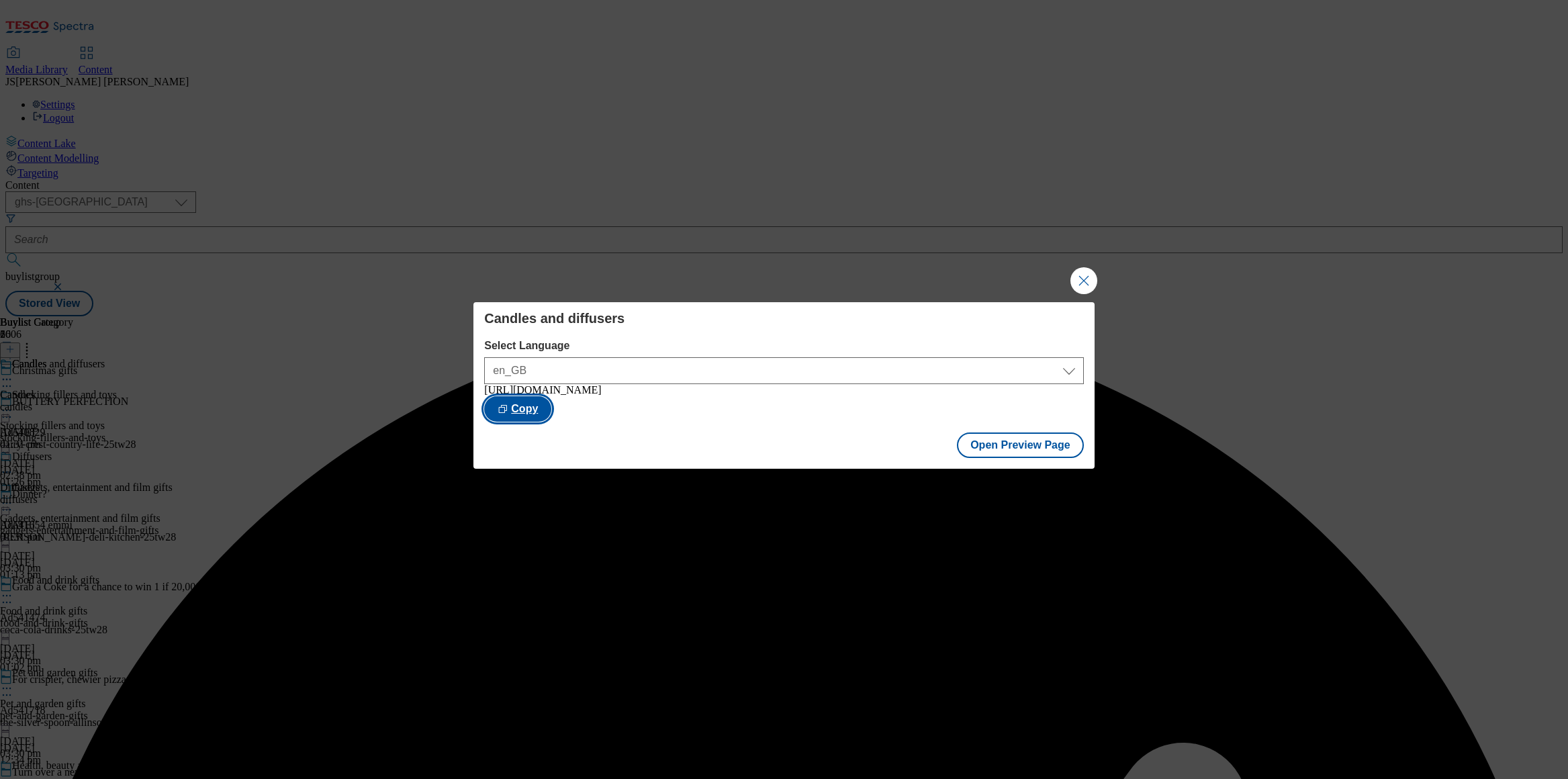
click at [552, 397] on button "Copy" at bounding box center [518, 409] width 67 height 25
click at [1093, 279] on button "Close Modal" at bounding box center [1084, 281] width 27 height 27
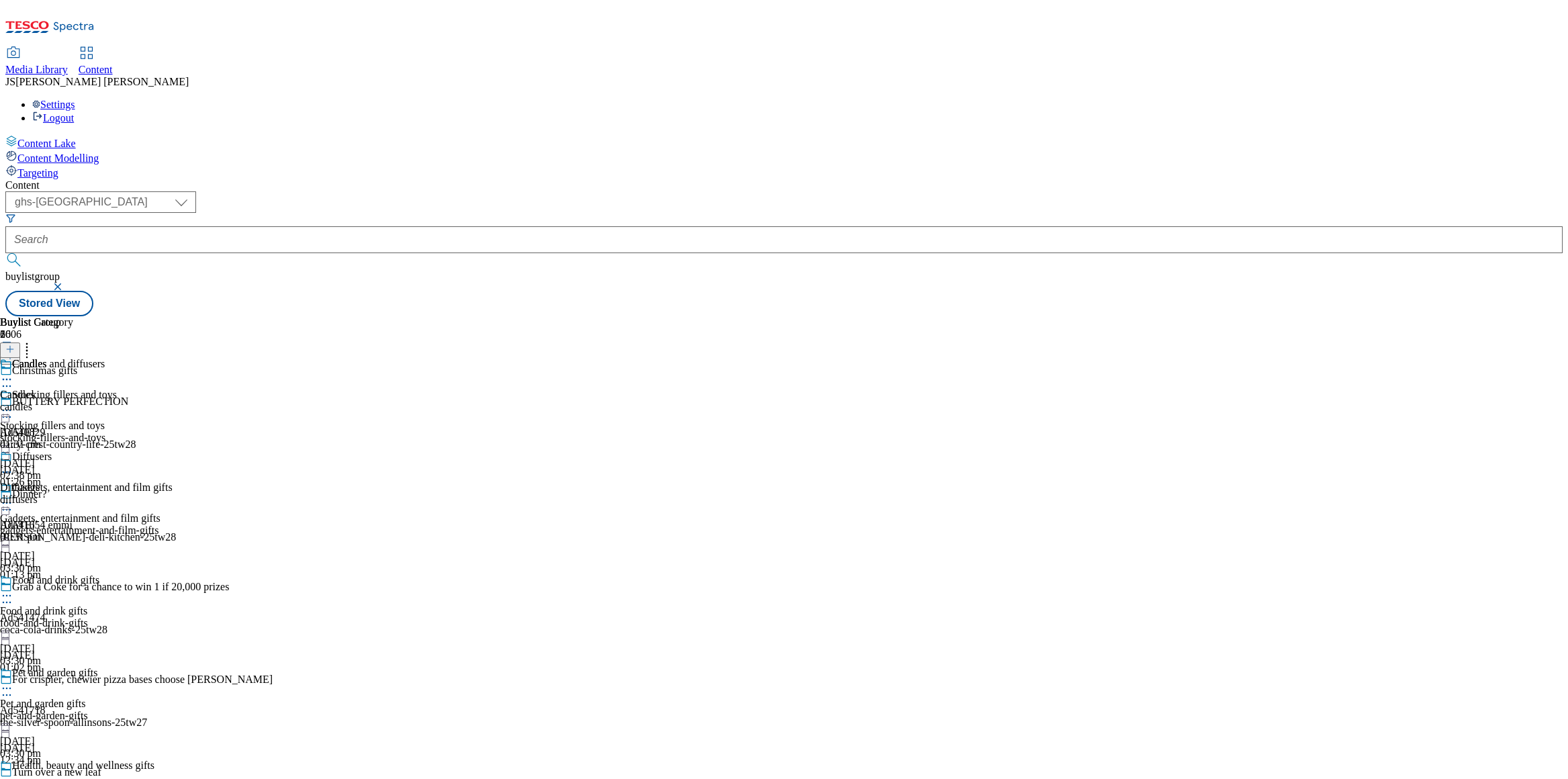
click at [14, 345] on icon at bounding box center [10, 349] width 9 height 9
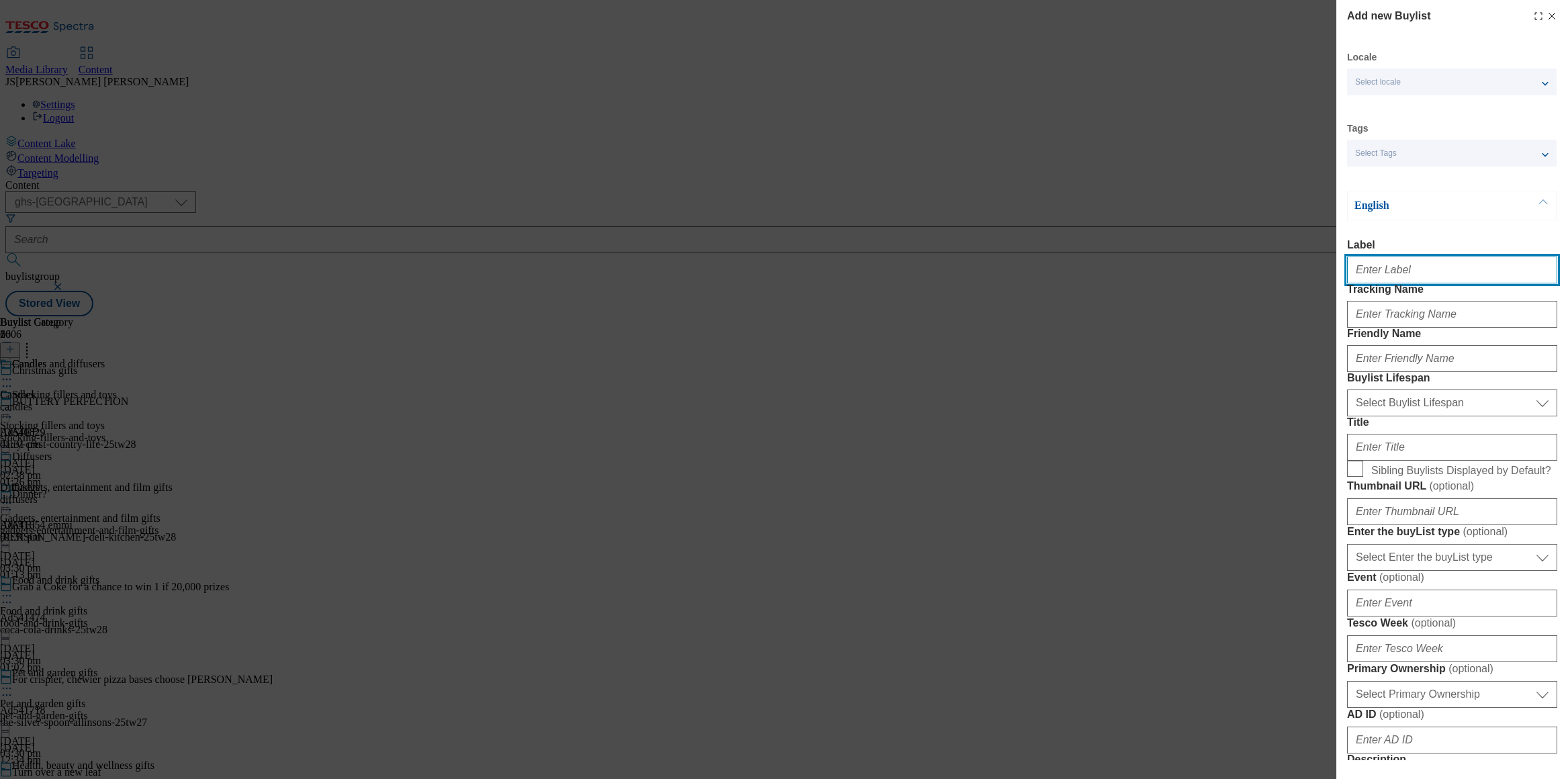
click at [1374, 274] on input "Label" at bounding box center [1452, 270] width 210 height 27
paste input "Gift wrap and cards"
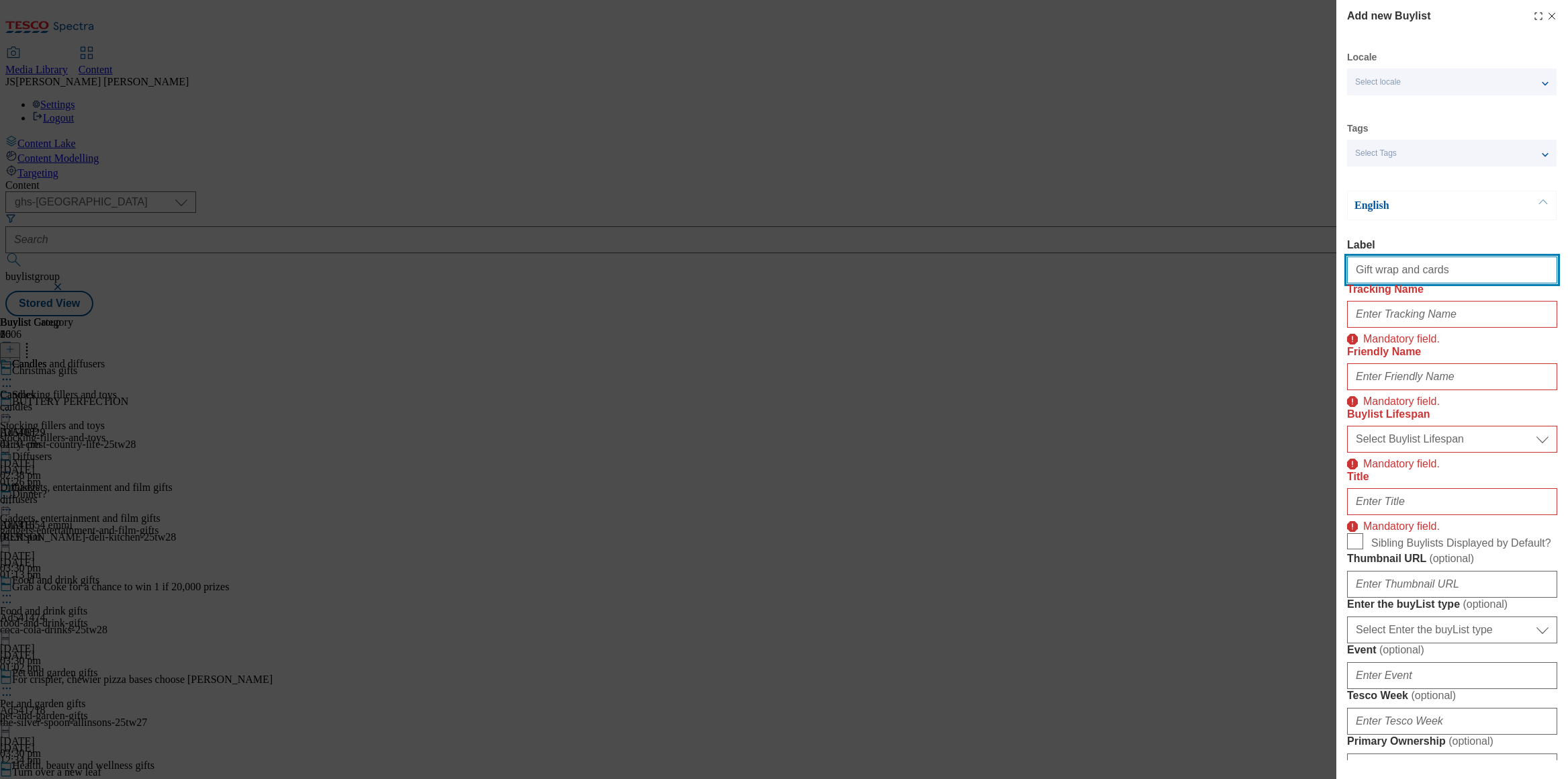
type input "Gift wrap and cards"
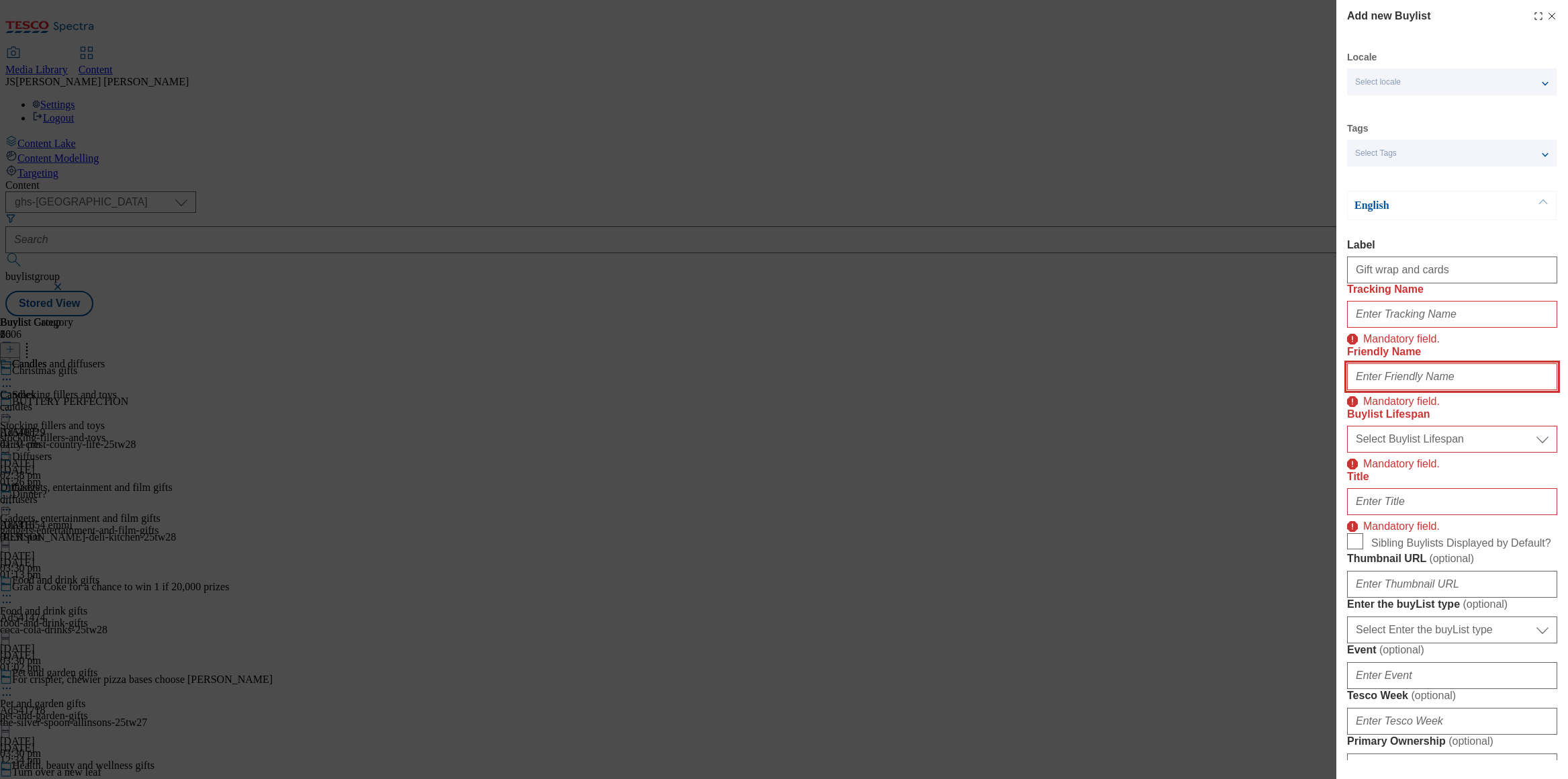
click at [1372, 390] on input "Friendly Name" at bounding box center [1452, 377] width 210 height 27
paste input "Gift wrap and cards"
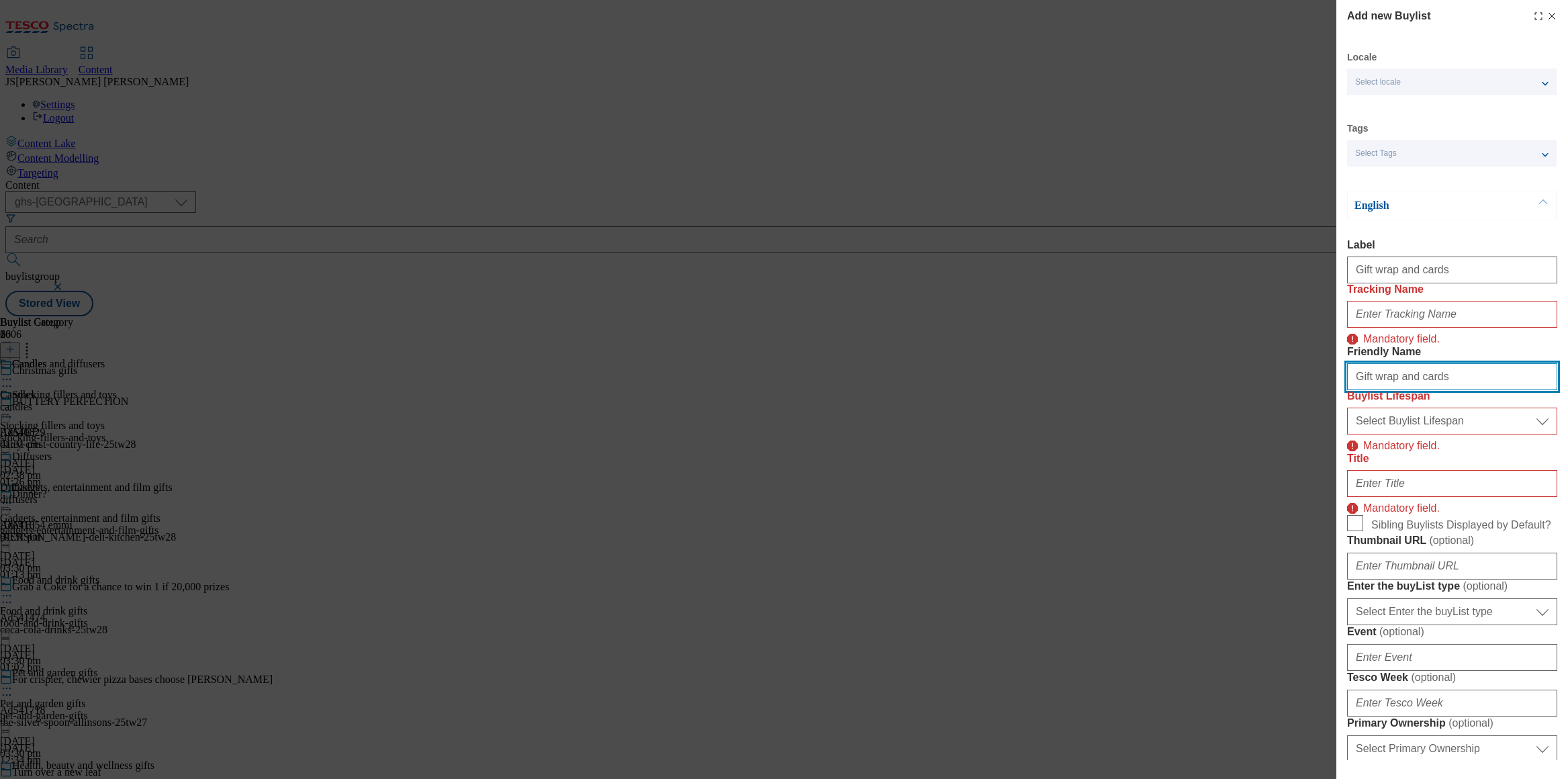
type input "Gift wrap and cards"
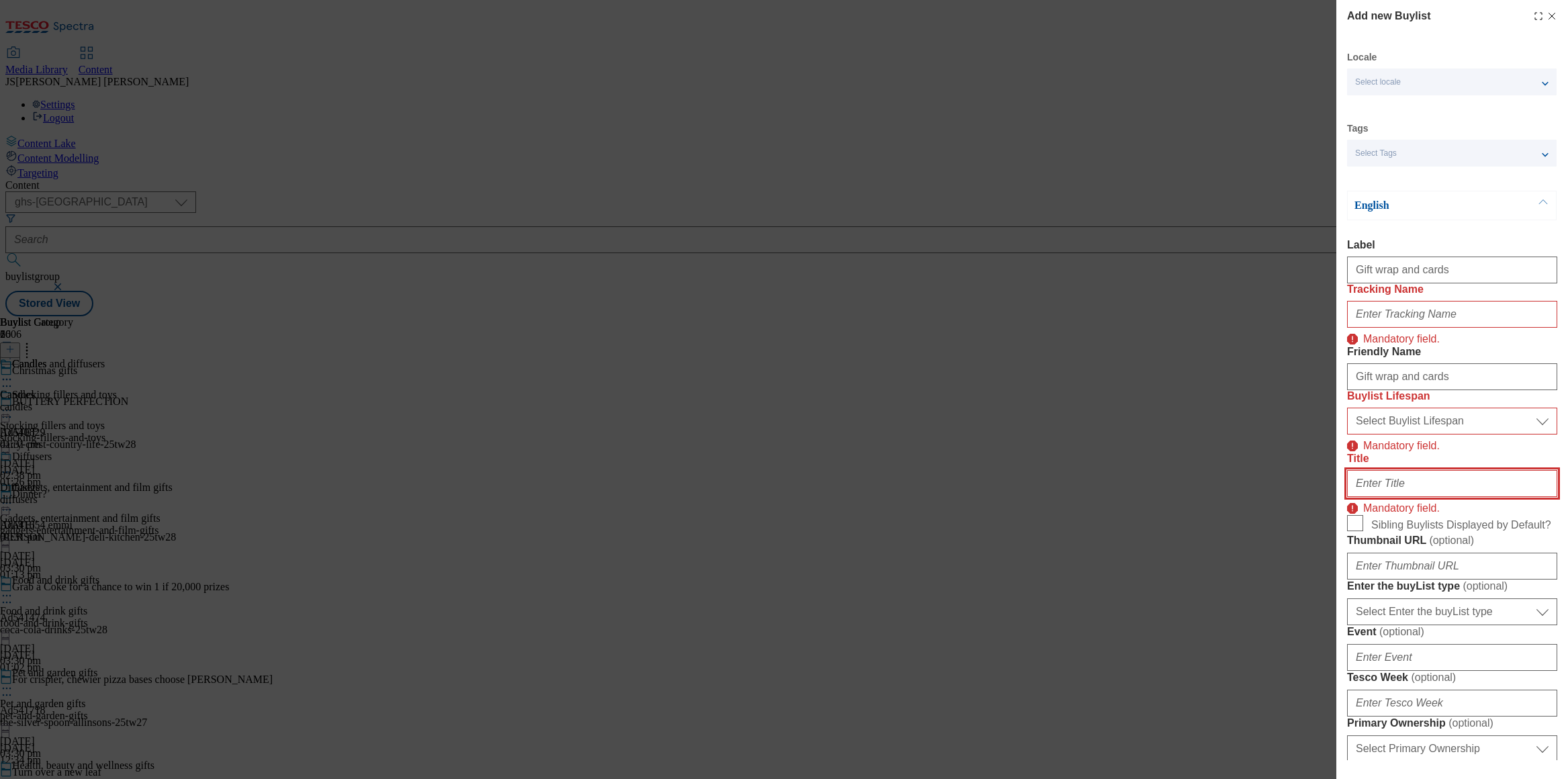
click at [1374, 497] on input "Title" at bounding box center [1452, 484] width 210 height 27
paste input "Gift wrap and cards"
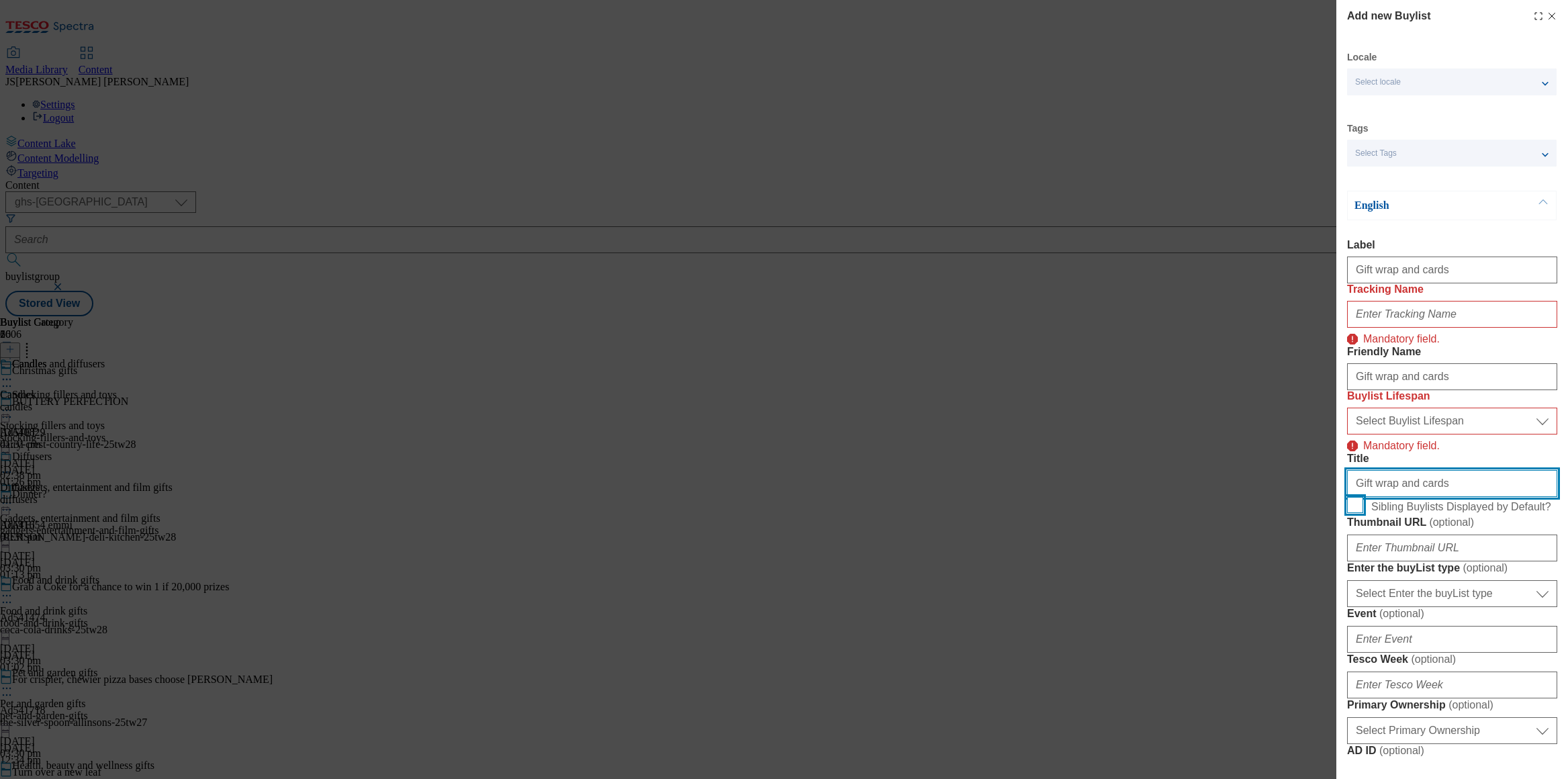
type input "Gift wrap and cards"
click at [1351, 513] on input "Sibling Buylists Displayed by Default?" at bounding box center [1355, 505] width 16 height 16
checkbox input "true"
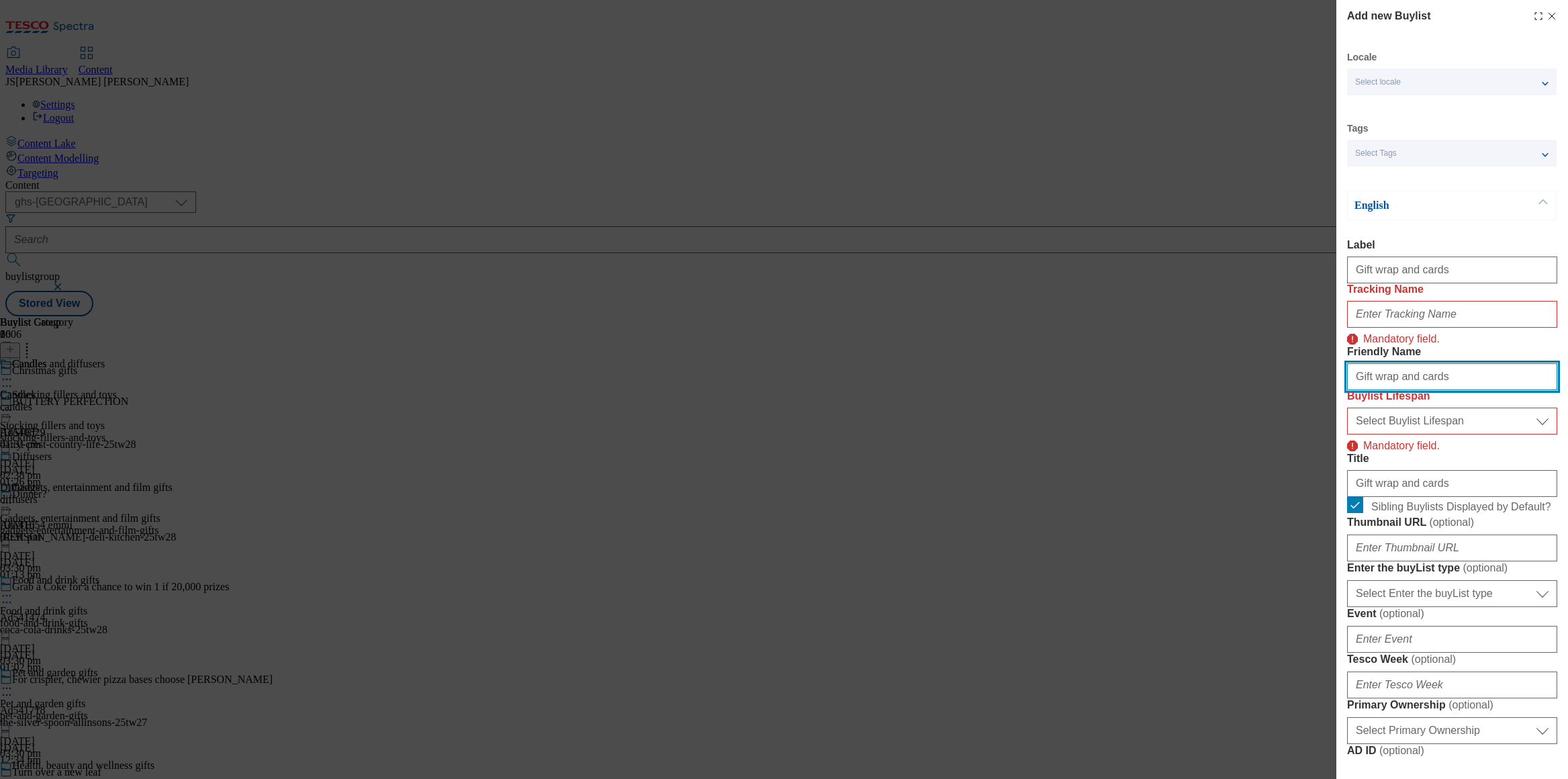
click at [1351, 390] on input "Gift wrap and cards" at bounding box center [1452, 377] width 210 height 27
type input "gift-wrap-cards"
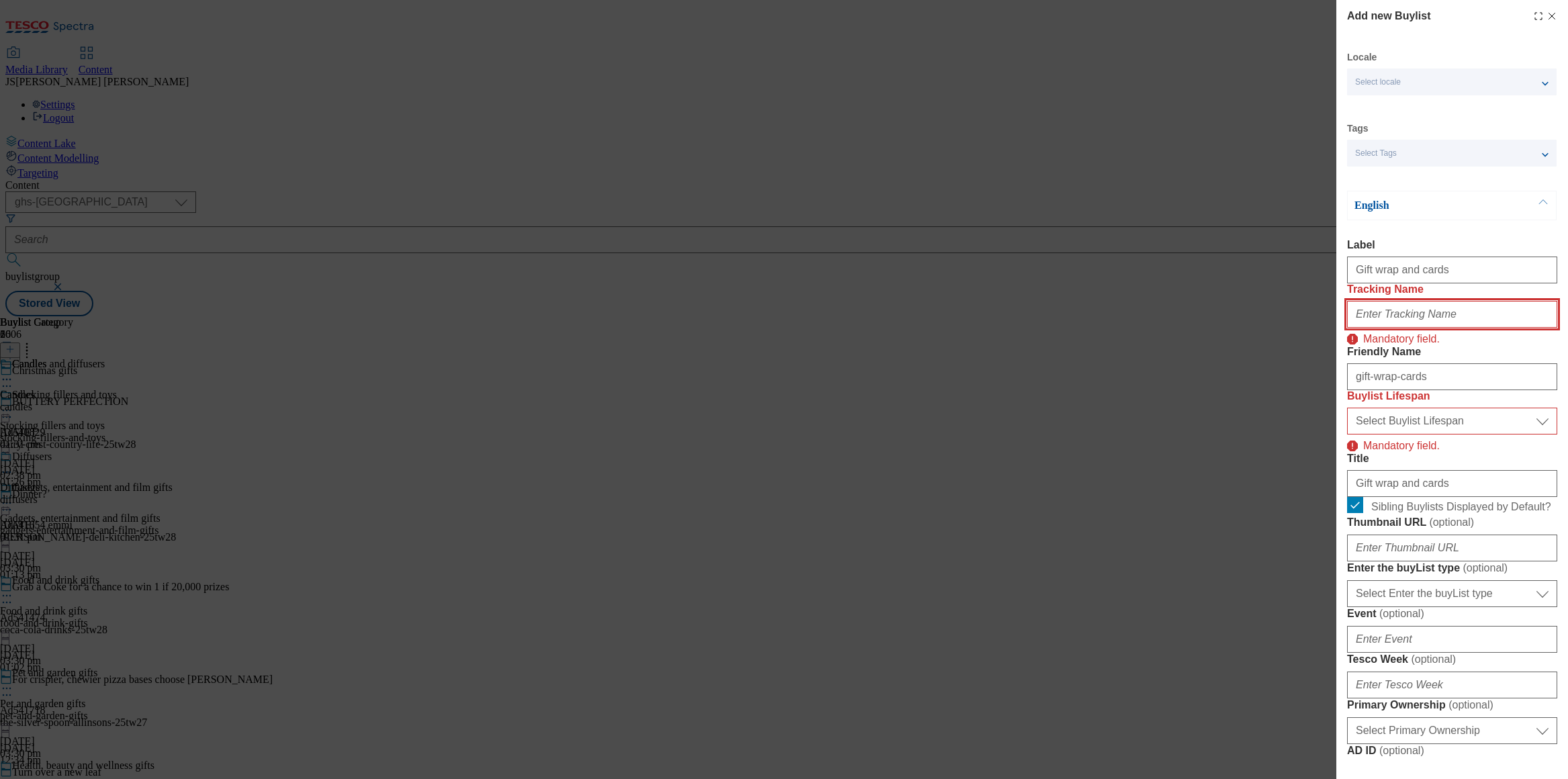
click at [1386, 328] on input "Tracking Name" at bounding box center [1452, 314] width 210 height 27
paste input "xmas_gift_wrapping"
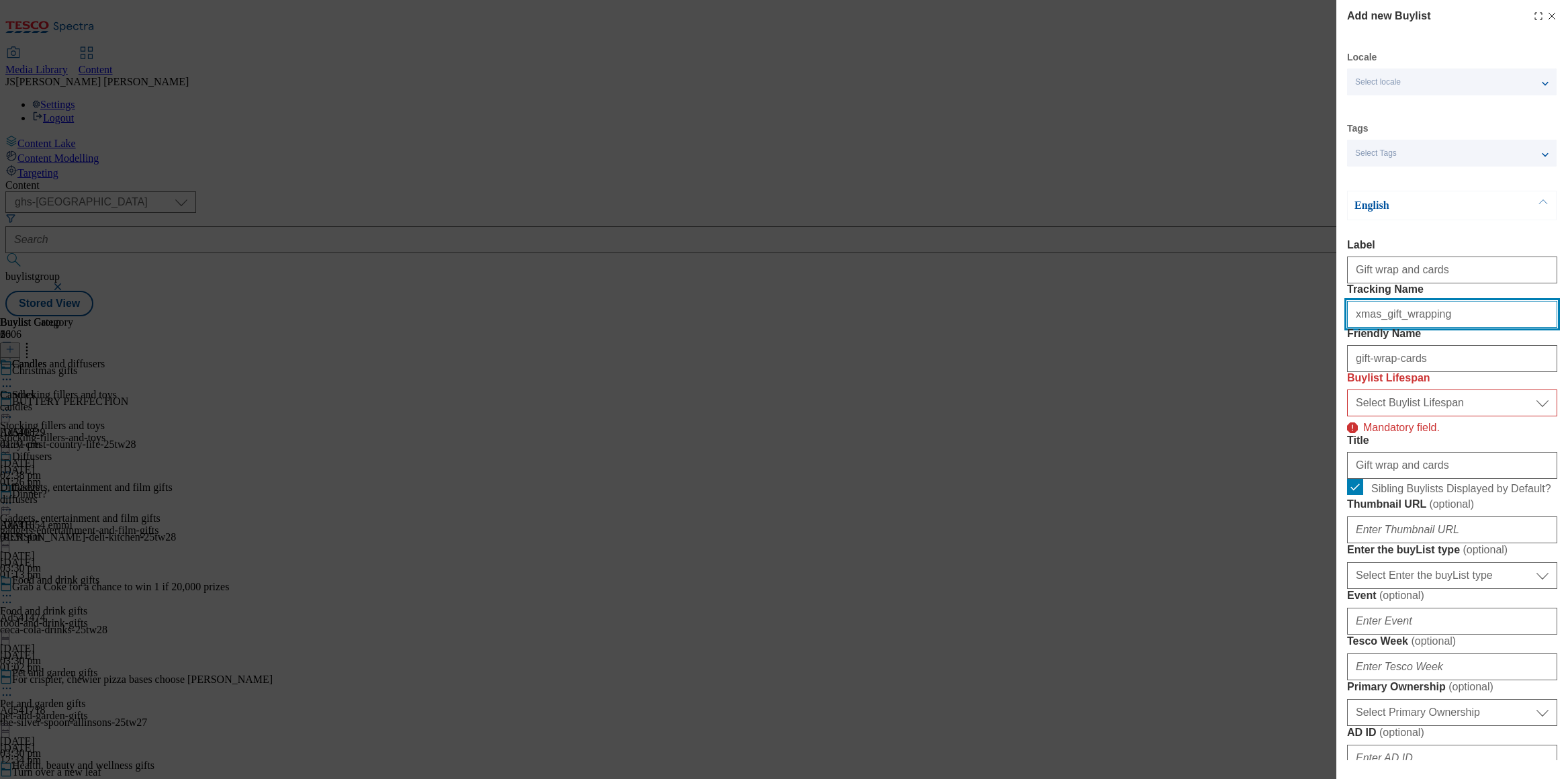
scroll to position [248, 0]
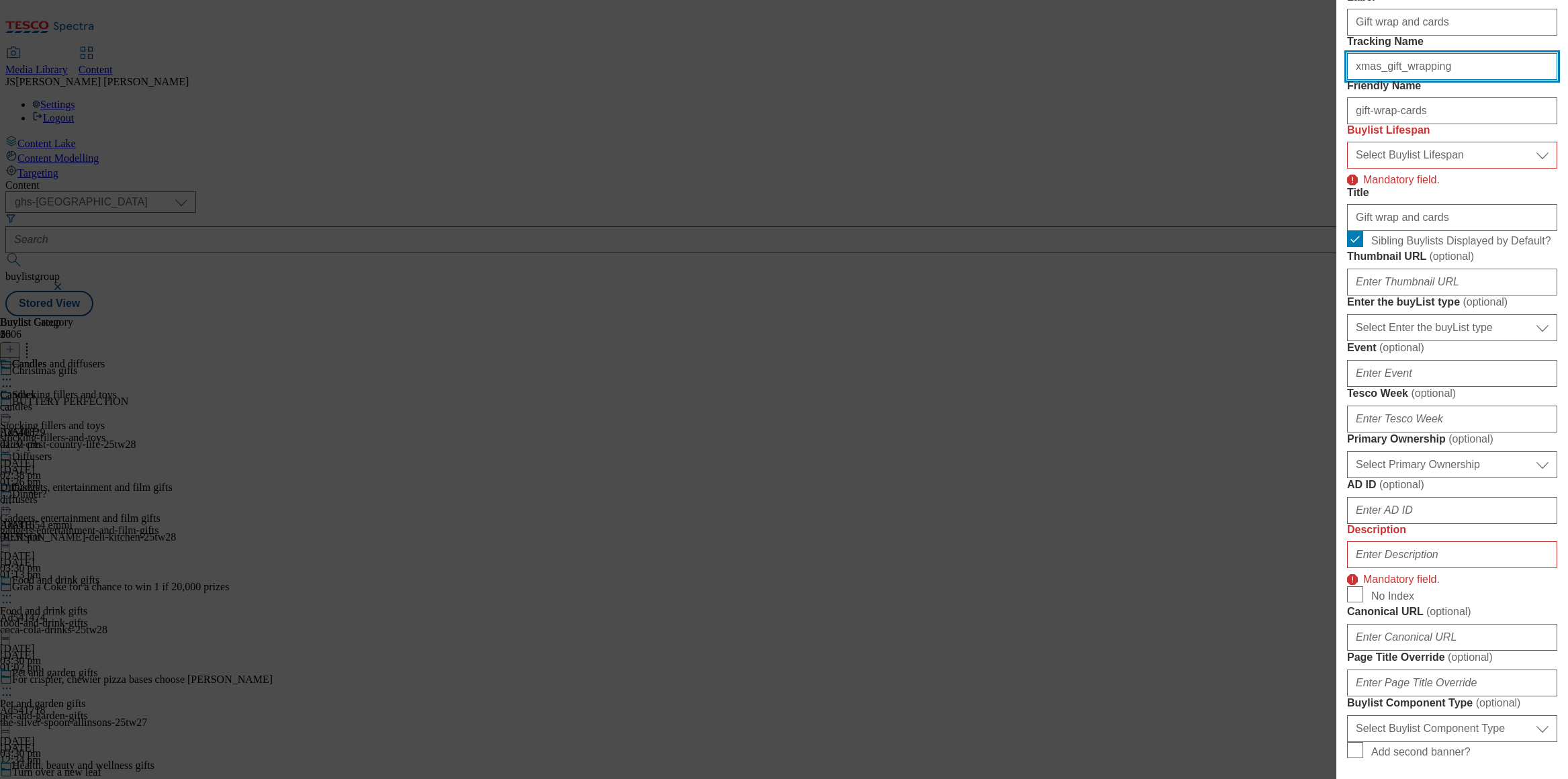
type input "xmas_gift_wrapping"
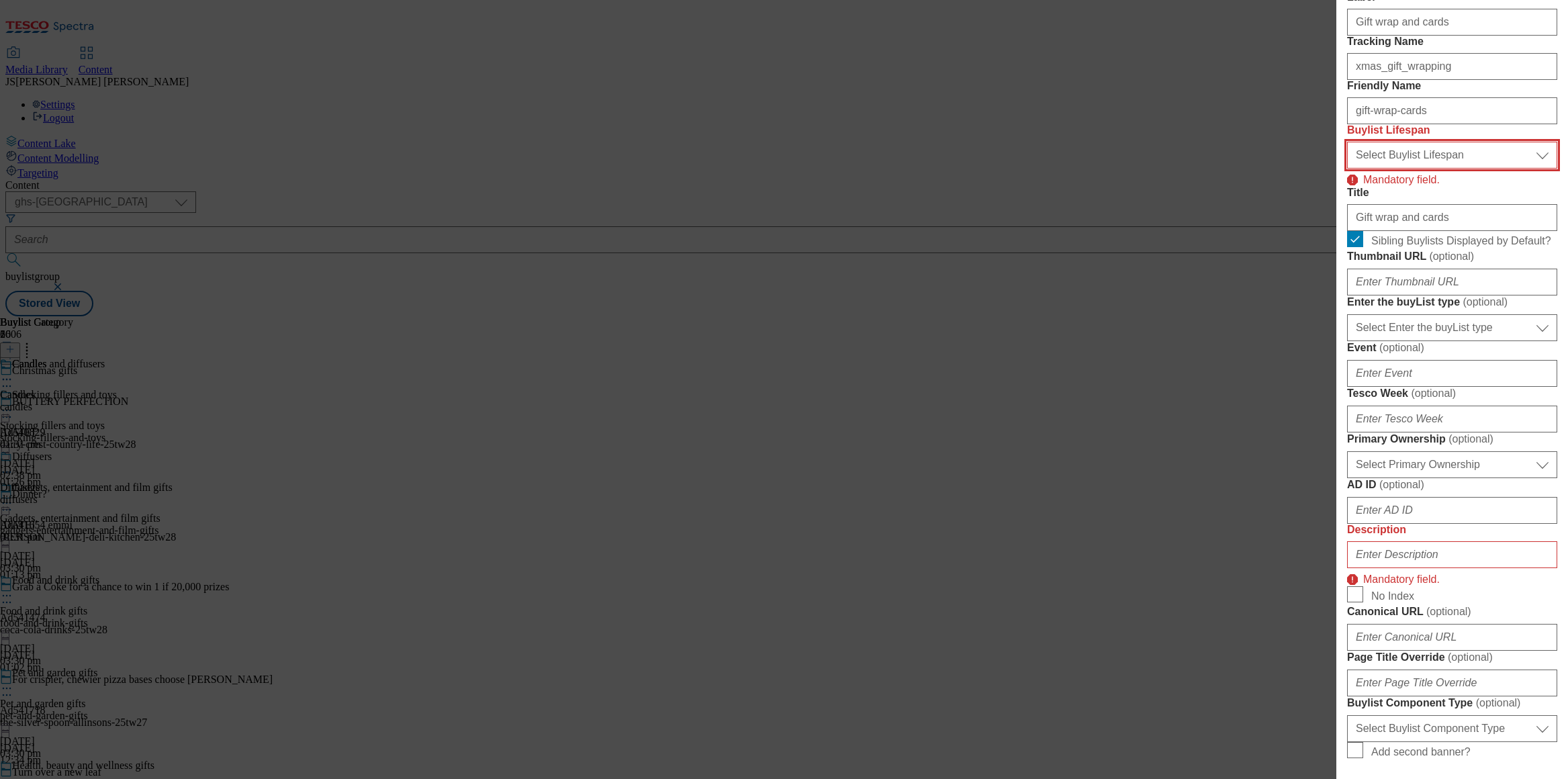
click at [1390, 169] on select "Select Buylist Lifespan evergreen seasonal tactical" at bounding box center [1452, 155] width 210 height 27
select select "evergreen"
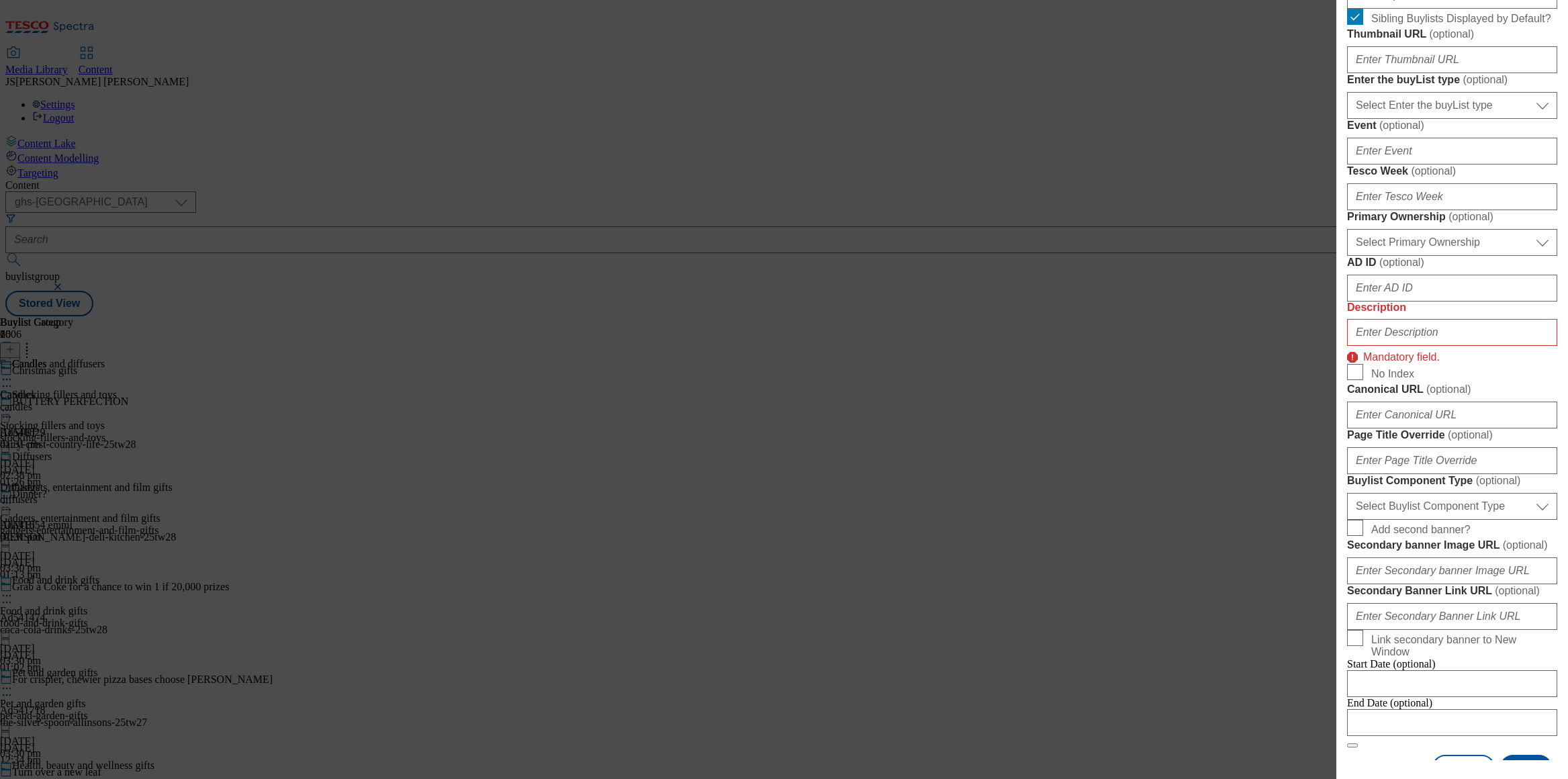
scroll to position [493, 0]
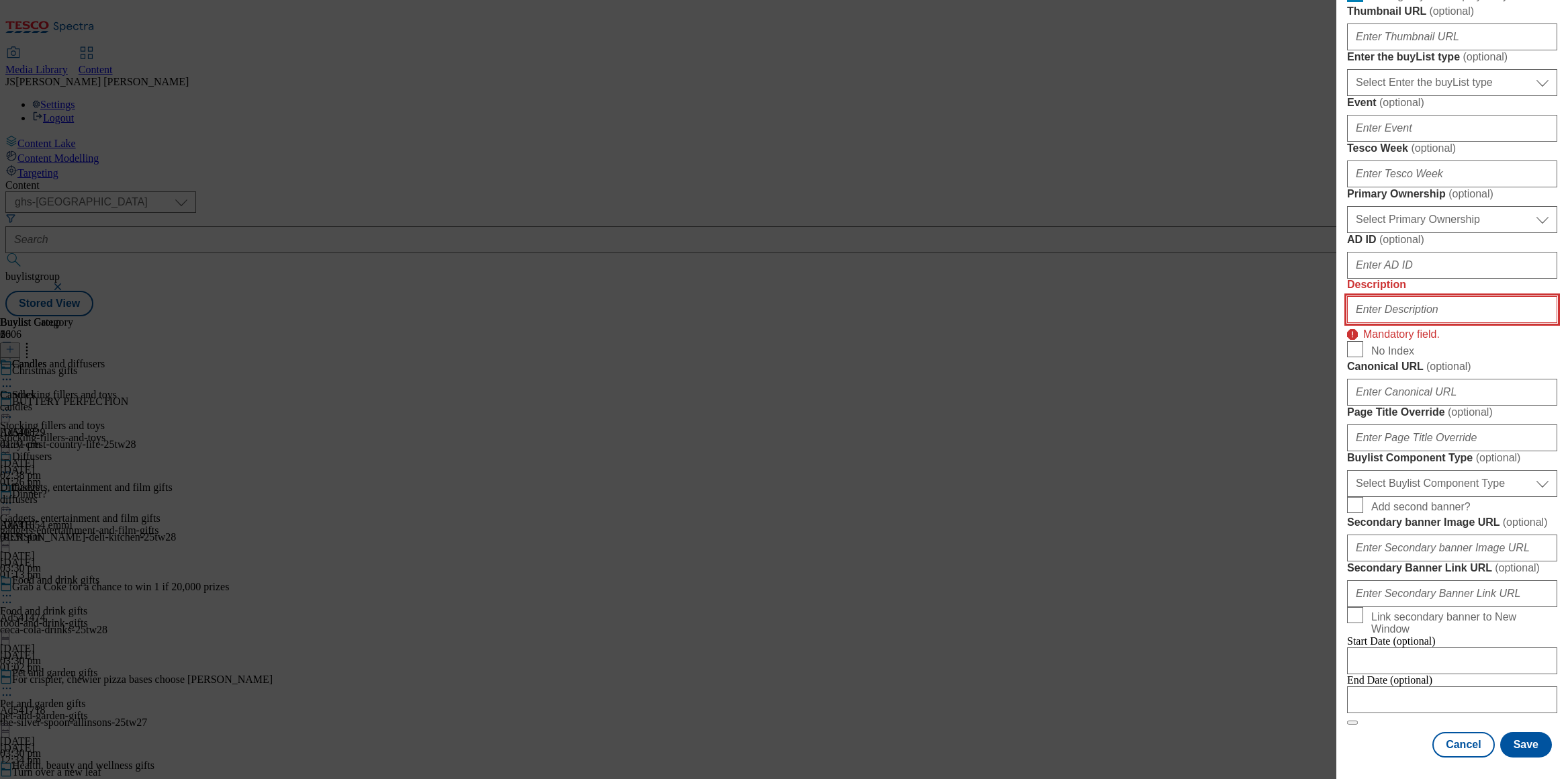
click at [1416, 323] on input "Description" at bounding box center [1452, 310] width 210 height 27
paste input "Browse our range of Christmas cards and gift wrap, including Christmas gift bag…"
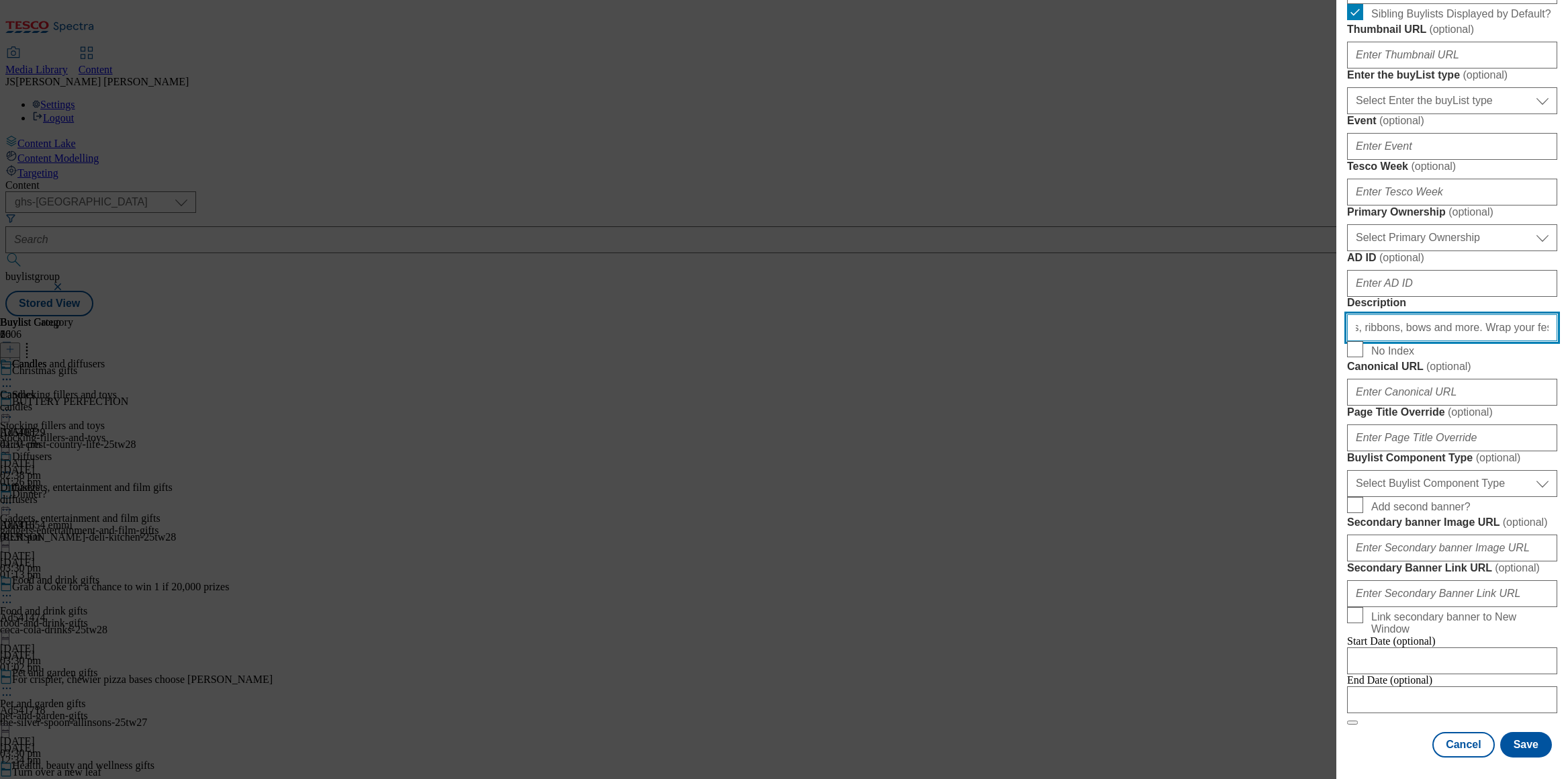
scroll to position [934, 0]
type input "Browse our range of Christmas cards and gift wrap, including Christmas gift bag…"
click at [1532, 752] on button "Save" at bounding box center [1527, 745] width 52 height 25
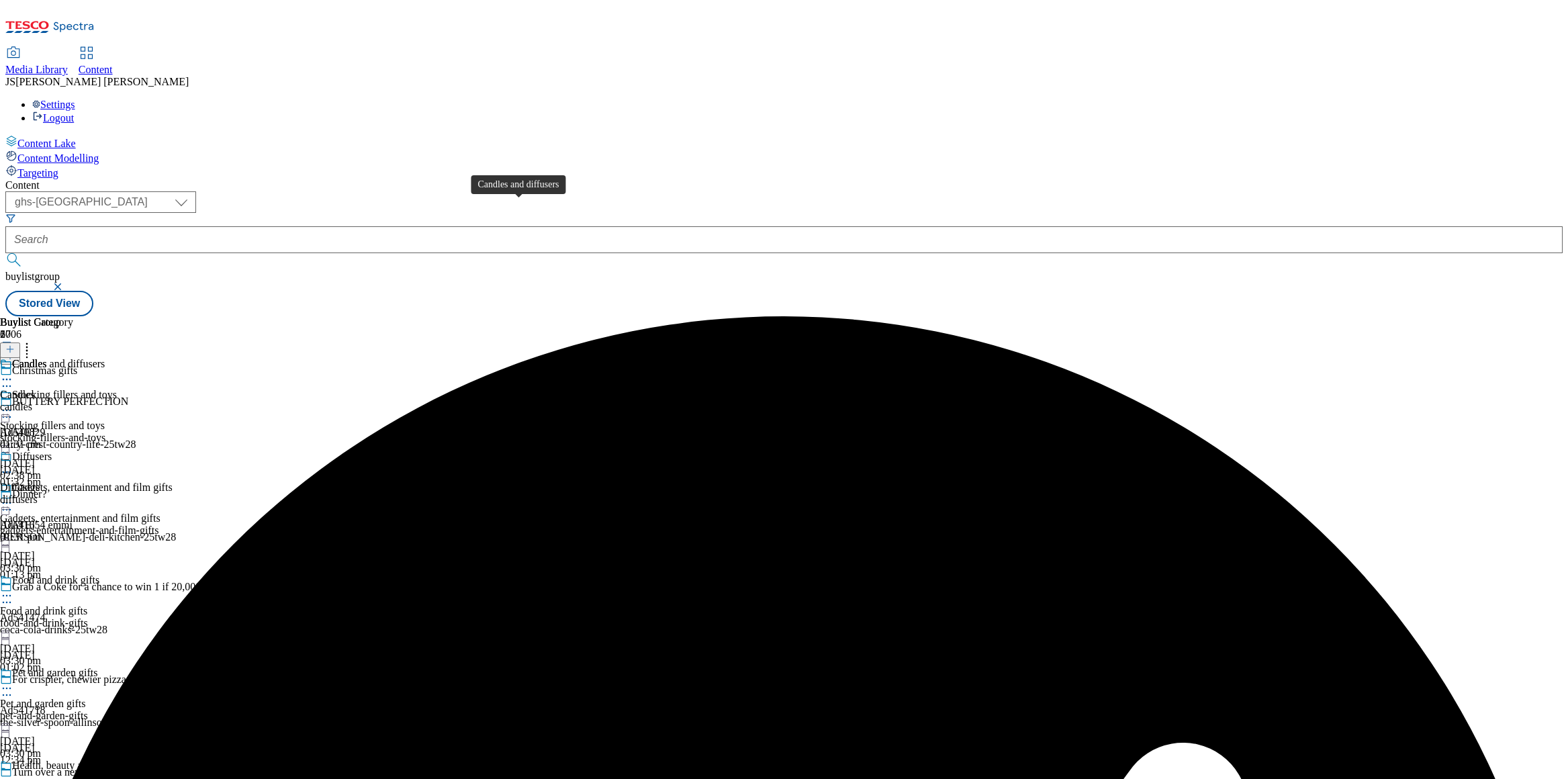
click at [105, 358] on div "Candles and diffusers" at bounding box center [57, 363] width 92 height 12
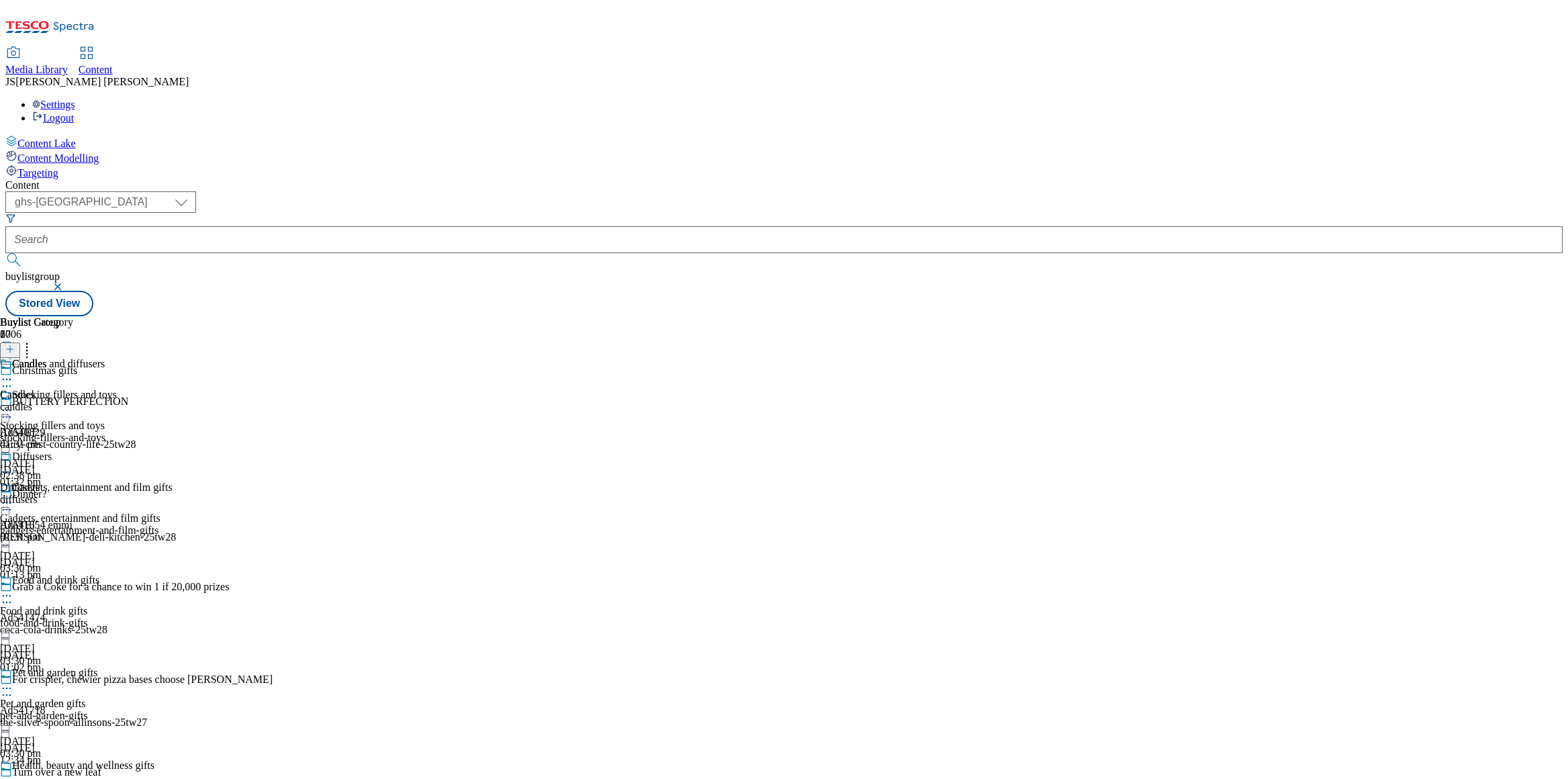
scroll to position [1963, 0]
click at [13, 349] on line at bounding box center [9, 349] width 6 height 0
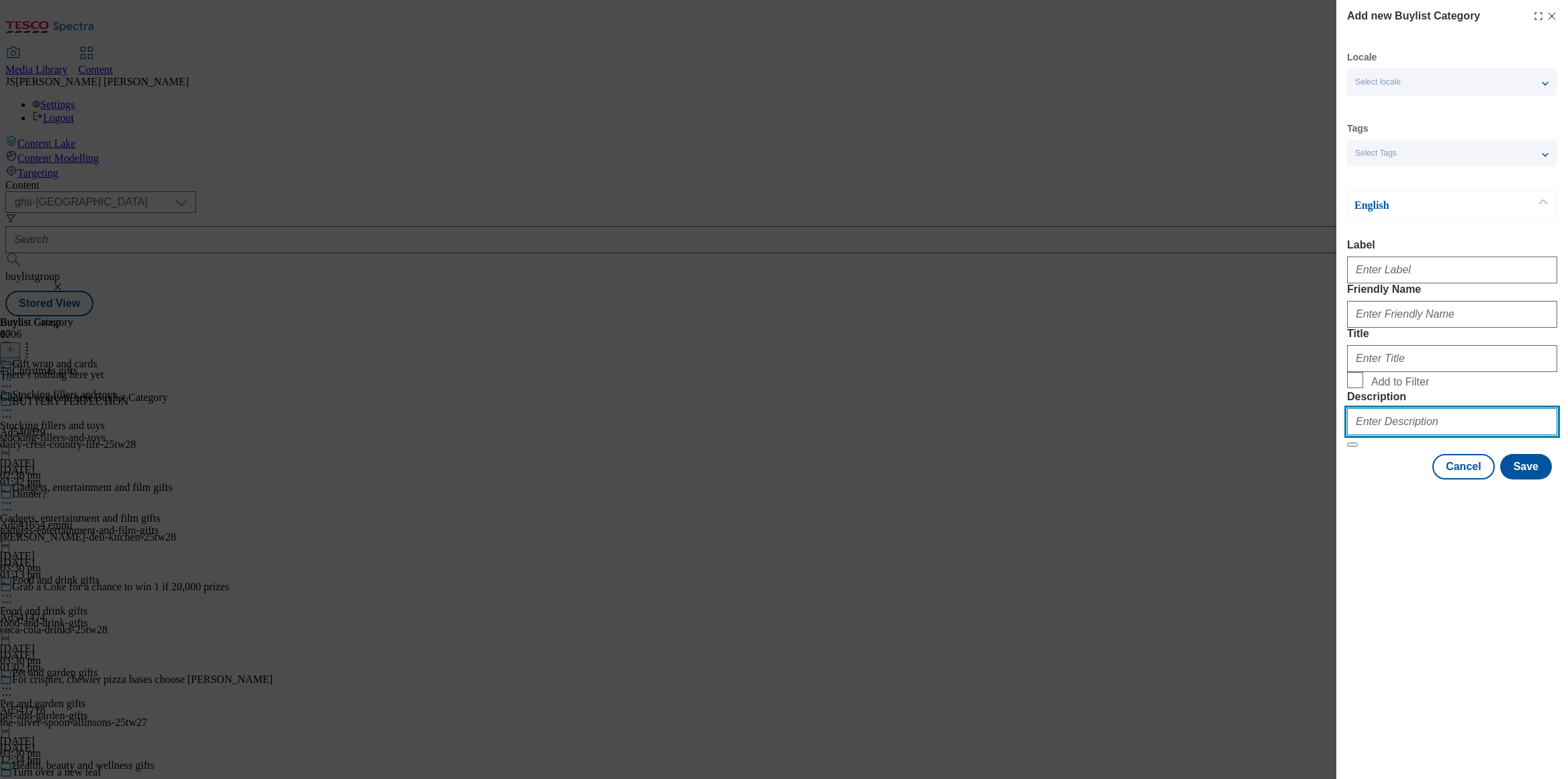
click at [1384, 435] on input "Description" at bounding box center [1452, 422] width 210 height 27
paste input "Browse our range of Christmas cards and gift wrap, including Christmas gift bag…"
type input "Browse our range of Christmas cards and gift wrap, including Christmas gift bag…"
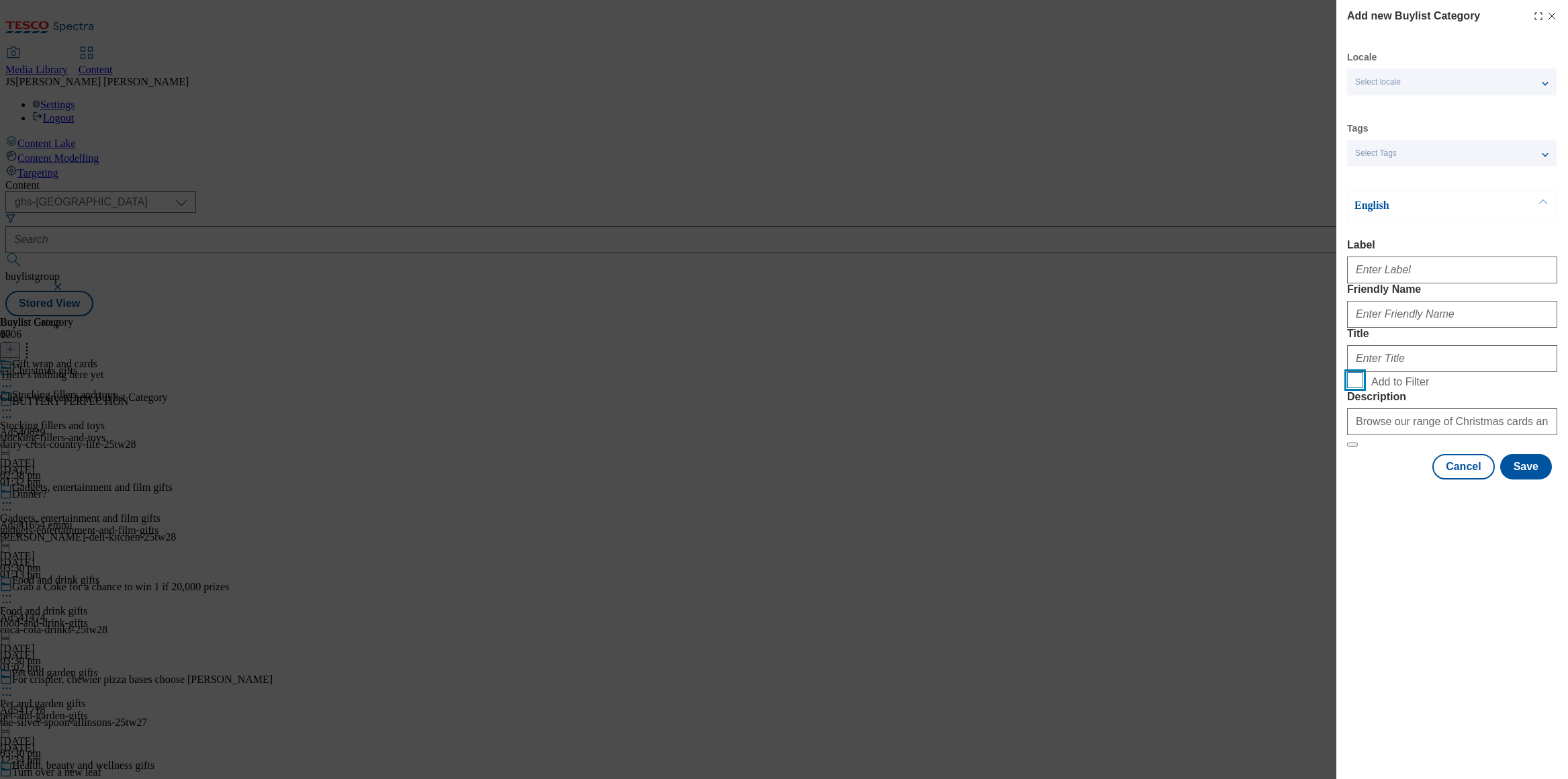
click at [1361, 389] on input "Add to Filter" at bounding box center [1355, 381] width 16 height 16
checkbox input "true"
click at [1372, 270] on input "Label" at bounding box center [1452, 270] width 210 height 27
paste input "Gift wrap and bags"
type input "Gift wrap and bags"
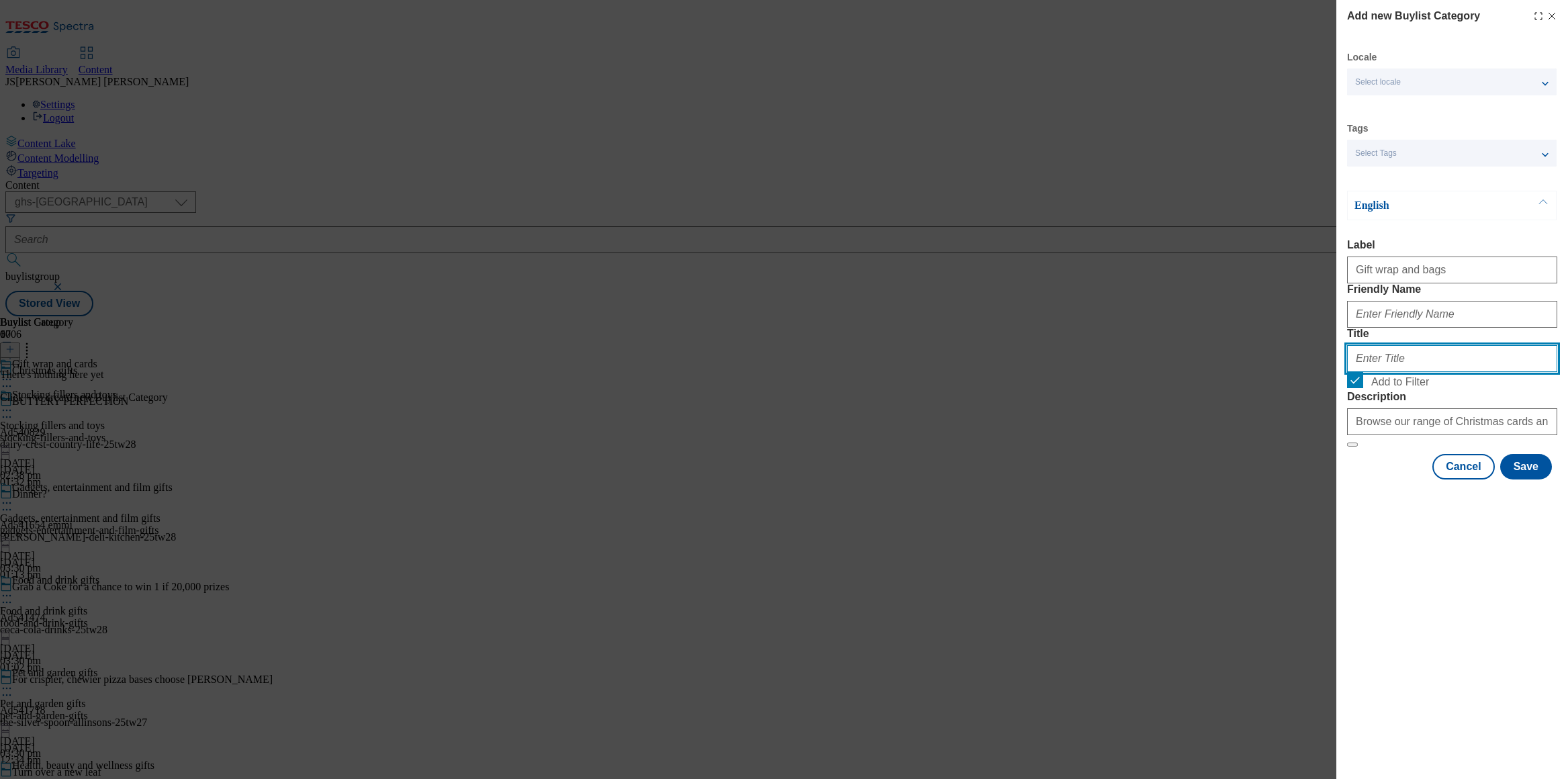
drag, startPoint x: 1369, startPoint y: 412, endPoint x: 1372, endPoint y: 392, distance: 20.2
click at [1369, 372] on input "Title" at bounding box center [1452, 359] width 210 height 27
paste input "Gift wrap and bags"
type input "Gift wrap and bags"
click at [1368, 328] on input "Friendly Name" at bounding box center [1452, 314] width 210 height 27
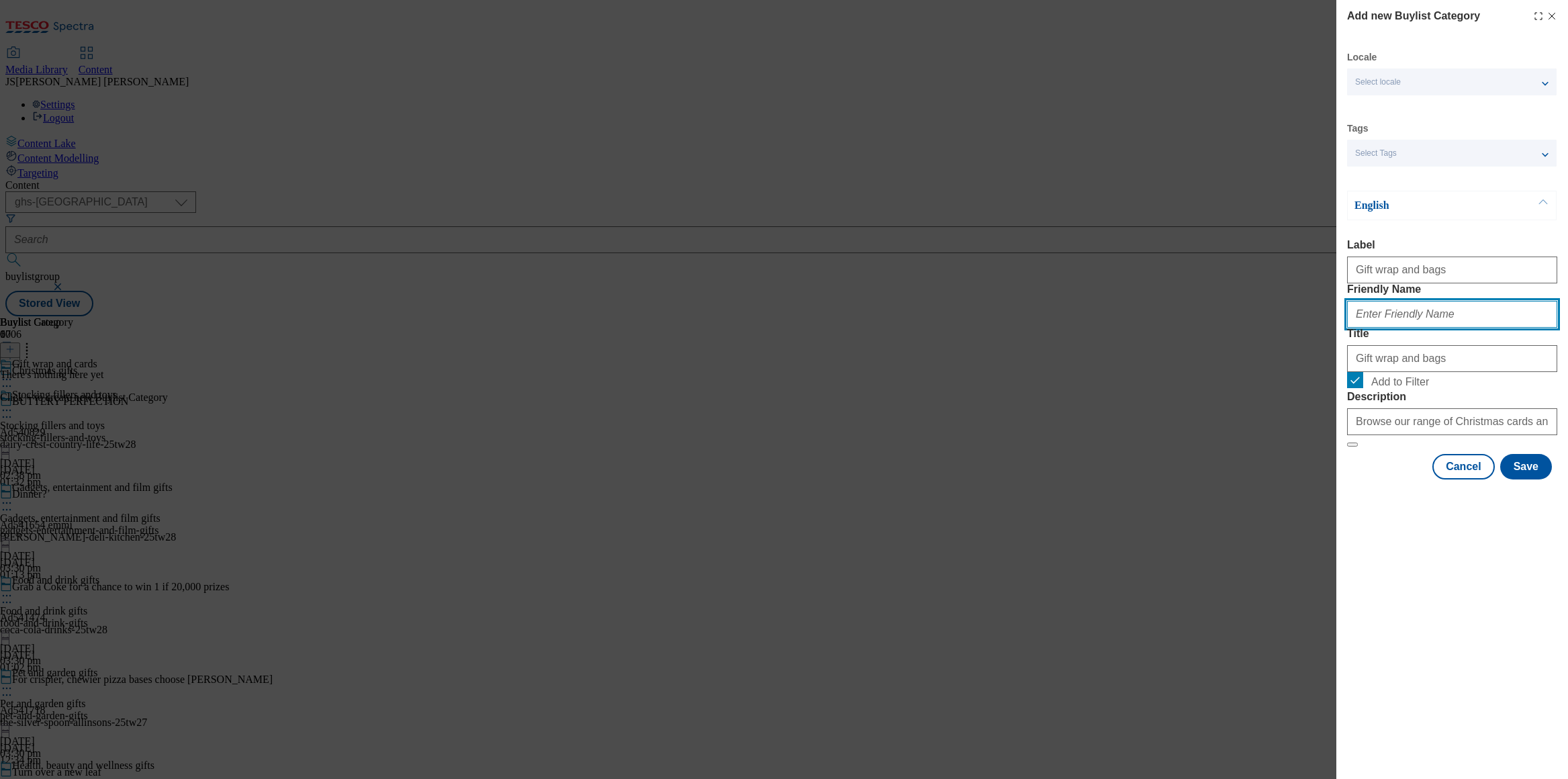
paste input "Gift wrap and bags"
type input "gift-wrap-bags"
click at [1527, 480] on button "Save" at bounding box center [1527, 467] width 52 height 25
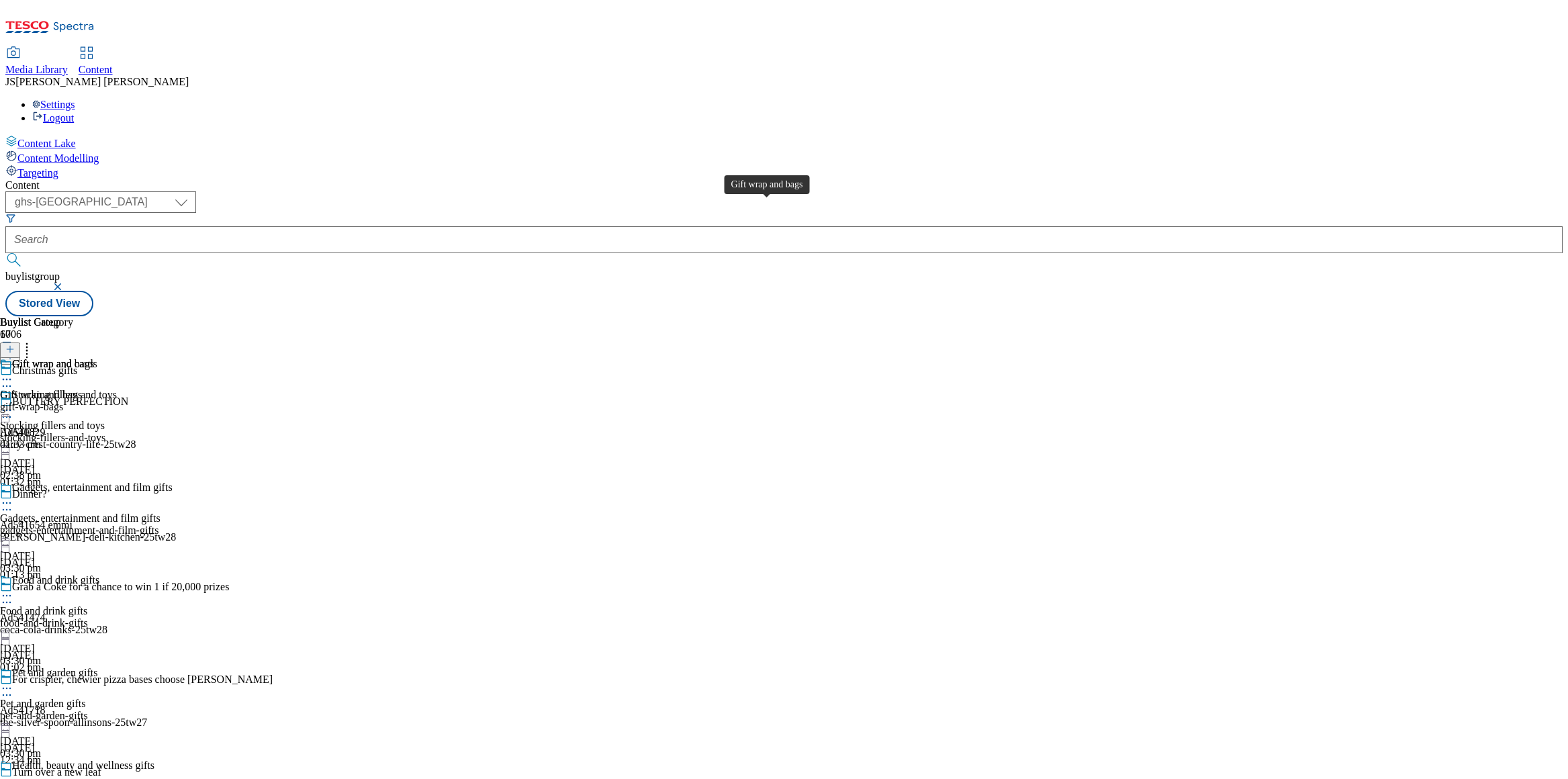
click at [94, 358] on div "Gift wrap and bags" at bounding box center [52, 363] width 82 height 12
click at [14, 345] on icon at bounding box center [10, 349] width 9 height 9
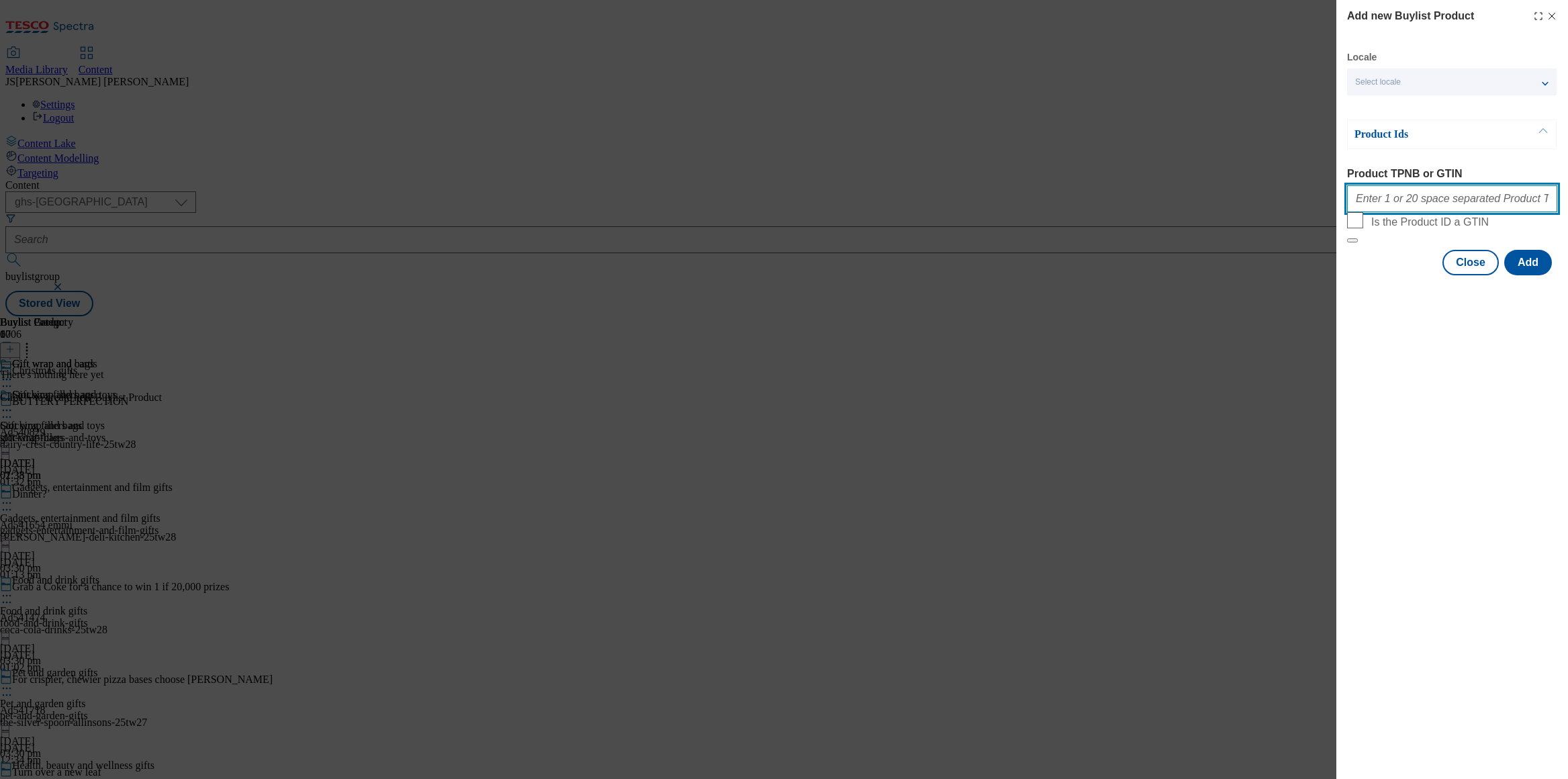
click at [1364, 209] on input "Product TPNB or GTIN" at bounding box center [1452, 199] width 210 height 27
paste input "105281652 105282071 105281923 105278544 105278498 105278520 105278445 105278652…"
type input "105281652 105282071 105281923 105278544 105278498 105278520 105278445 105278652…"
click at [1529, 276] on button "Add" at bounding box center [1528, 263] width 48 height 25
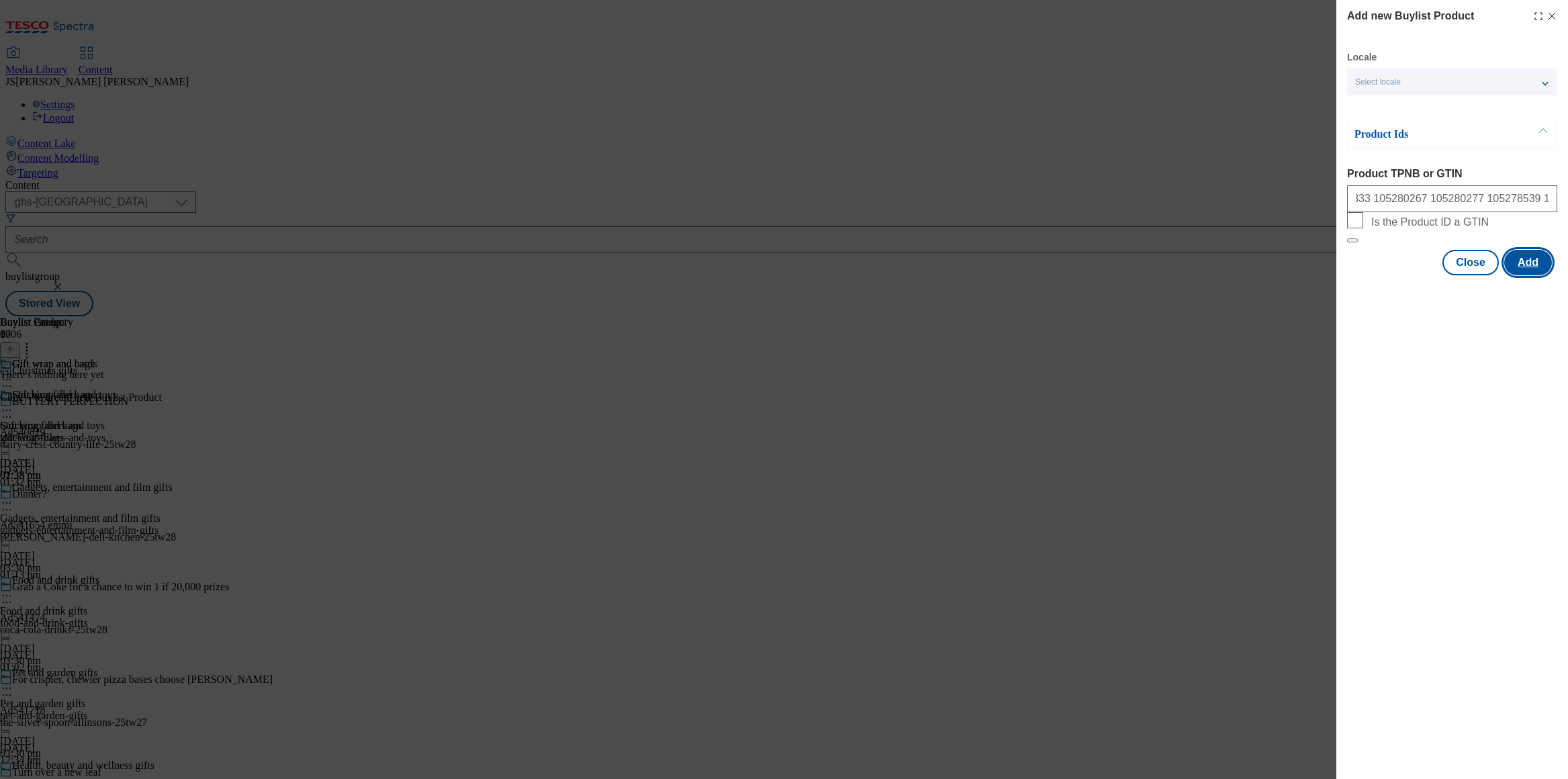
scroll to position [0, 0]
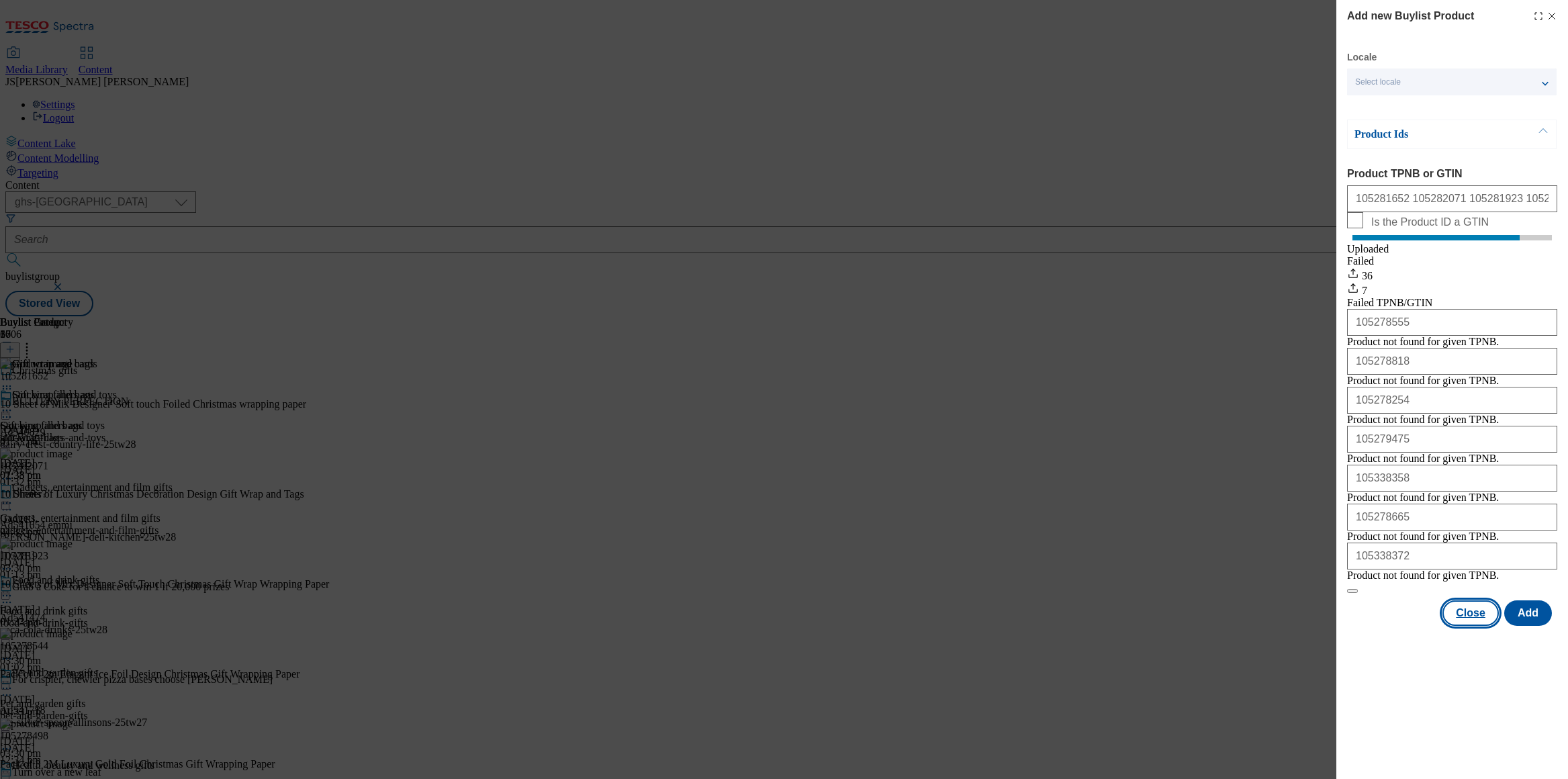
click at [1479, 626] on button "Close" at bounding box center [1470, 613] width 57 height 25
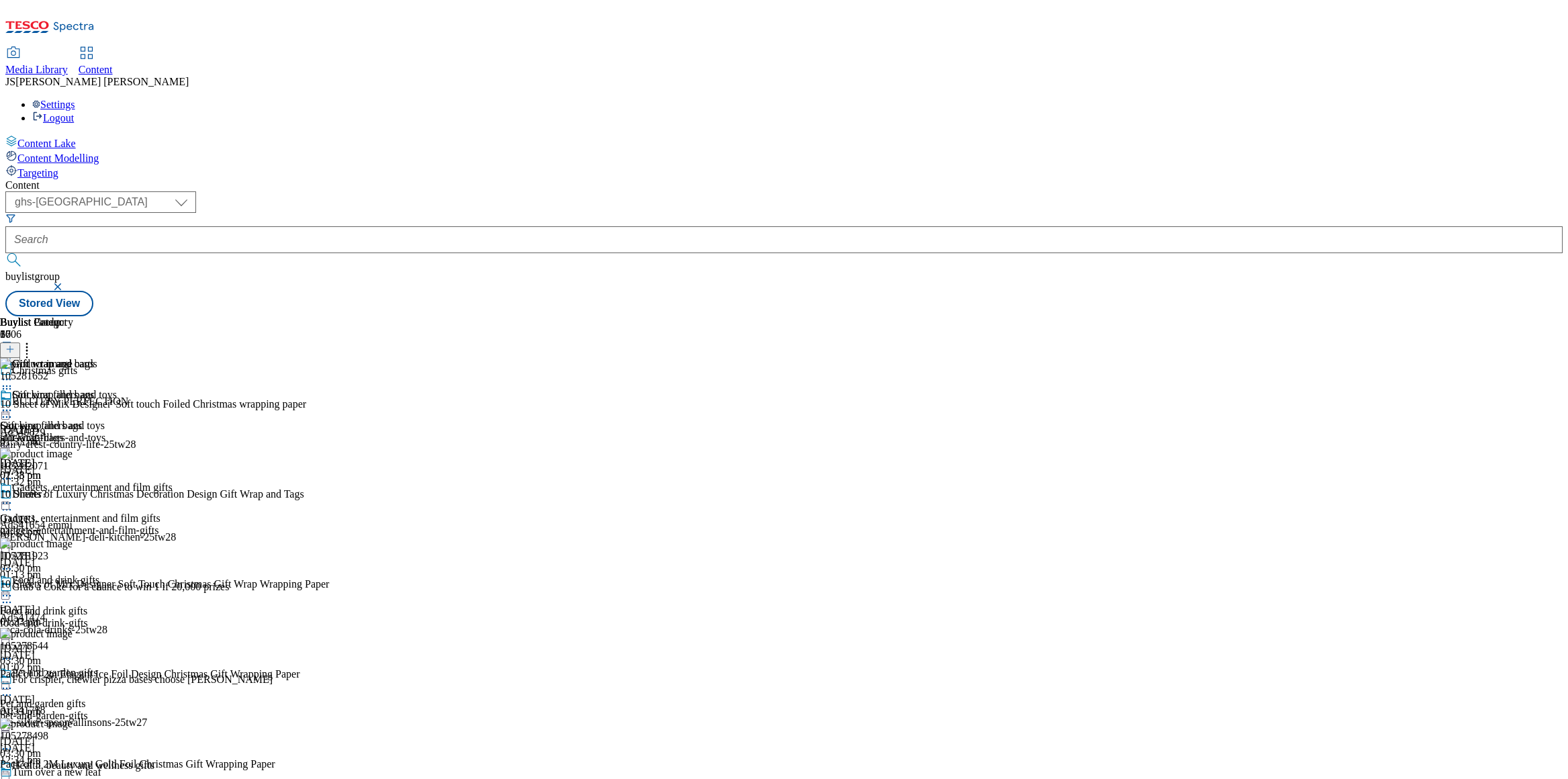
click at [14, 345] on icon at bounding box center [10, 349] width 9 height 9
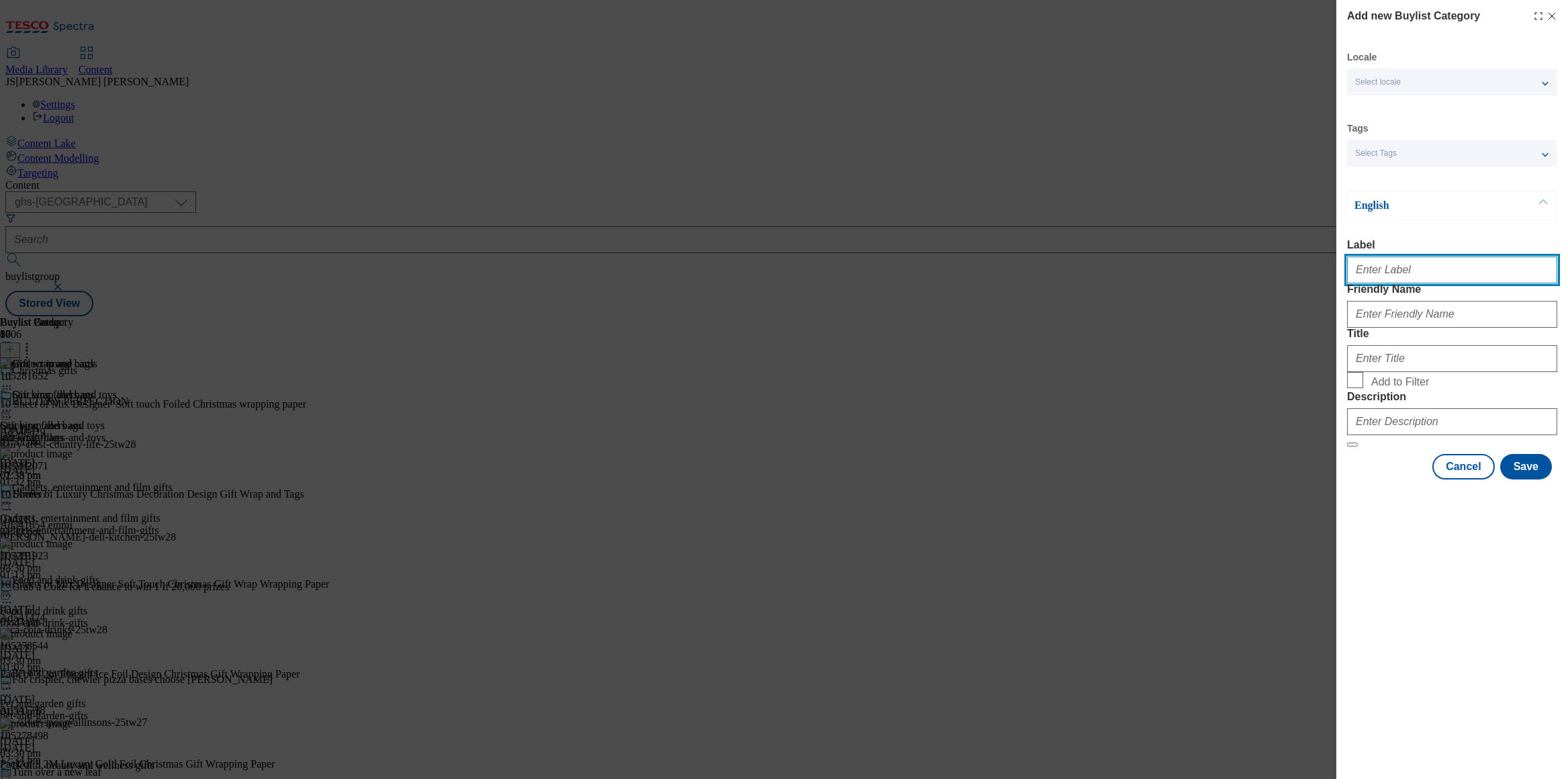
click at [1367, 282] on input "Label" at bounding box center [1452, 270] width 210 height 27
paste input "Cards"
type input "Cards"
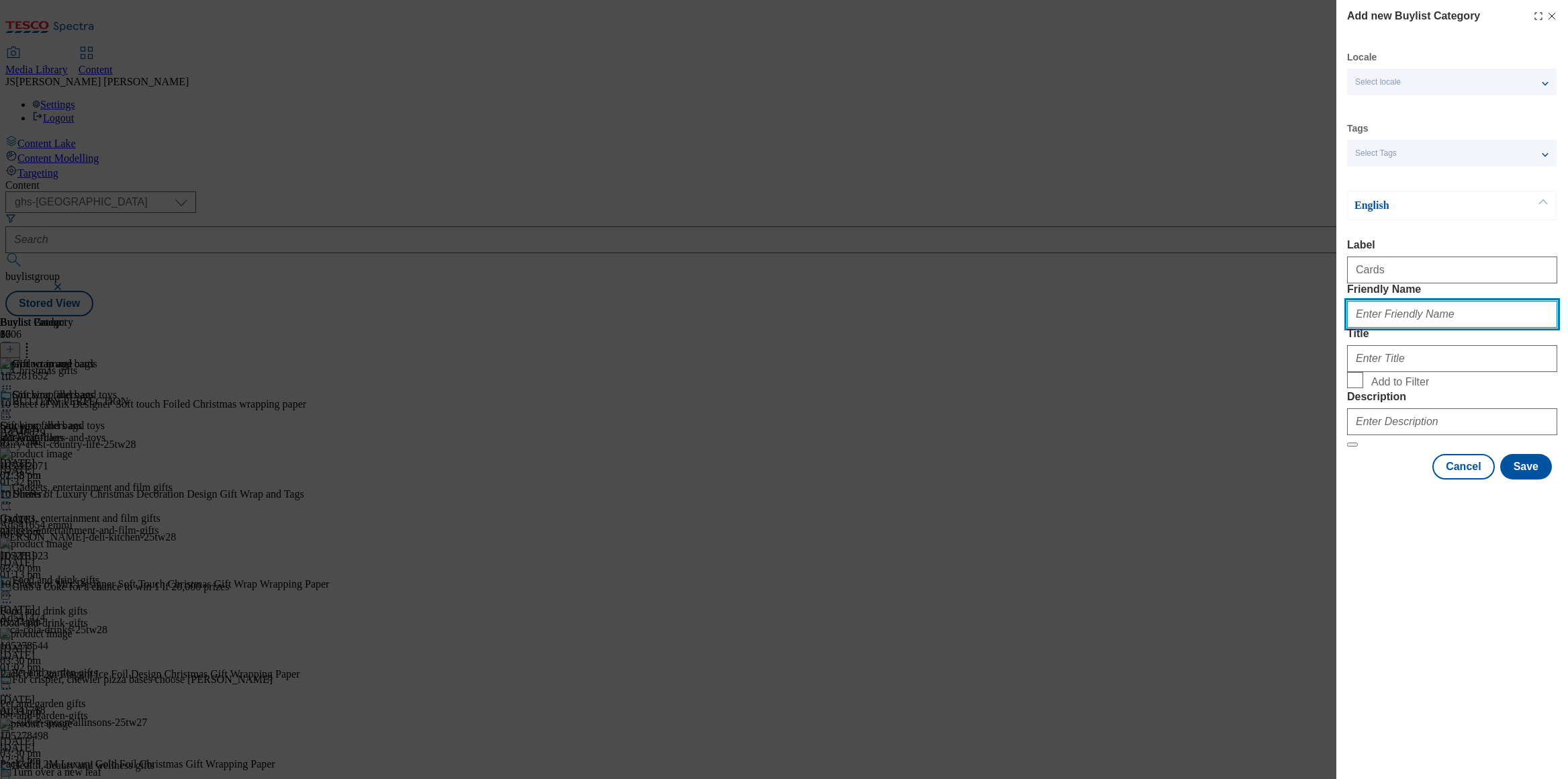
click at [1372, 328] on input "Friendly Name" at bounding box center [1452, 314] width 210 height 27
paste input "Cards"
type input "Cards"
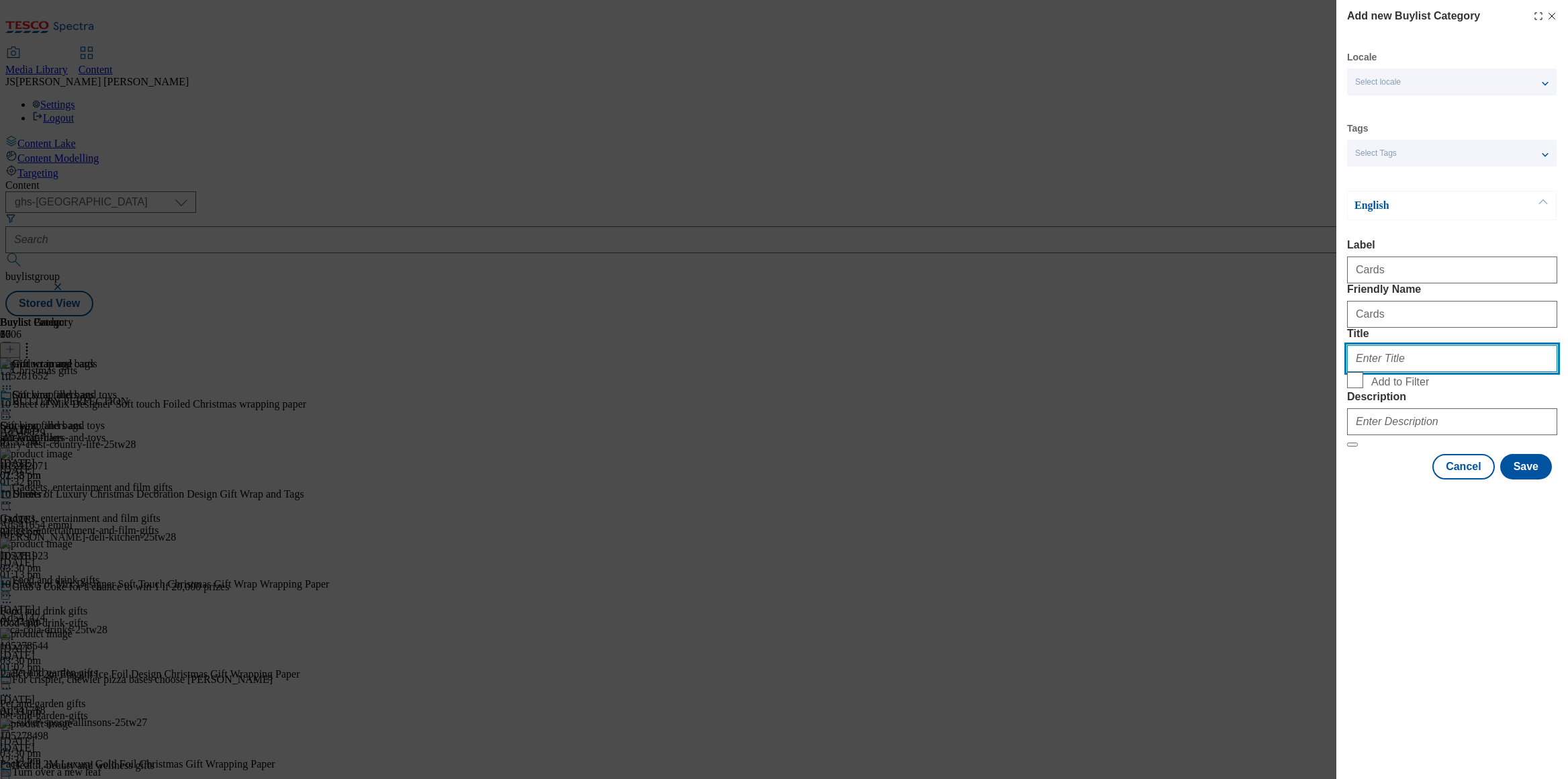
click at [1372, 372] on input "Title" at bounding box center [1452, 359] width 210 height 27
paste input "Cards"
type input "Cards"
drag, startPoint x: 1359, startPoint y: 448, endPoint x: 1355, endPoint y: 381, distance: 67.1
click at [1359, 389] on input "Add to Filter" at bounding box center [1355, 381] width 16 height 16
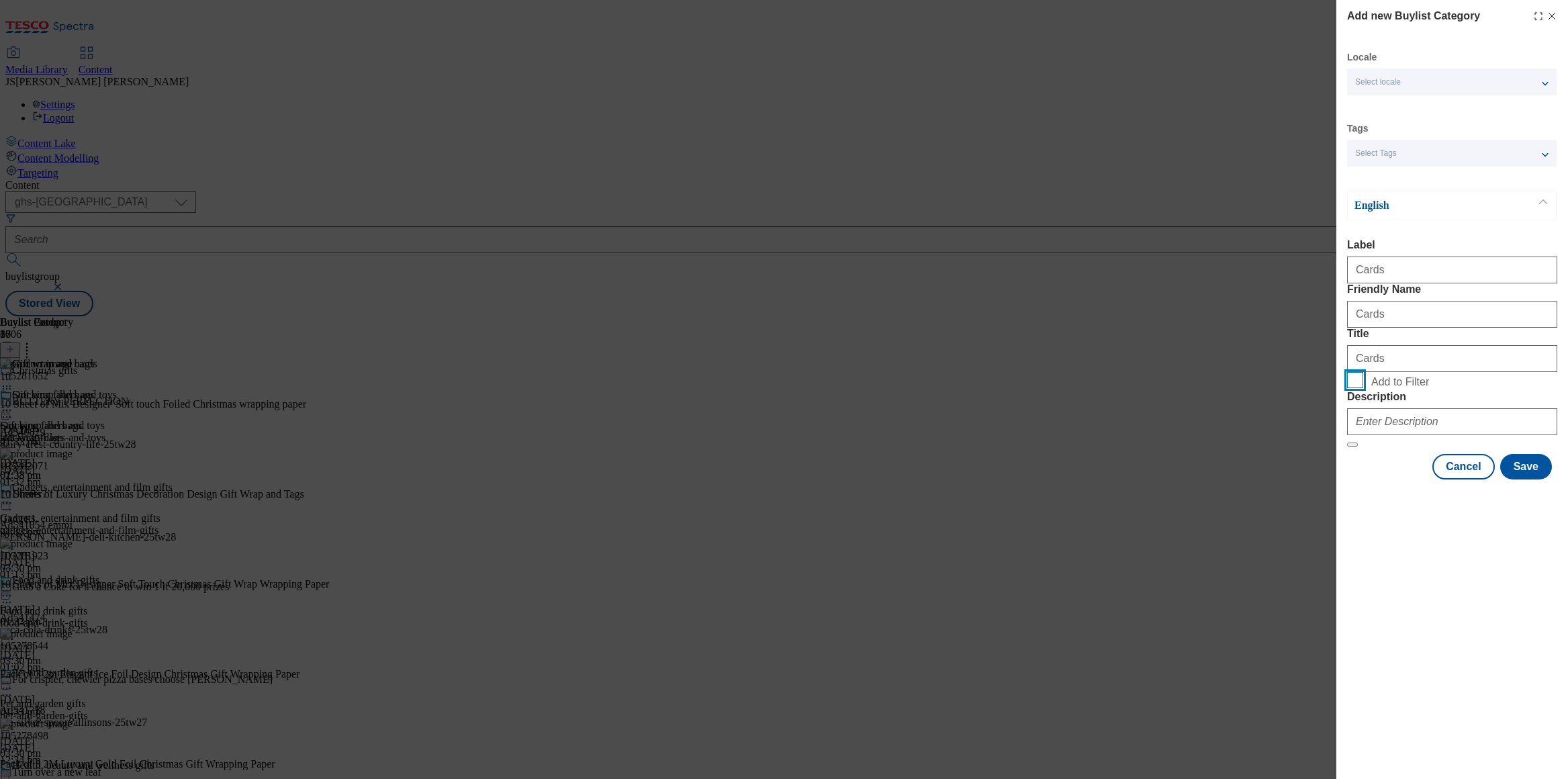
checkbox input "true"
click at [1354, 328] on input "Cards" at bounding box center [1452, 314] width 210 height 27
type input "cards"
click at [1375, 435] on input "Description" at bounding box center [1452, 422] width 210 height 27
paste input "Browse our range of Christmas cards and gift wrap, including Christmas gift bag…"
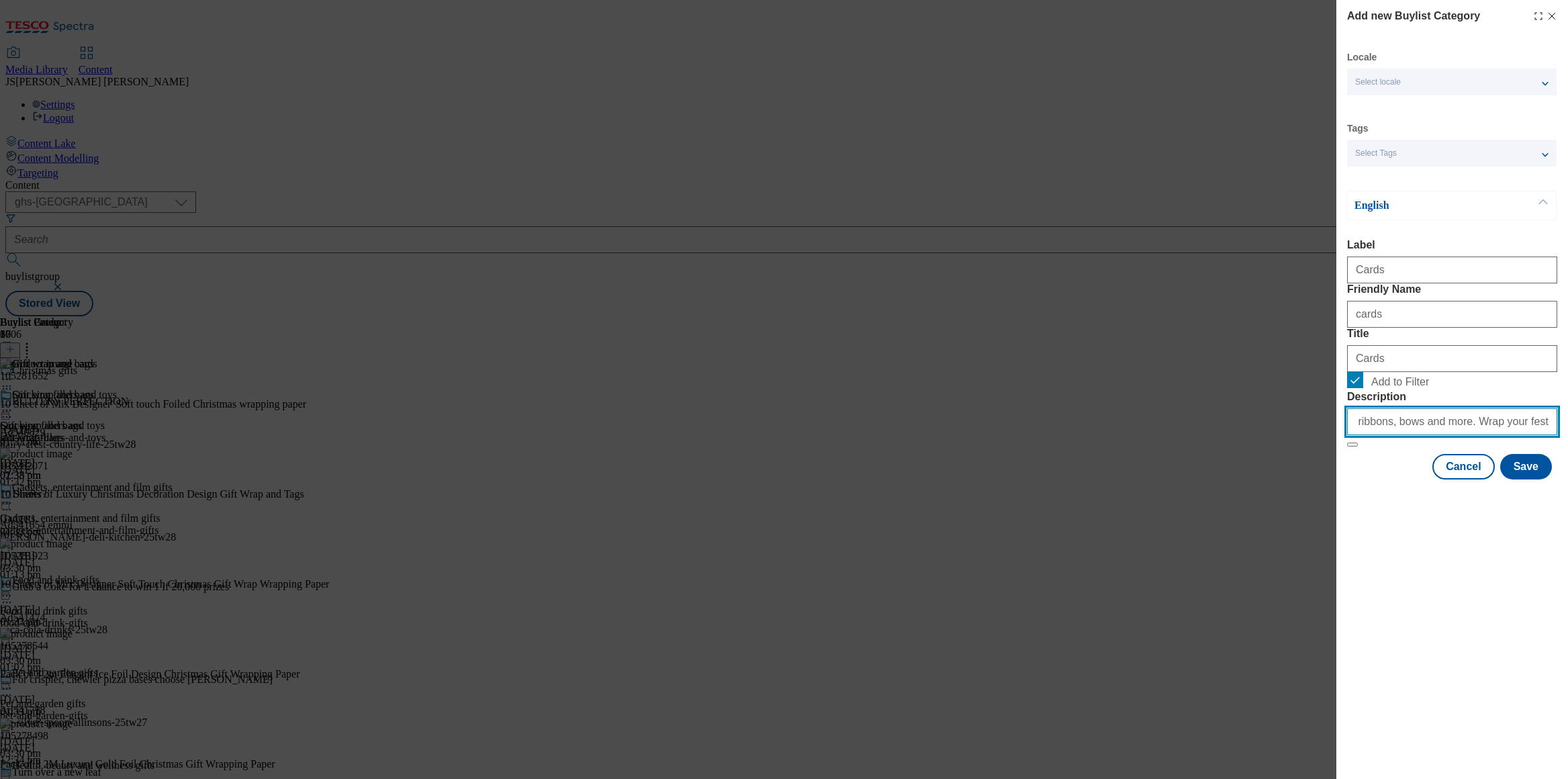
scroll to position [0, 382]
type input "Browse our range of Christmas cards and gift wrap, including Christmas gift bag…"
click at [1538, 480] on button "Save" at bounding box center [1527, 467] width 52 height 25
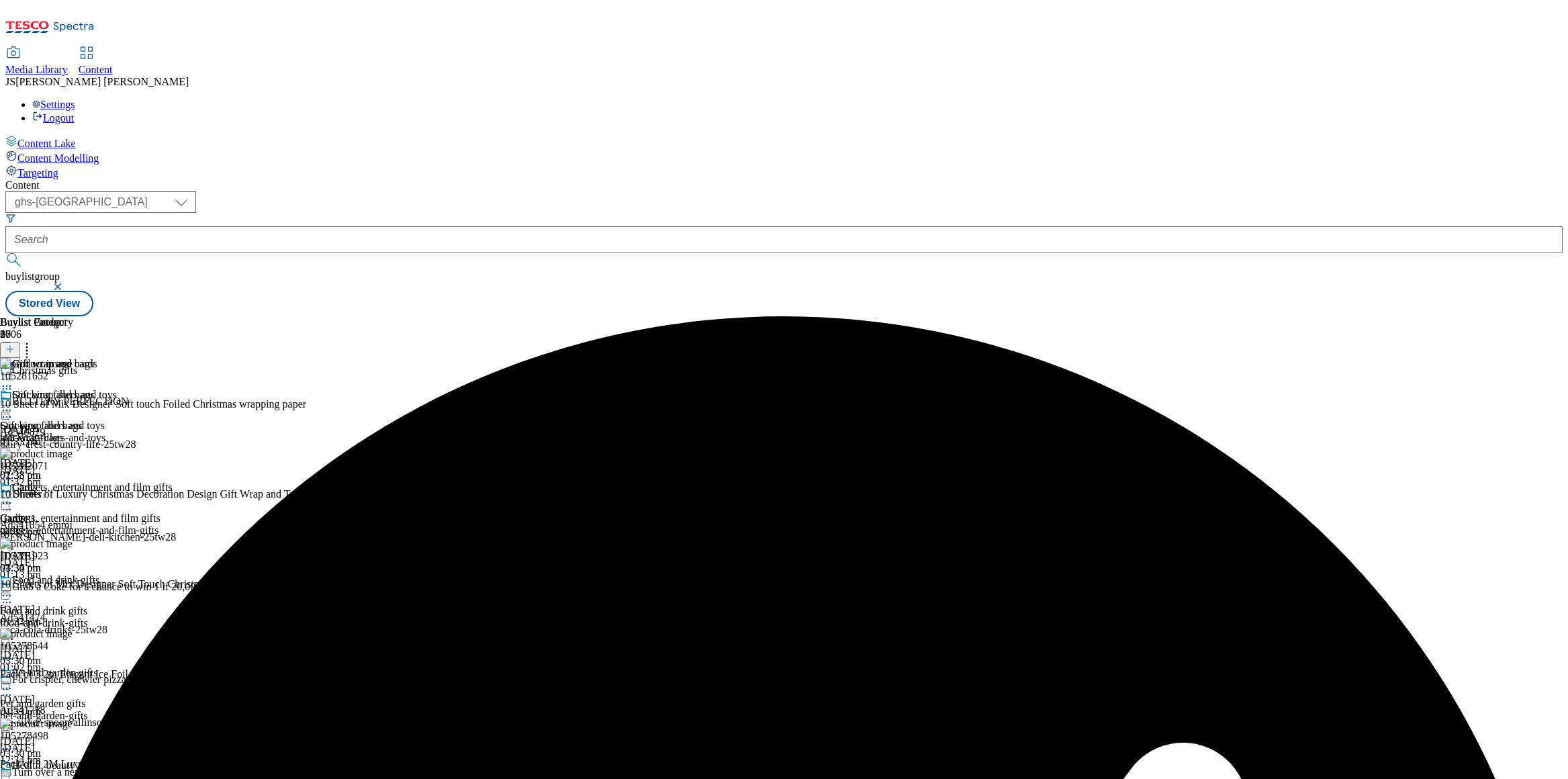
click at [94, 482] on div "Cards Cards cards [DATE] 01:34 pm" at bounding box center [47, 528] width 94 height 92
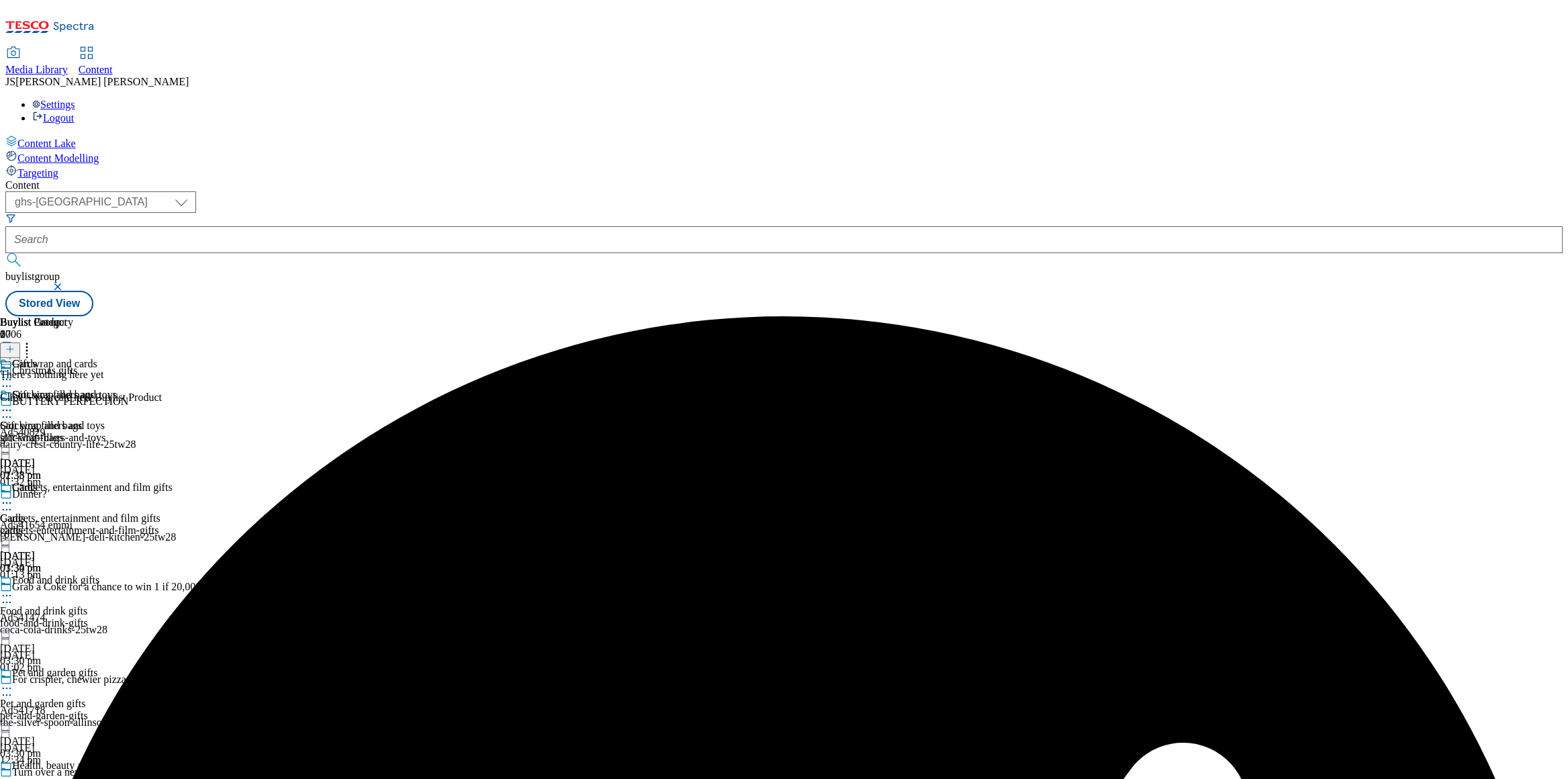
click at [14, 345] on icon at bounding box center [10, 349] width 9 height 9
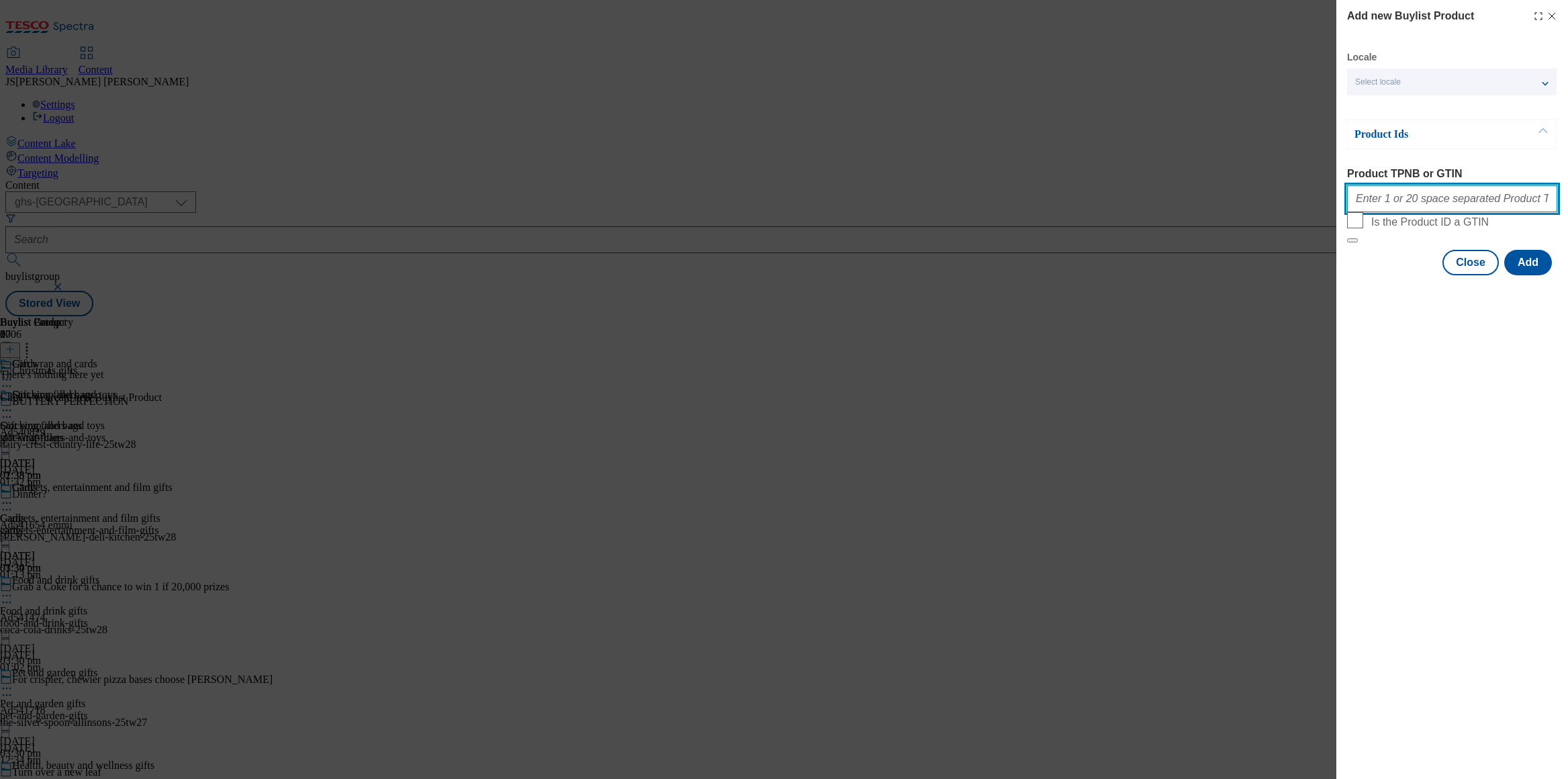
click at [1392, 205] on input "Product TPNB or GTIN" at bounding box center [1452, 199] width 210 height 27
paste input "105173506 105172143 105349391 105274410 105349518 105172075 105232567 105278398…"
type input "105173506 105172143 105349391 105274410 105349518 105172075 105232567 105278398…"
click at [1546, 276] on button "Add" at bounding box center [1528, 263] width 48 height 25
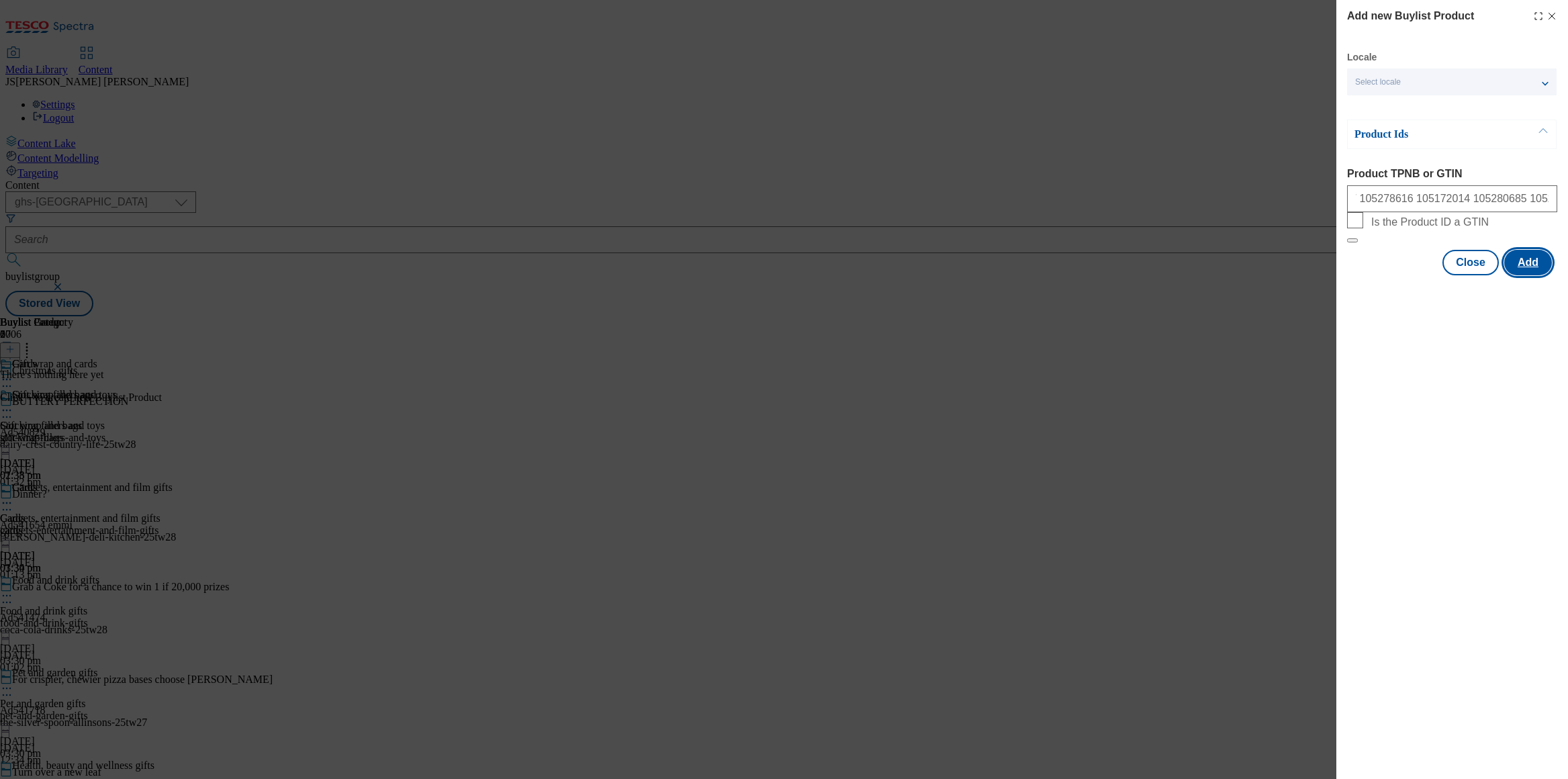
scroll to position [0, 0]
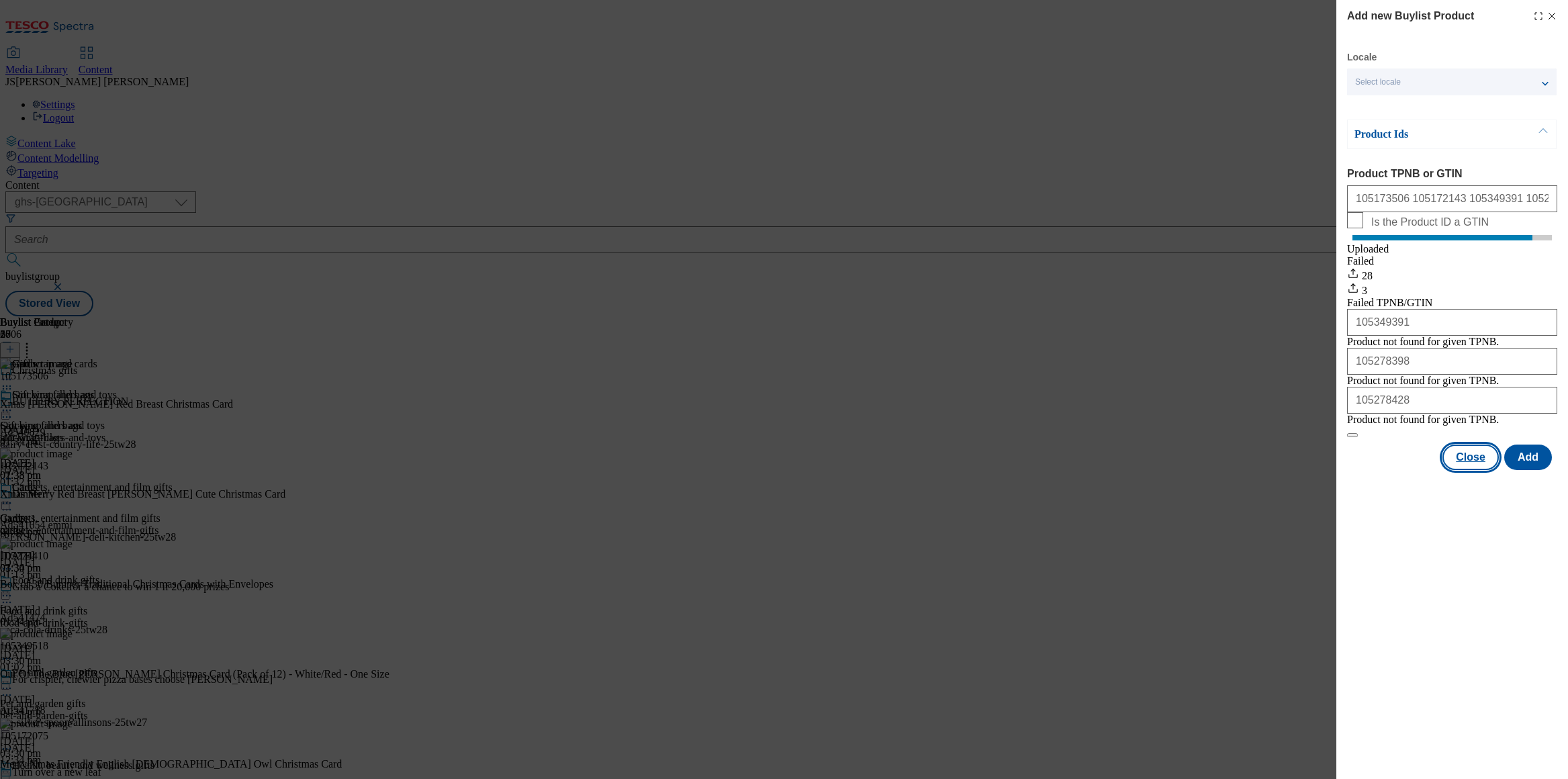
click at [1484, 470] on button "Close" at bounding box center [1470, 458] width 57 height 25
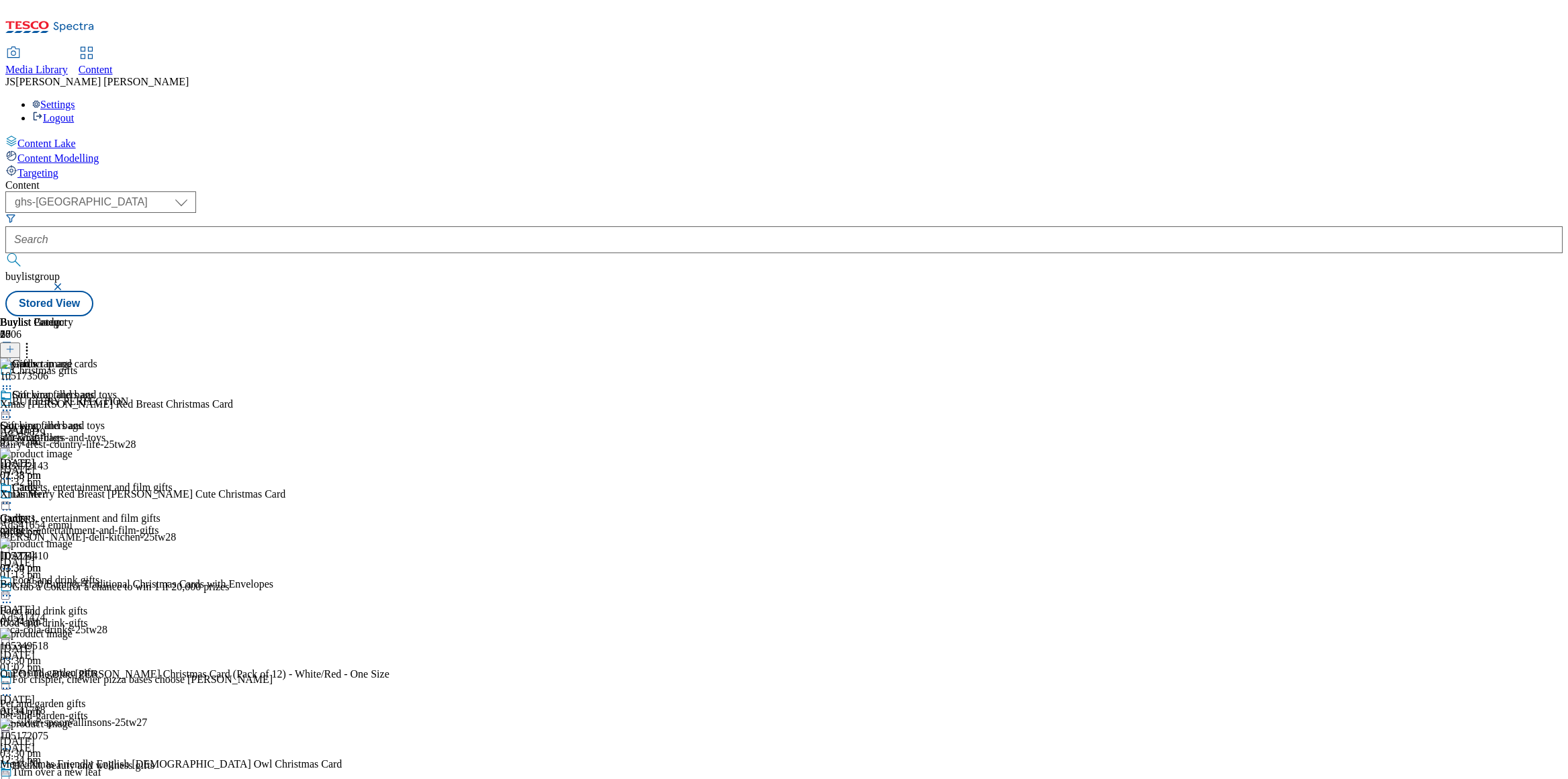
click at [13, 373] on icon at bounding box center [6, 380] width 13 height 13
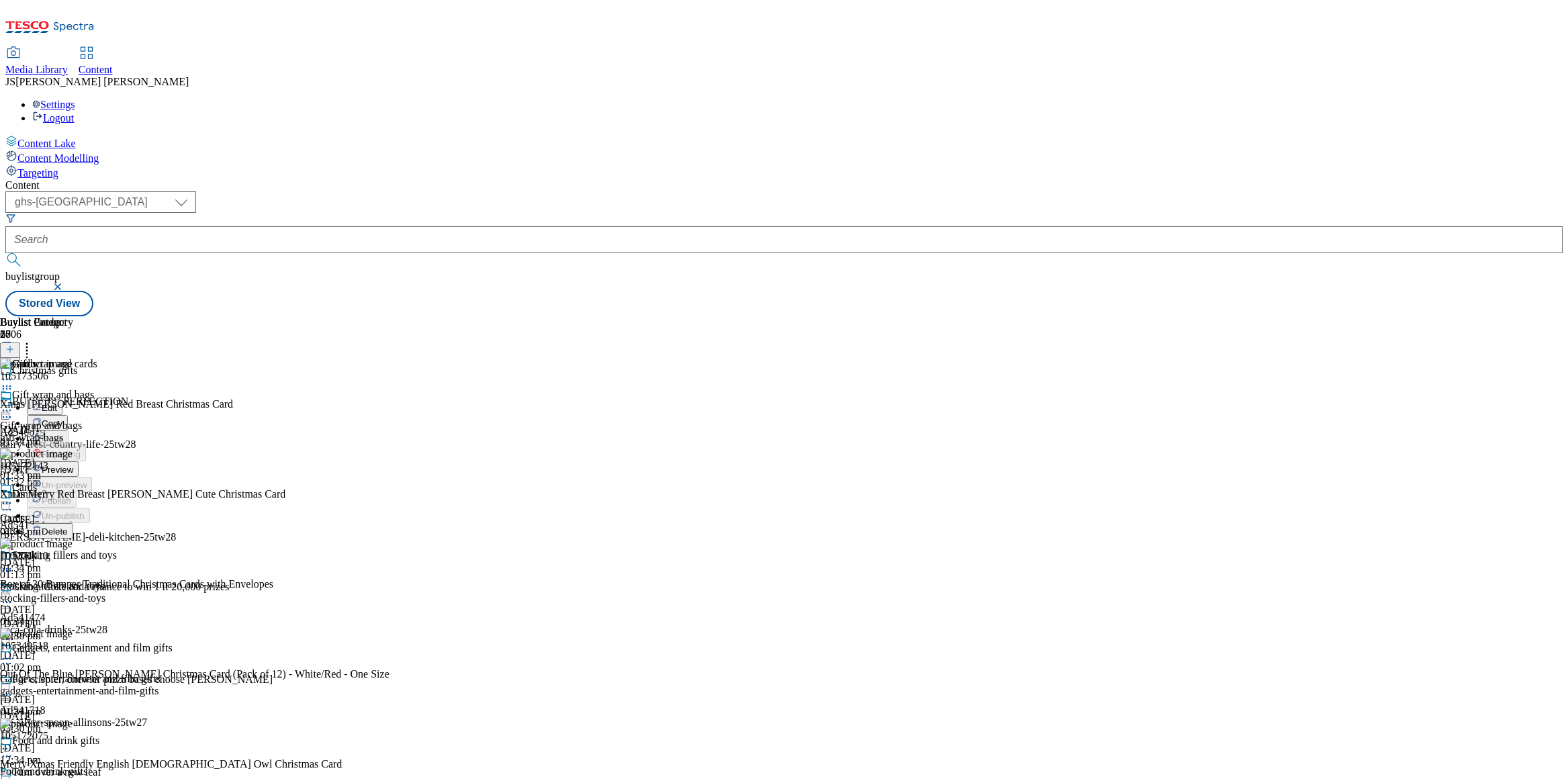
click at [63, 399] on button "Edit" at bounding box center [45, 407] width 36 height 15
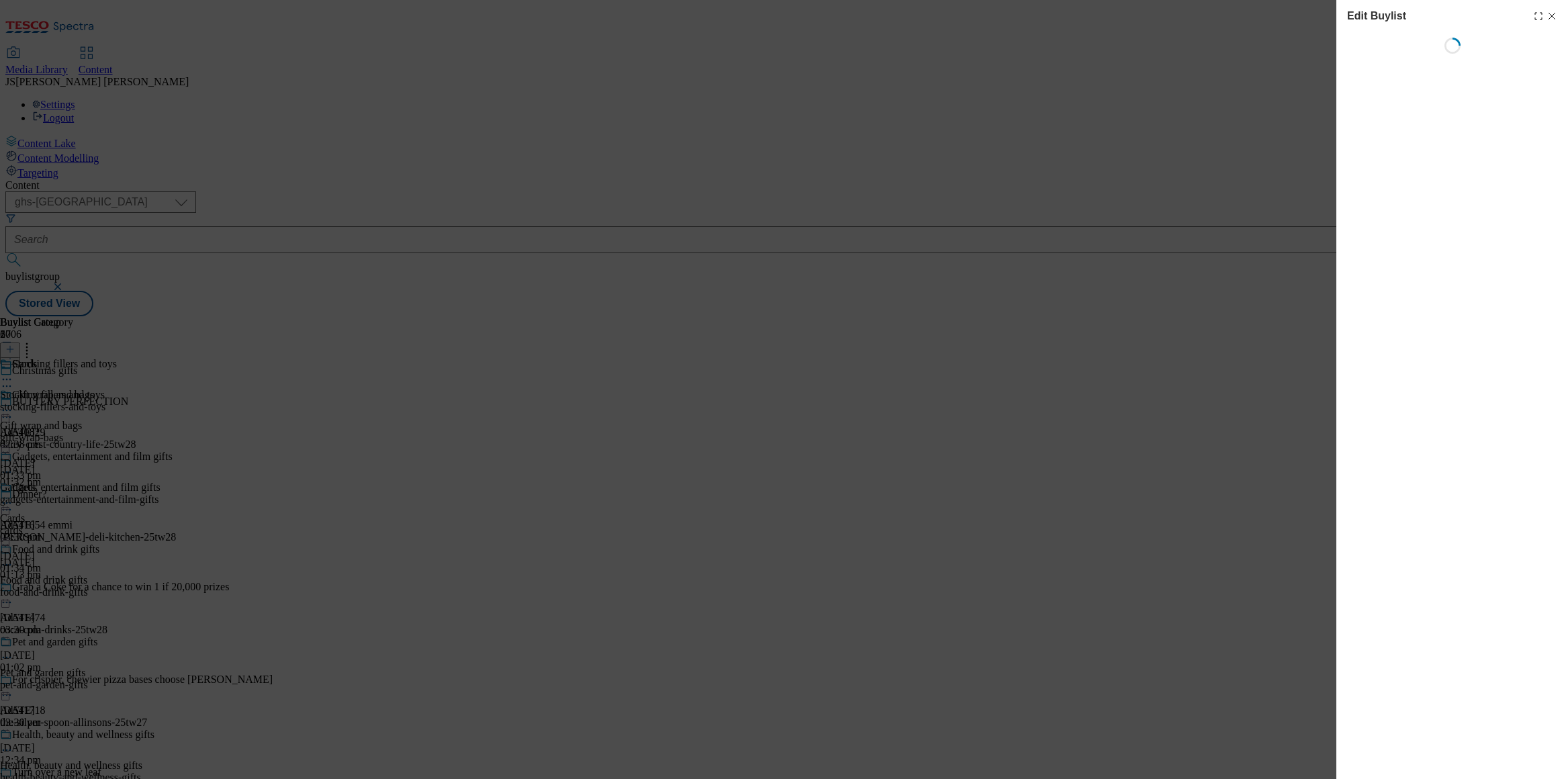
select select "evergreen"
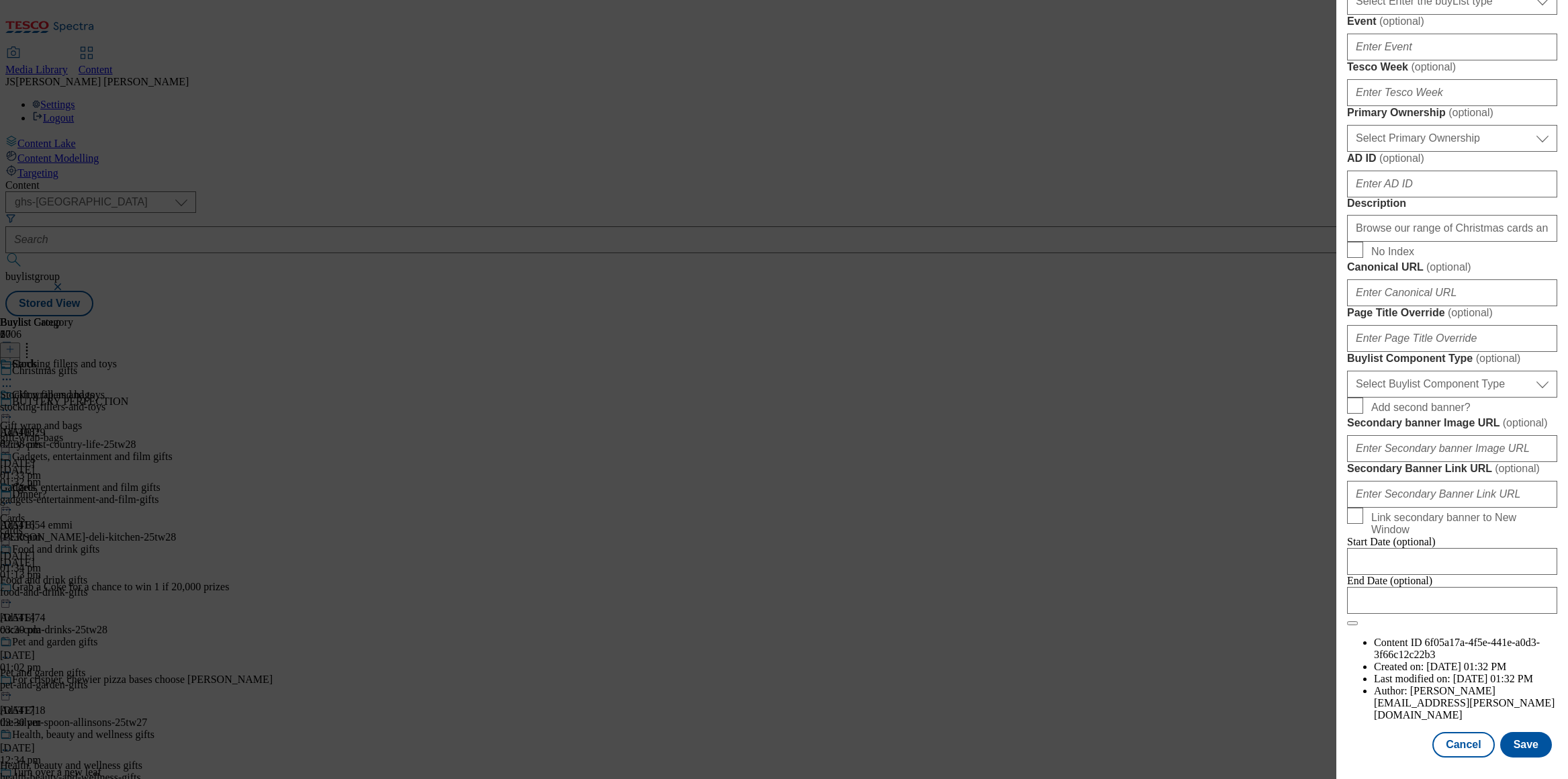
scroll to position [993, 0]
click at [1519, 747] on button "Save" at bounding box center [1527, 745] width 52 height 25
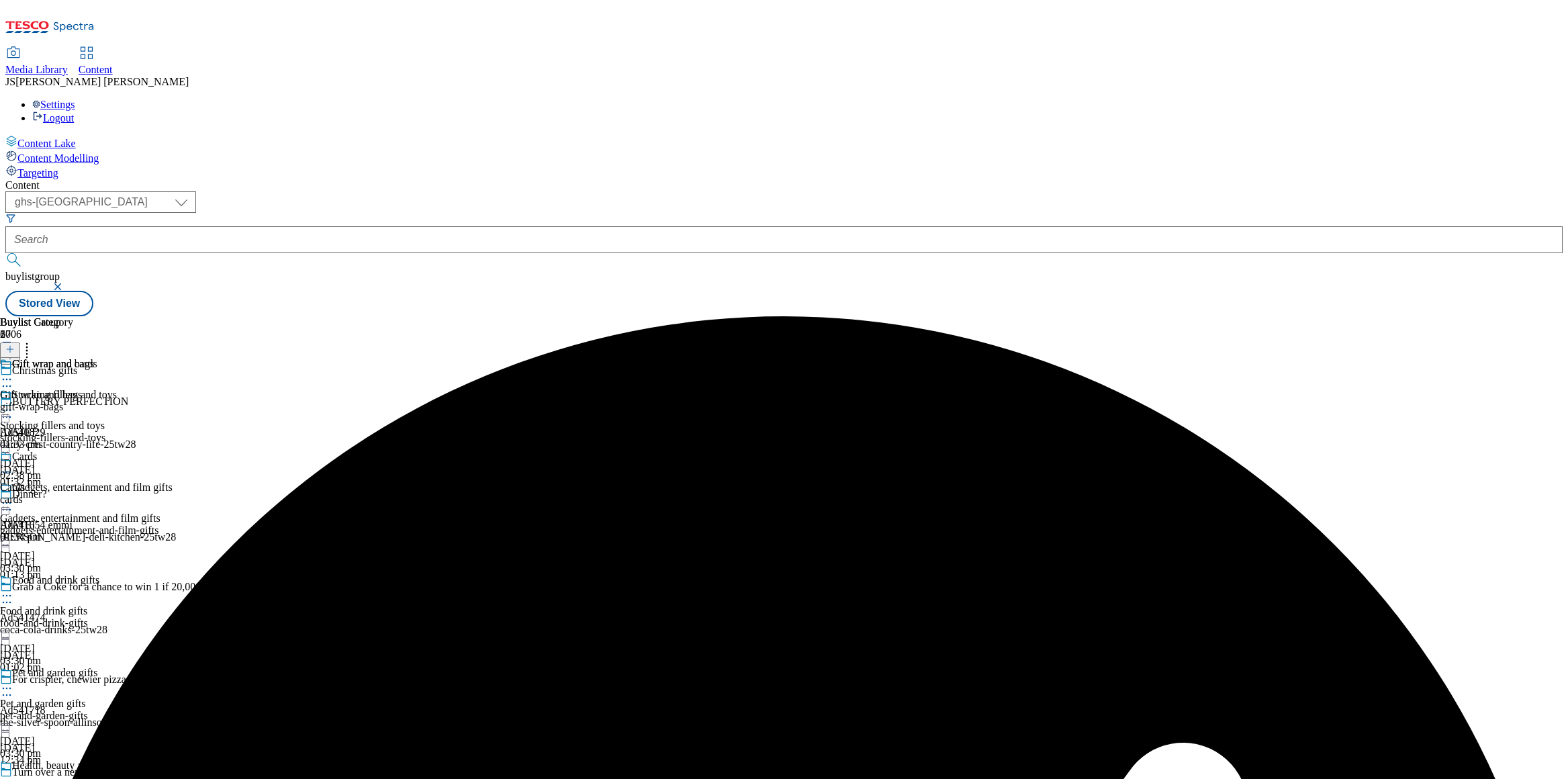
click at [8, 379] on circle at bounding box center [7, 380] width 2 height 2
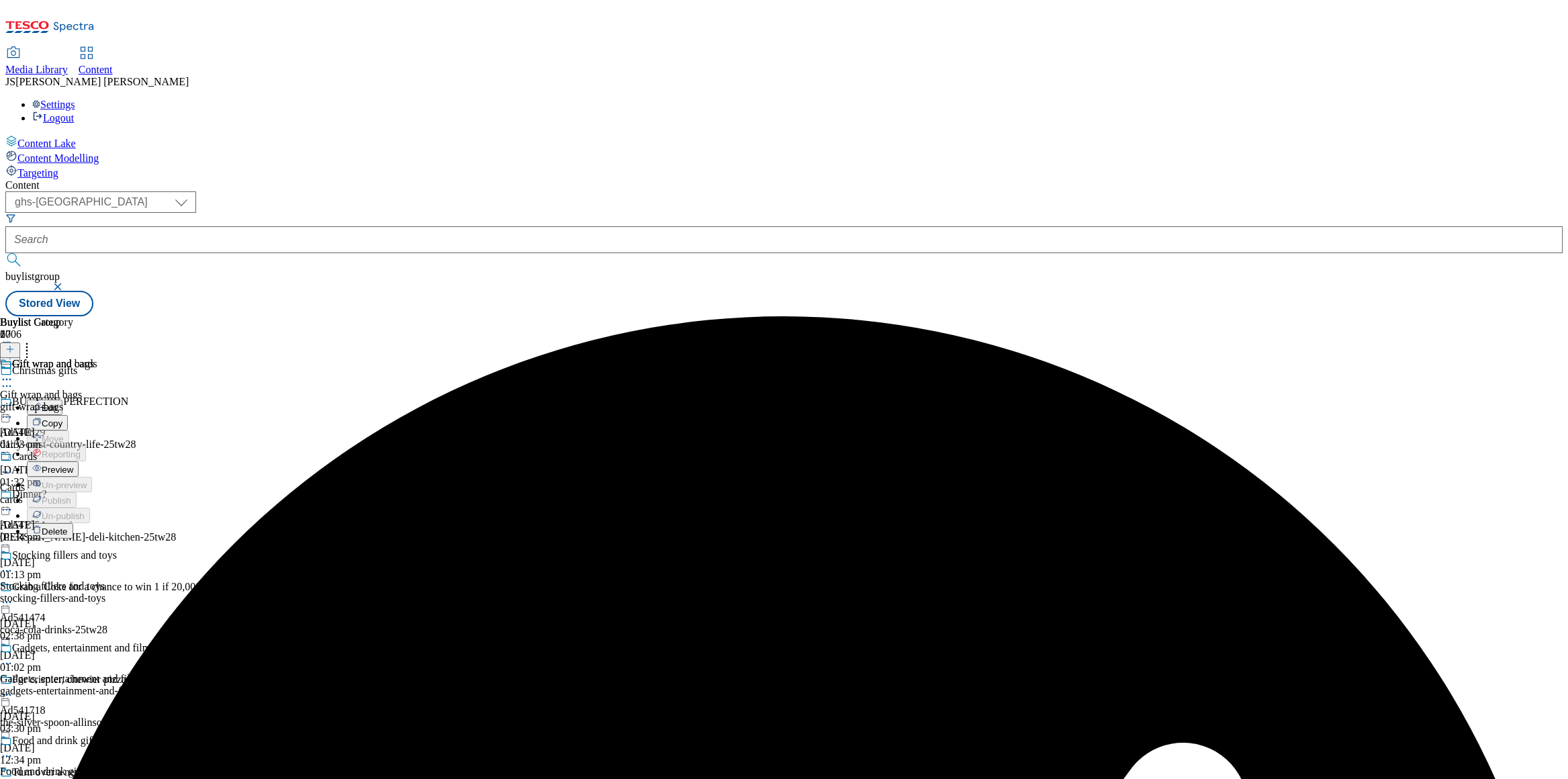
click at [74, 465] on span "Preview" at bounding box center [57, 469] width 31 height 10
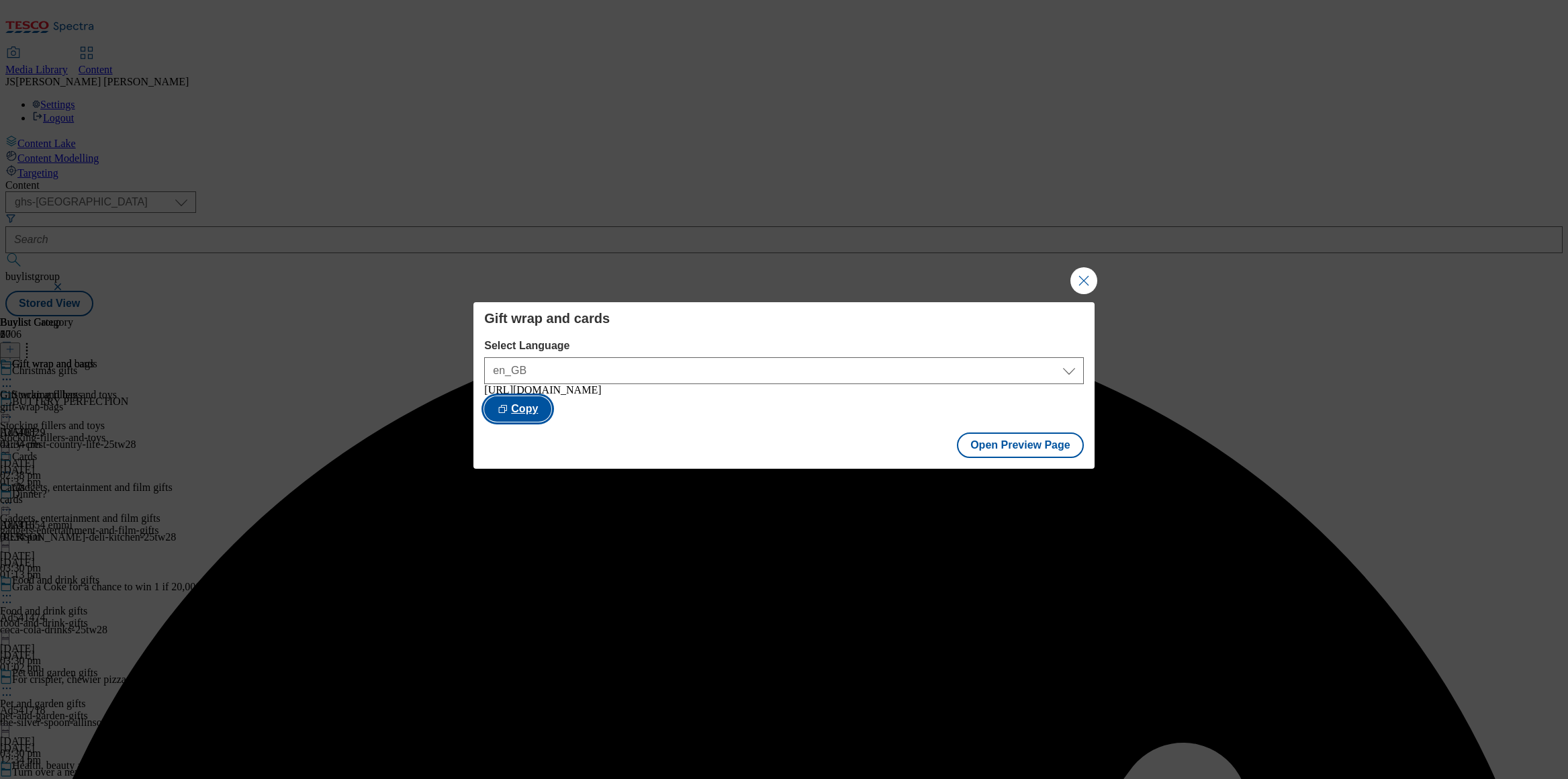
click at [552, 416] on button "Copy" at bounding box center [518, 409] width 67 height 25
click at [1081, 276] on button "Close Modal" at bounding box center [1084, 281] width 27 height 27
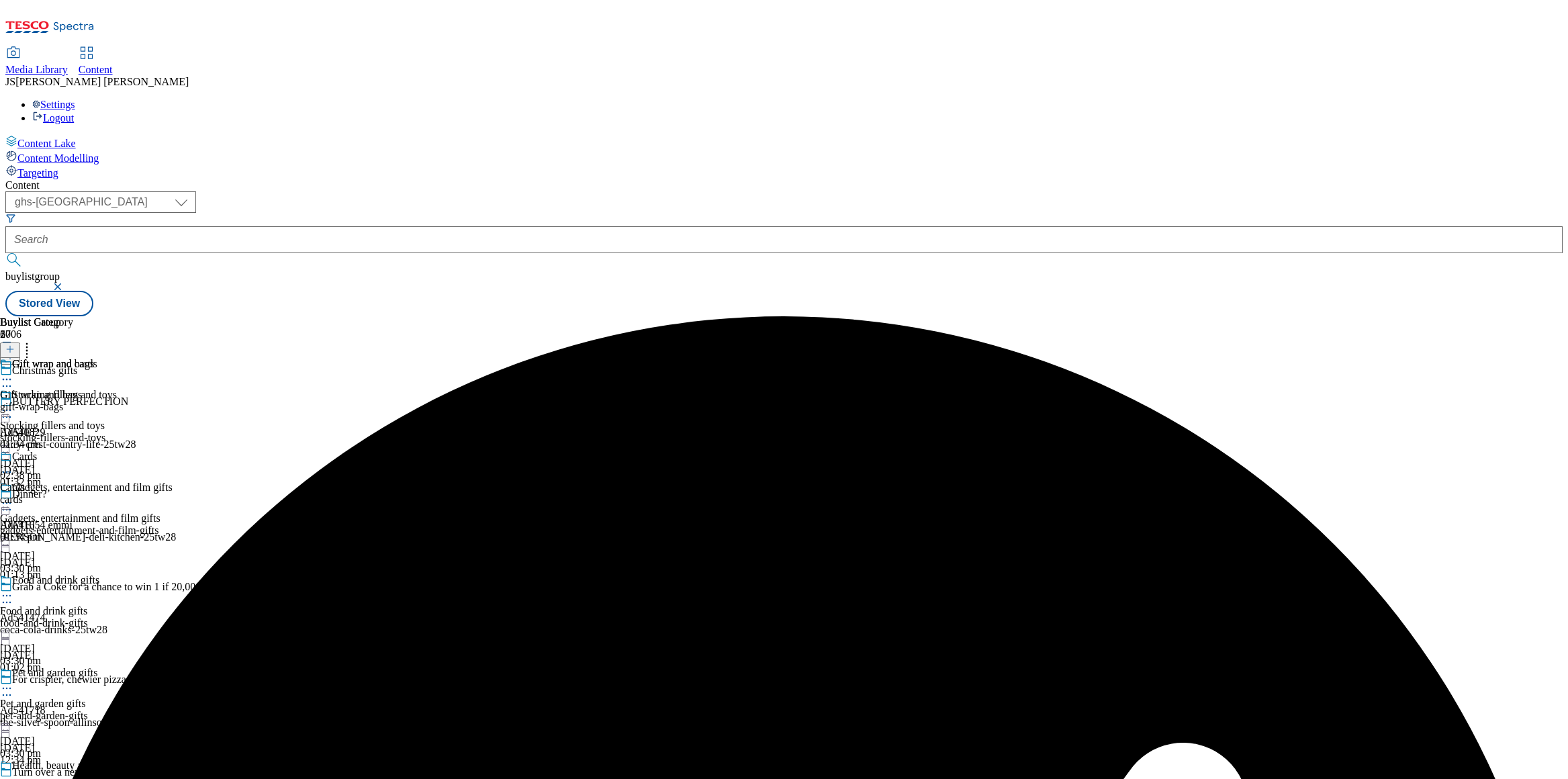
click at [14, 345] on icon at bounding box center [10, 349] width 9 height 9
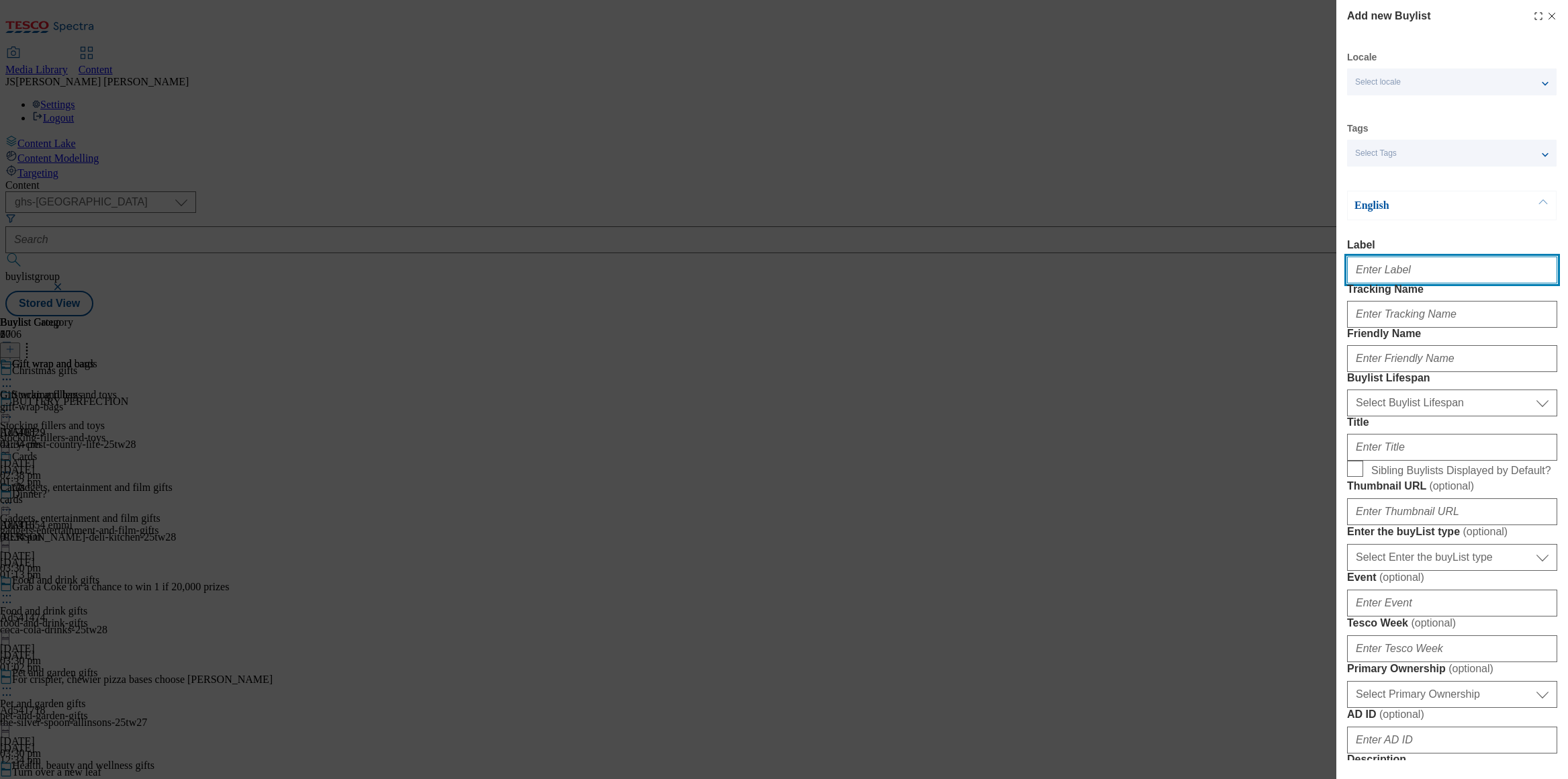
click at [1408, 266] on input "Label" at bounding box center [1452, 270] width 210 height 27
paste input "Advent gifting"
type input "Advent gifting"
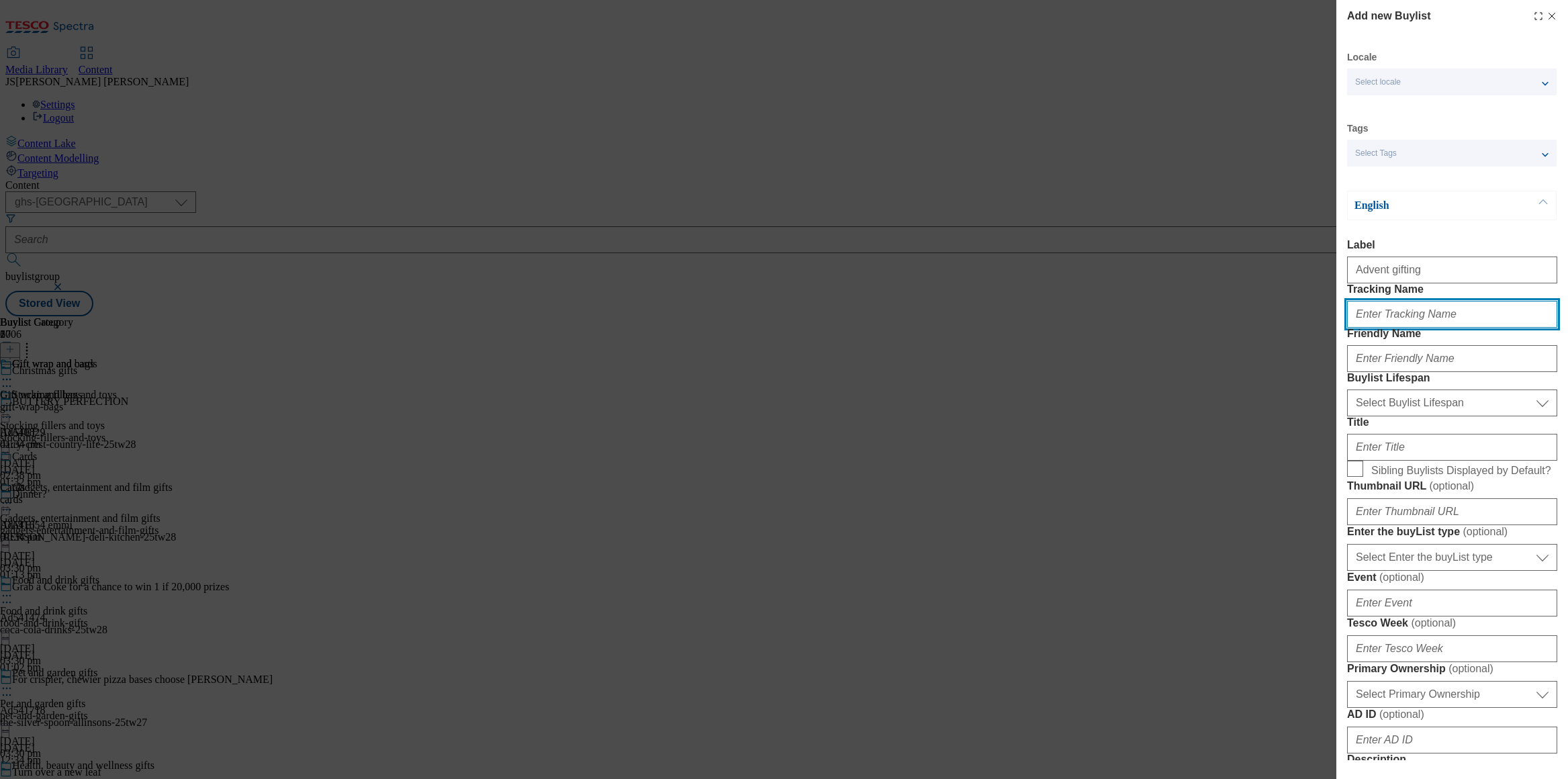
click at [1383, 328] on input "Tracking Name" at bounding box center [1452, 314] width 210 height 27
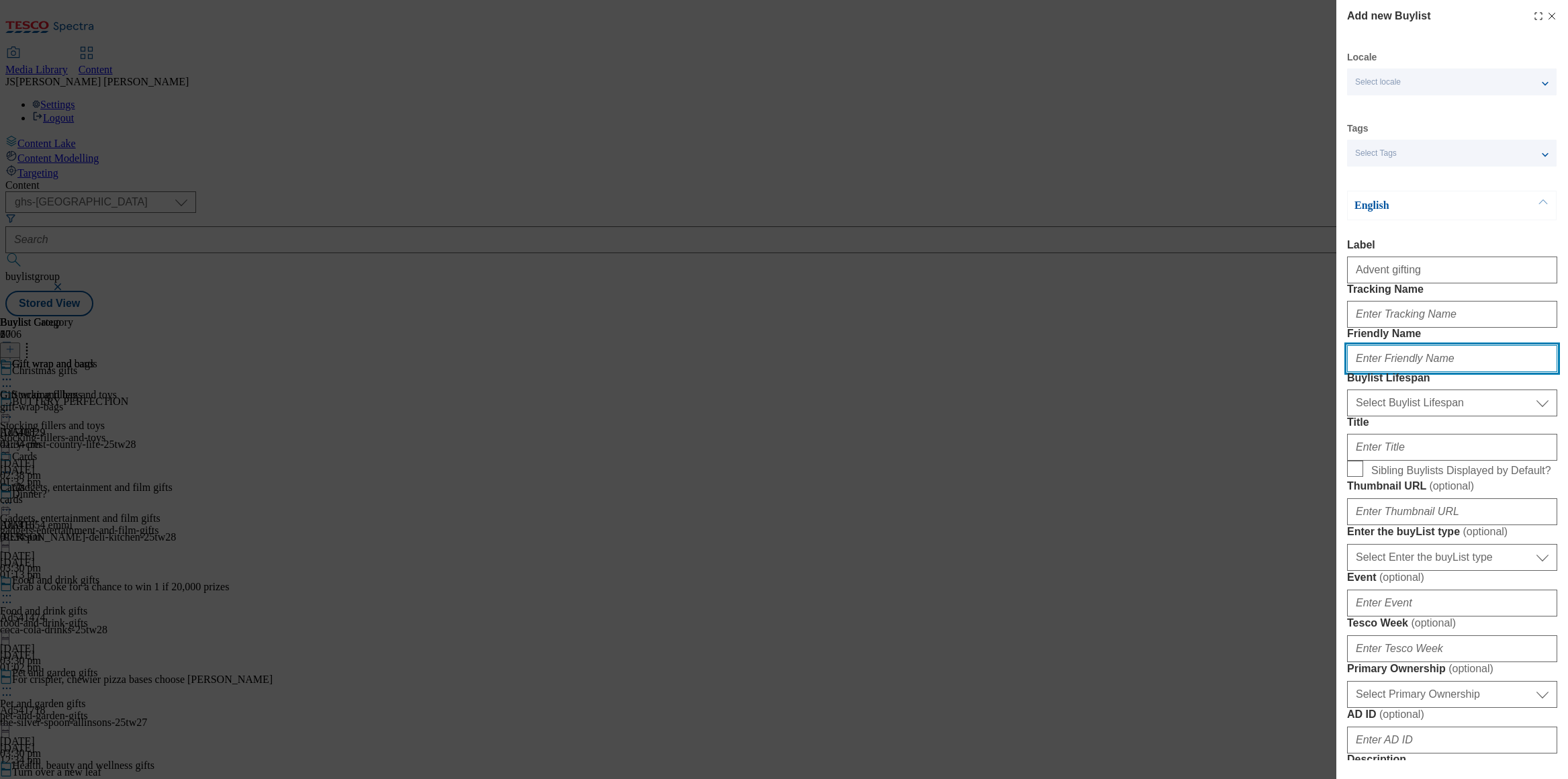
click at [1392, 372] on input "Friendly Name" at bounding box center [1452, 359] width 210 height 27
paste input "Advent gifting"
type input "advent-gifting"
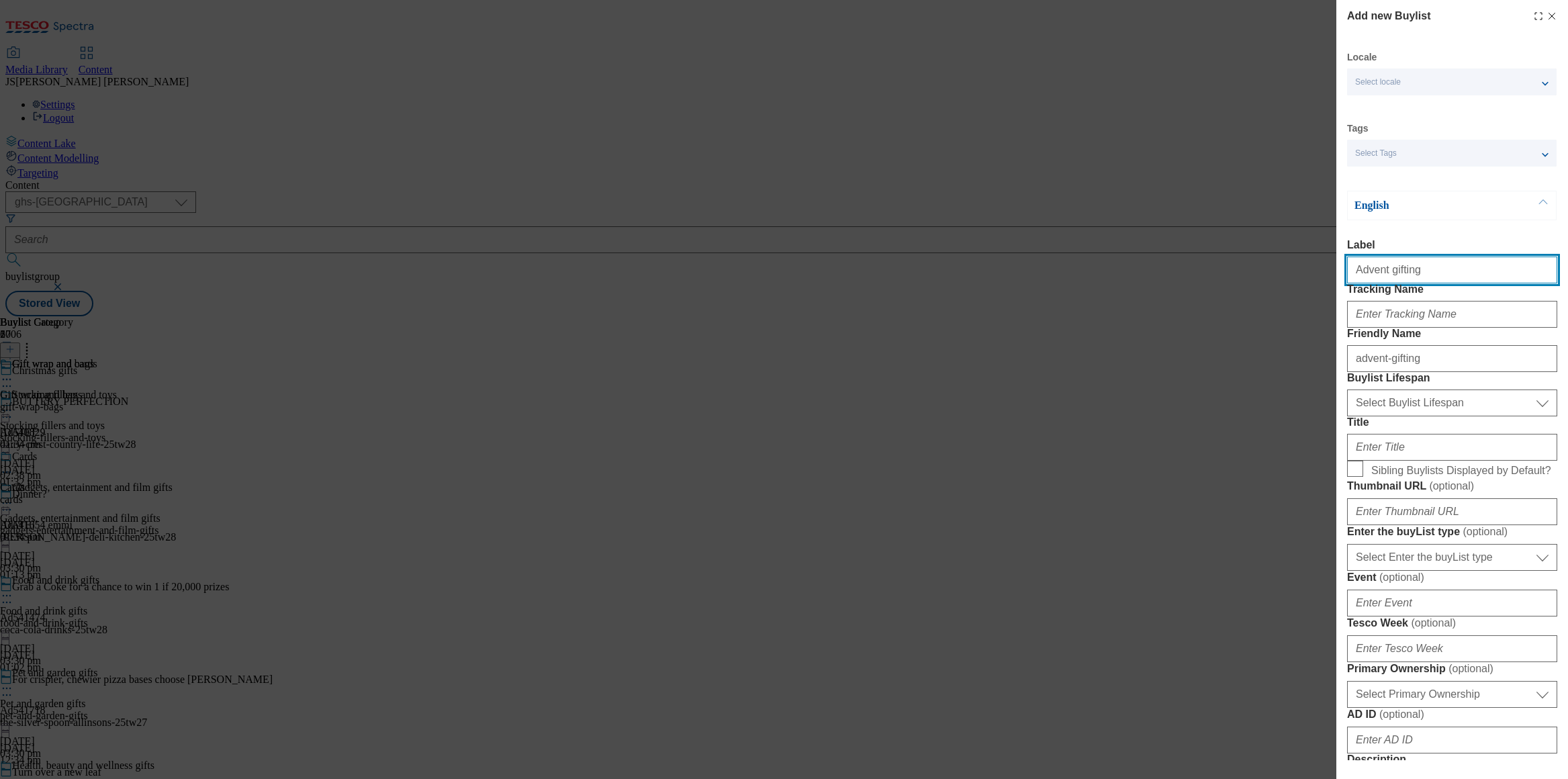
click at [1428, 276] on input "Advent gifting" at bounding box center [1452, 270] width 210 height 27
click at [1549, 270] on input "Advent gifting" at bounding box center [1452, 270] width 210 height 27
click at [1550, 276] on input "Advent gifting" at bounding box center [1452, 270] width 210 height 27
type input "Advent gifting"
click at [1375, 461] on input "Title" at bounding box center [1452, 448] width 210 height 27
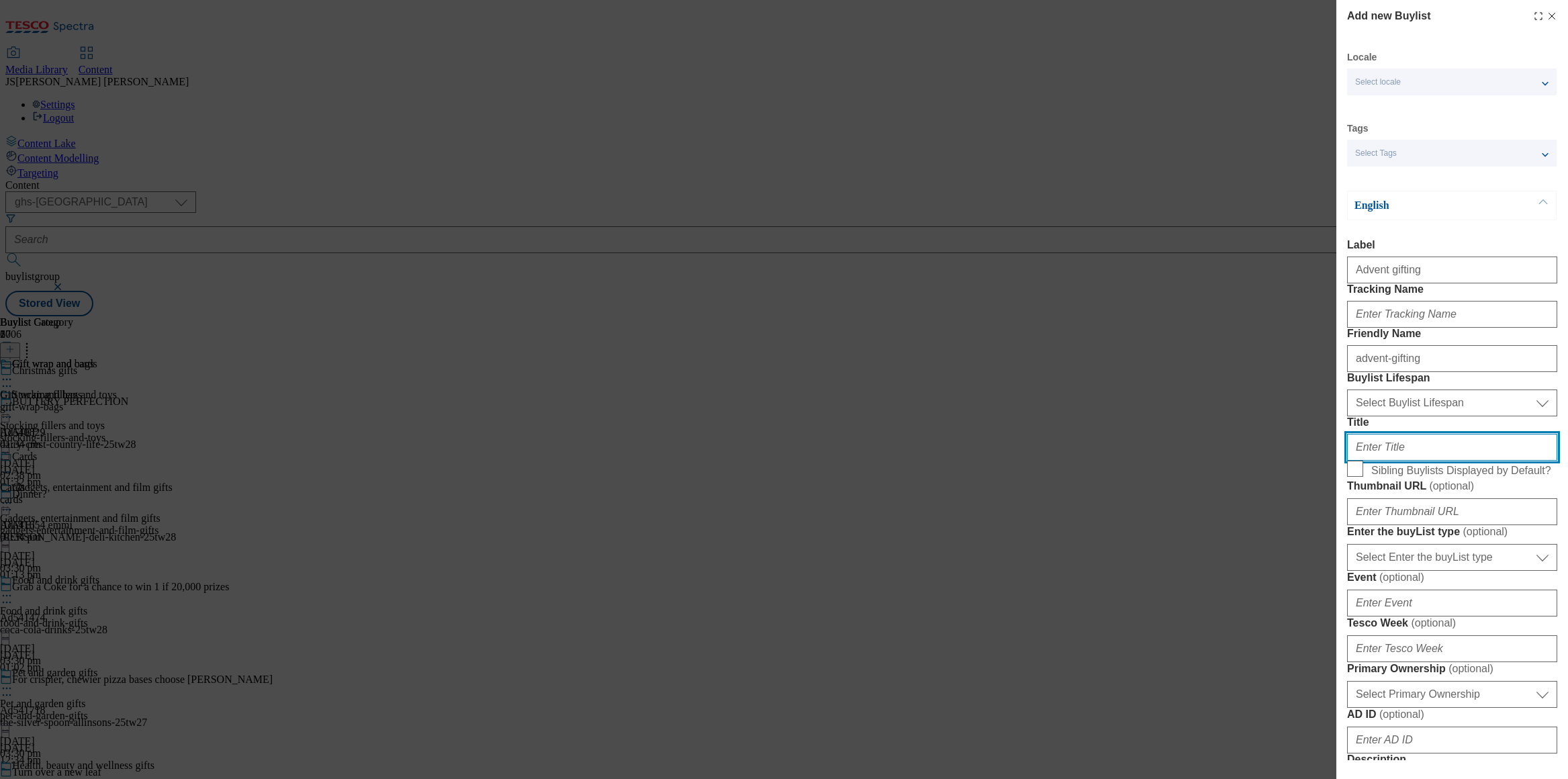
paste input "Advent gifting"
type input "Advent gifting"
click at [1356, 477] on input "Sibling Buylists Displayed by Default?" at bounding box center [1355, 469] width 16 height 16
checkbox input "true"
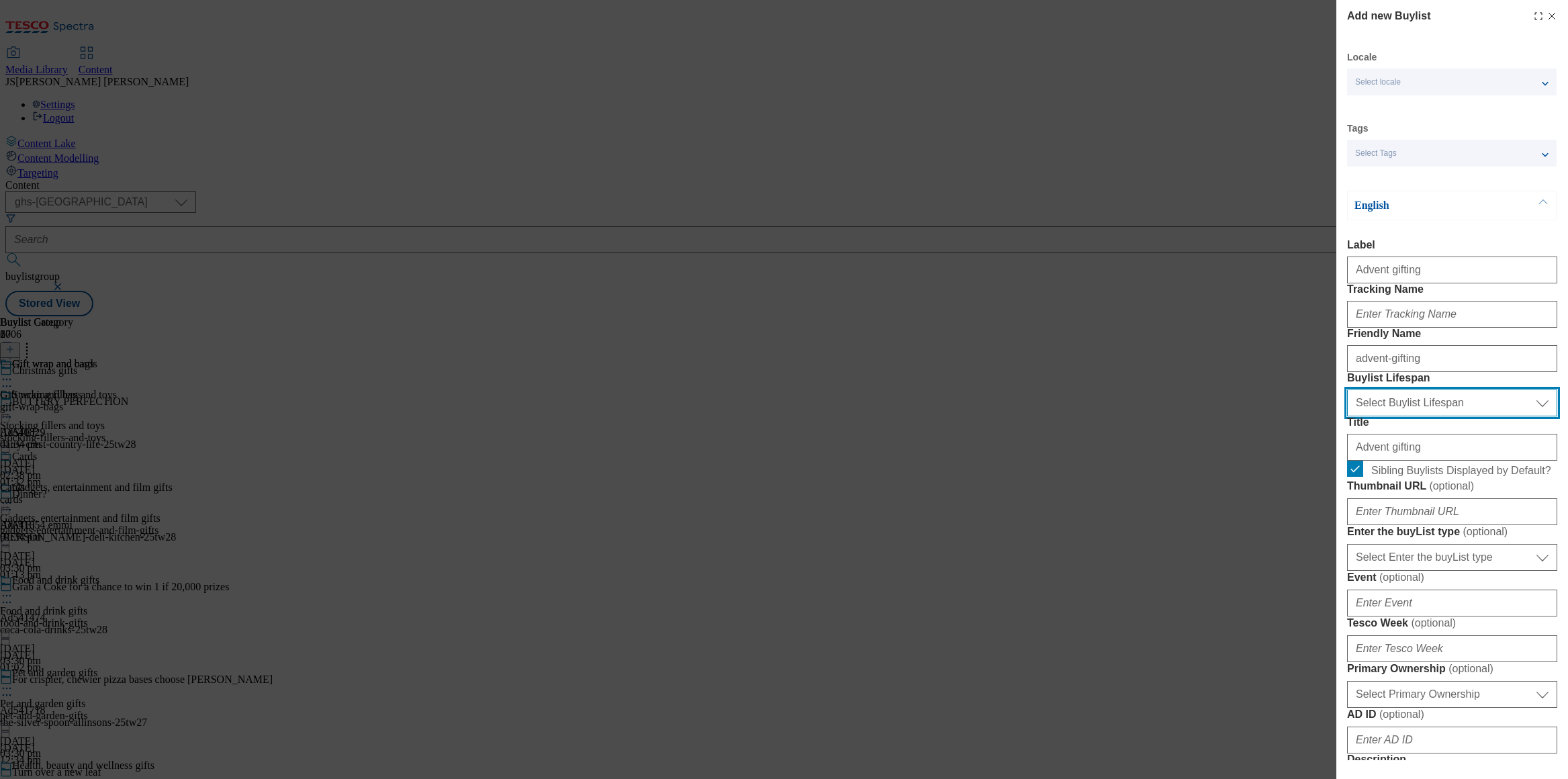
click at [1386, 416] on select "Select Buylist Lifespan evergreen seasonal tactical" at bounding box center [1452, 403] width 210 height 27
select select "evergreen"
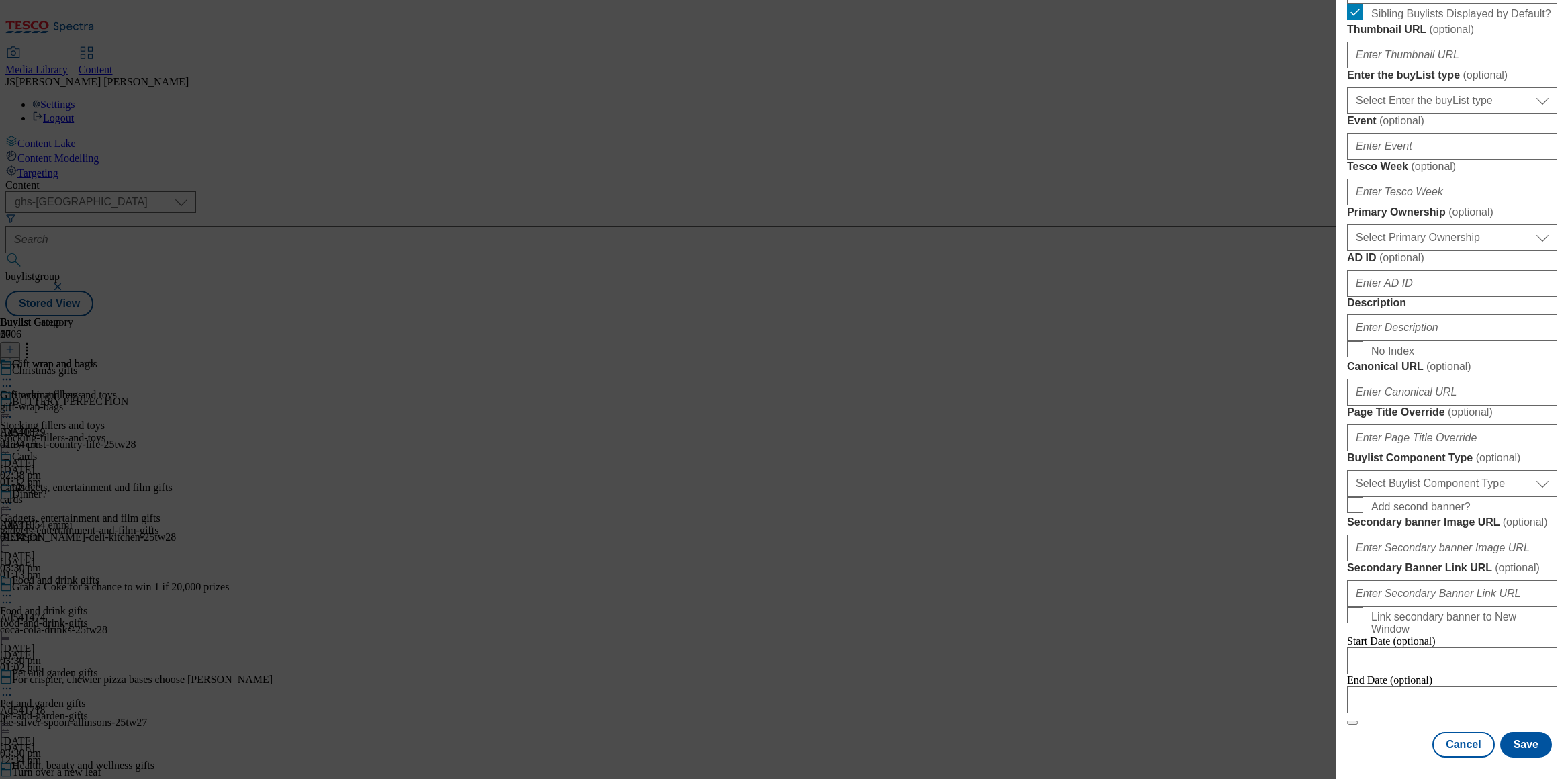
scroll to position [646, 0]
click at [1383, 341] on input "Description" at bounding box center [1452, 328] width 210 height 27
paste input "Browse our range of Advent calendar gifts, including Christmas hampers, Advent …"
type input "Browse our range of Advent calendar gifts, including Christmas hampers, Advent …"
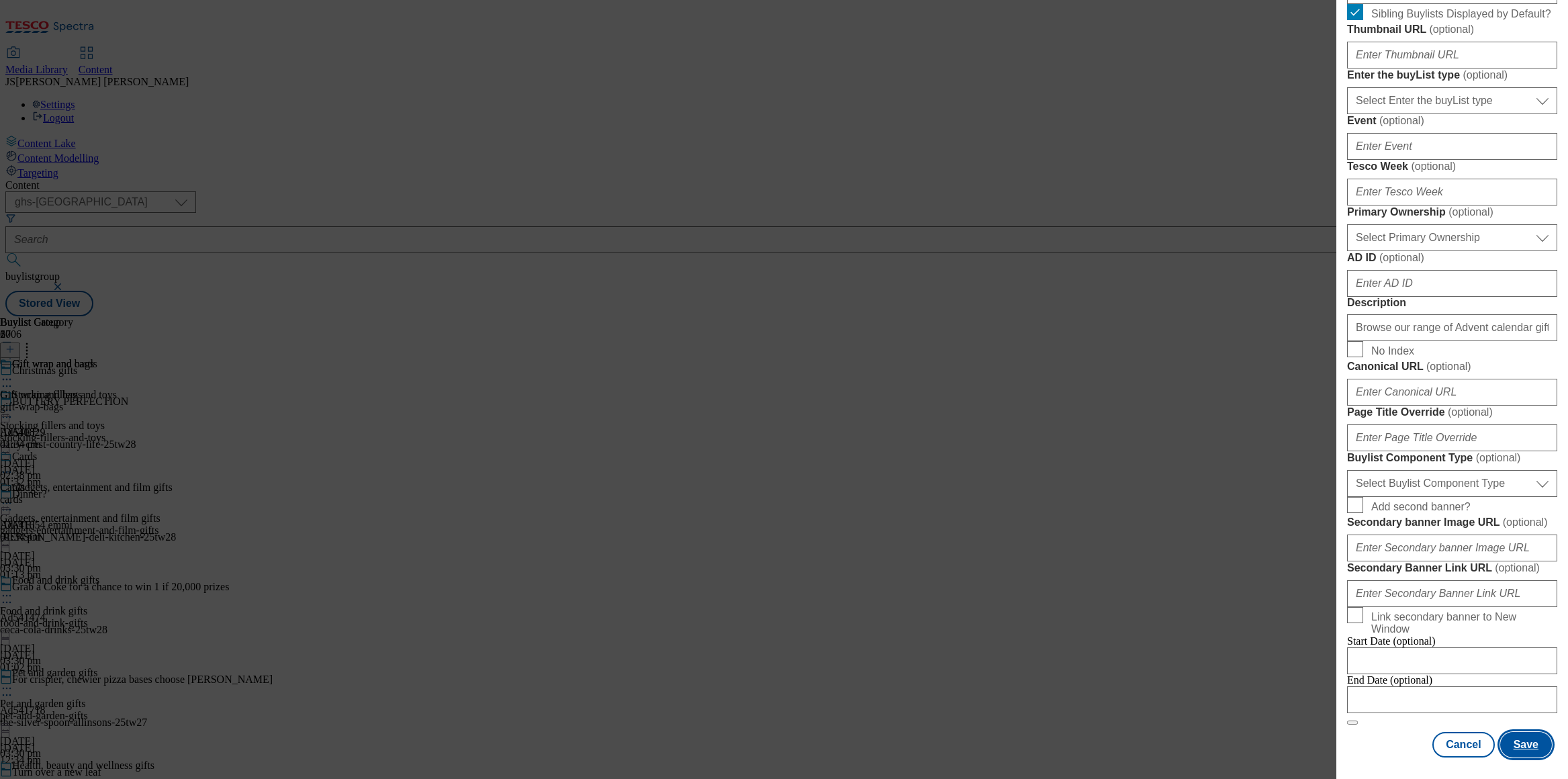
click at [1533, 740] on button "Save" at bounding box center [1527, 745] width 52 height 25
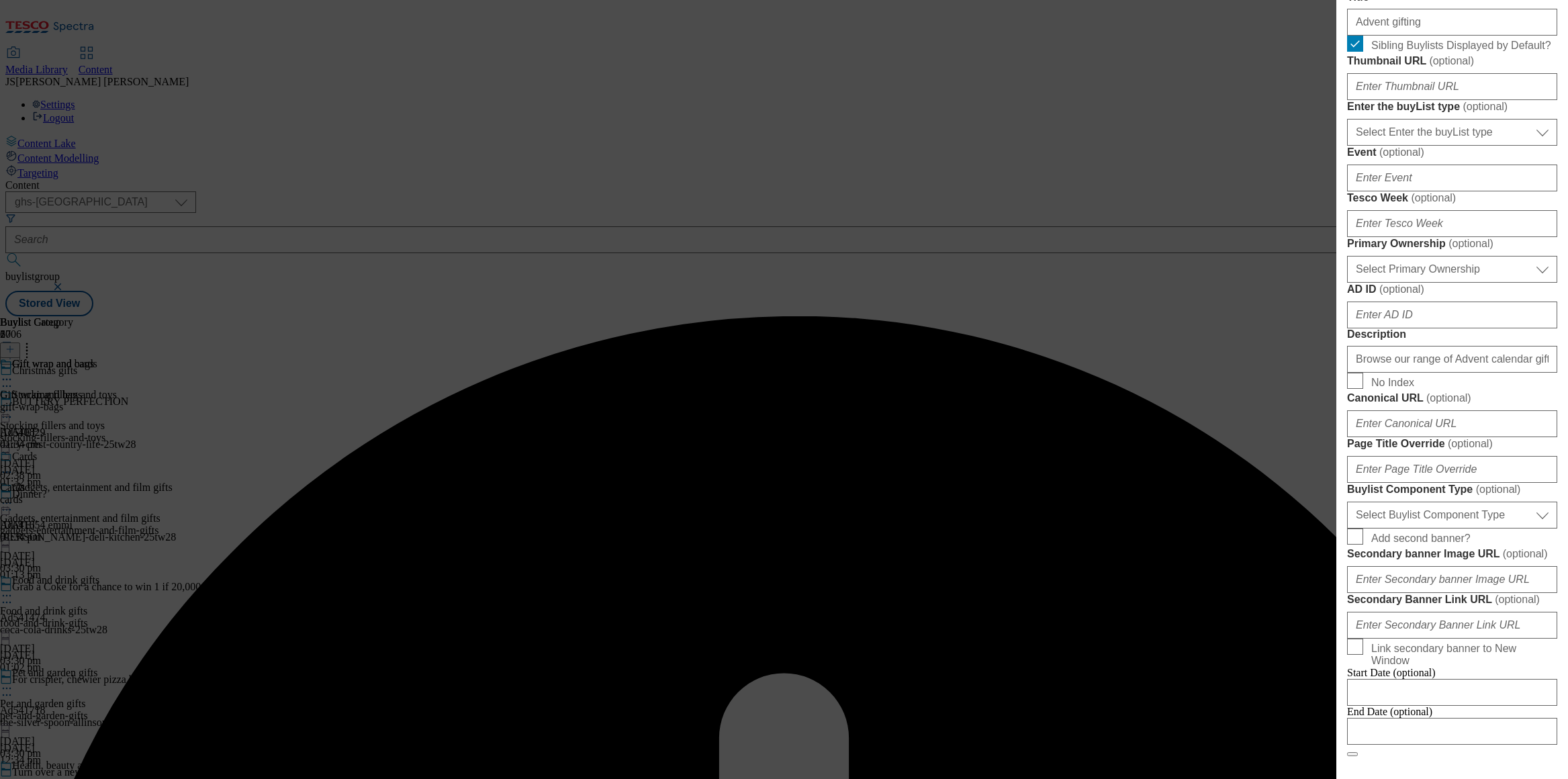
scroll to position [0, 0]
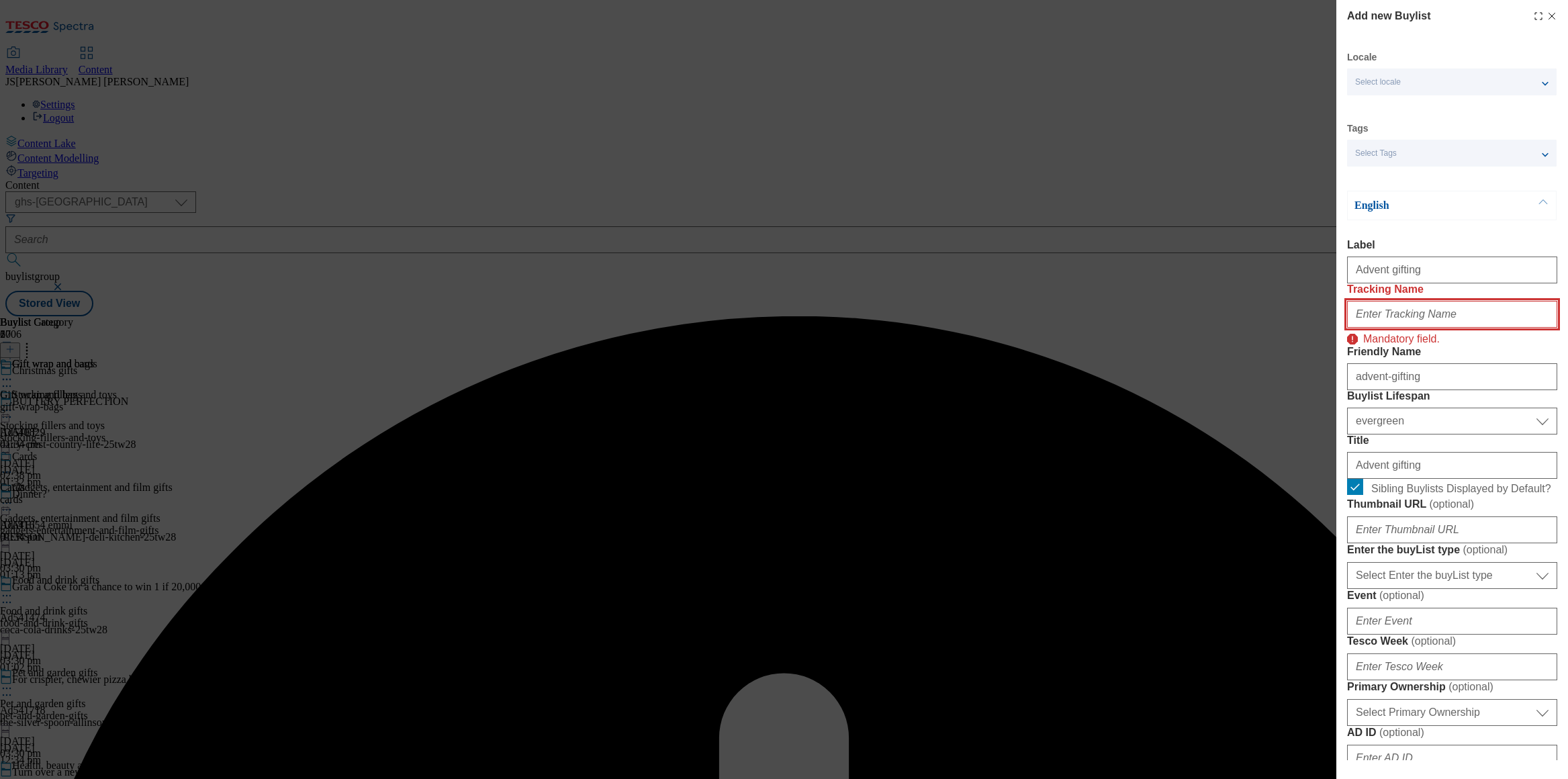
drag, startPoint x: 1389, startPoint y: 347, endPoint x: 1373, endPoint y: 344, distance: 16.3
click at [1389, 328] on input "Tracking Name" at bounding box center [1452, 314] width 210 height 27
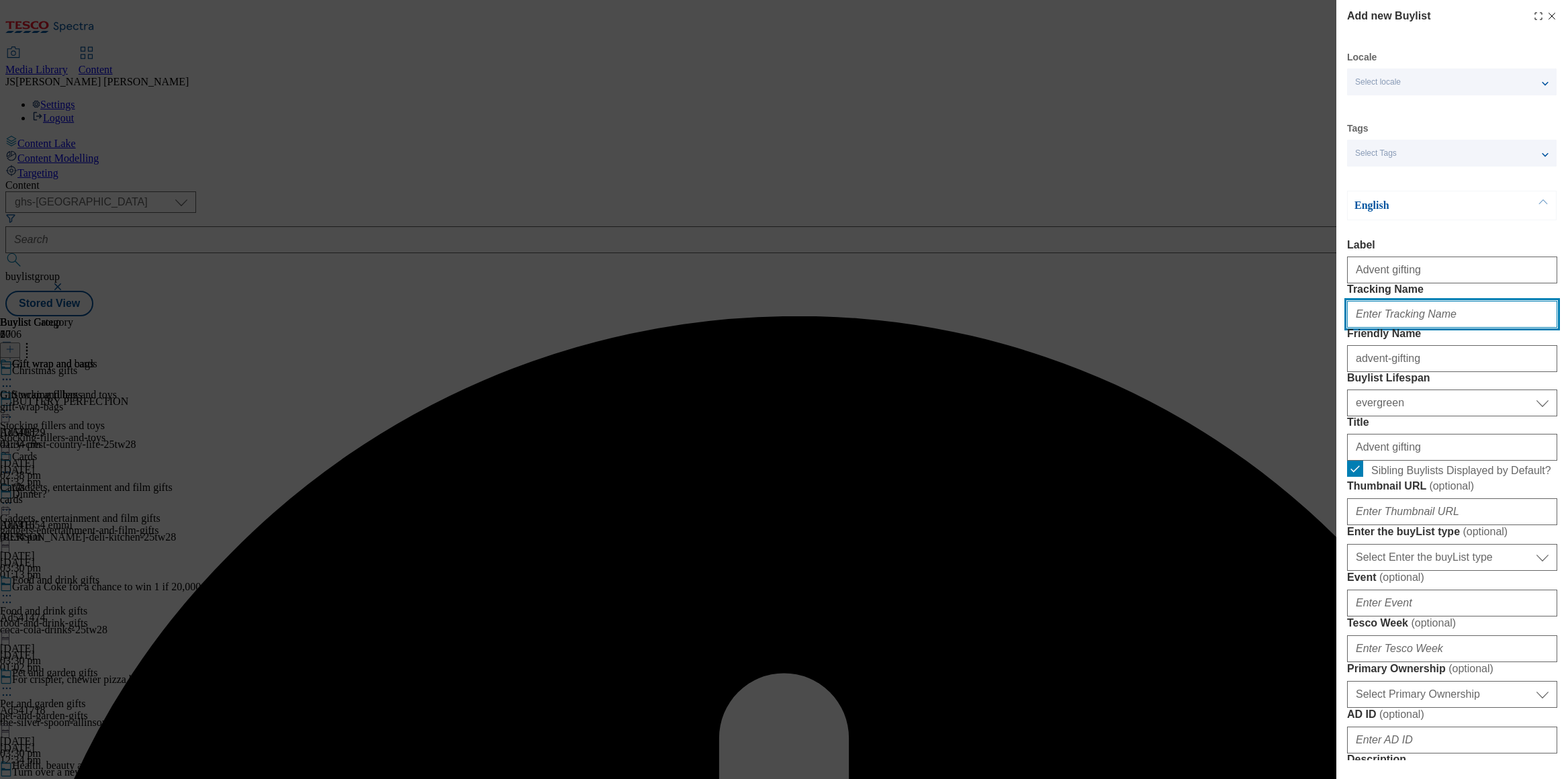
click at [1380, 328] on input "Tracking Name" at bounding box center [1452, 314] width 210 height 27
paste input "xmas_gift_advent"
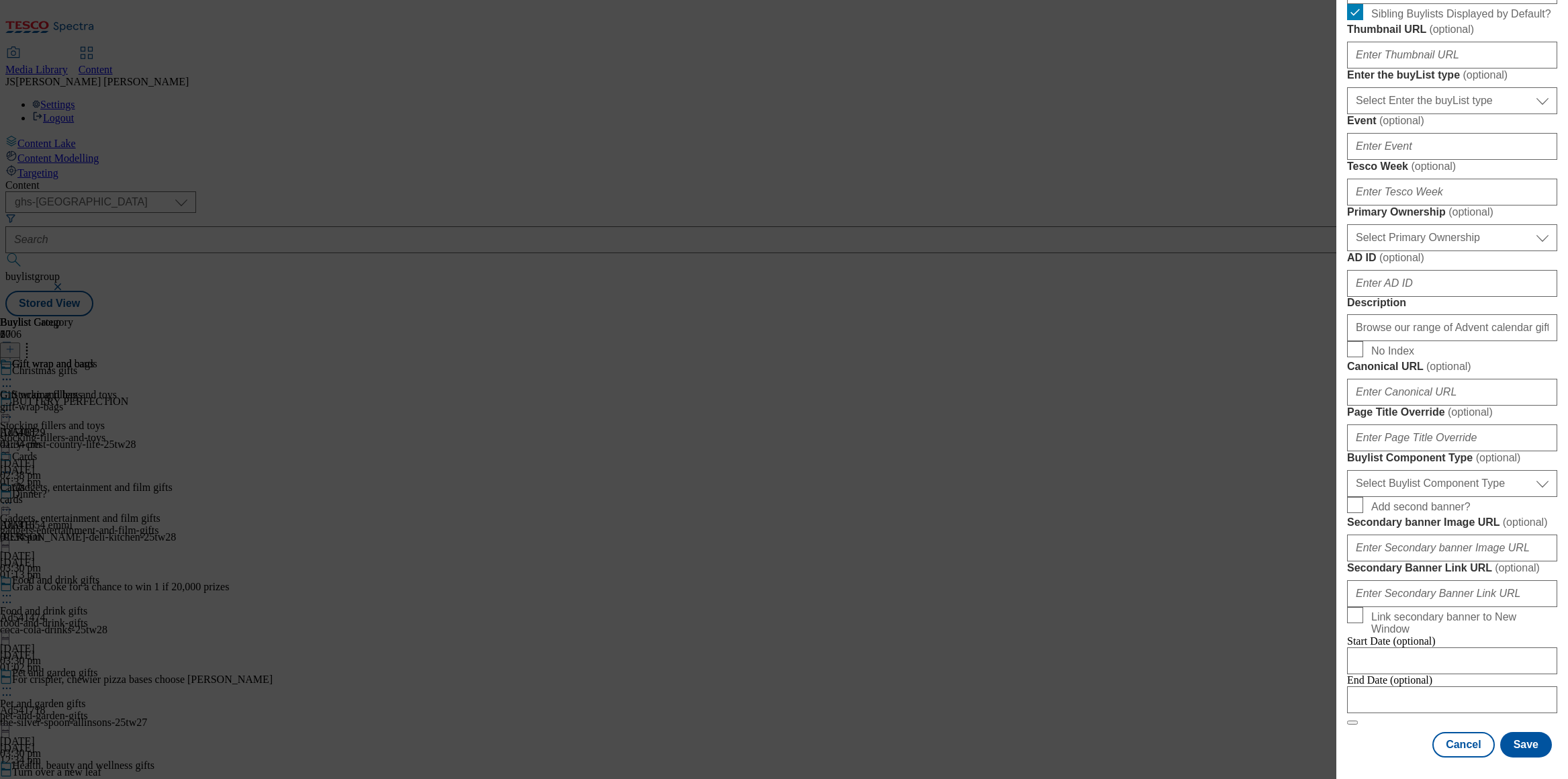
scroll to position [934, 0]
type input "xmas_gift_advent"
click at [1520, 737] on button "Save" at bounding box center [1527, 745] width 52 height 25
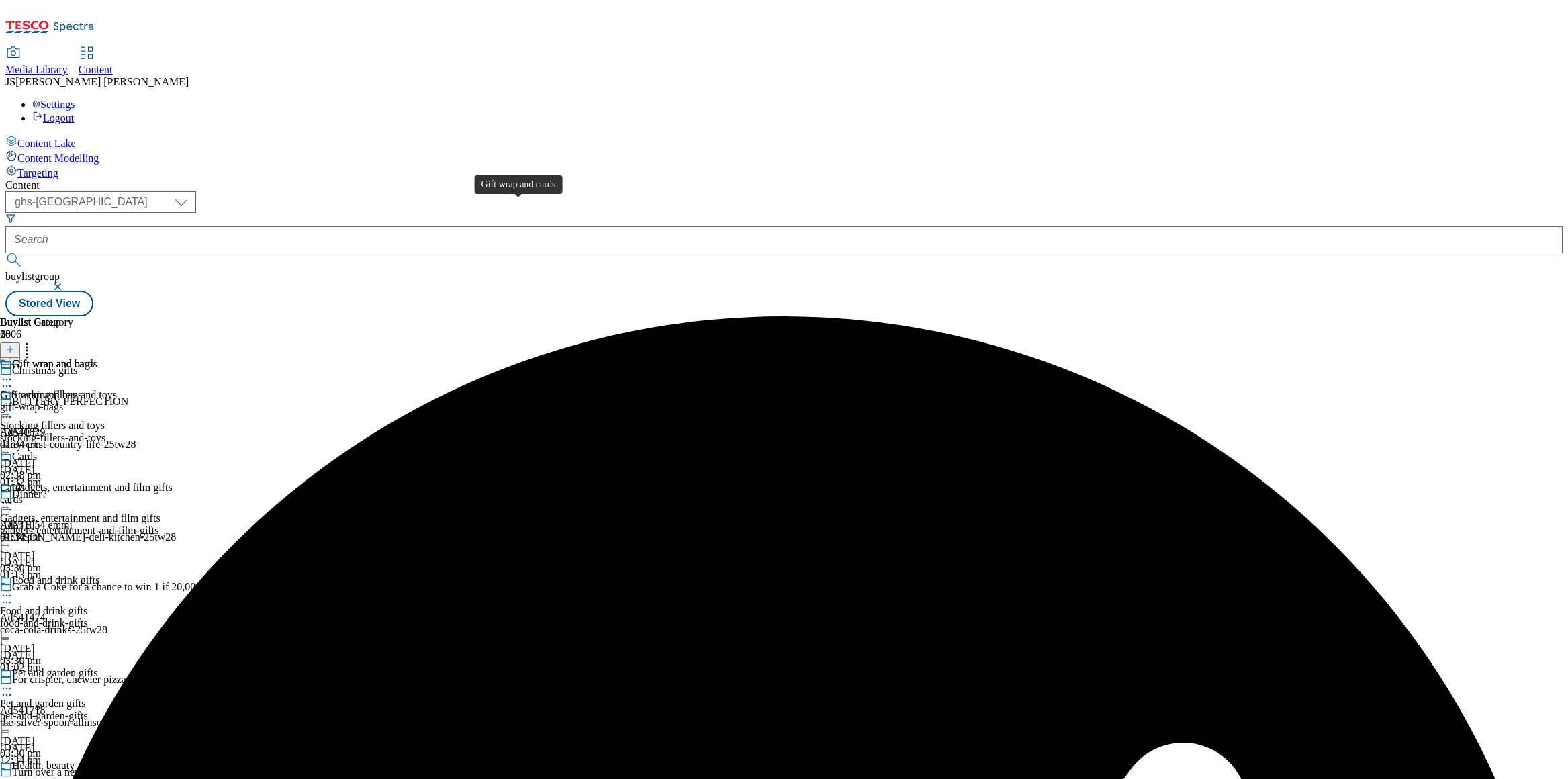
click at [98, 358] on span "Gift wrap and cards" at bounding box center [54, 365] width 85 height 14
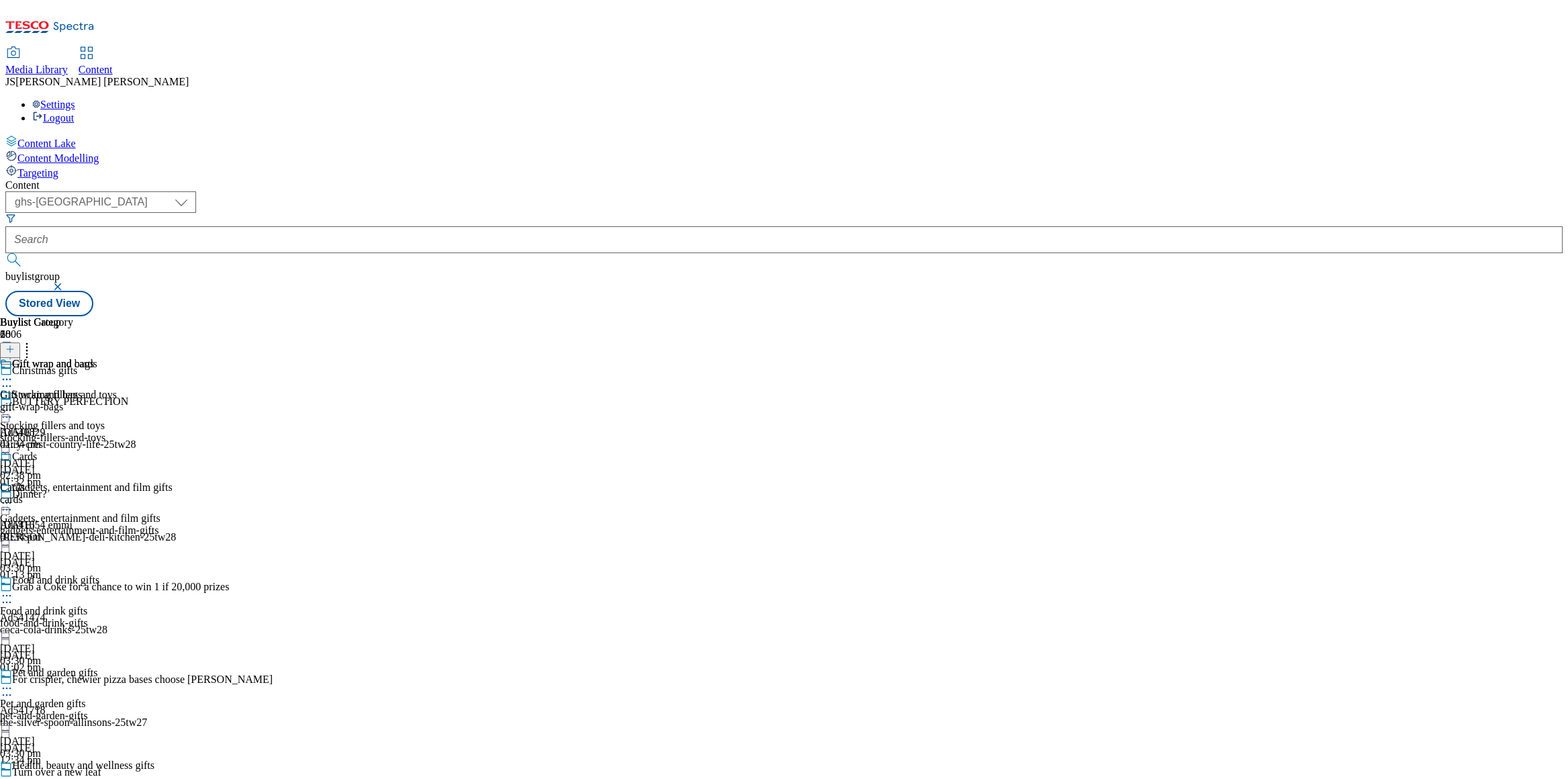
click at [14, 345] on icon at bounding box center [10, 349] width 9 height 9
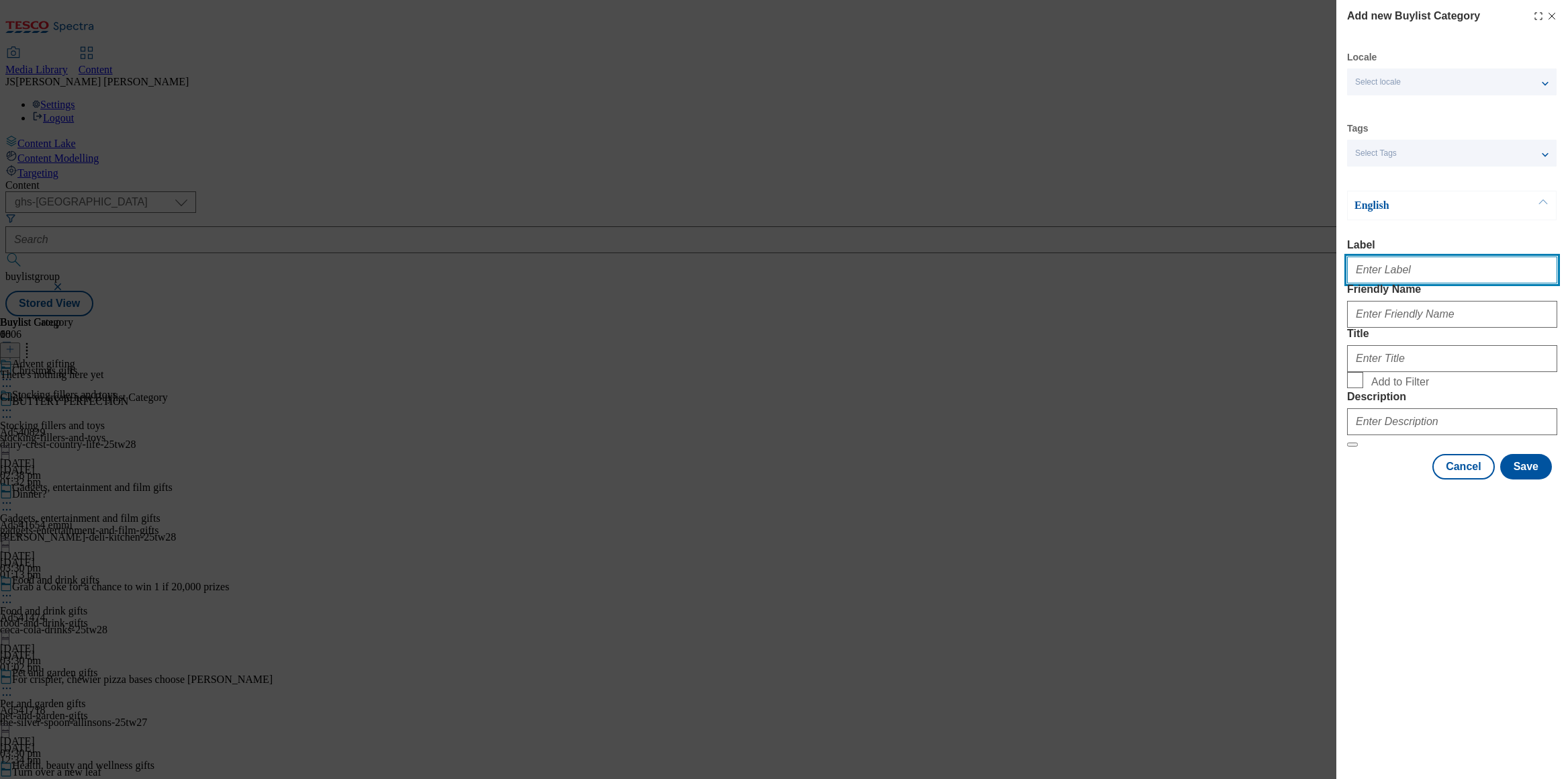
click at [1386, 279] on input "Label" at bounding box center [1452, 270] width 210 height 27
paste input "Advent gifting"
type input "Advent gifting"
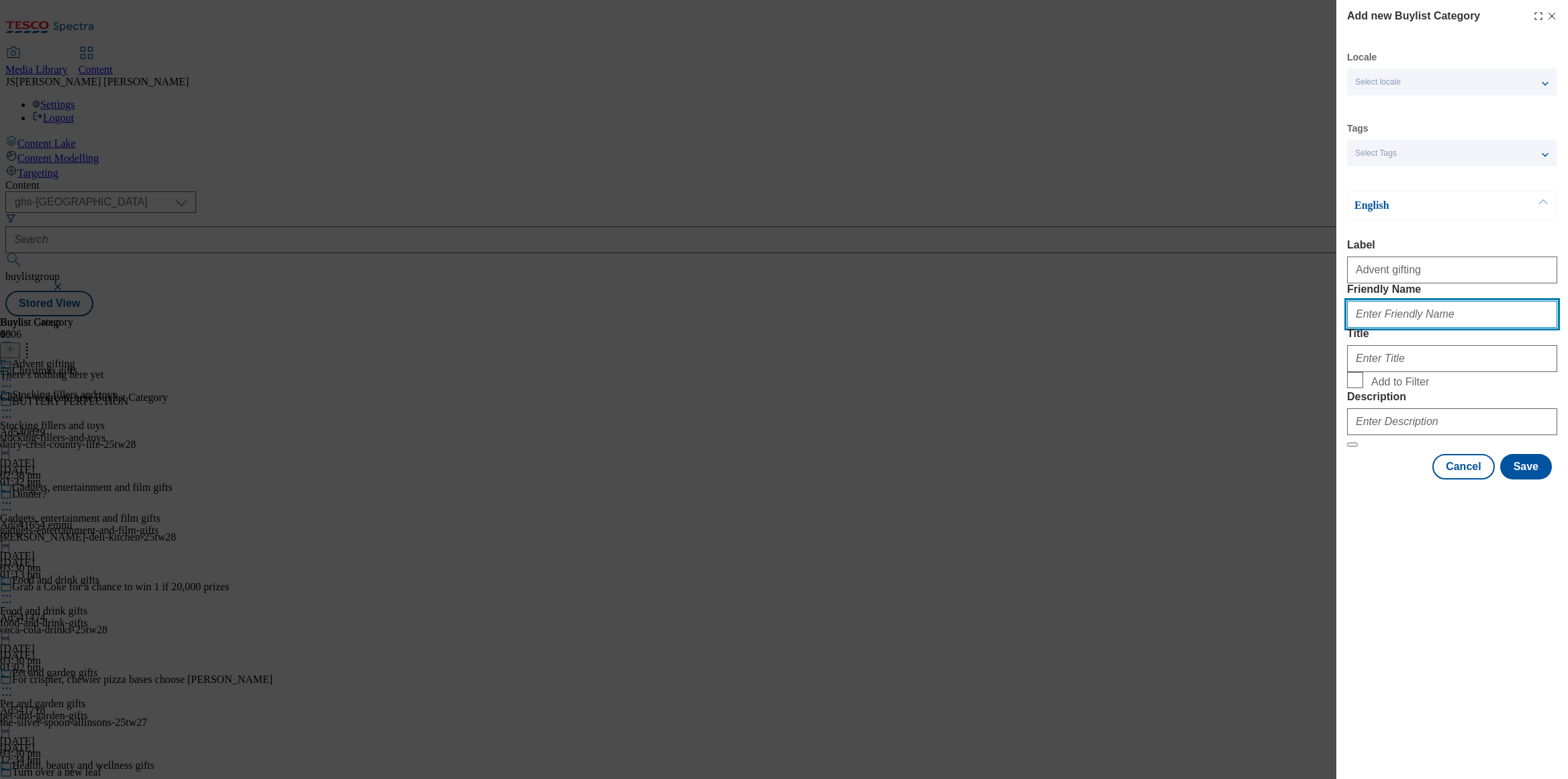
click at [1383, 328] on input "Friendly Name" at bounding box center [1452, 314] width 210 height 27
paste input "Advent gifting"
type input "Advent gifting"
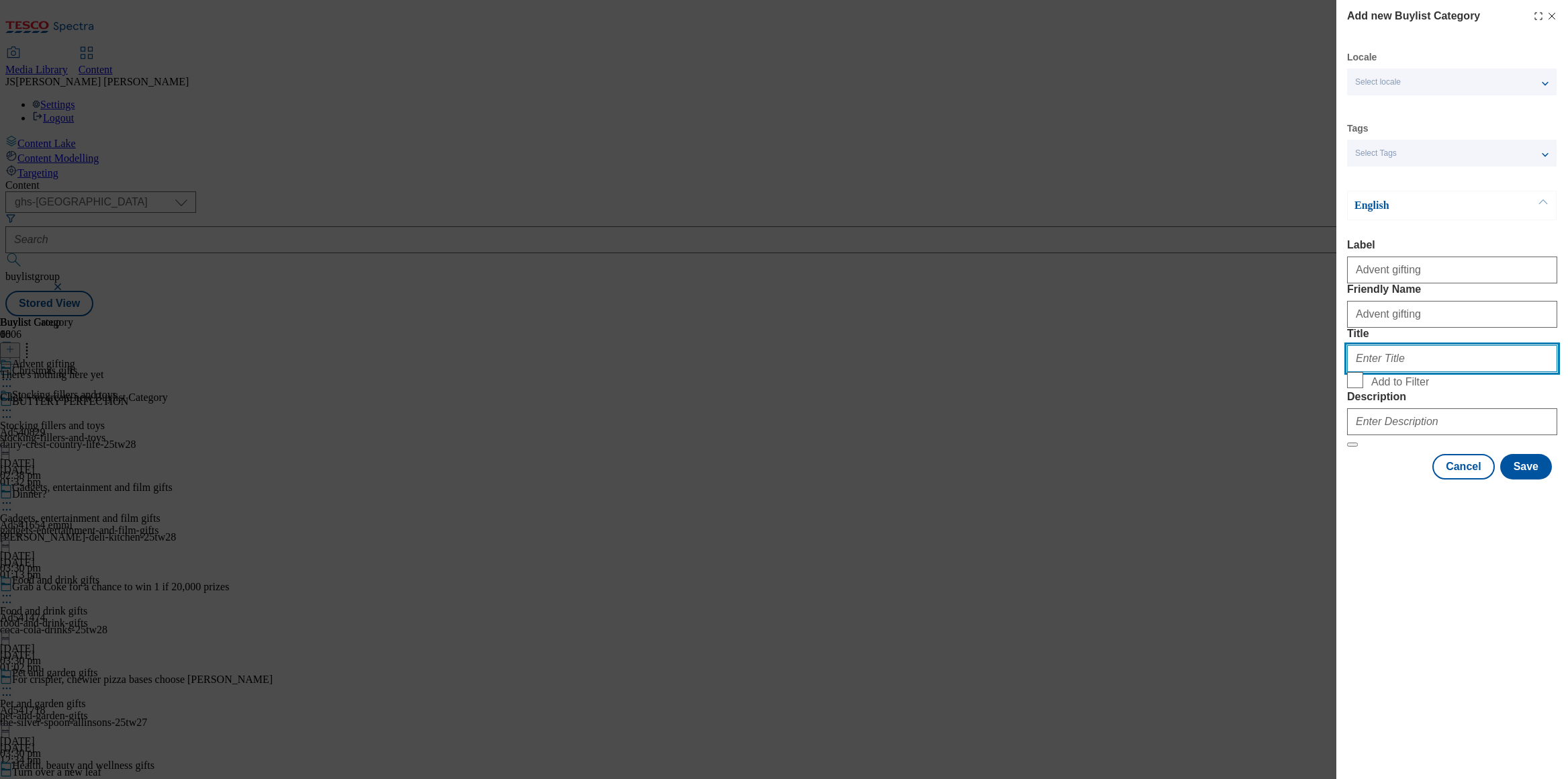
click at [1381, 372] on input "Title" at bounding box center [1452, 359] width 210 height 27
paste input "Advent gifting"
type input "Advent gifting"
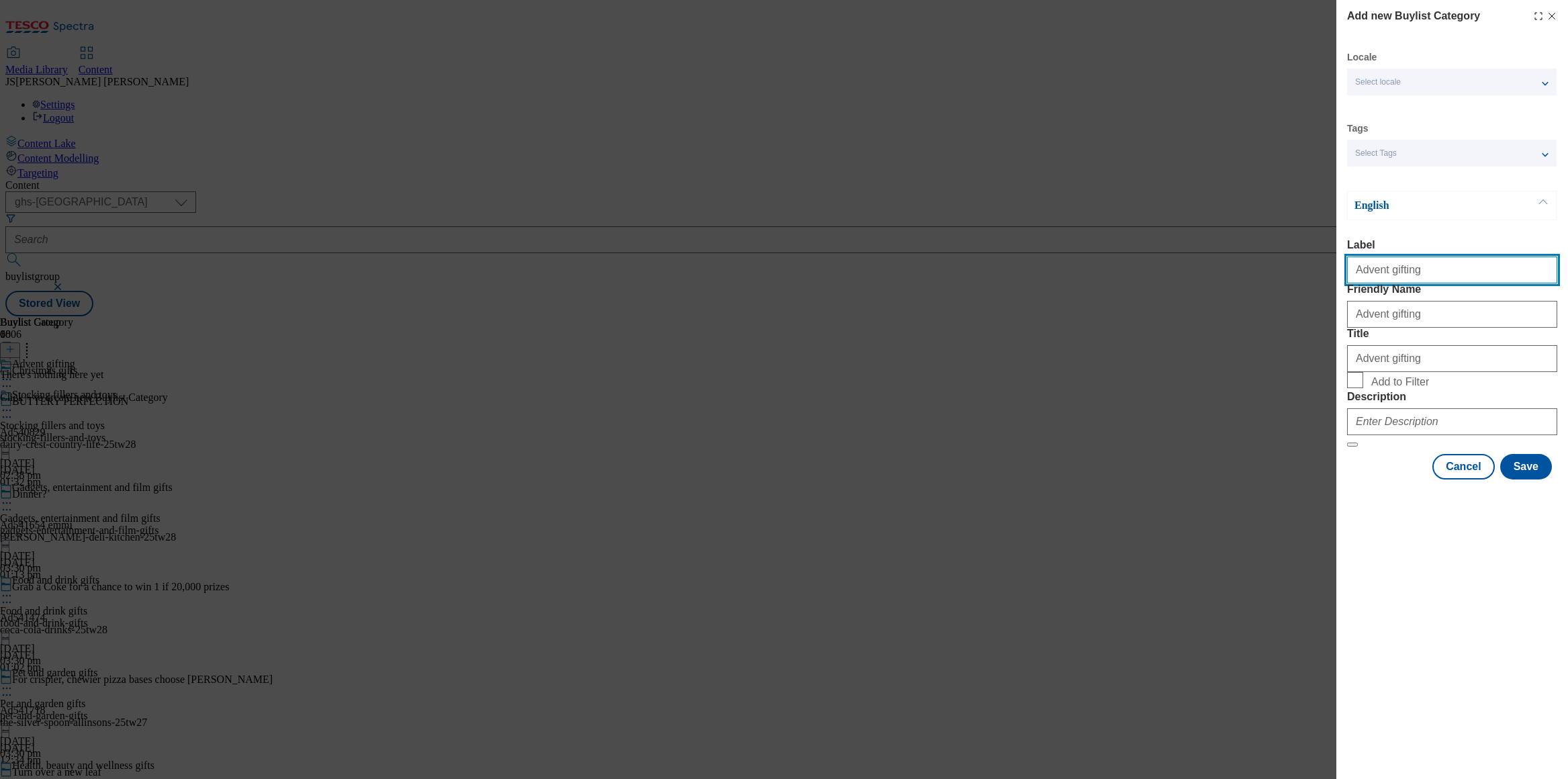
click at [1539, 278] on input "Advent gifting" at bounding box center [1452, 270] width 210 height 27
type input "Advent gifting"
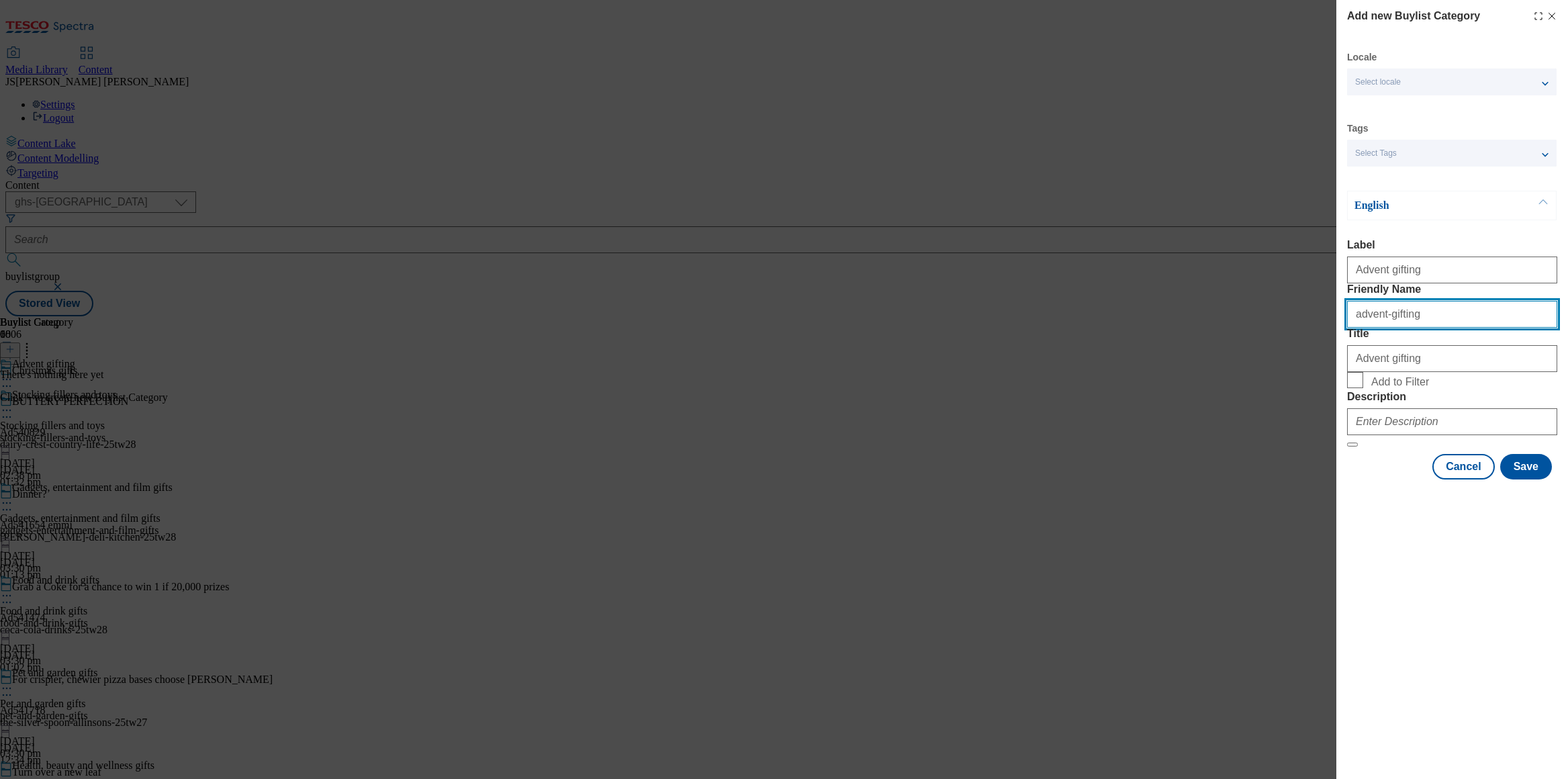
type input "advent-gifting"
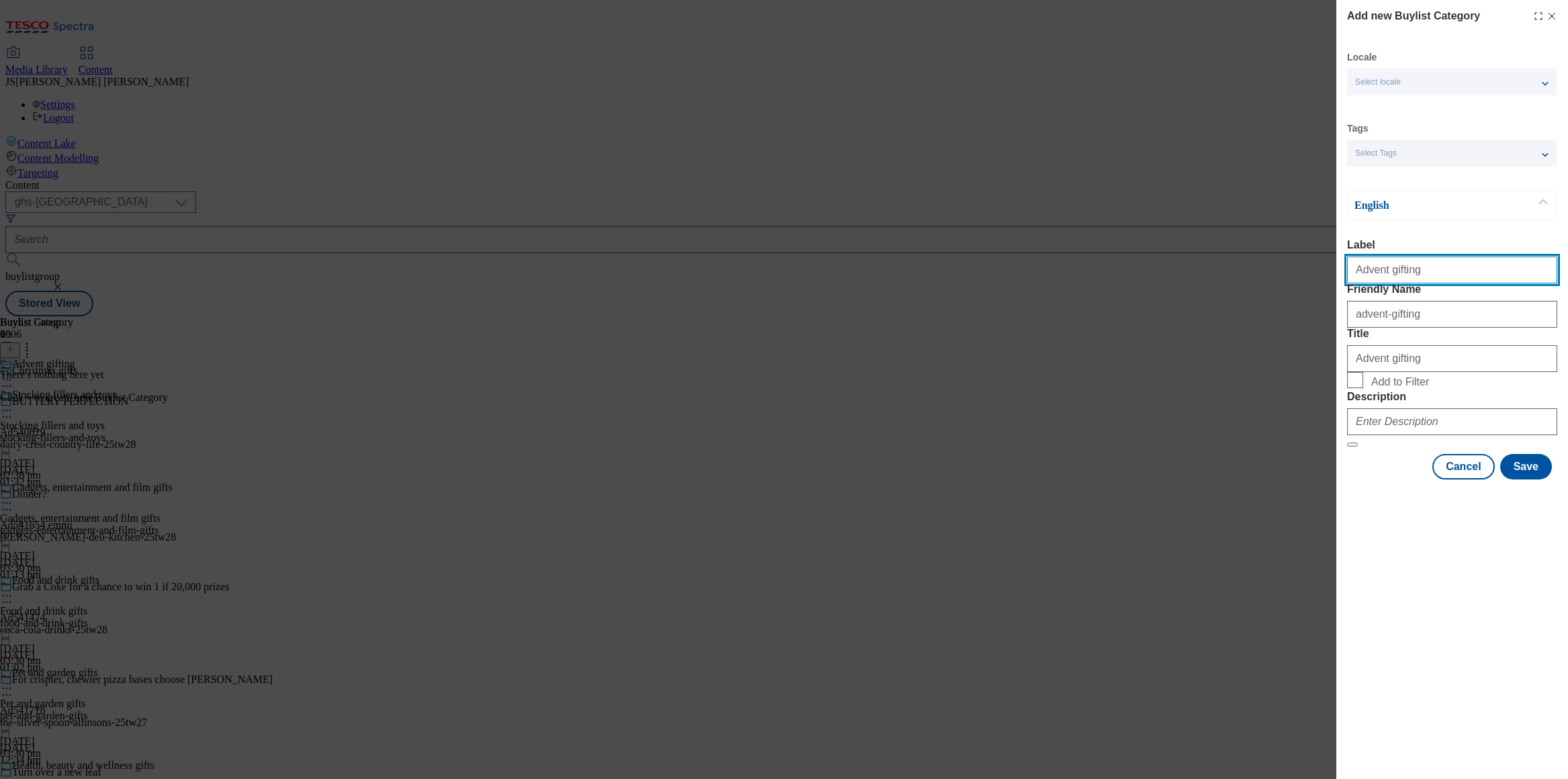
click at [1375, 275] on input "Advent gifting" at bounding box center [1452, 270] width 210 height 27
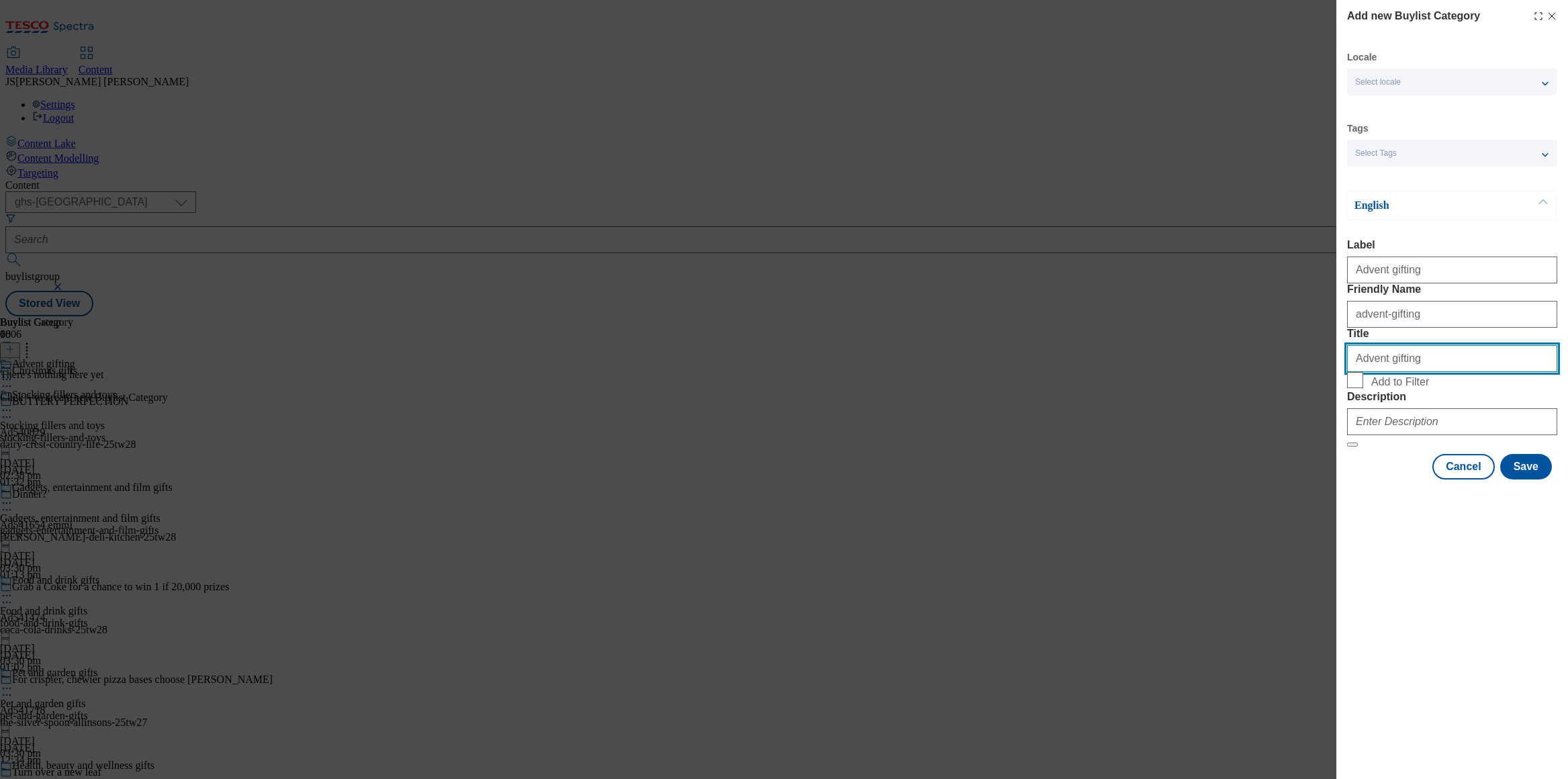
click at [1406, 372] on input "Advent gifting" at bounding box center [1452, 359] width 210 height 27
click at [1529, 372] on input "Advent gifting" at bounding box center [1452, 359] width 210 height 27
click at [1538, 372] on input "Advent gifting" at bounding box center [1452, 359] width 210 height 27
type input "Advent gifting"
click at [1356, 389] on input "Add to Filter" at bounding box center [1355, 381] width 16 height 16
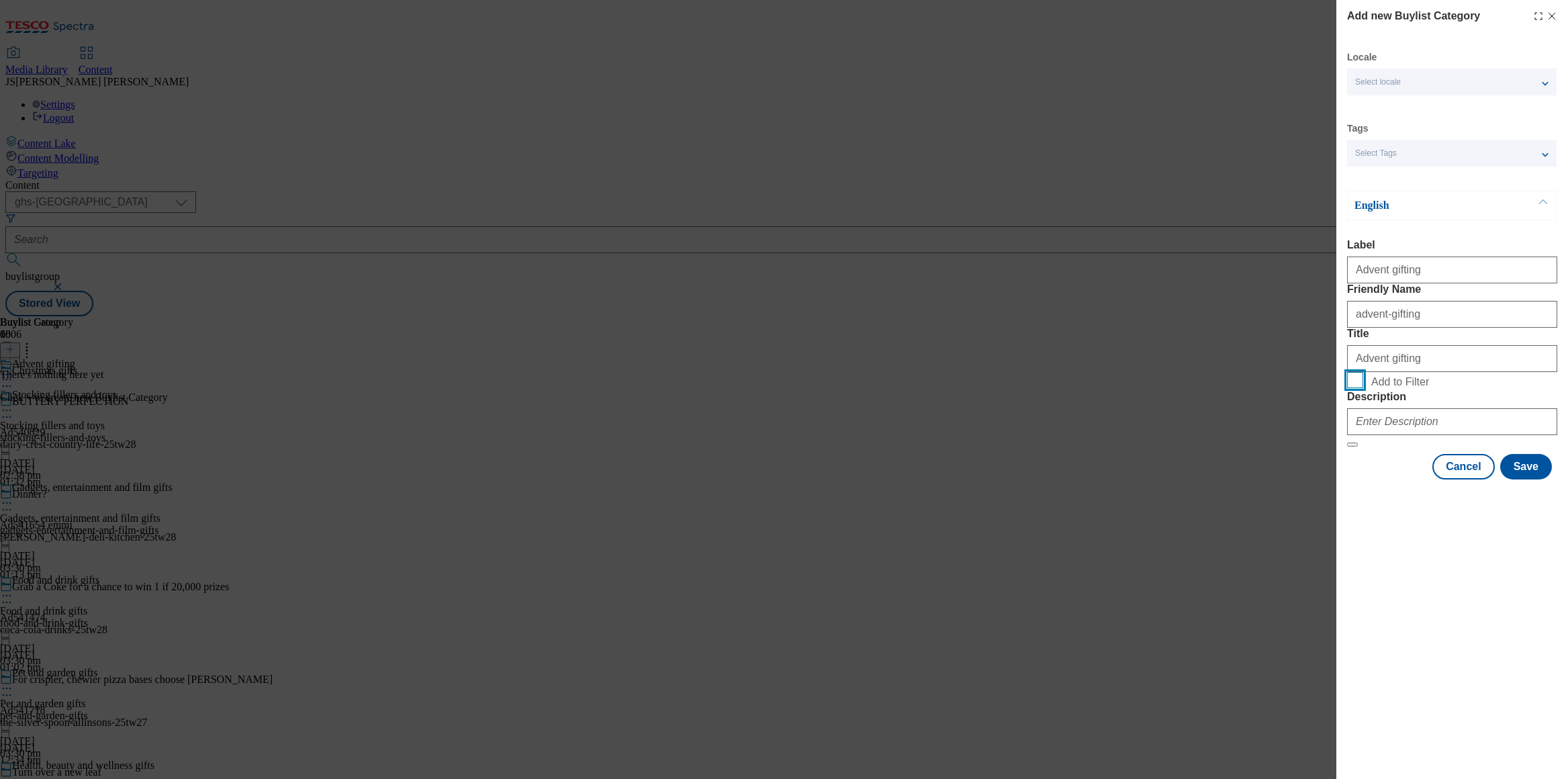
checkbox input "true"
click at [1450, 435] on input "Description" at bounding box center [1452, 422] width 210 height 27
paste input "Browse our range of Advent calendar gifts, including Christmas hampers, Advent …"
type input "Browse our range of Advent calendar gifts, including Christmas hampers, Advent …"
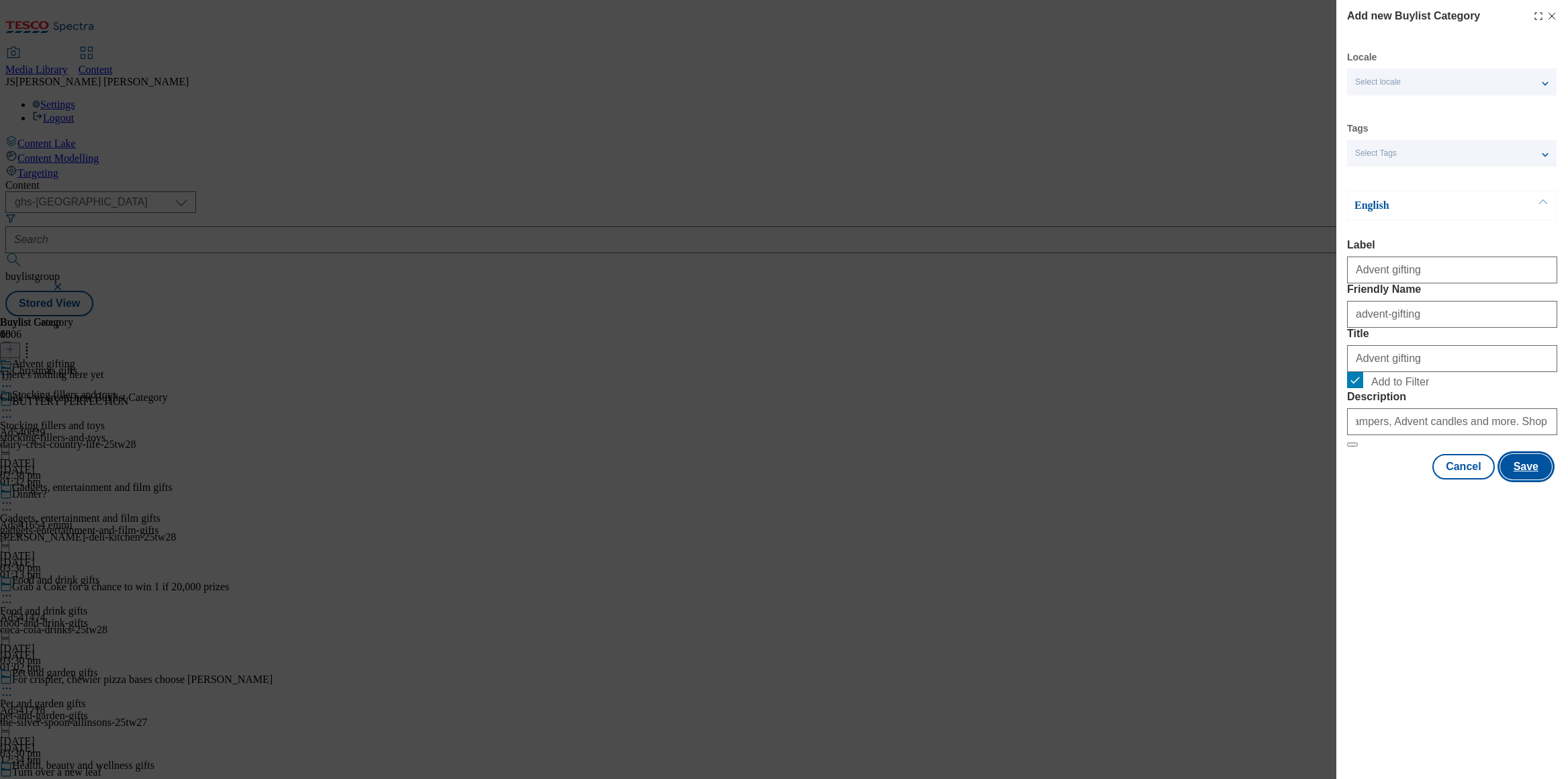
click at [1529, 480] on button "Save" at bounding box center [1527, 467] width 52 height 25
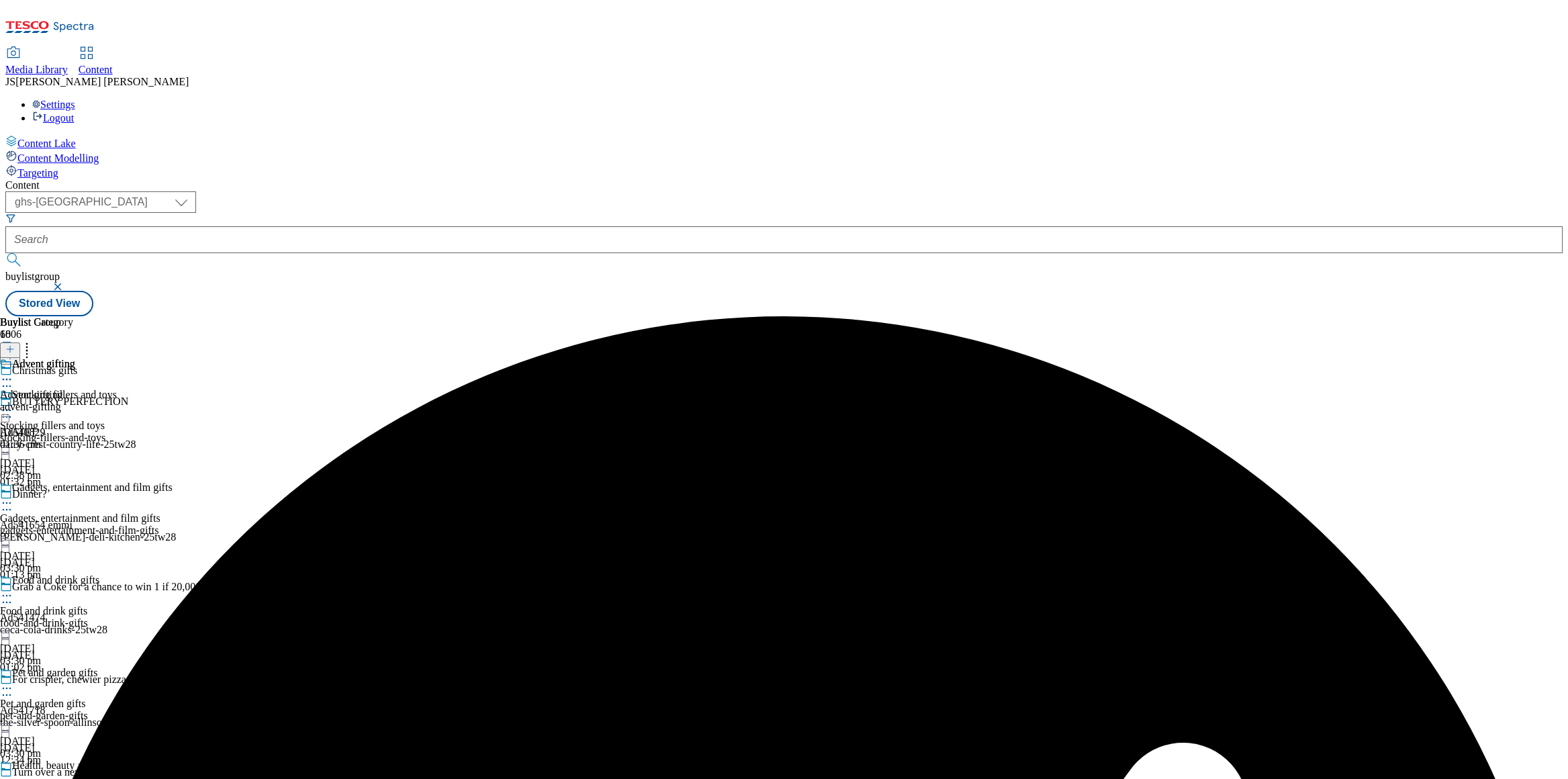
click at [75, 358] on div "Advent gifting Advent gifting advent-gifting [DATE] 01:36 pm" at bounding box center [38, 404] width 75 height 92
click at [75, 432] on div "advent-gifting" at bounding box center [38, 437] width 75 height 12
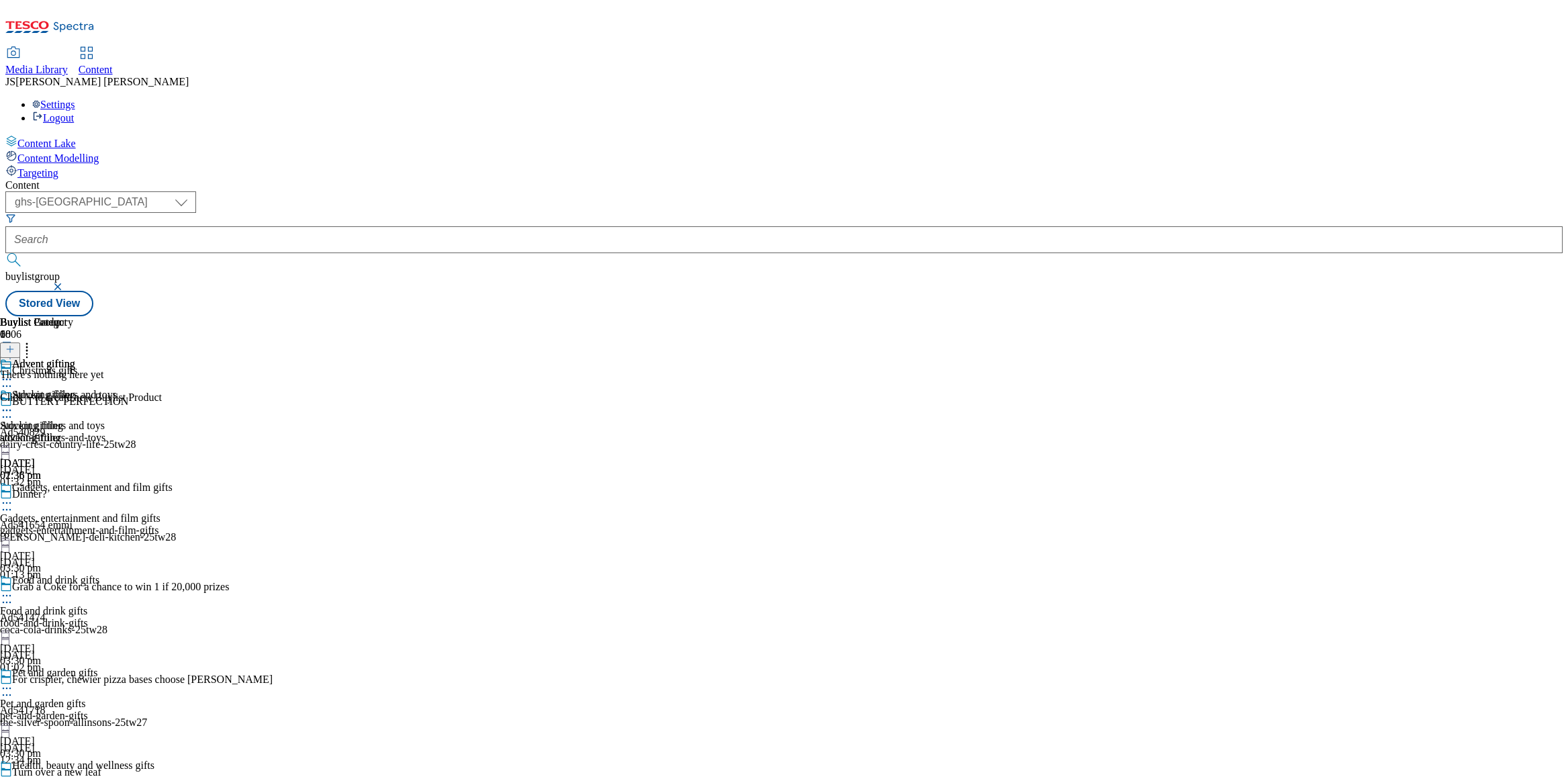
click at [14, 345] on icon at bounding box center [10, 349] width 9 height 9
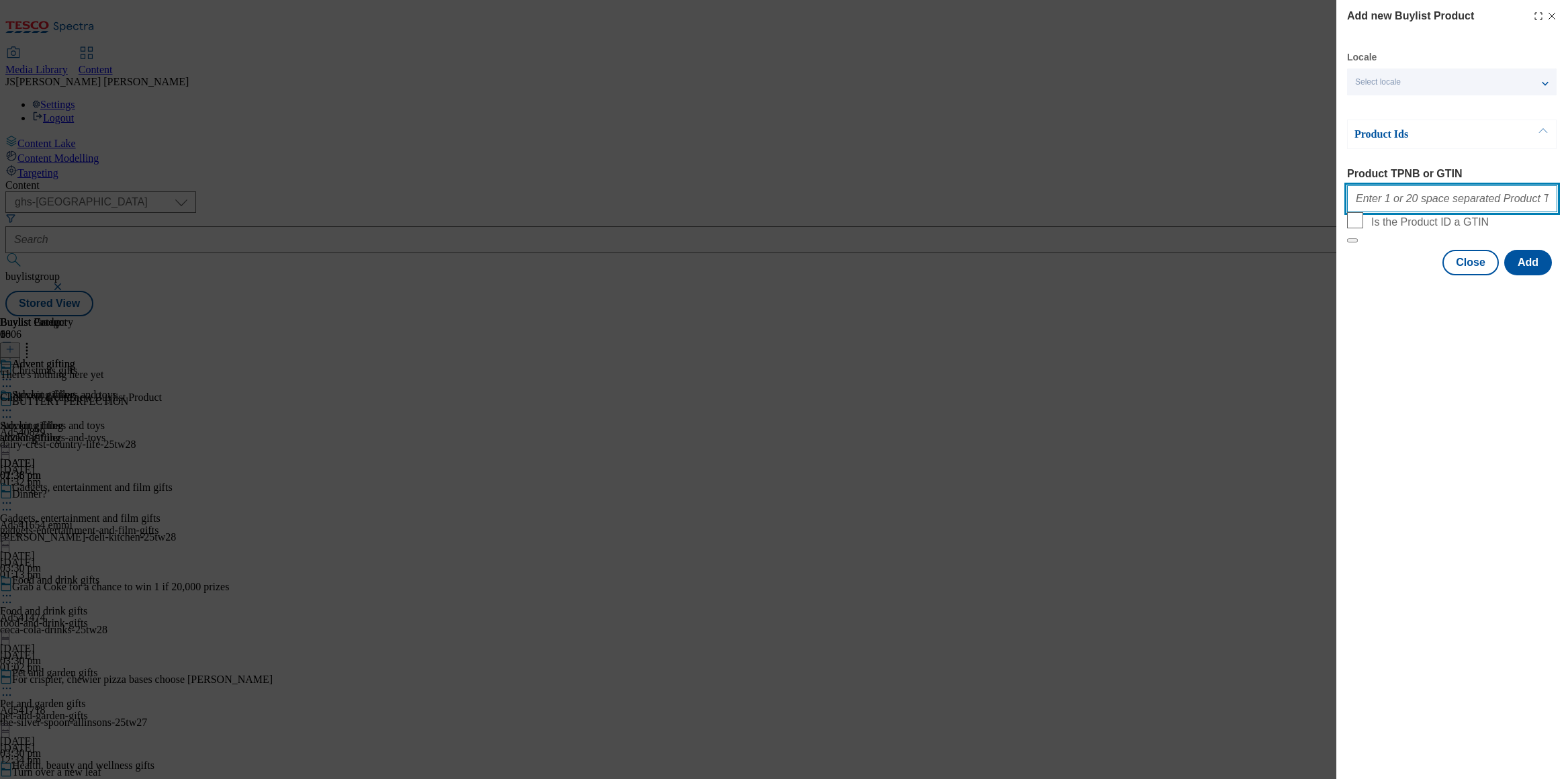
click at [1401, 206] on input "Product TPNB or GTIN" at bounding box center [1452, 199] width 210 height 27
paste input "105206800 105278609 105128449 105206283 105206156 105278493 105279848"
type input "105206800 105278609 105128449 105206283 105206156 105278493 105279848"
click at [1525, 276] on button "Add" at bounding box center [1528, 263] width 48 height 25
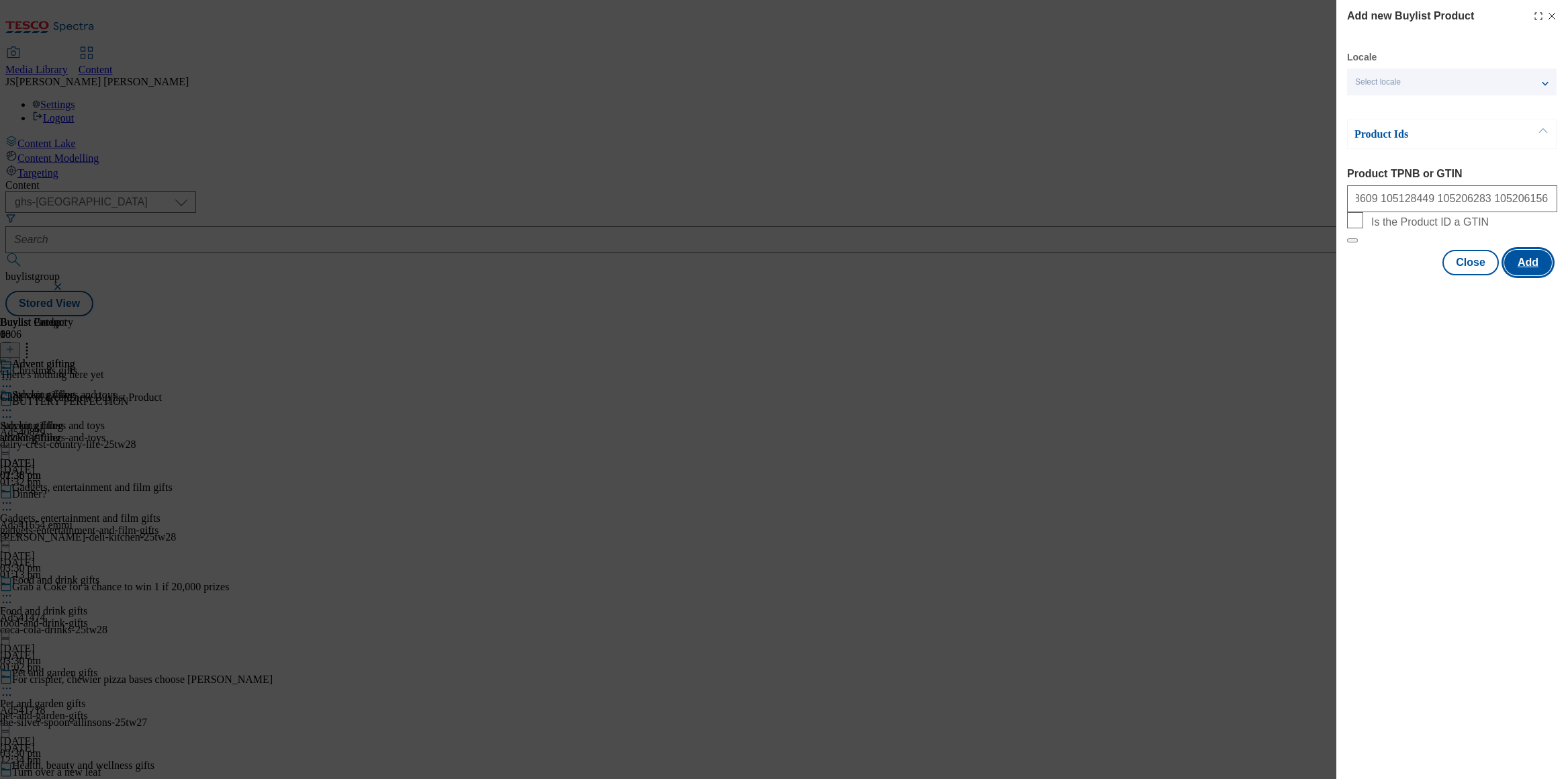
scroll to position [0, 0]
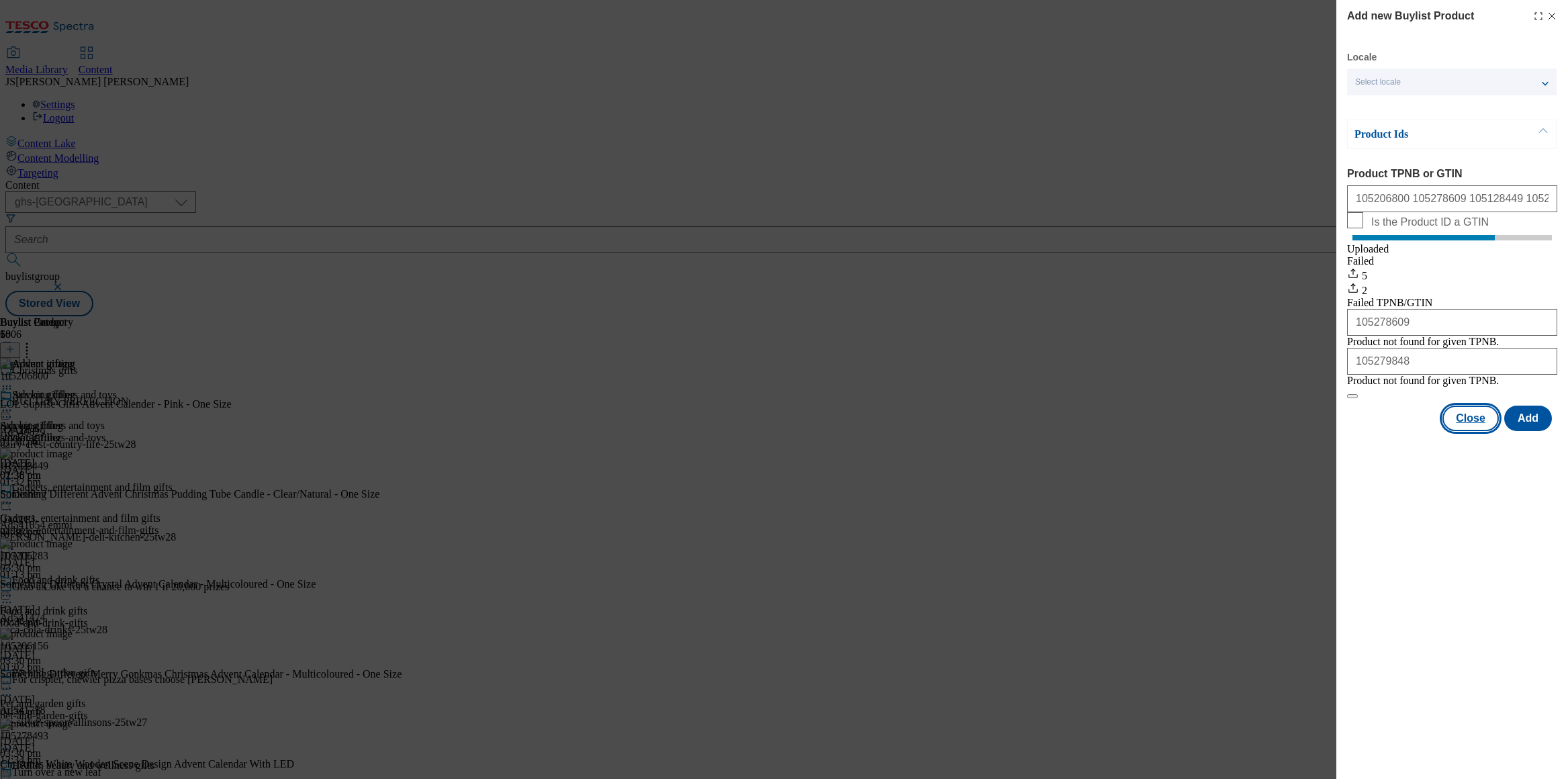
click at [1472, 432] on button "Close" at bounding box center [1470, 418] width 57 height 25
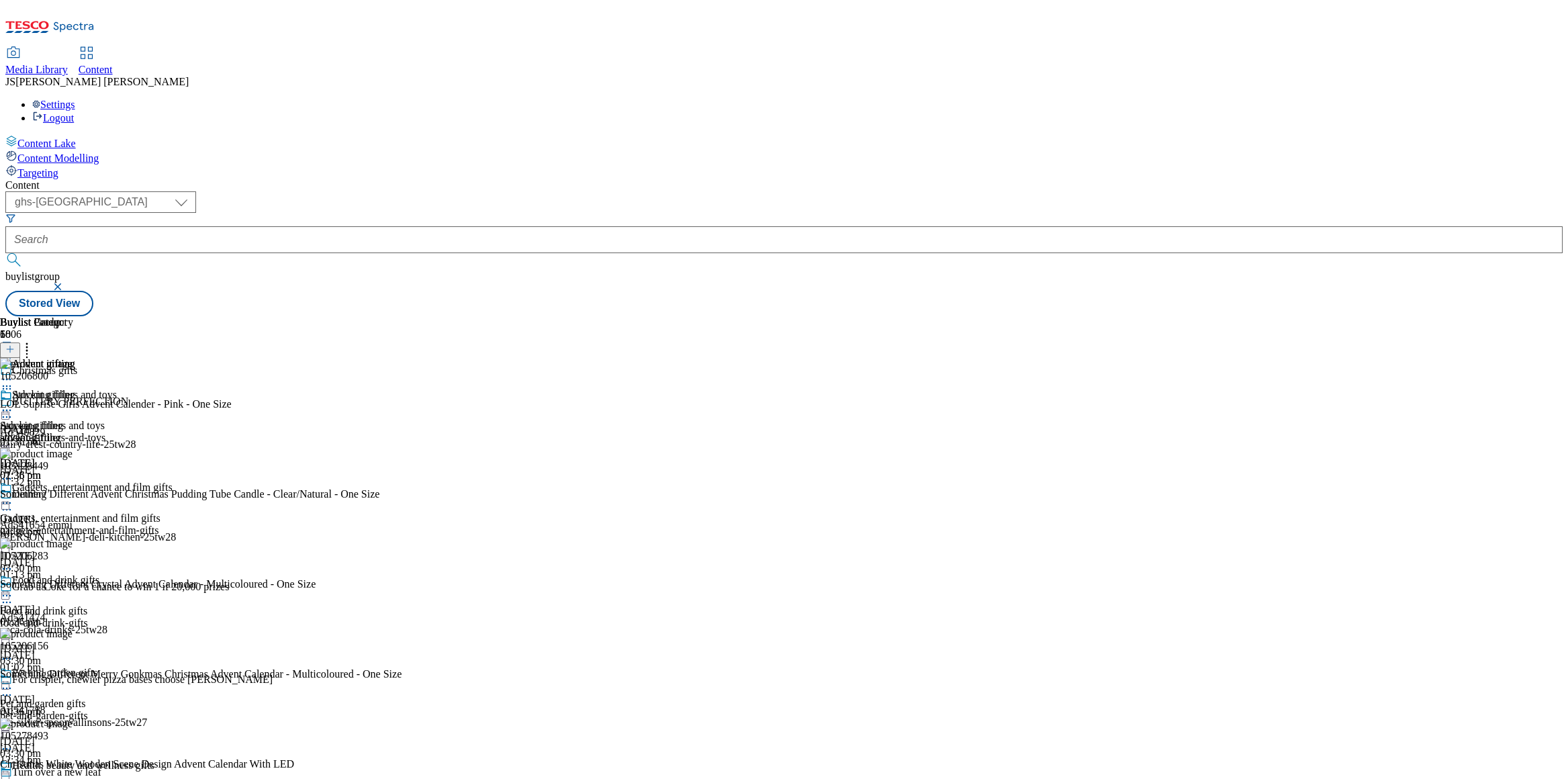
click at [4, 379] on circle at bounding box center [4, 380] width 2 height 2
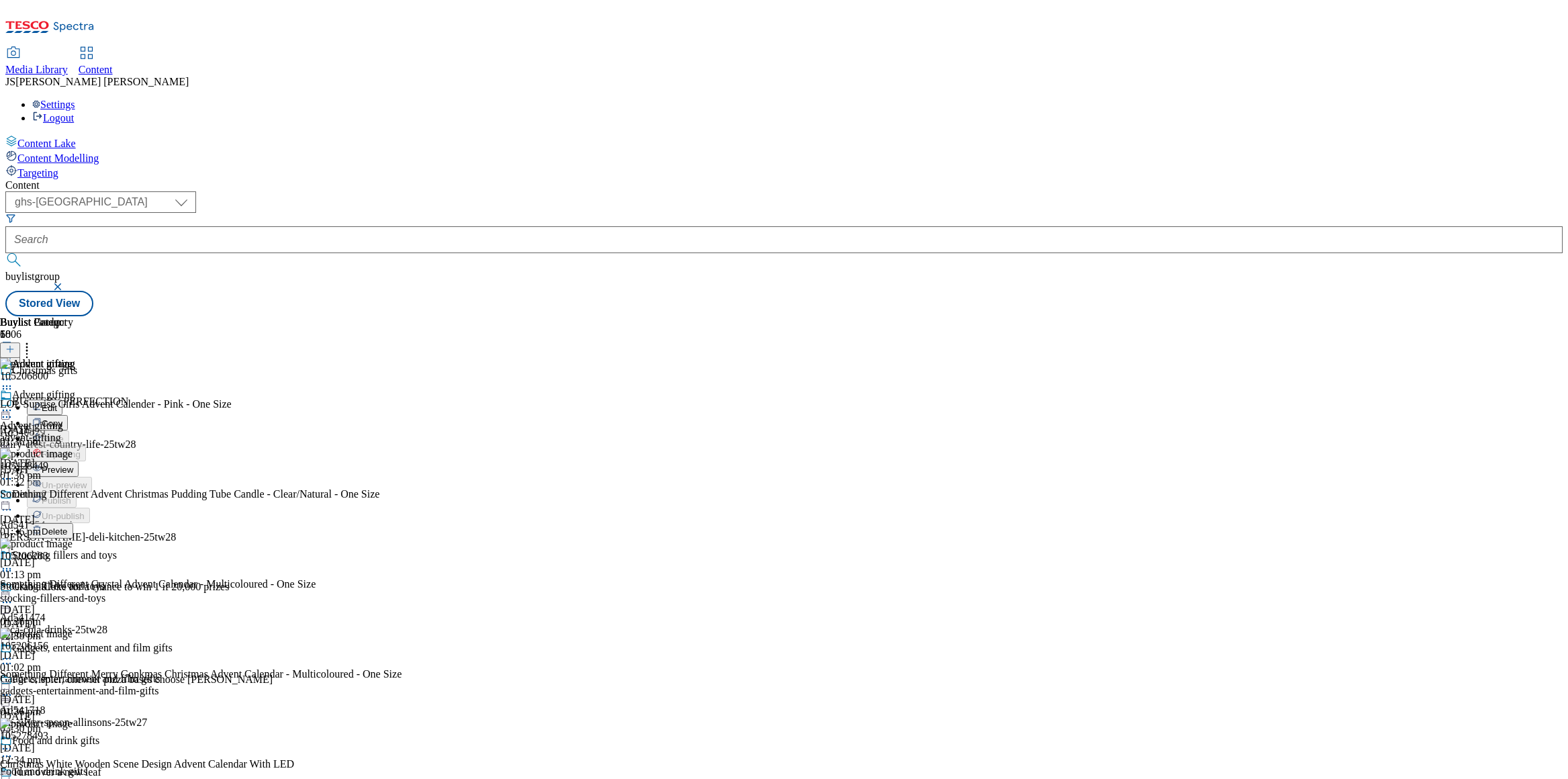
click at [57, 403] on span "Edit" at bounding box center [48, 407] width 15 height 10
select select "evergreen"
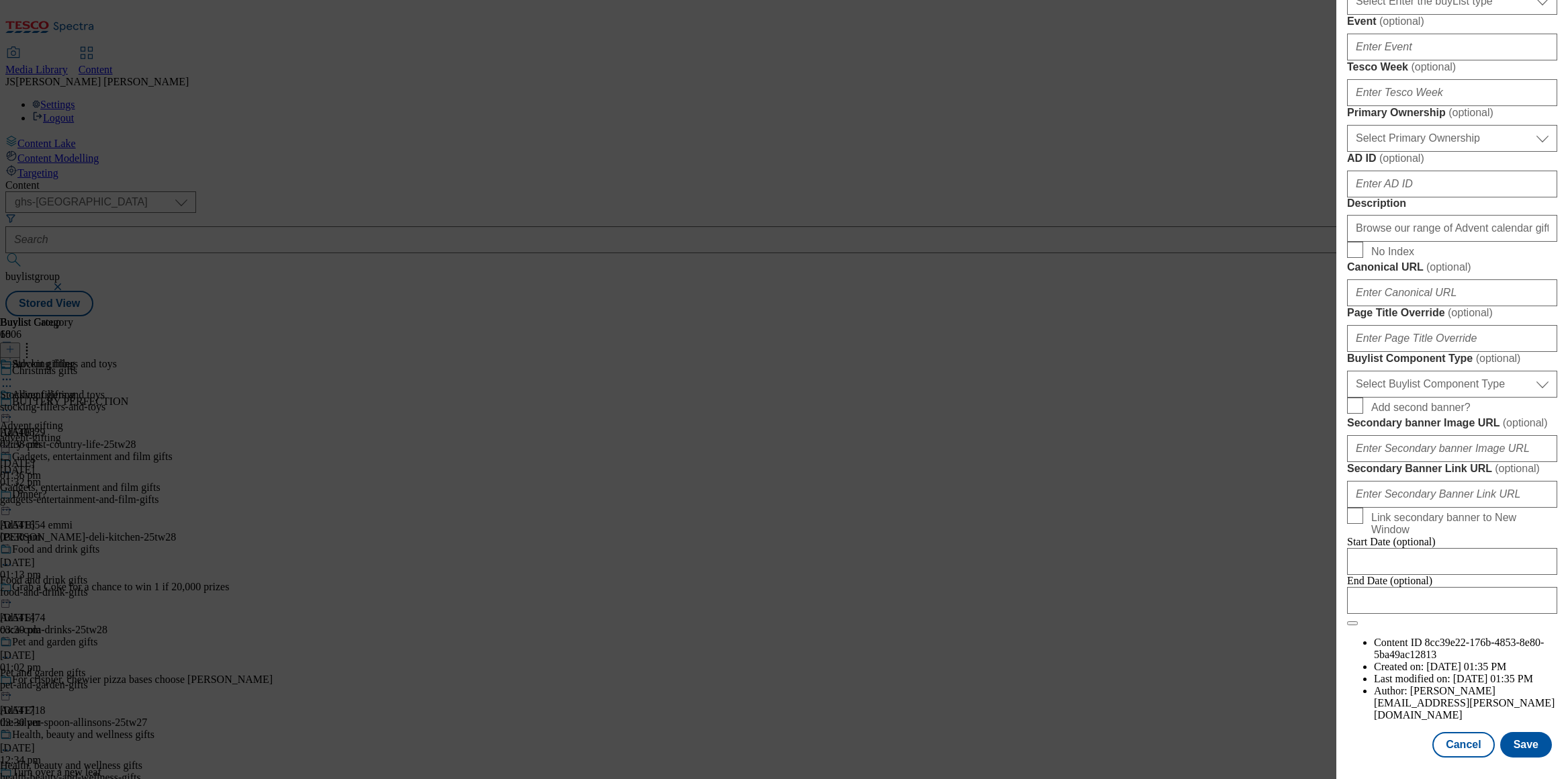
scroll to position [993, 0]
click at [1530, 748] on button "Save" at bounding box center [1527, 745] width 52 height 25
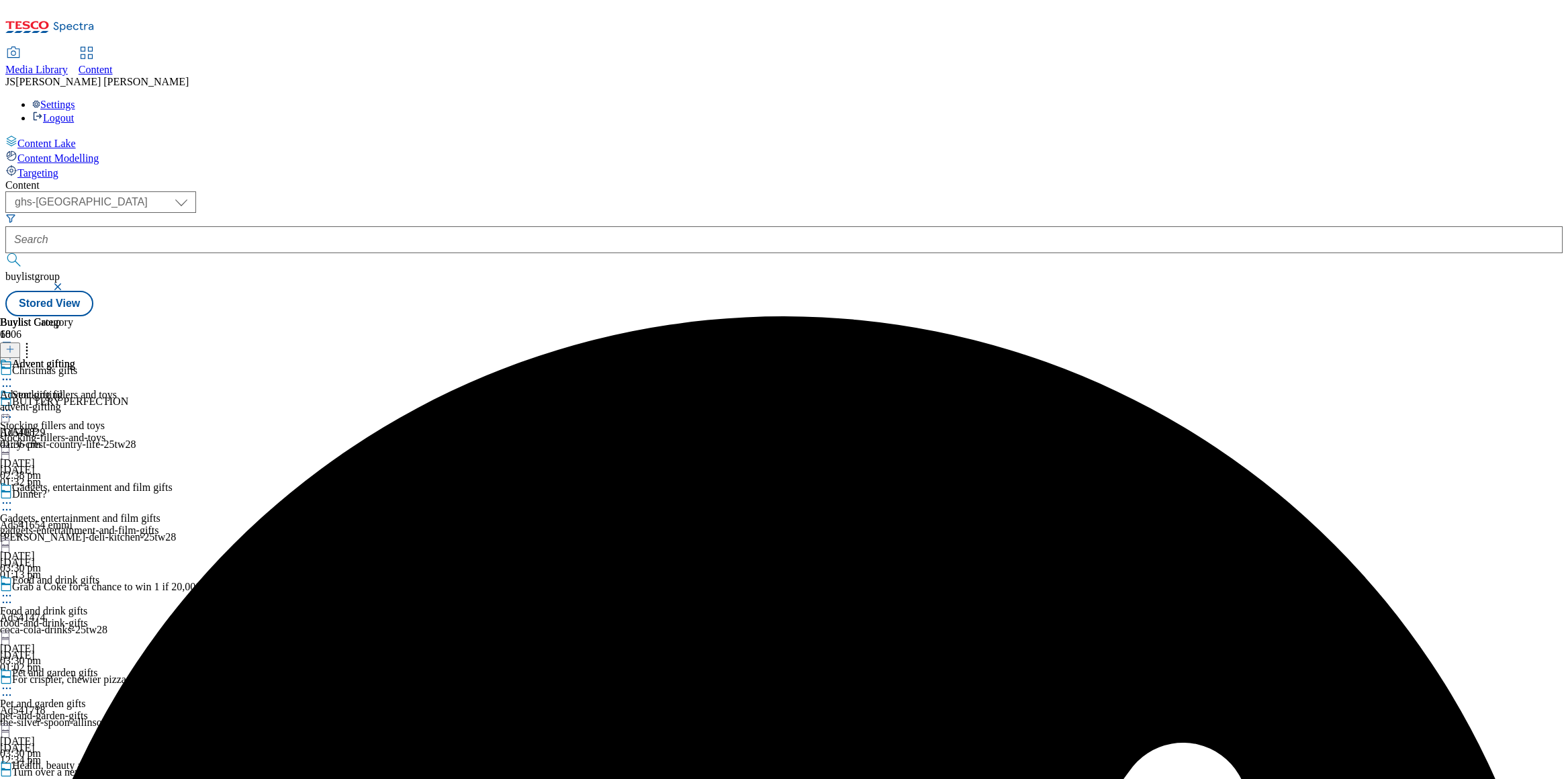
click at [13, 373] on icon at bounding box center [6, 380] width 13 height 13
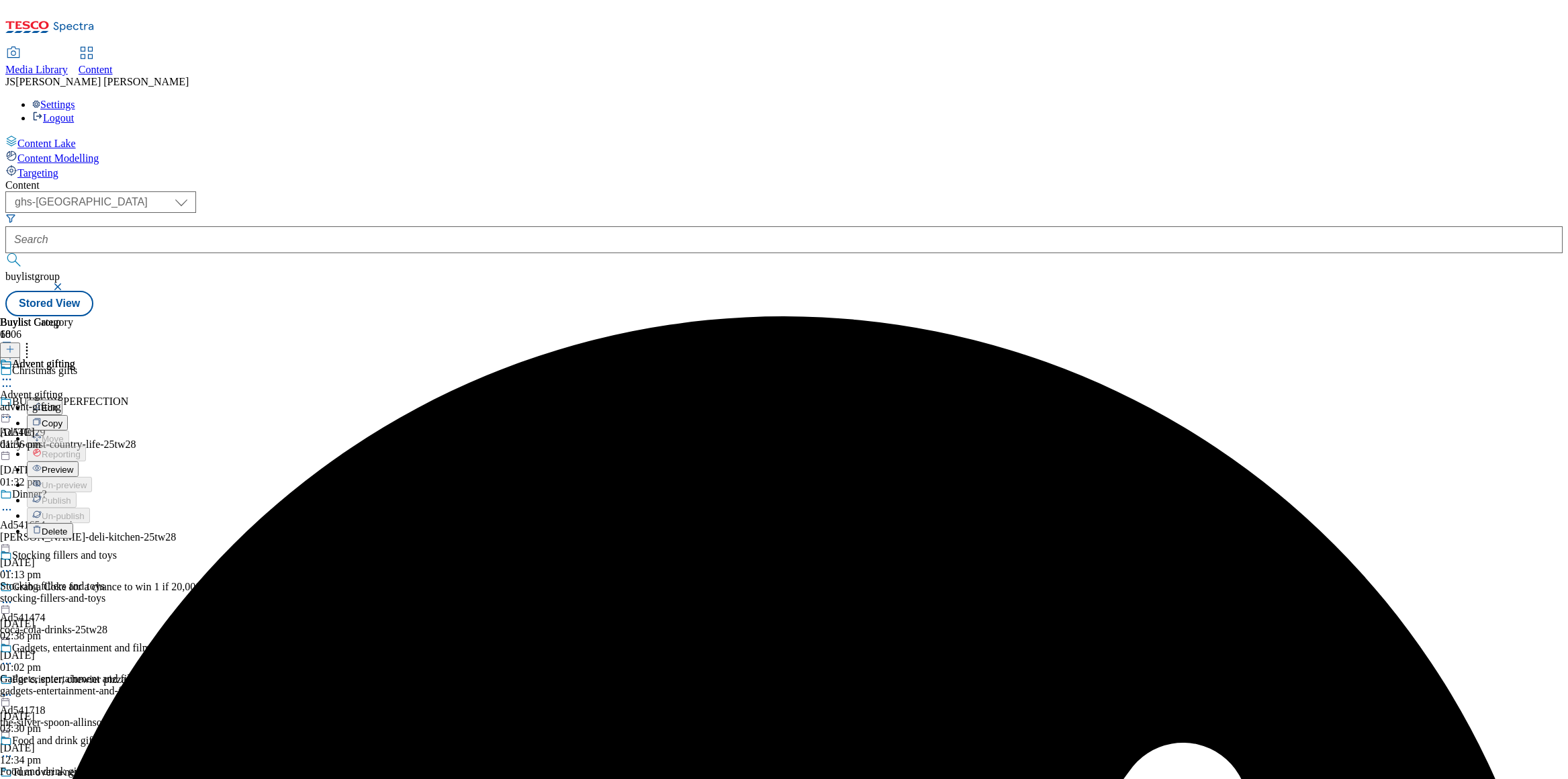
click at [74, 465] on span "Preview" at bounding box center [57, 469] width 31 height 10
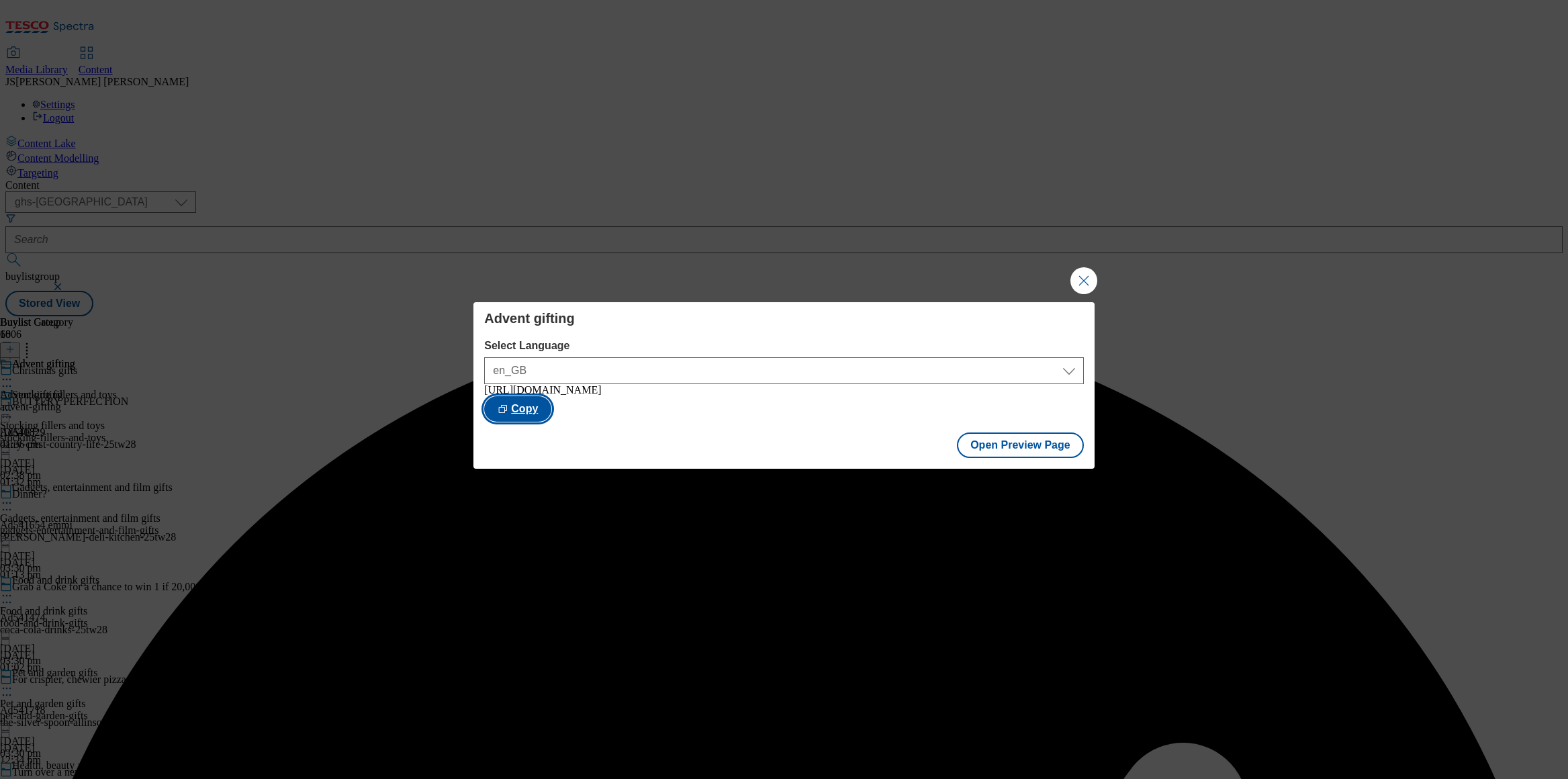
click at [552, 407] on button "Copy" at bounding box center [518, 409] width 67 height 25
click at [1087, 284] on button "Close Modal" at bounding box center [1084, 281] width 27 height 27
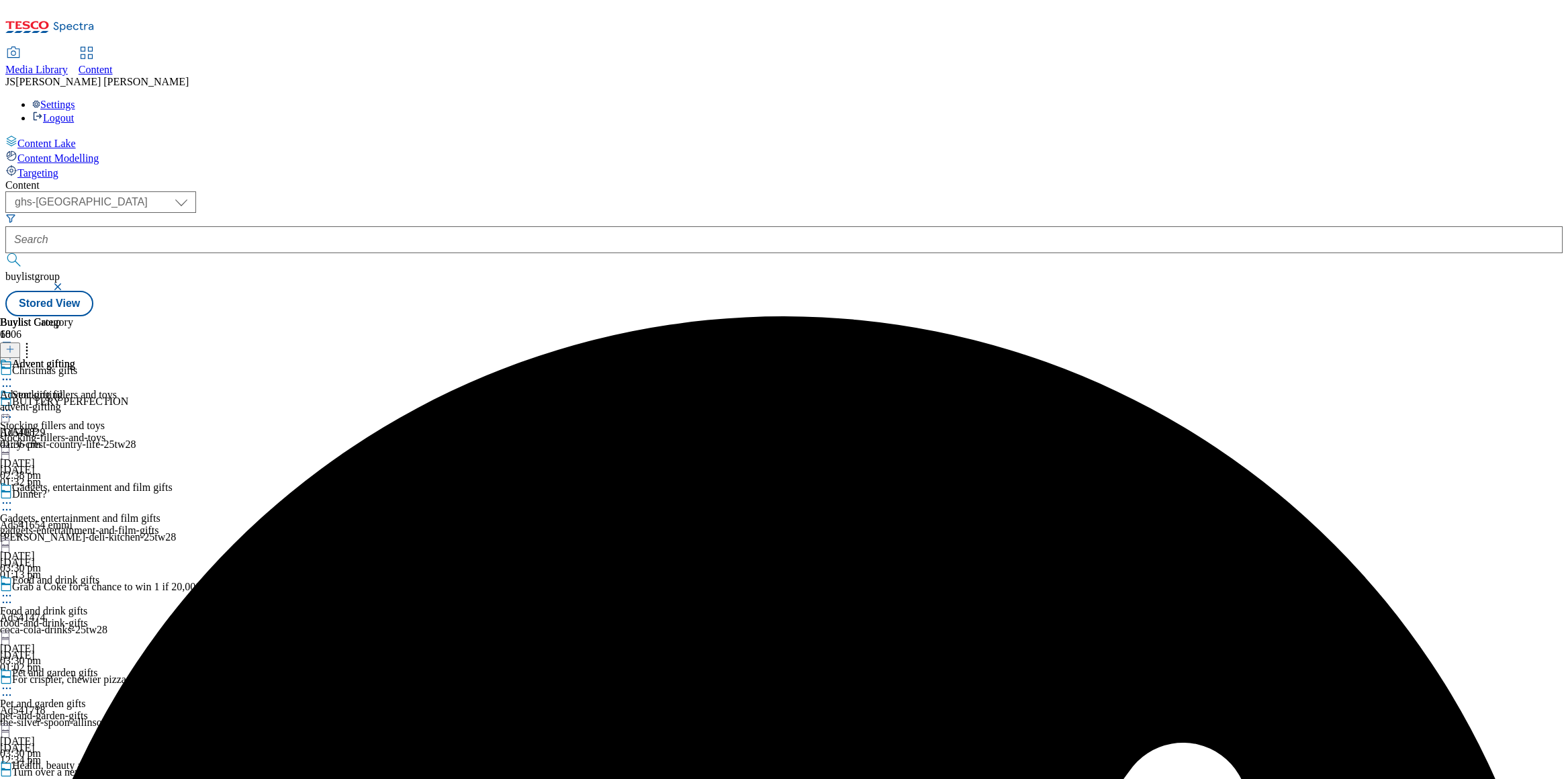
click at [22, 45] on icon at bounding box center [13, 53] width 16 height 16
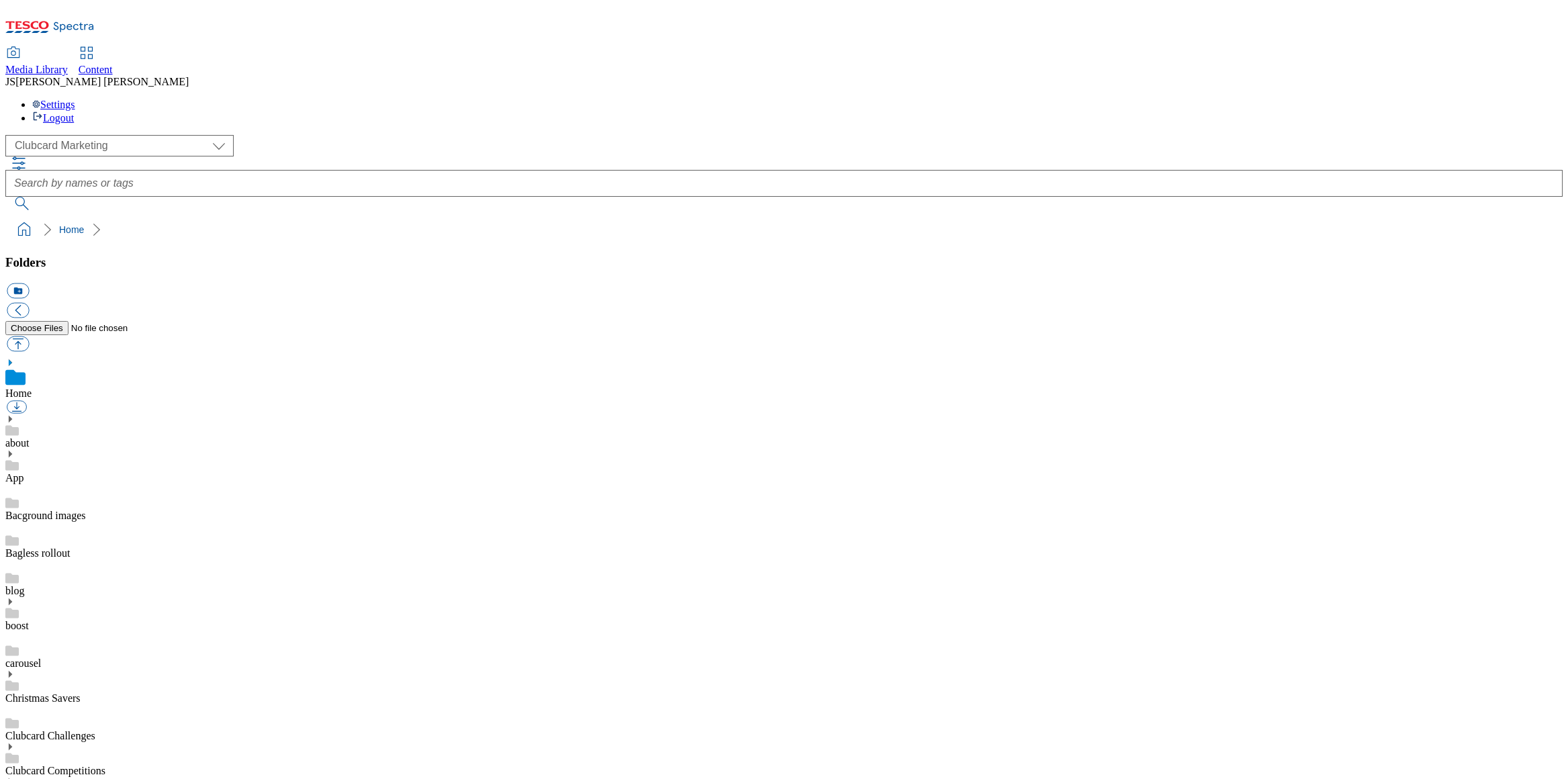
scroll to position [1, 0]
click at [84, 135] on select "Clubcard Marketing Dotcom UK GHS Marketing UK GHS ROI iGHS Marketing CE MCA CZ …" at bounding box center [119, 145] width 229 height 22
select select "flare-ghs-mktg"
click at [14, 627] on icon at bounding box center [10, 632] width 9 height 9
